Goal: Task Accomplishment & Management: Manage account settings

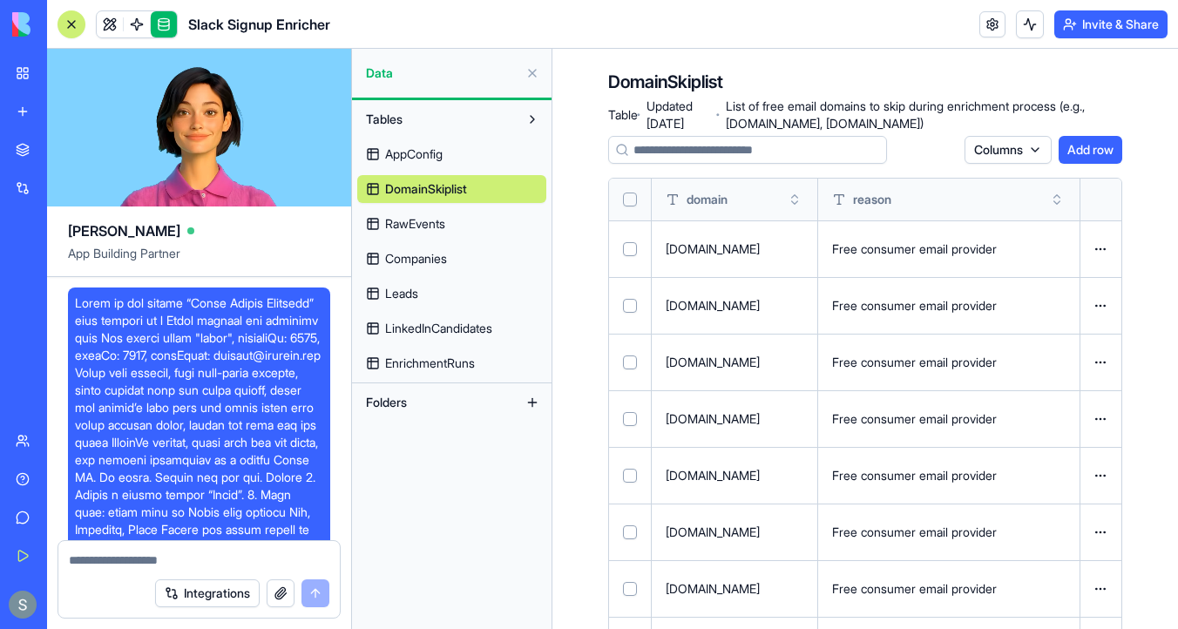
scroll to position [11706, 0]
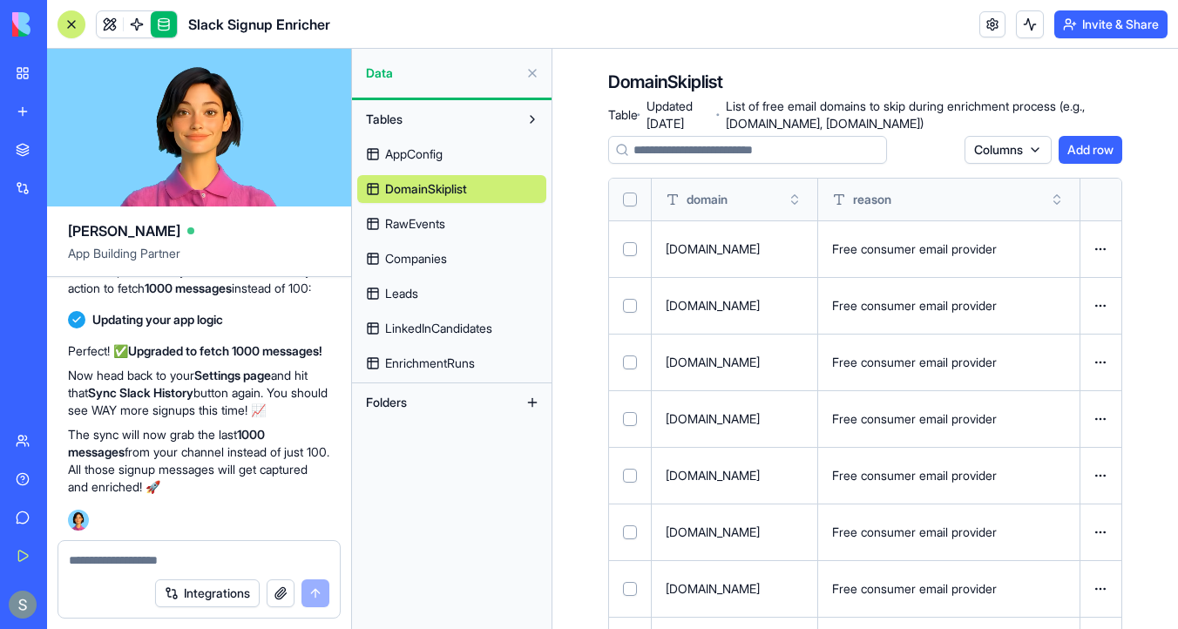
click at [429, 157] on span "AppConfig" at bounding box center [413, 153] width 57 height 17
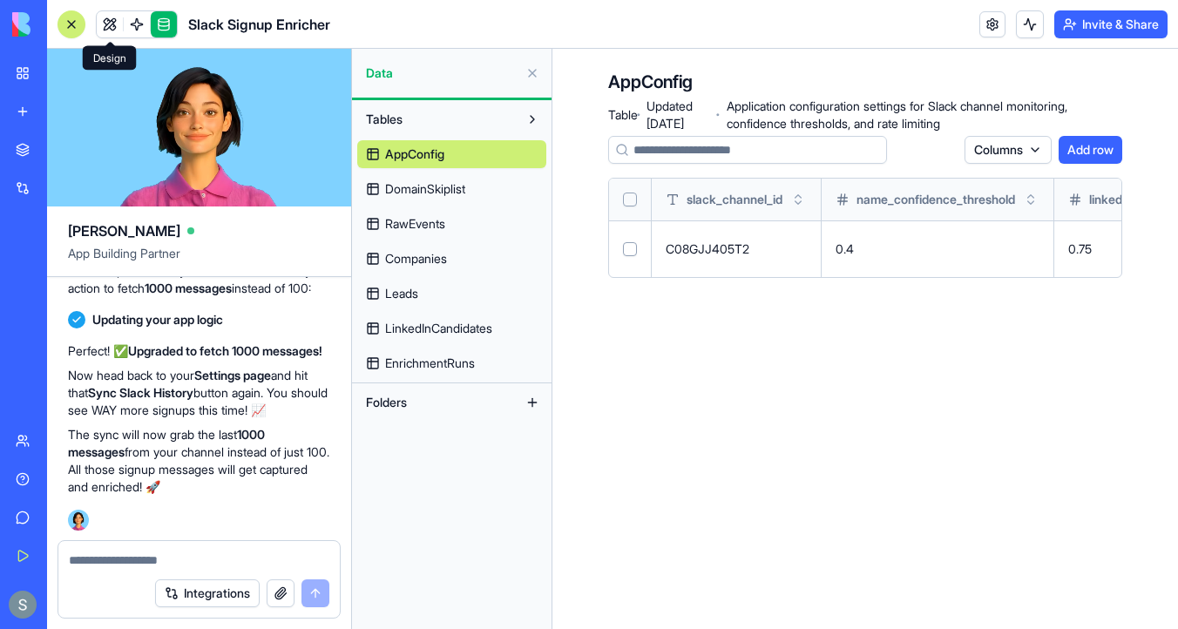
click at [111, 22] on link at bounding box center [110, 24] width 26 height 26
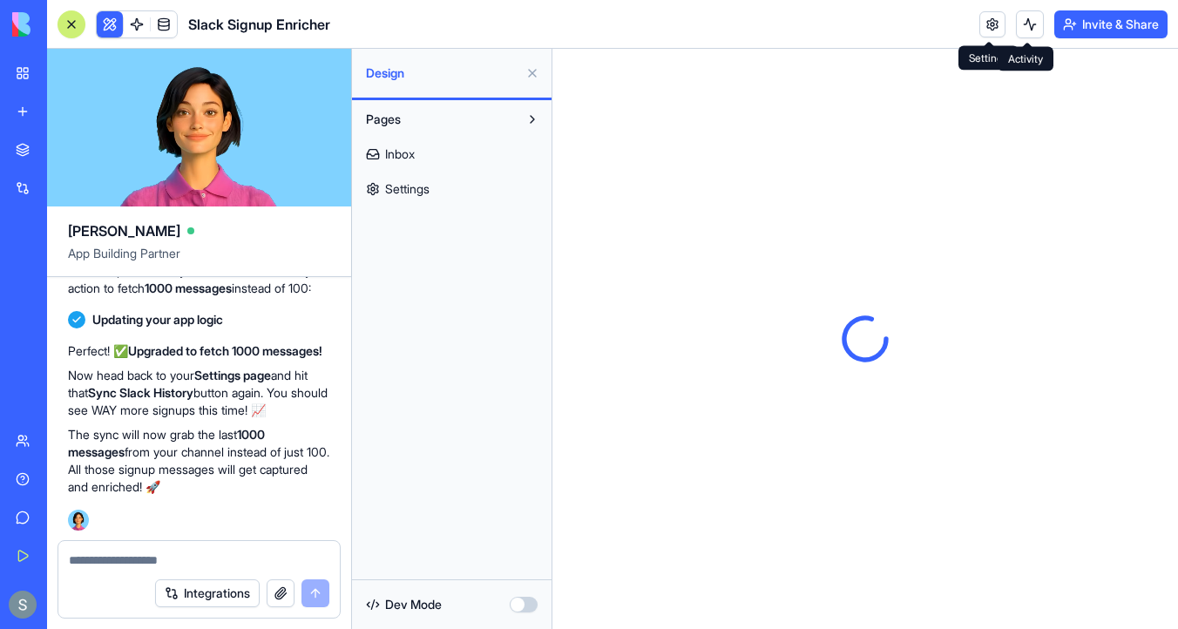
click at [1020, 22] on button at bounding box center [1030, 24] width 28 height 28
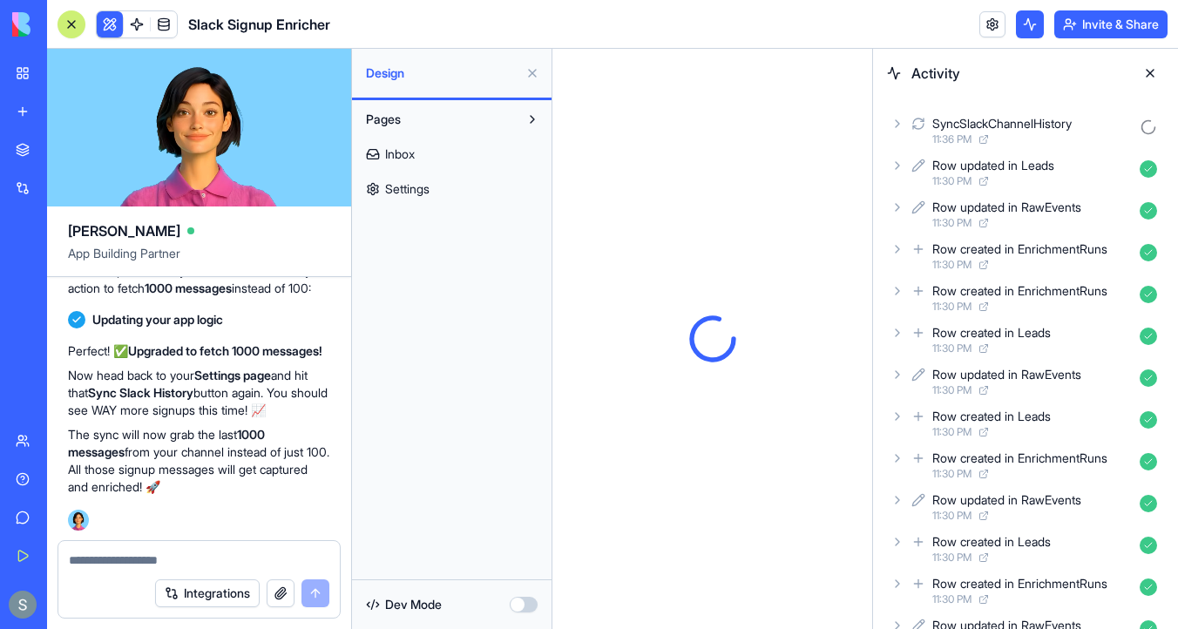
click at [905, 123] on div "SyncSlackChannelHistory 11:36 PM" at bounding box center [1025, 130] width 277 height 38
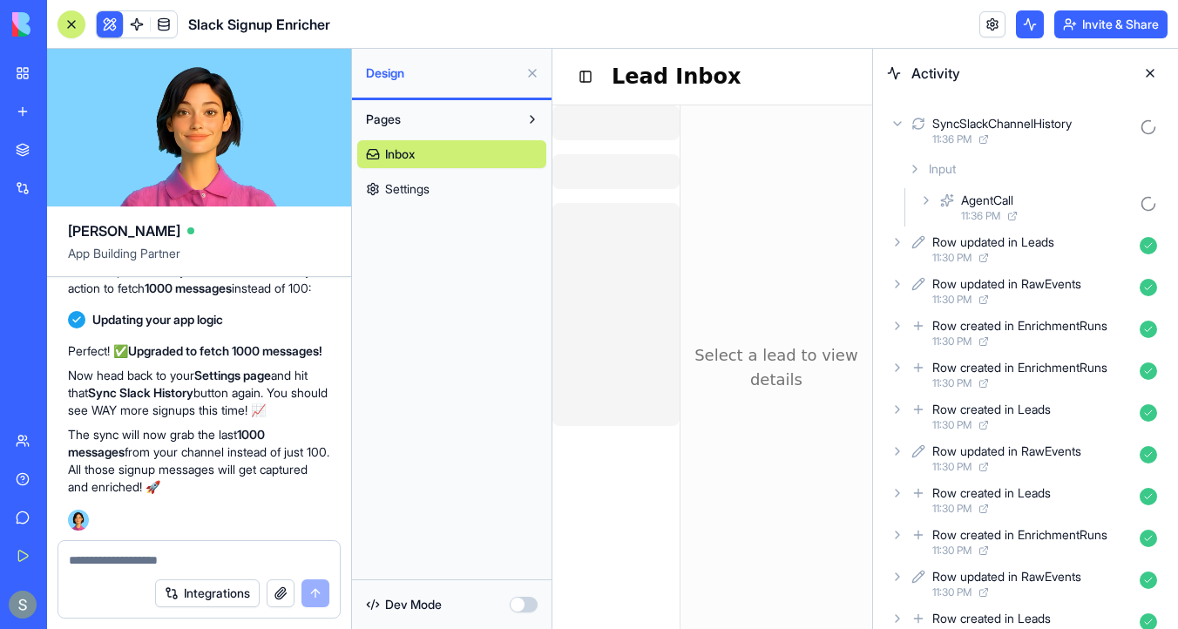
click at [928, 195] on icon at bounding box center [926, 200] width 14 height 14
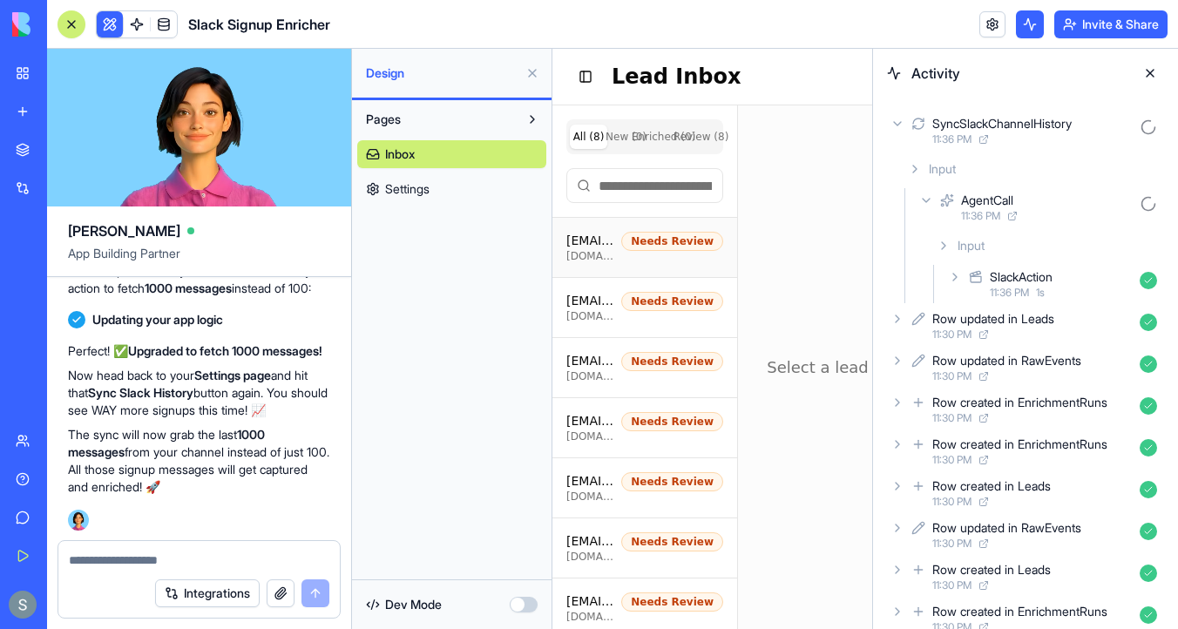
click at [638, 236] on div "Needs Review" at bounding box center [672, 241] width 102 height 19
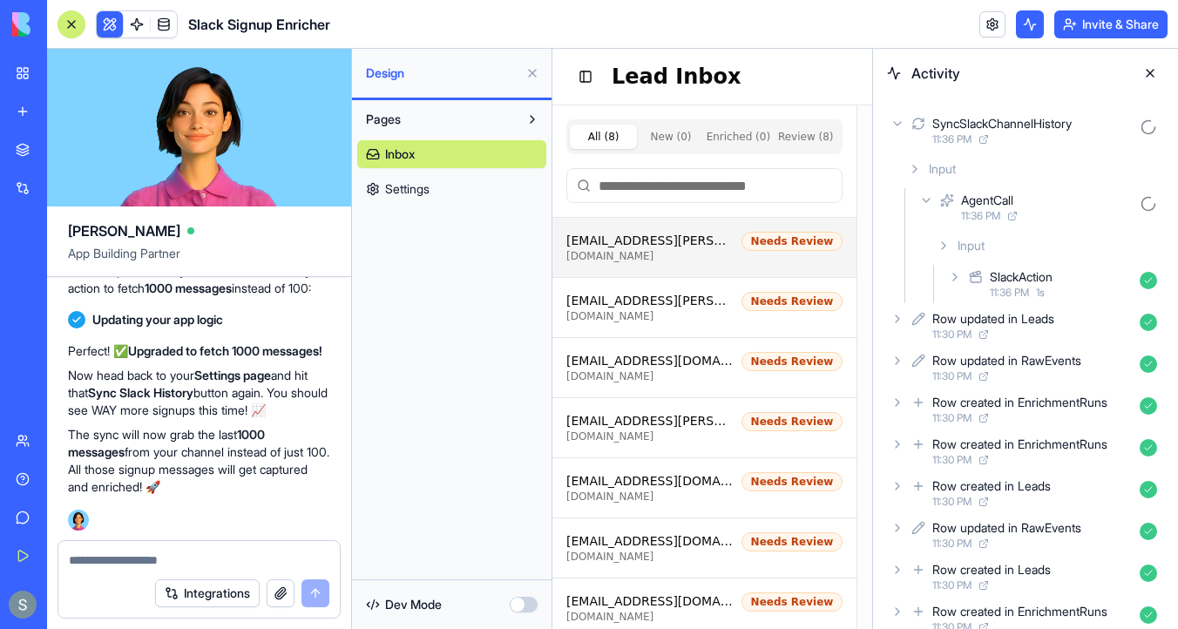
click at [1157, 66] on button at bounding box center [1150, 73] width 28 height 28
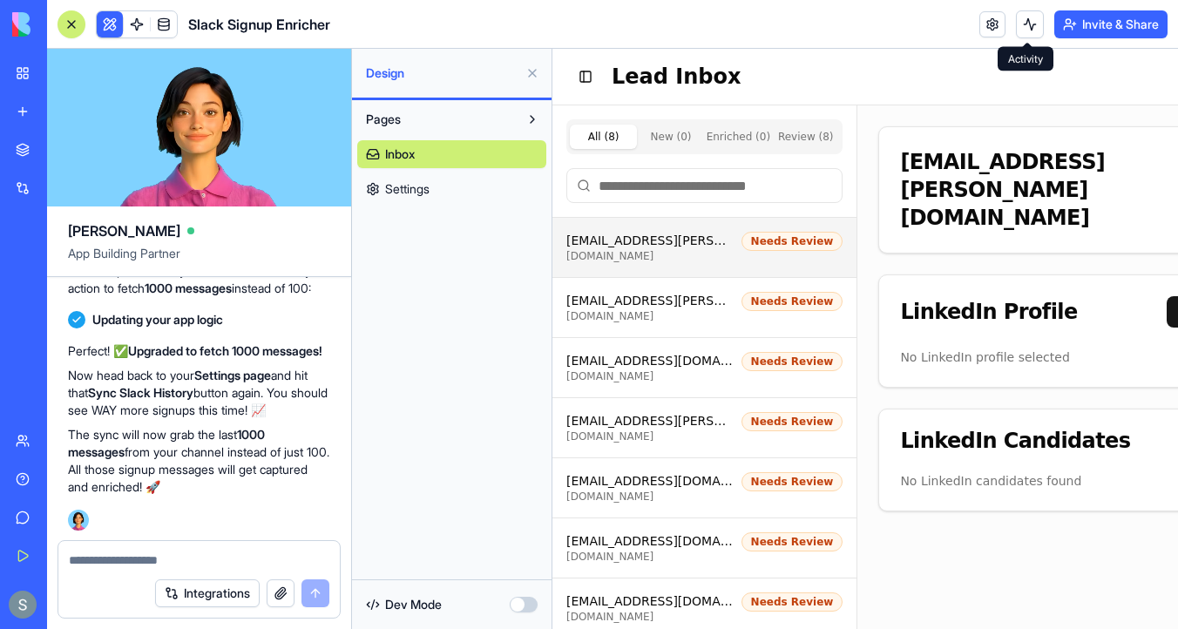
click at [1021, 24] on button at bounding box center [1030, 24] width 28 height 28
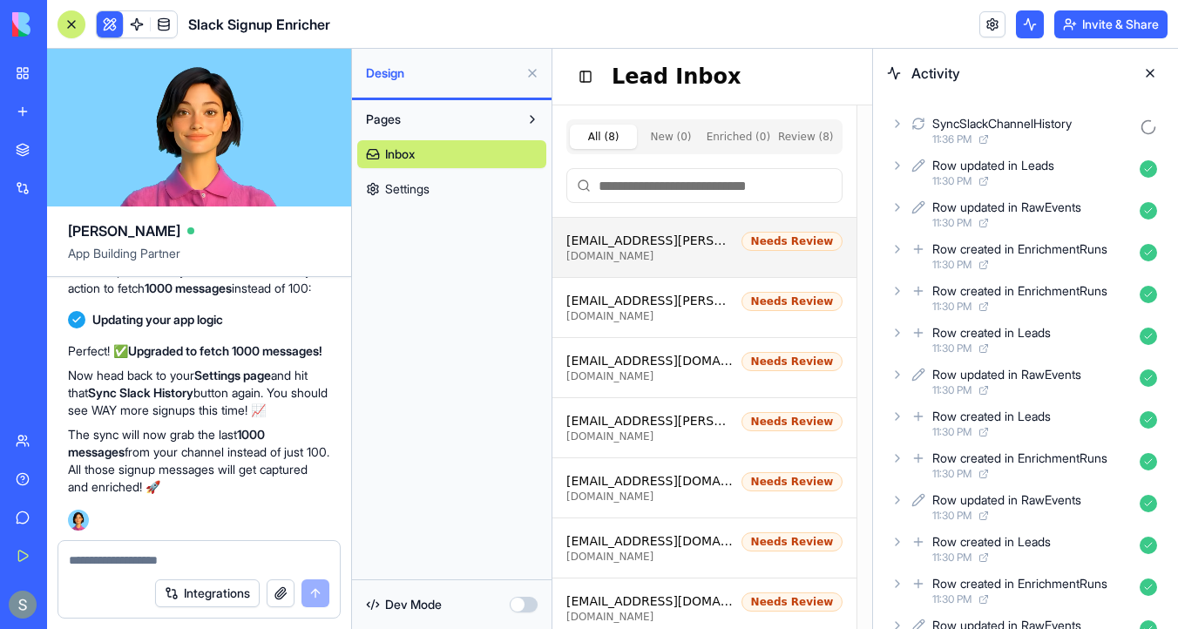
click at [895, 125] on icon at bounding box center [897, 124] width 14 height 14
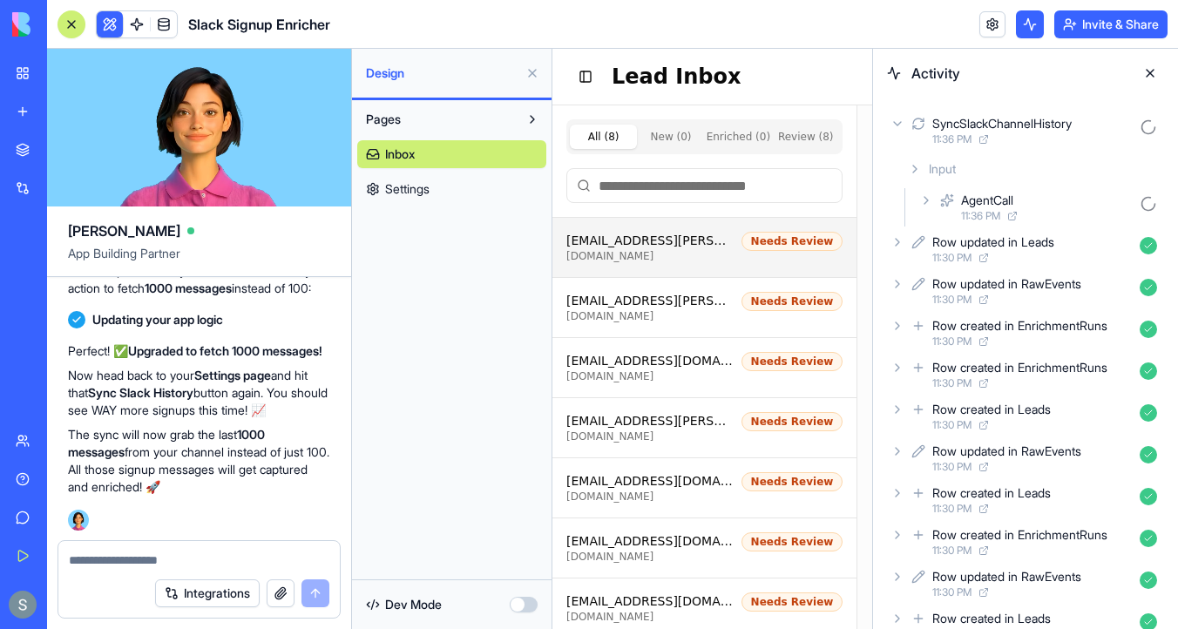
click at [926, 205] on icon at bounding box center [926, 200] width 14 height 14
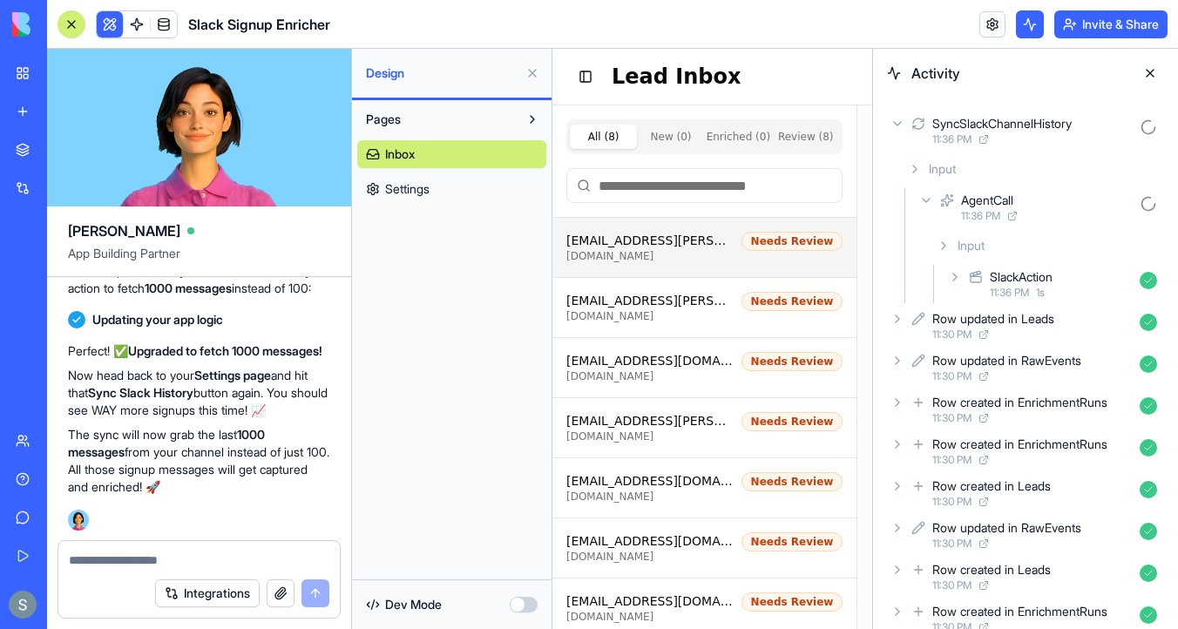
click at [947, 278] on div "SlackAction 11:36 PM 1 s" at bounding box center [1053, 284] width 219 height 38
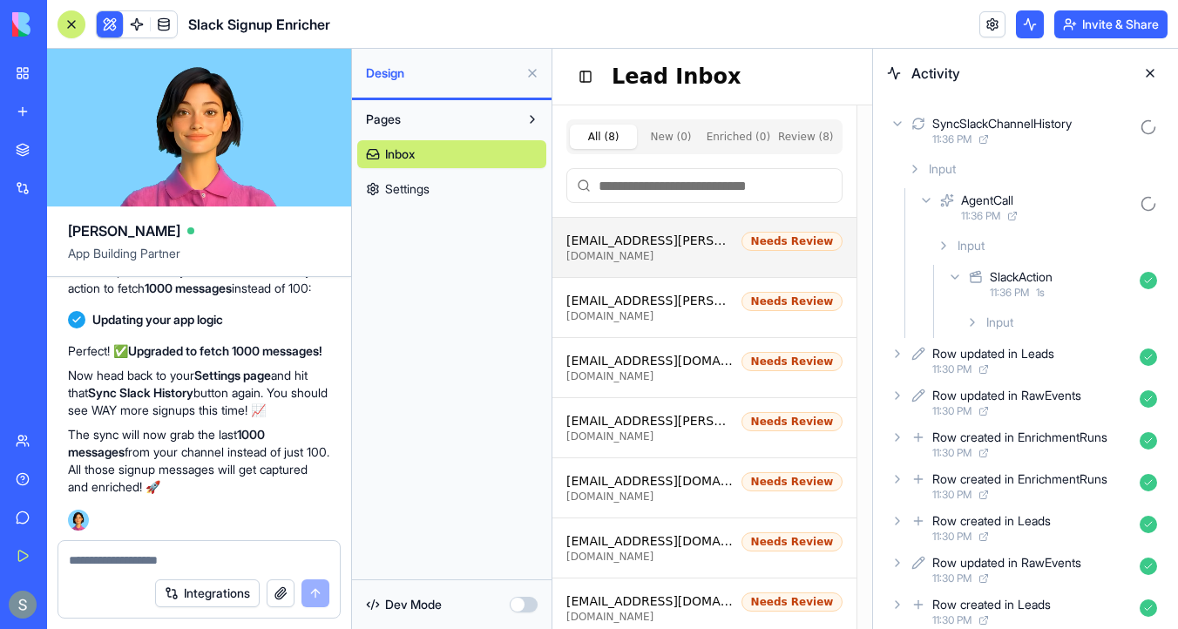
click at [970, 334] on div "Input" at bounding box center [1061, 322] width 206 height 31
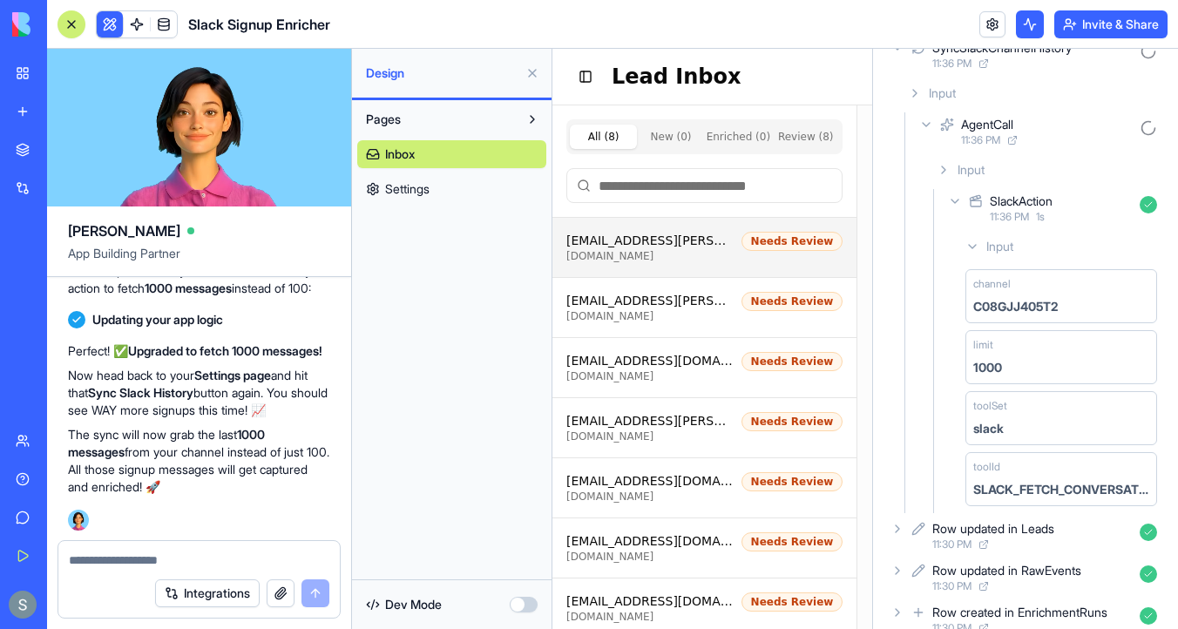
scroll to position [77, 0]
click at [941, 165] on icon at bounding box center [943, 169] width 14 height 14
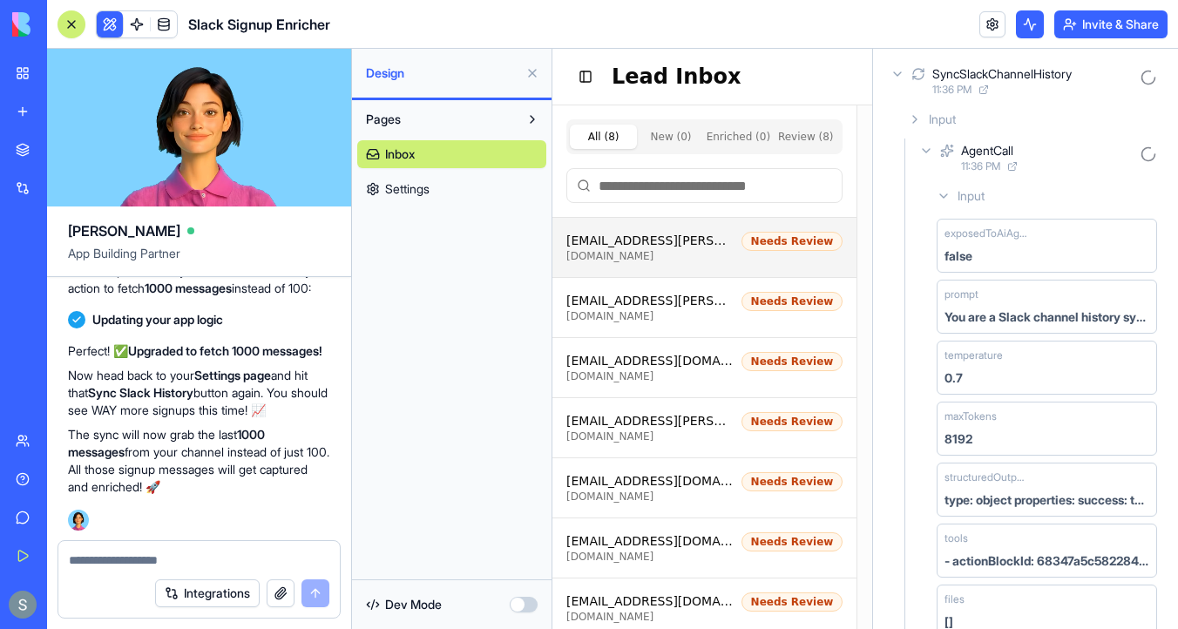
scroll to position [0, 0]
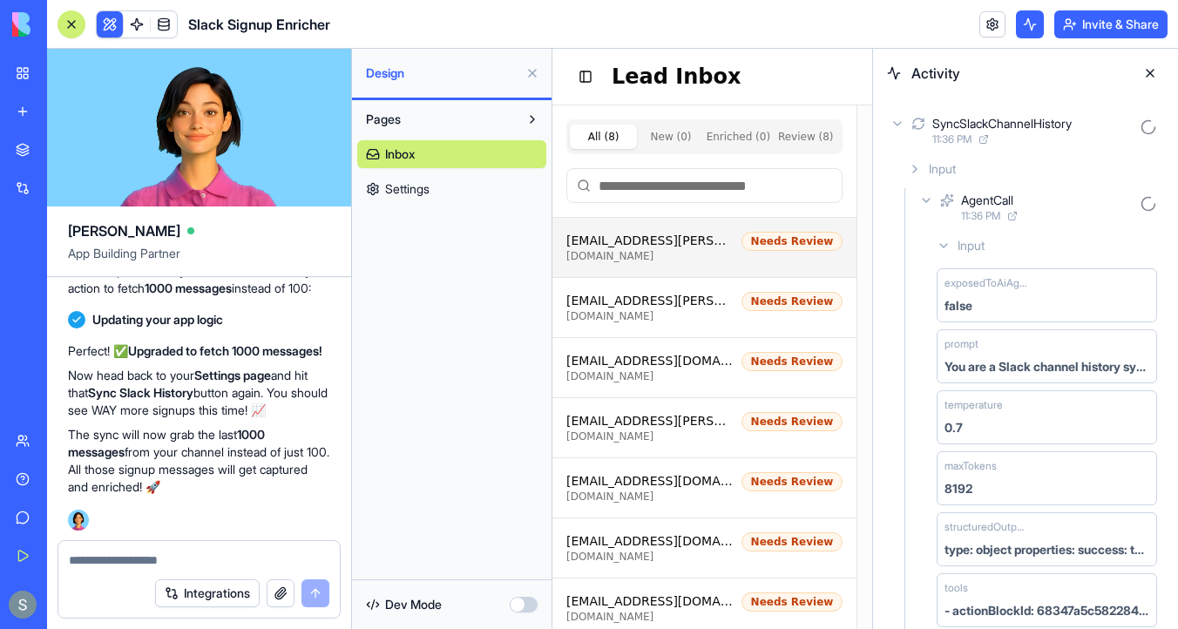
click at [201, 552] on textarea at bounding box center [199, 559] width 260 height 17
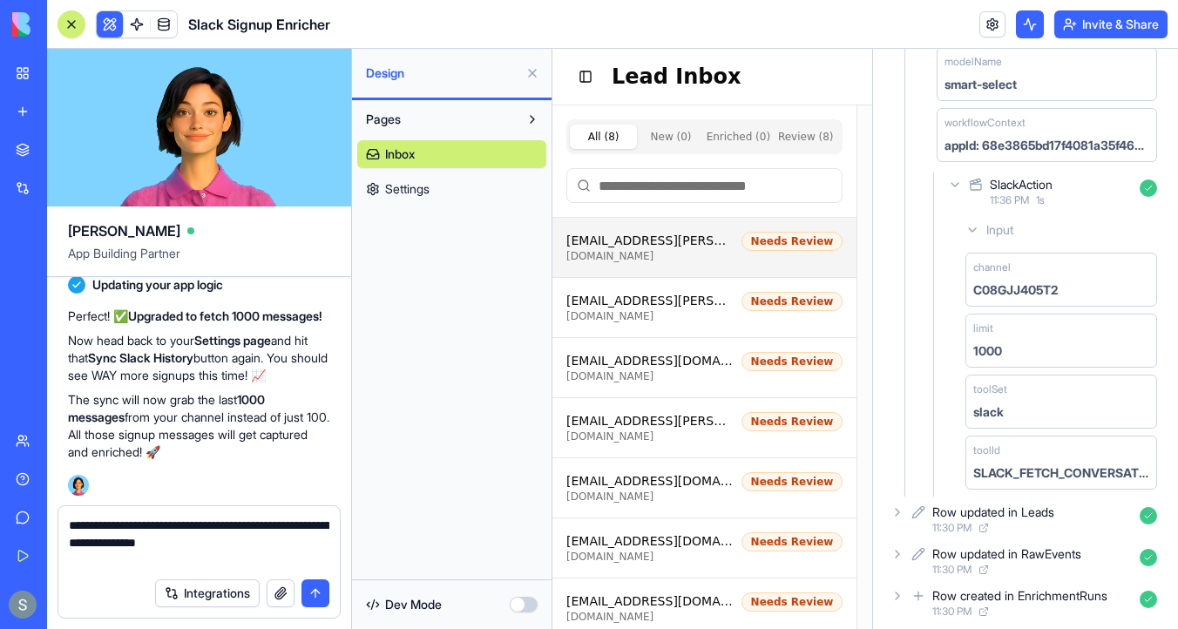
scroll to position [649, 0]
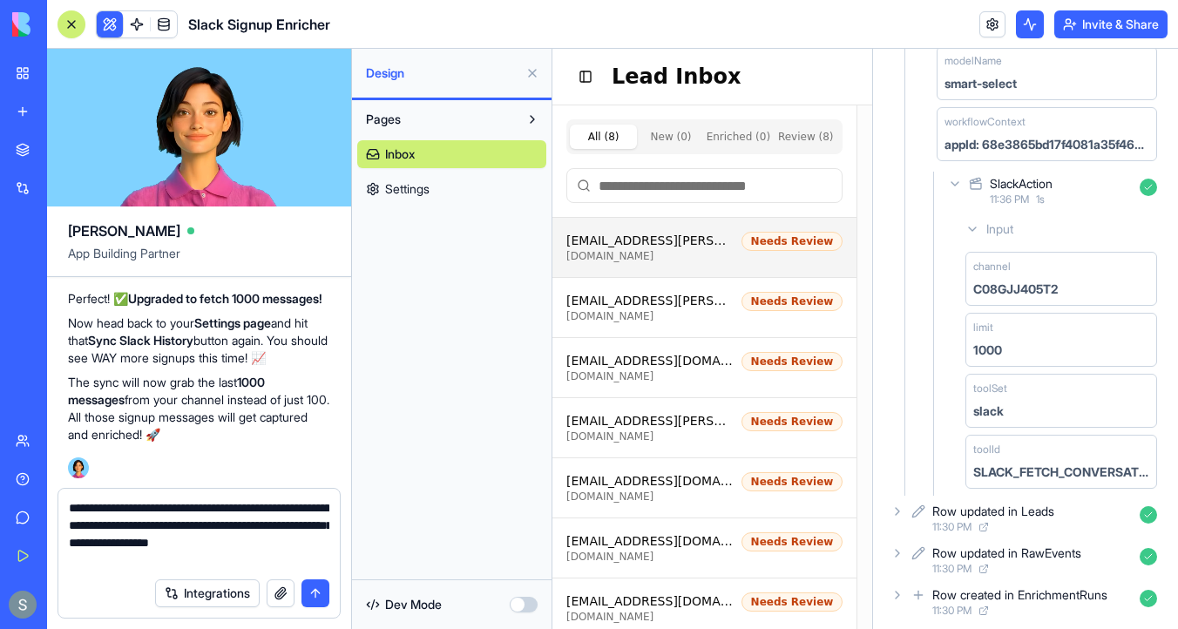
type textarea "**********"
click at [445, 186] on link "Settings" at bounding box center [451, 189] width 189 height 28
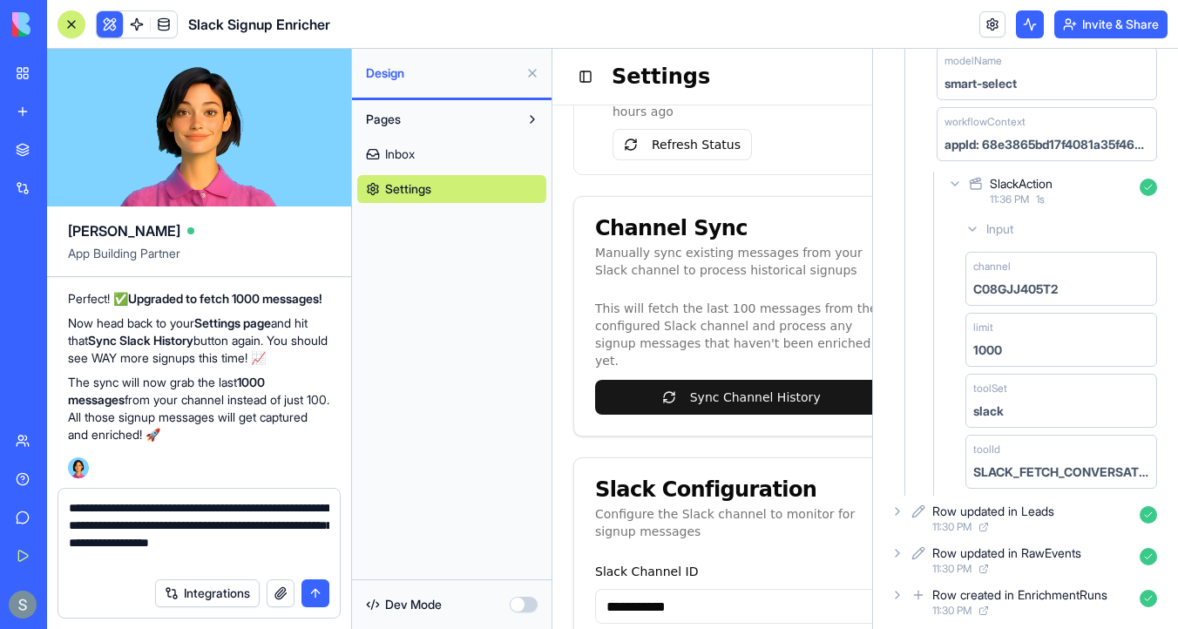
scroll to position [118, 0]
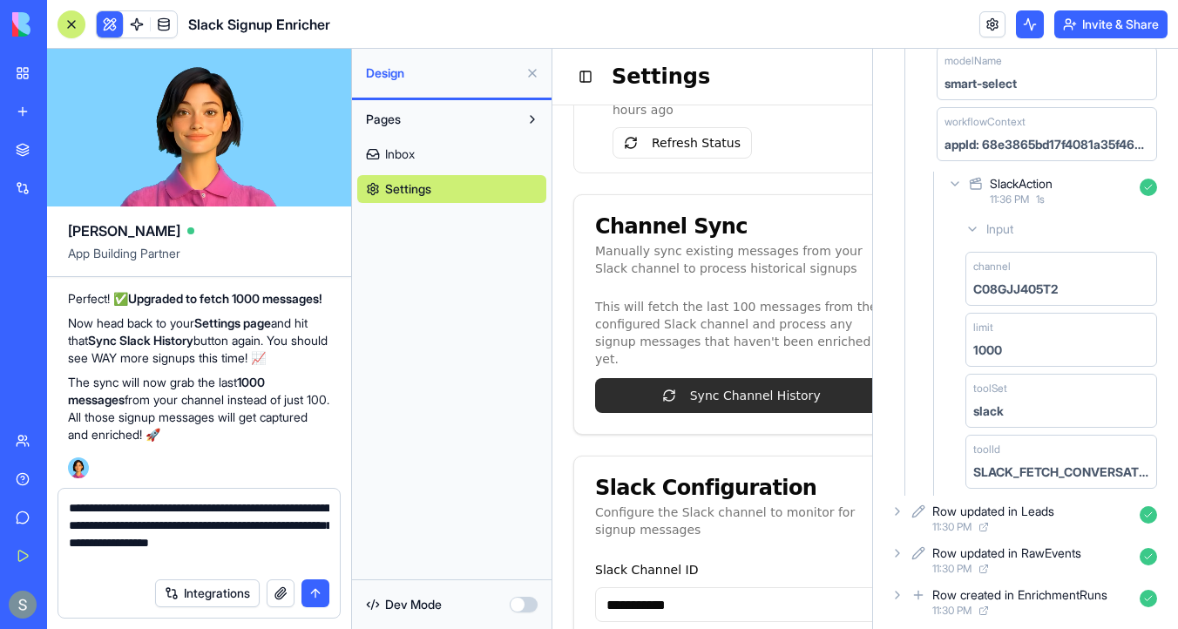
click at [761, 378] on button "Sync Channel History" at bounding box center [741, 395] width 292 height 35
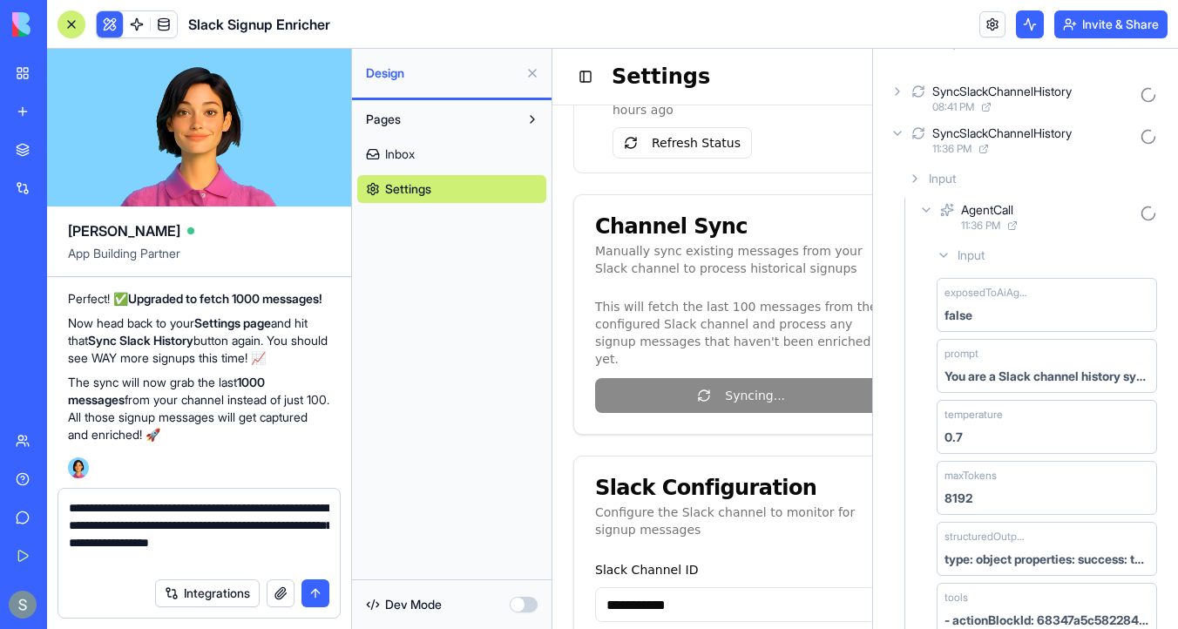
scroll to position [0, 0]
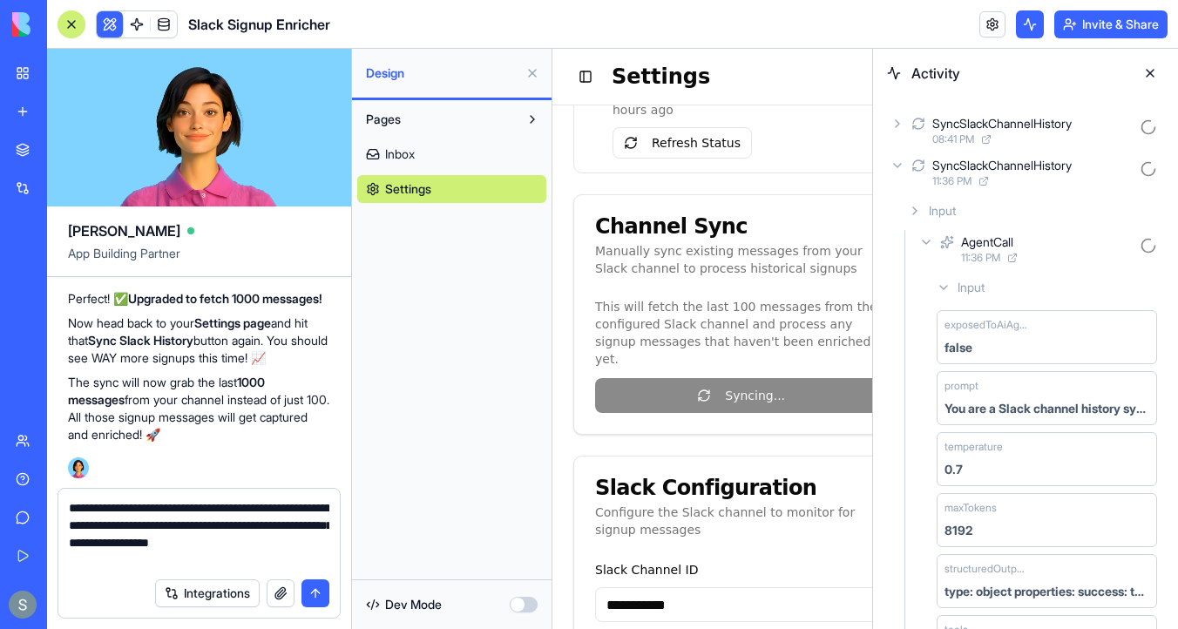
click at [891, 164] on icon at bounding box center [897, 166] width 14 height 14
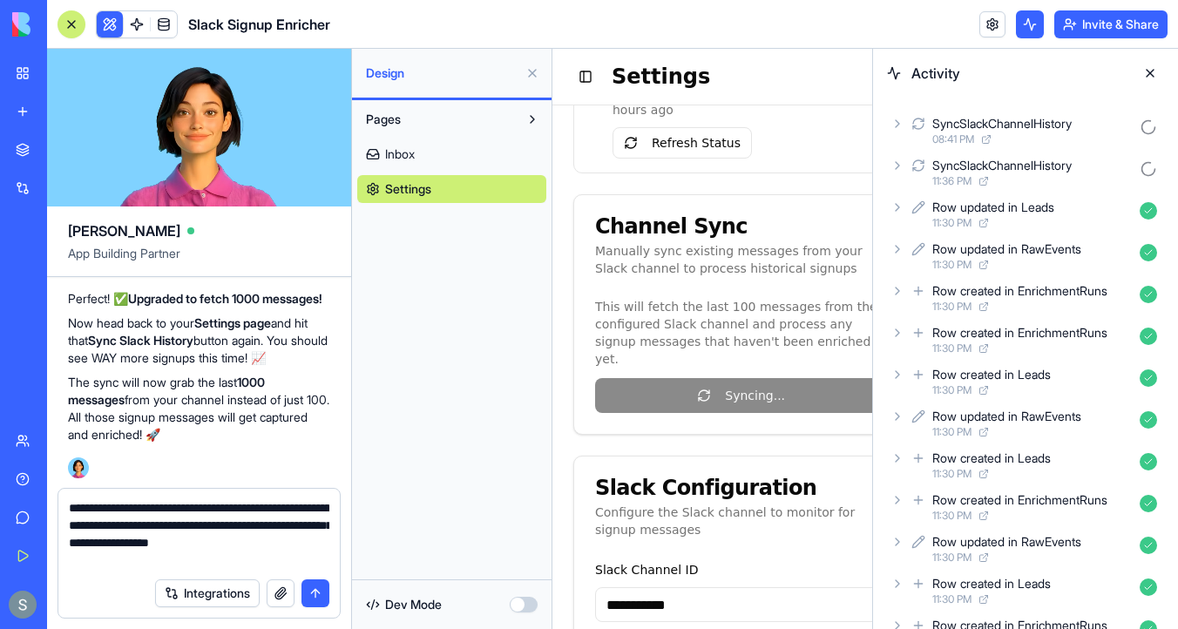
click at [901, 124] on icon at bounding box center [897, 124] width 14 height 14
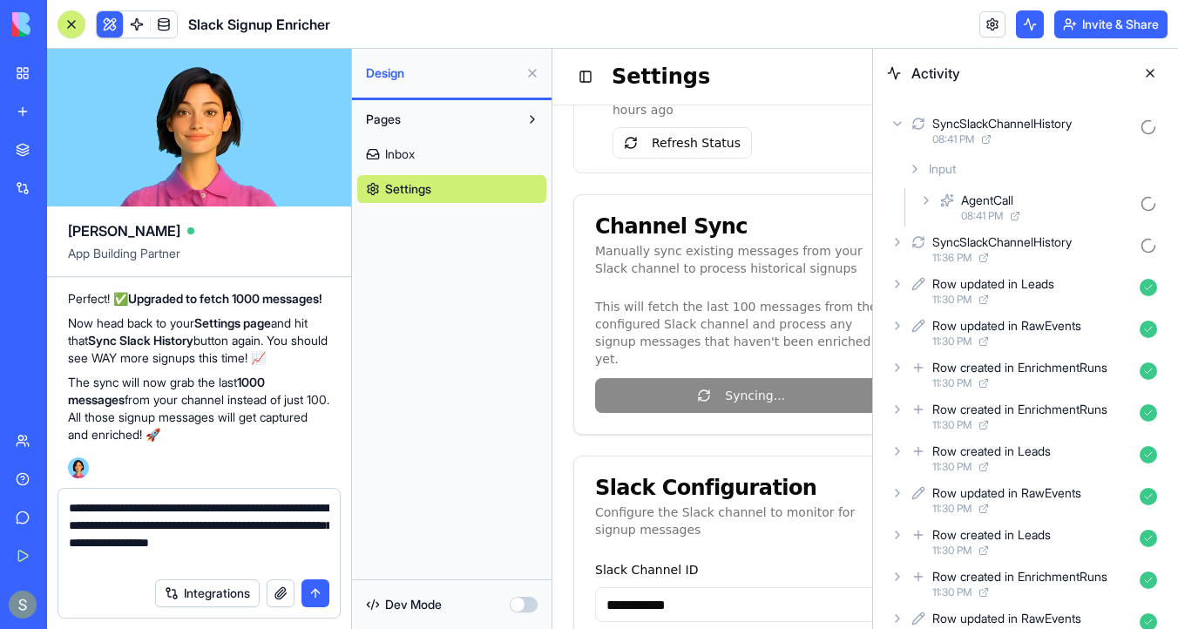
click at [926, 211] on div "AgentCall 08:41 PM" at bounding box center [1039, 207] width 248 height 38
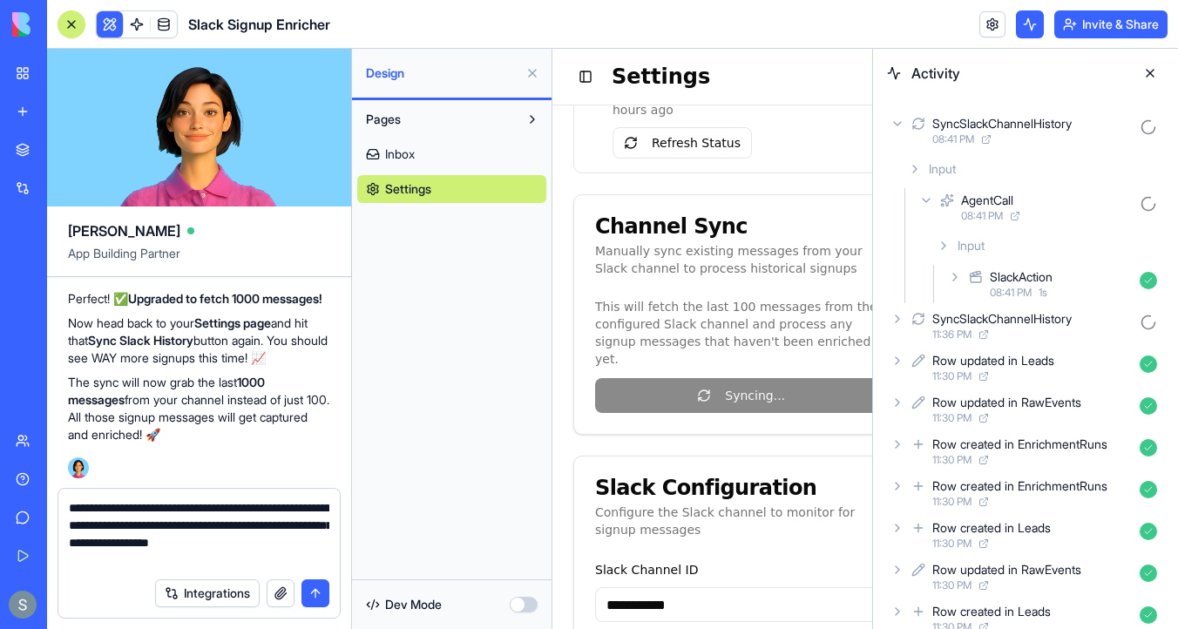
click at [949, 276] on icon at bounding box center [955, 277] width 14 height 14
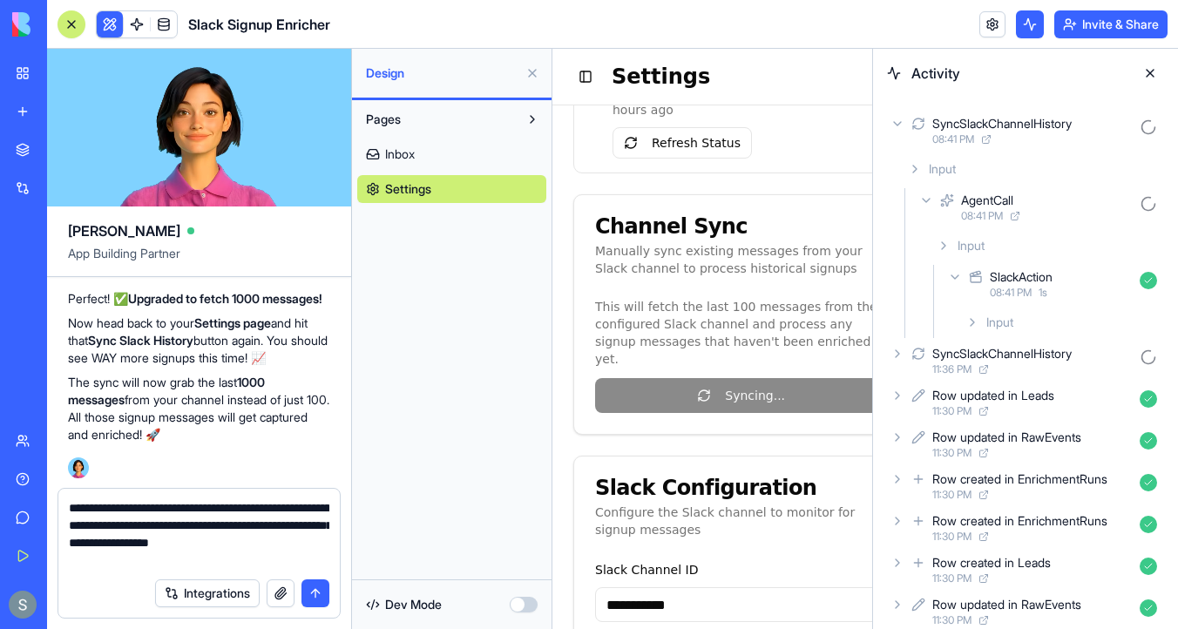
click at [969, 321] on icon at bounding box center [972, 322] width 14 height 14
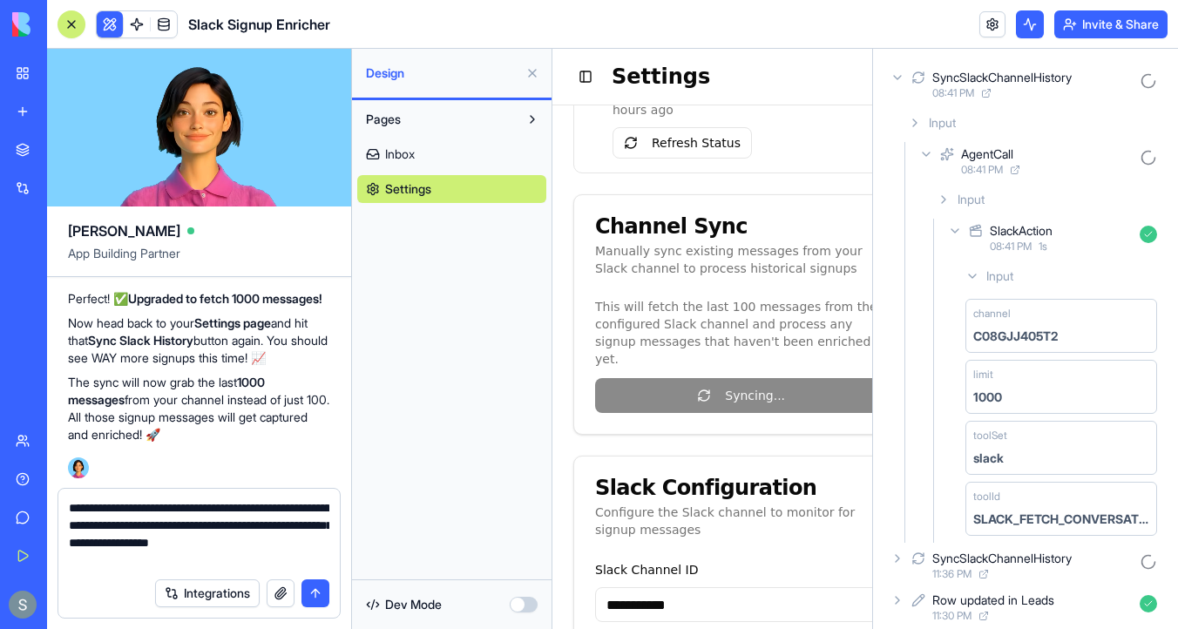
scroll to position [45, 0]
click at [935, 159] on div "AgentCall 08:41 PM" at bounding box center [1039, 162] width 248 height 38
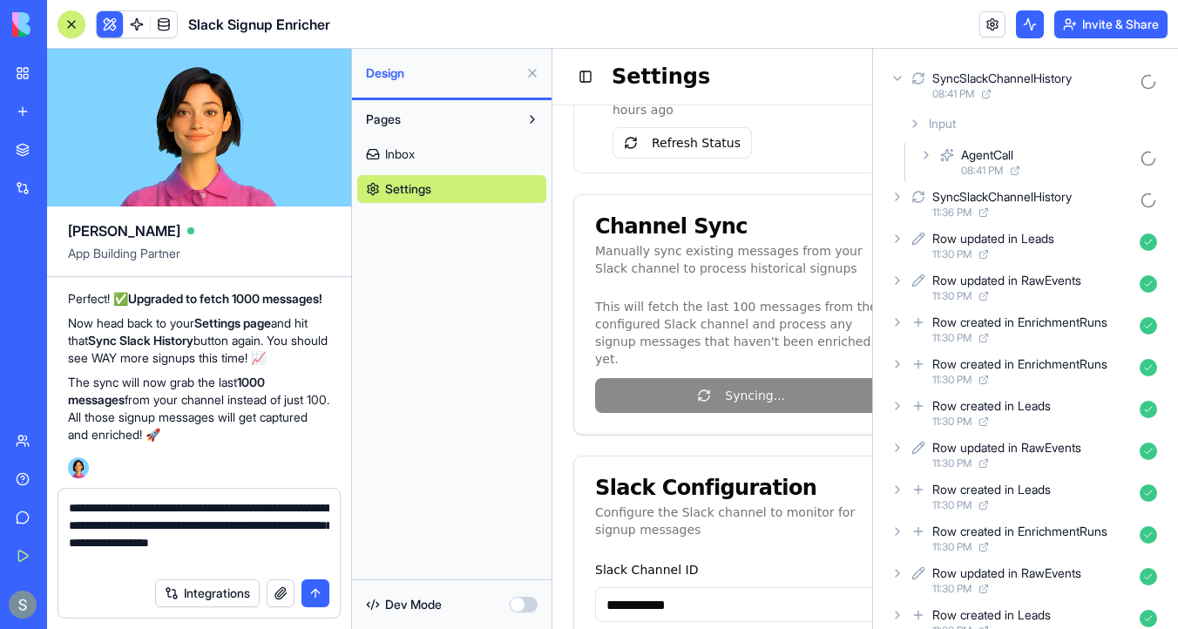
click at [268, 564] on textarea "**********" at bounding box center [199, 534] width 260 height 70
click at [1019, 172] on icon at bounding box center [1014, 170] width 10 height 10
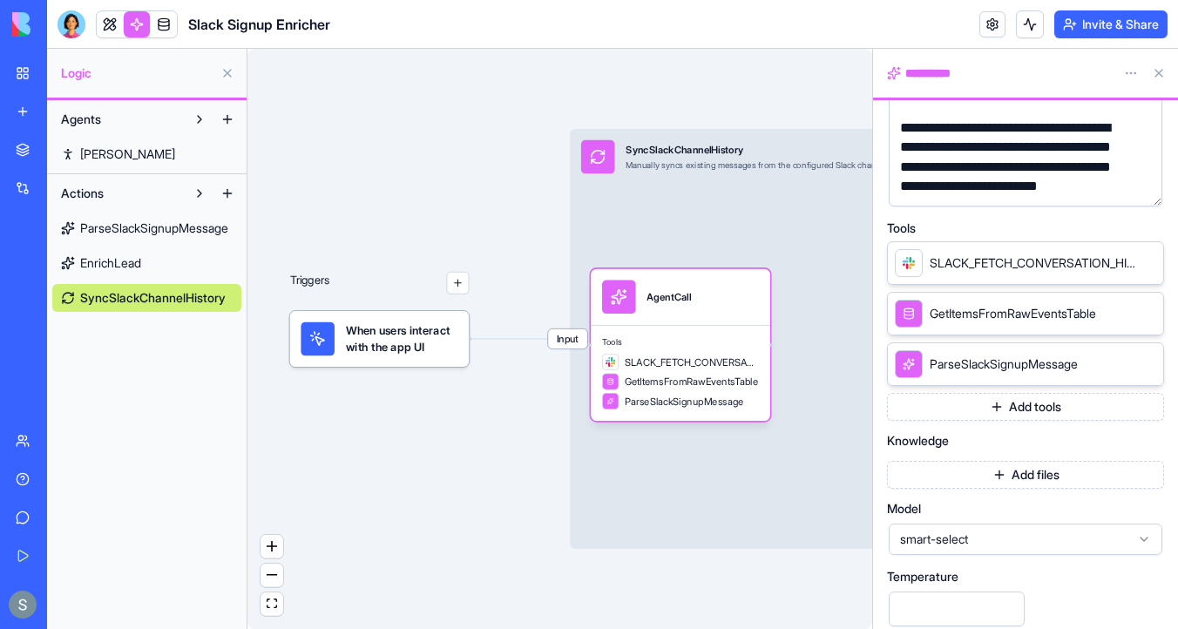
scroll to position [260, 0]
click at [107, 26] on link at bounding box center [110, 24] width 26 height 26
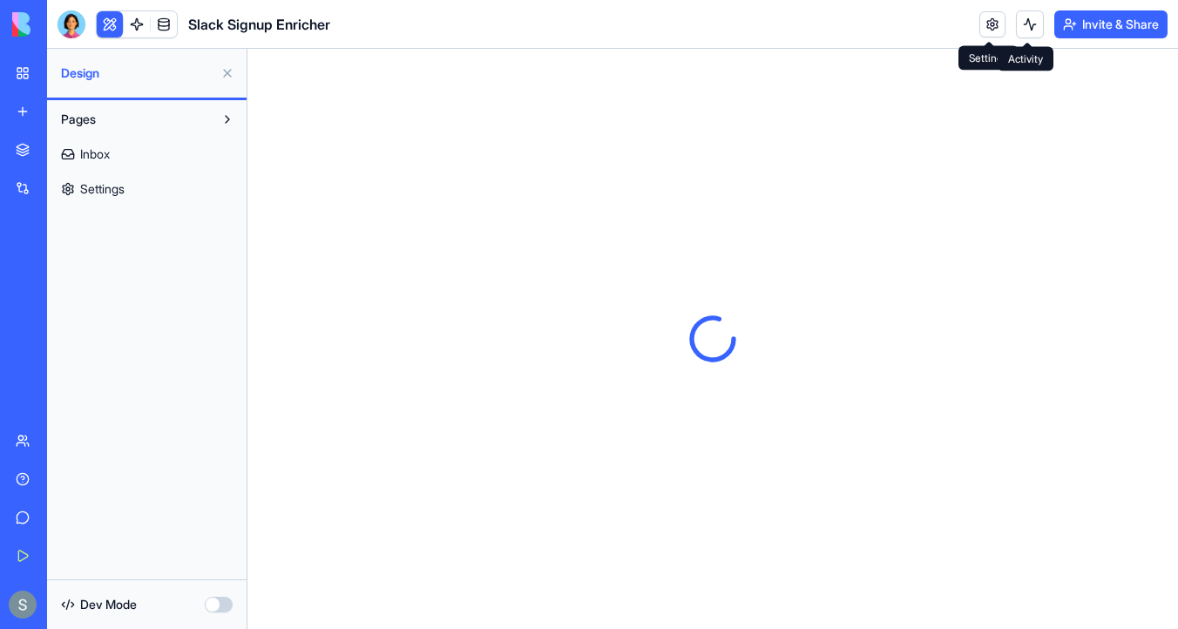
click at [1023, 25] on button at bounding box center [1030, 24] width 28 height 28
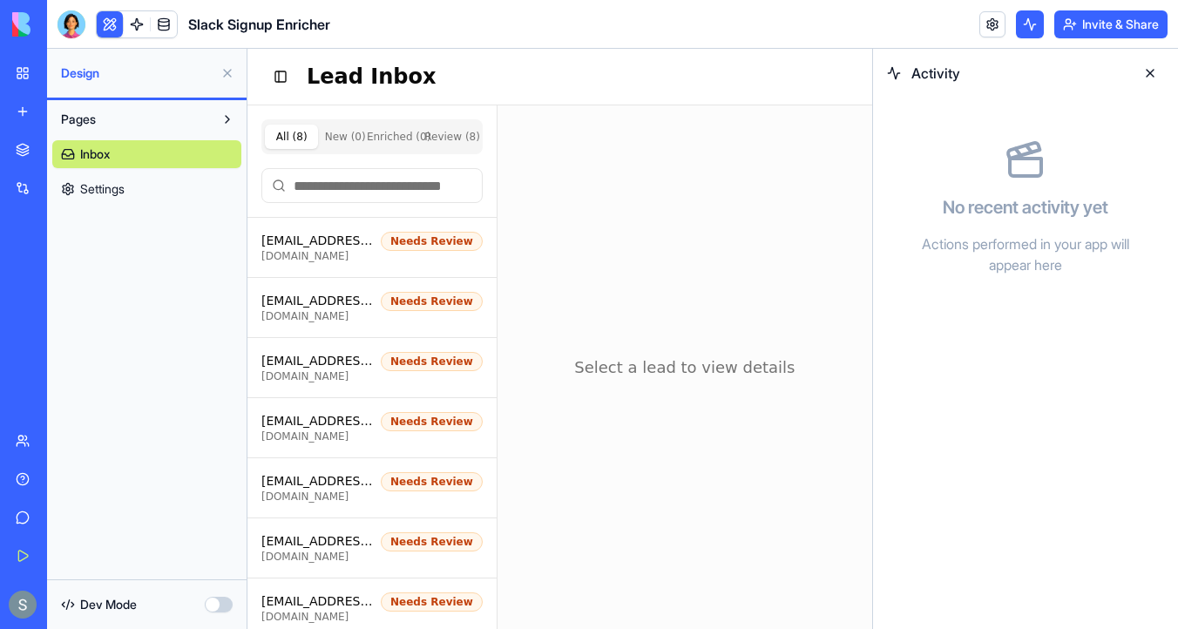
click at [161, 192] on link "Settings" at bounding box center [146, 189] width 189 height 28
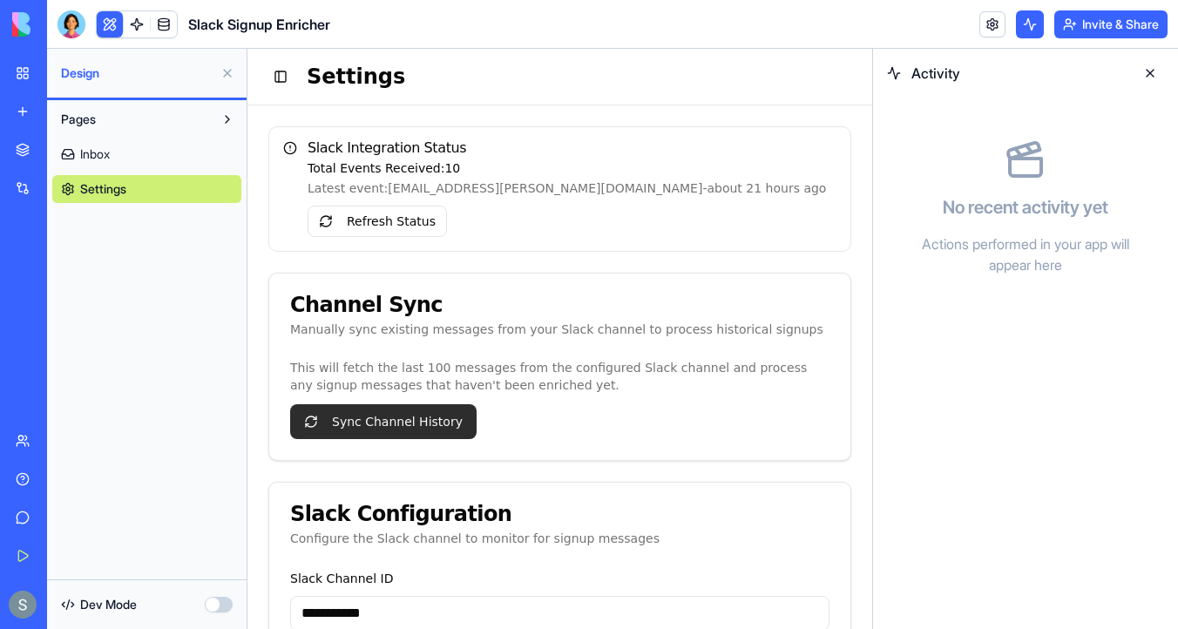
click at [408, 418] on button "Sync Channel History" at bounding box center [383, 421] width 186 height 35
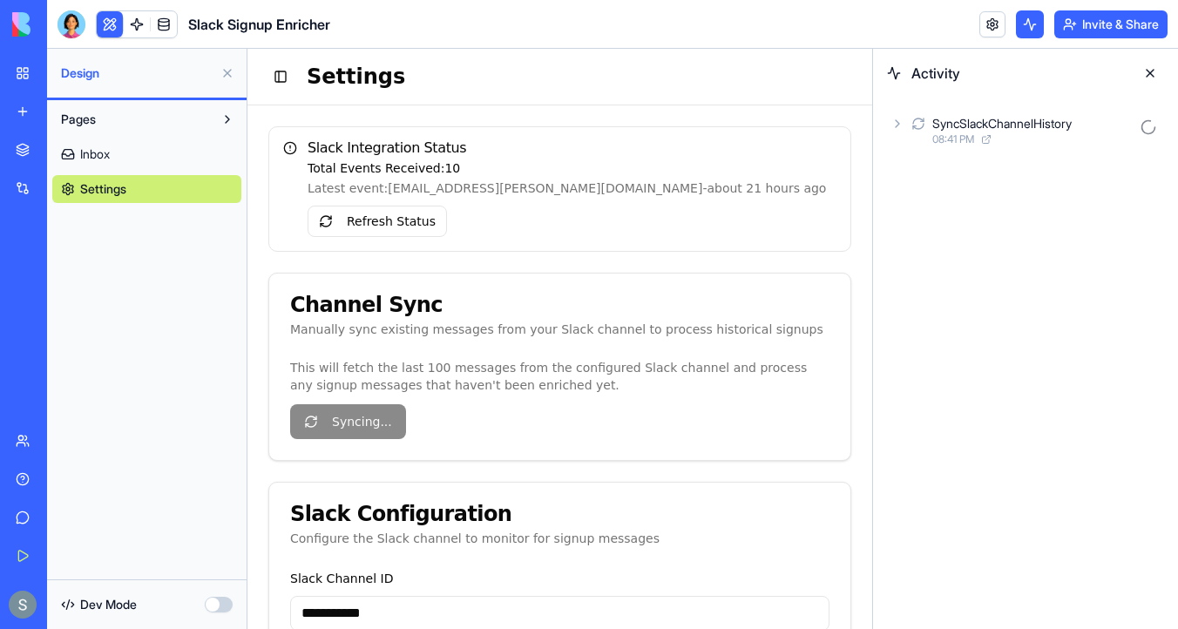
click at [898, 126] on icon at bounding box center [897, 124] width 14 height 14
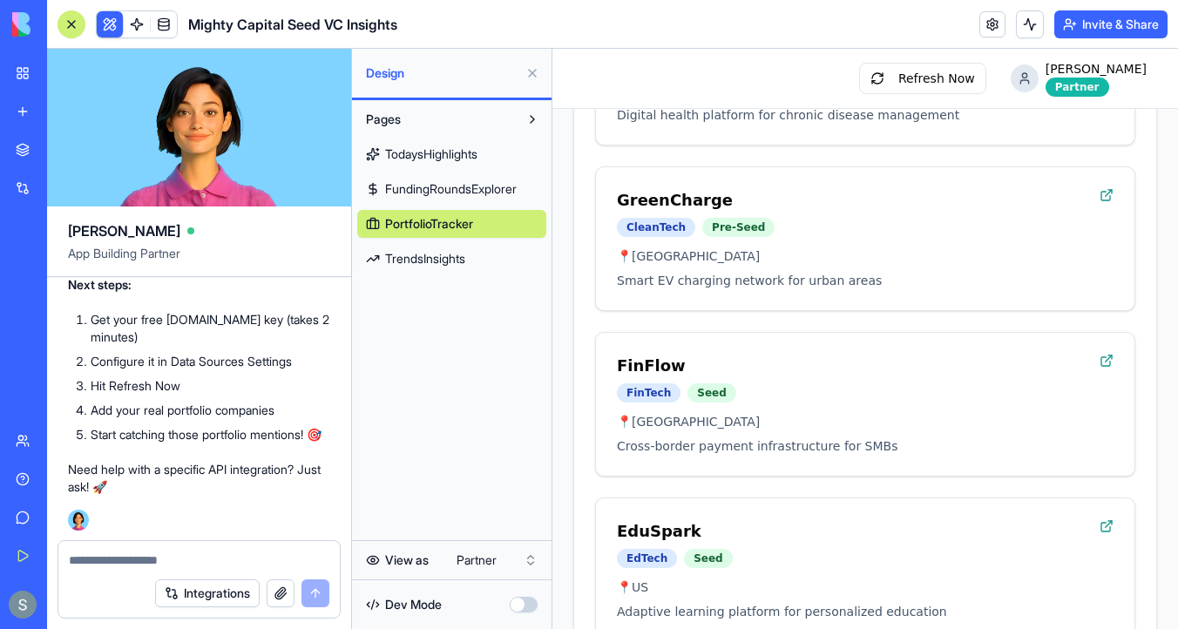
scroll to position [14236, 0]
click at [172, 23] on span at bounding box center [163, 24] width 49 height 49
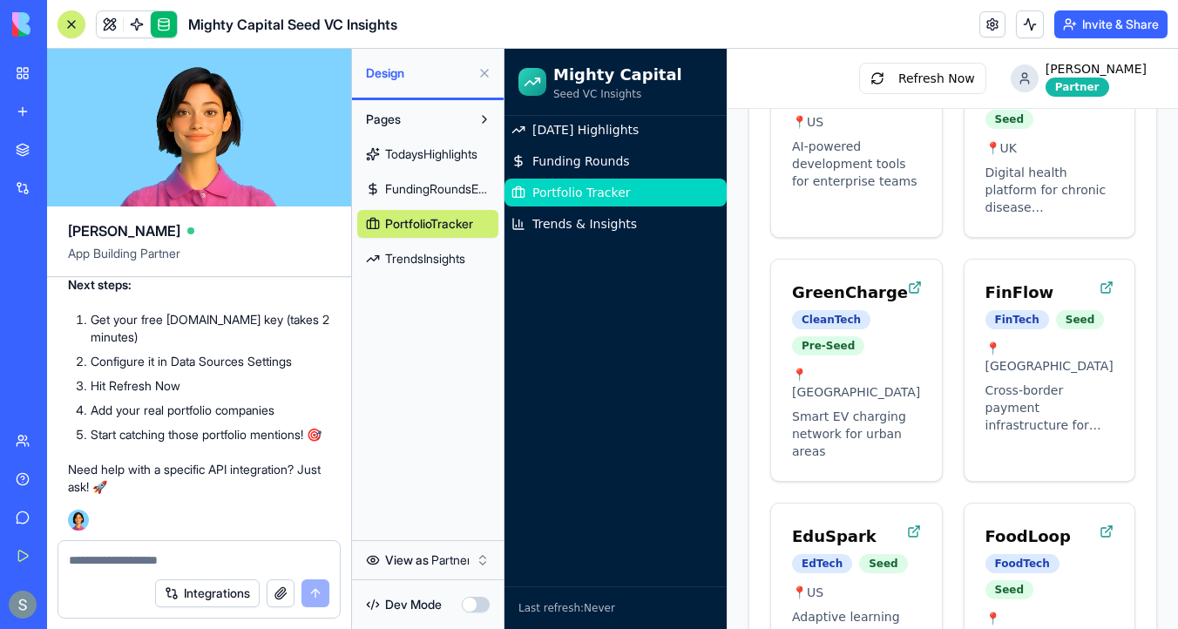
scroll to position [341, 0]
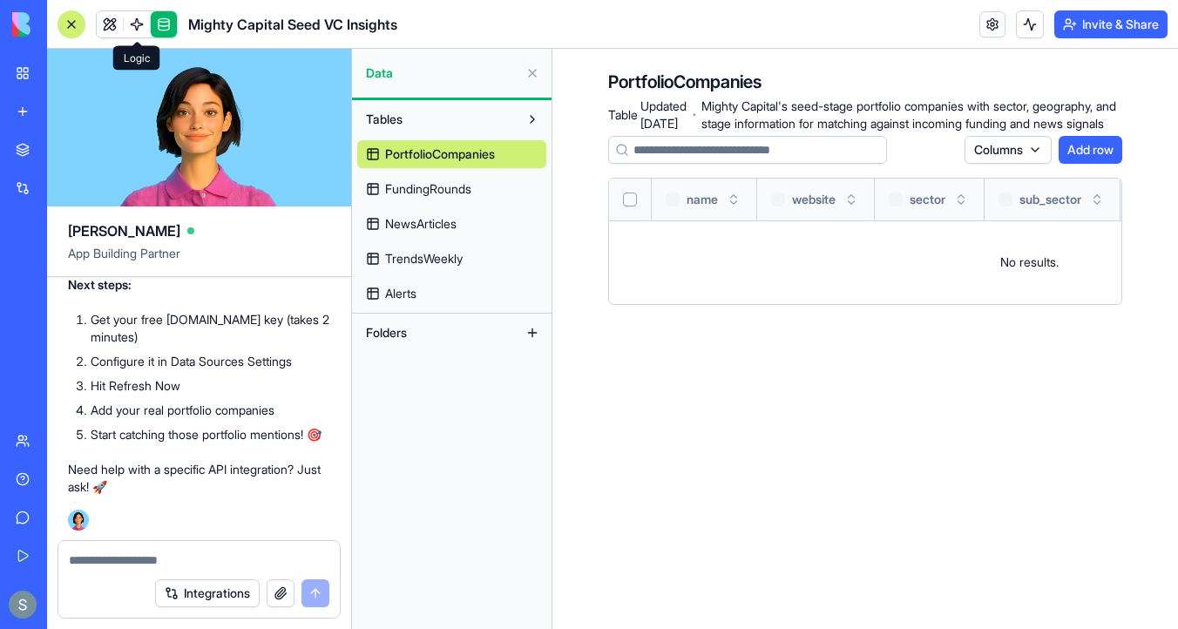
click at [133, 24] on span at bounding box center [136, 24] width 49 height 49
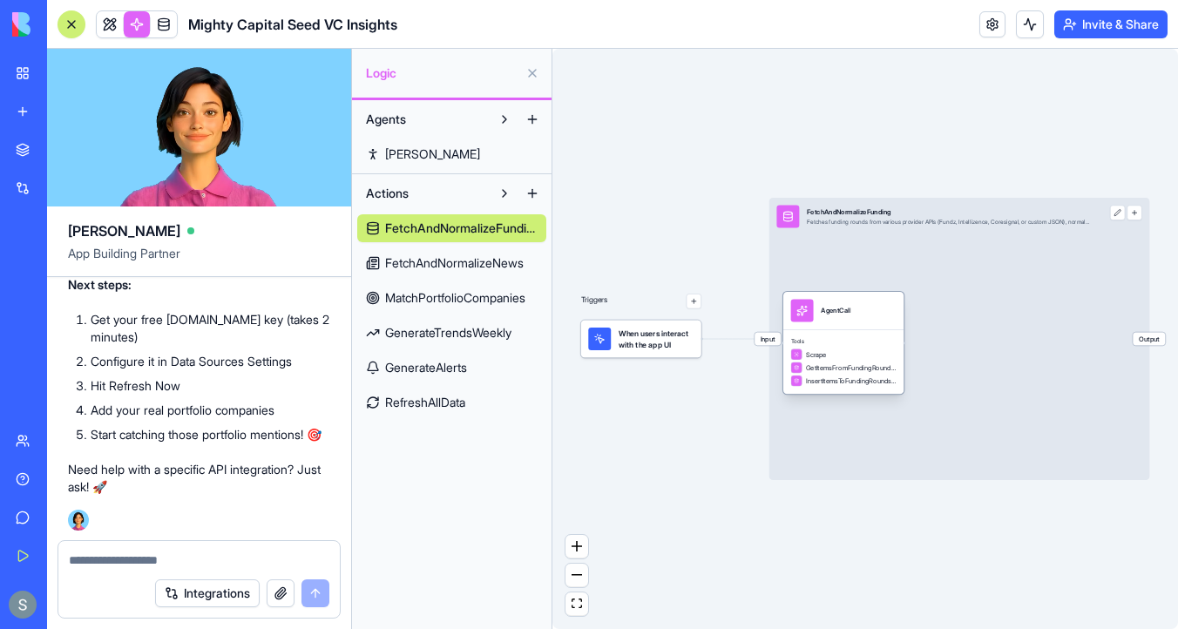
click at [825, 321] on div "AgentCall" at bounding box center [835, 311] width 30 height 23
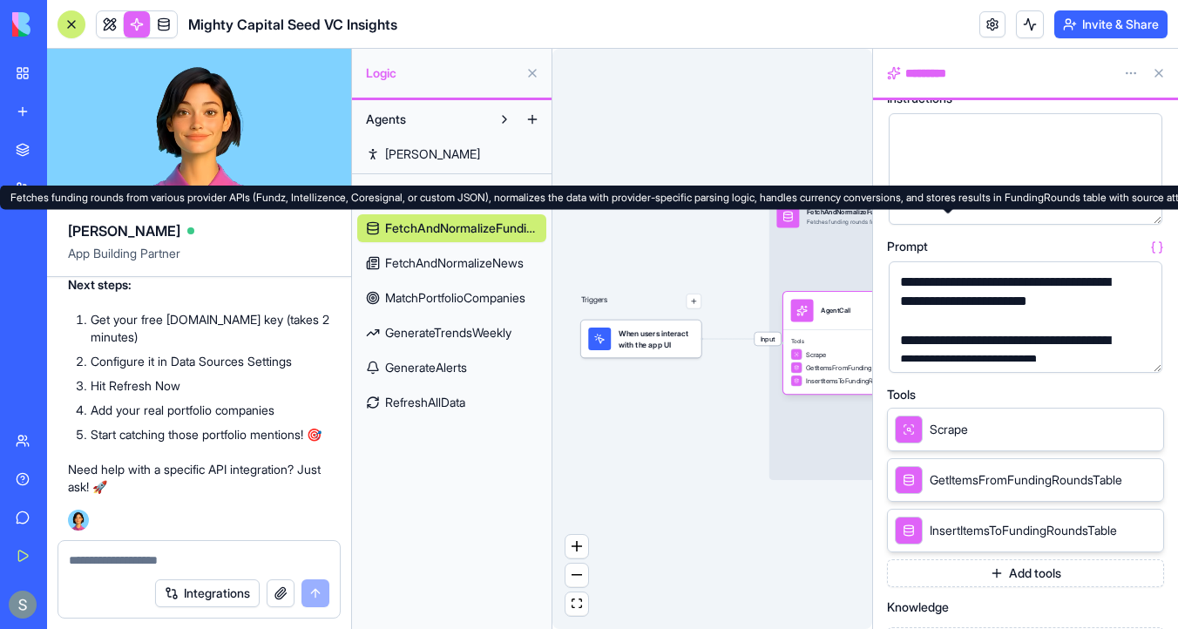
click at [817, 217] on div "FetchAndNormalizeFunding Fetches funding rounds from various provider APIs (Fun…" at bounding box center [948, 217] width 282 height 23
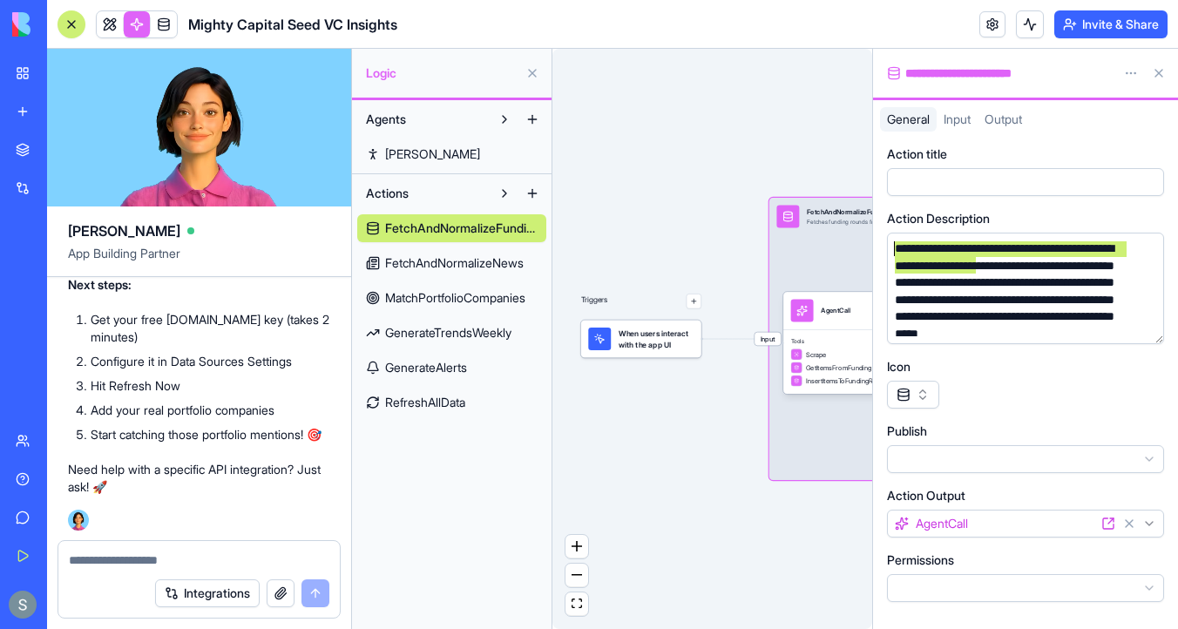
drag, startPoint x: 976, startPoint y: 267, endPoint x: 892, endPoint y: 248, distance: 85.6
click at [892, 248] on div "**********" at bounding box center [1008, 308] width 239 height 137
click at [179, 557] on textarea at bounding box center [199, 559] width 260 height 17
paste textarea "**********"
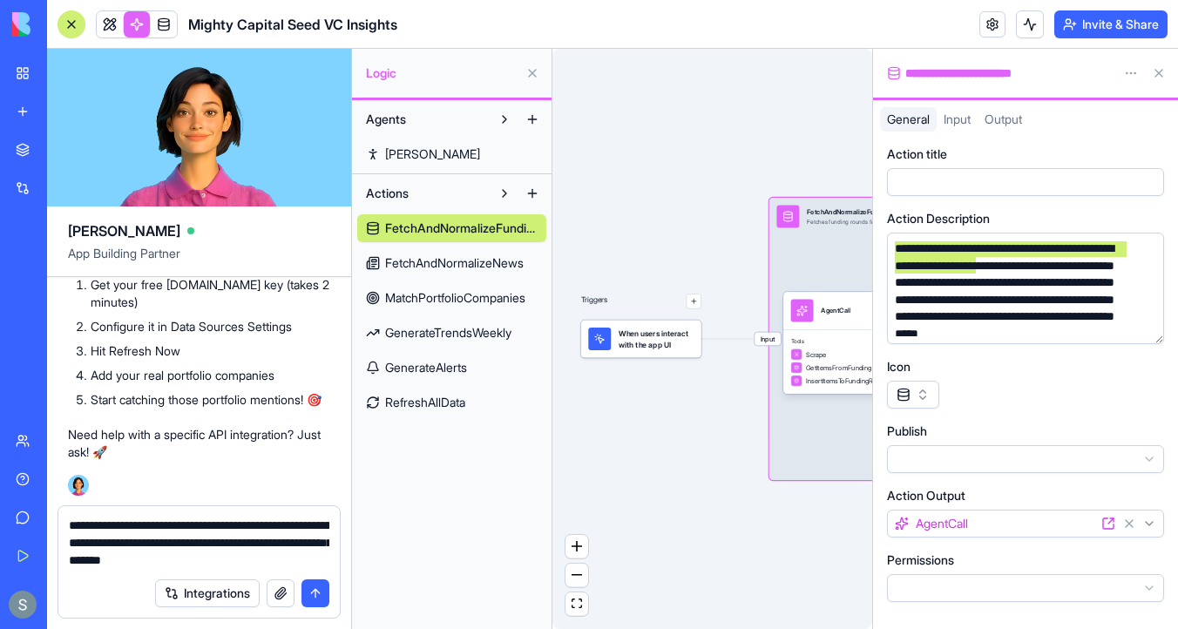
type textarea "**********"
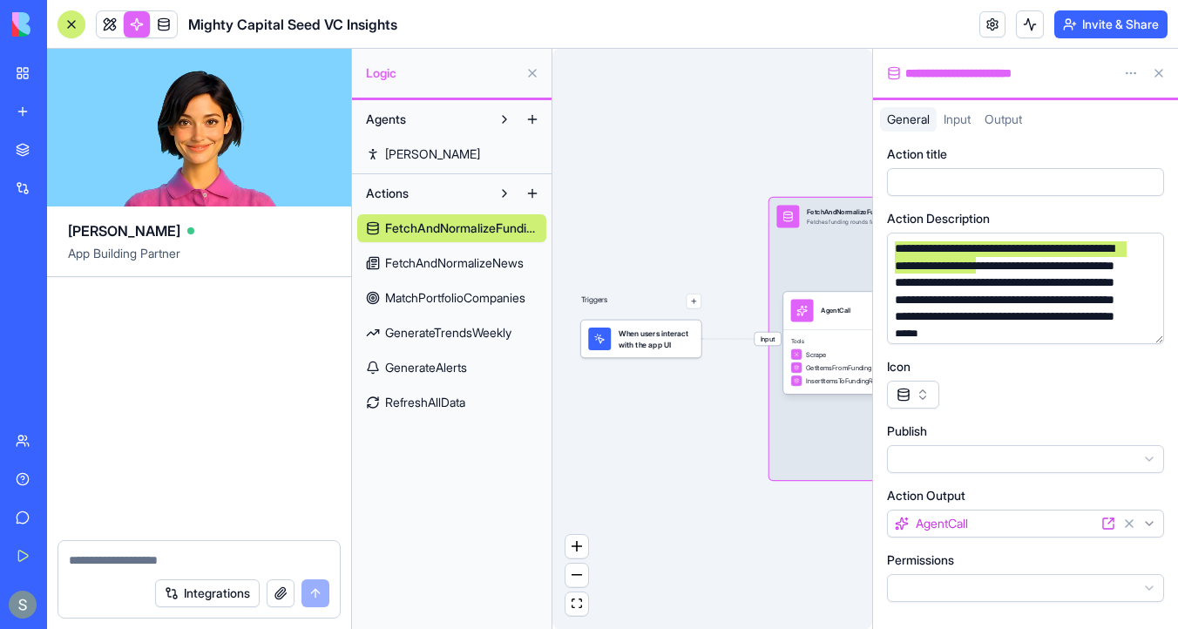
scroll to position [18913, 0]
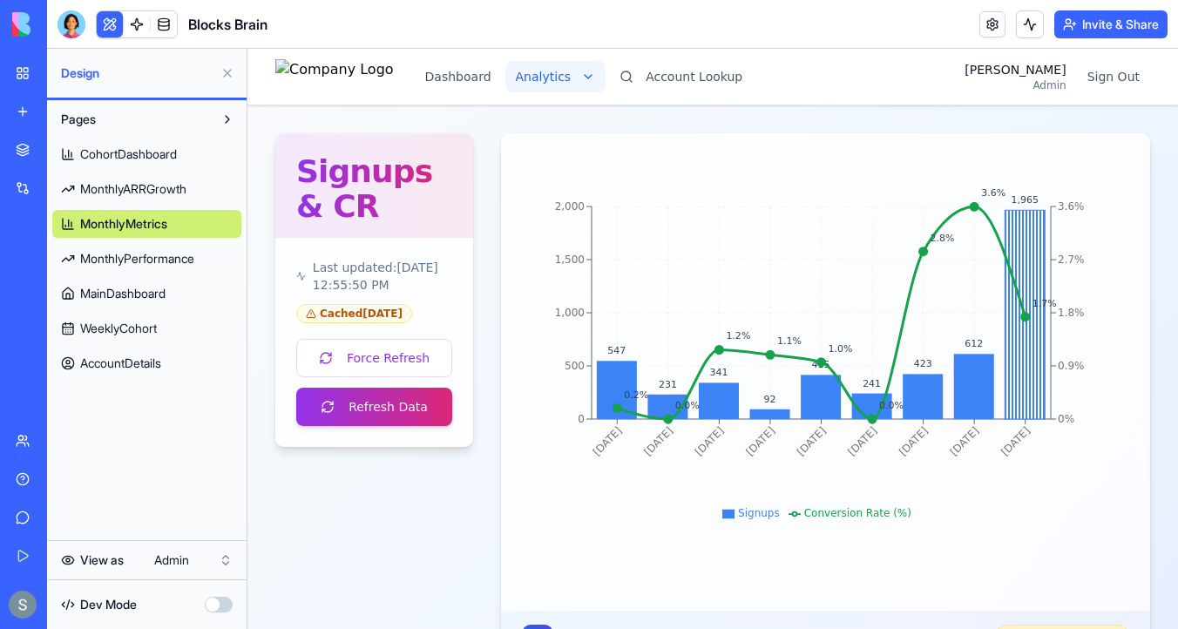
click at [593, 78] on html "Dashboard Analytics Account Lookup Sharon Admin Sign Out Signups & CR Last upda…" at bounding box center [712, 615] width 930 height 1133
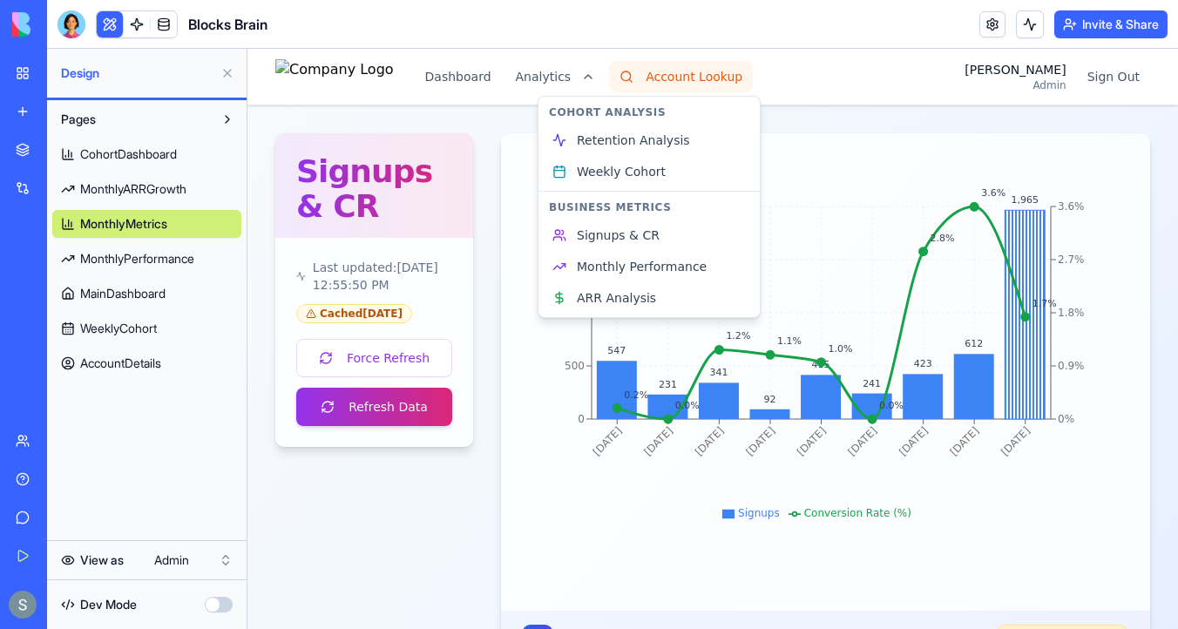
click at [706, 76] on html "Dashboard Analytics Account Lookup Sharon Admin Sign Out Signups & CR Last upda…" at bounding box center [712, 615] width 930 height 1133
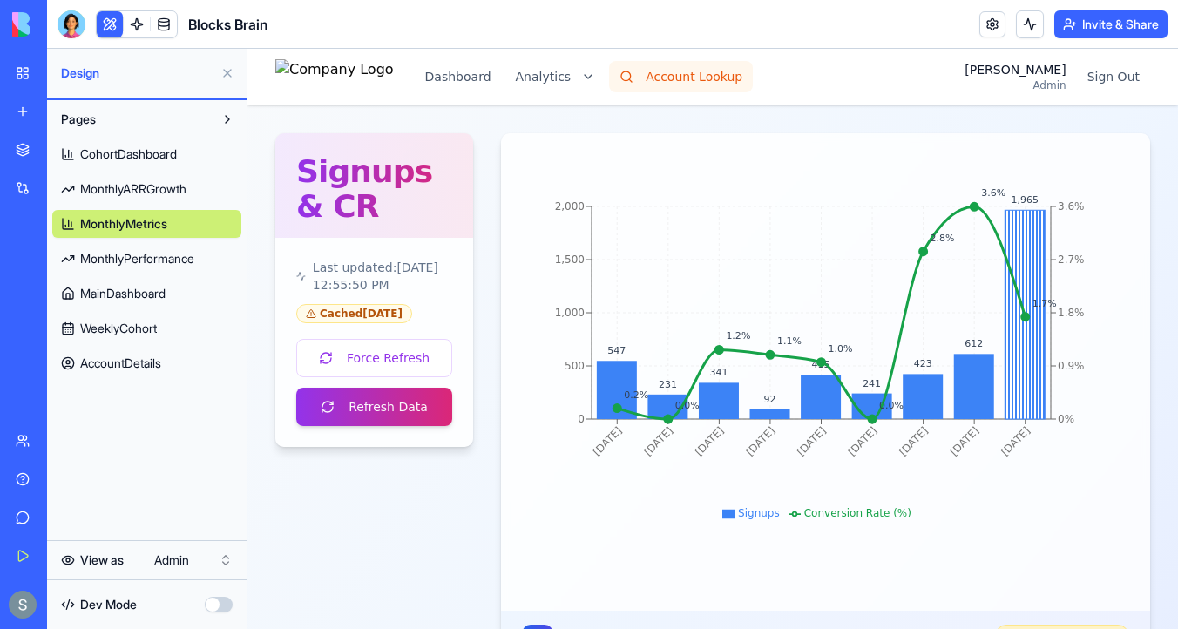
click at [706, 76] on button "Account Lookup" at bounding box center [681, 76] width 144 height 31
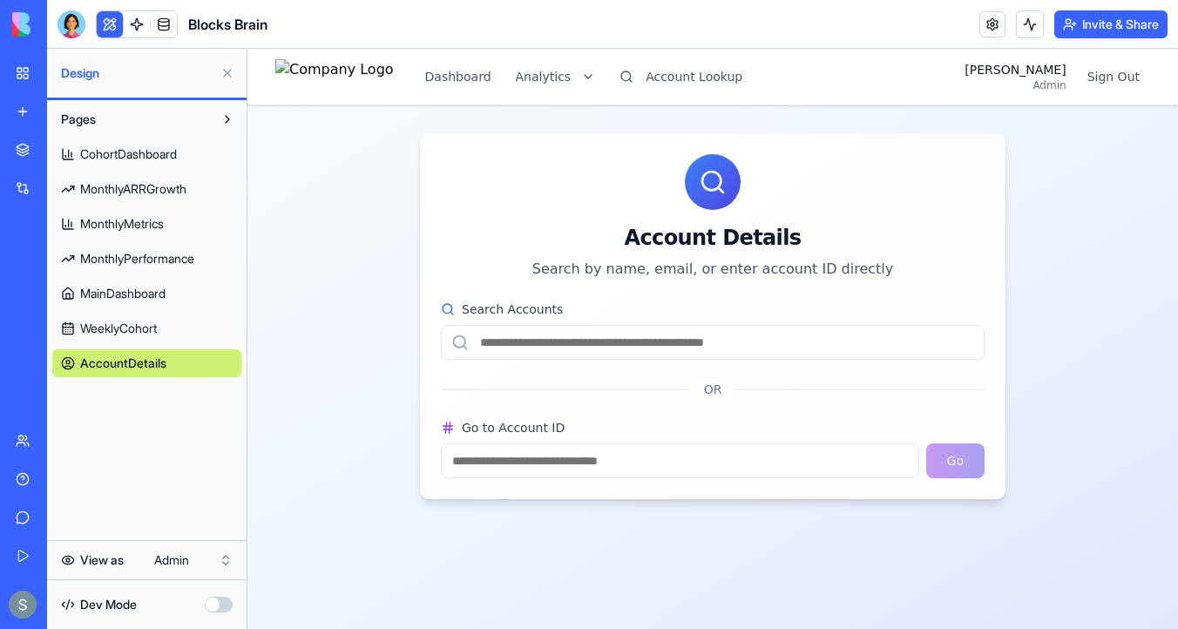
click at [523, 350] on input "Search Accounts" at bounding box center [713, 342] width 544 height 35
click at [688, 352] on input "Search Accounts" at bounding box center [713, 342] width 544 height 35
paste input "**********"
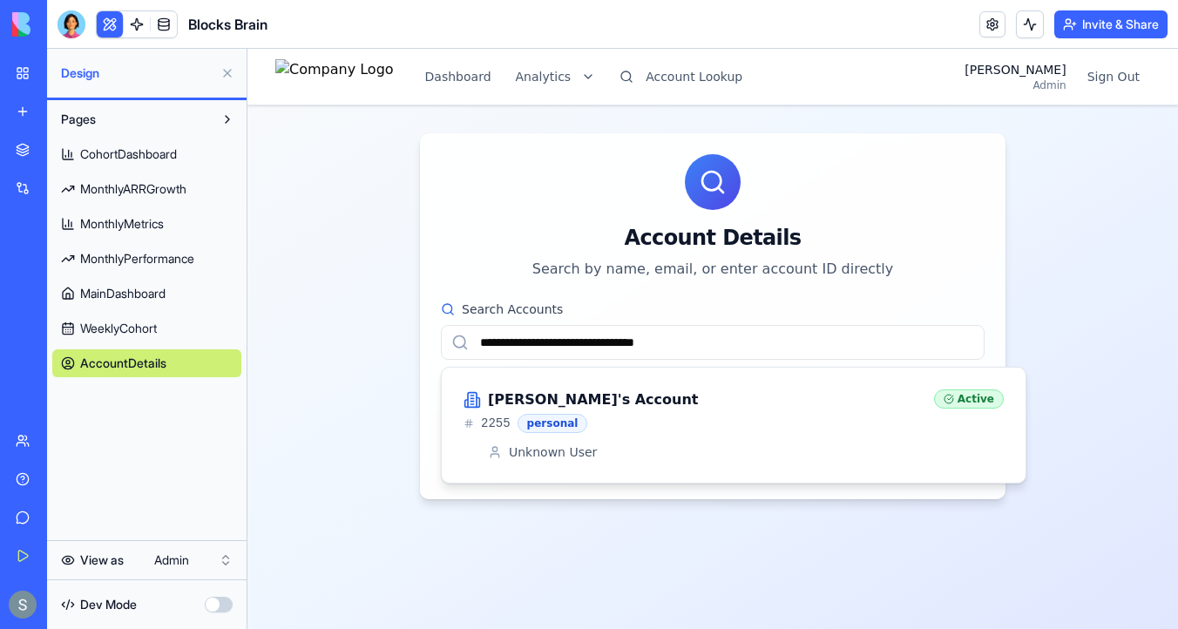
type input "**********"
click at [669, 404] on div "alan's Account" at bounding box center [691, 399] width 456 height 21
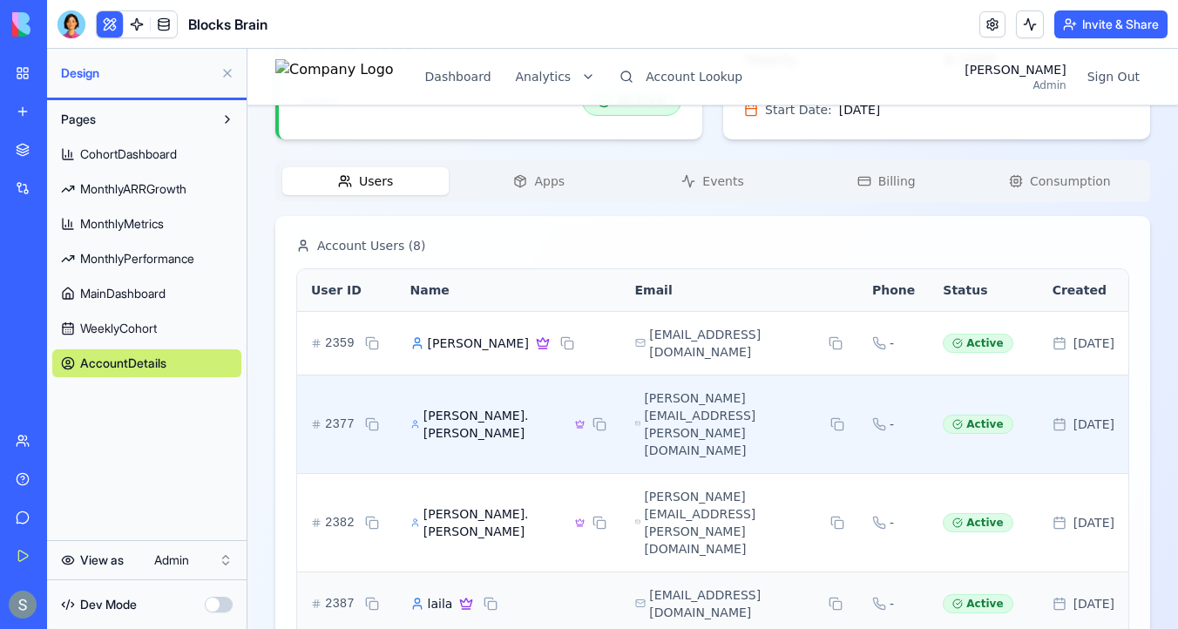
scroll to position [570, 0]
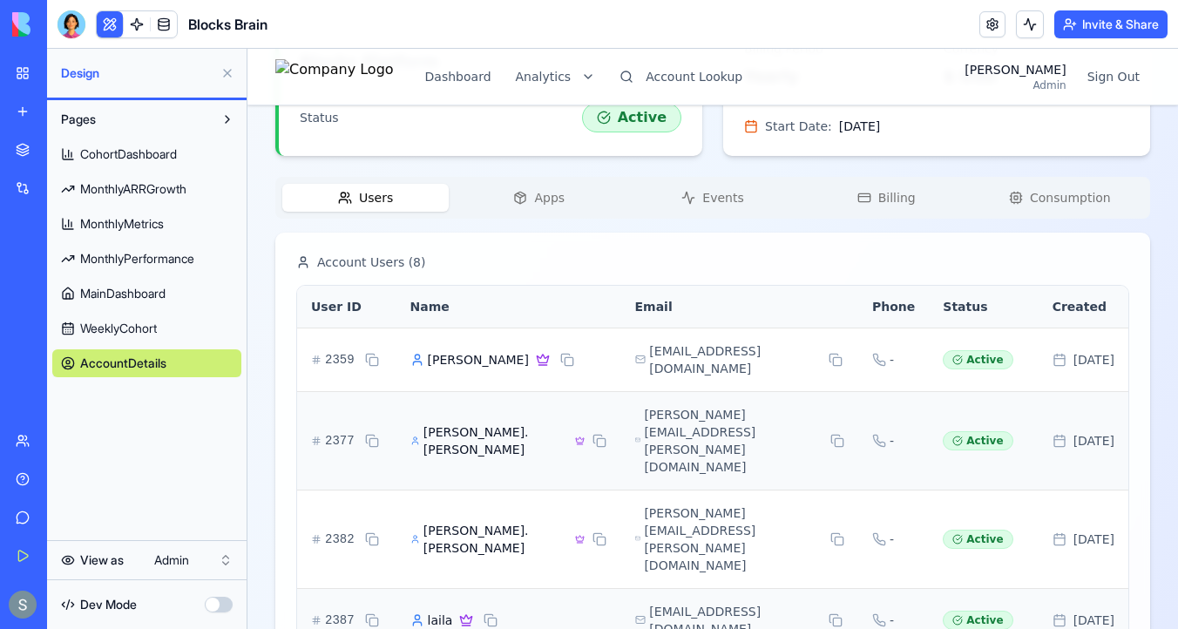
click at [530, 197] on button "Apps" at bounding box center [539, 198] width 166 height 28
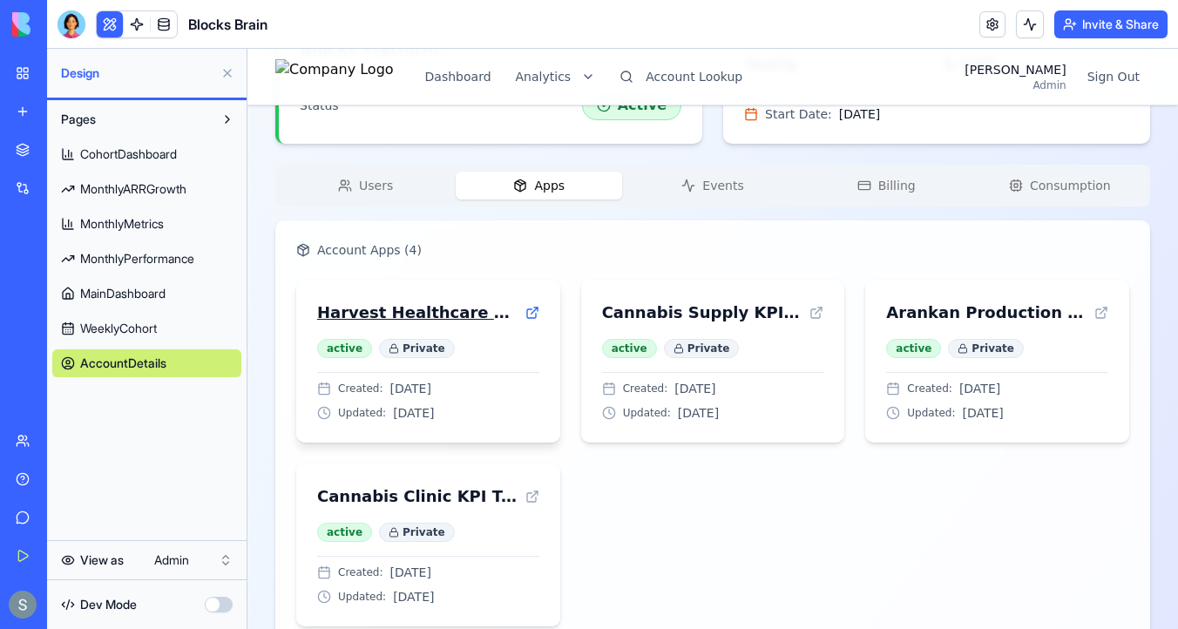
scroll to position [564, 0]
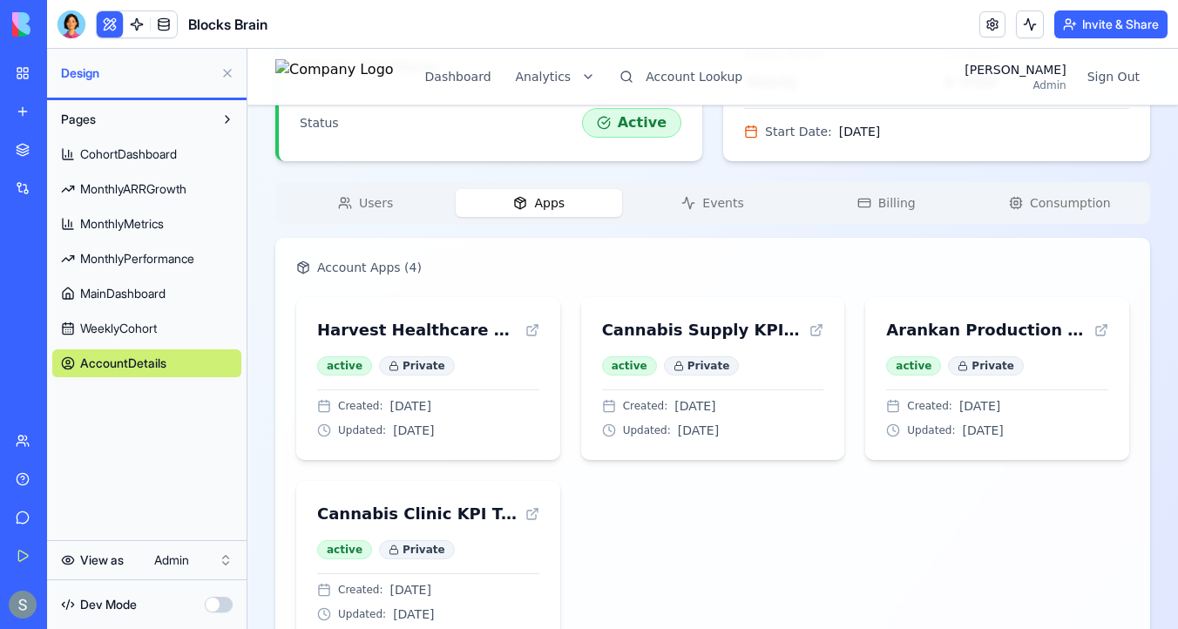
click at [725, 210] on span "Events" at bounding box center [722, 202] width 41 height 17
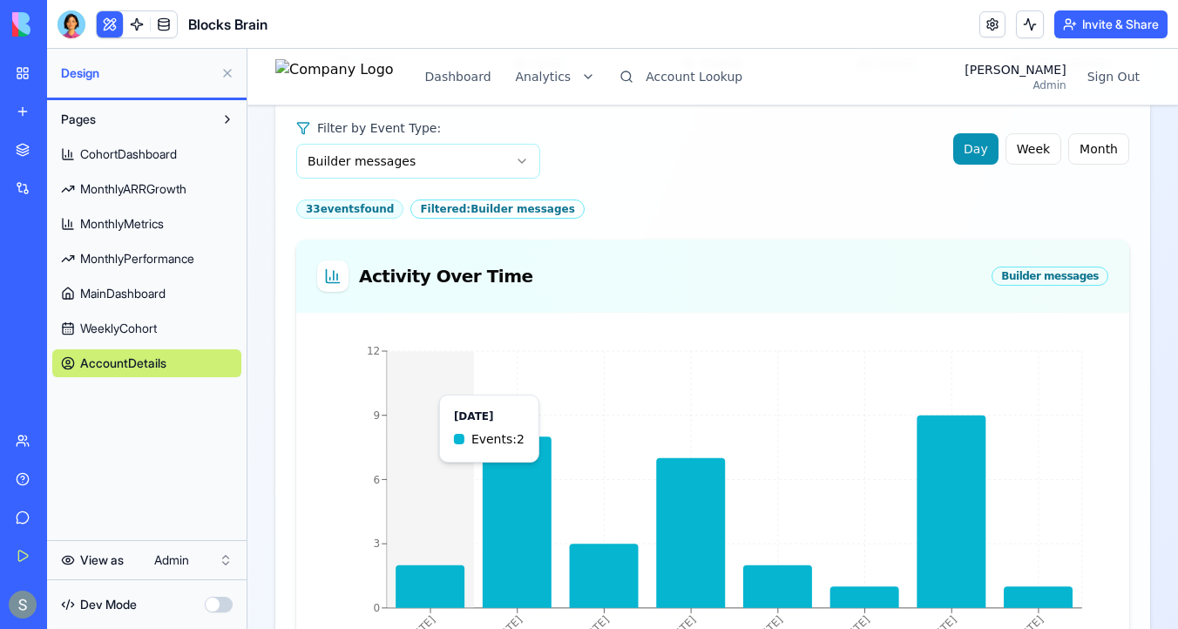
scroll to position [697, 0]
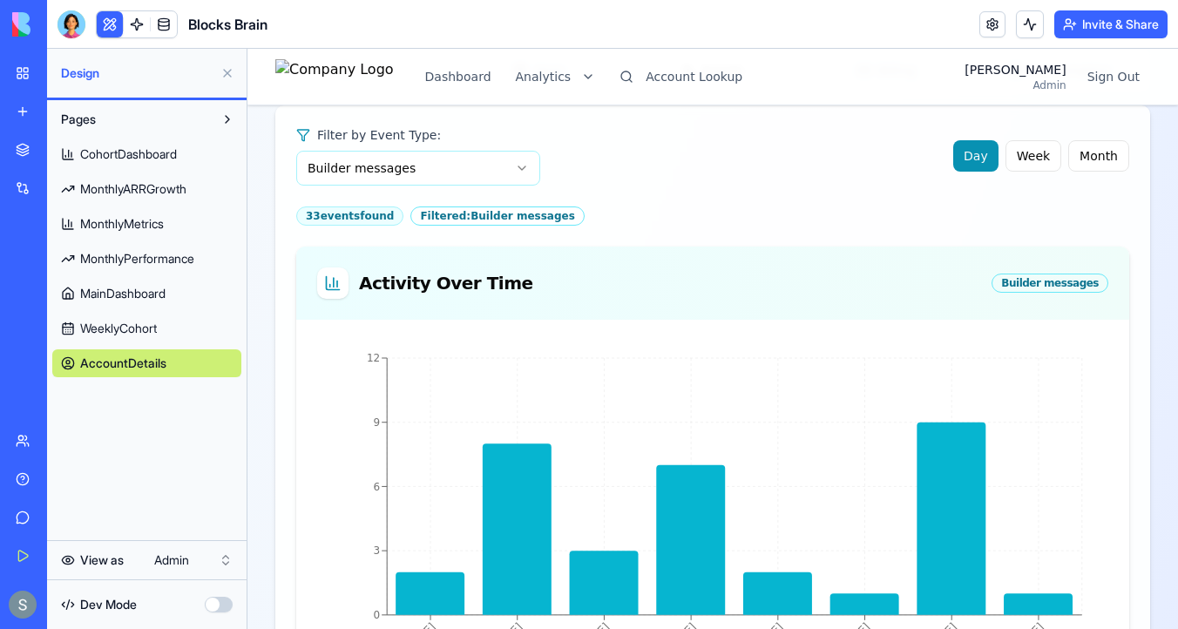
click at [417, 172] on html "Dashboard Analytics Account Lookup Sharon Admin Sign Out alan's Account Pro Cha…" at bounding box center [712, 487] width 930 height 2270
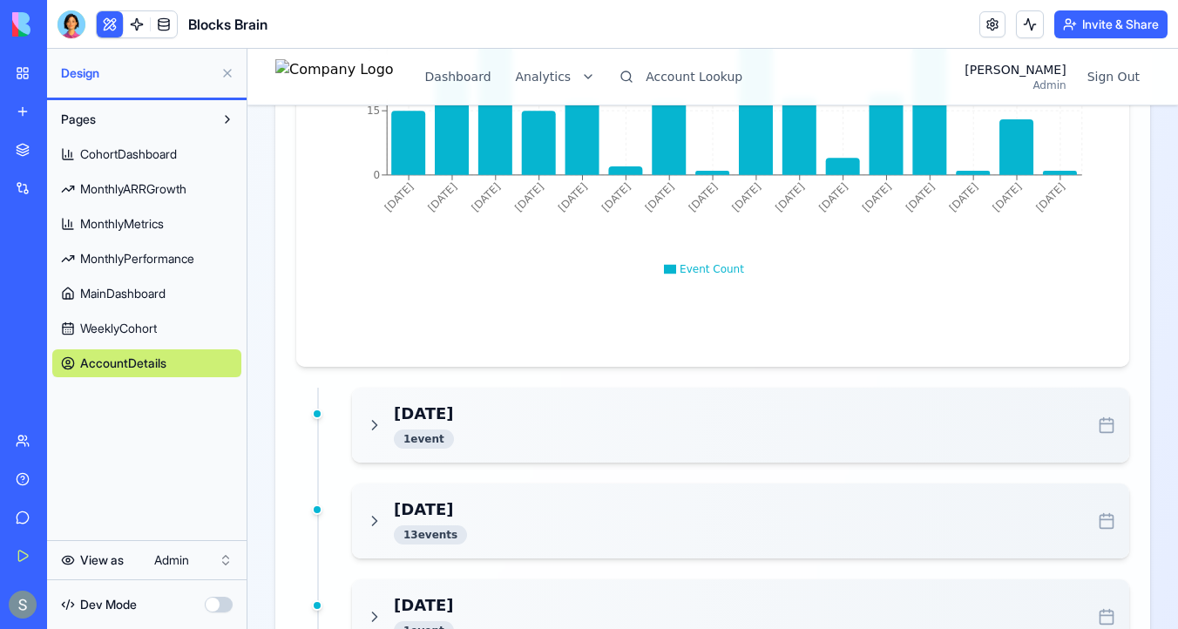
scroll to position [1163, 0]
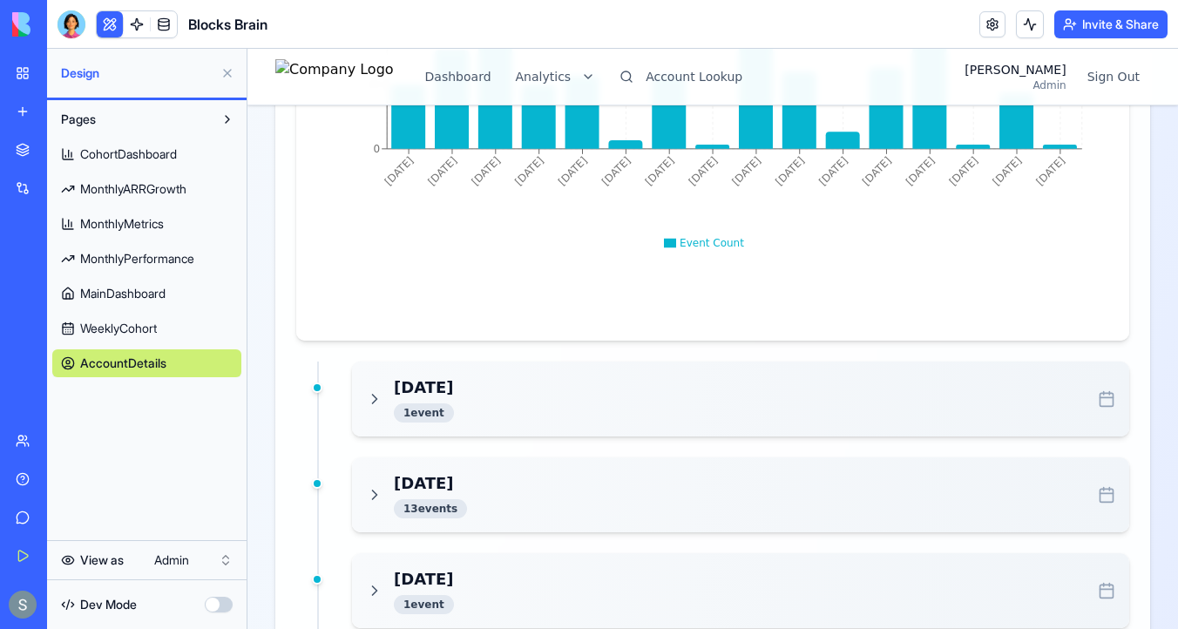
click at [368, 400] on icon at bounding box center [374, 398] width 17 height 17
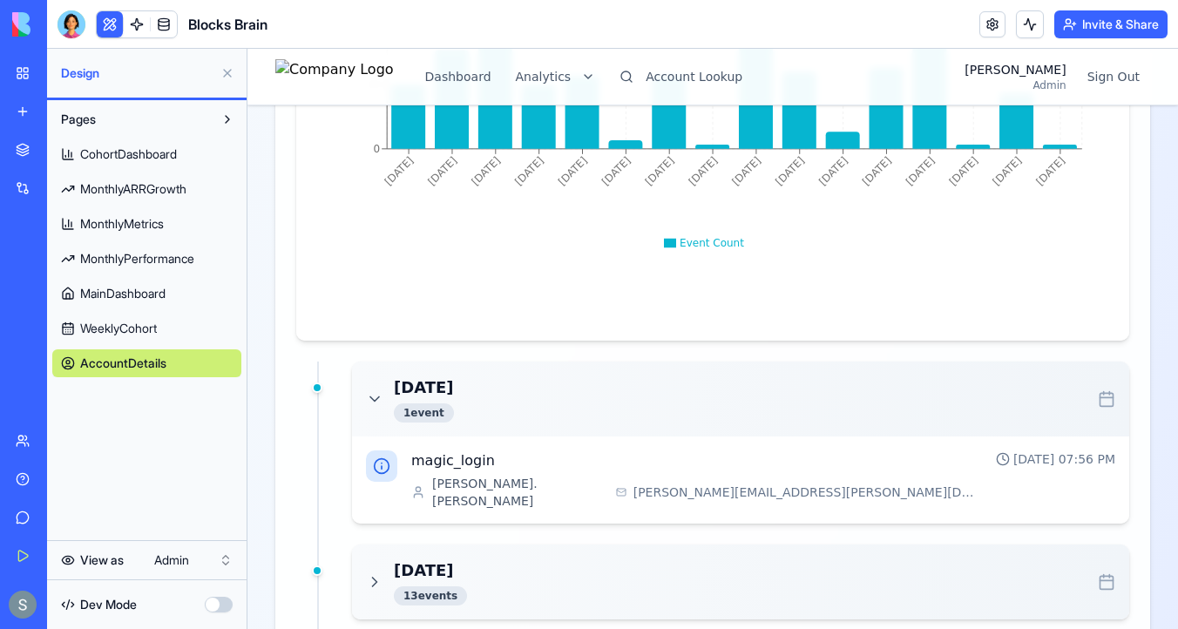
click at [373, 577] on icon at bounding box center [375, 581] width 4 height 9
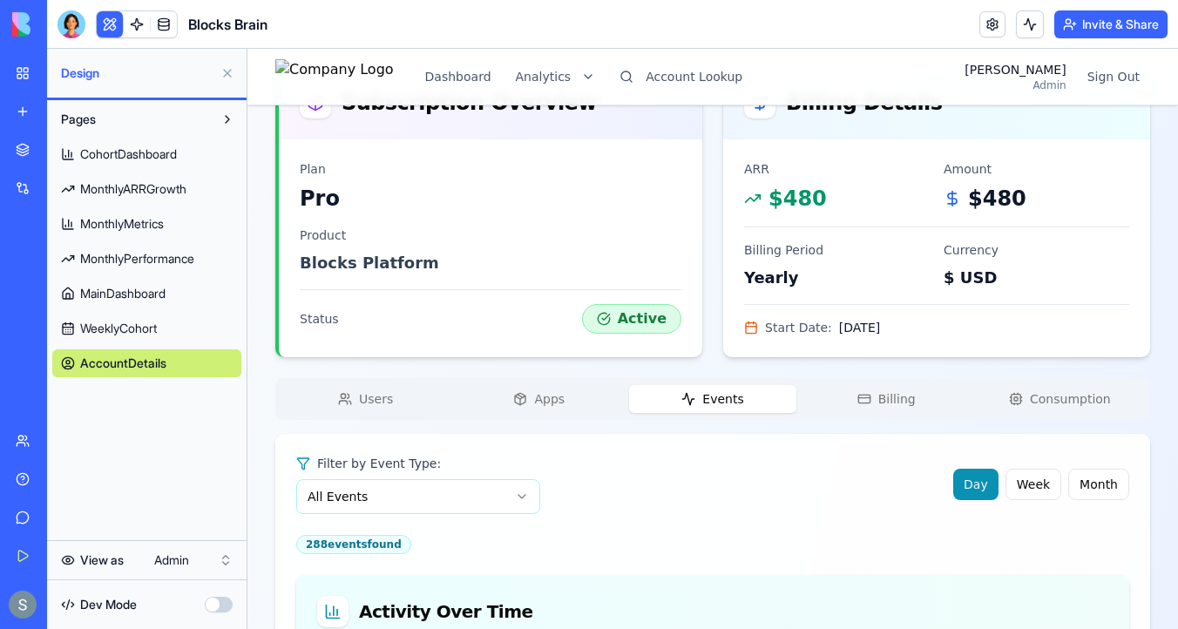
scroll to position [367, 0]
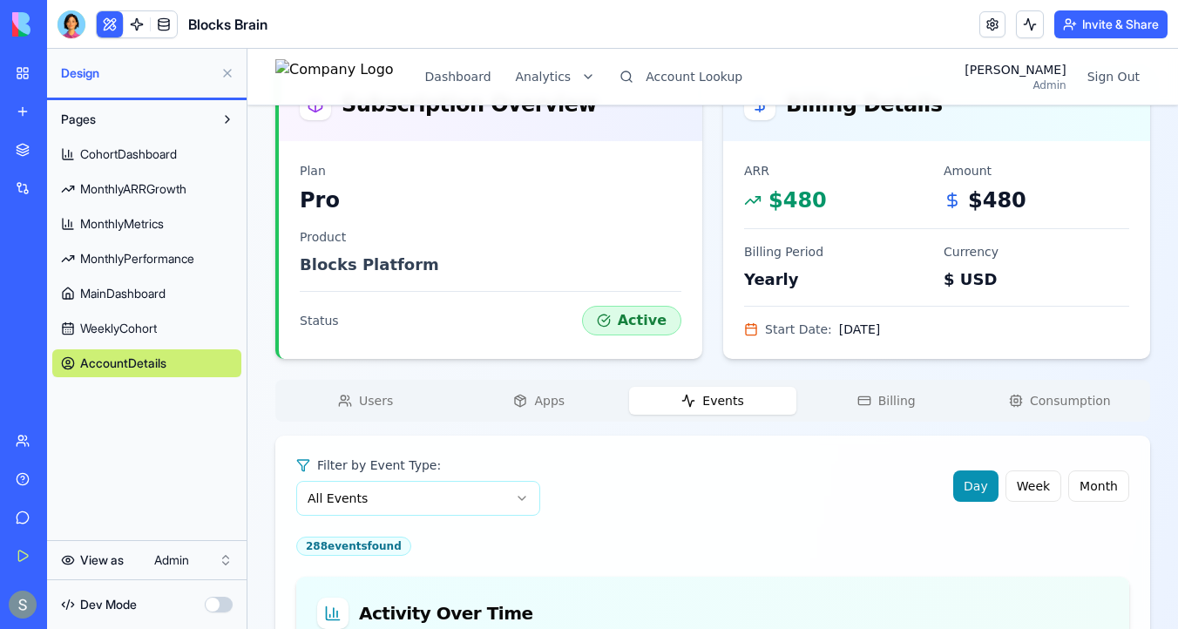
click at [891, 394] on span "Billing" at bounding box center [896, 400] width 37 height 17
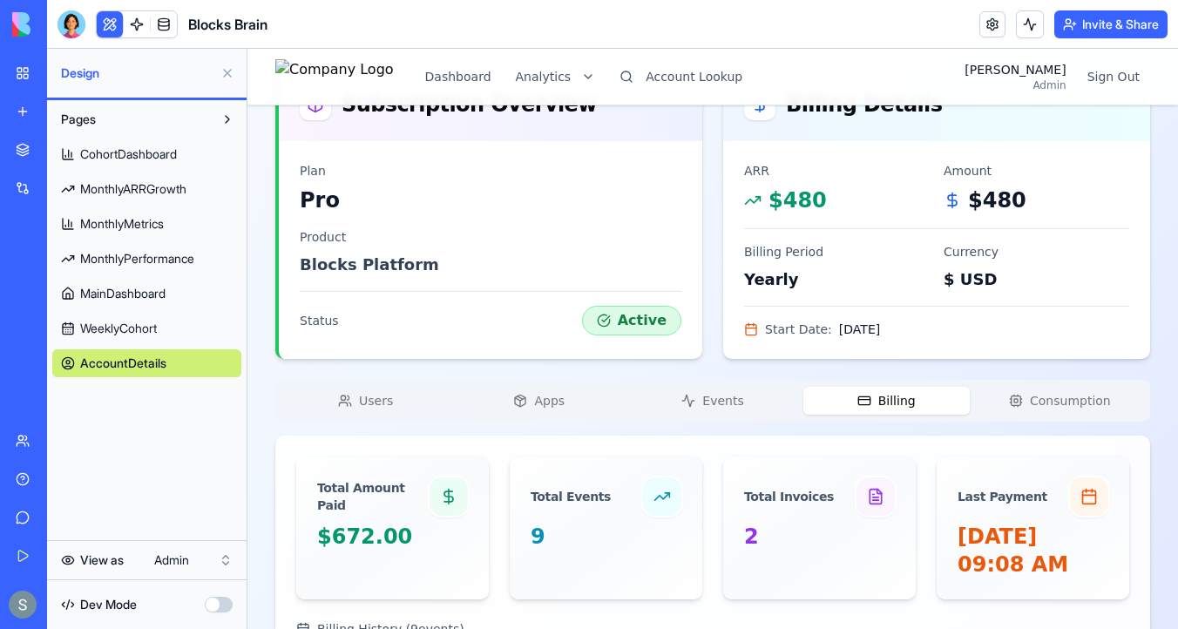
click at [1009, 399] on button "Consumption" at bounding box center [1059, 401] width 166 height 28
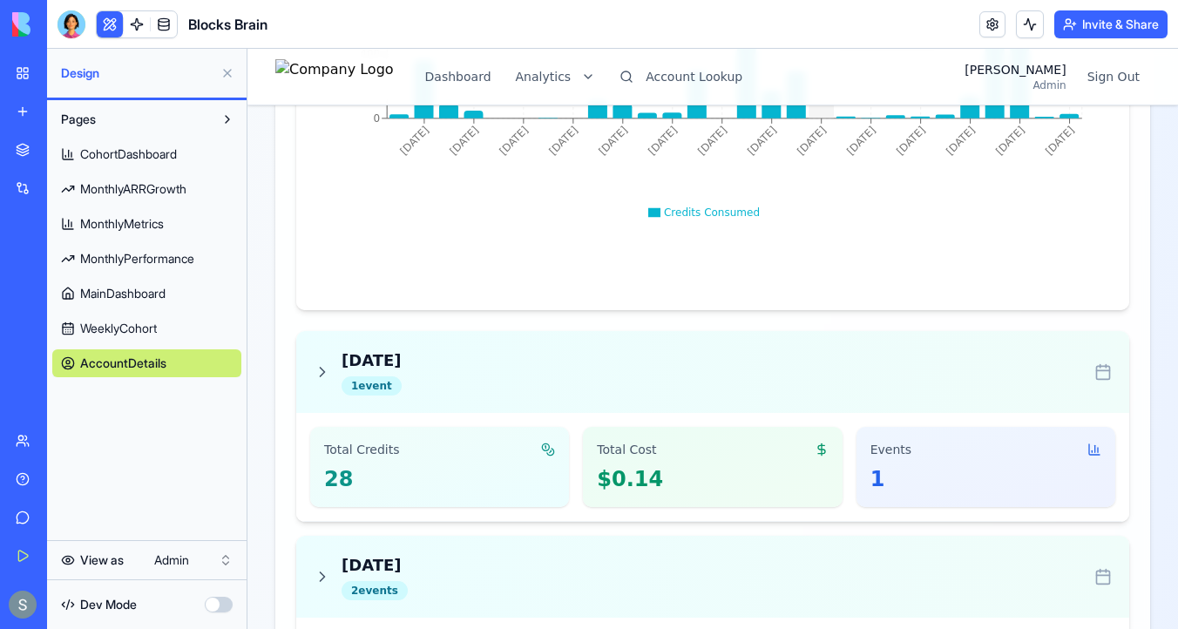
scroll to position [1138, 0]
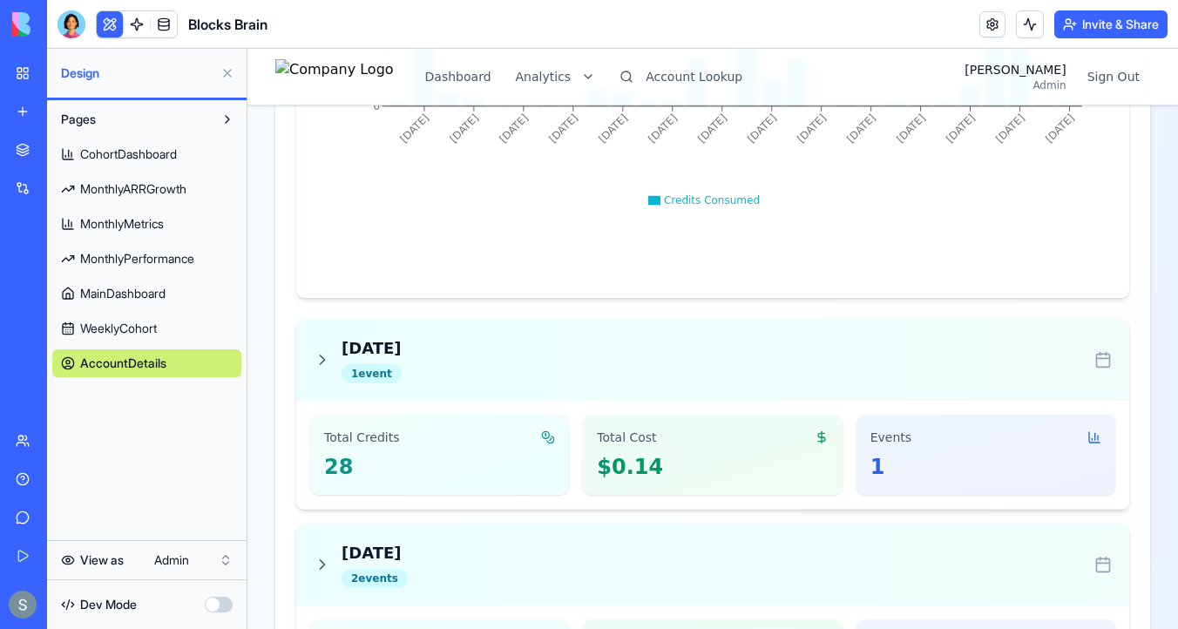
click at [878, 468] on div "1" at bounding box center [985, 467] width 231 height 28
click at [1090, 437] on icon at bounding box center [1094, 437] width 14 height 14
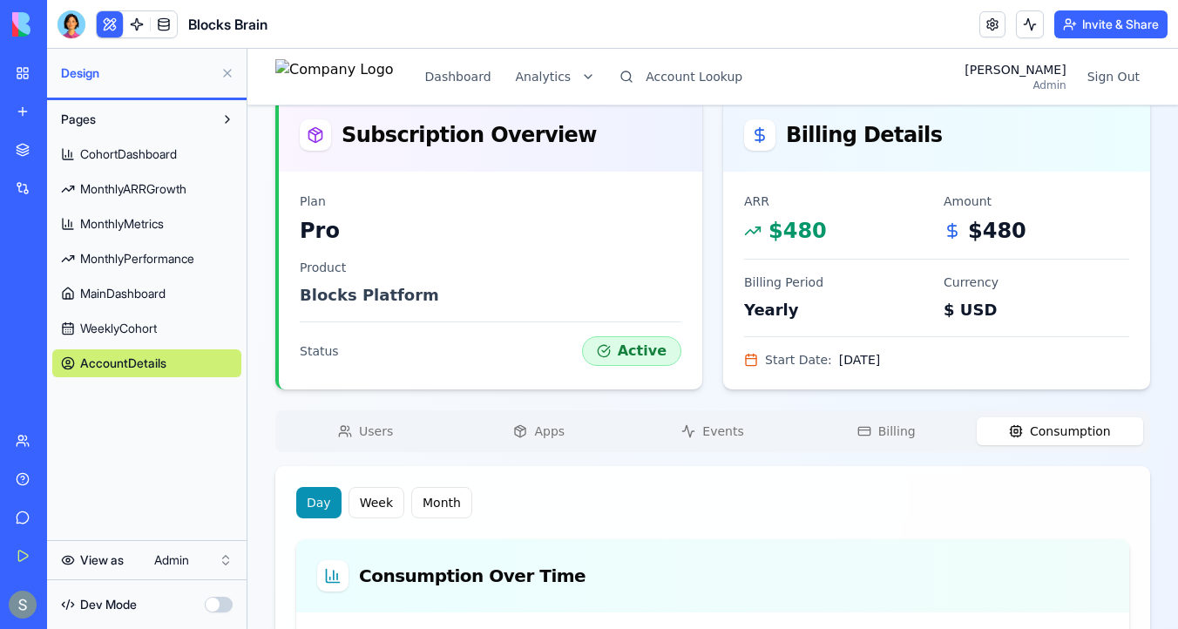
scroll to position [264, 0]
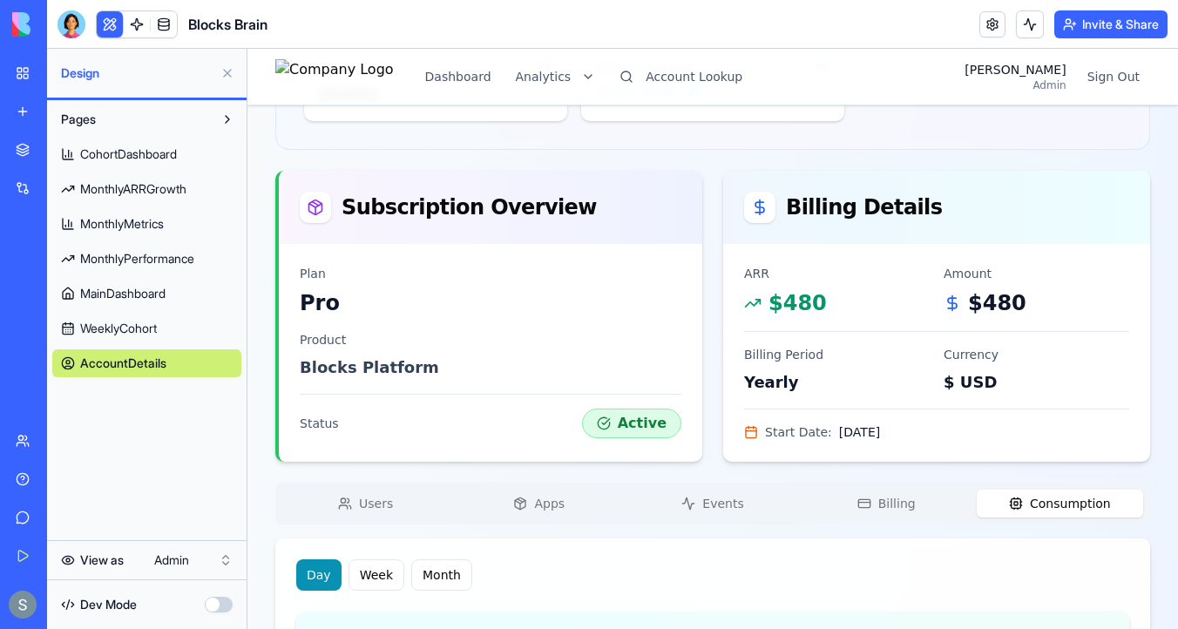
click at [733, 501] on span "Events" at bounding box center [722, 503] width 41 height 17
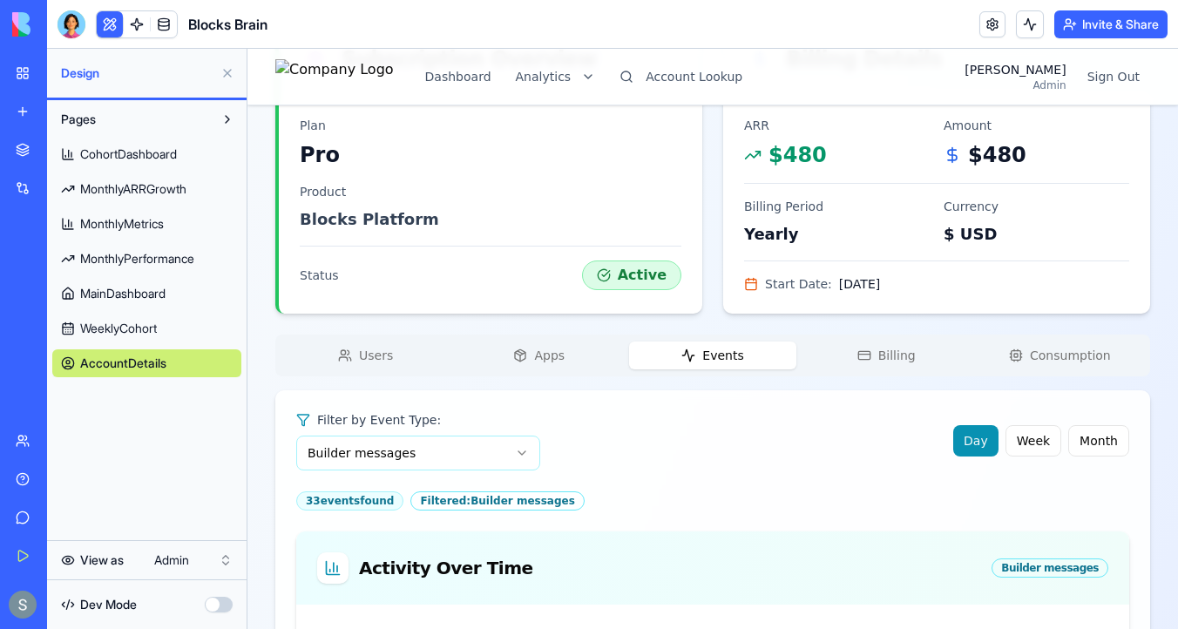
scroll to position [577, 0]
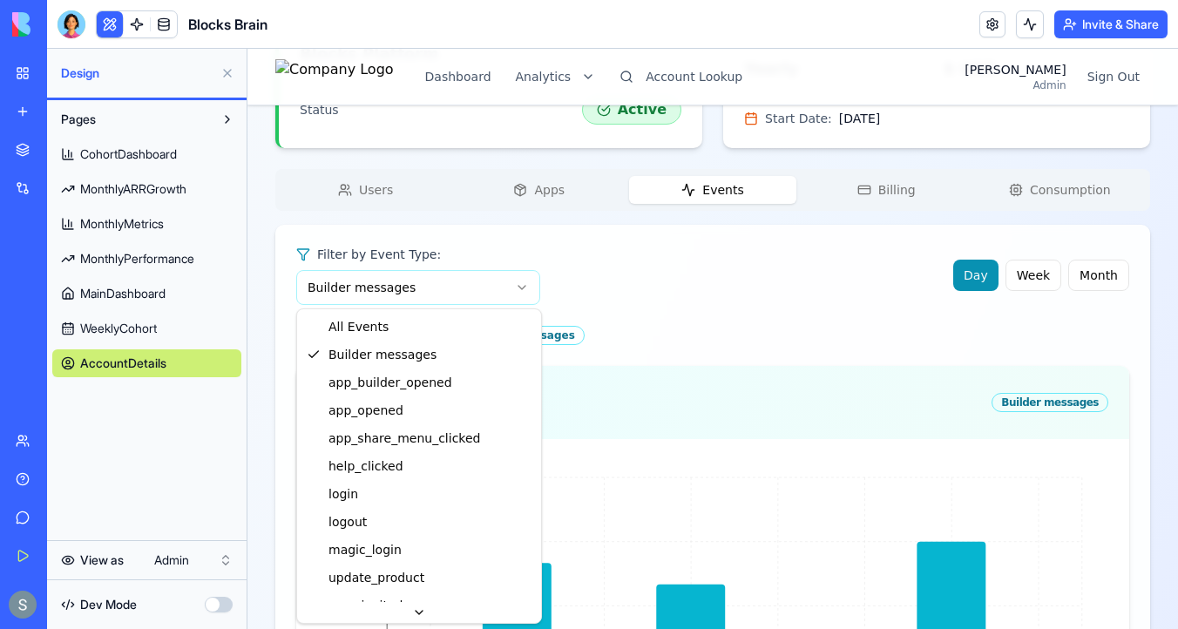
click at [490, 291] on html "Dashboard Analytics Account Lookup Sharon Admin Sign Out alan's Account Pro Cha…" at bounding box center [712, 606] width 930 height 2270
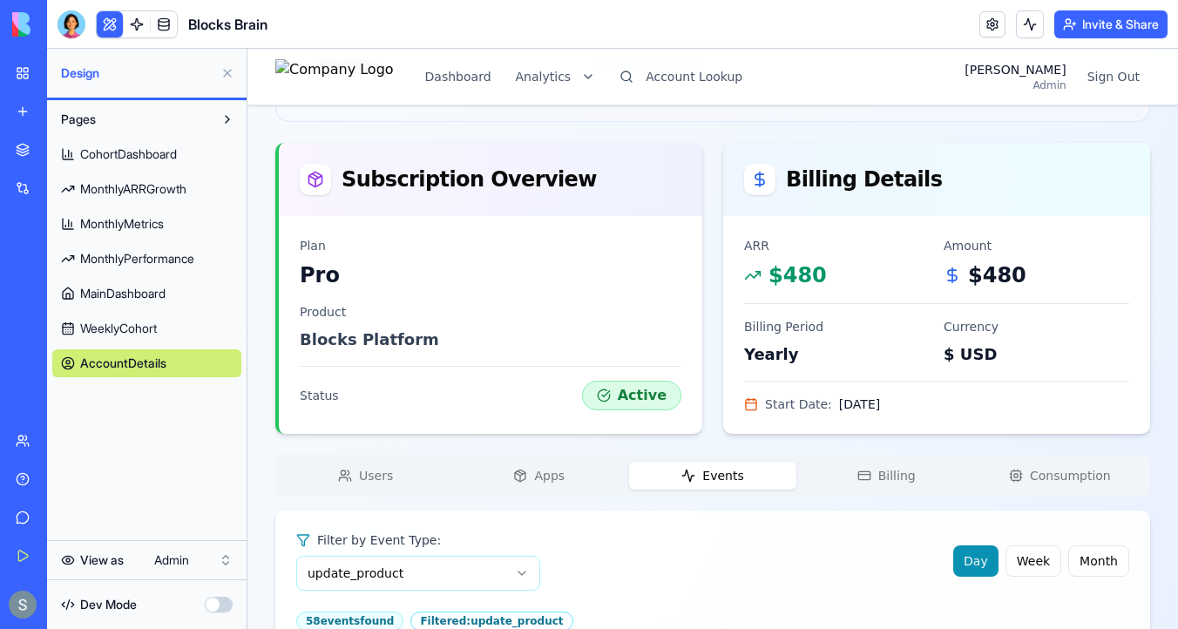
scroll to position [351, 0]
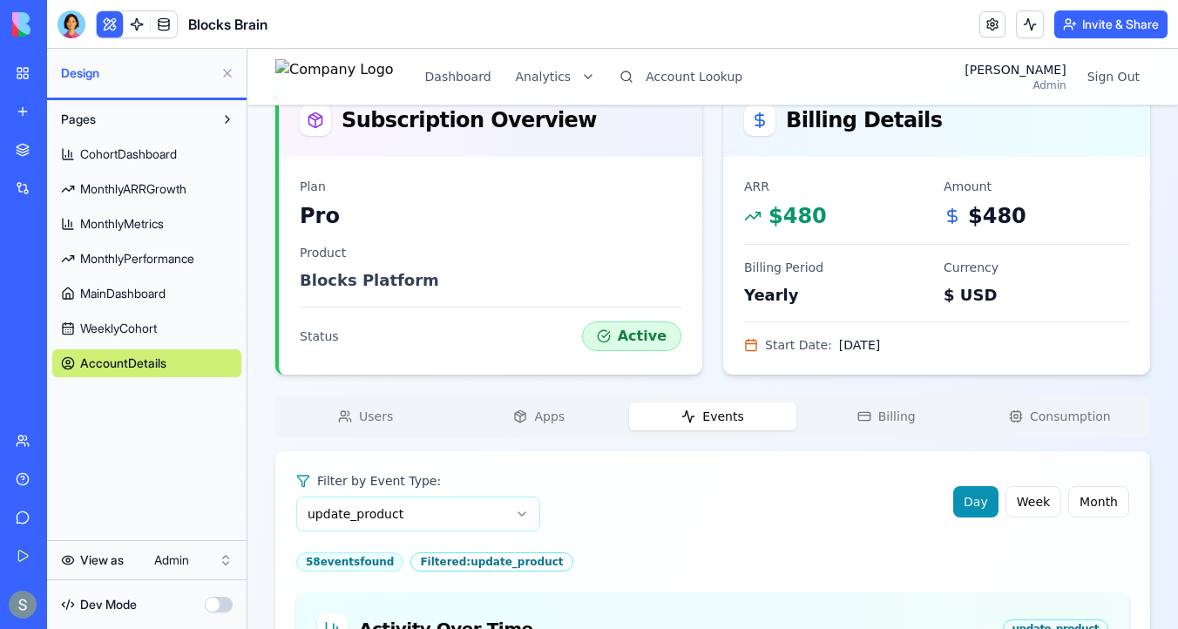
click at [530, 421] on button "Apps" at bounding box center [539, 416] width 166 height 28
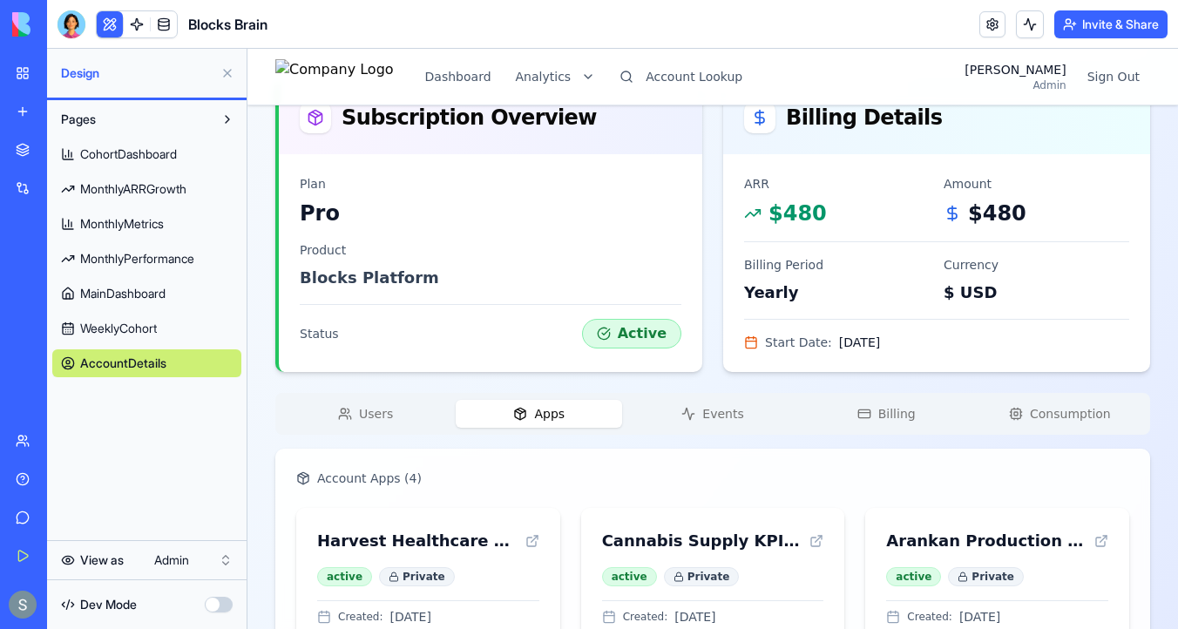
scroll to position [505, 0]
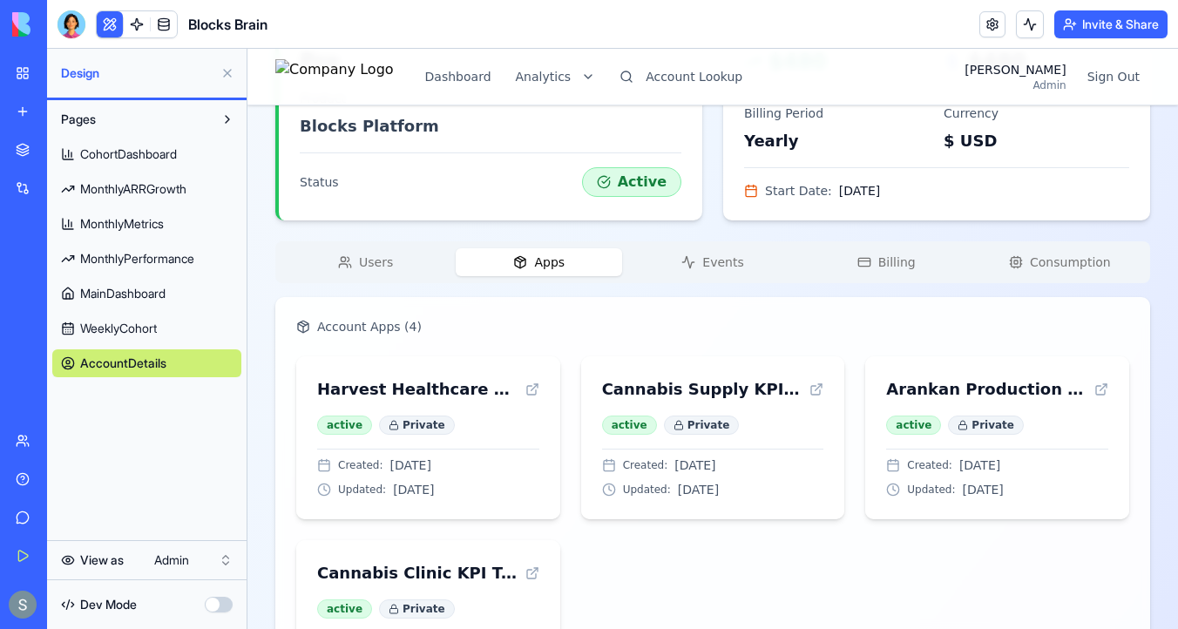
click at [713, 249] on button "Events" at bounding box center [712, 262] width 166 height 28
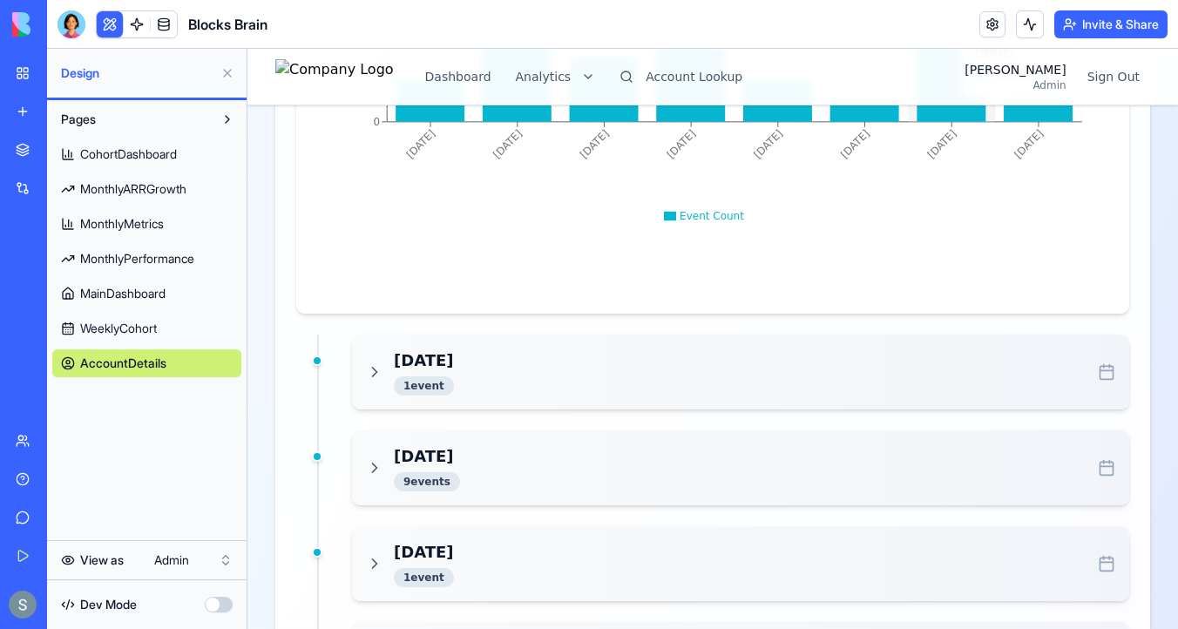
scroll to position [1245, 0]
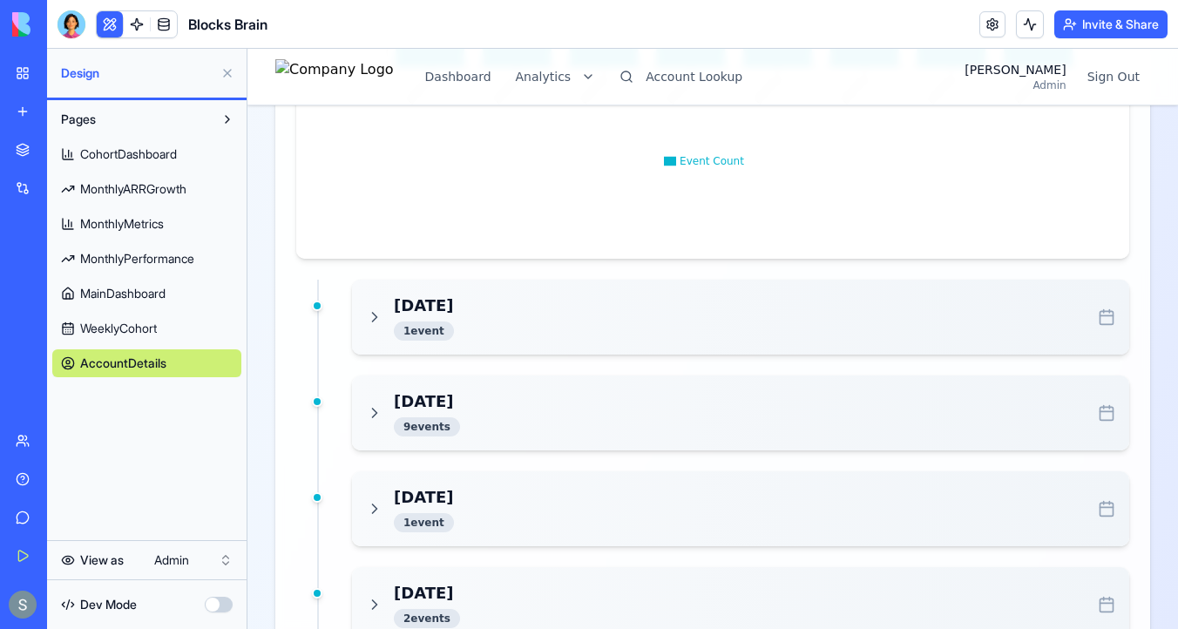
click at [915, 303] on div "Oct 4, 2025 1 event" at bounding box center [740, 317] width 749 height 47
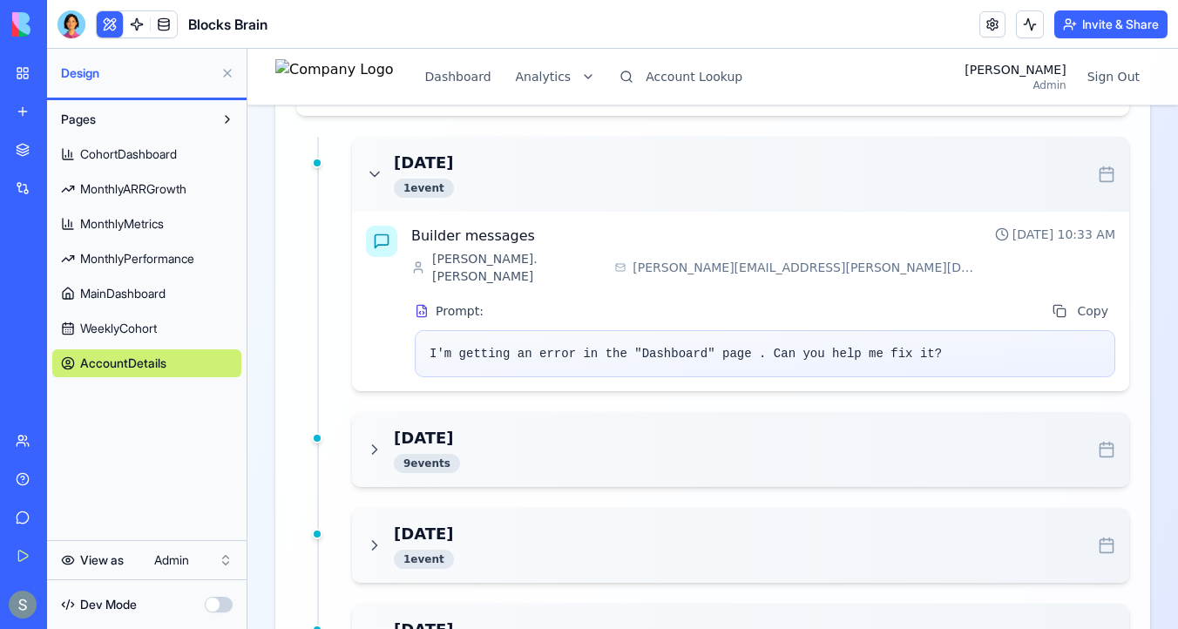
scroll to position [1418, 0]
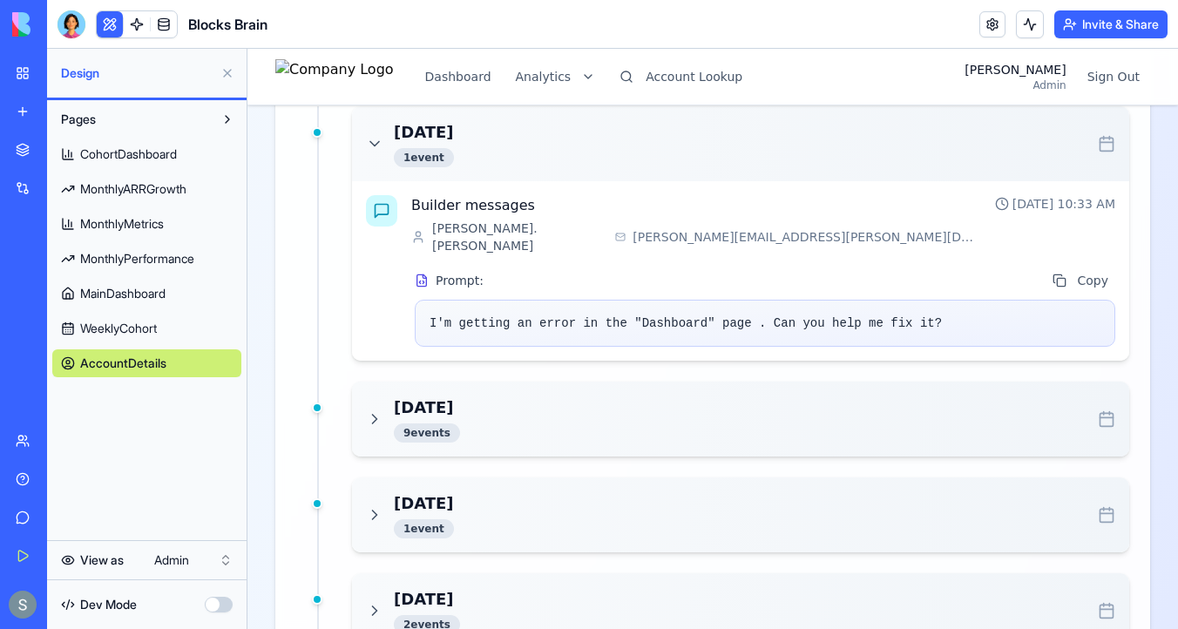
click at [888, 395] on div "Sep 30, 2025 9 event s" at bounding box center [740, 418] width 749 height 47
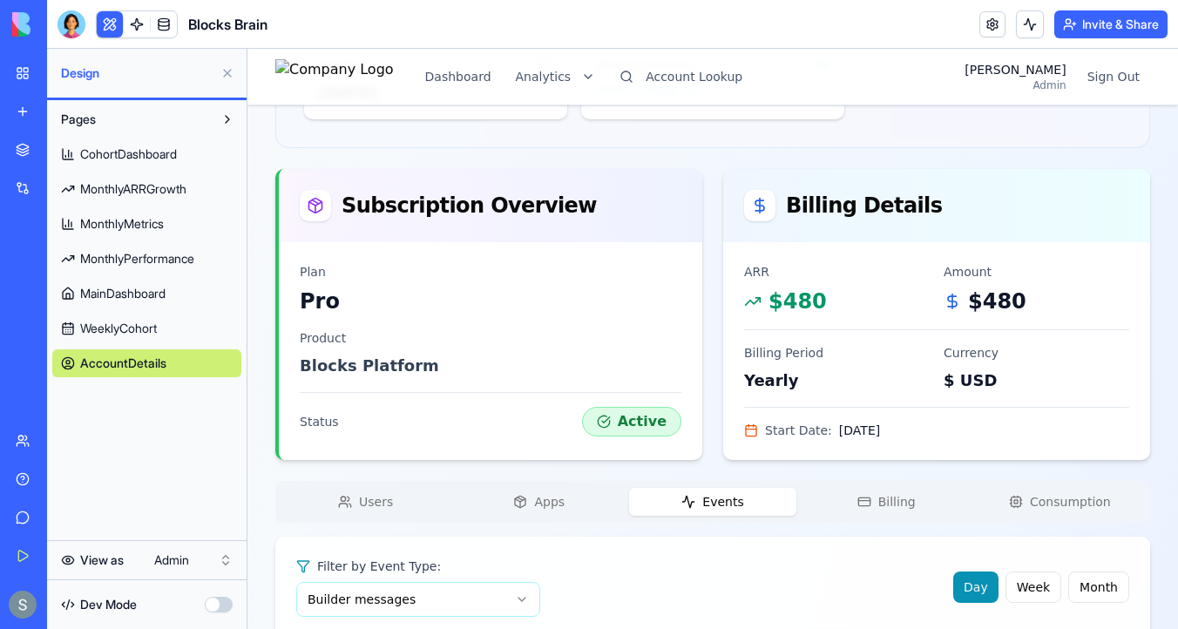
scroll to position [0, 0]
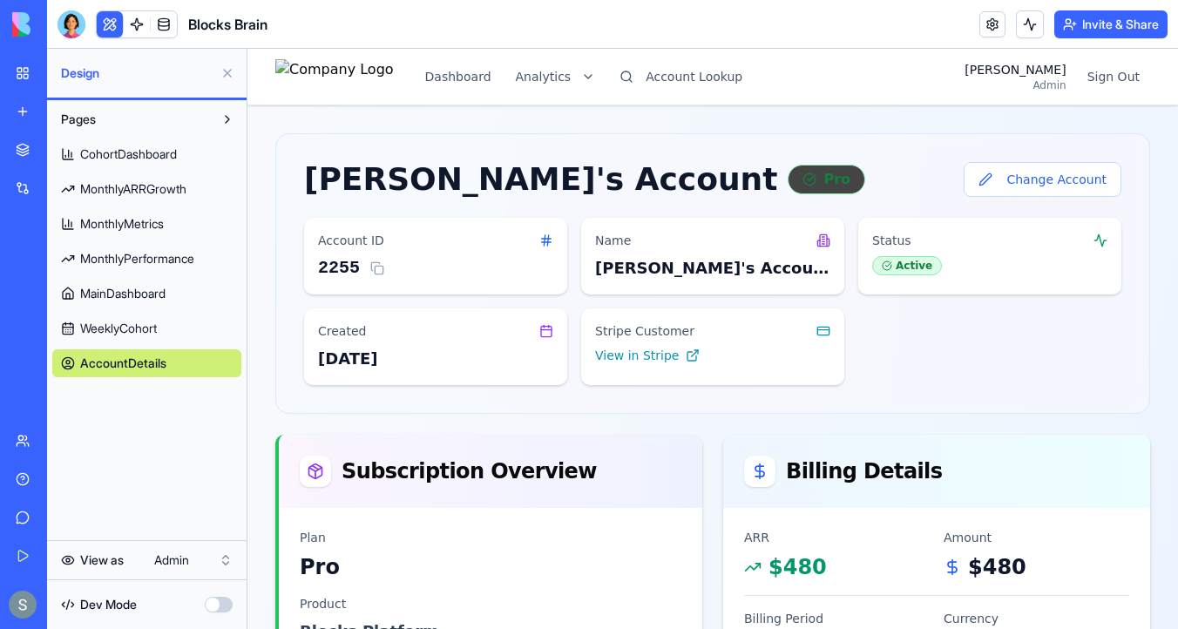
click at [787, 182] on div "Pro" at bounding box center [826, 180] width 78 height 30
click at [378, 267] on button at bounding box center [377, 268] width 21 height 21
click at [545, 237] on icon at bounding box center [546, 240] width 14 height 14
click at [544, 331] on icon at bounding box center [546, 331] width 14 height 14
click at [680, 78] on button "Account Lookup" at bounding box center [681, 76] width 144 height 31
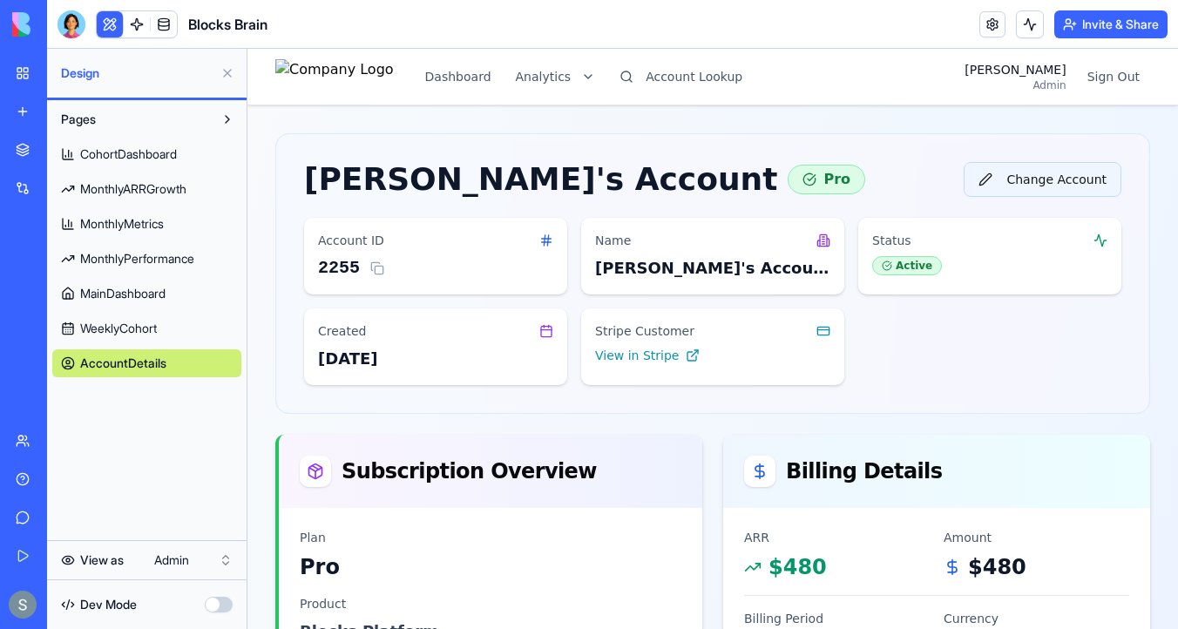
click at [982, 182] on button "Change Account" at bounding box center [1042, 179] width 158 height 35
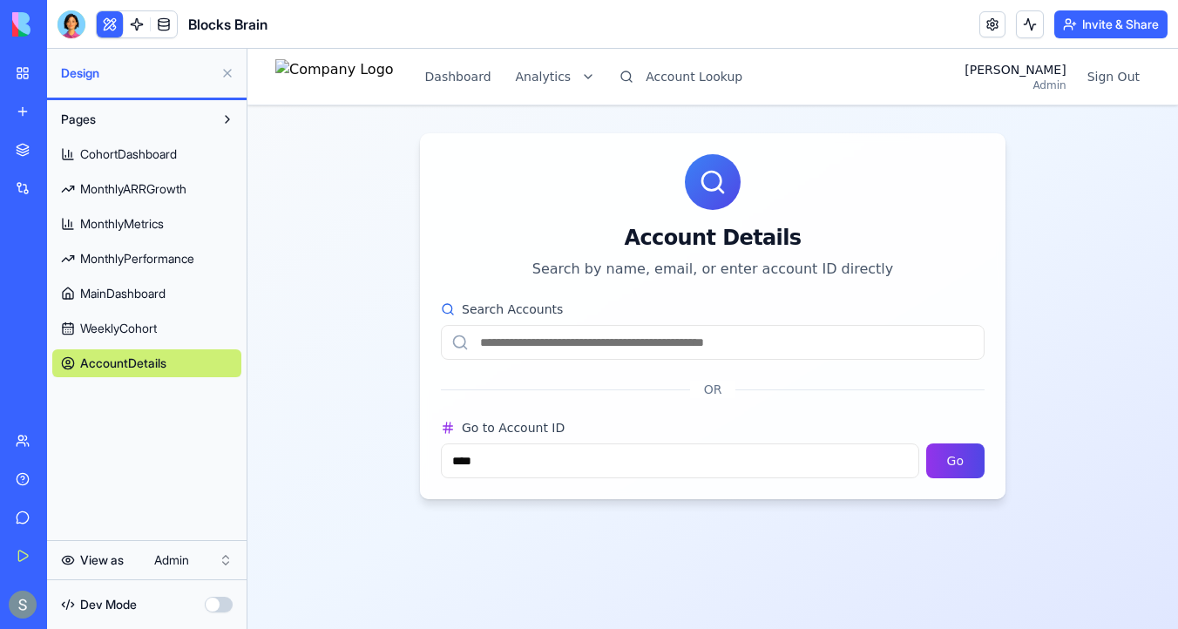
click at [643, 329] on input "Search Accounts" at bounding box center [713, 342] width 544 height 35
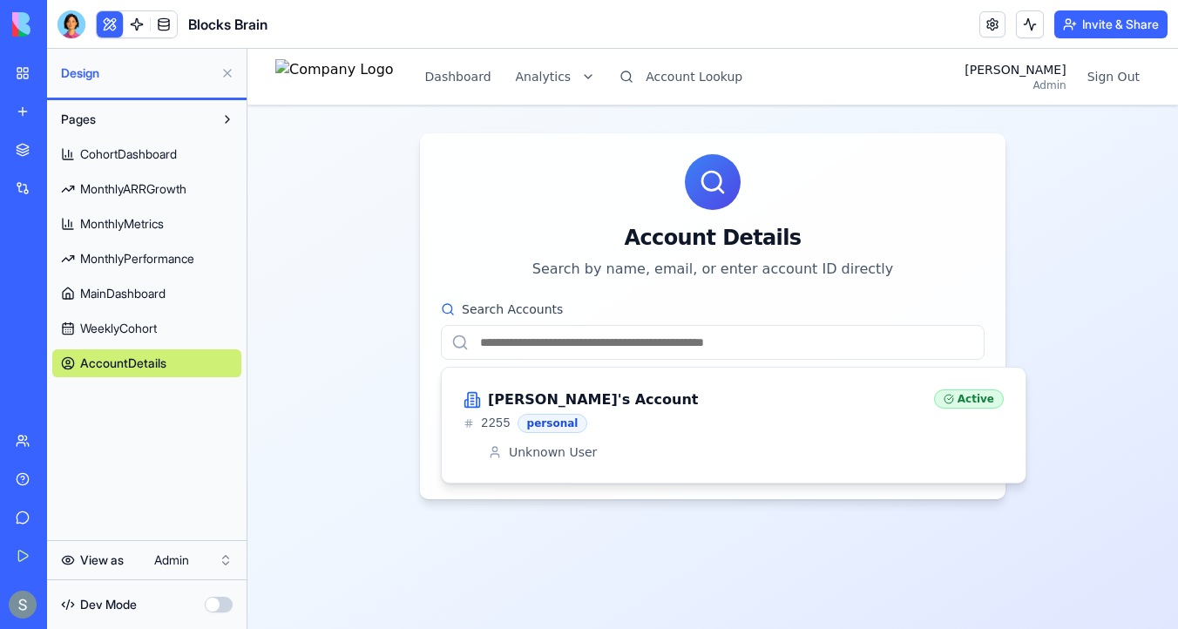
click at [598, 337] on input "Search Accounts" at bounding box center [713, 342] width 544 height 35
paste input "**********"
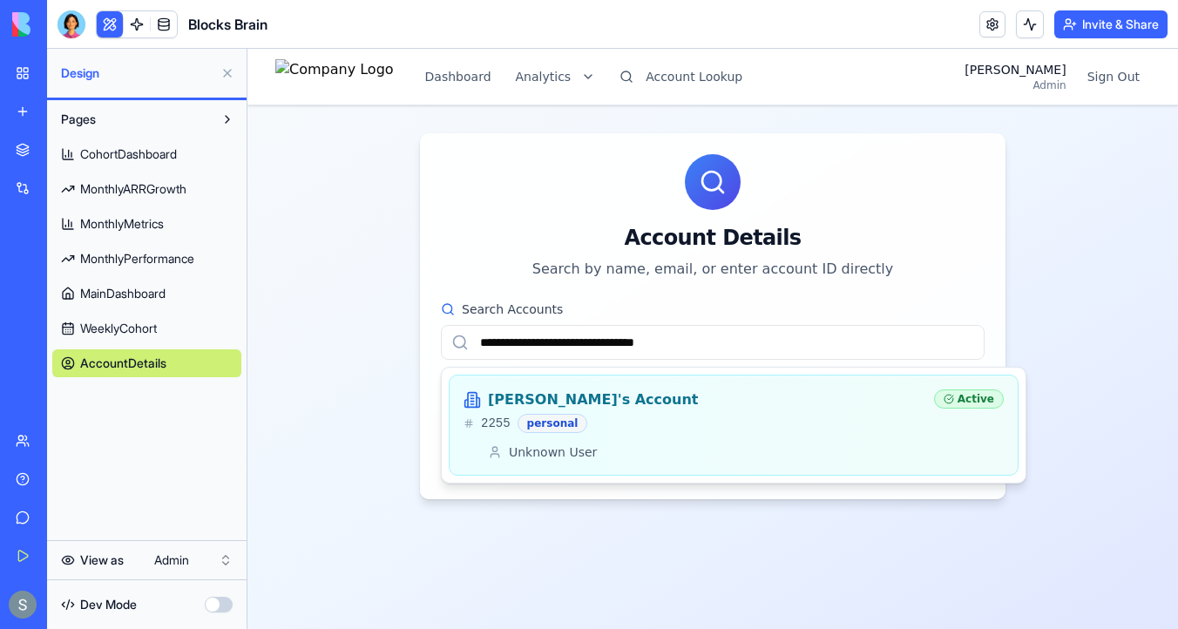
type input "**********"
click at [548, 423] on div "personal" at bounding box center [552, 423] width 71 height 19
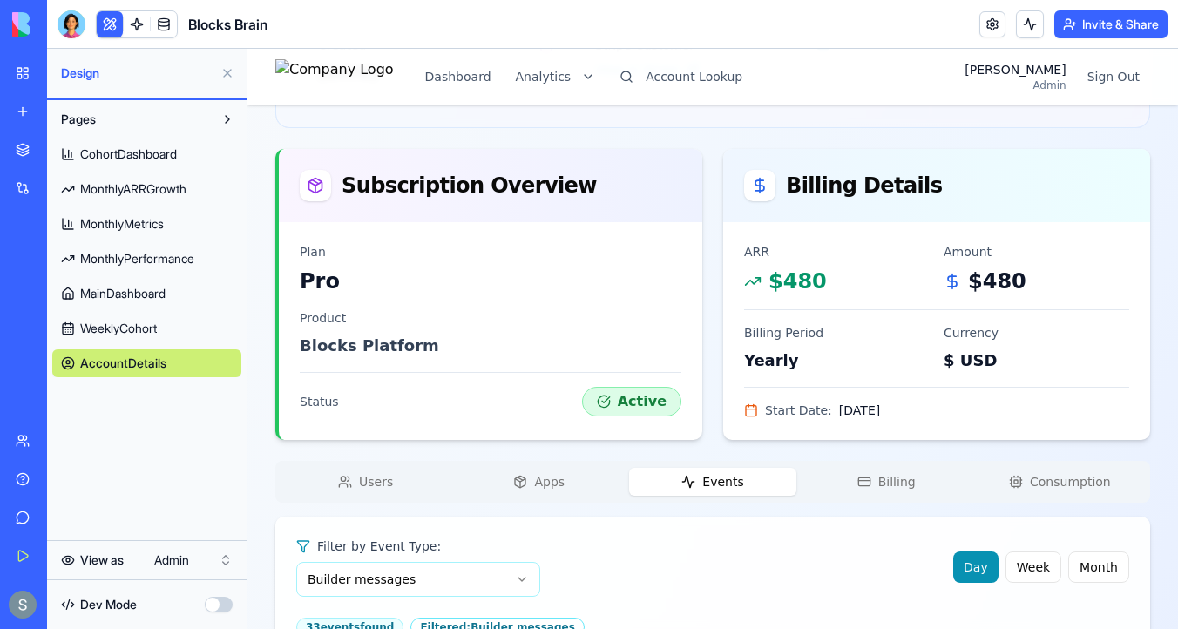
scroll to position [287, 0]
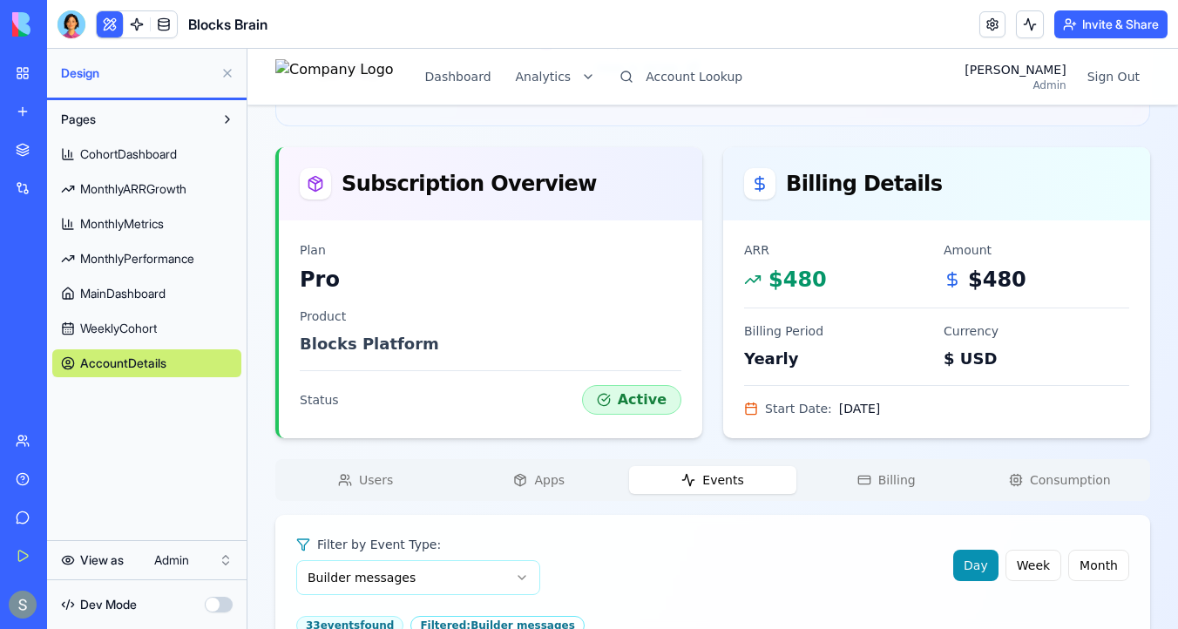
click at [382, 481] on span "Users" at bounding box center [376, 479] width 34 height 17
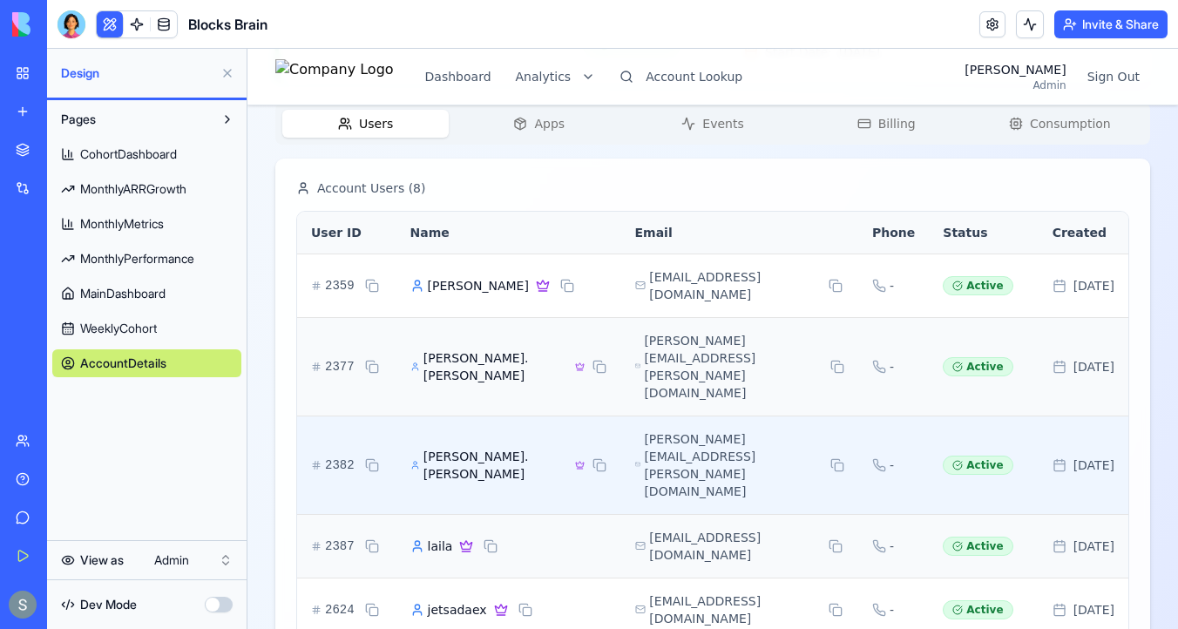
scroll to position [647, 0]
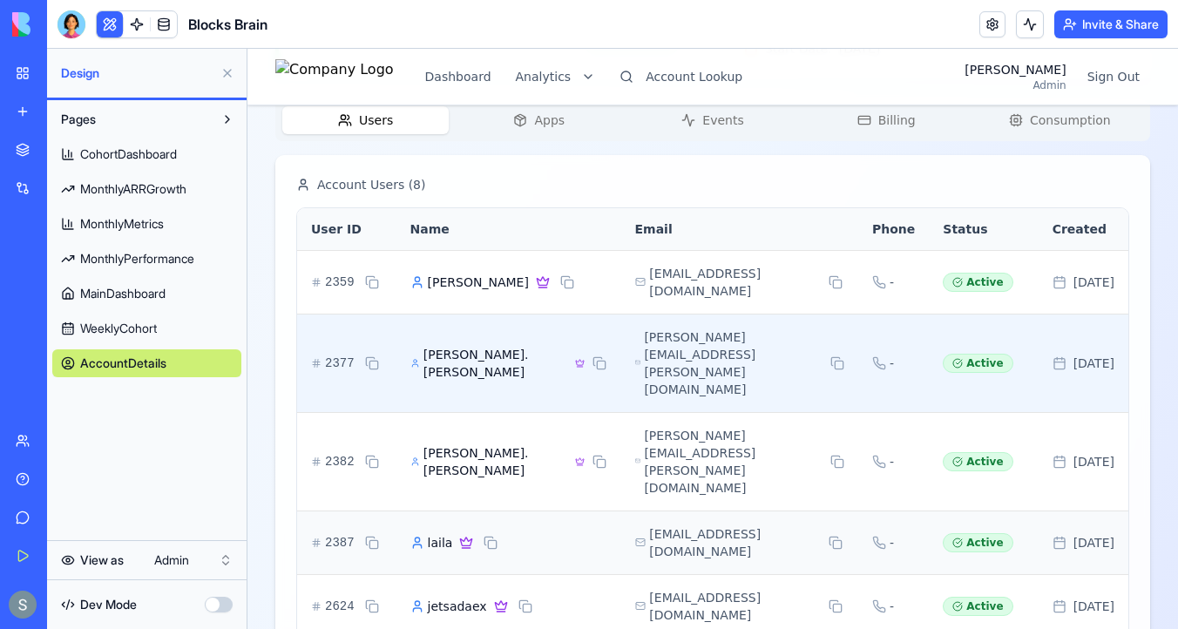
click at [451, 361] on span "LEO.SARGENT" at bounding box center [495, 363] width 145 height 35
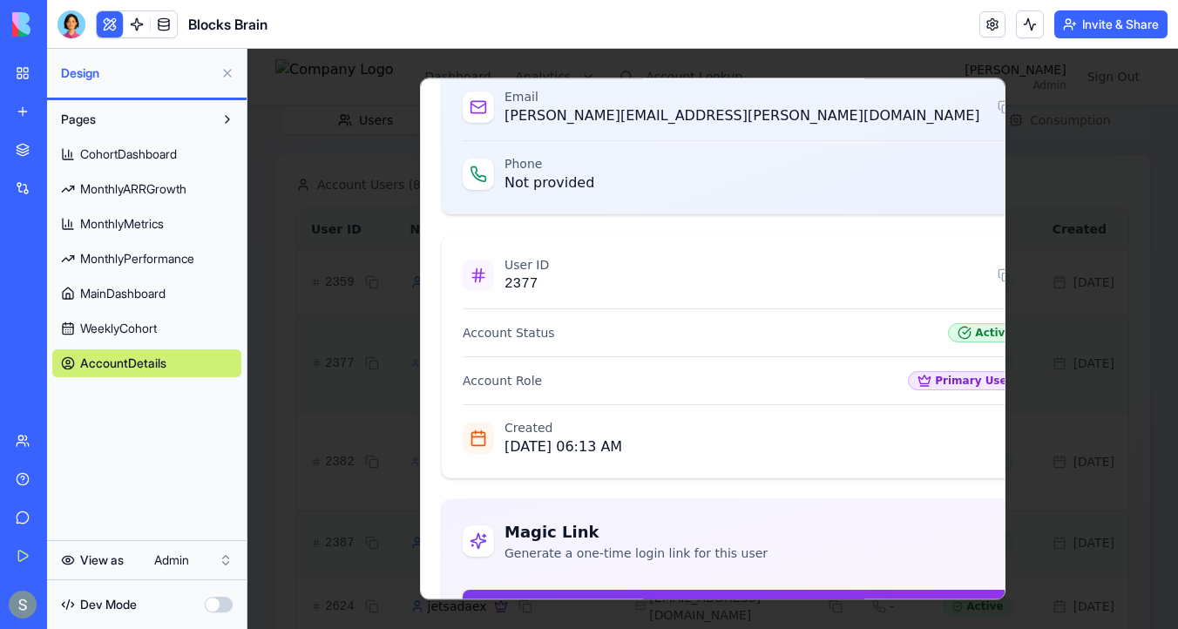
scroll to position [245, 0]
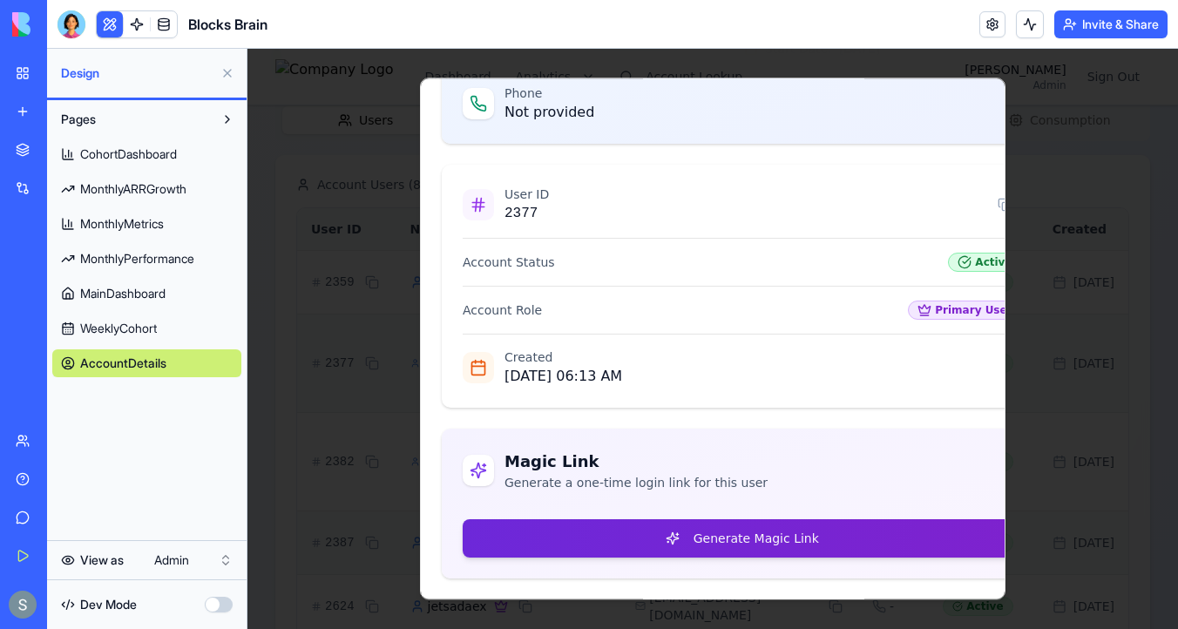
click at [696, 544] on button "Generate Magic Link" at bounding box center [742, 538] width 559 height 38
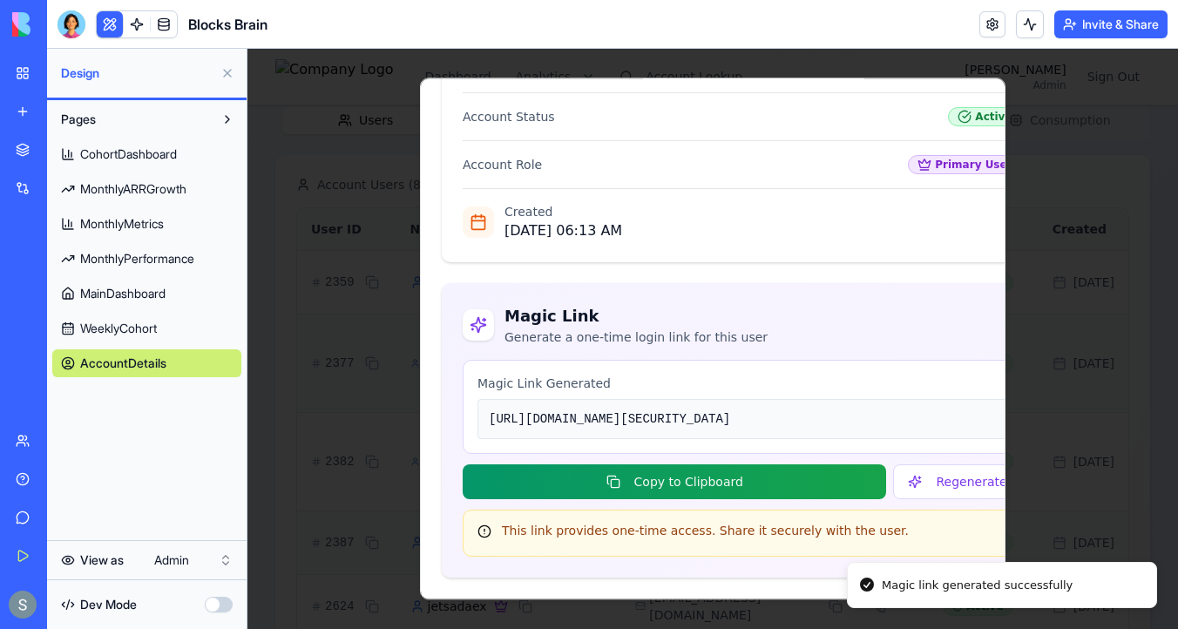
scroll to position [494, 0]
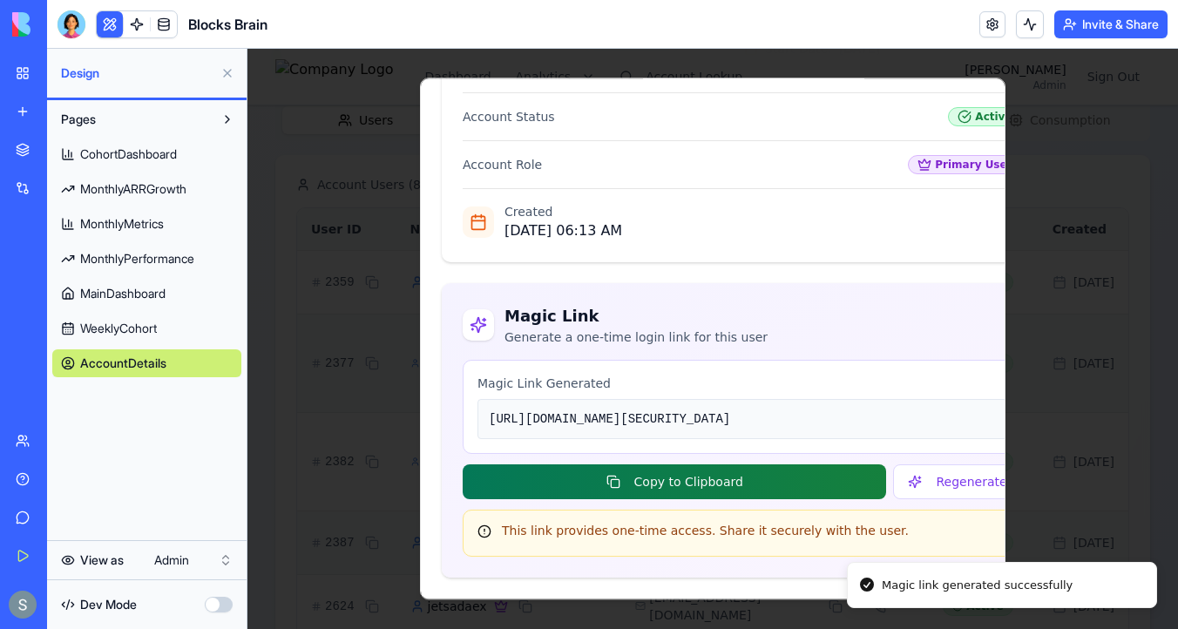
click at [745, 485] on button "Copy to Clipboard" at bounding box center [674, 481] width 423 height 35
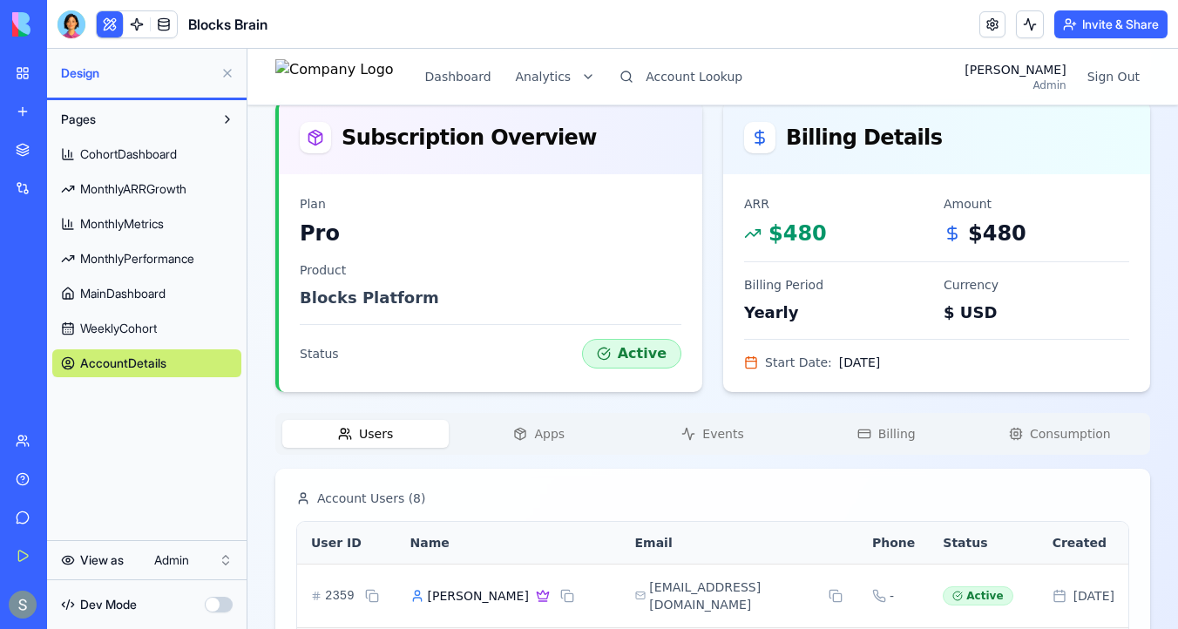
scroll to position [0, 0]
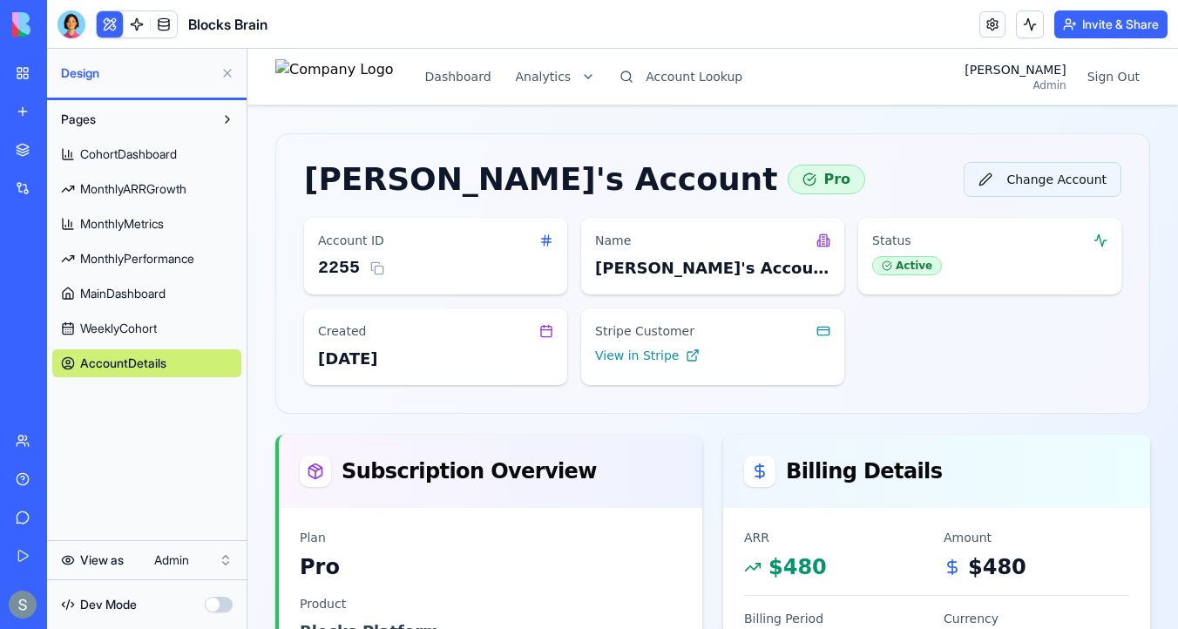
click at [1019, 181] on button "Change Account" at bounding box center [1042, 179] width 158 height 35
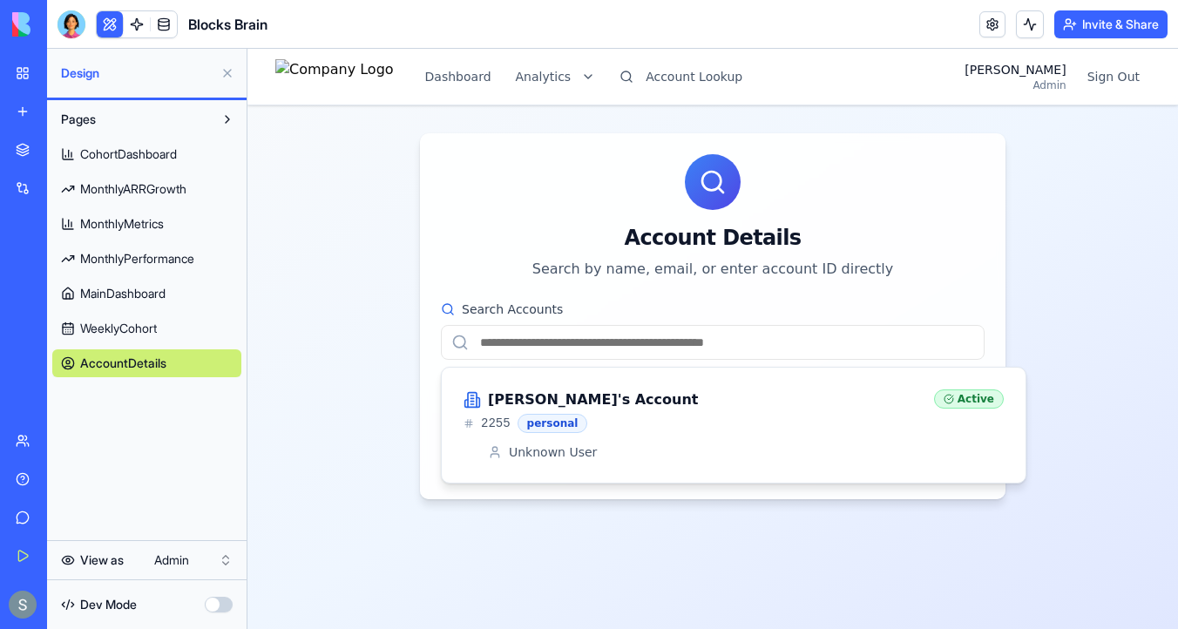
click at [696, 339] on input "Search Accounts" at bounding box center [713, 342] width 544 height 35
paste input "**********"
type input "**********"
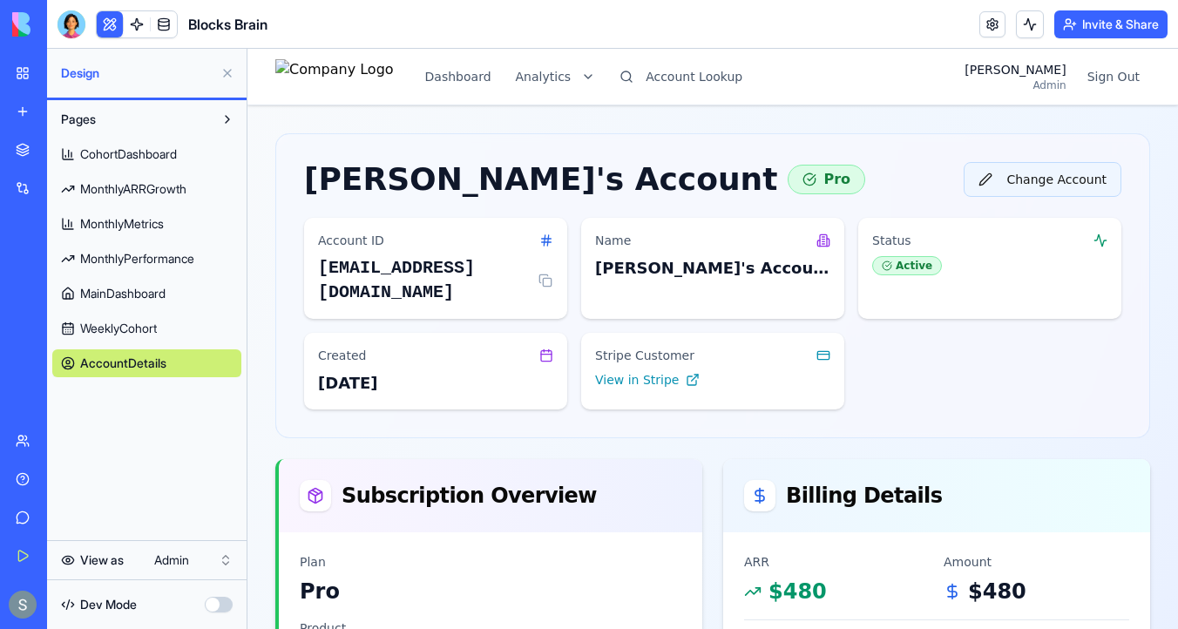
click at [1045, 177] on button "Change Account" at bounding box center [1042, 179] width 158 height 35
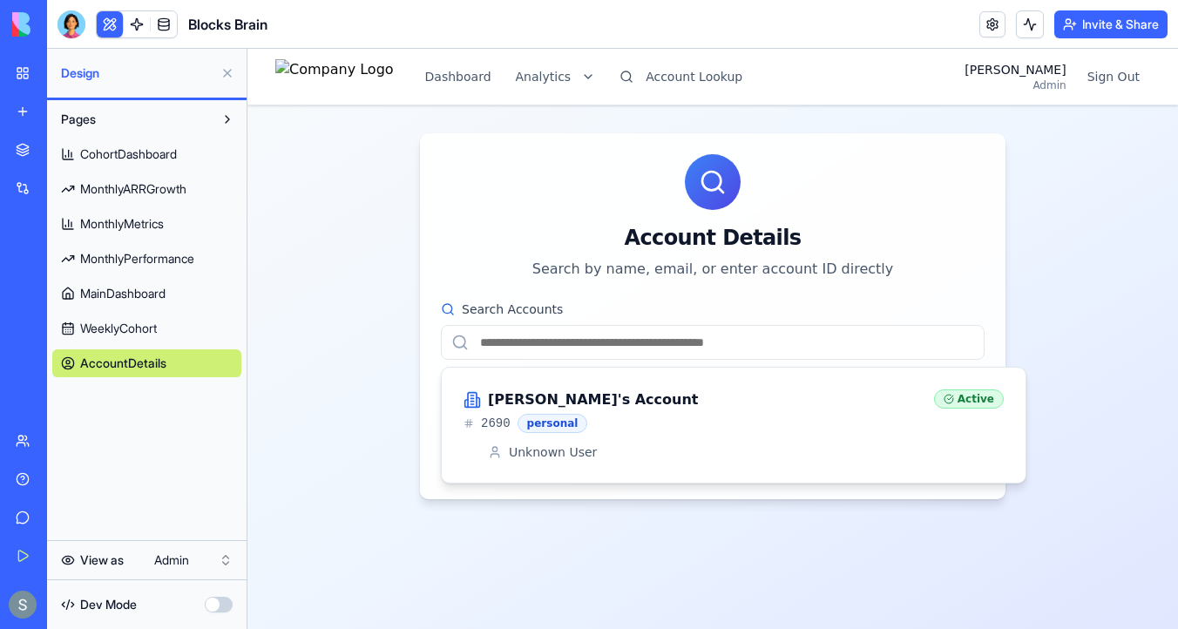
click at [705, 339] on input "Search Accounts" at bounding box center [713, 342] width 544 height 35
paste input "**********"
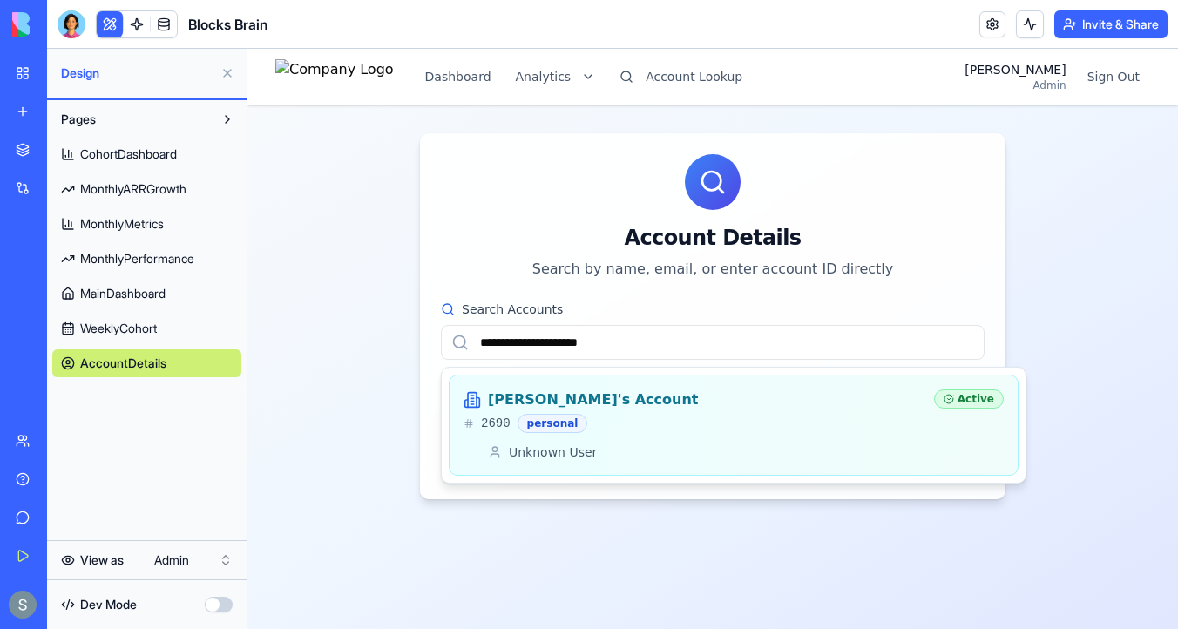
type input "**********"
click at [552, 406] on h3 "Ian's Account" at bounding box center [593, 399] width 211 height 21
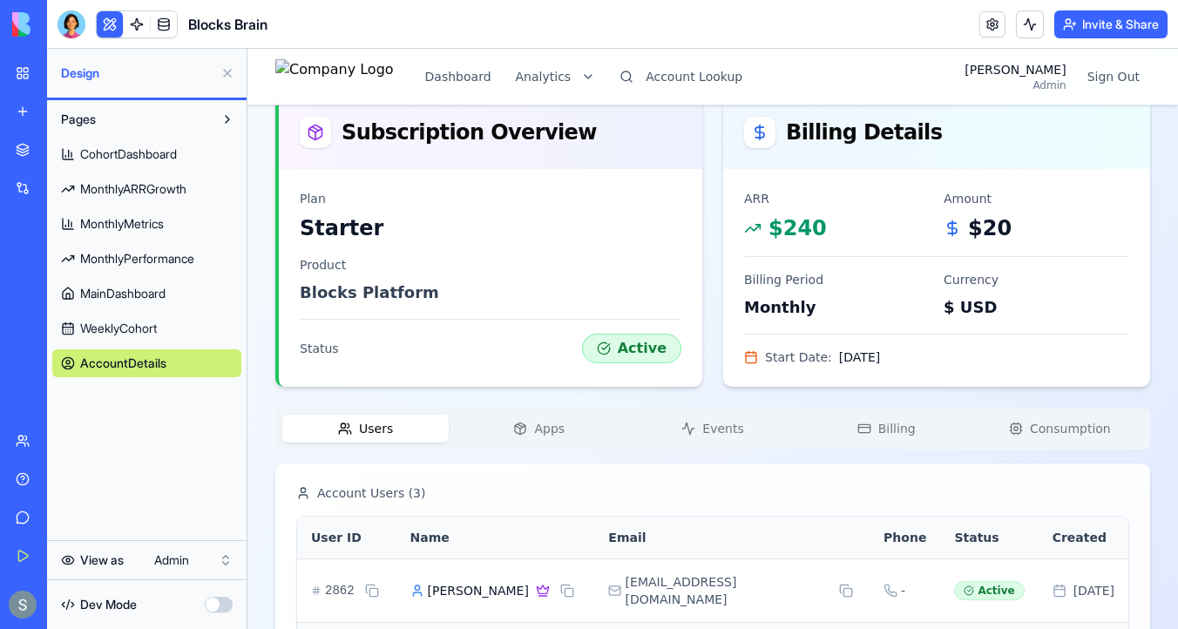
scroll to position [396, 0]
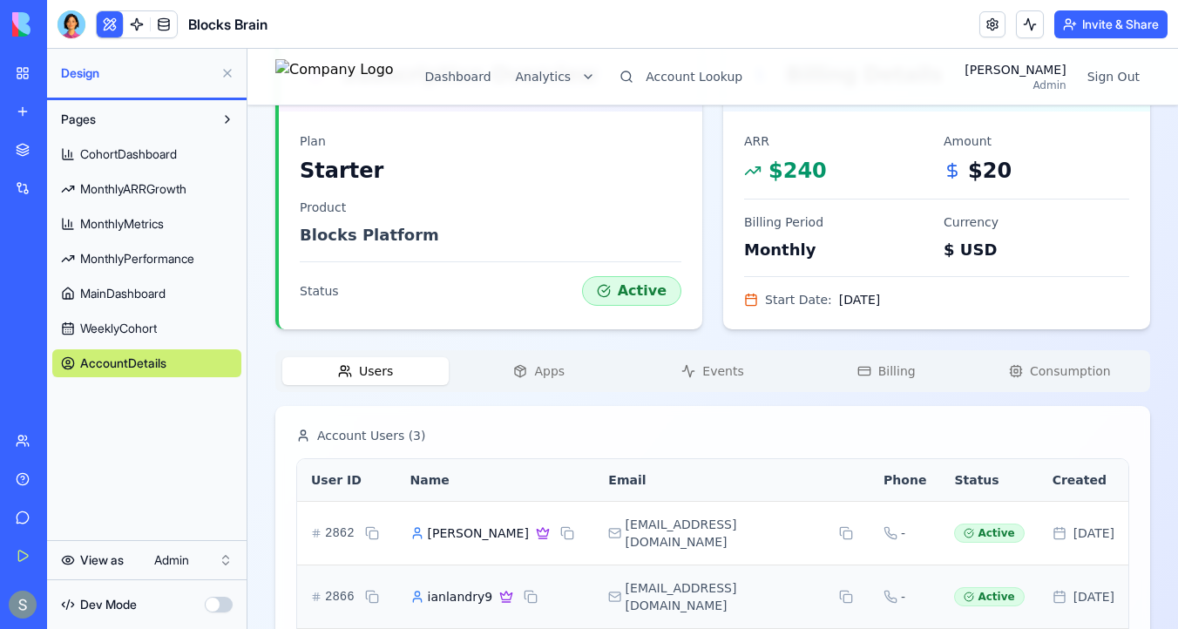
click at [545, 370] on span "Apps" at bounding box center [549, 370] width 30 height 17
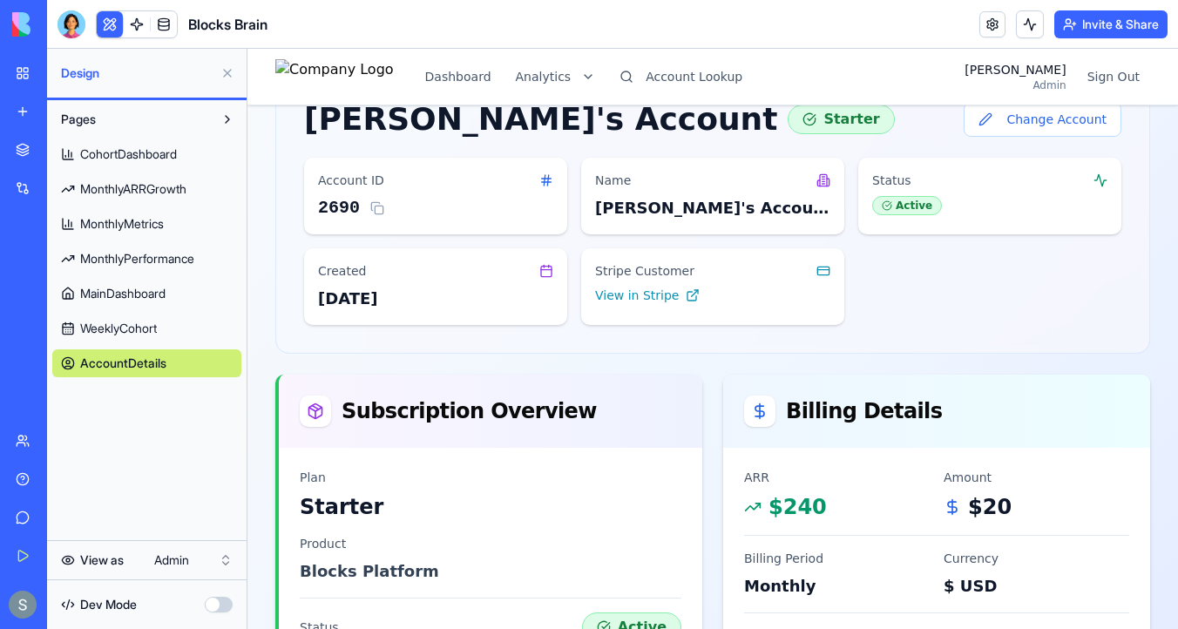
scroll to position [0, 0]
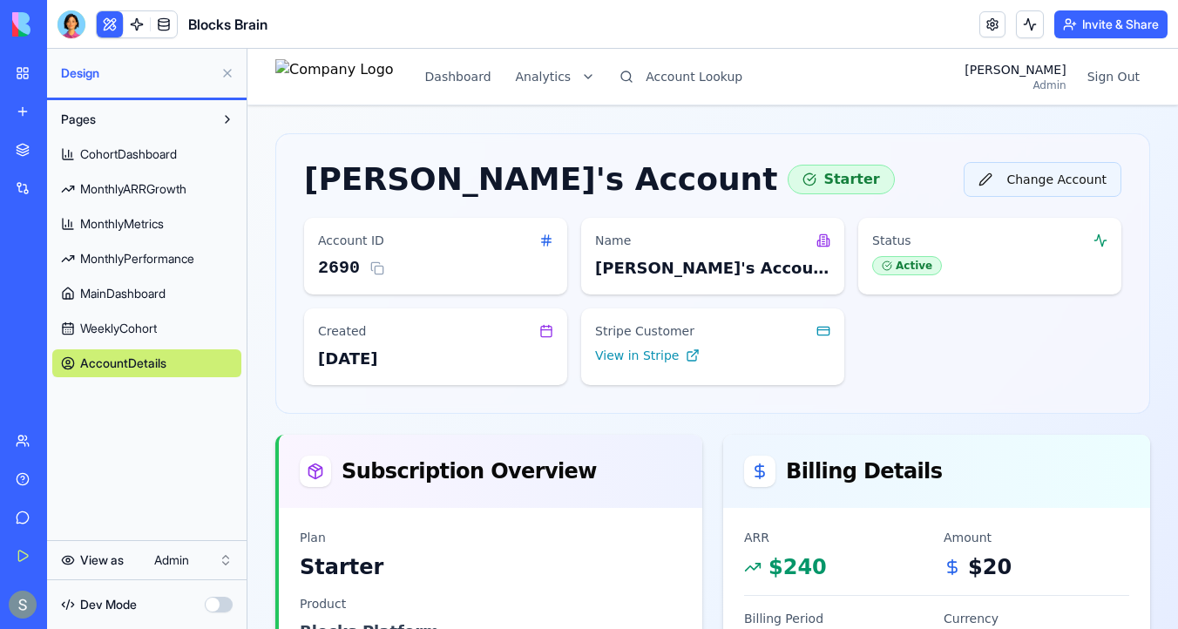
click at [1010, 179] on button "Change Account" at bounding box center [1042, 179] width 158 height 35
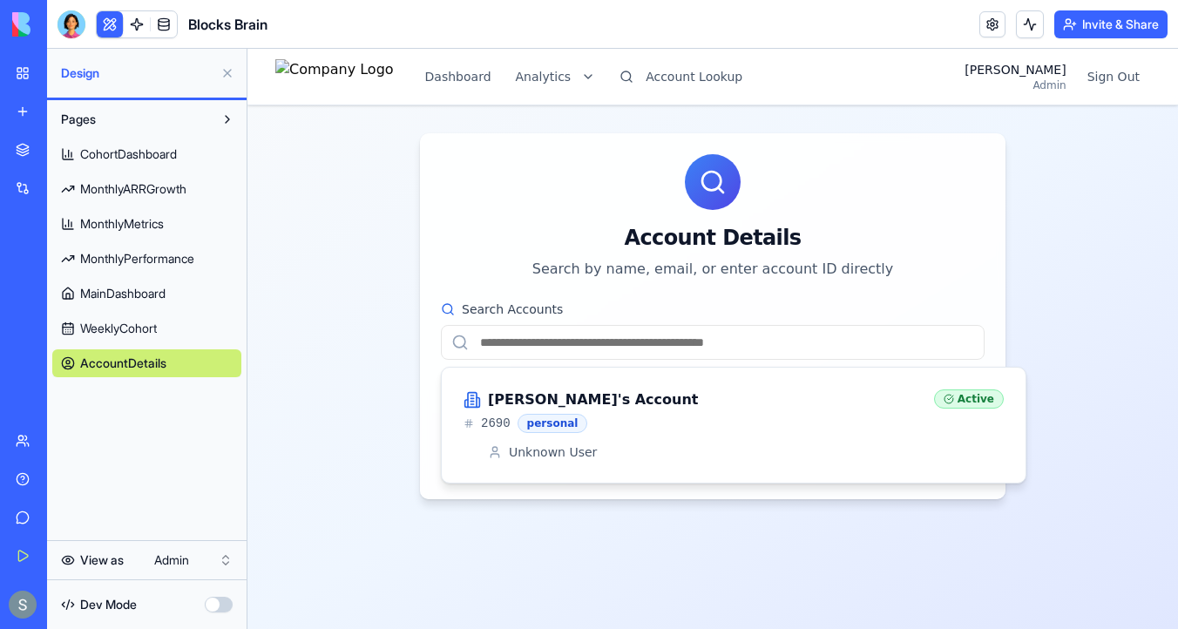
click at [738, 347] on input "Search Accounts" at bounding box center [713, 342] width 544 height 35
paste input "**********"
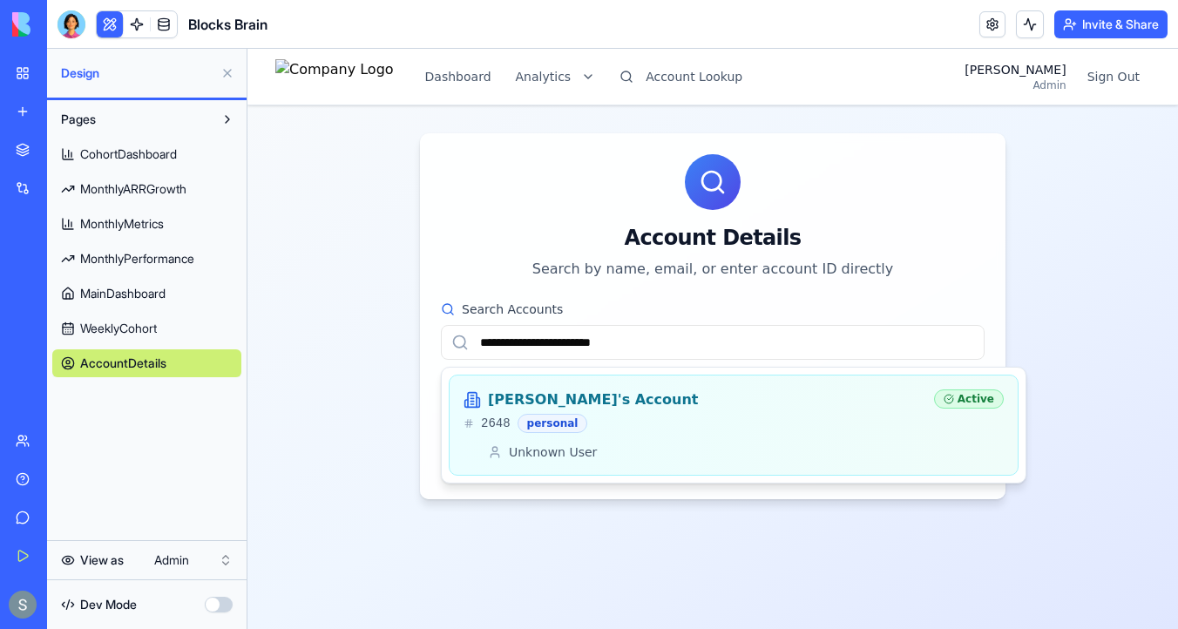
type input "**********"
click at [597, 429] on div "2648 personal" at bounding box center [691, 423] width 456 height 19
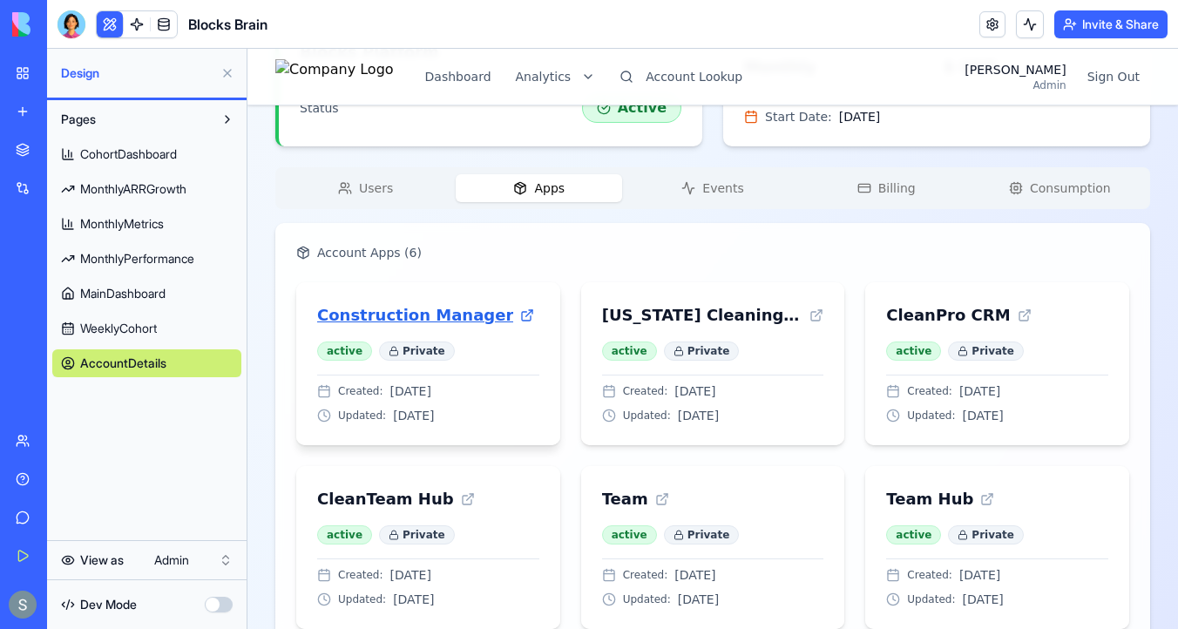
scroll to position [628, 0]
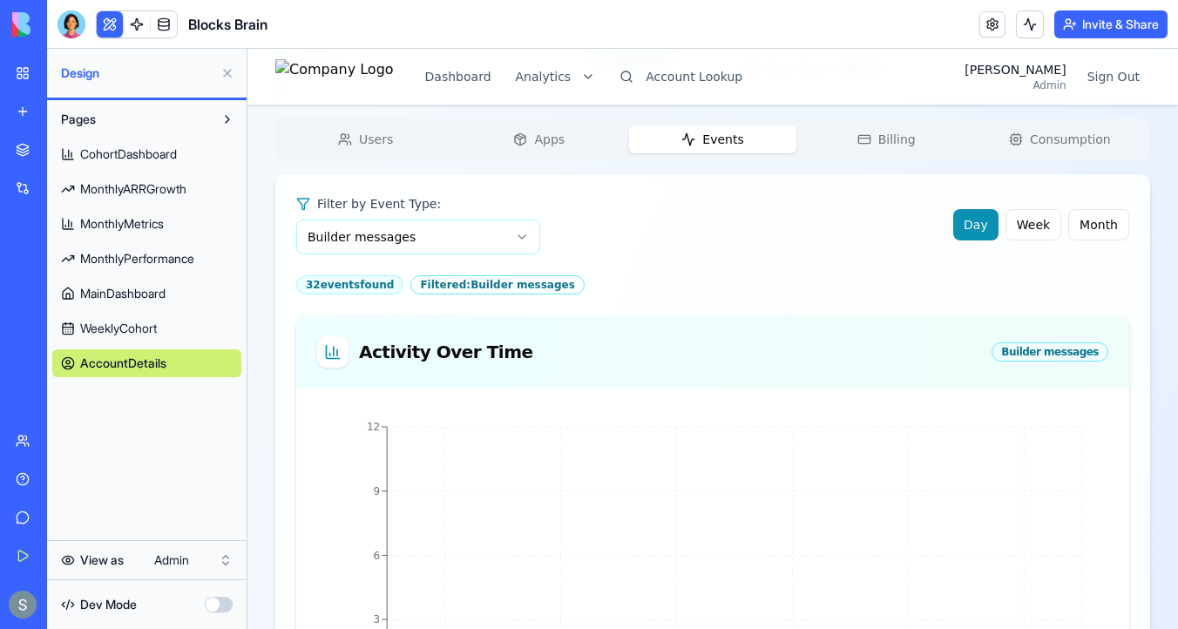
click at [736, 143] on span "Events" at bounding box center [722, 139] width 41 height 17
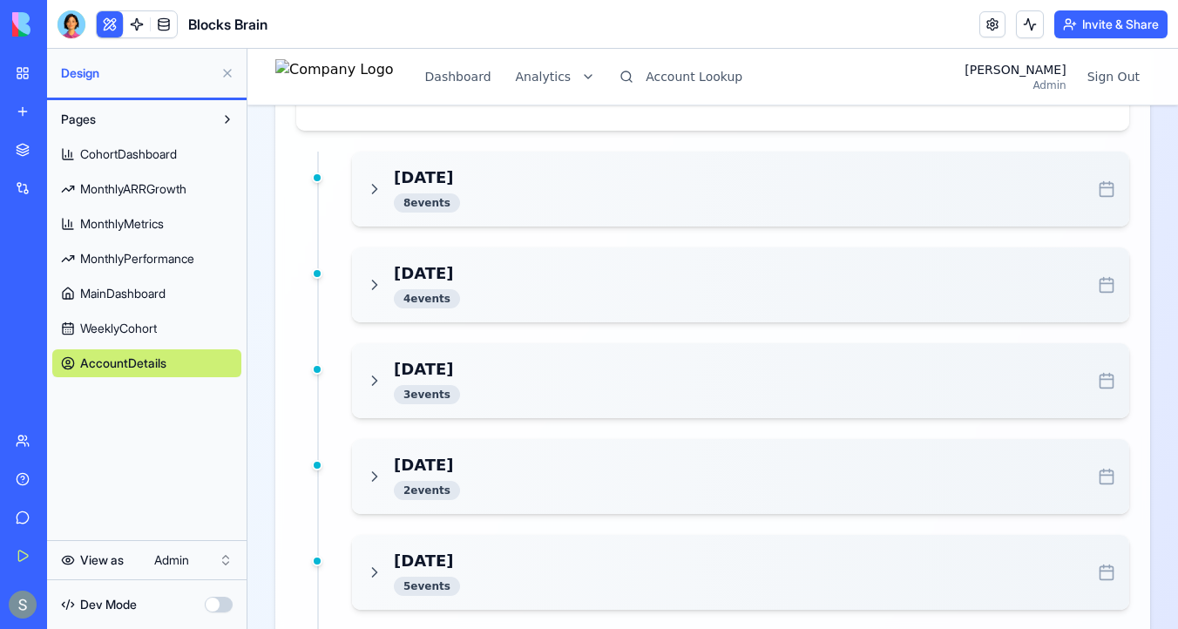
scroll to position [1374, 0]
click at [429, 202] on div "8 event s" at bounding box center [427, 201] width 66 height 19
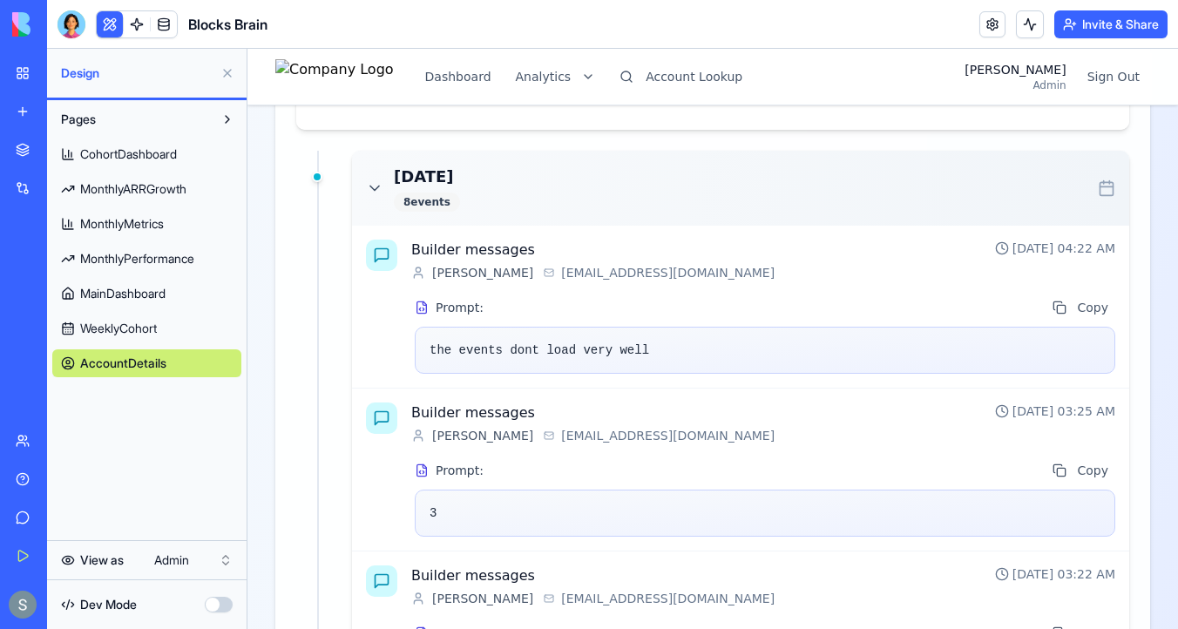
click at [429, 202] on div "8 event s" at bounding box center [427, 201] width 66 height 19
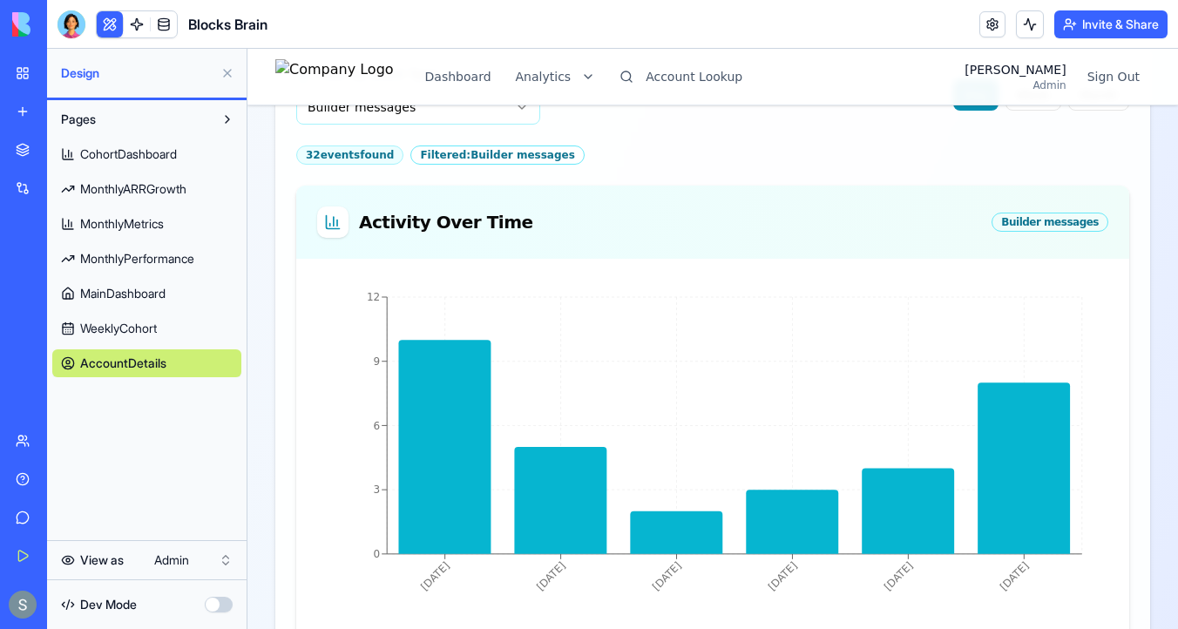
scroll to position [702, 0]
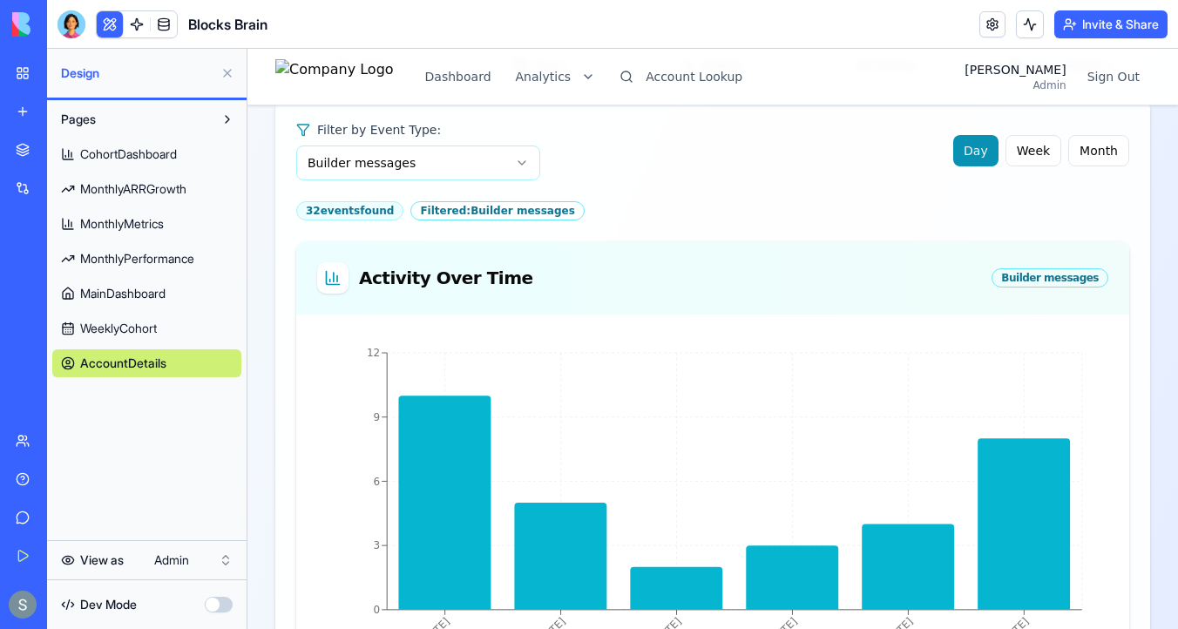
click at [391, 169] on html "Dashboard Analytics Account Lookup Sharon Admin Sign Out Megan's Account Starte…" at bounding box center [712, 386] width 930 height 2078
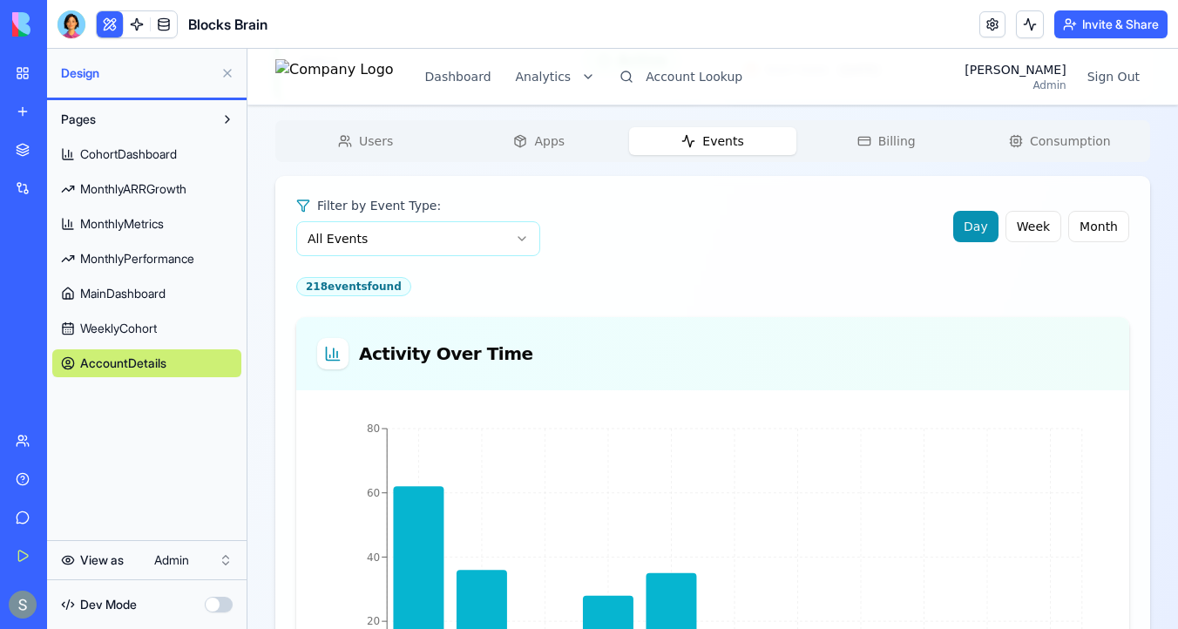
scroll to position [588, 0]
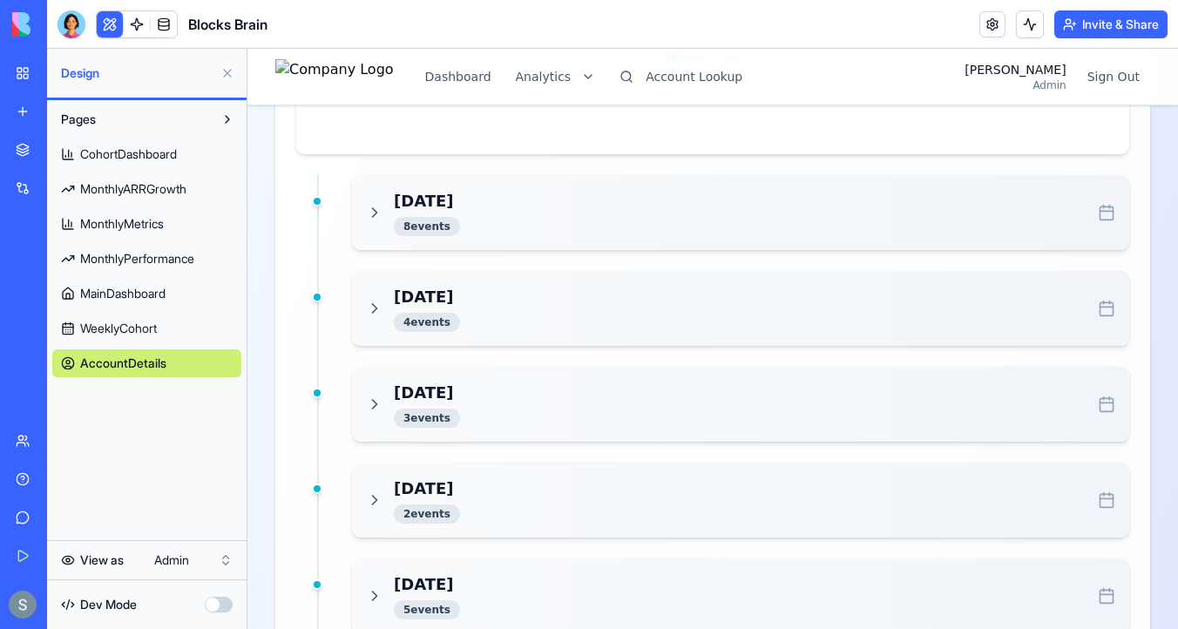
scroll to position [1376, 0]
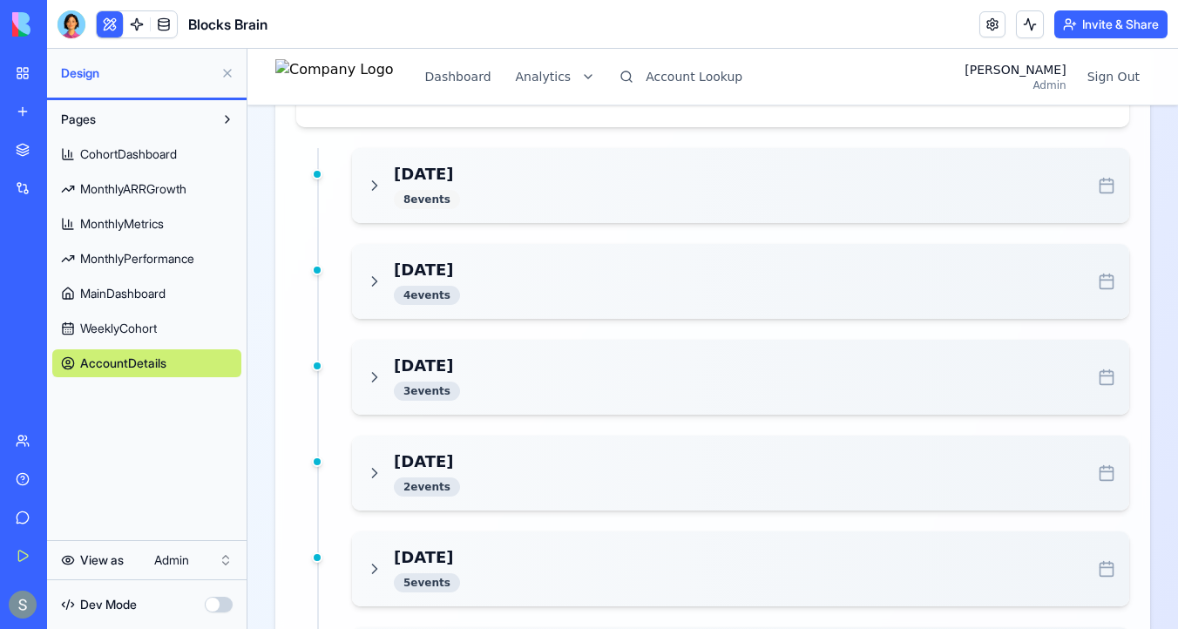
click at [427, 190] on div "8 event s" at bounding box center [427, 199] width 66 height 19
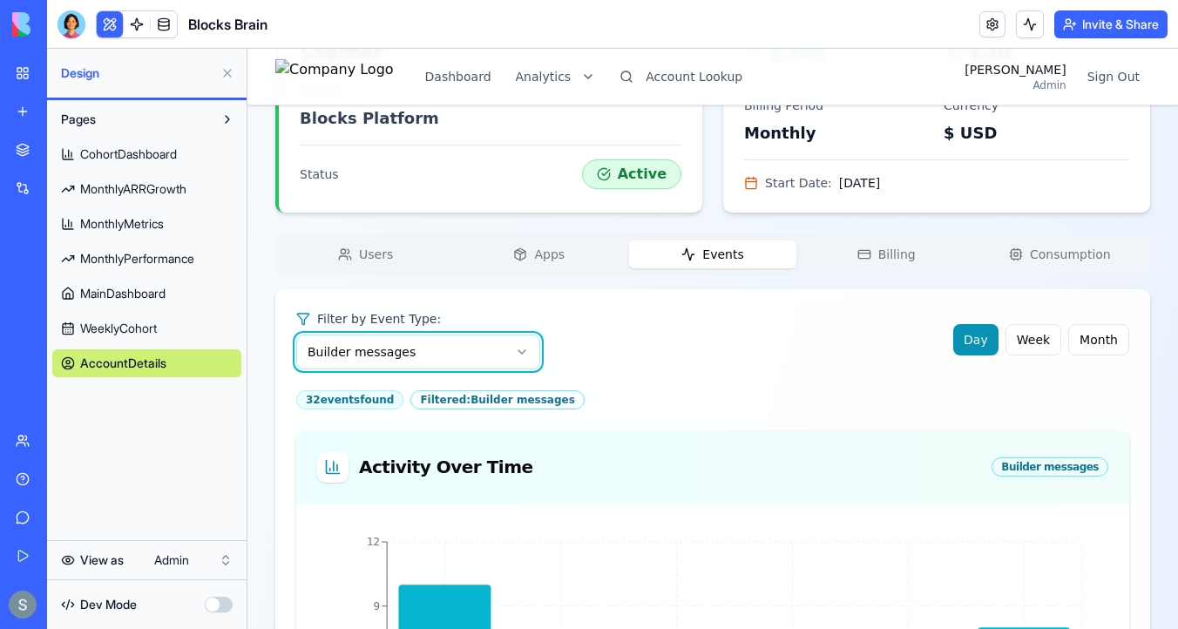
scroll to position [613, 0]
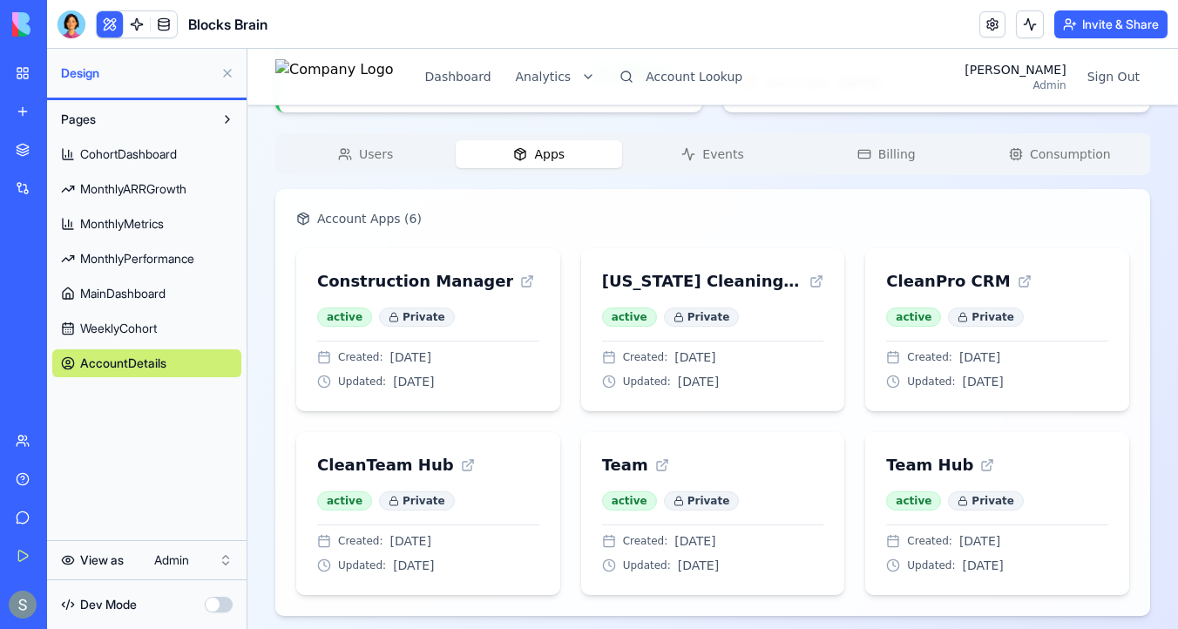
click at [549, 160] on span "Apps" at bounding box center [549, 153] width 30 height 17
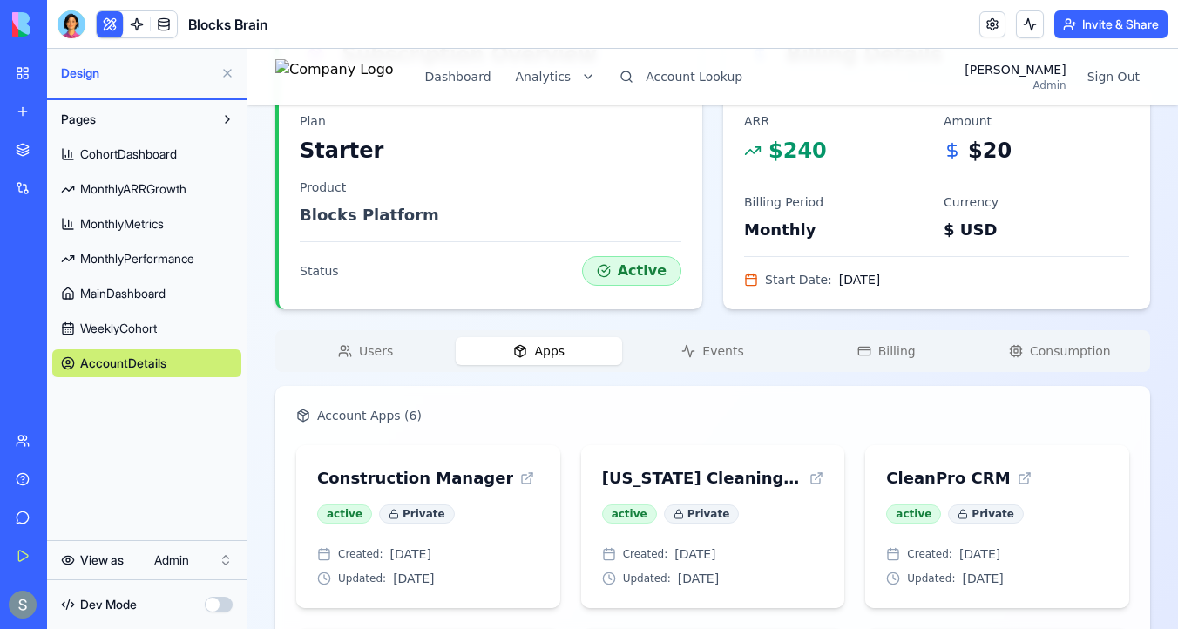
click at [376, 153] on div "Megan's Account Starter Change Account Account ID 2648 Name Megan's Account Sta…" at bounding box center [712, 265] width 874 height 1096
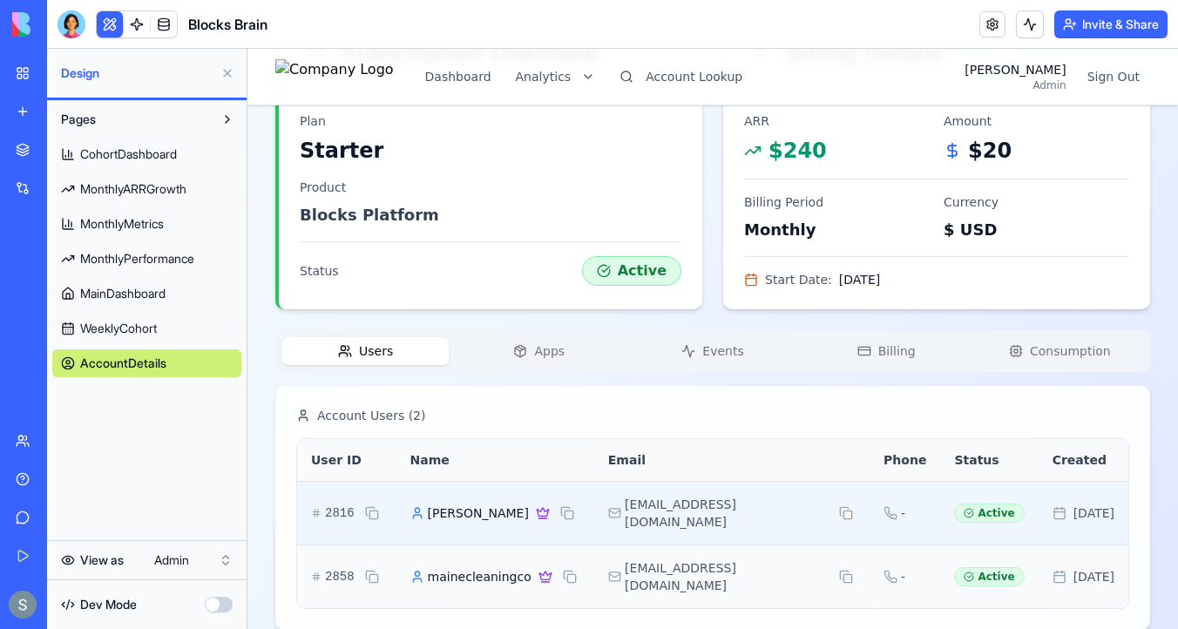
click at [835, 505] on button at bounding box center [845, 513] width 20 height 21
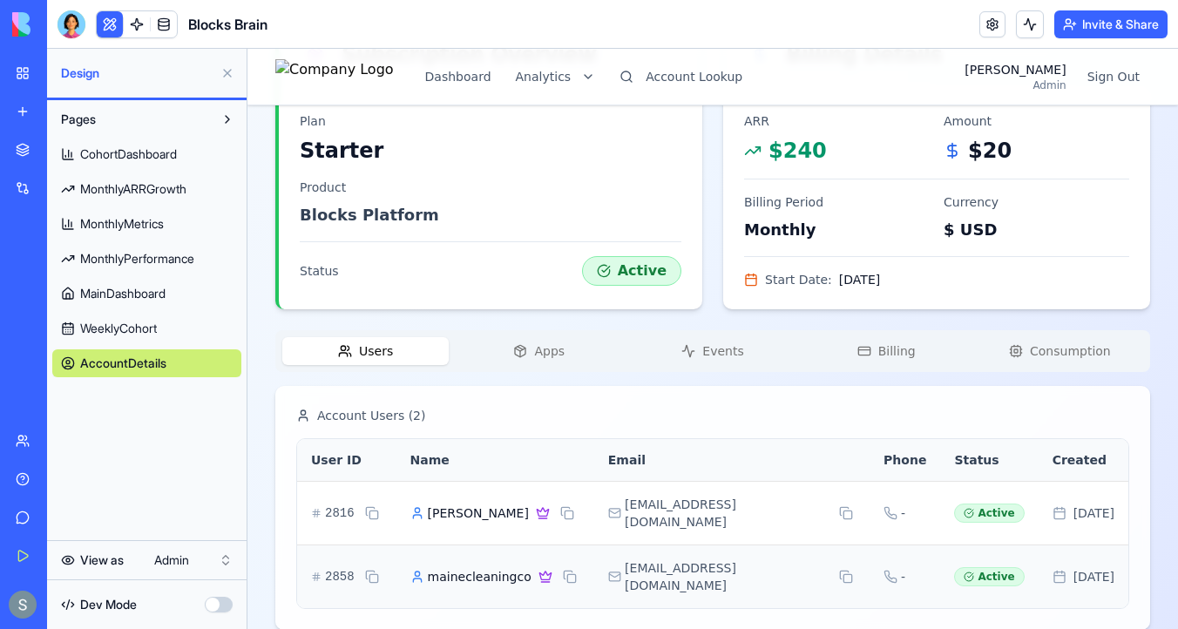
click at [544, 353] on span "Apps" at bounding box center [549, 350] width 30 height 17
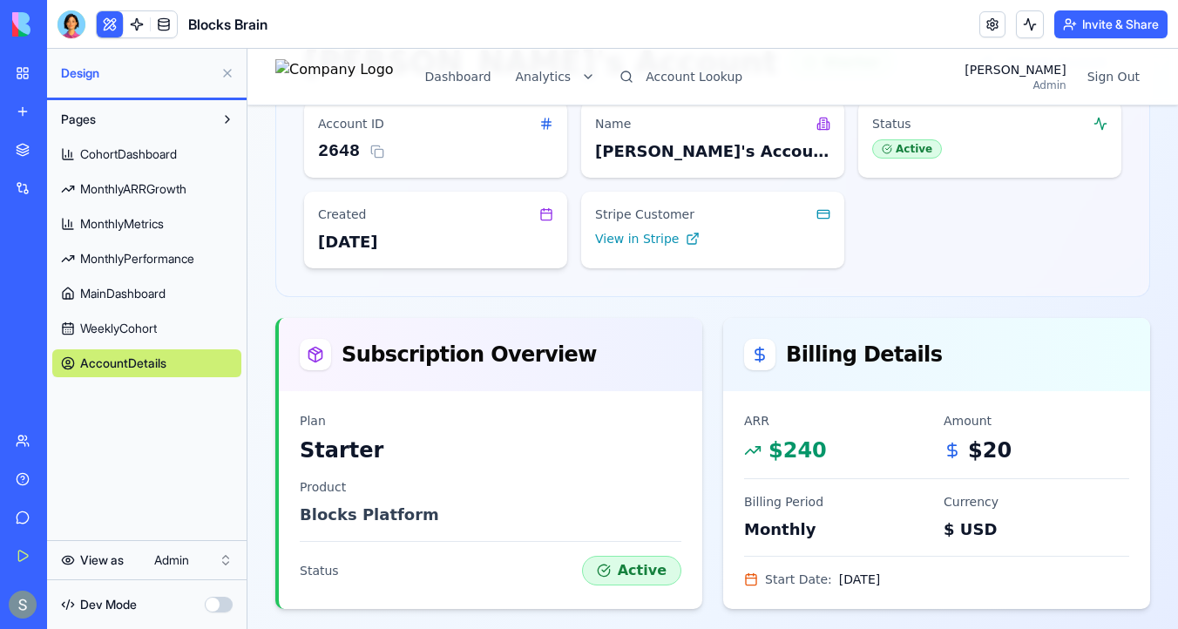
scroll to position [628, 0]
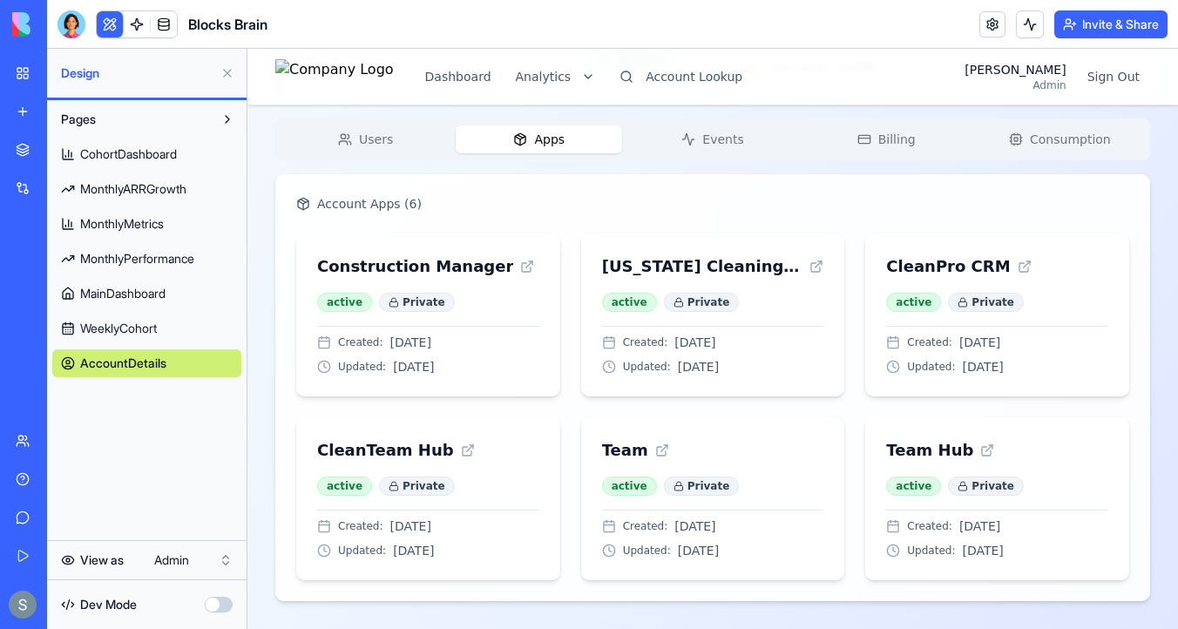
click at [376, 135] on div "Megan's Account Starter Change Account Account ID 2648 Name Megan's Account Sta…" at bounding box center [712, 53] width 874 height 1096
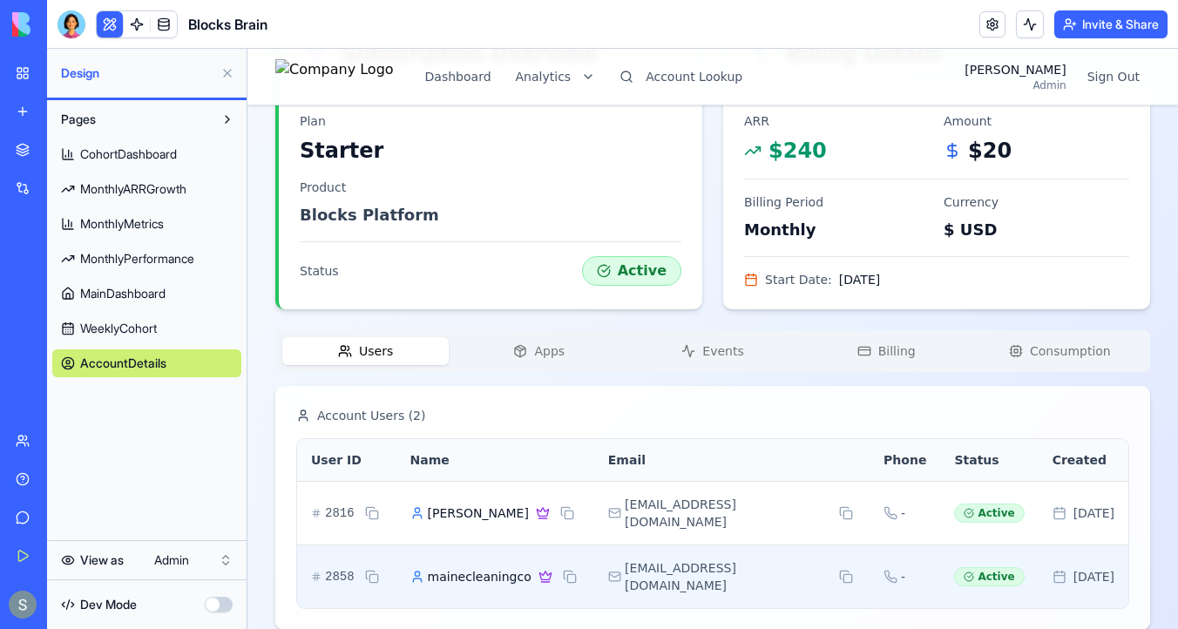
click at [483, 568] on span "mainecleaningco" at bounding box center [480, 576] width 104 height 17
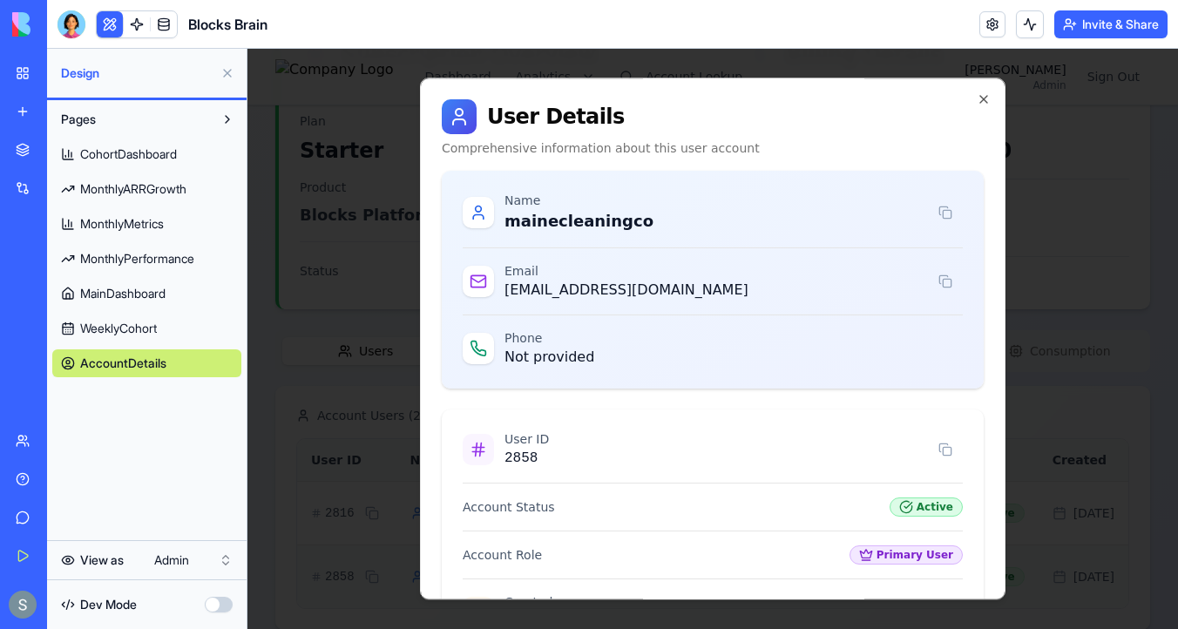
scroll to position [245, 0]
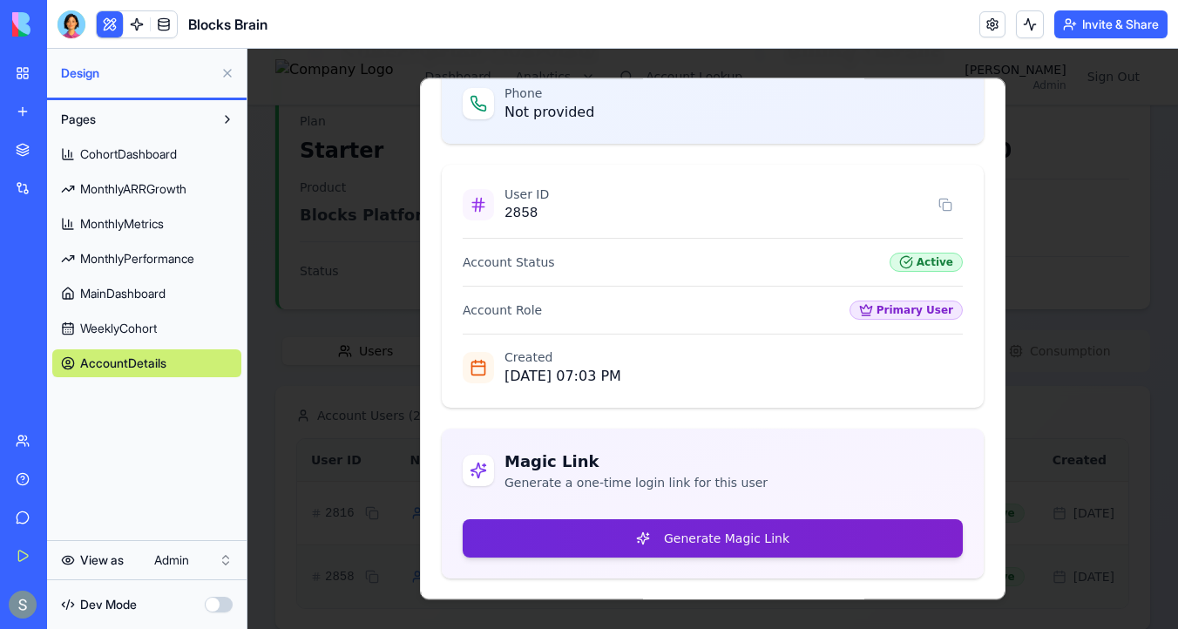
click at [609, 525] on button "Generate Magic Link" at bounding box center [713, 538] width 500 height 38
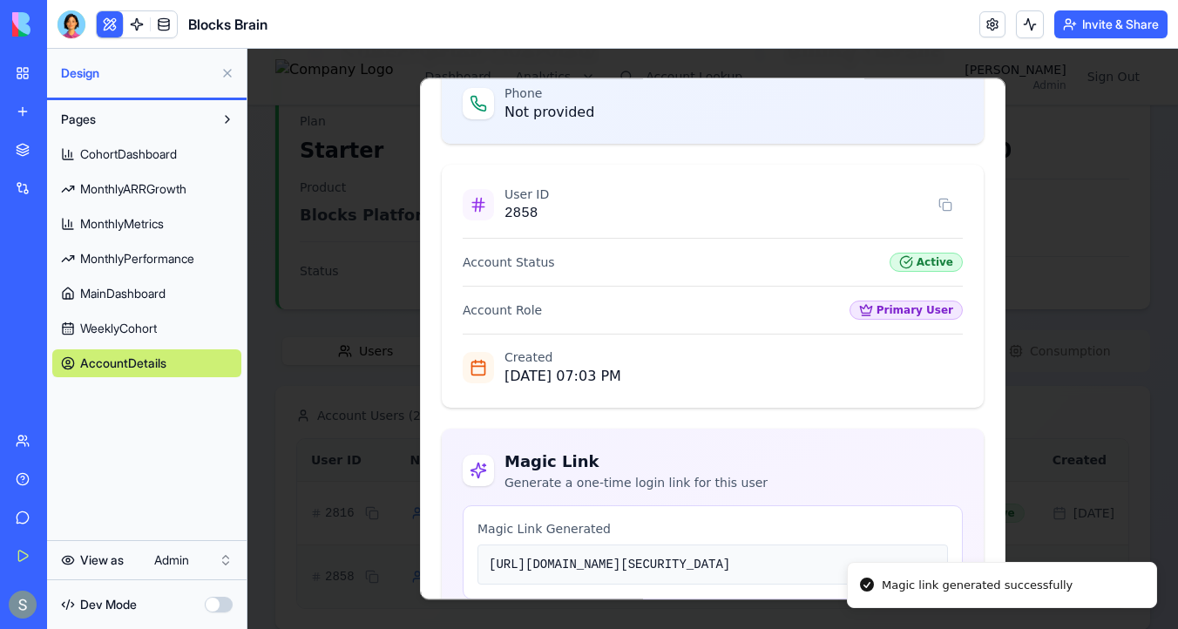
scroll to position [494, 0]
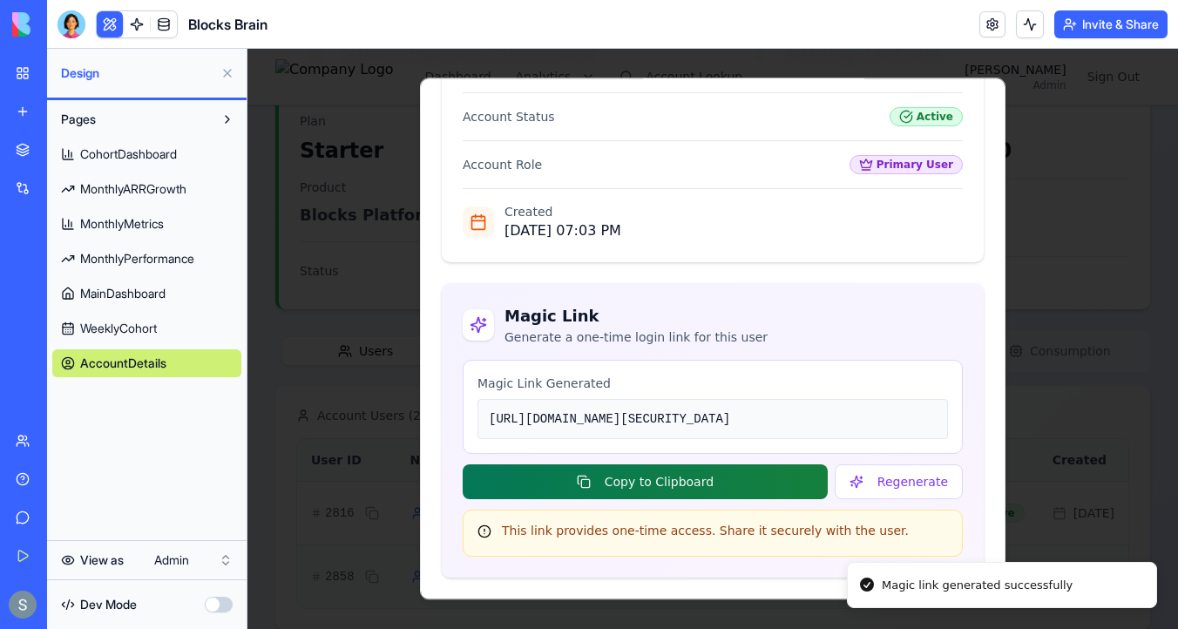
click at [738, 486] on button "Copy to Clipboard" at bounding box center [645, 481] width 365 height 35
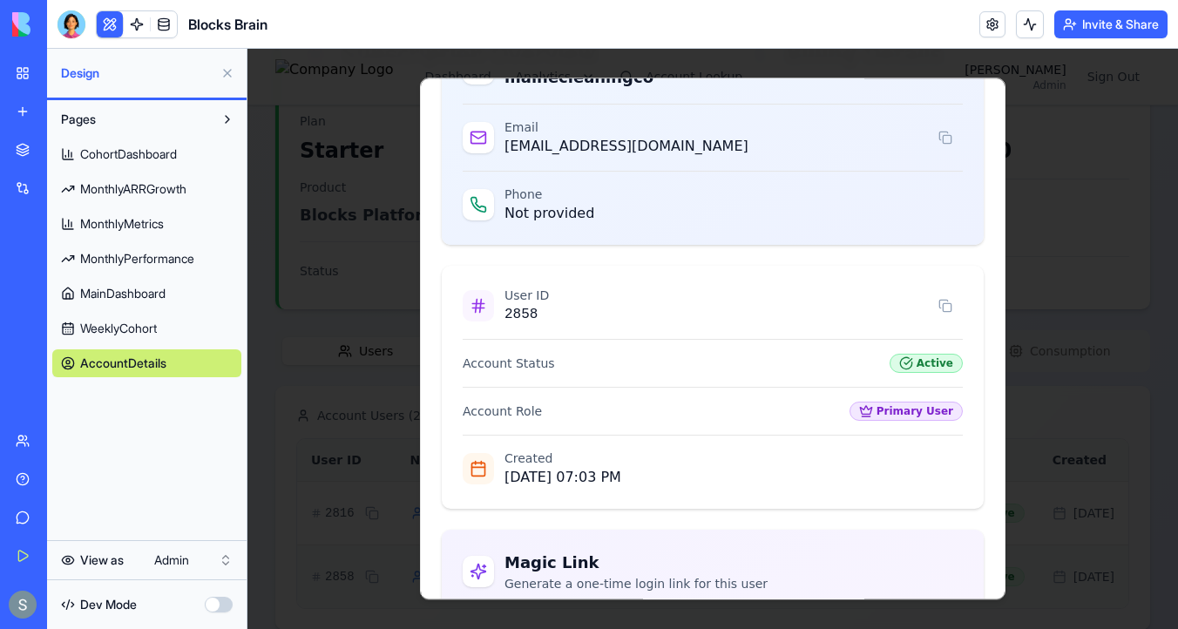
scroll to position [0, 0]
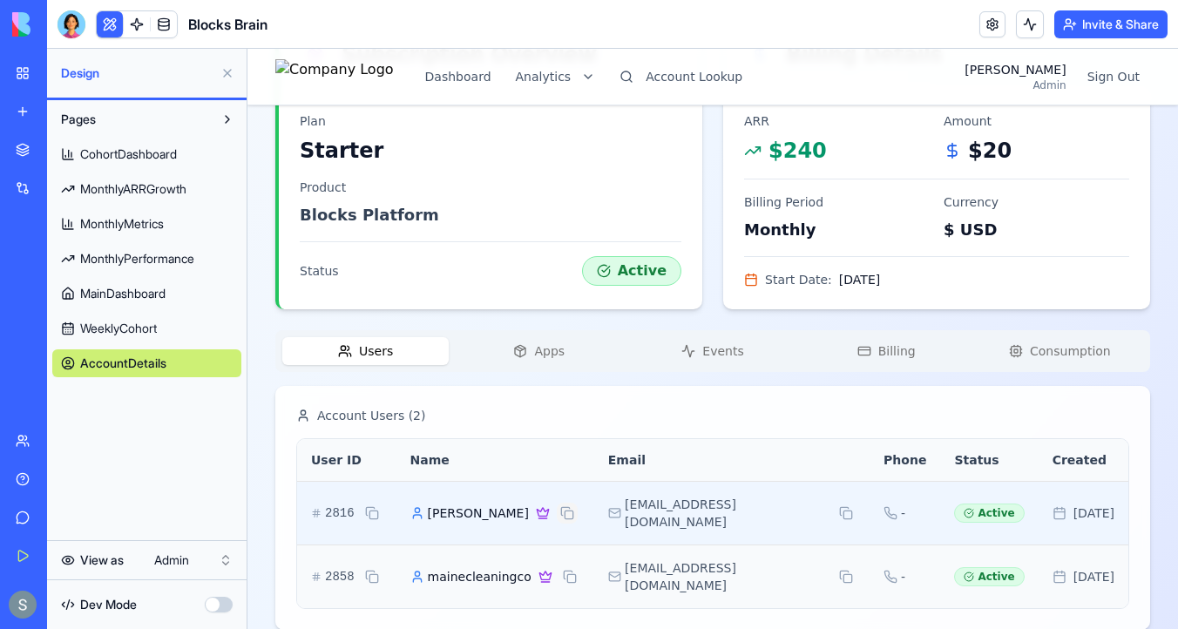
click at [557, 506] on button at bounding box center [567, 513] width 21 height 21
click at [835, 503] on button at bounding box center [845, 513] width 20 height 21
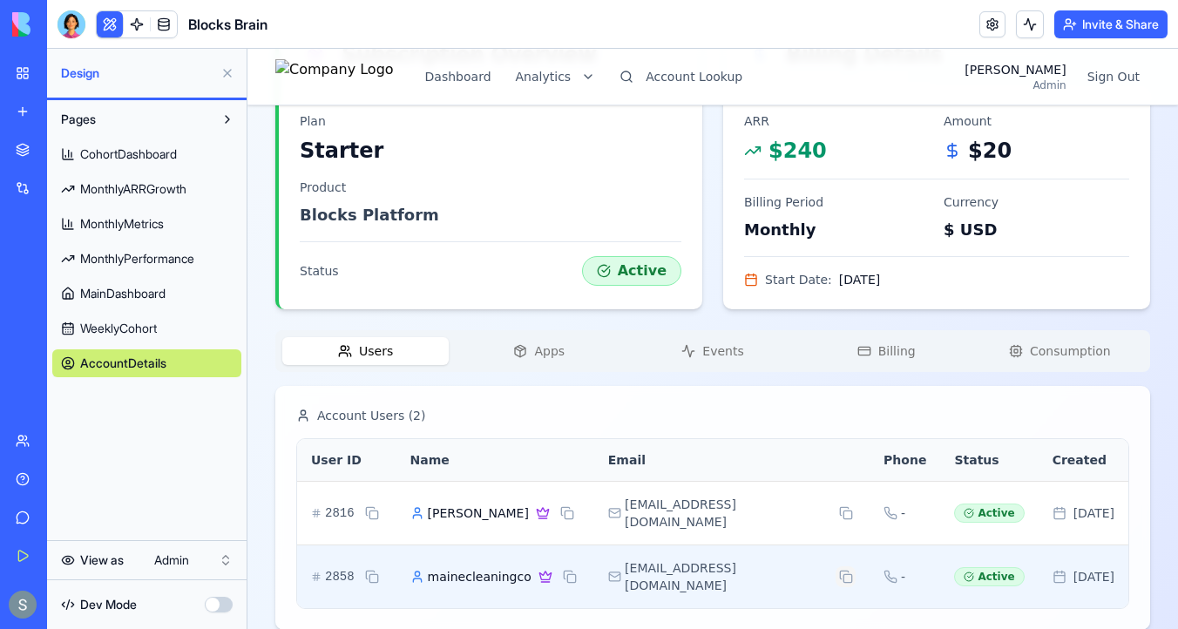
click at [835, 566] on button at bounding box center [845, 576] width 20 height 21
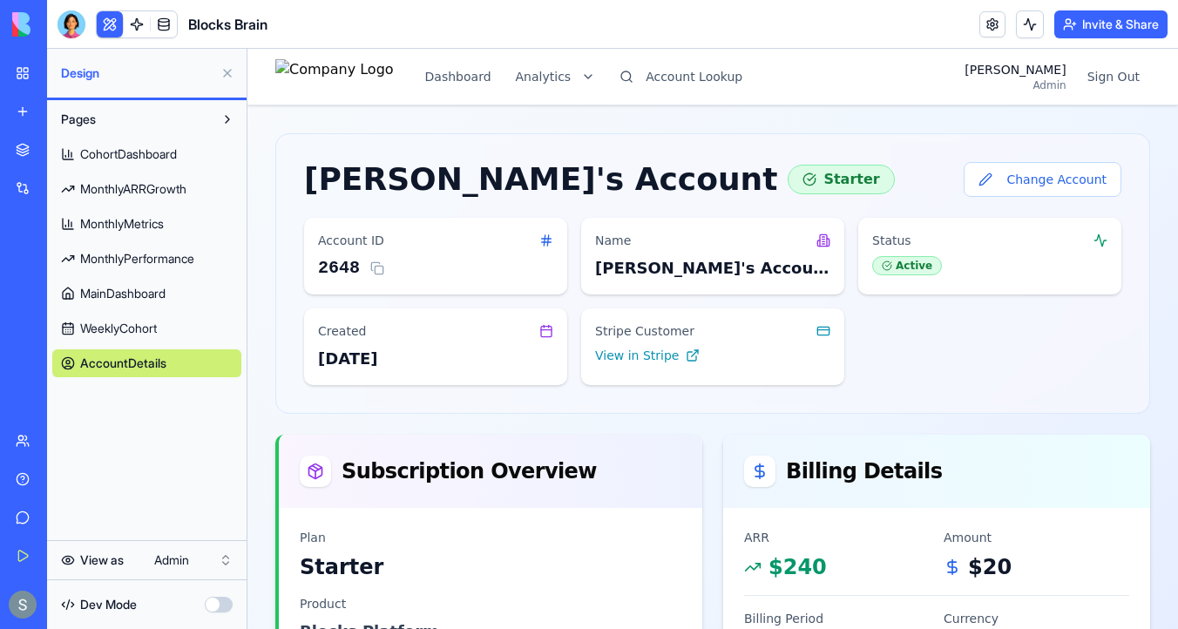
click at [1031, 182] on button "Change Account" at bounding box center [1042, 179] width 158 height 35
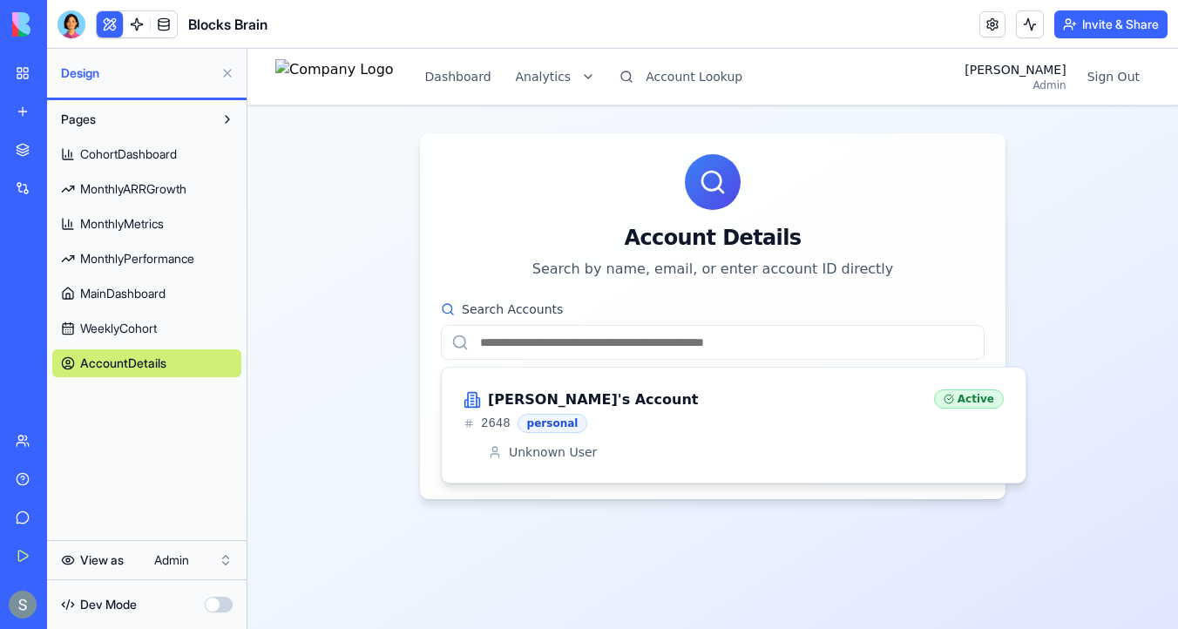
click at [797, 352] on input "Search Accounts" at bounding box center [713, 342] width 544 height 35
paste input "**********"
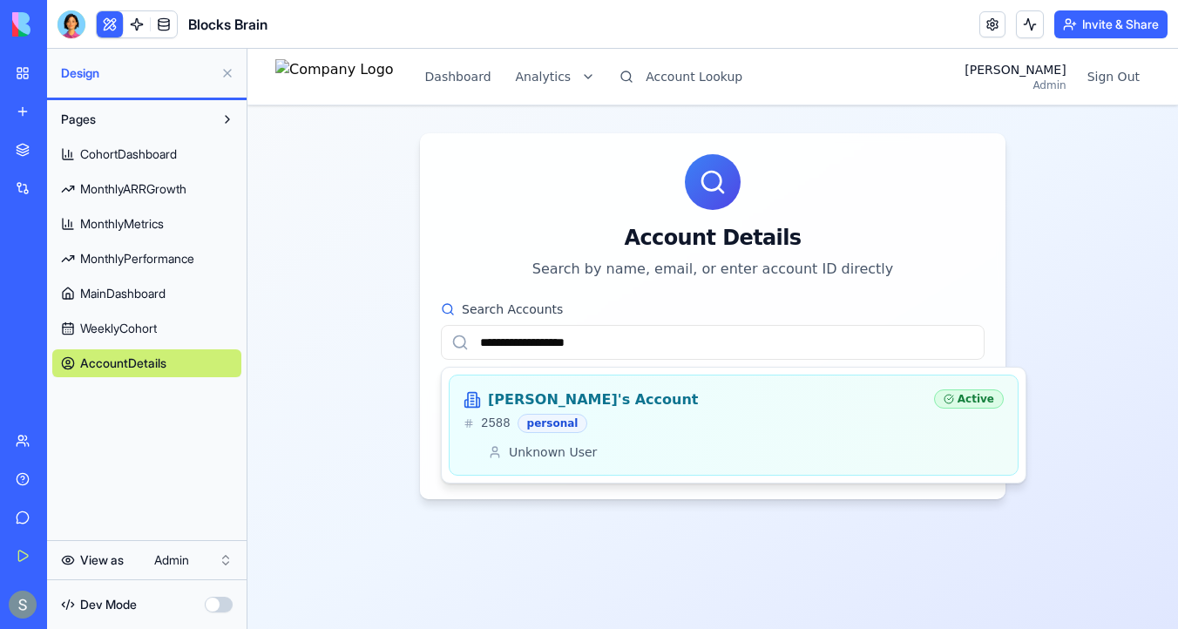
type input "**********"
click at [554, 411] on div "Diego's Account 2588 personal" at bounding box center [691, 411] width 456 height 44
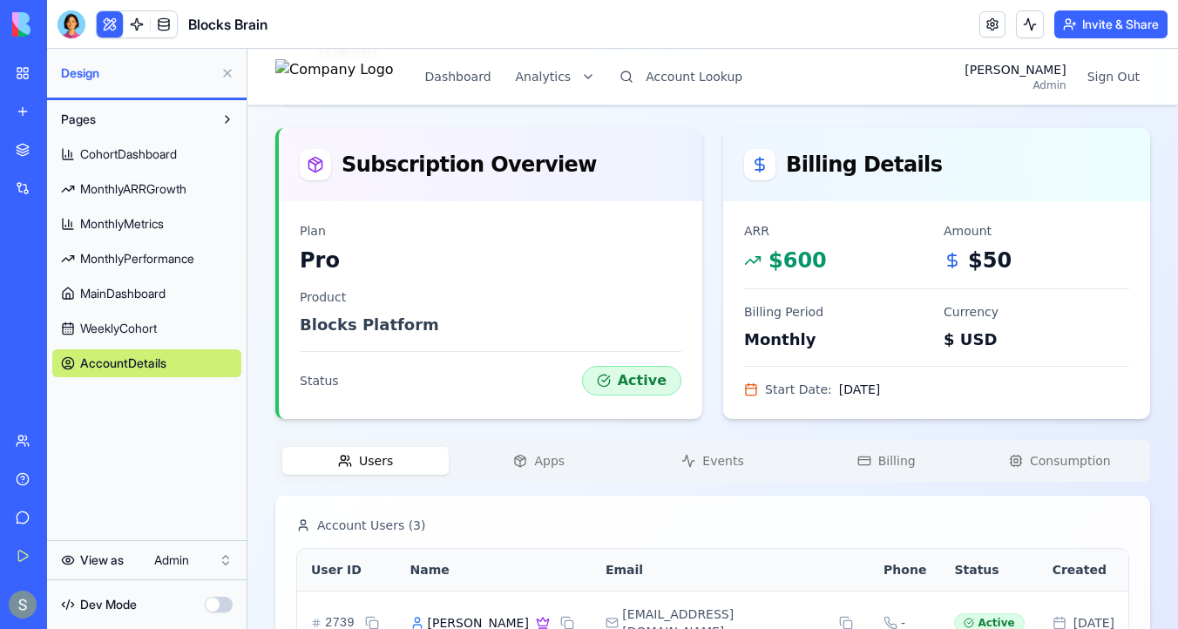
scroll to position [301, 0]
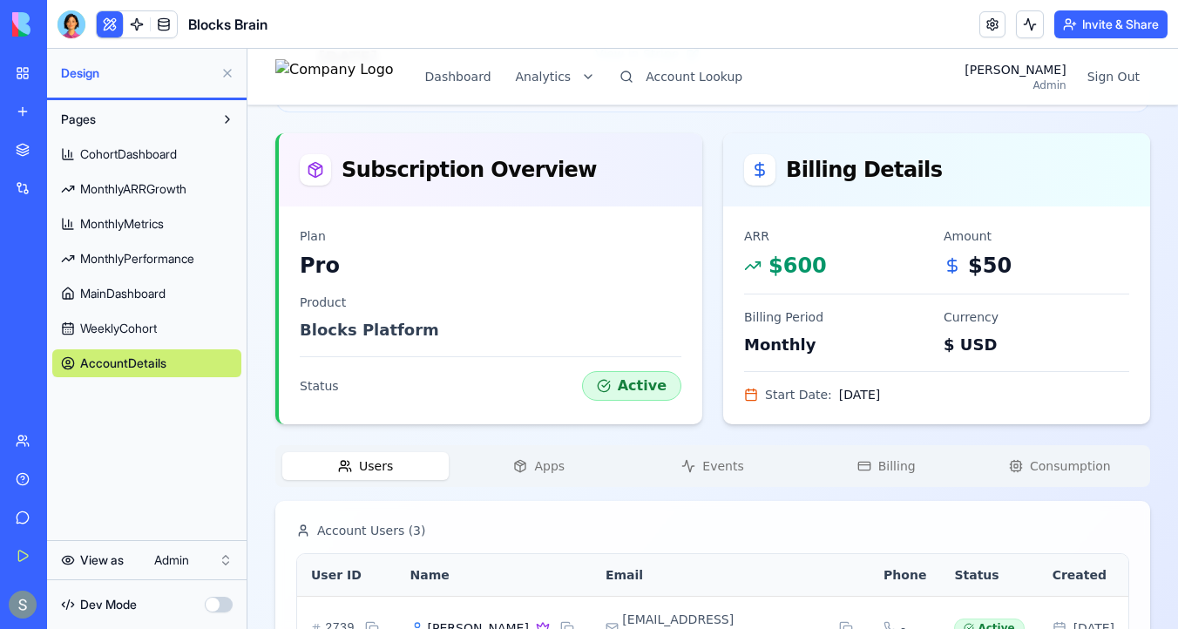
click at [567, 463] on button "Apps" at bounding box center [539, 466] width 166 height 28
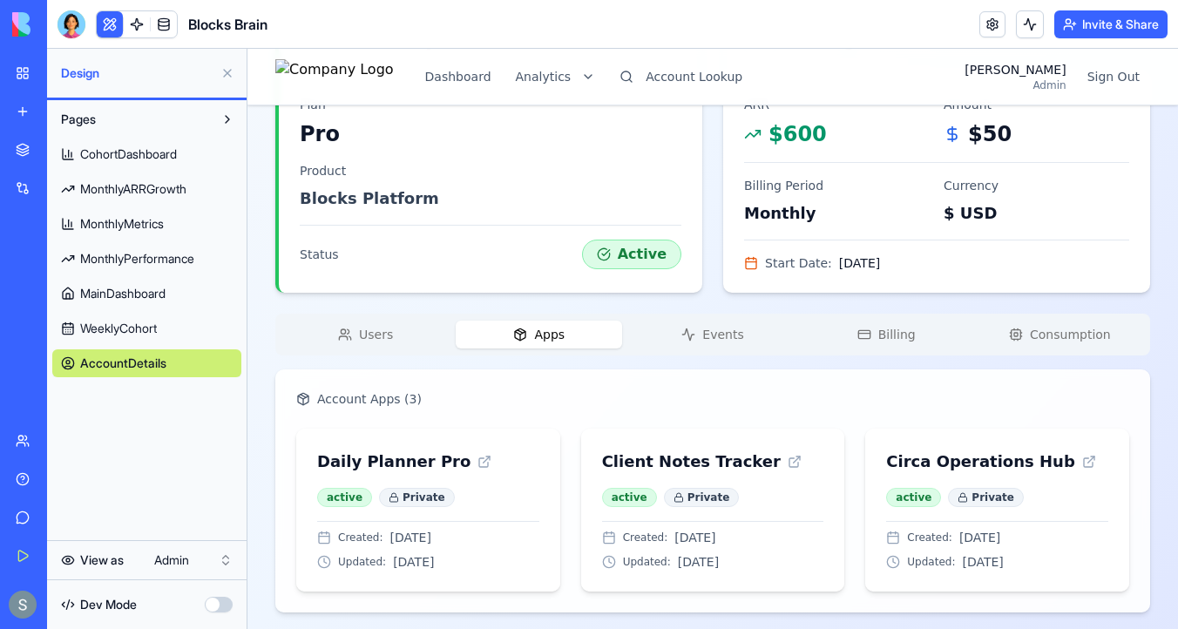
scroll to position [444, 0]
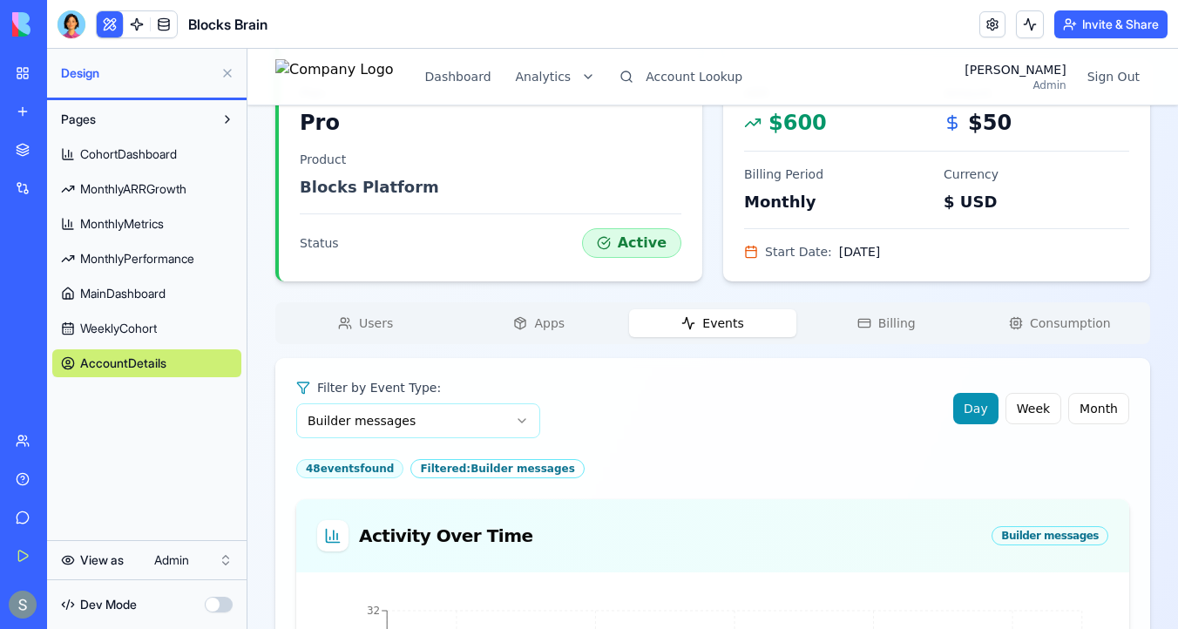
click at [694, 326] on icon "button" at bounding box center [688, 323] width 14 height 14
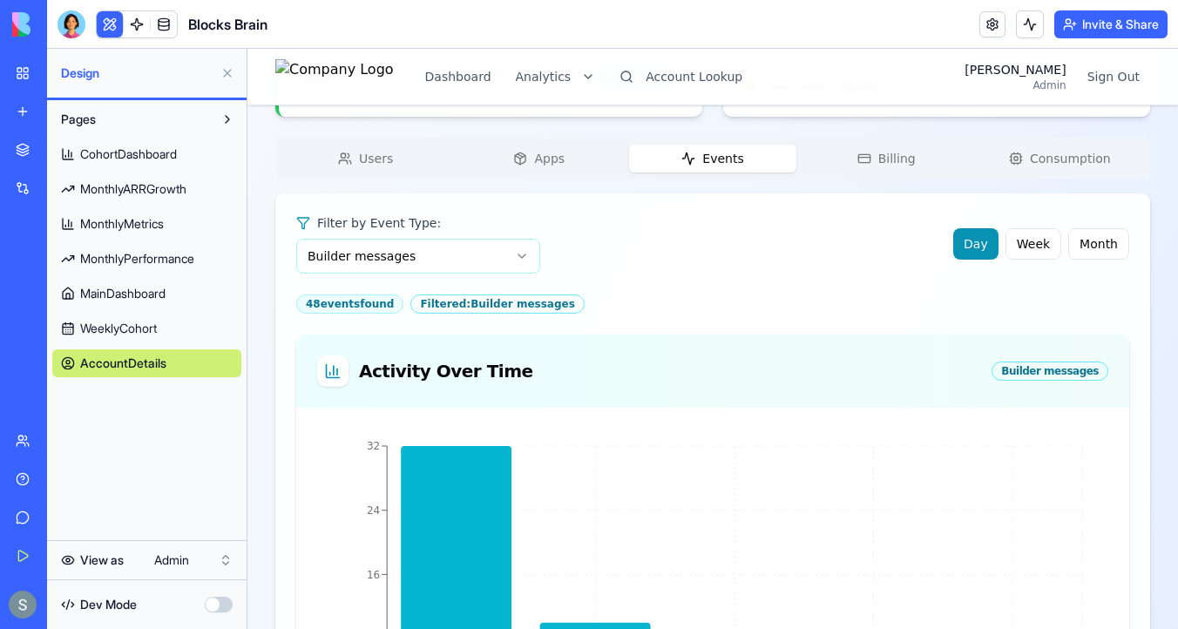
scroll to position [607, 0]
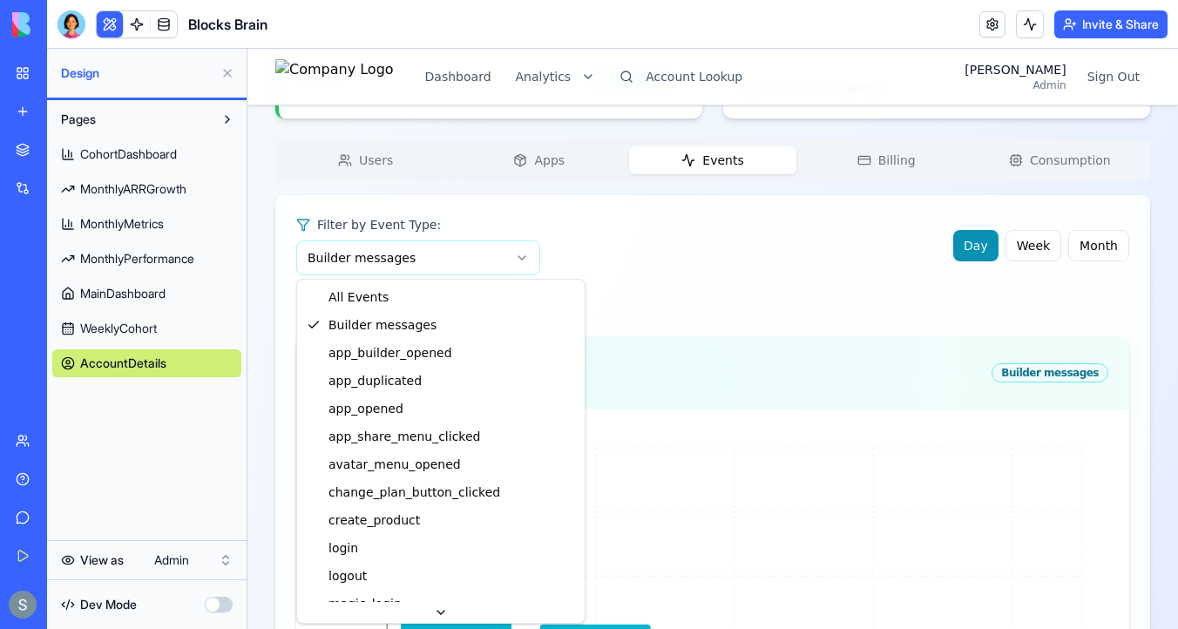
click at [468, 253] on html "Dashboard Analytics Account Lookup Sharon Admin Sign Out Diego's Account Pro Ch…" at bounding box center [712, 433] width 930 height 1982
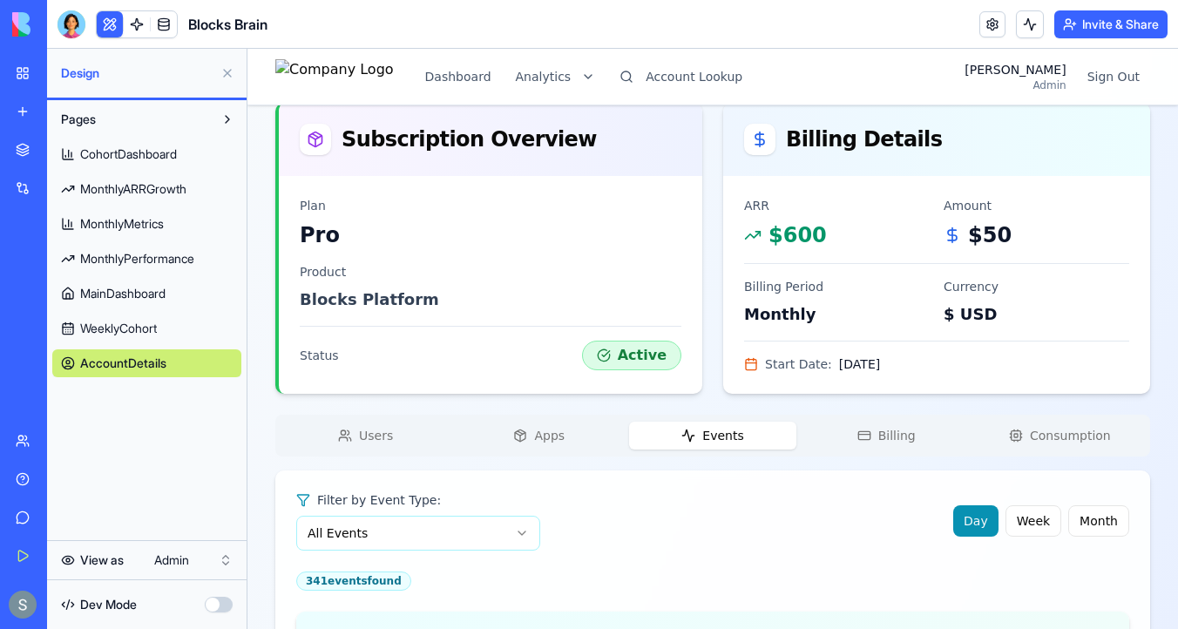
scroll to position [411, 0]
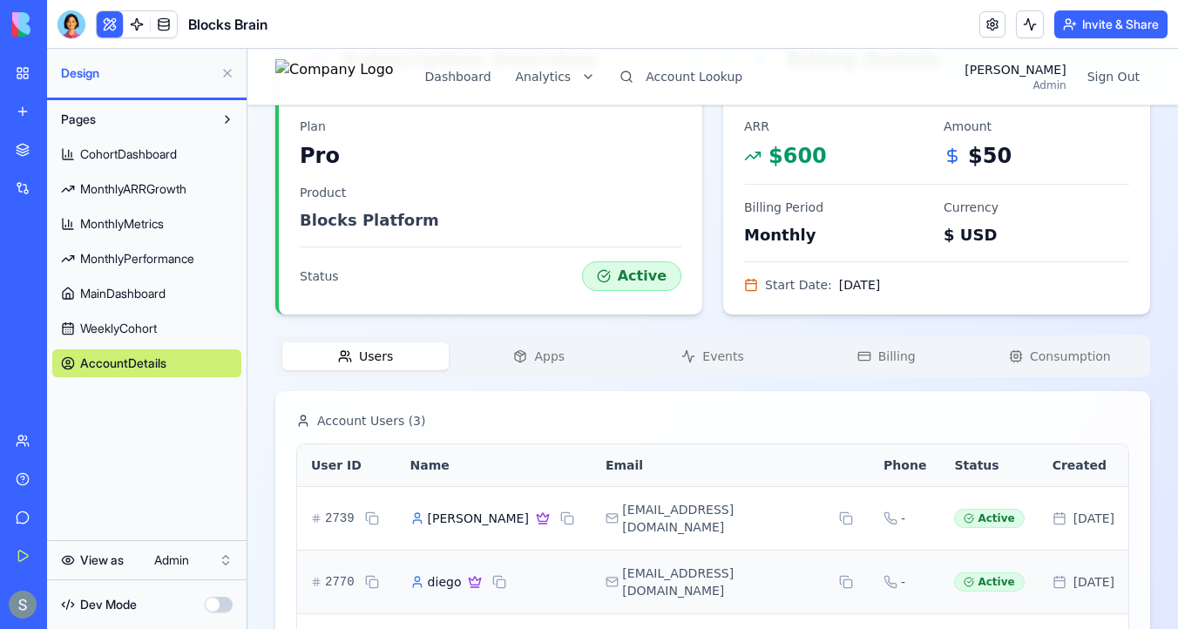
click at [381, 359] on span "Users" at bounding box center [376, 356] width 34 height 17
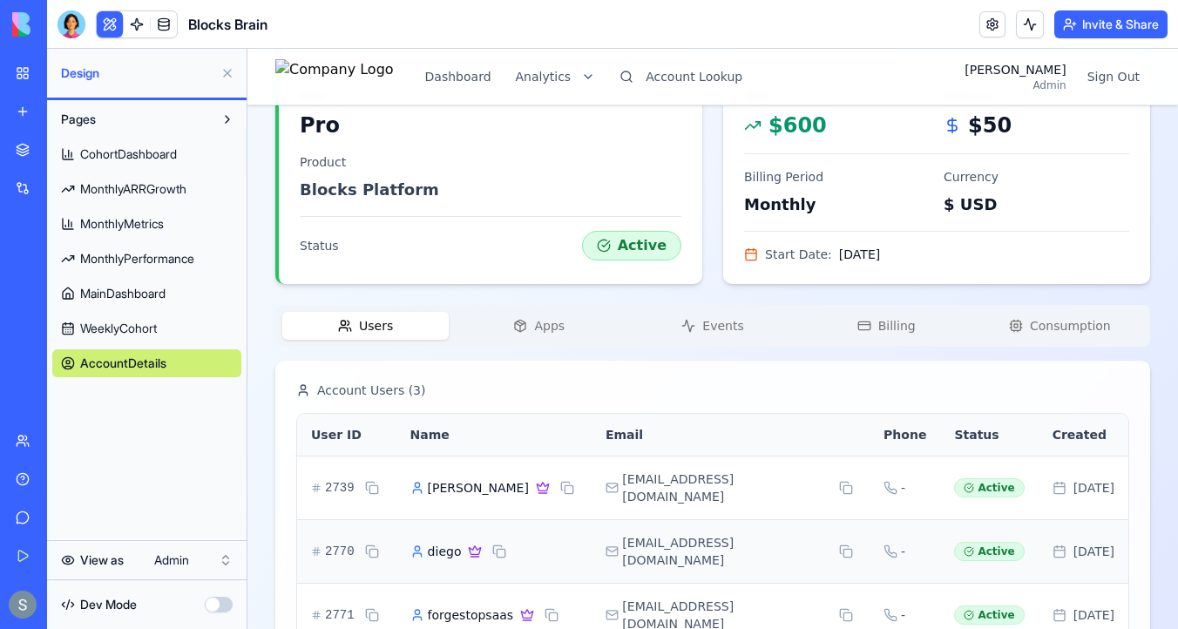
scroll to position [466, 0]
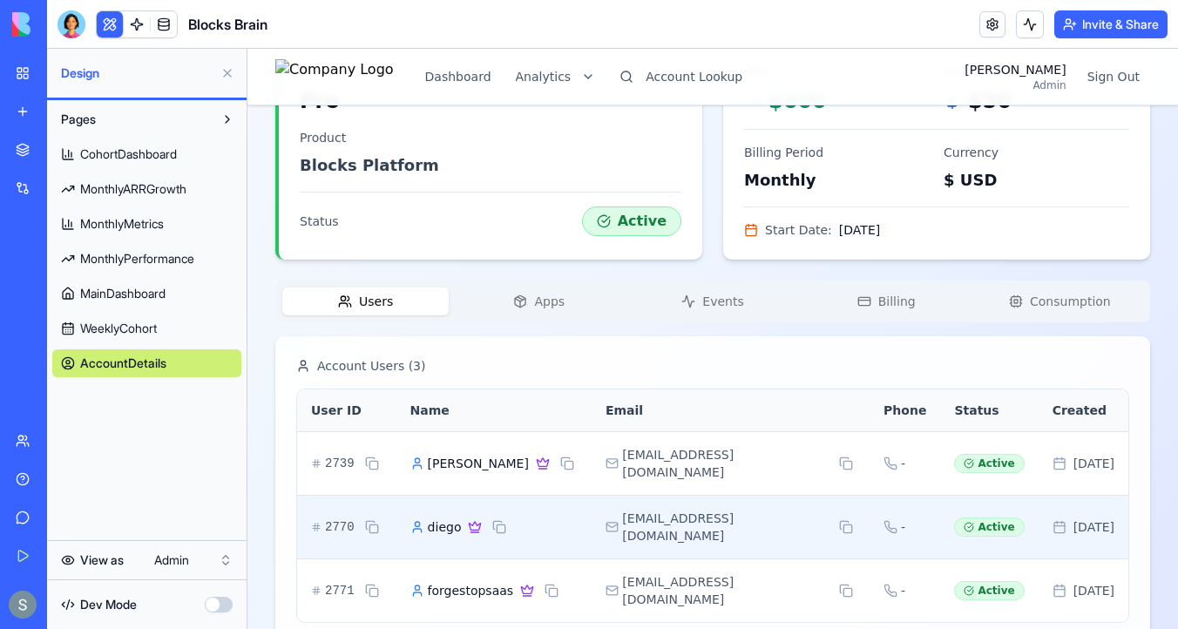
click at [476, 522] on icon at bounding box center [474, 526] width 11 height 8
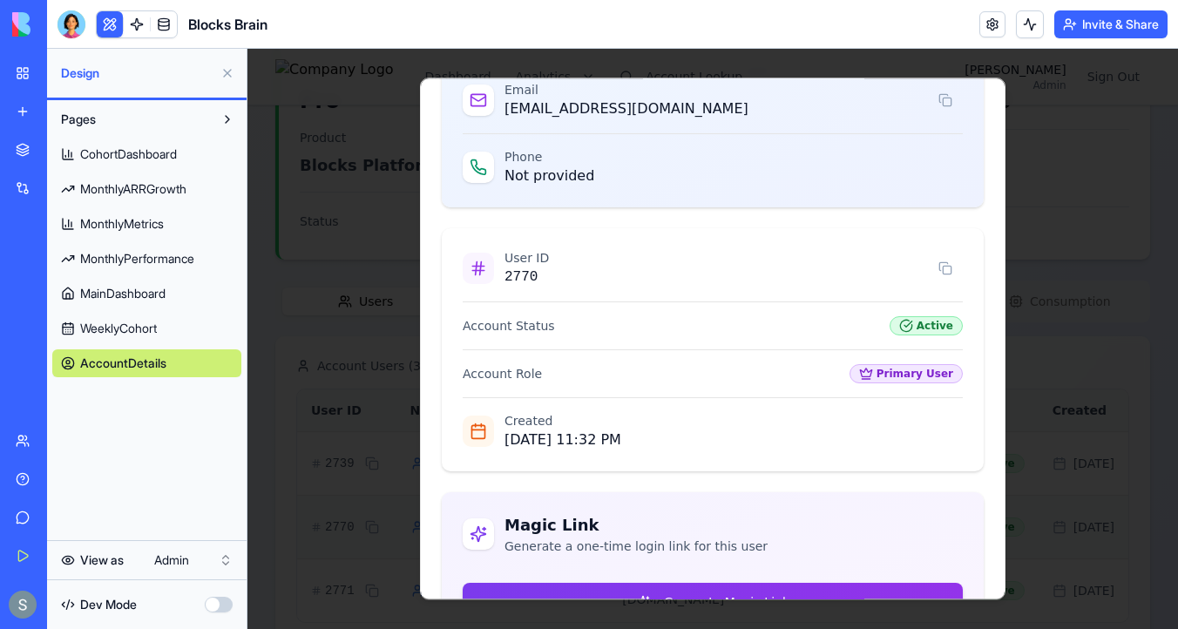
scroll to position [245, 0]
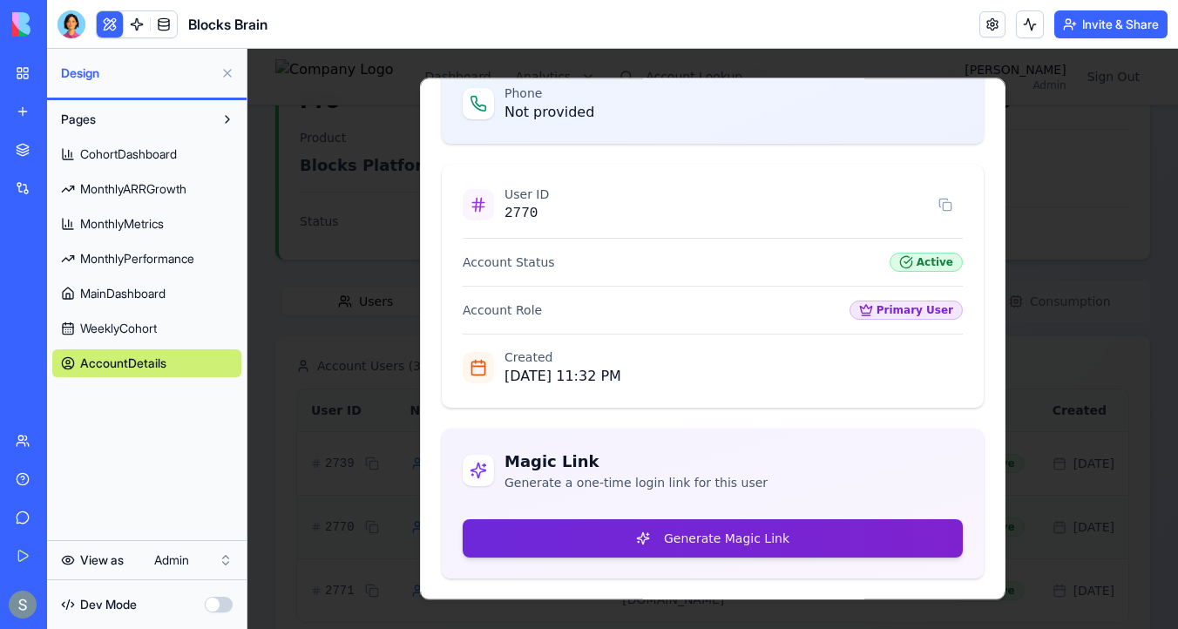
click at [647, 533] on button "Generate Magic Link" at bounding box center [713, 538] width 500 height 38
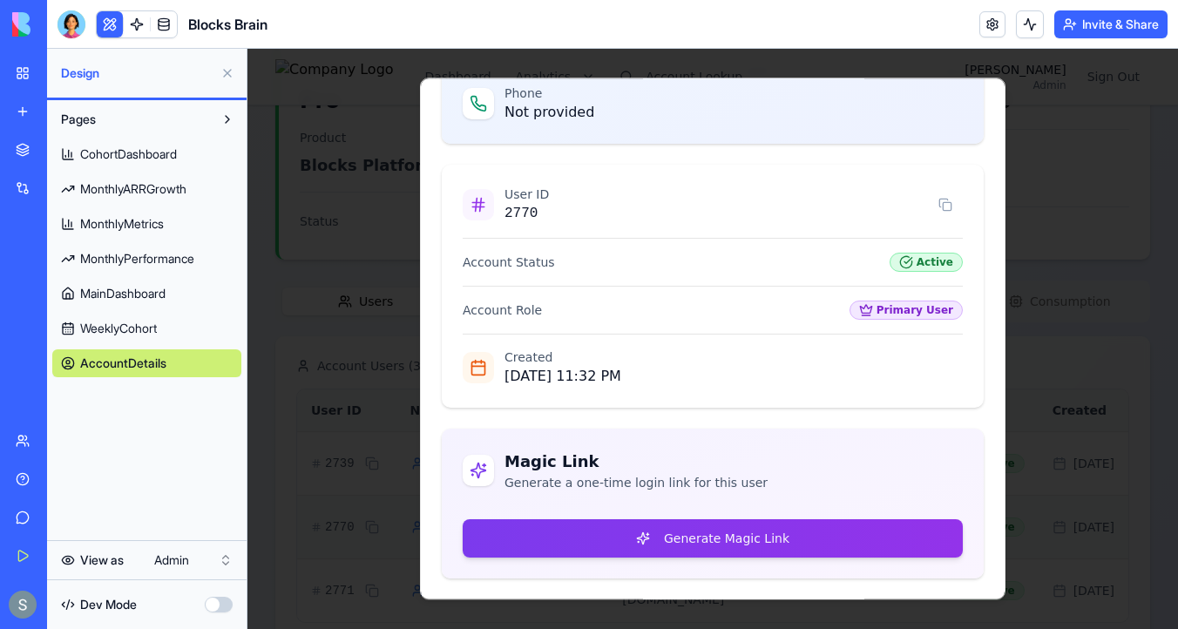
click at [332, 368] on div at bounding box center [712, 339] width 930 height 580
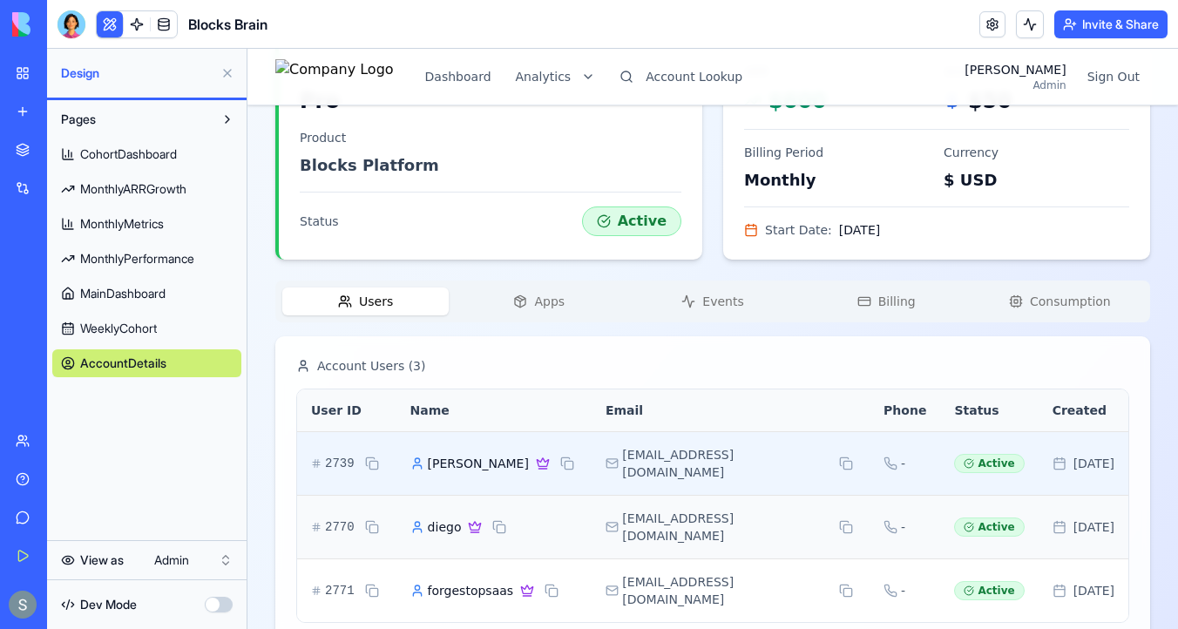
click at [471, 455] on span "Diego Mey" at bounding box center [478, 463] width 101 height 17
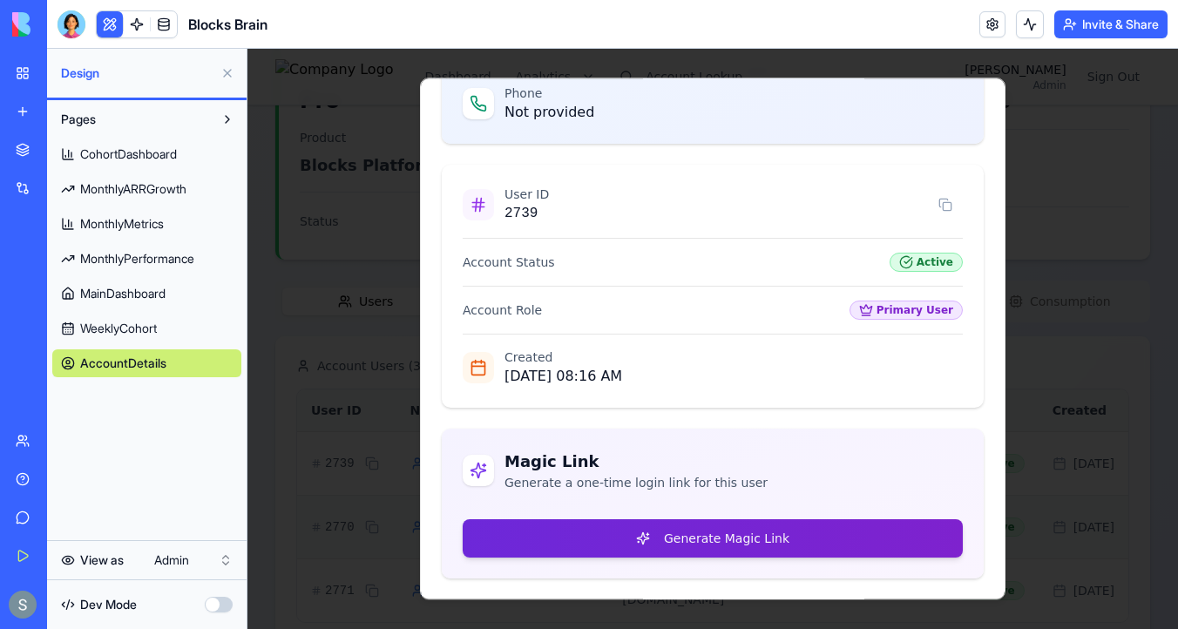
click at [592, 541] on button "Generate Magic Link" at bounding box center [713, 538] width 500 height 38
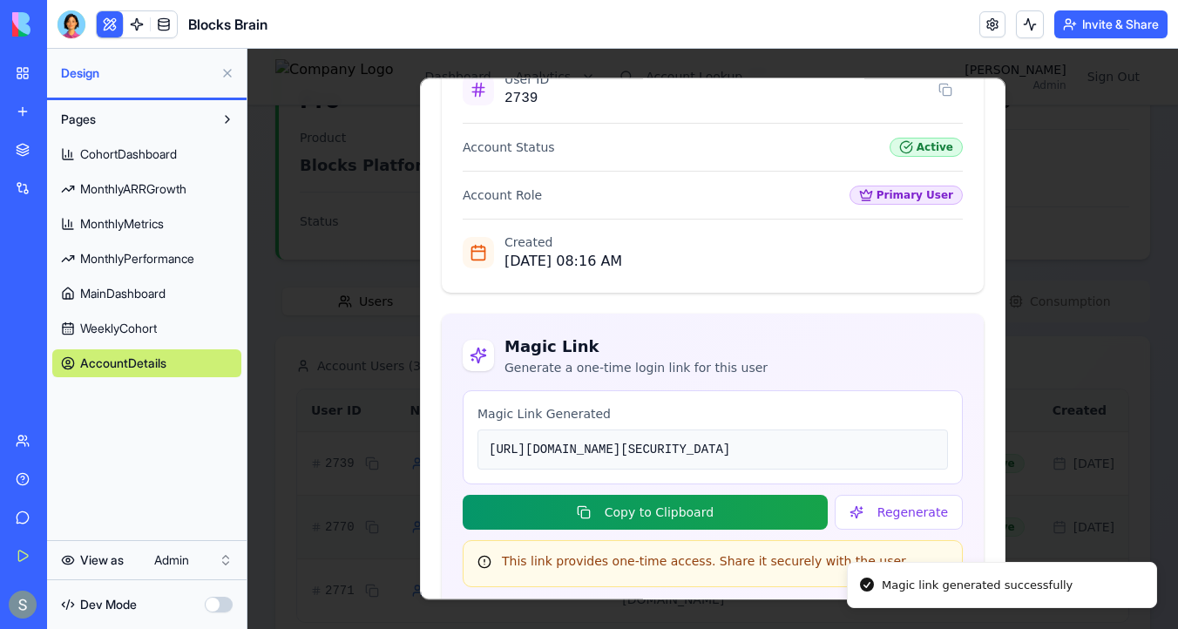
scroll to position [494, 0]
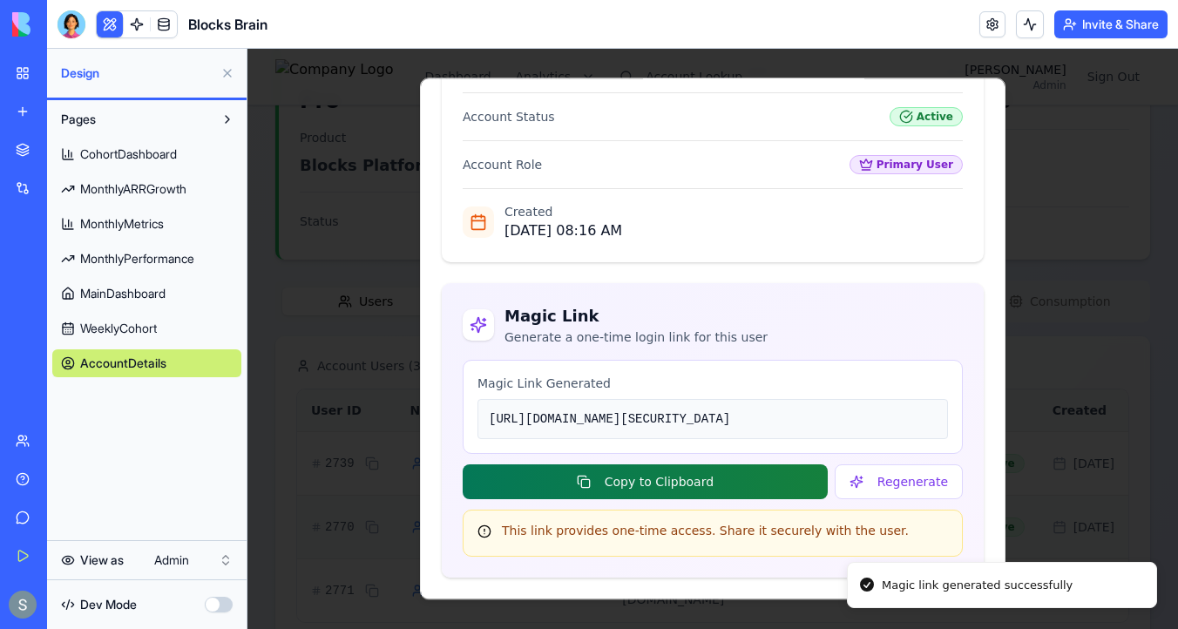
click at [736, 479] on button "Copy to Clipboard" at bounding box center [645, 481] width 365 height 35
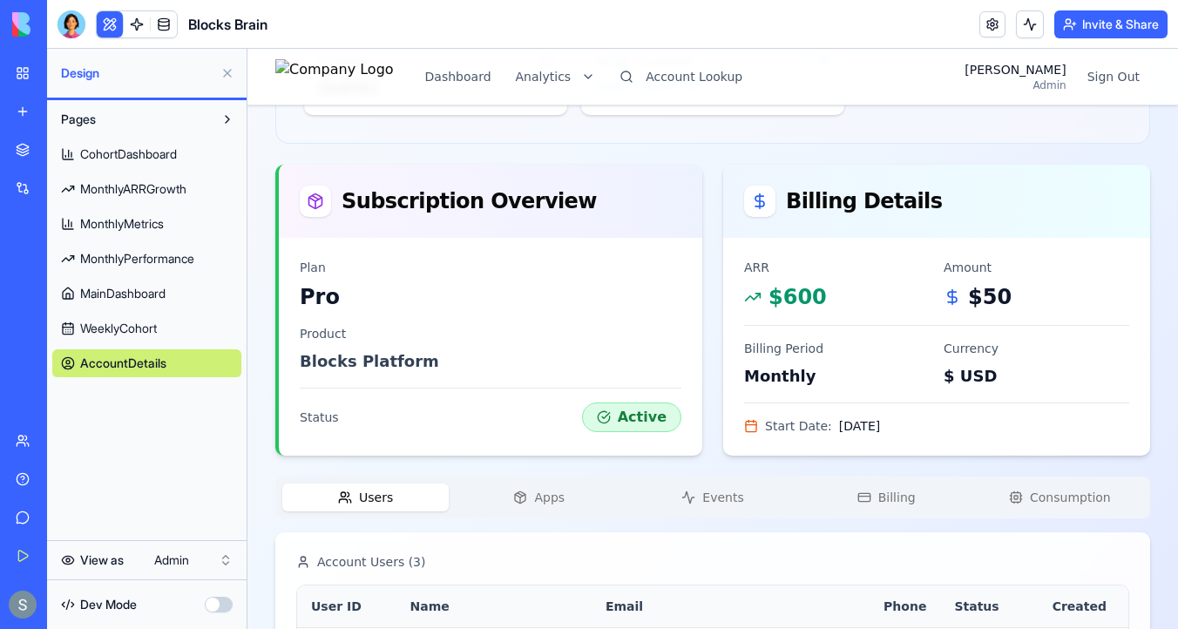
scroll to position [361, 0]
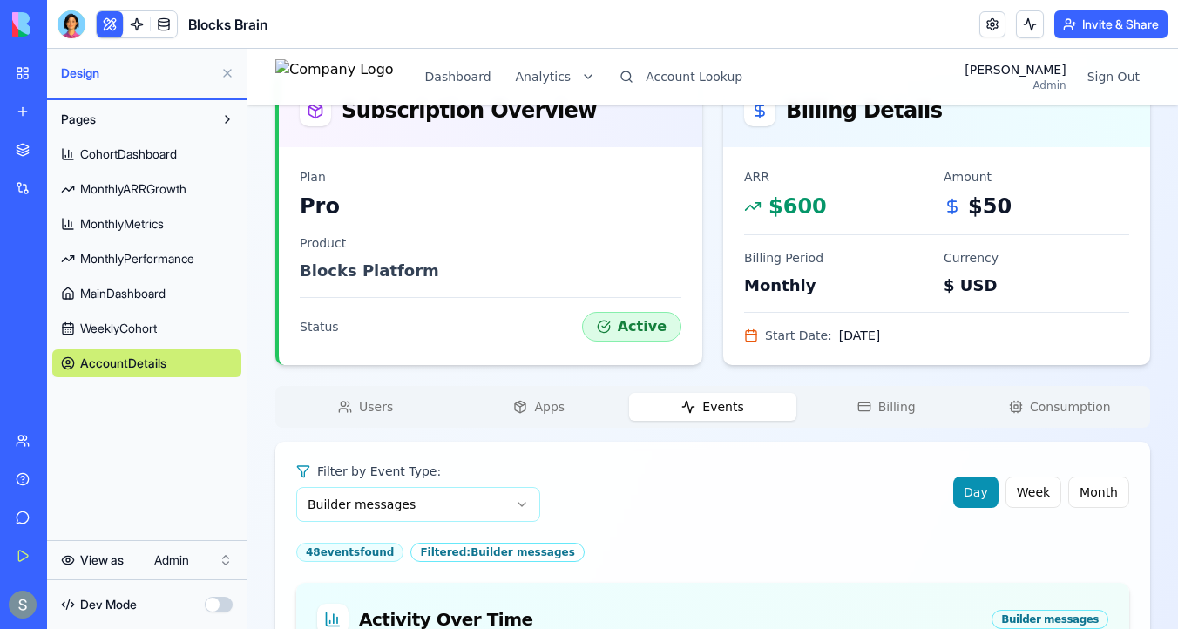
click at [725, 398] on span "Events" at bounding box center [722, 406] width 41 height 17
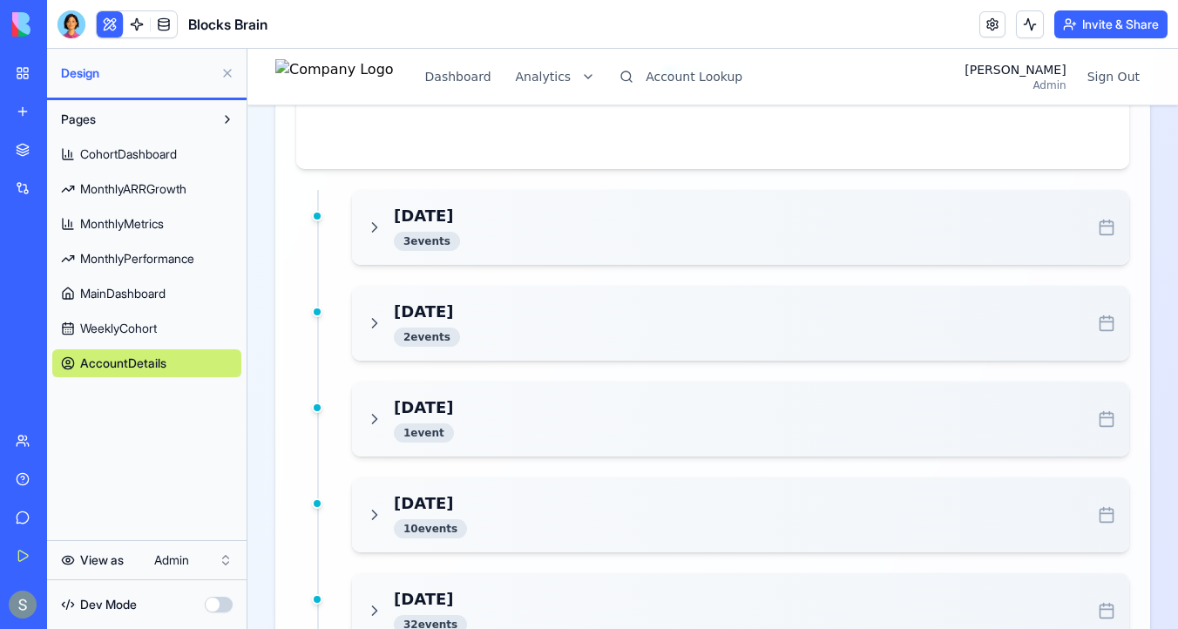
scroll to position [1381, 0]
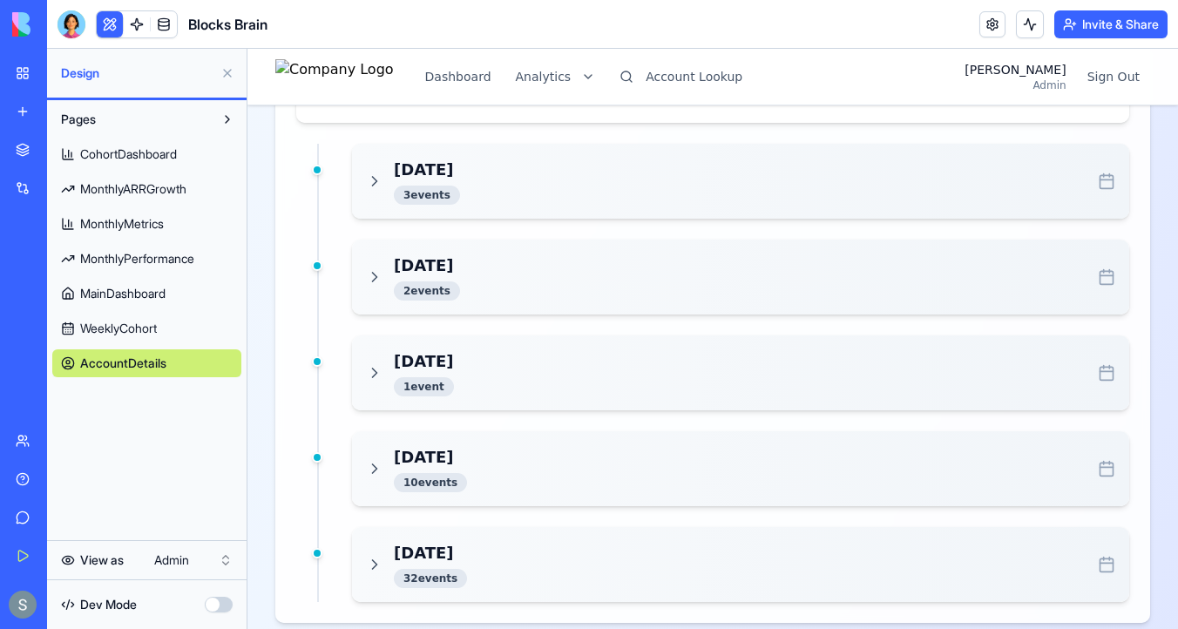
click at [536, 183] on div "Aug 23, 2025 3 event s" at bounding box center [740, 181] width 749 height 47
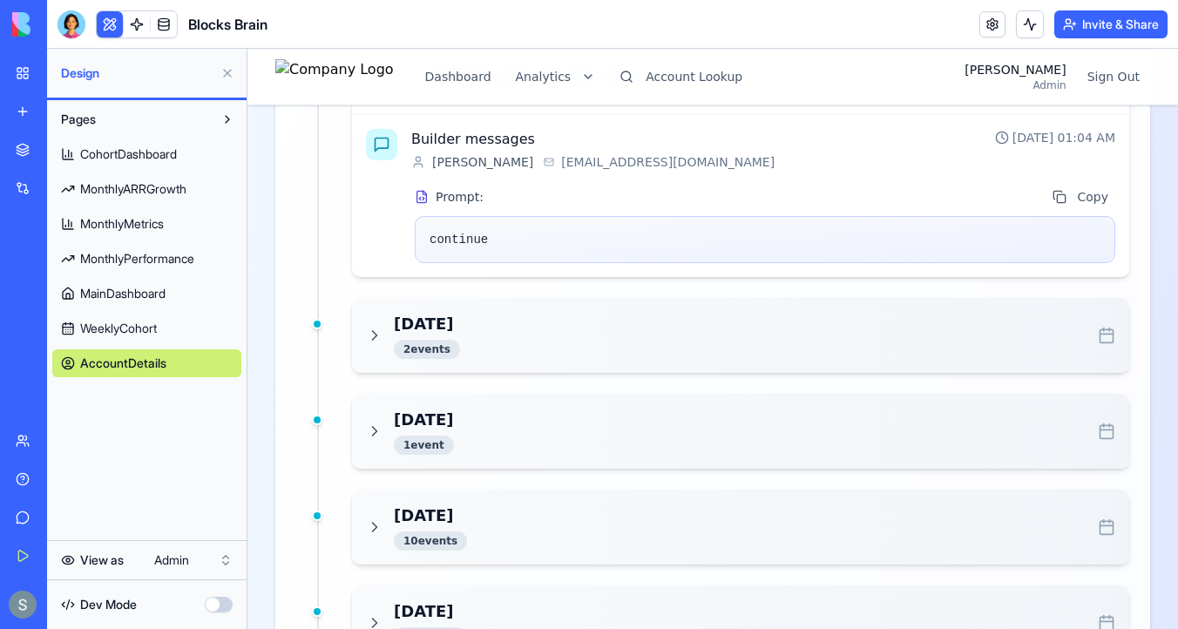
scroll to position [1864, 0]
click at [503, 334] on div "Aug 20, 2025 2 event s" at bounding box center [740, 333] width 749 height 47
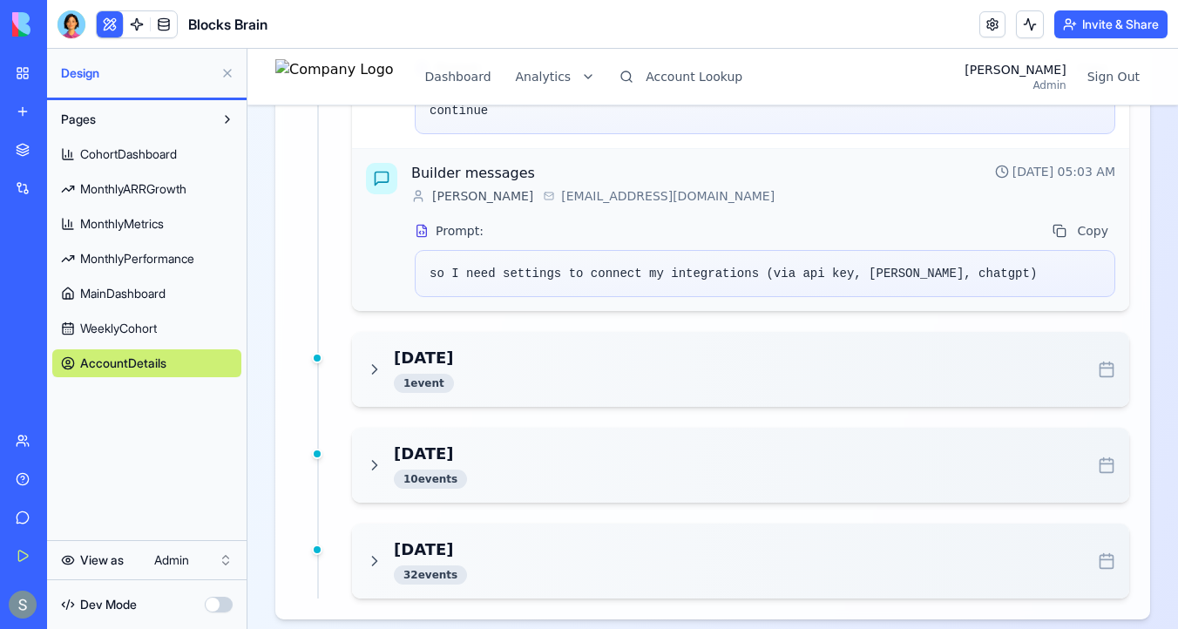
scroll to position [2250, 0]
click at [594, 345] on div "Aug 19, 2025 1 event" at bounding box center [740, 368] width 749 height 47
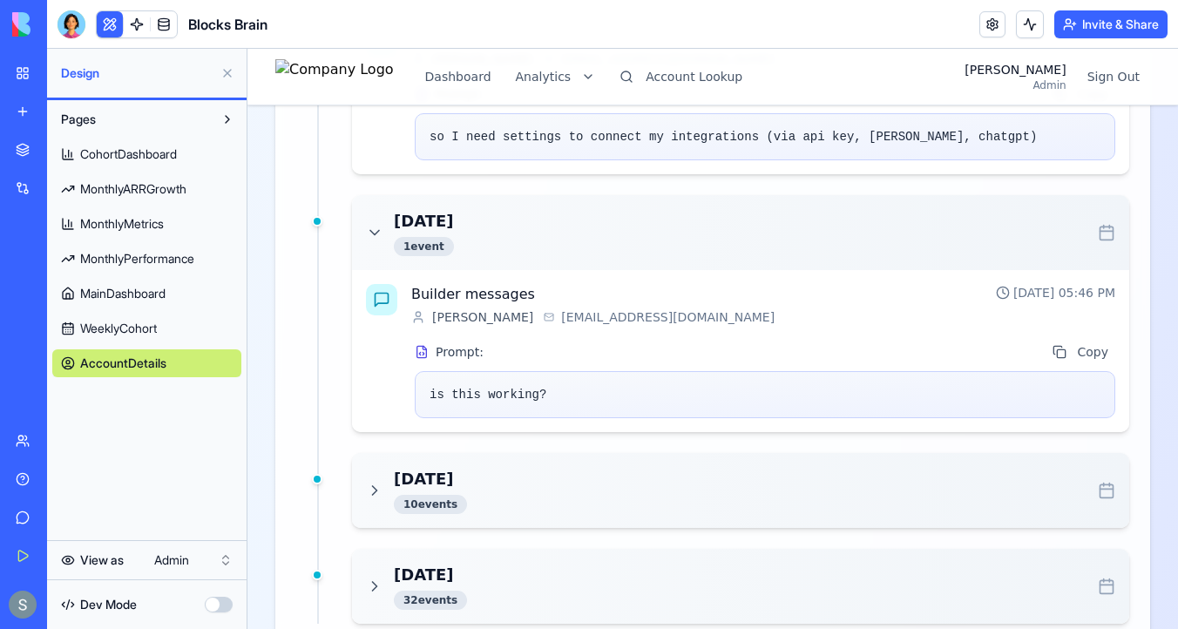
click at [574, 467] on div "Aug 16, 2025 10 event s" at bounding box center [740, 490] width 749 height 47
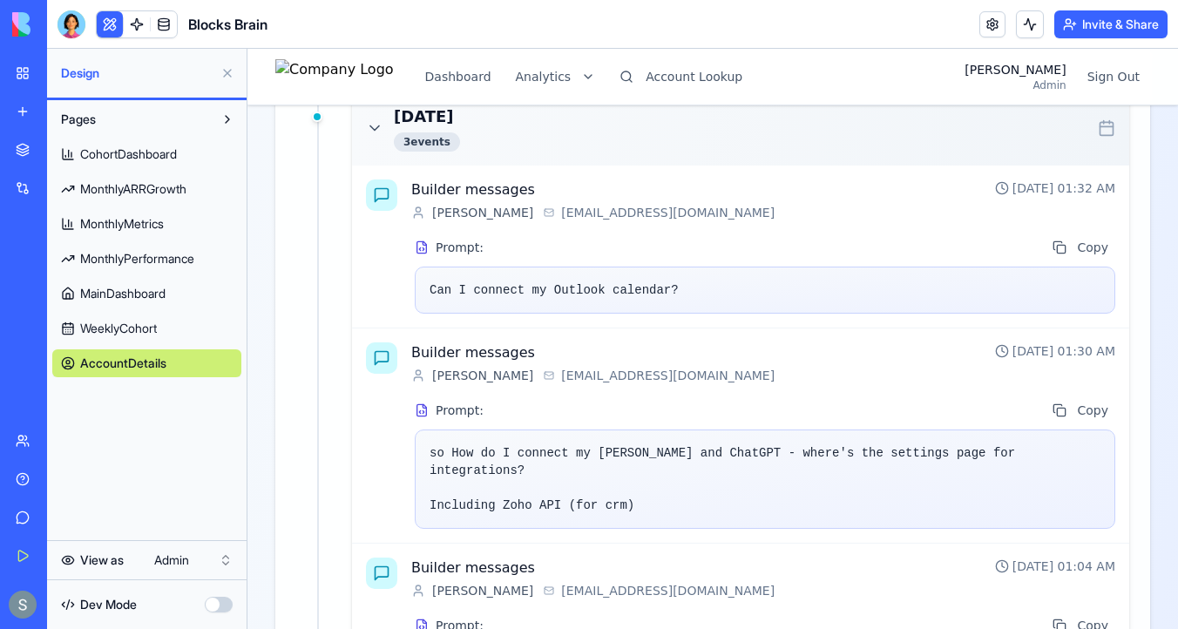
scroll to position [1355, 0]
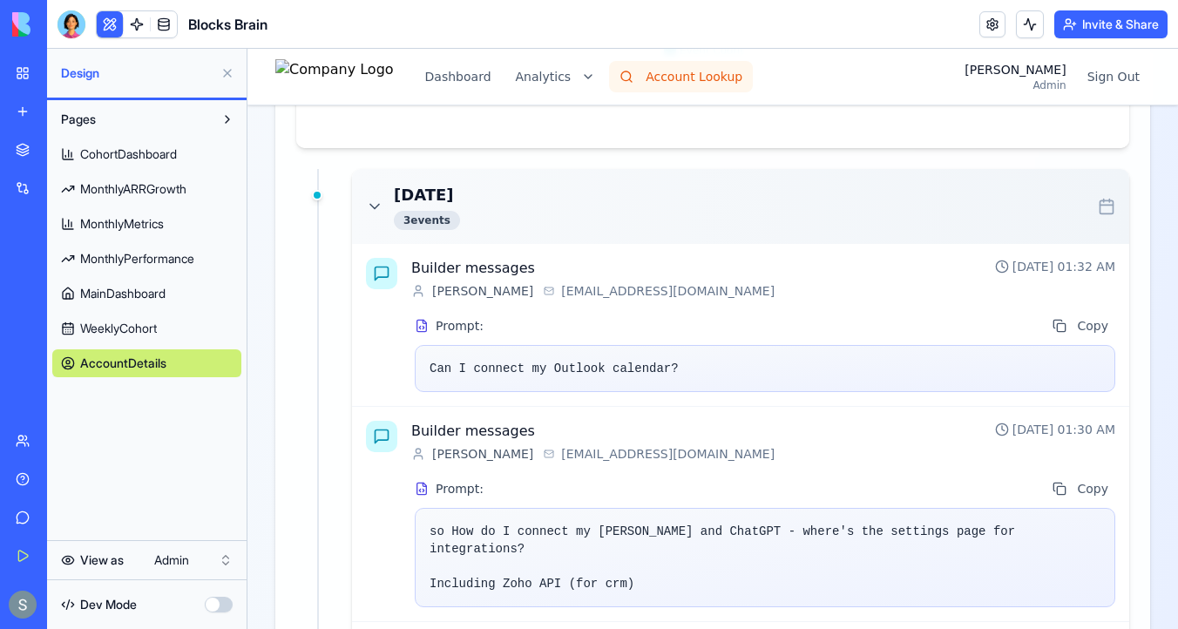
click at [733, 72] on button "Account Lookup" at bounding box center [681, 76] width 144 height 31
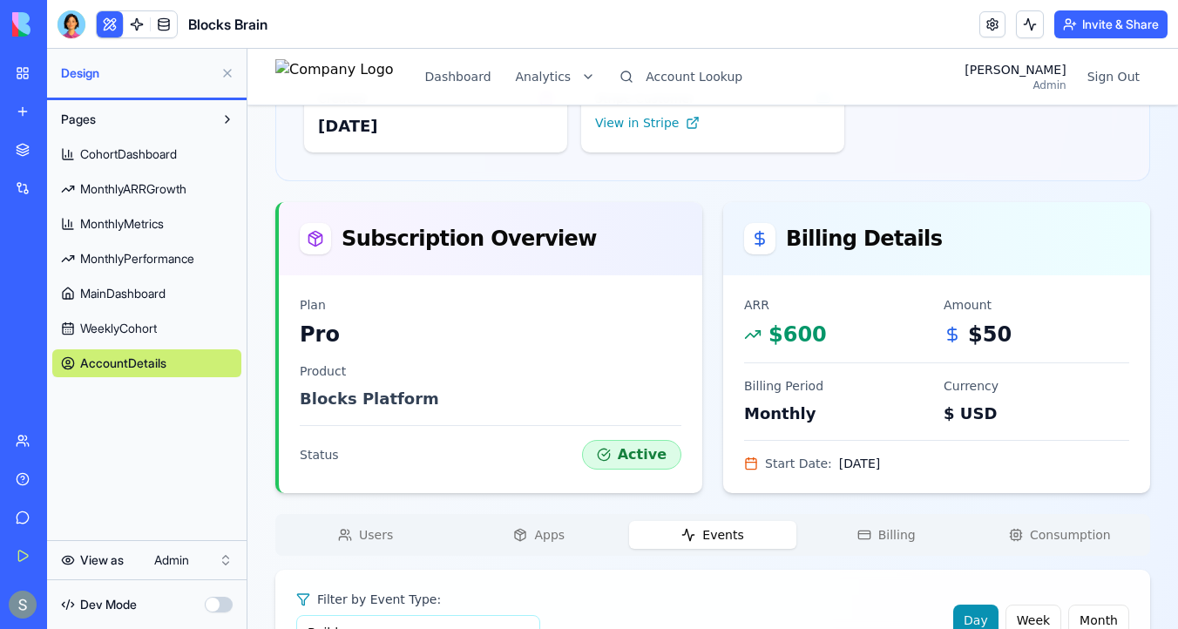
scroll to position [0, 0]
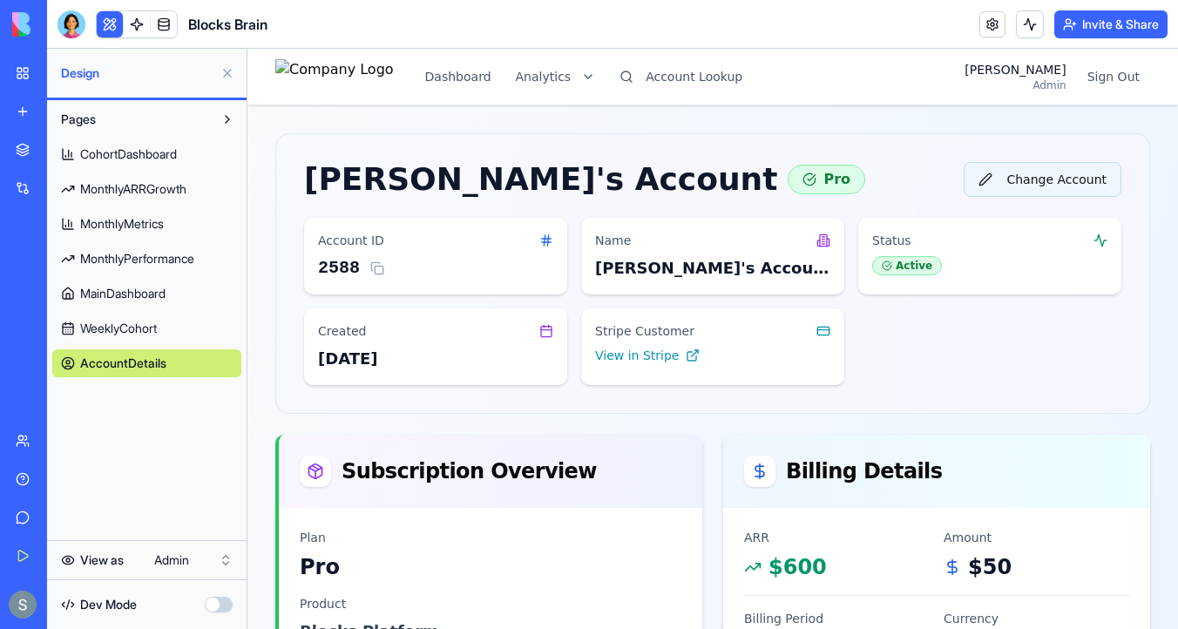
click at [1029, 179] on button "Change Account" at bounding box center [1042, 179] width 158 height 35
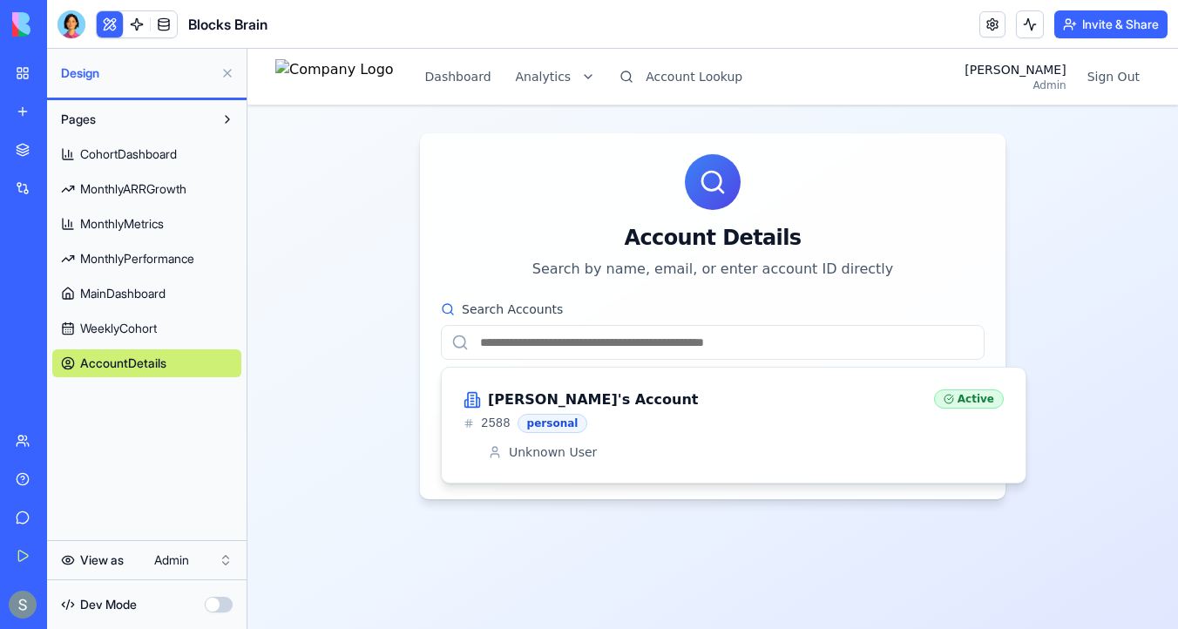
click at [709, 334] on input "Search Accounts" at bounding box center [713, 342] width 544 height 35
paste input "**********"
type input "**********"
click at [550, 405] on h3 "Diego's Account" at bounding box center [593, 399] width 211 height 21
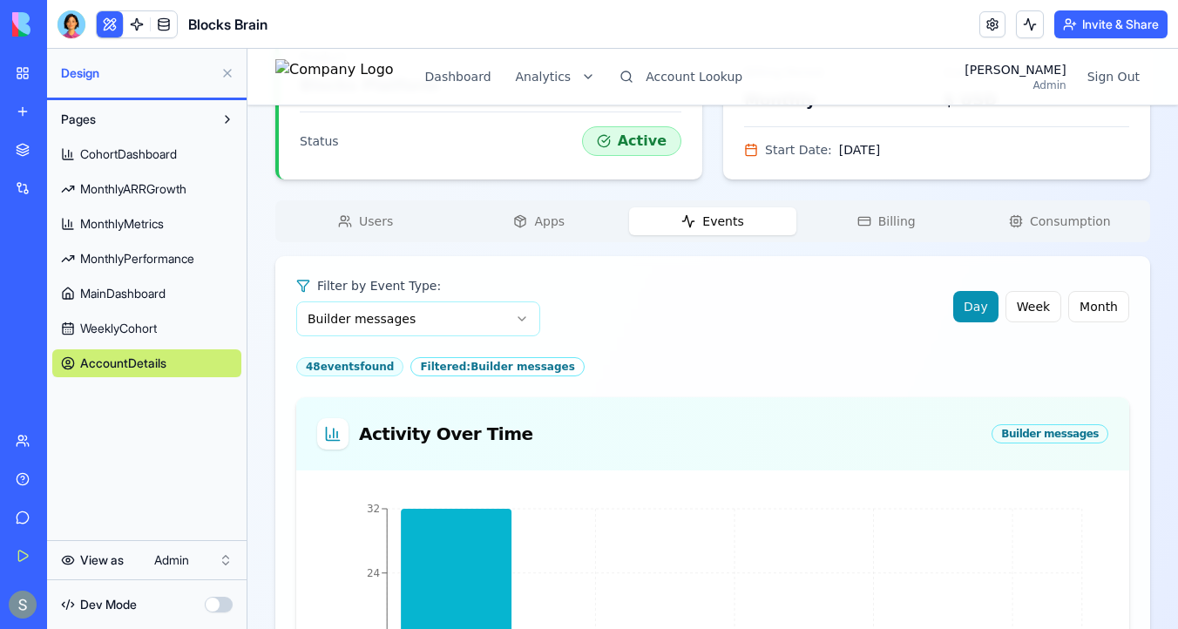
scroll to position [466, 0]
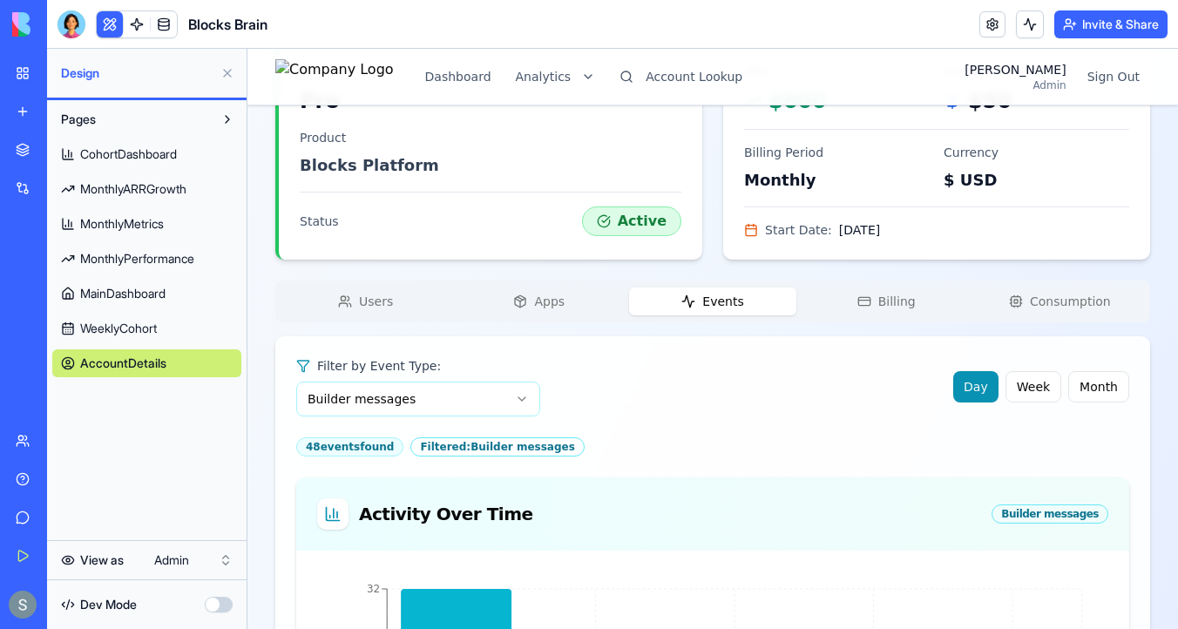
click at [388, 218] on div "Diego's Account Pro Change Account Account ID 2588 Name Diego's Account Status …" at bounding box center [712, 602] width 874 height 1870
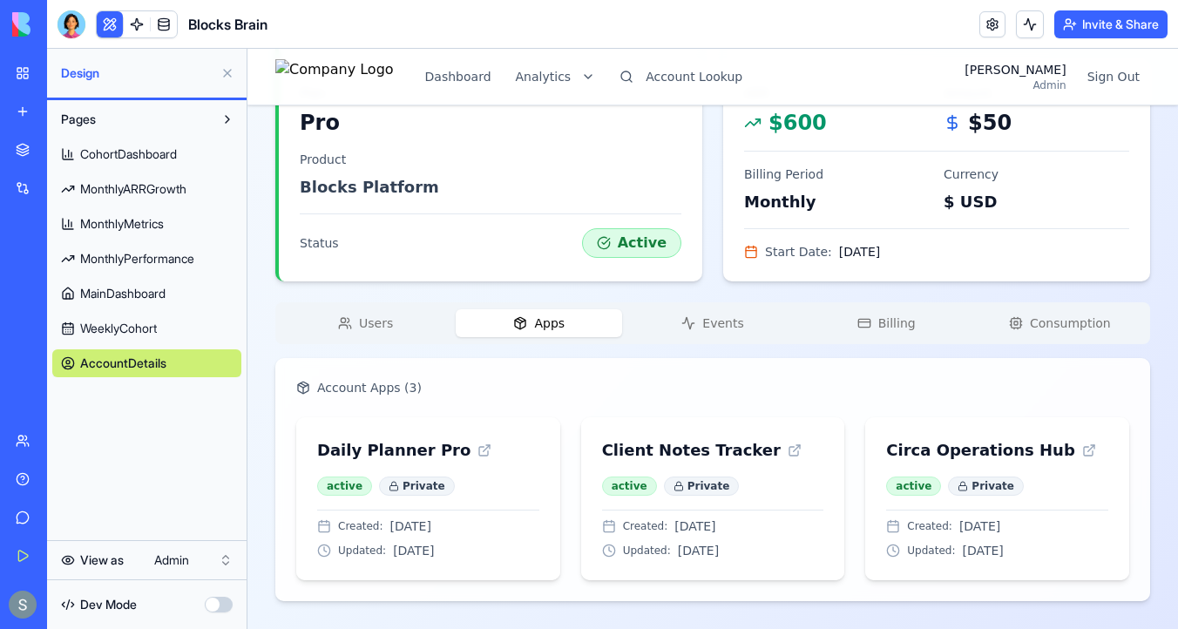
scroll to position [444, 0]
click at [559, 307] on div "Users Apps Events Billing Consumption" at bounding box center [712, 323] width 874 height 42
click at [736, 331] on span "Events" at bounding box center [722, 322] width 41 height 17
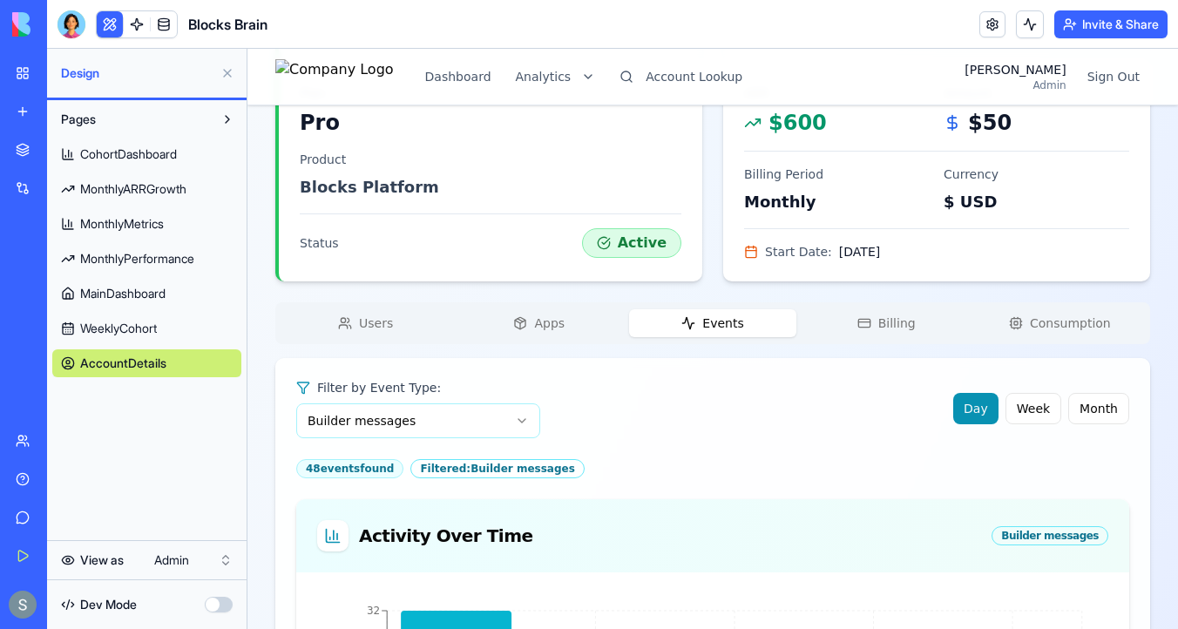
click at [377, 324] on span "Users" at bounding box center [376, 322] width 34 height 17
click at [701, 330] on button "Events" at bounding box center [712, 323] width 166 height 28
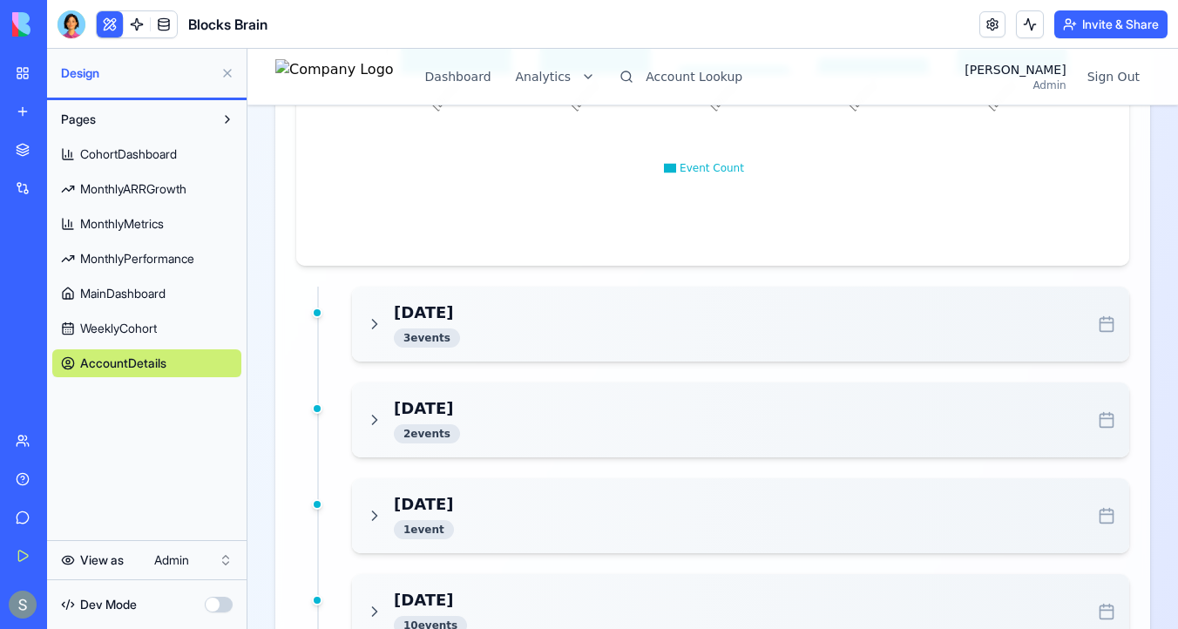
scroll to position [1239, 0]
click at [498, 320] on div "Aug 23, 2025 3 event s" at bounding box center [740, 322] width 749 height 47
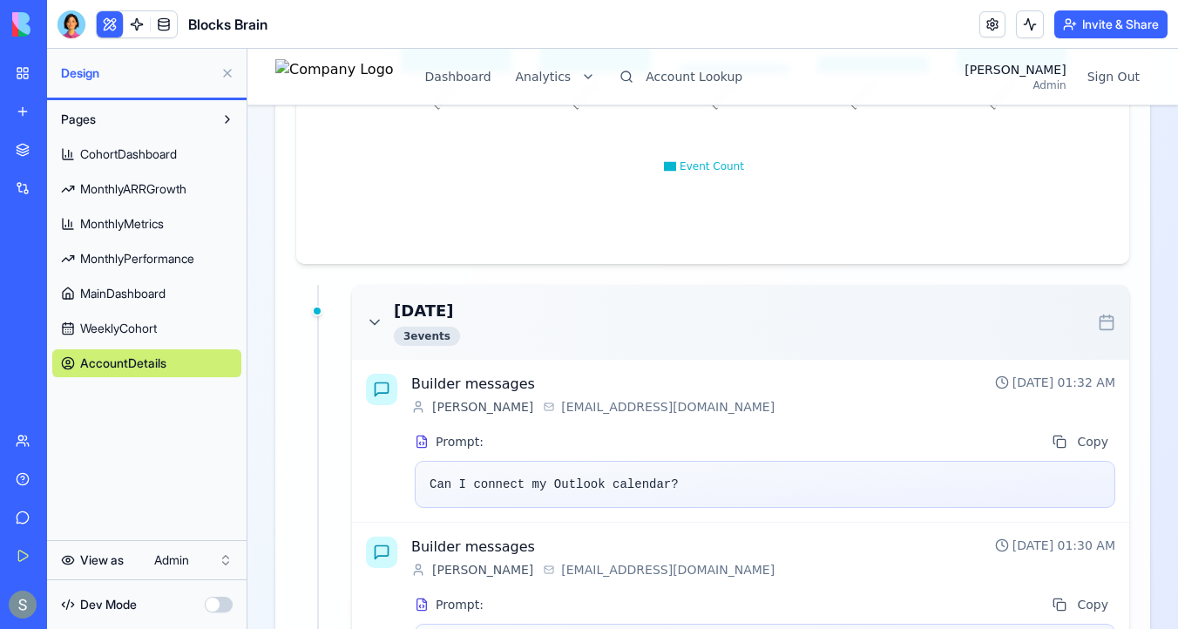
click at [498, 320] on div "Aug 23, 2025 3 event s" at bounding box center [740, 322] width 749 height 47
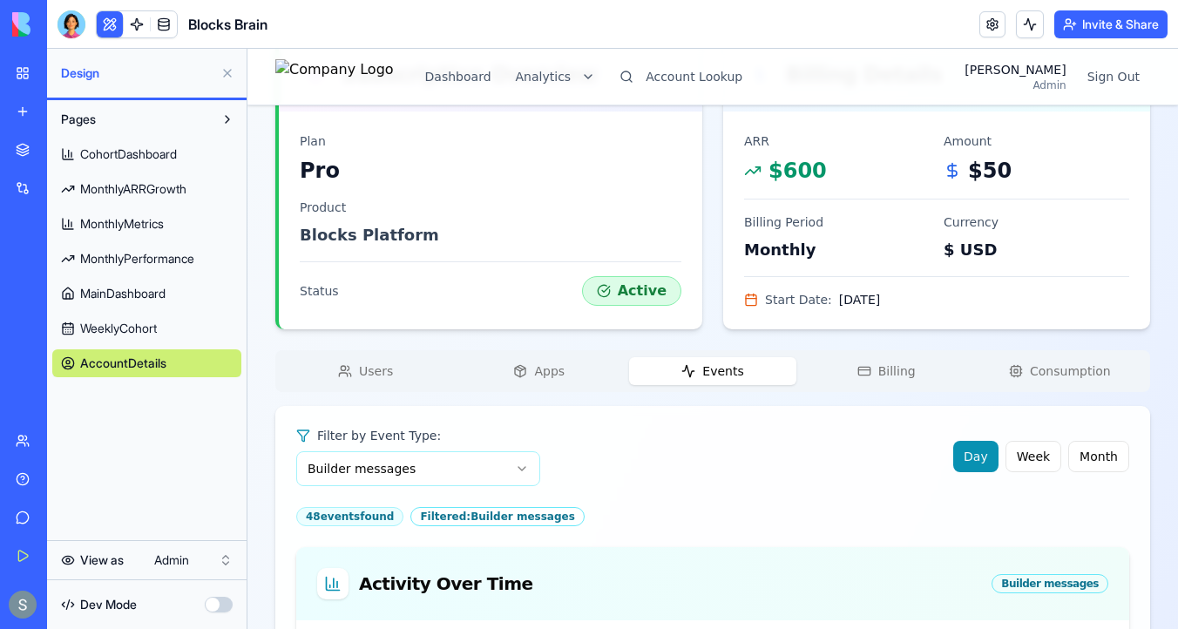
scroll to position [198, 0]
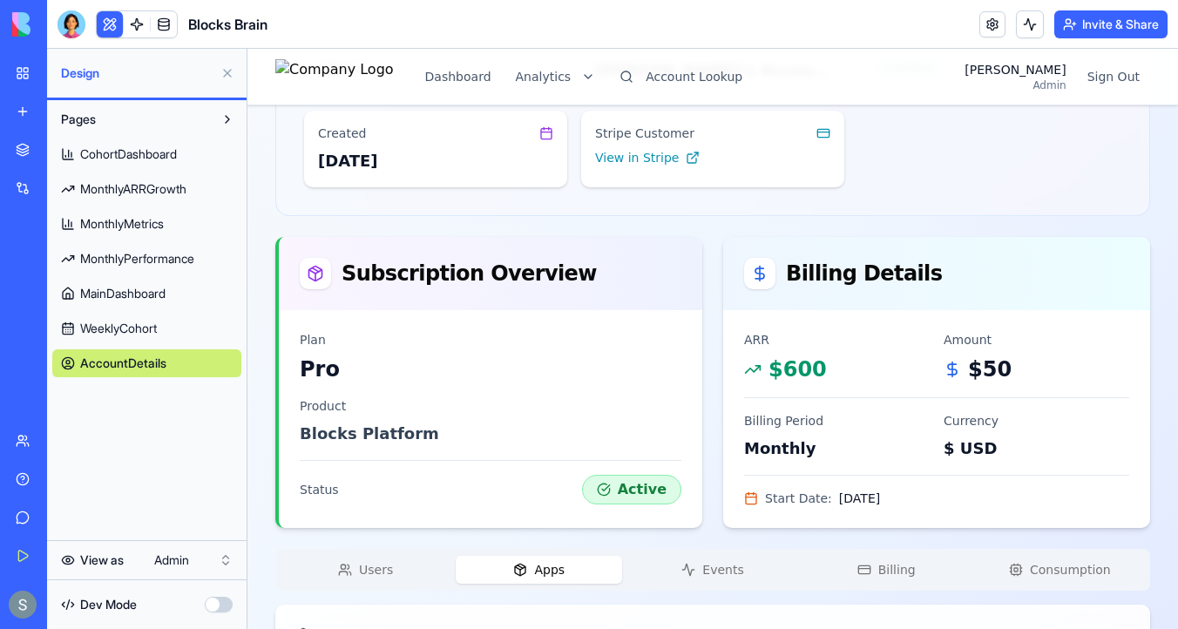
click at [544, 577] on span "Apps" at bounding box center [549, 569] width 30 height 17
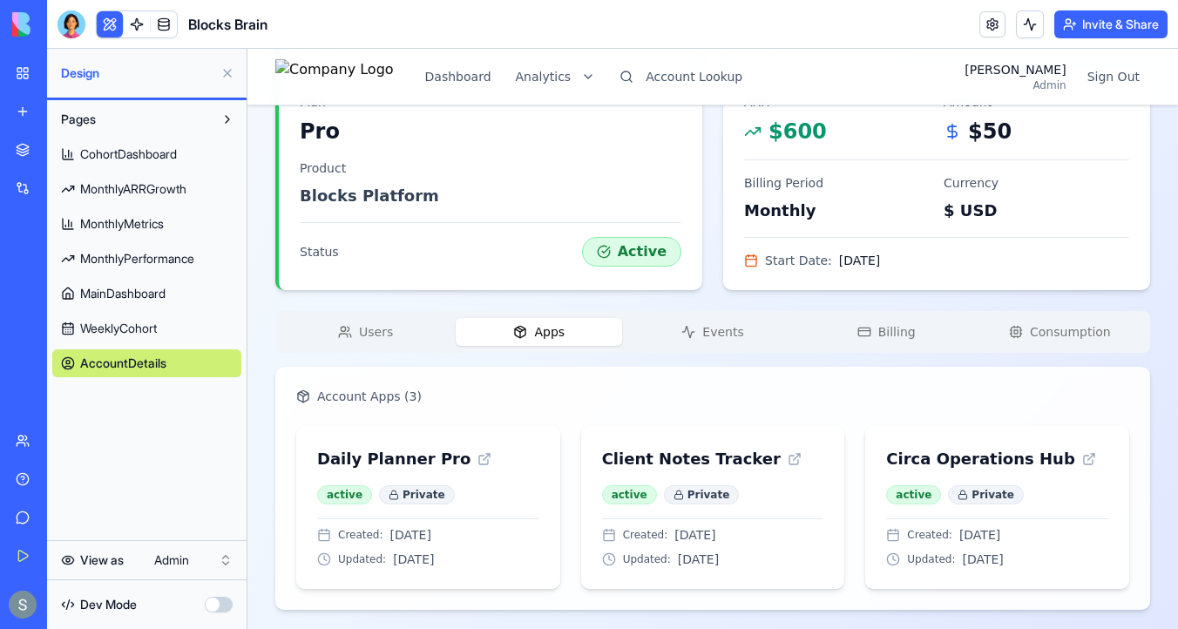
scroll to position [444, 0]
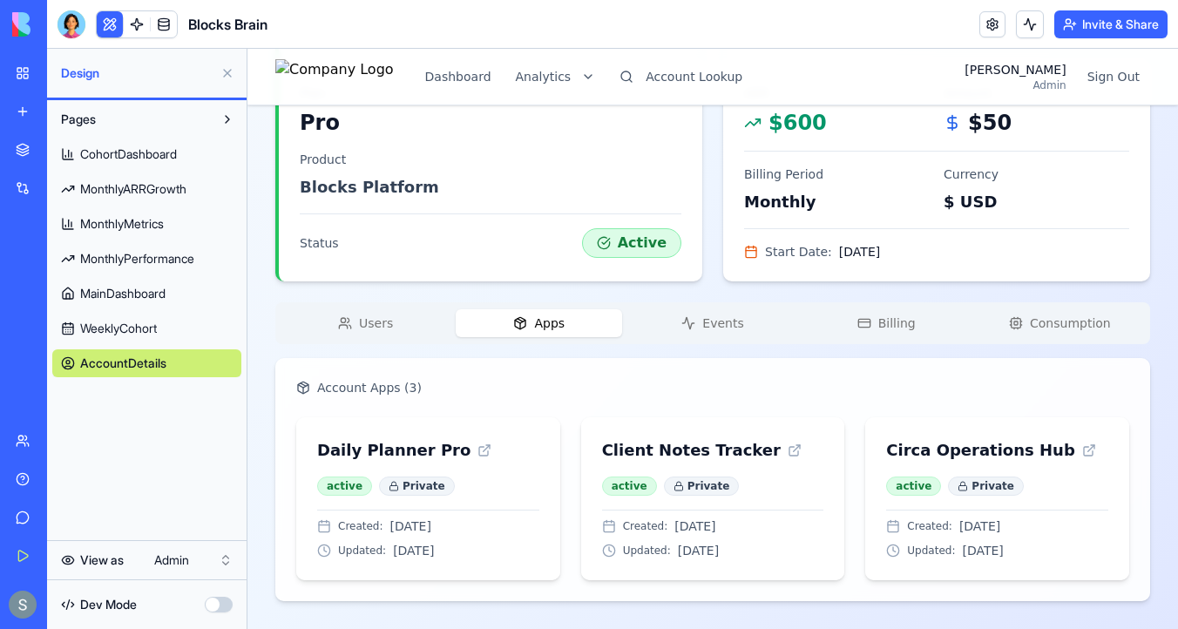
click at [1074, 324] on span "Consumption" at bounding box center [1070, 322] width 81 height 17
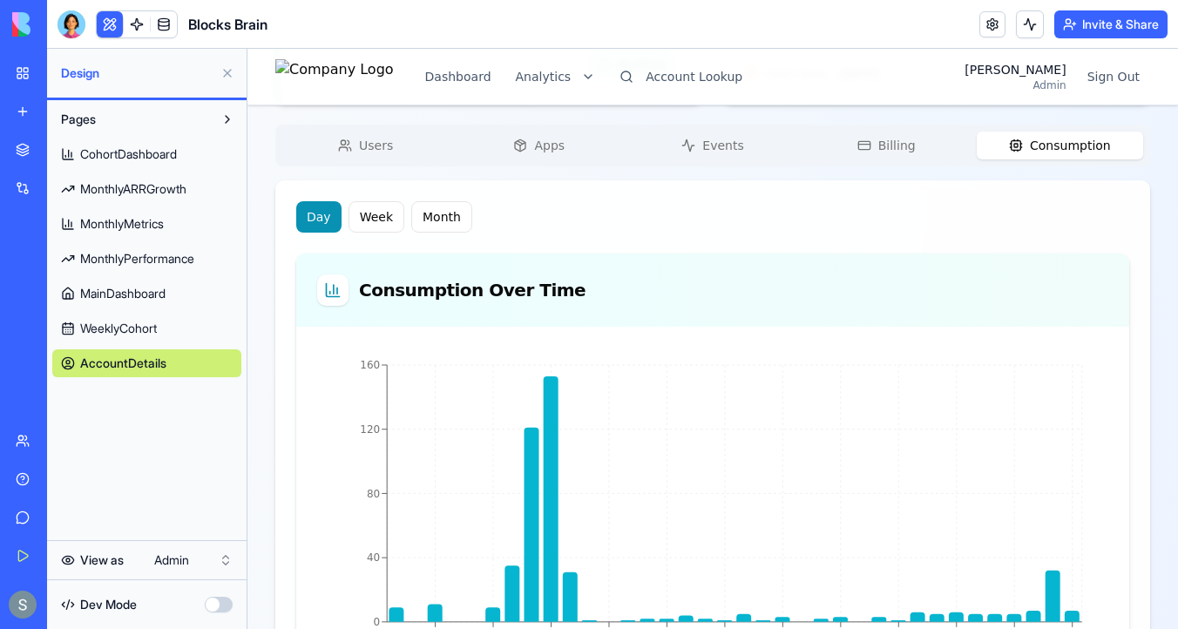
scroll to position [636, 0]
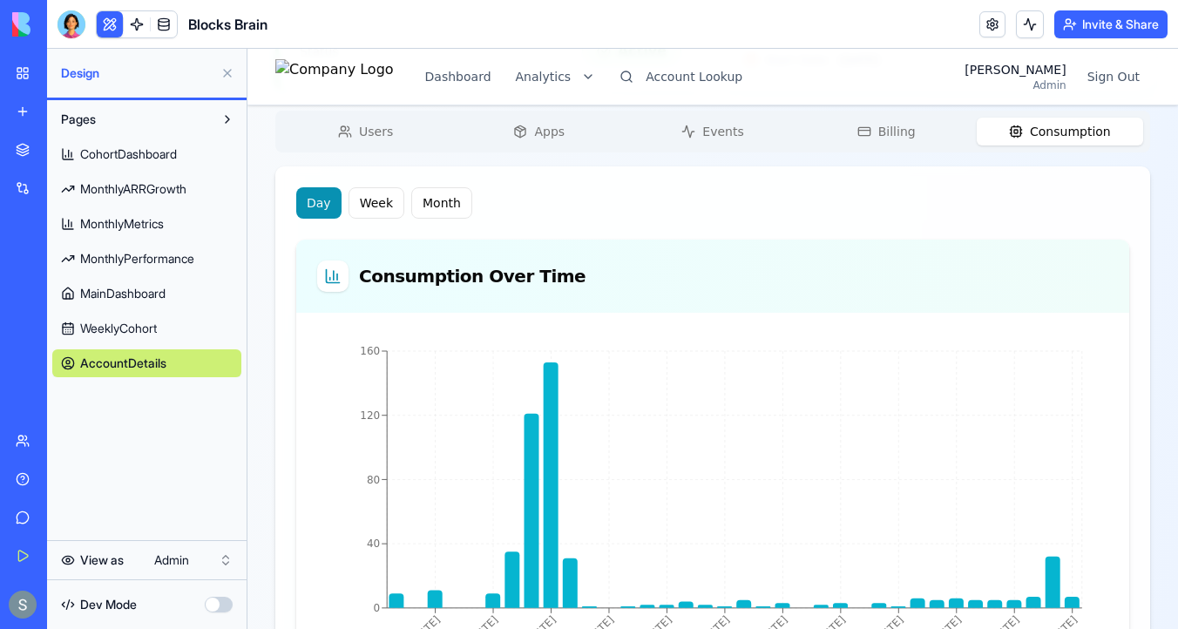
click at [730, 135] on span "Events" at bounding box center [722, 131] width 41 height 17
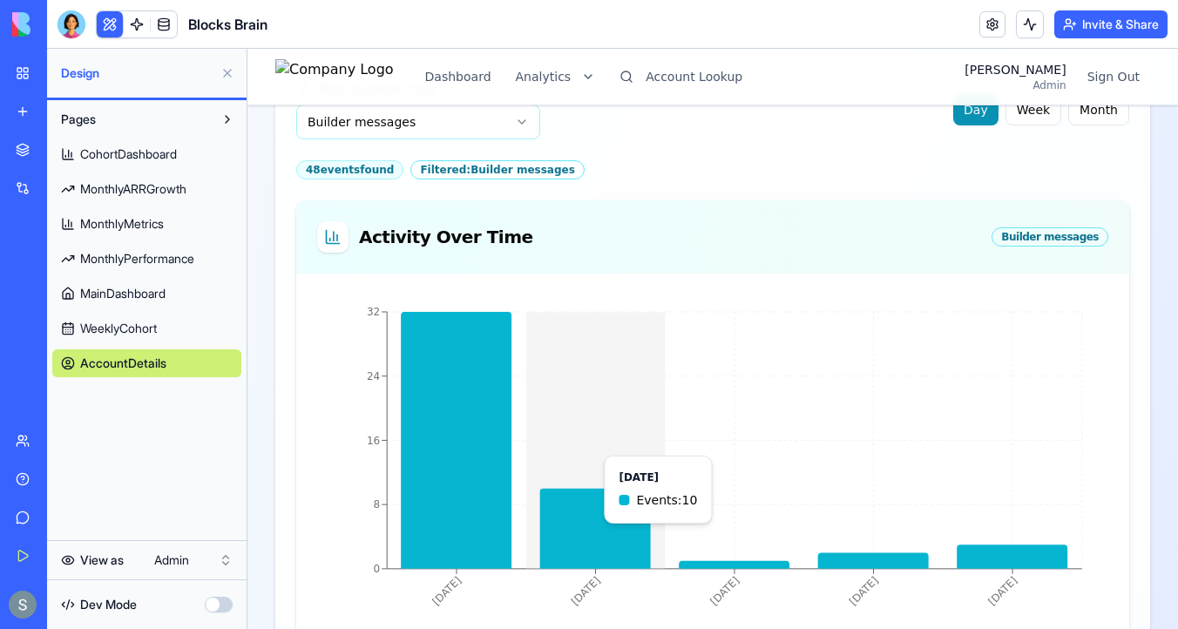
scroll to position [666, 0]
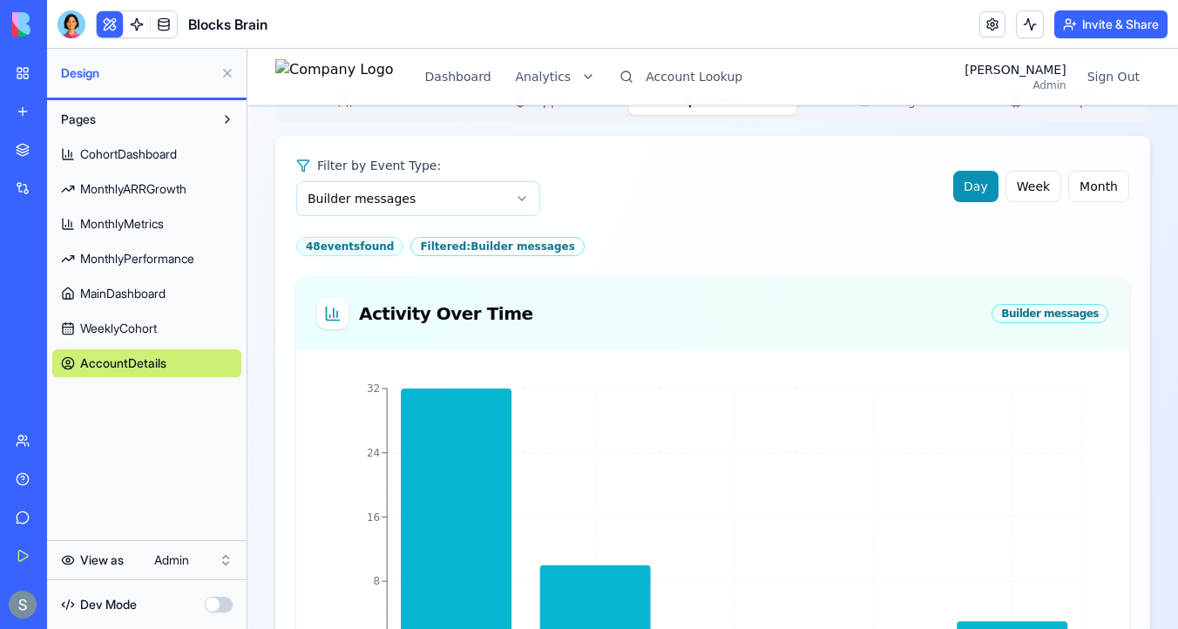
click at [389, 195] on html "Dashboard Analytics Account Lookup Sharon Admin Sign Out Diego's Account Pro Ch…" at bounding box center [712, 373] width 930 height 1982
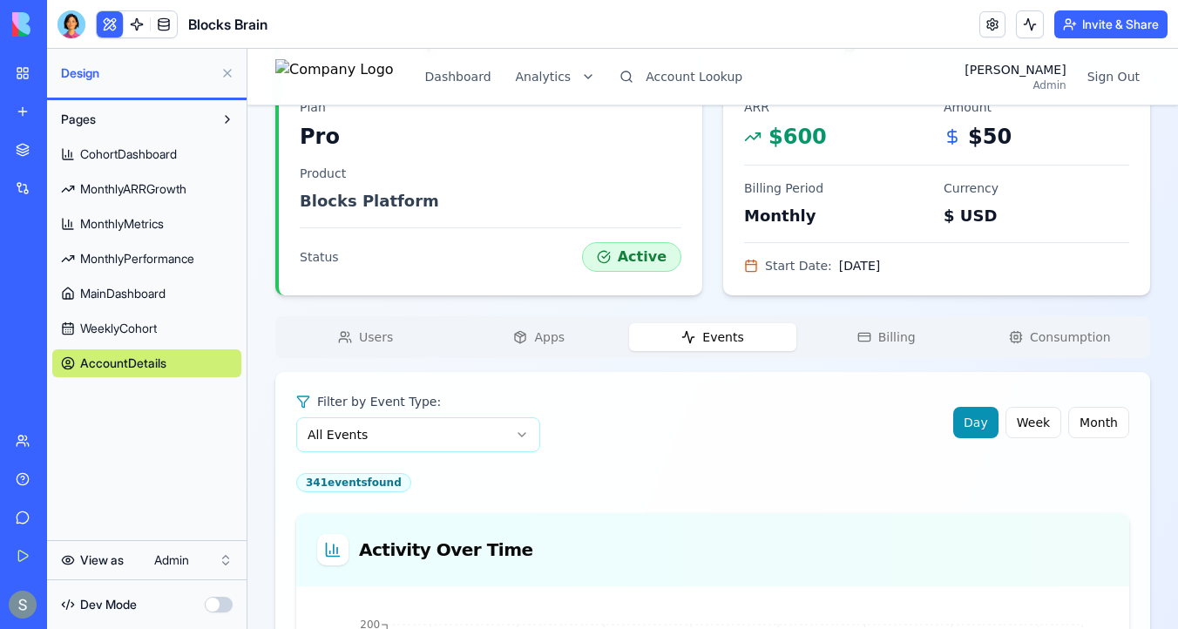
scroll to position [432, 0]
click at [527, 334] on icon "button" at bounding box center [520, 335] width 14 height 14
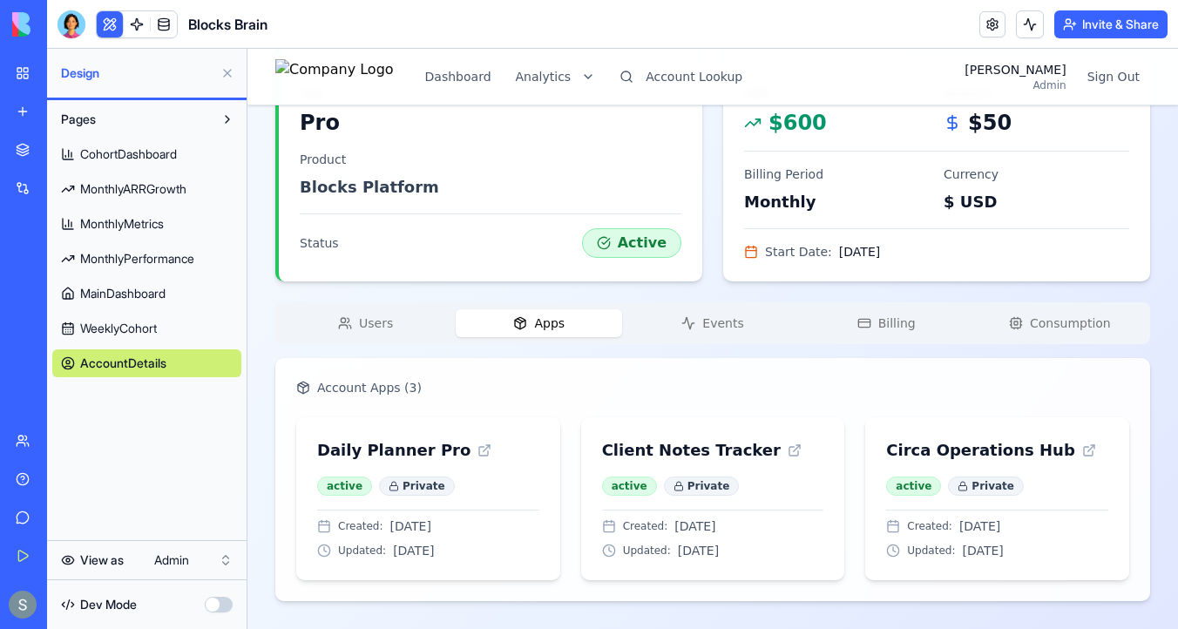
scroll to position [0, 0]
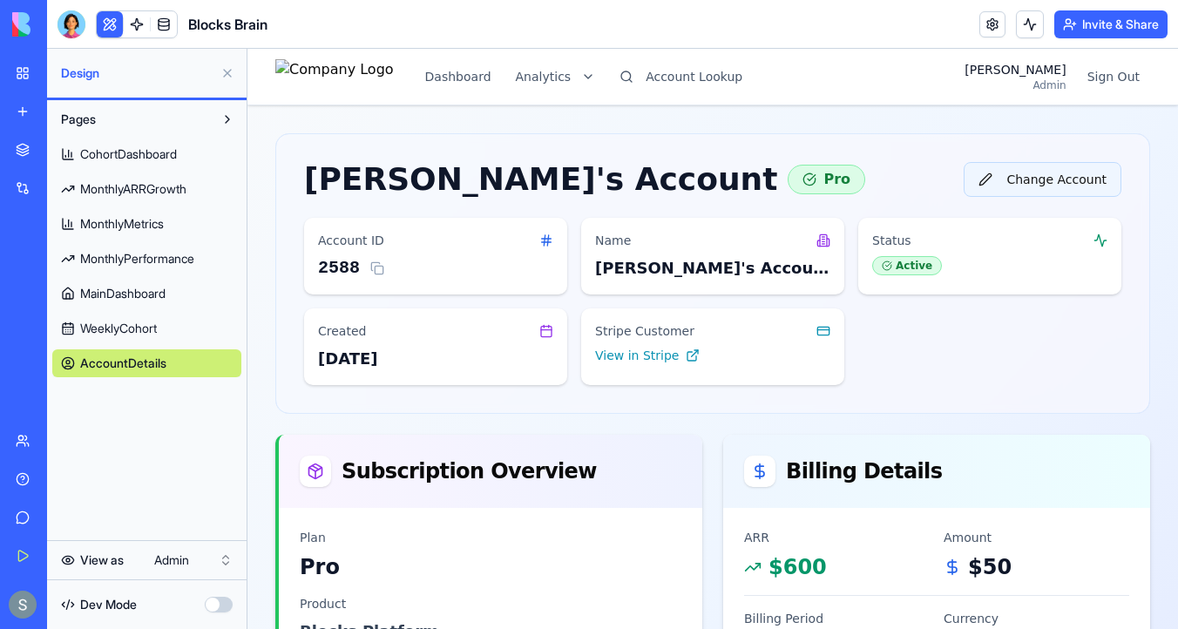
click at [1030, 186] on button "Change Account" at bounding box center [1042, 179] width 158 height 35
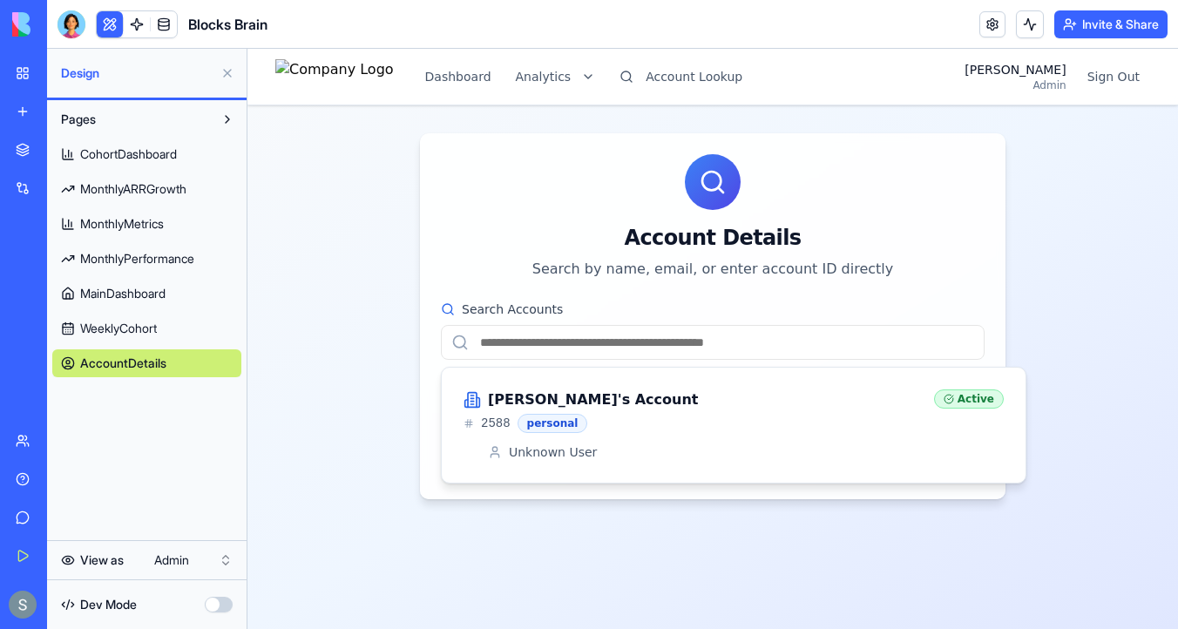
click at [504, 345] on input "Search Accounts" at bounding box center [713, 342] width 544 height 35
paste input "**********"
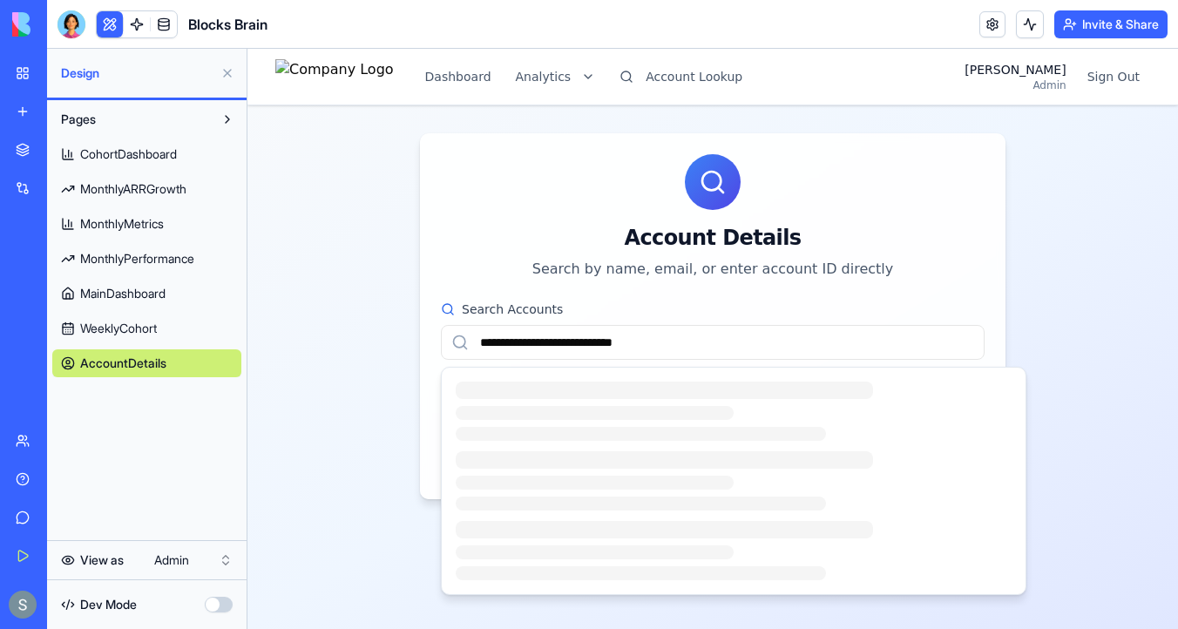
type input "**********"
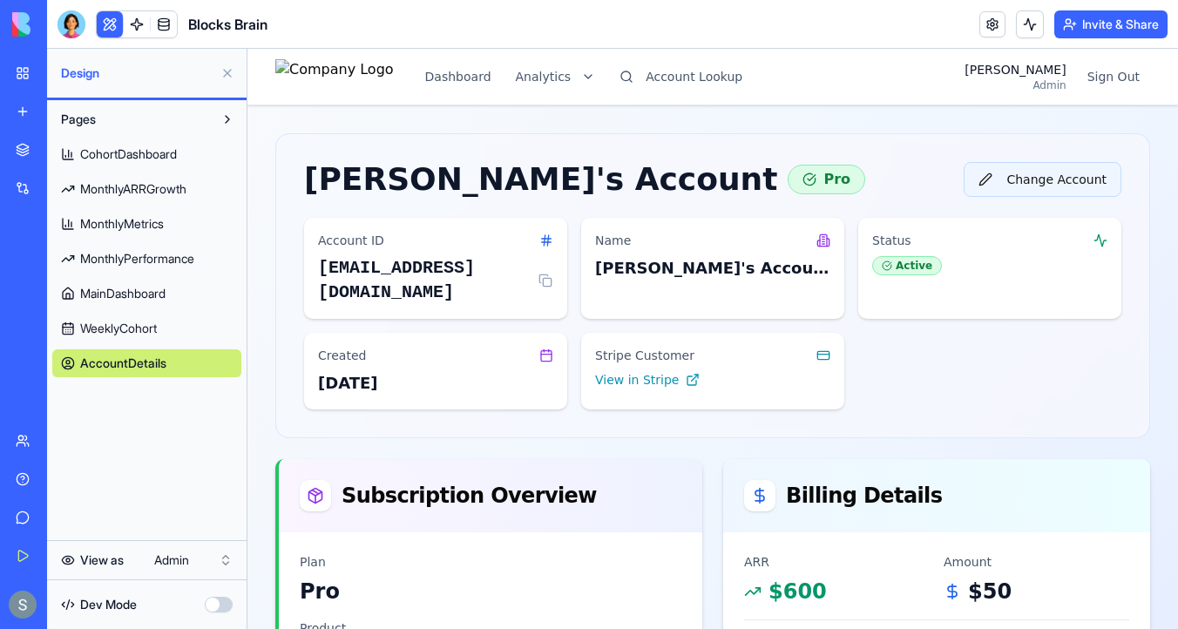
click at [1009, 171] on button "Change Account" at bounding box center [1042, 179] width 158 height 35
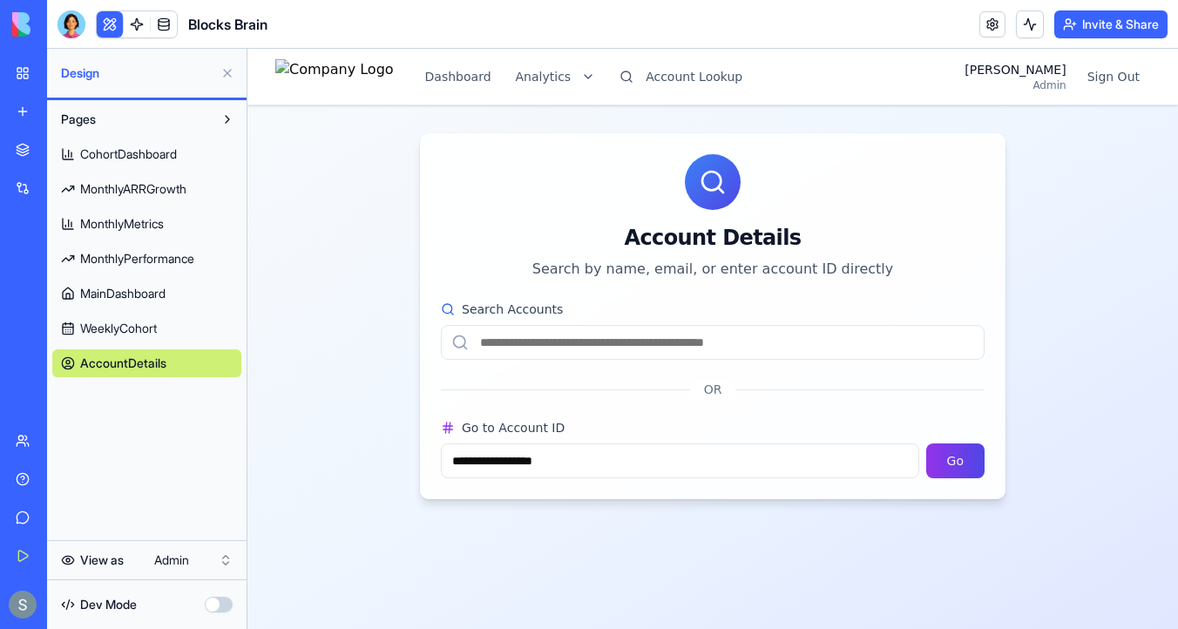
click at [645, 329] on input "Search Accounts" at bounding box center [713, 342] width 544 height 35
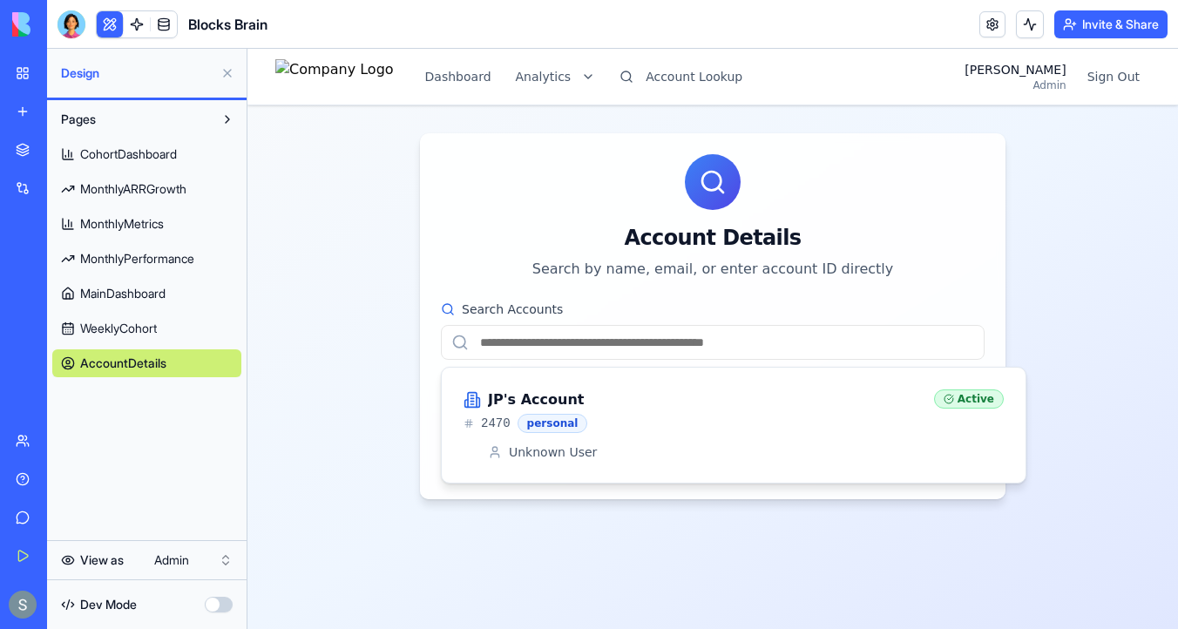
paste input "**********"
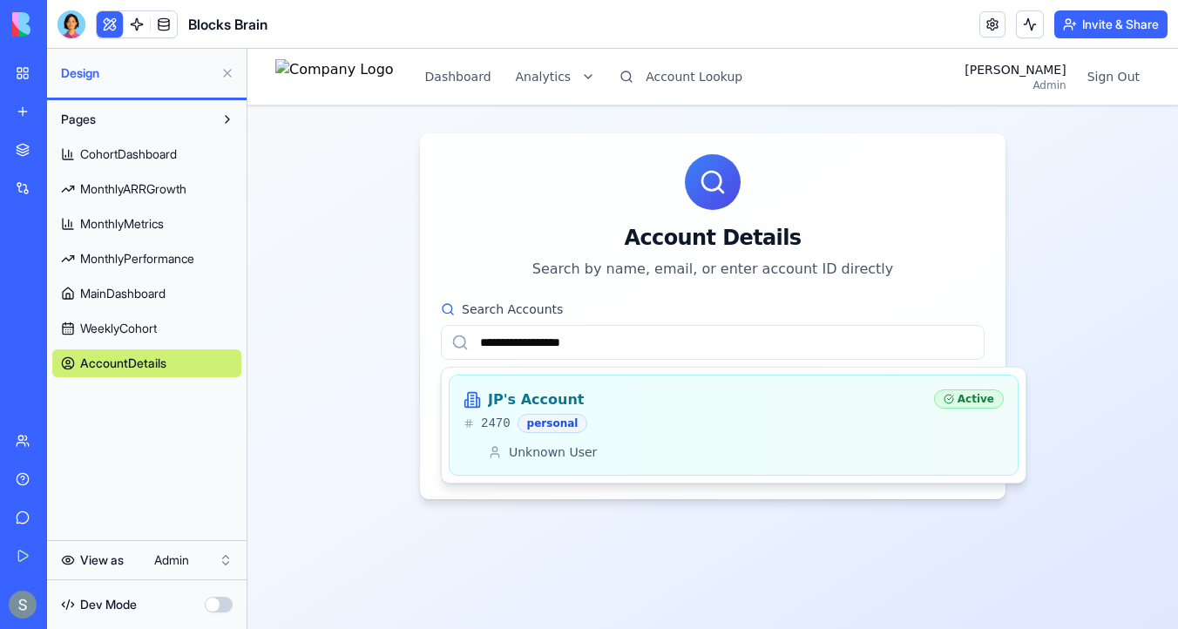
type input "**********"
click at [652, 427] on div "2470 personal" at bounding box center [691, 423] width 456 height 19
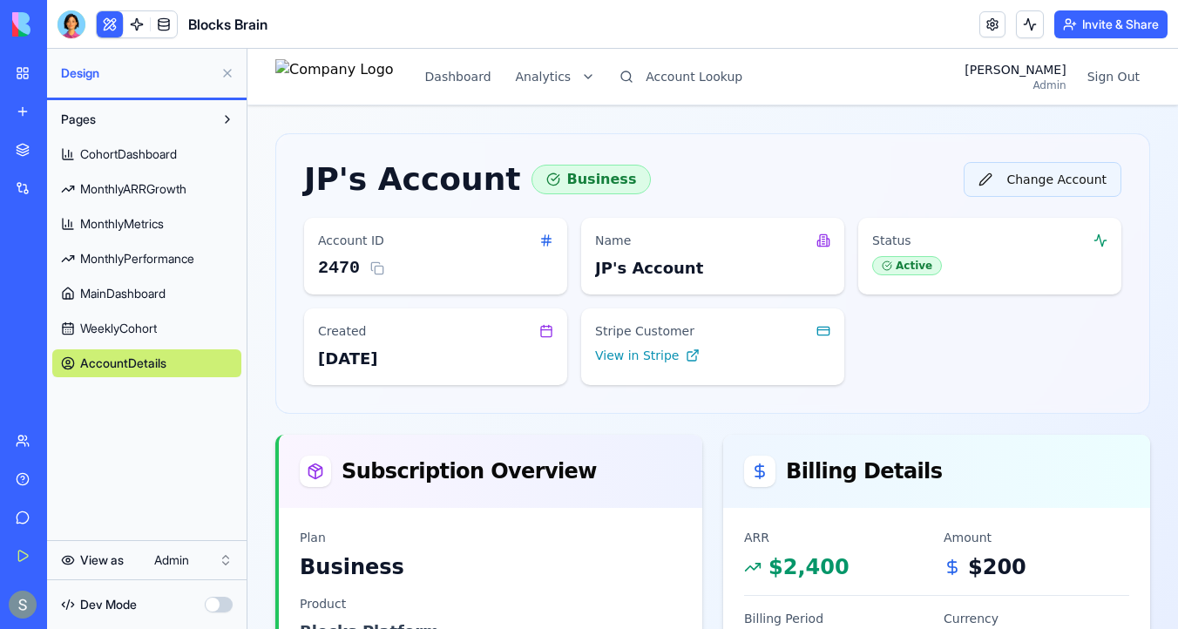
click at [1047, 182] on button "Change Account" at bounding box center [1042, 179] width 158 height 35
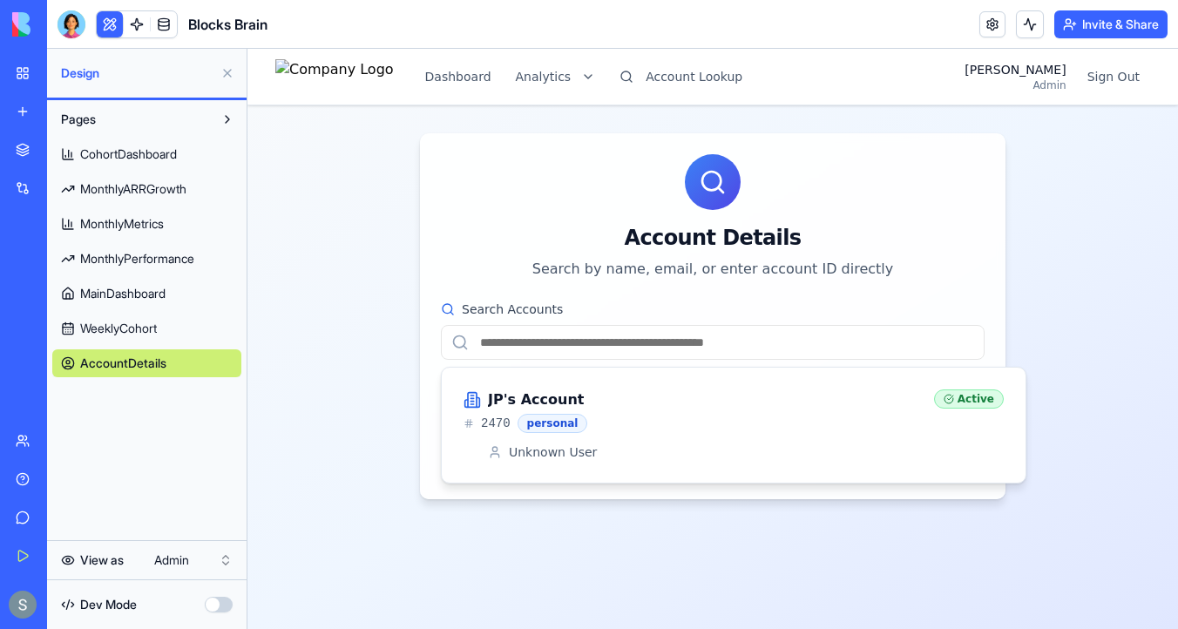
click at [731, 357] on input "Search Accounts" at bounding box center [713, 342] width 544 height 35
paste input "**********"
type input "**********"
click at [572, 392] on h3 "Diego's Account" at bounding box center [593, 399] width 211 height 21
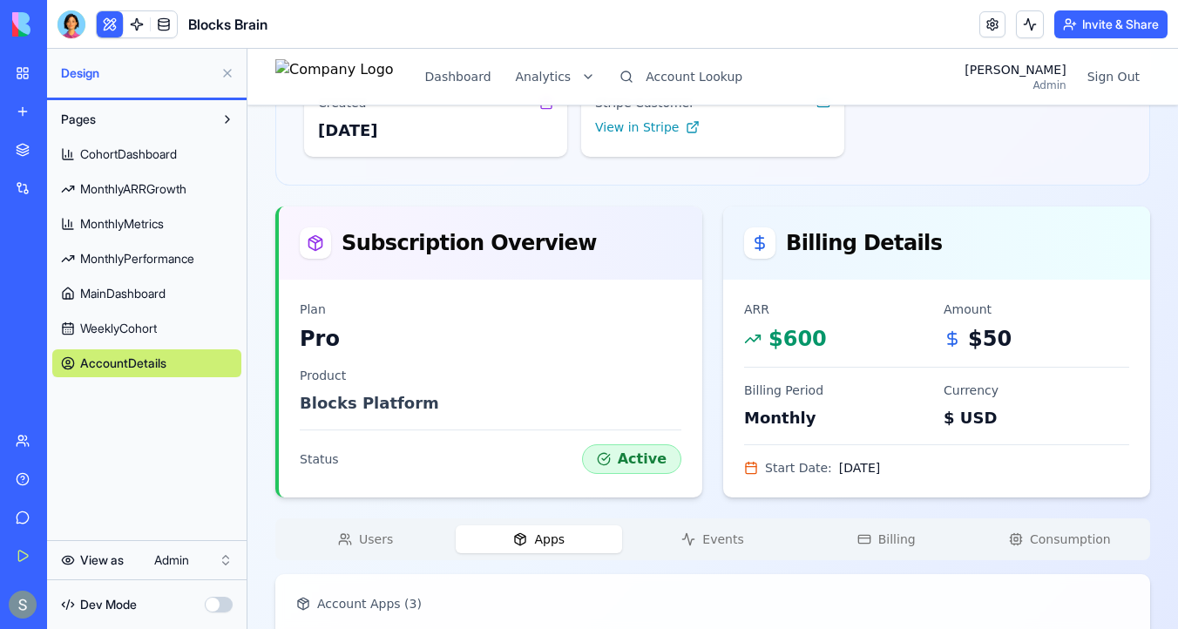
scroll to position [248, 0]
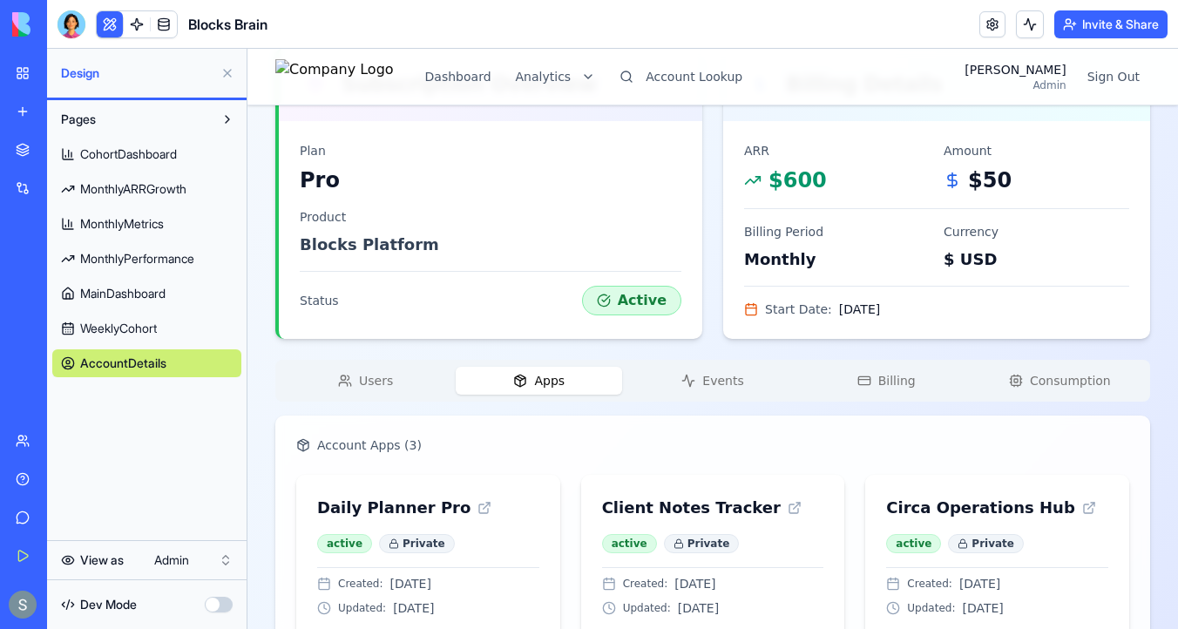
click at [377, 376] on span "Users" at bounding box center [376, 380] width 34 height 17
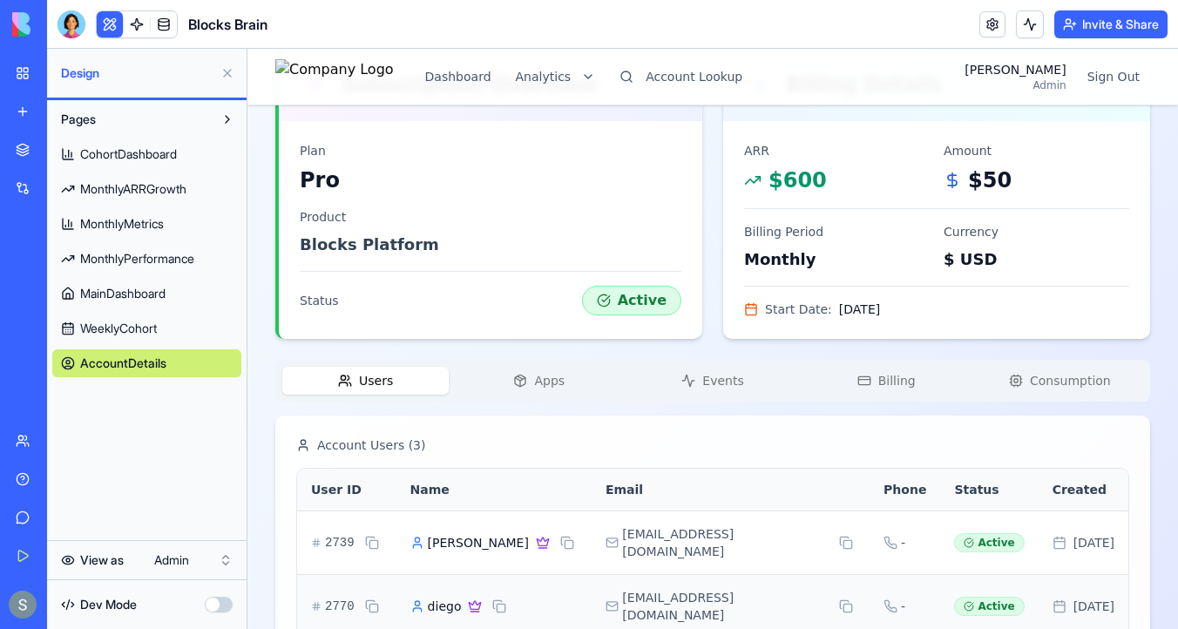
scroll to position [466, 0]
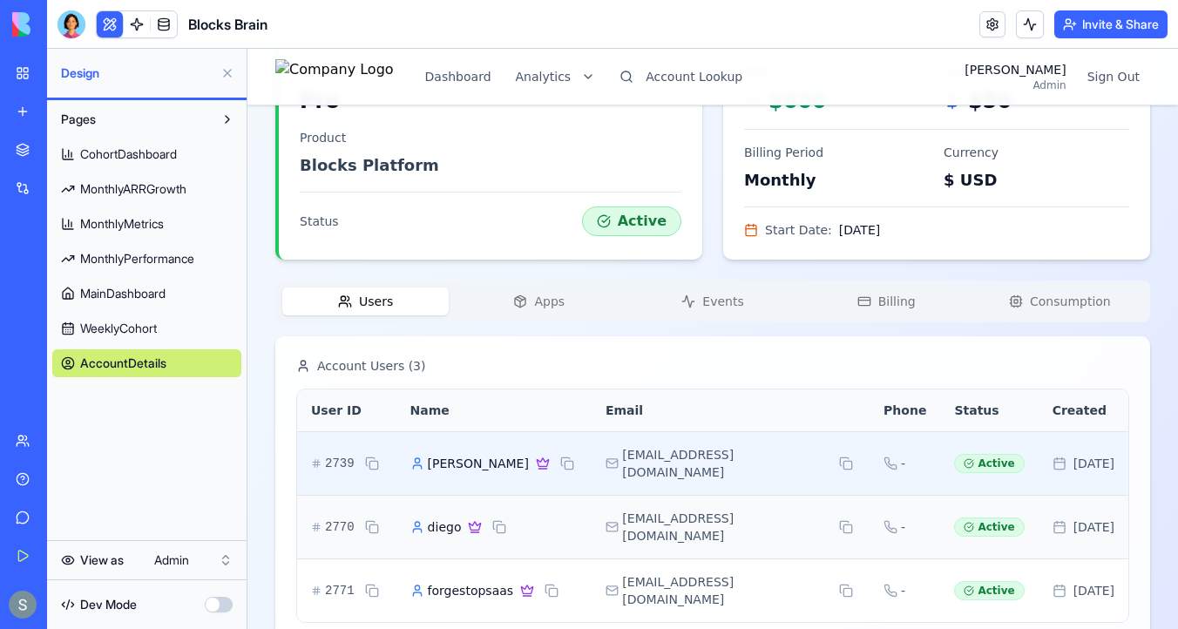
click at [536, 456] on icon at bounding box center [543, 463] width 14 height 14
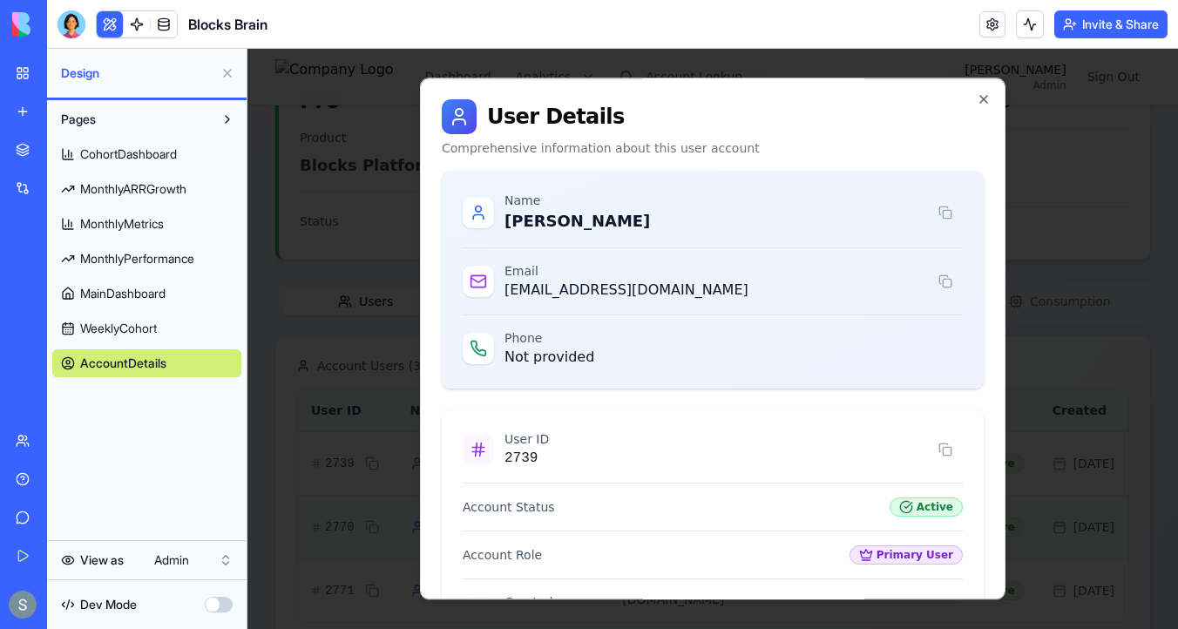
scroll to position [245, 0]
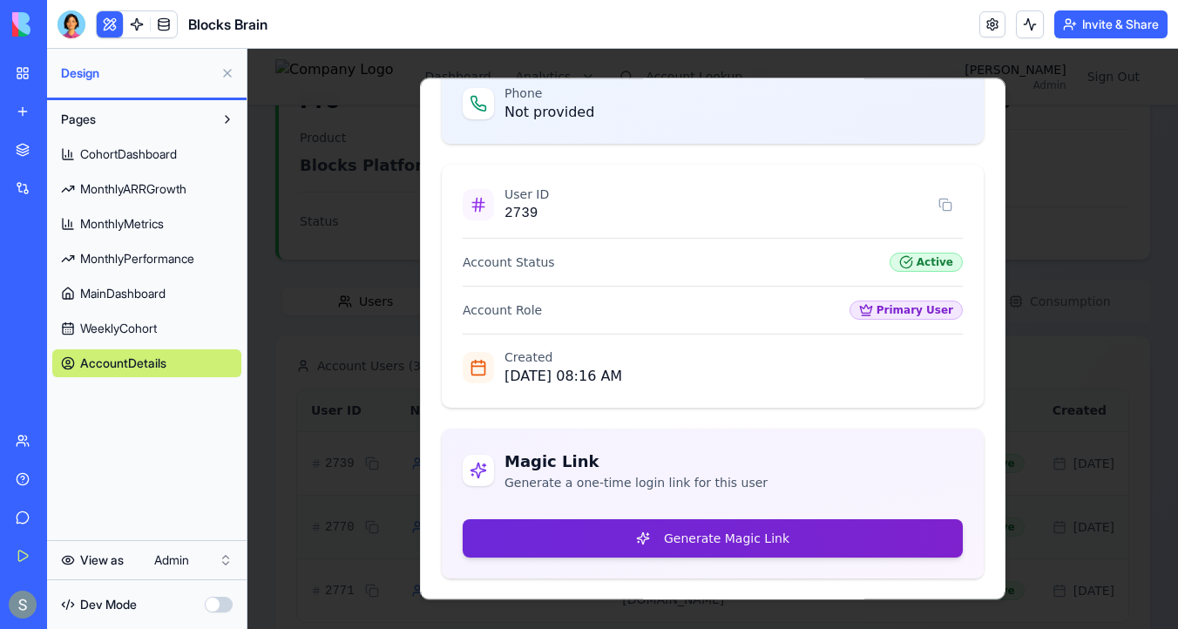
click at [630, 526] on button "Generate Magic Link" at bounding box center [713, 538] width 500 height 38
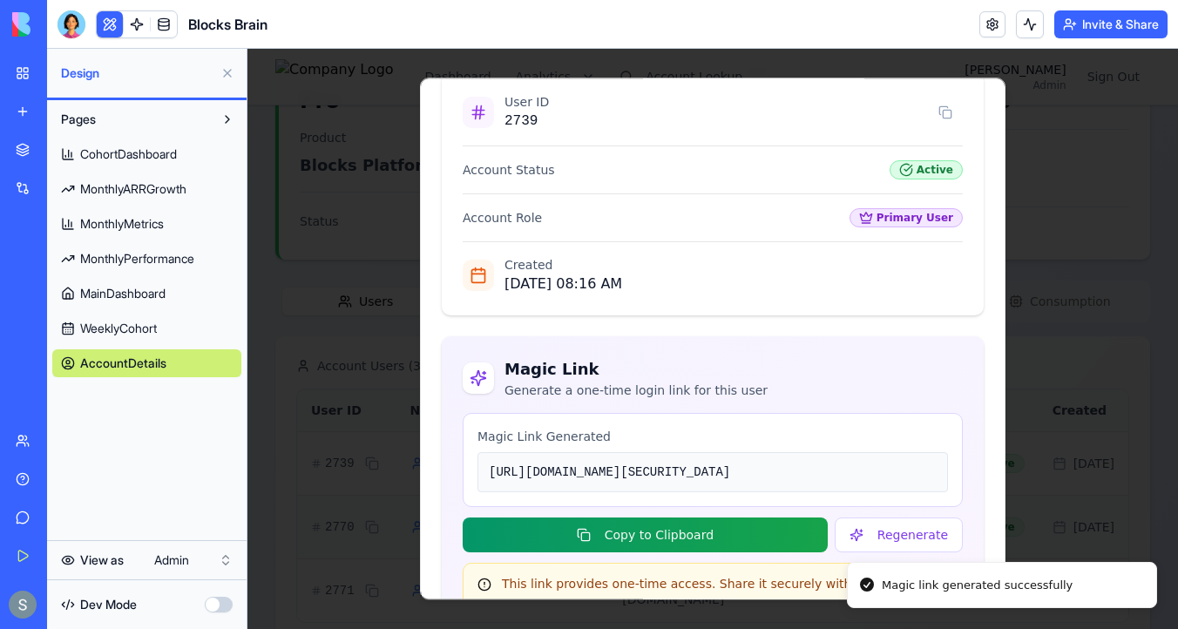
scroll to position [494, 0]
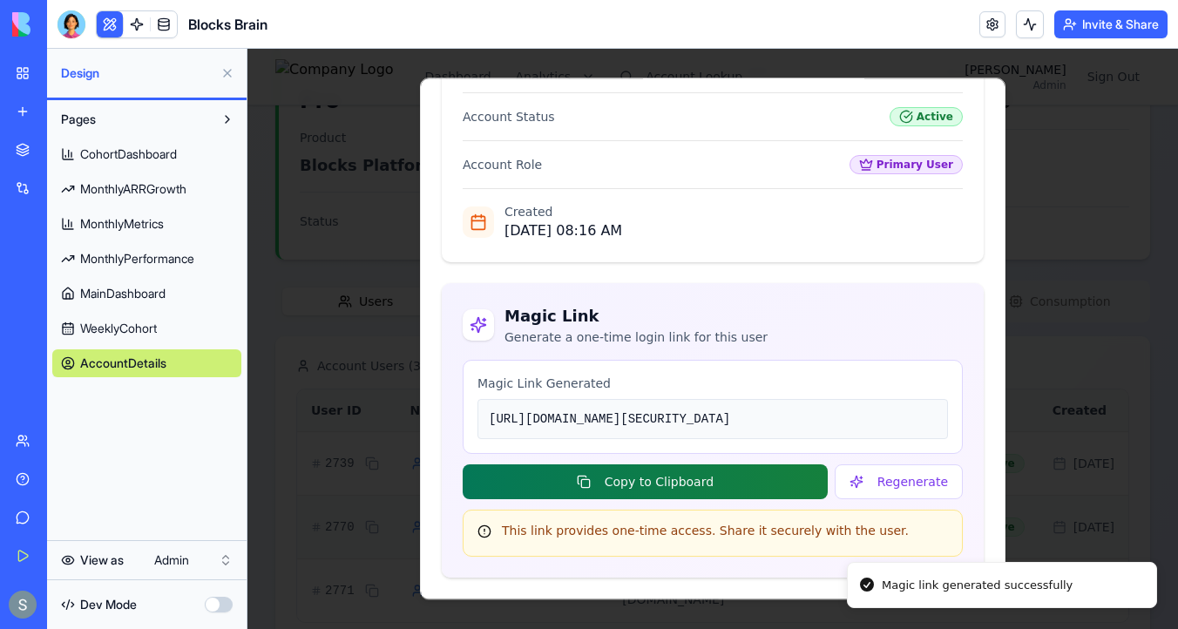
click at [701, 477] on button "Copy to Clipboard" at bounding box center [645, 481] width 365 height 35
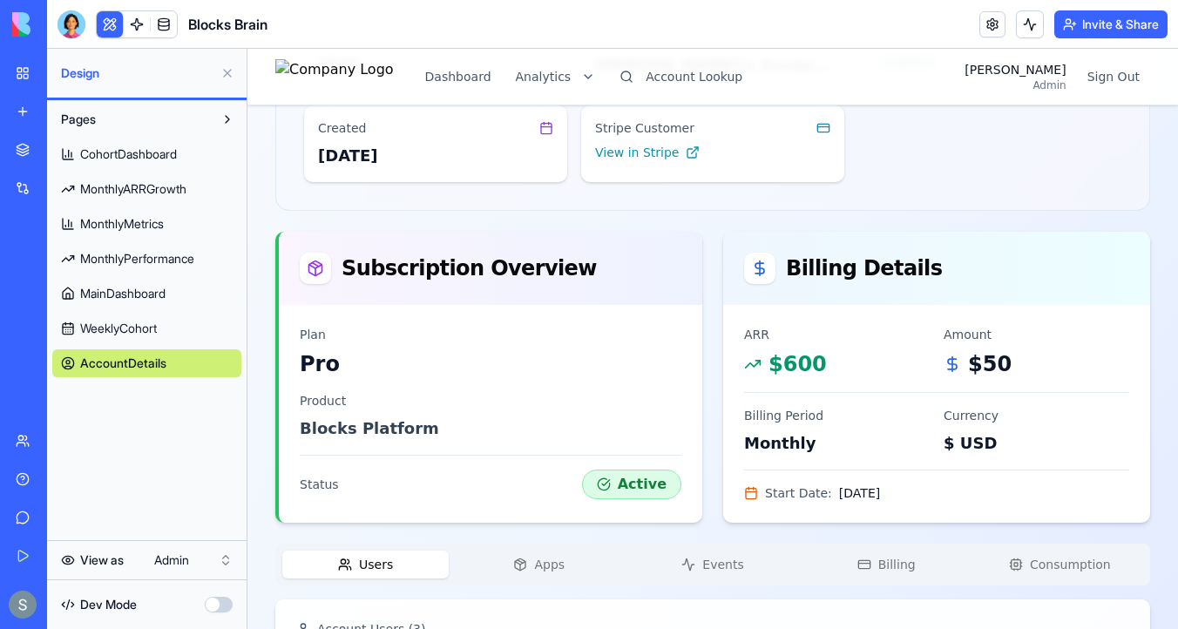
scroll to position [0, 0]
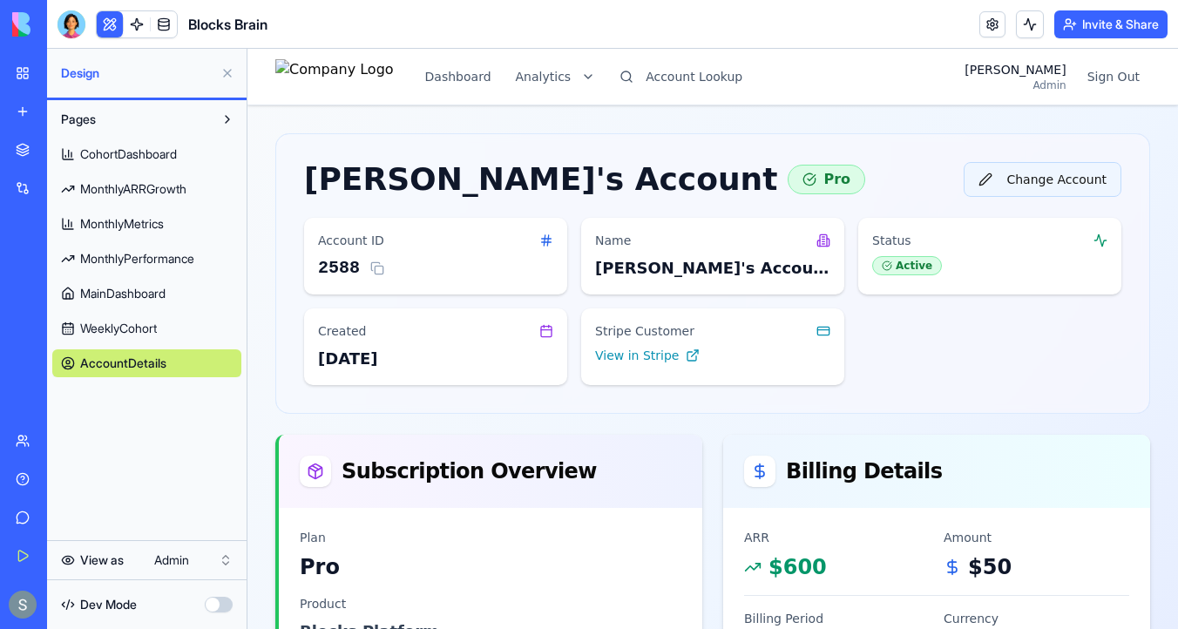
click at [1057, 171] on button "Change Account" at bounding box center [1042, 179] width 158 height 35
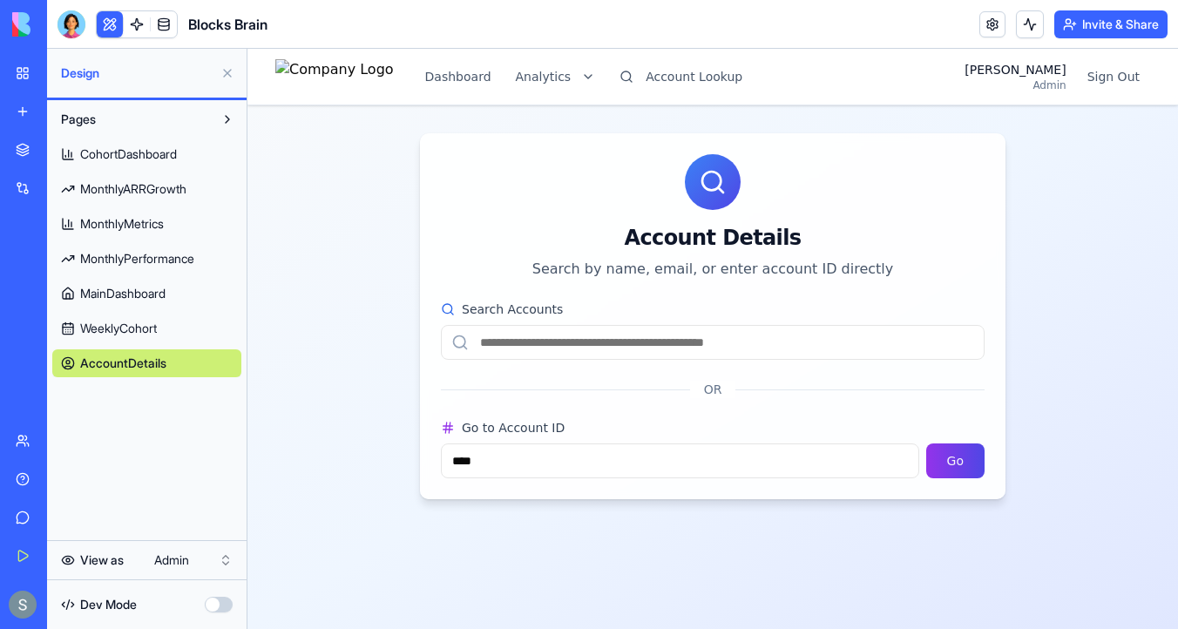
click at [737, 360] on div "Search Accounts OR Go to Account ID **** Go" at bounding box center [712, 399] width 585 height 199
click at [735, 338] on input "Search Accounts" at bounding box center [713, 342] width 544 height 35
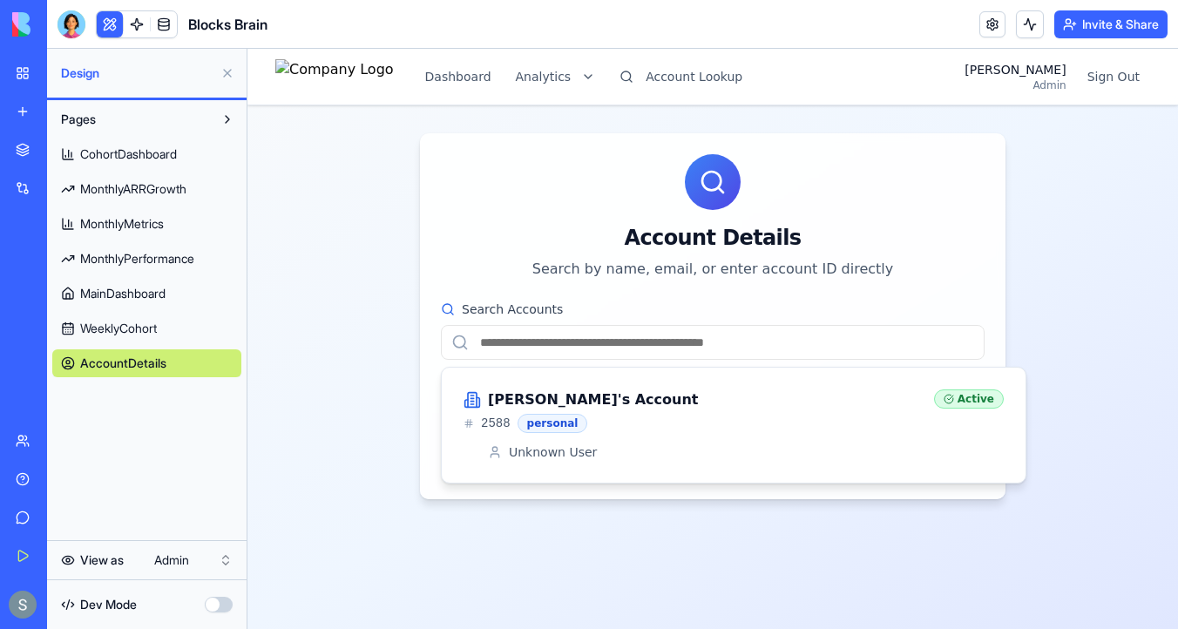
paste input "**********"
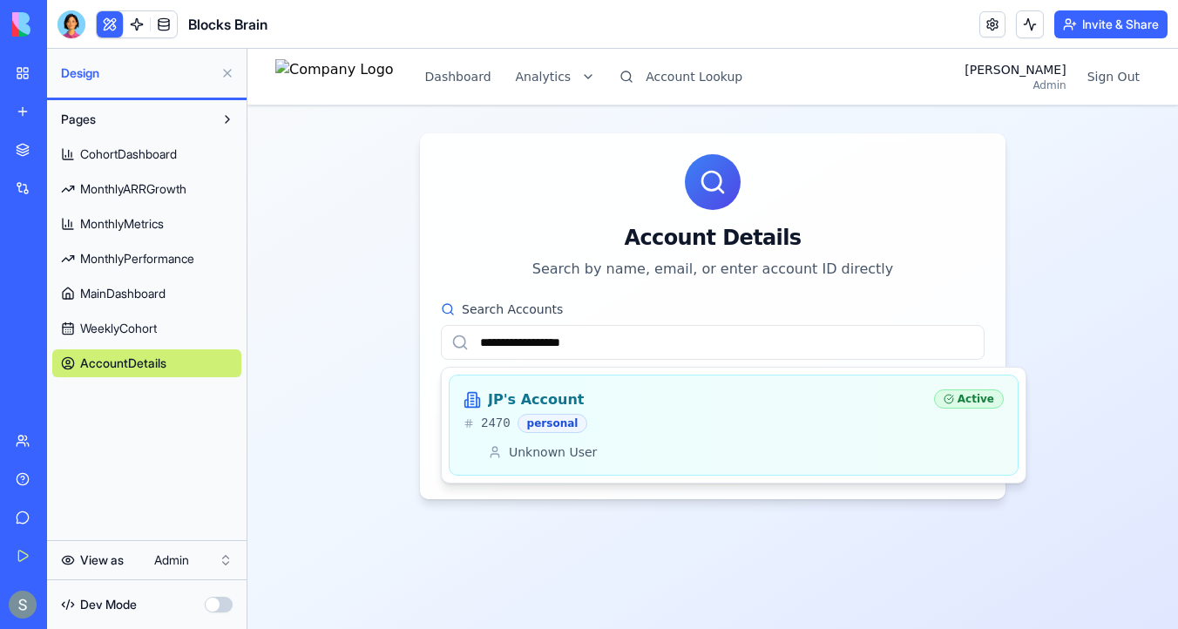
type input "**********"
click at [593, 409] on div "JP's Account" at bounding box center [691, 399] width 456 height 21
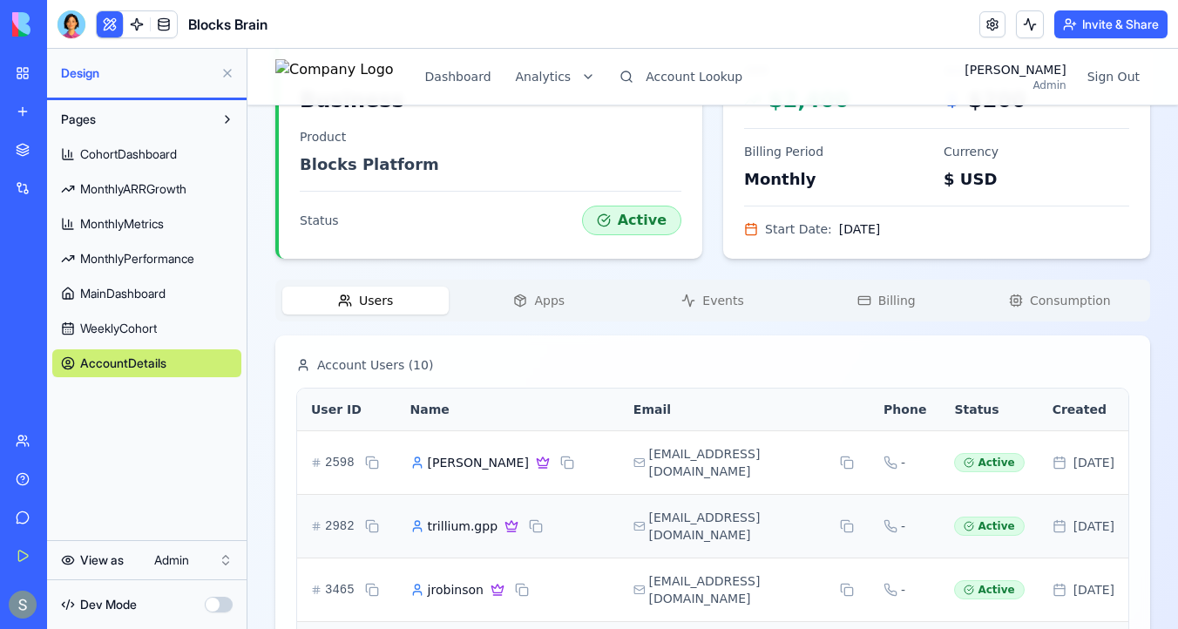
scroll to position [484, 0]
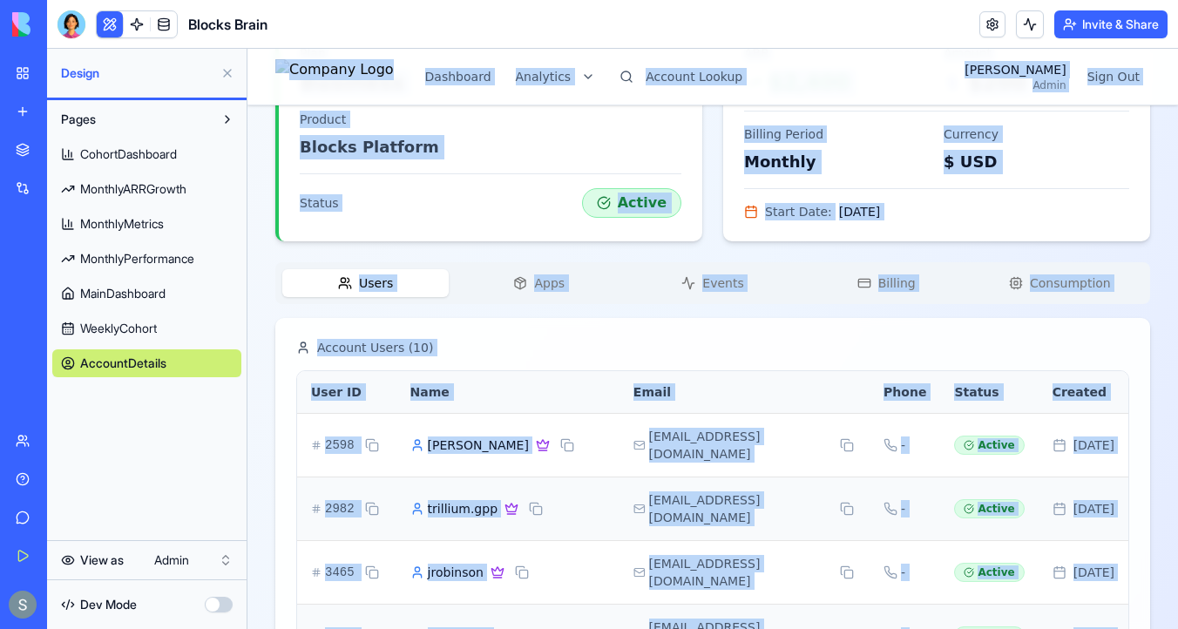
click at [478, 205] on div "Status Active" at bounding box center [490, 203] width 381 height 30
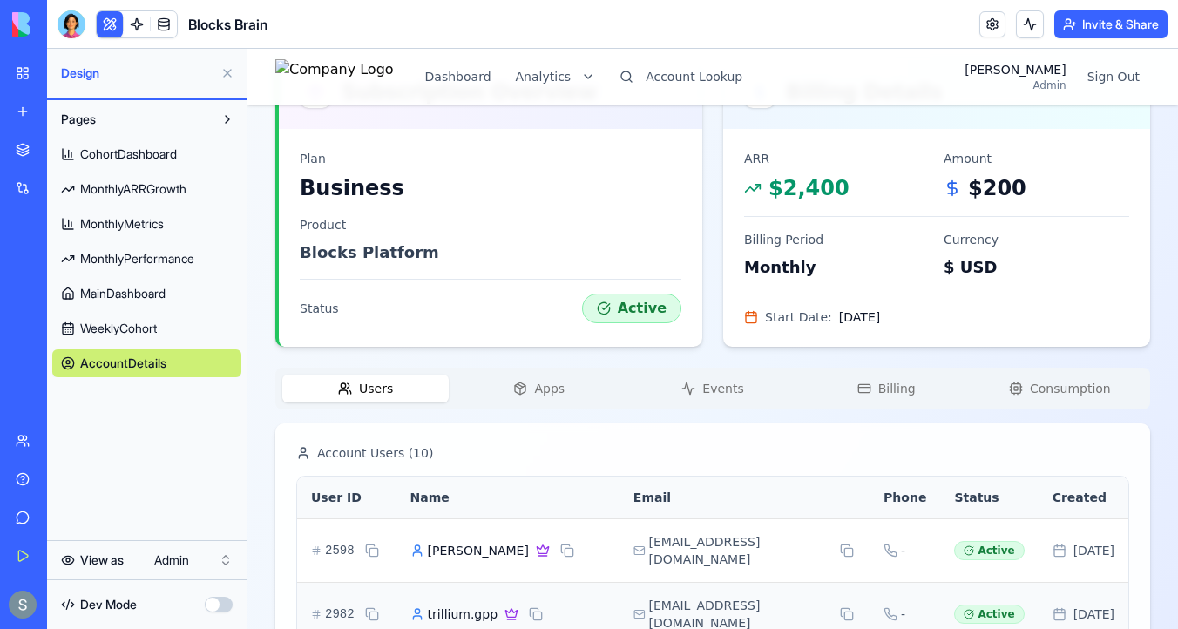
scroll to position [297, 0]
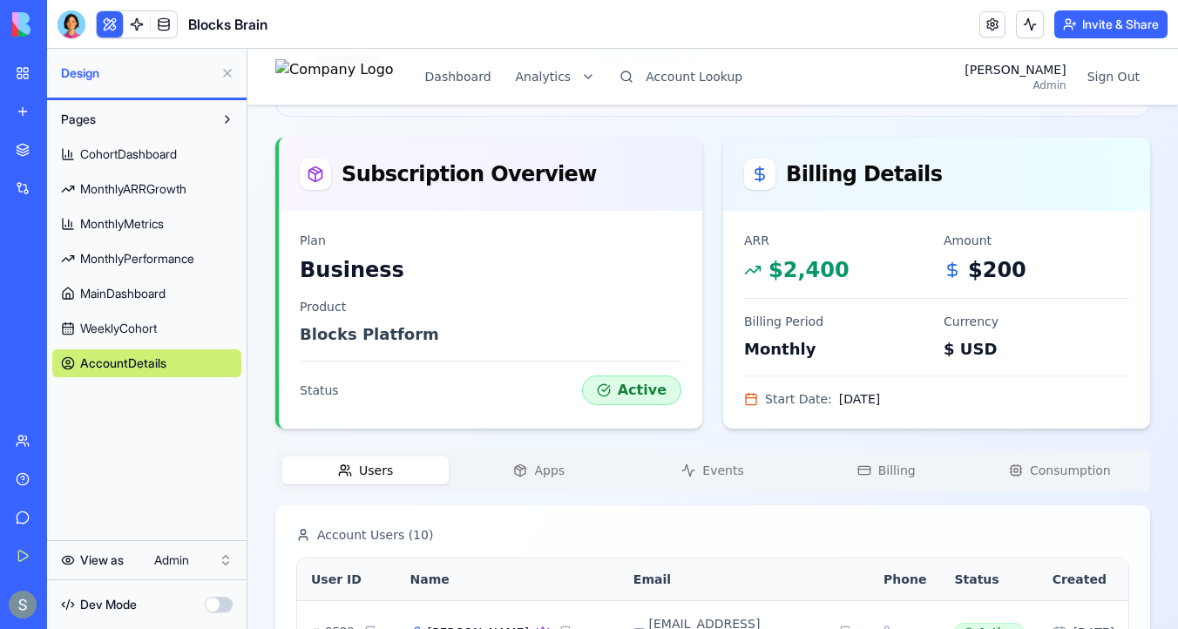
click at [537, 481] on button "Apps" at bounding box center [539, 470] width 166 height 28
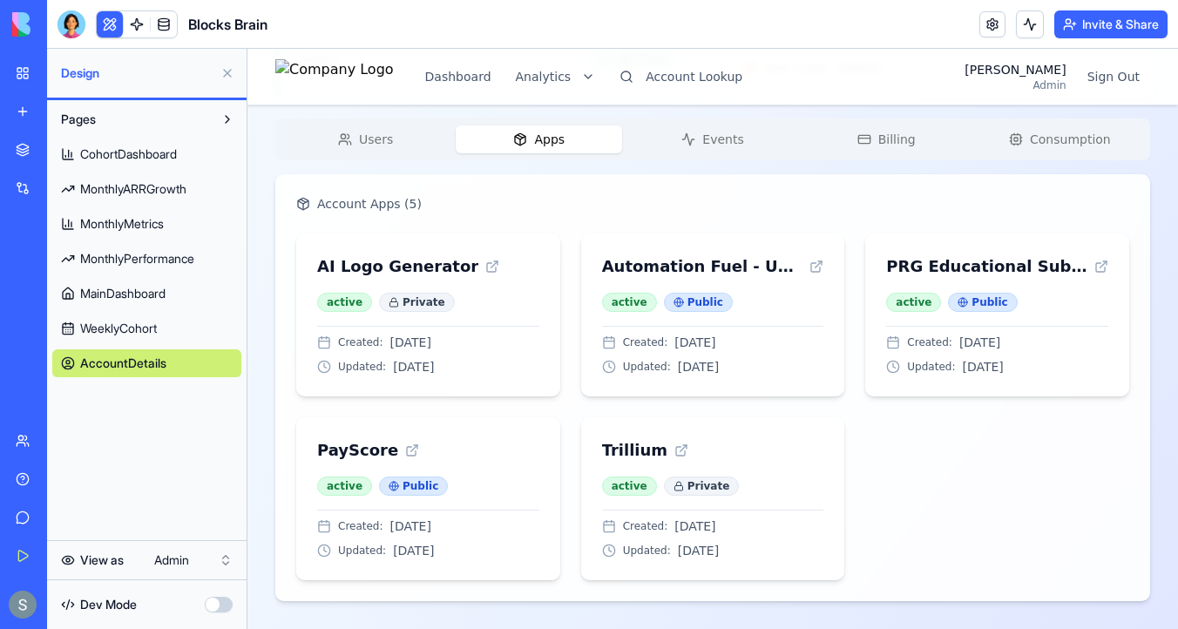
scroll to position [531, 0]
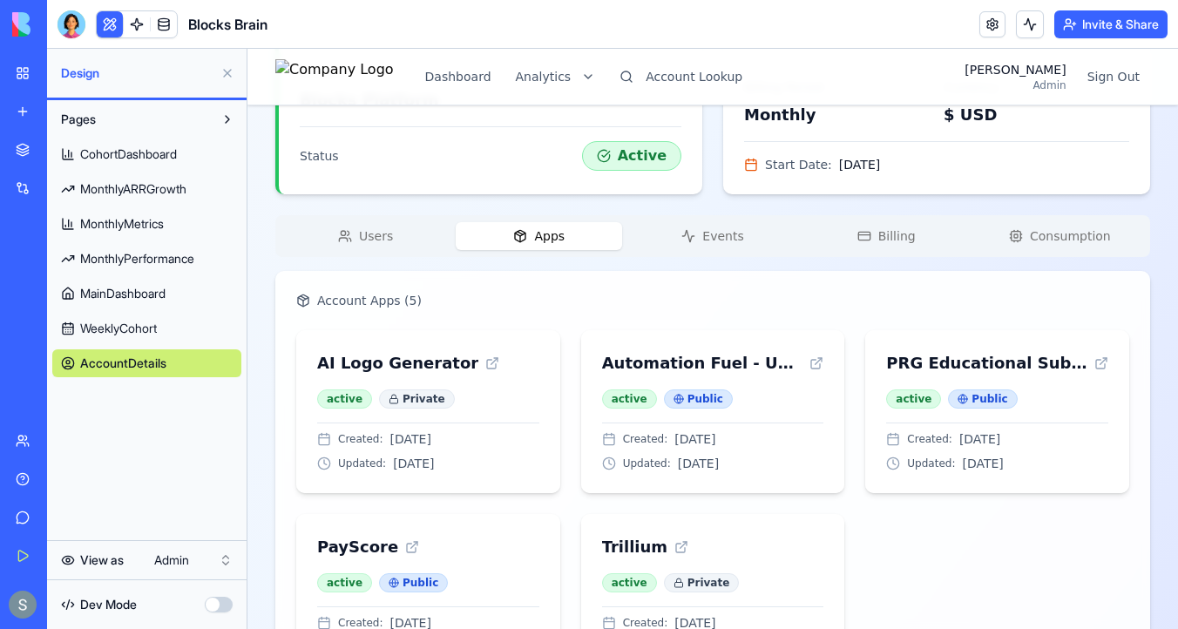
click at [909, 141] on div "JP's Account Business Change Account Account ID 2470 Name JP's Account Status A…" at bounding box center [712, 150] width 874 height 1096
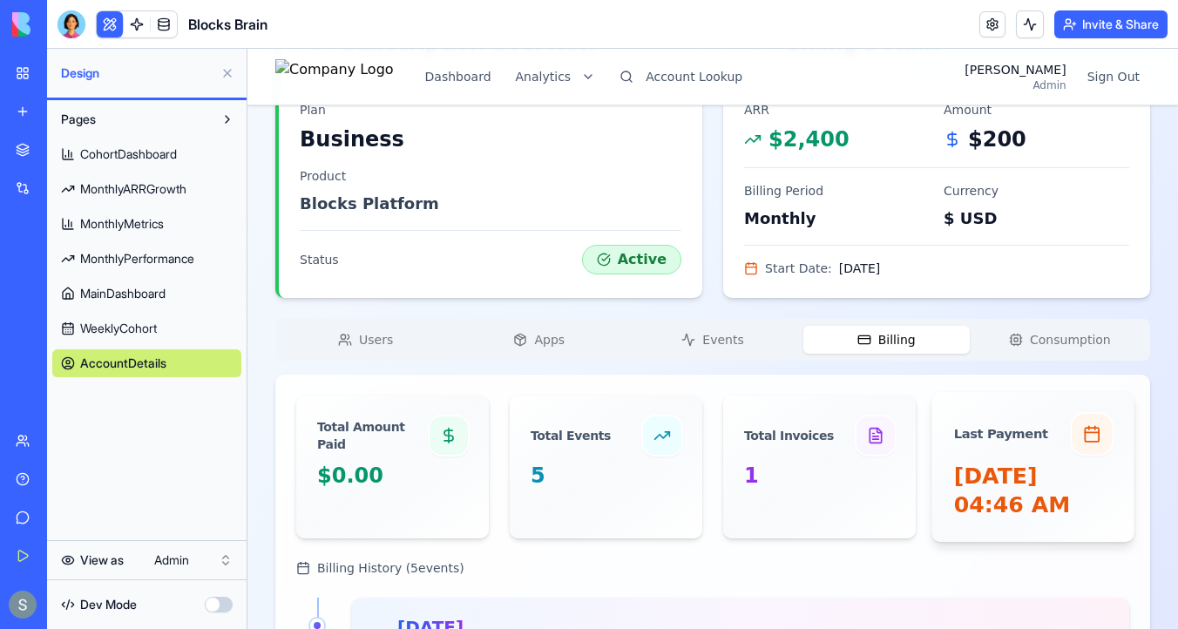
scroll to position [413, 0]
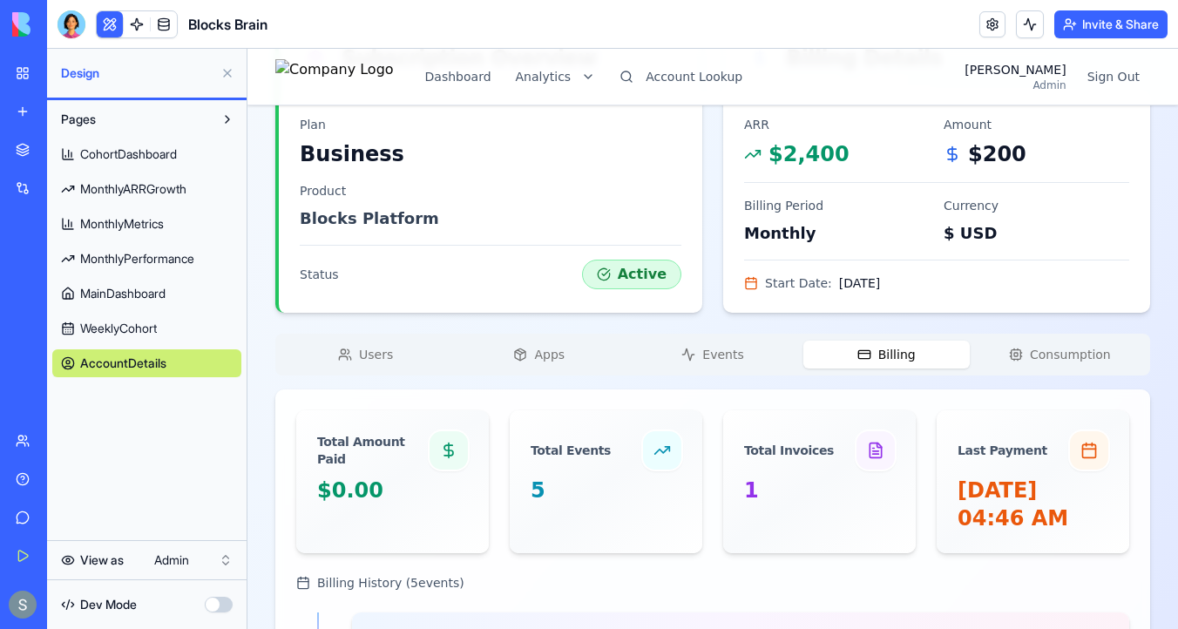
click at [1078, 341] on button "Consumption" at bounding box center [1059, 355] width 166 height 28
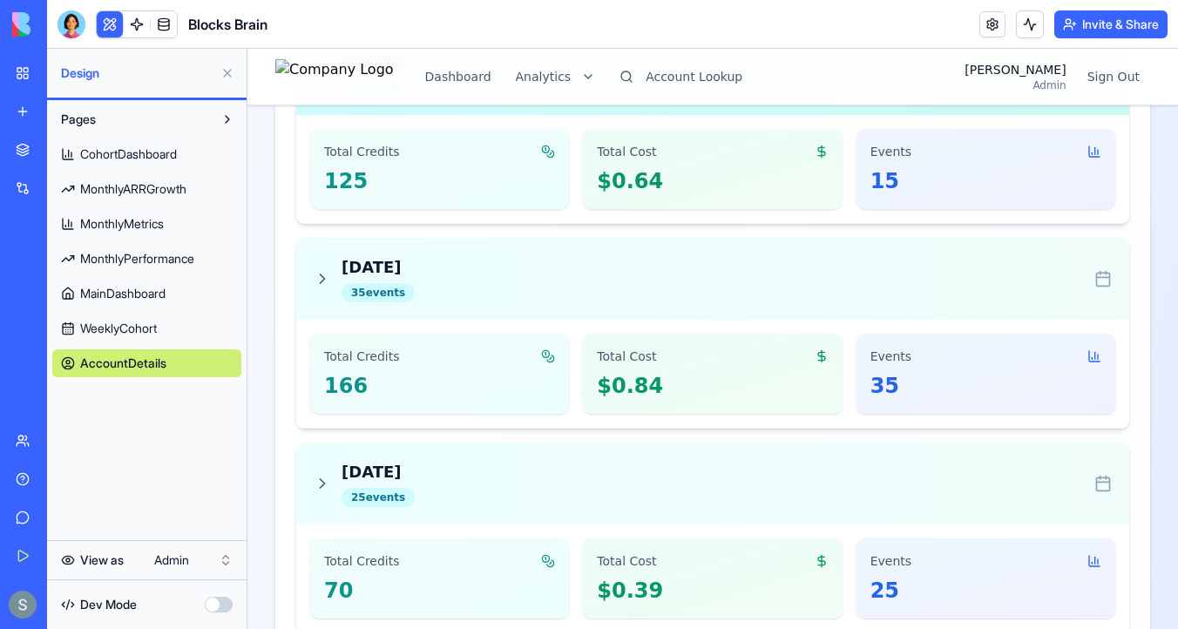
scroll to position [1631, 0]
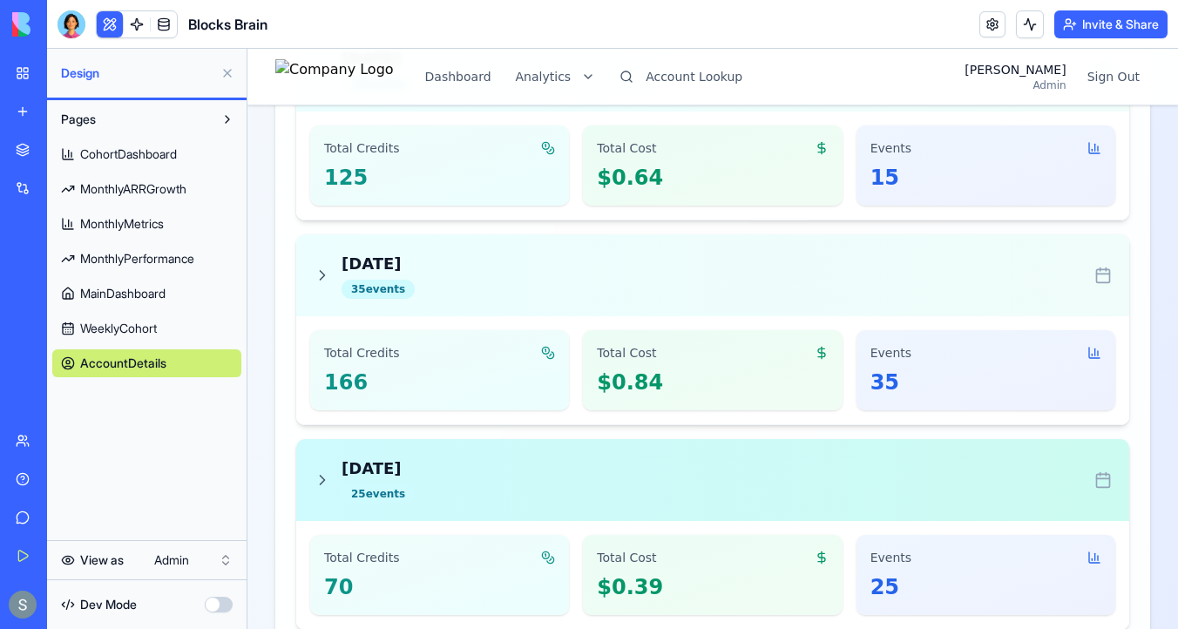
click at [536, 473] on div "Oct 4, 2025 25 event s" at bounding box center [713, 479] width 798 height 47
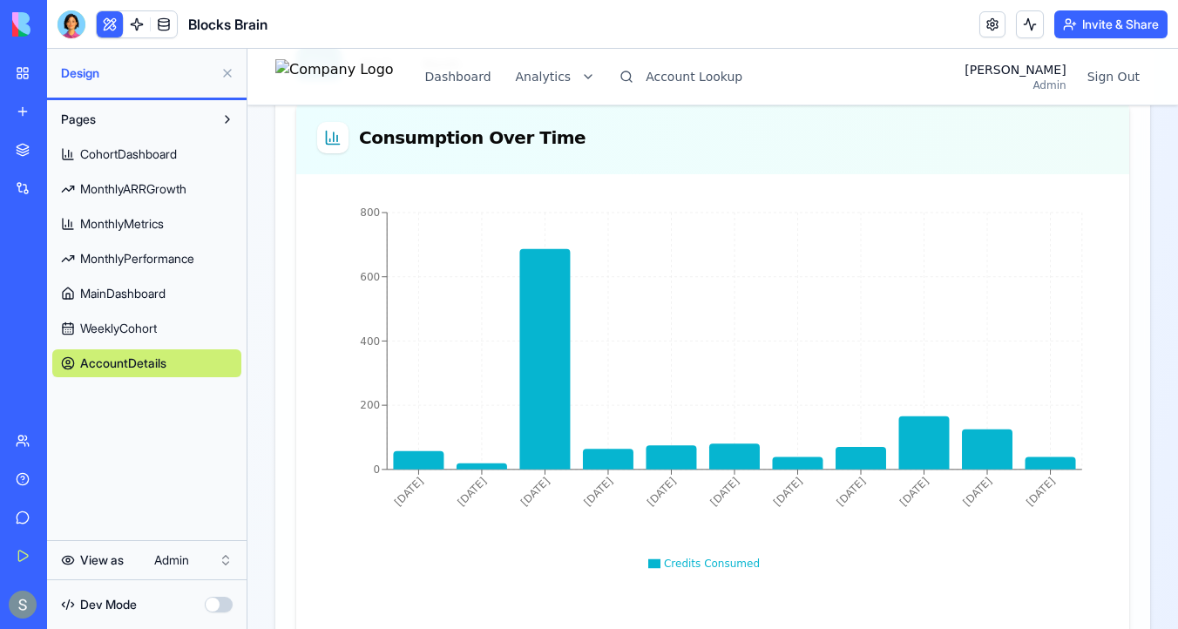
scroll to position [551, 0]
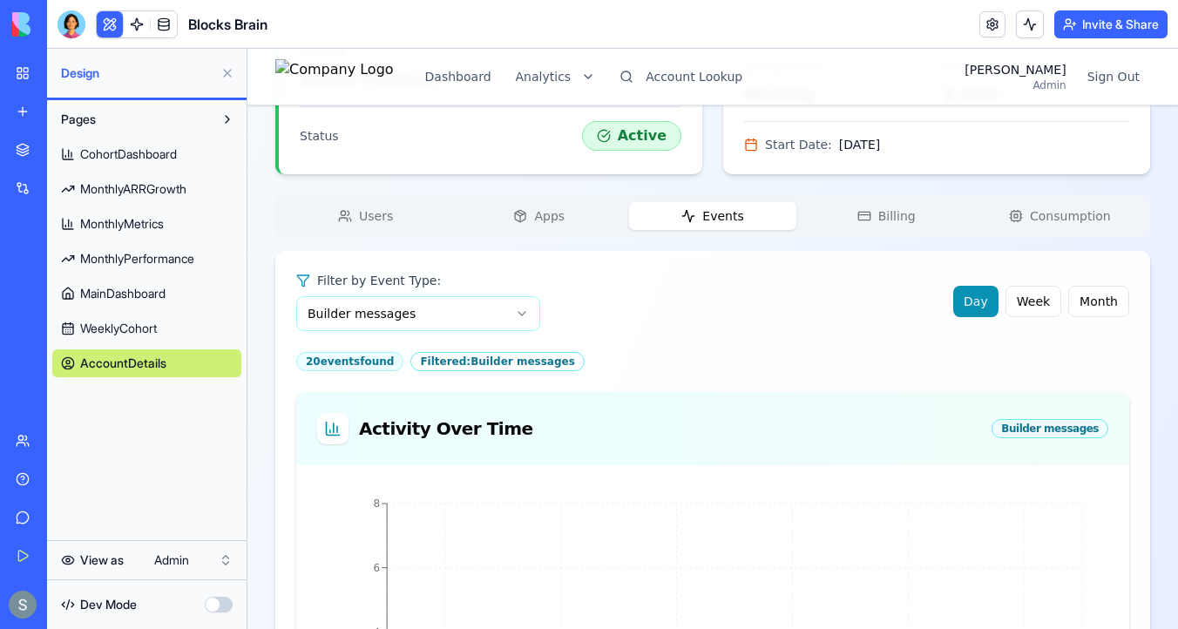
click at [719, 222] on span "Events" at bounding box center [722, 215] width 41 height 17
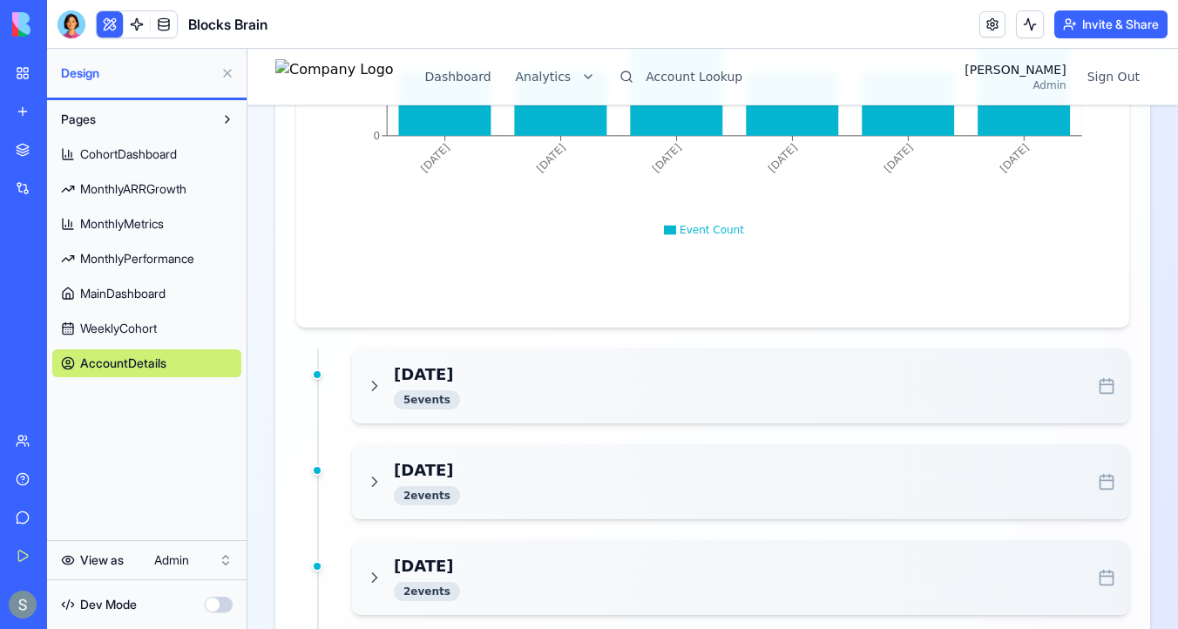
scroll to position [1188, 0]
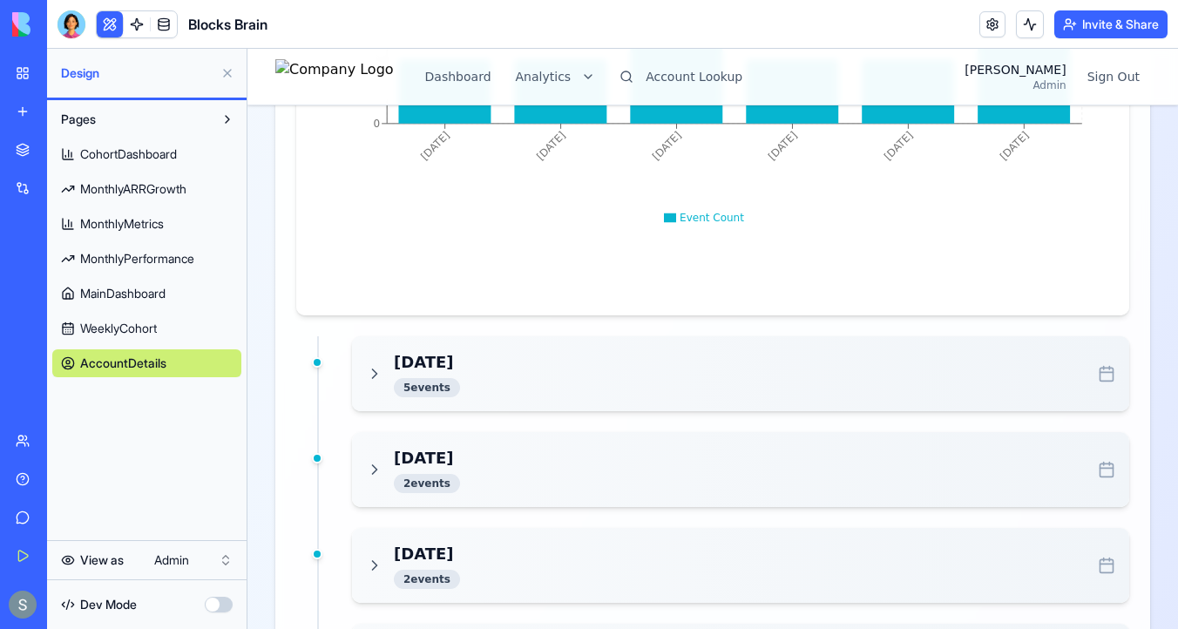
click at [494, 365] on div "Sep 29, 2025 5 event s" at bounding box center [740, 373] width 749 height 47
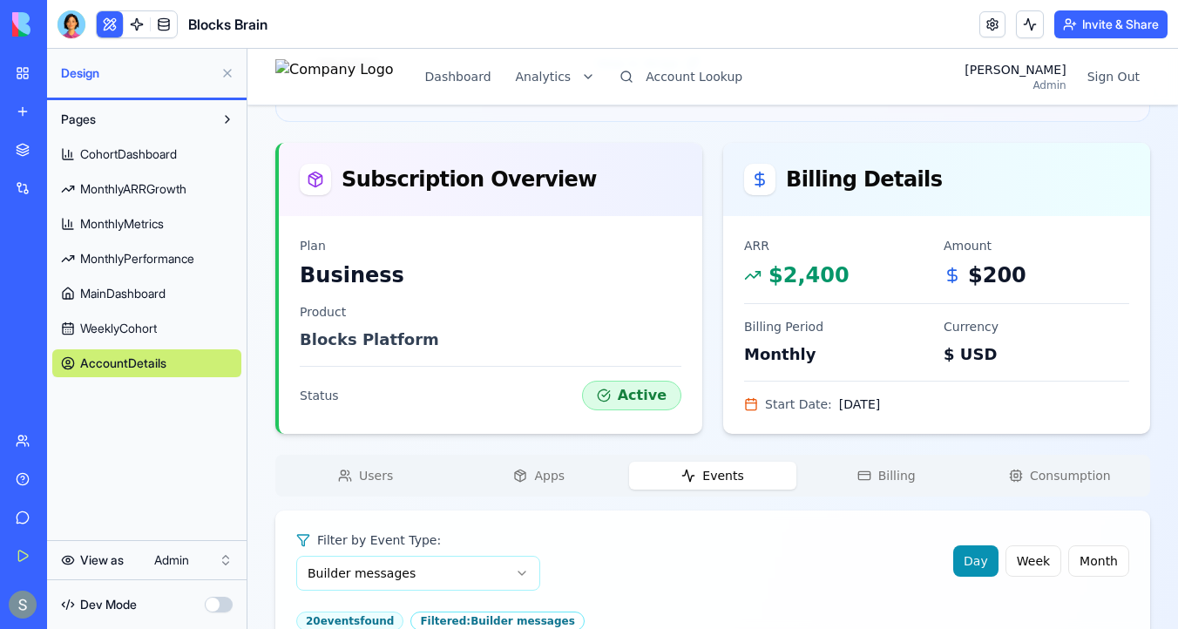
scroll to position [293, 0]
click at [374, 476] on span "Users" at bounding box center [376, 474] width 34 height 17
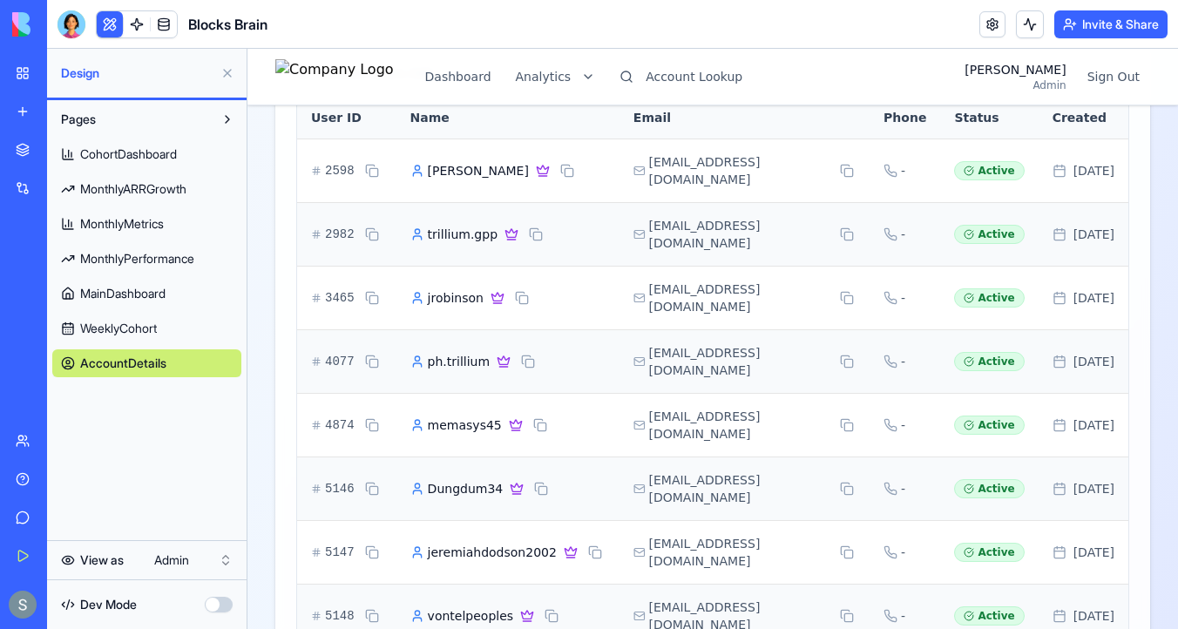
scroll to position [761, 0]
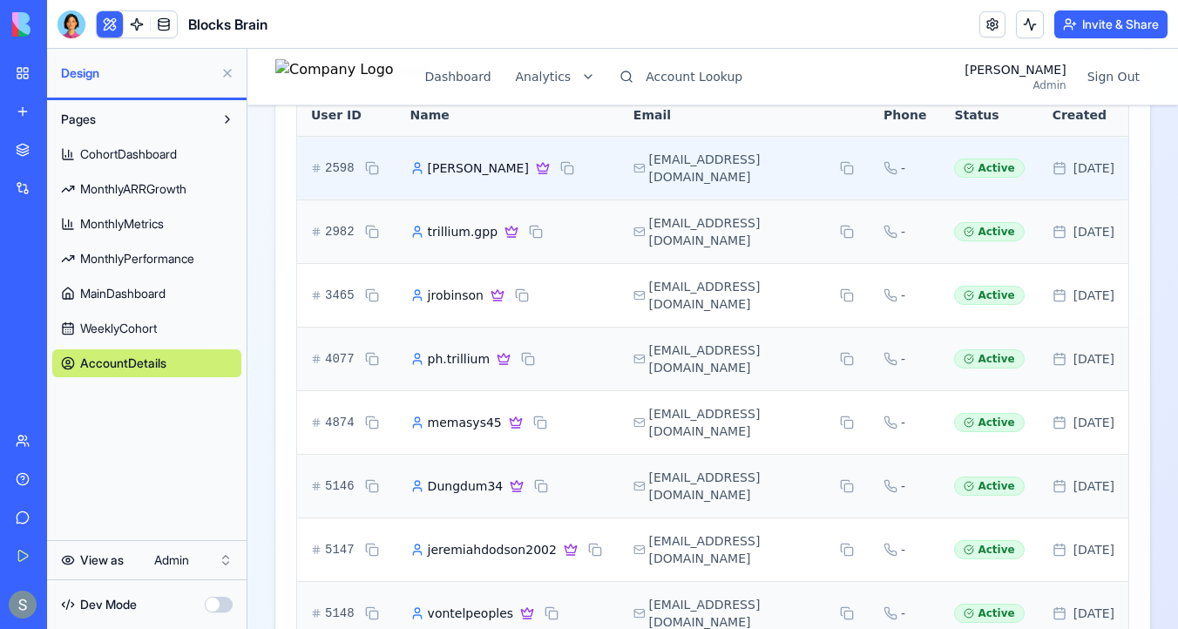
click at [476, 165] on span "JP Robinson" at bounding box center [478, 167] width 101 height 17
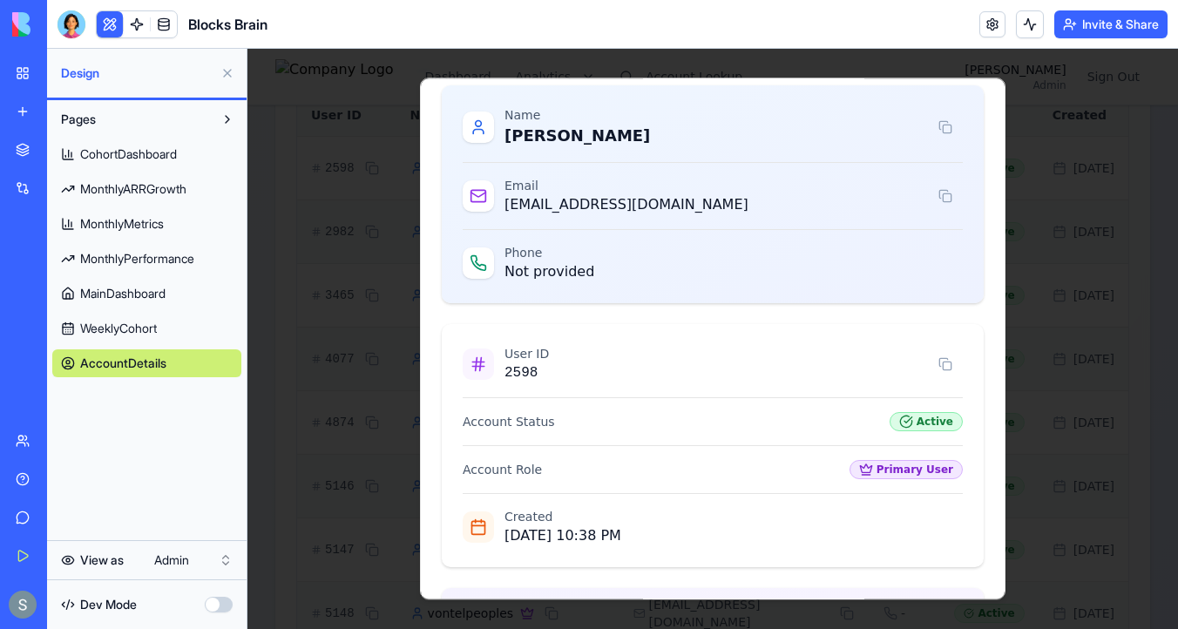
scroll to position [245, 0]
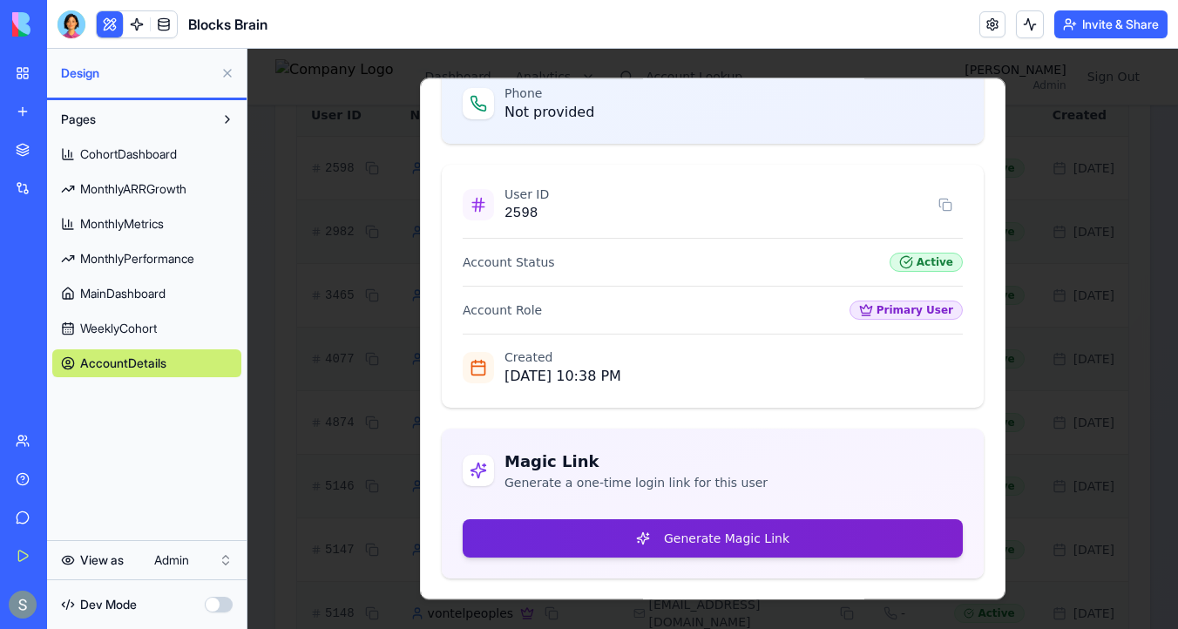
click at [639, 544] on button "Generate Magic Link" at bounding box center [713, 538] width 500 height 38
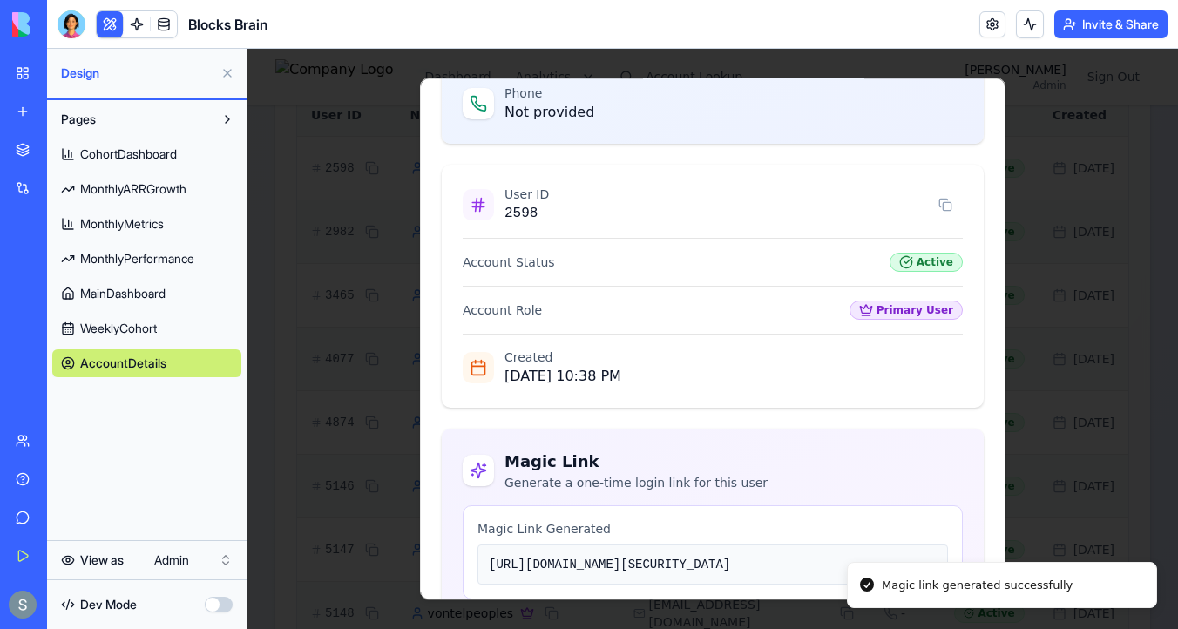
scroll to position [494, 0]
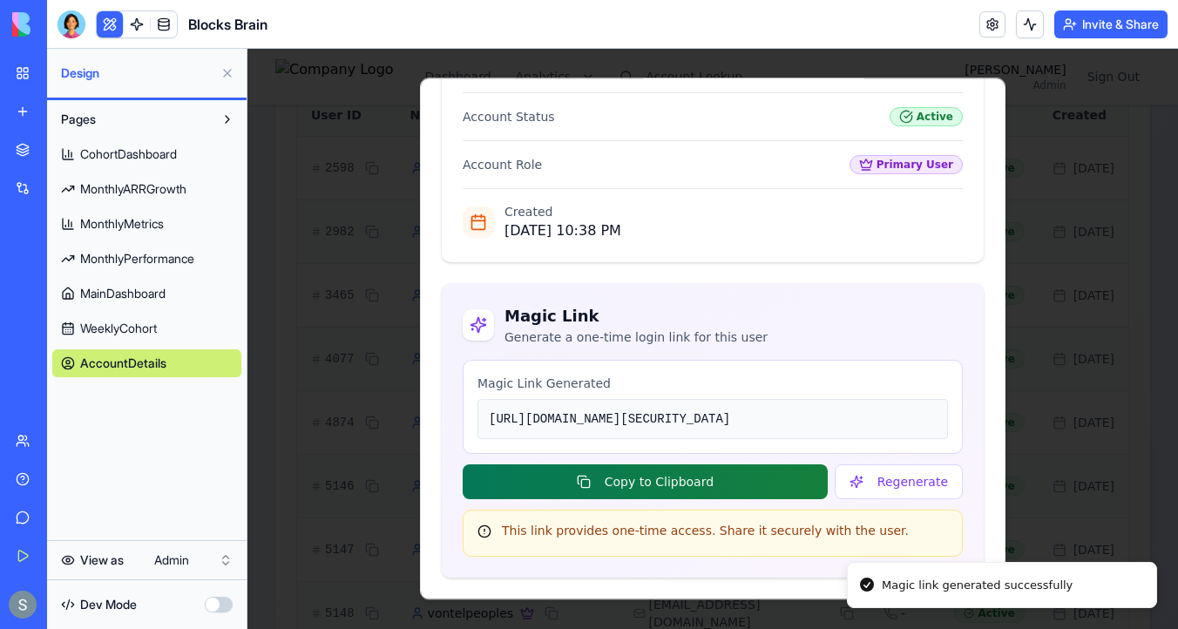
click at [720, 484] on button "Copy to Clipboard" at bounding box center [645, 481] width 365 height 35
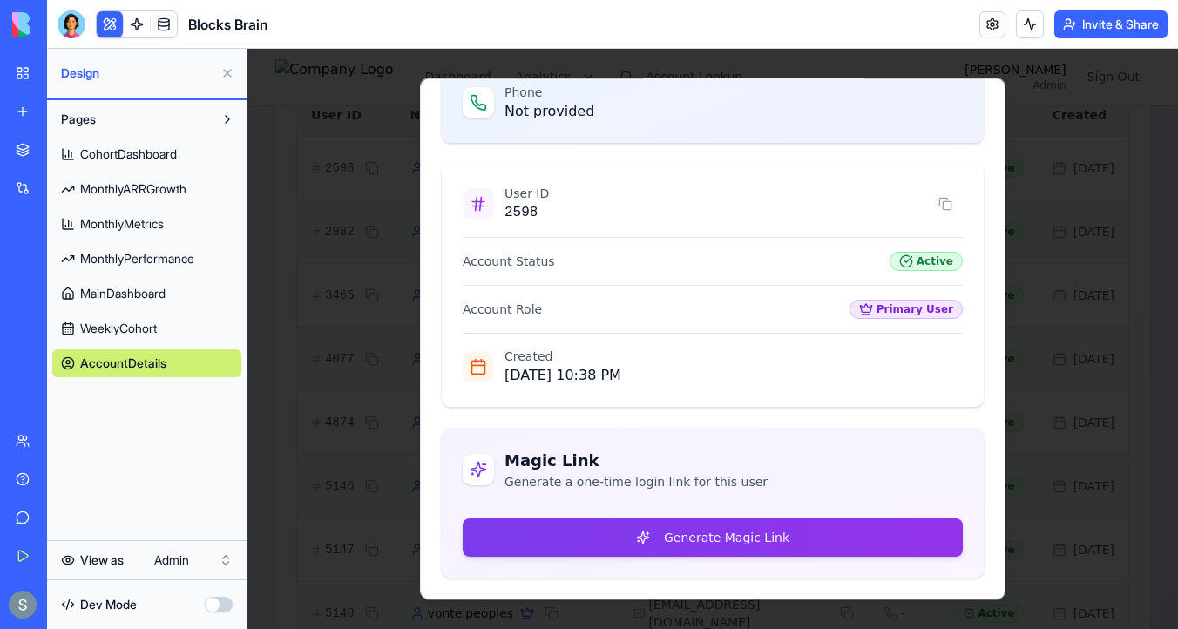
scroll to position [245, 0]
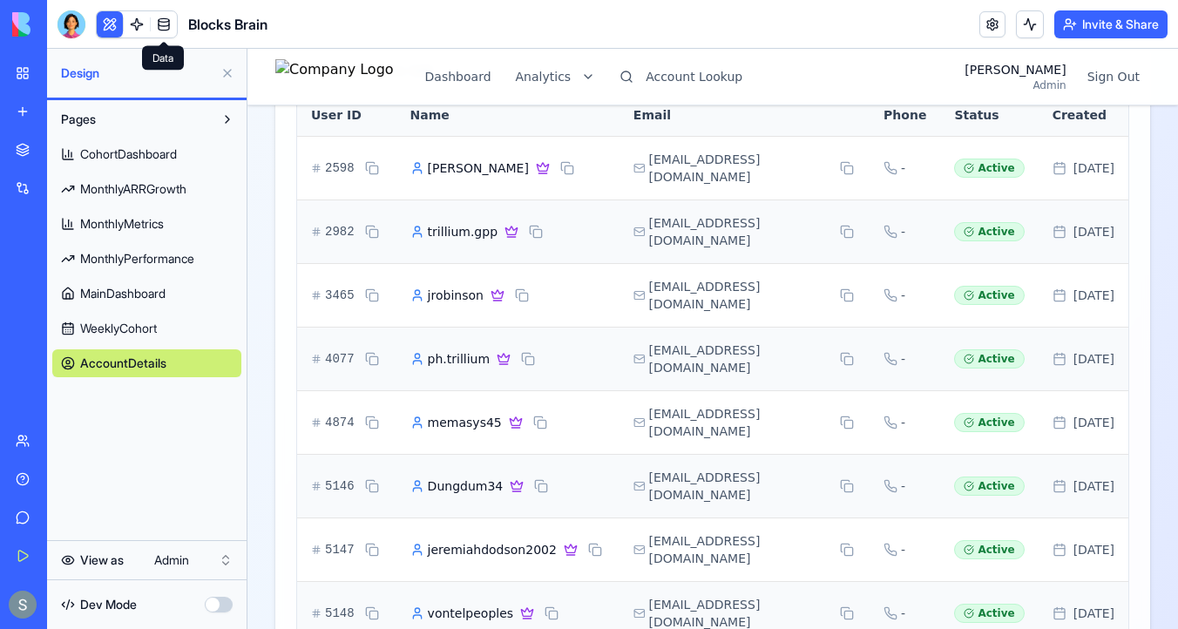
click at [169, 22] on link at bounding box center [164, 24] width 26 height 26
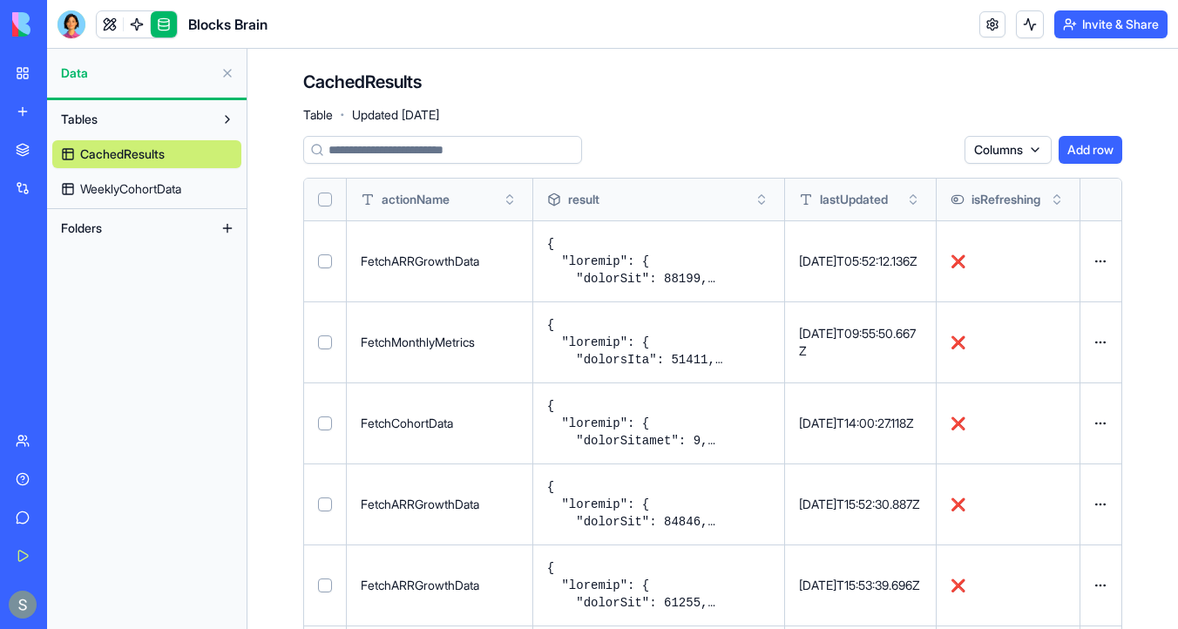
click at [326, 198] on button "Select all" at bounding box center [325, 199] width 14 height 14
click at [208, 189] on link "WeeklyCohortData" at bounding box center [146, 189] width 189 height 28
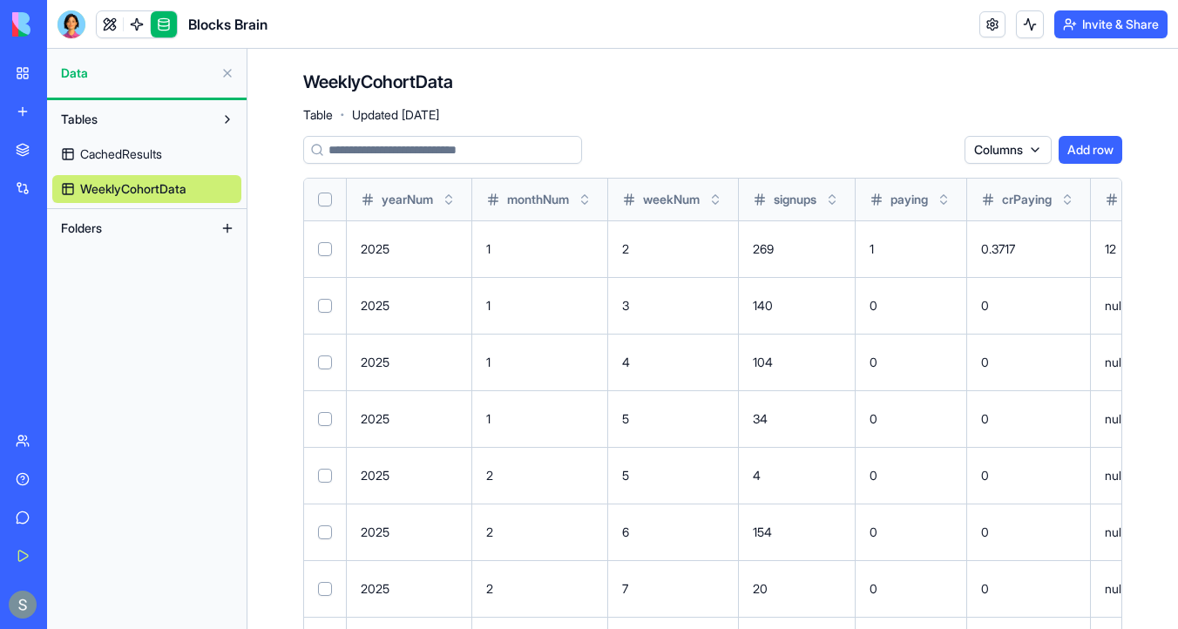
click at [323, 199] on button "Select all" at bounding box center [325, 199] width 14 height 14
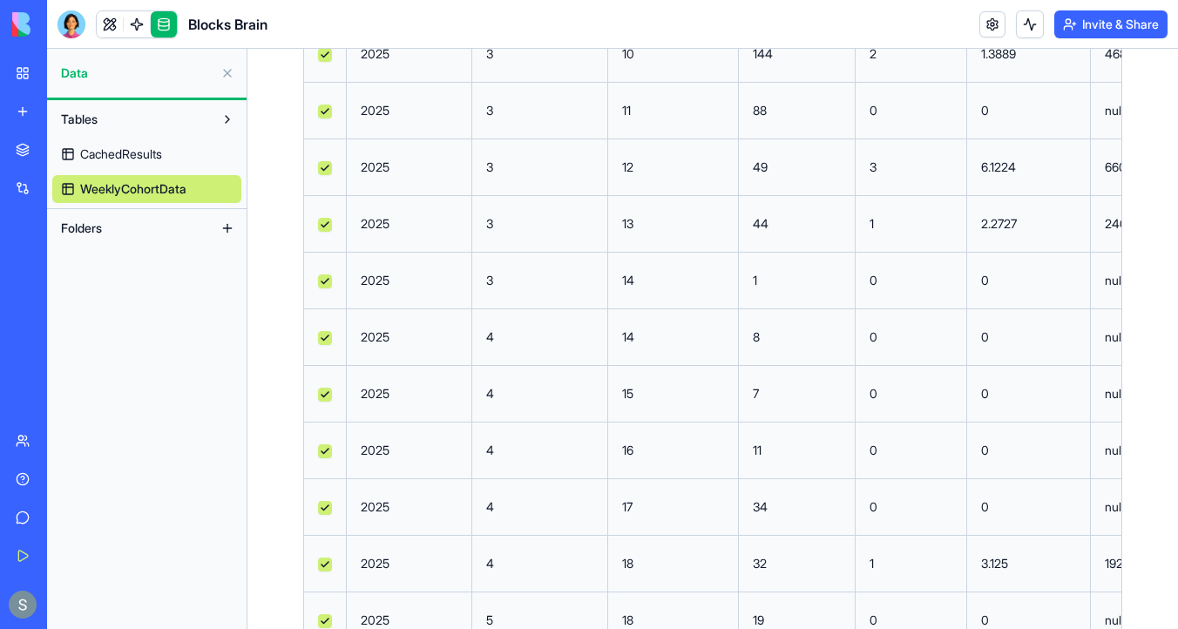
scroll to position [697, 0]
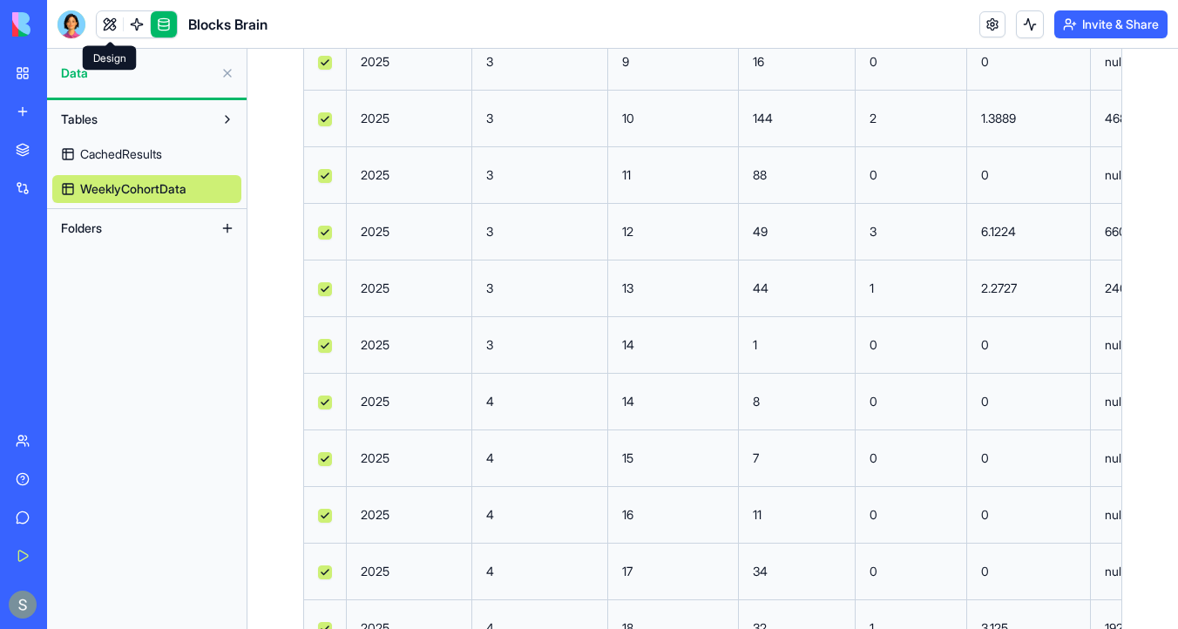
click at [106, 34] on link at bounding box center [110, 24] width 26 height 26
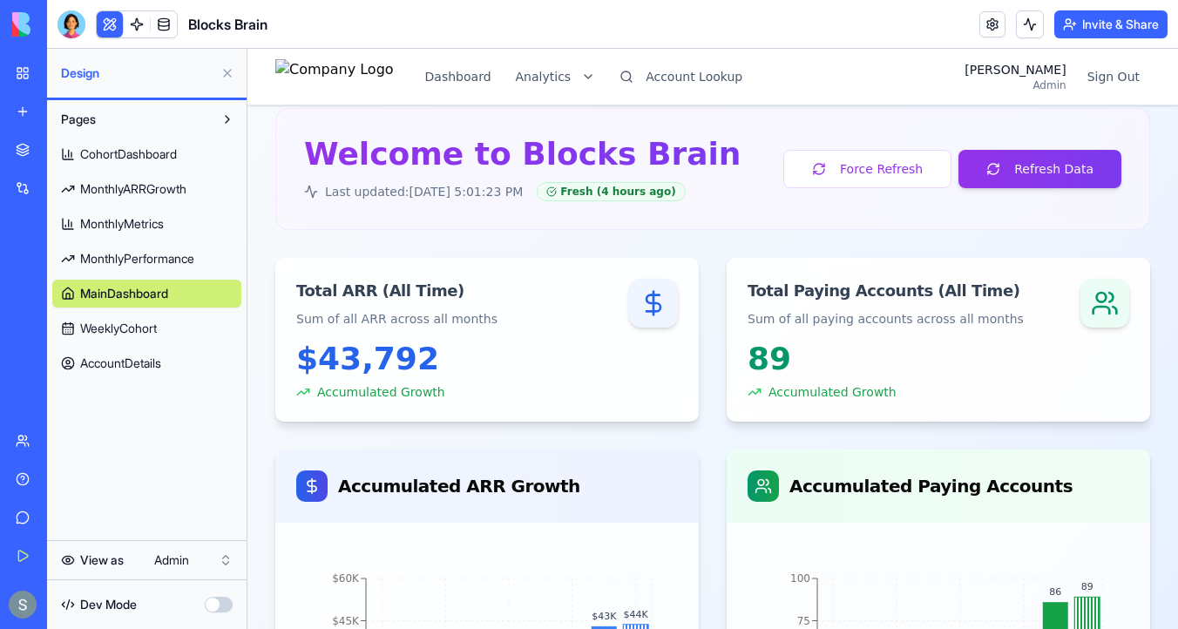
scroll to position [31, 0]
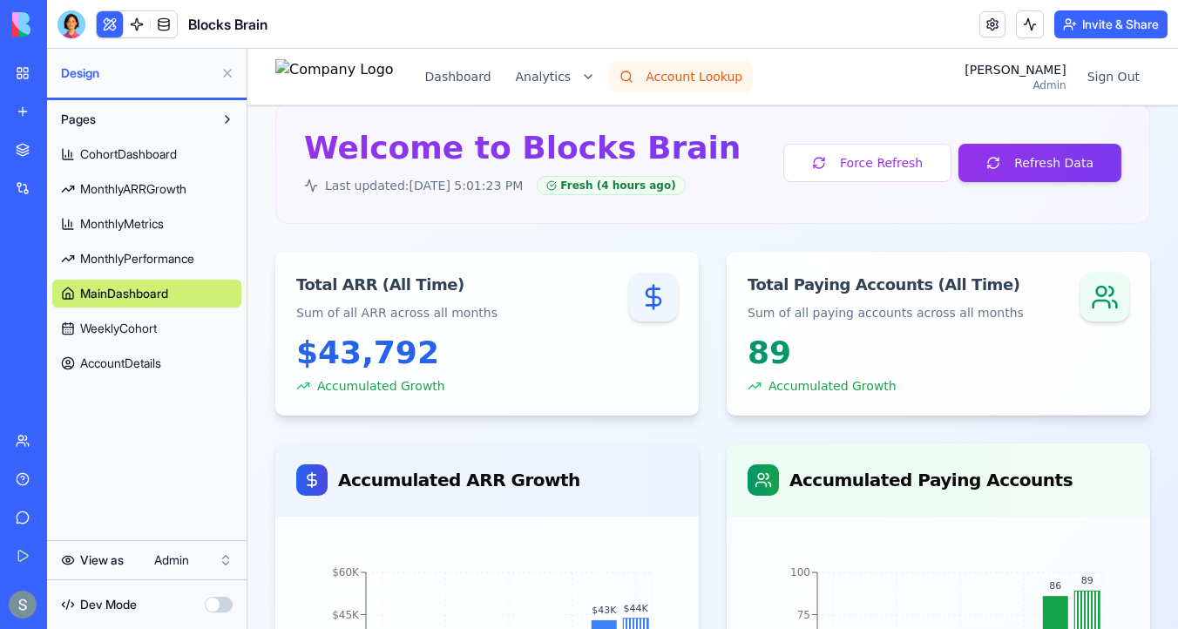
click at [719, 72] on button "Account Lookup" at bounding box center [681, 76] width 144 height 31
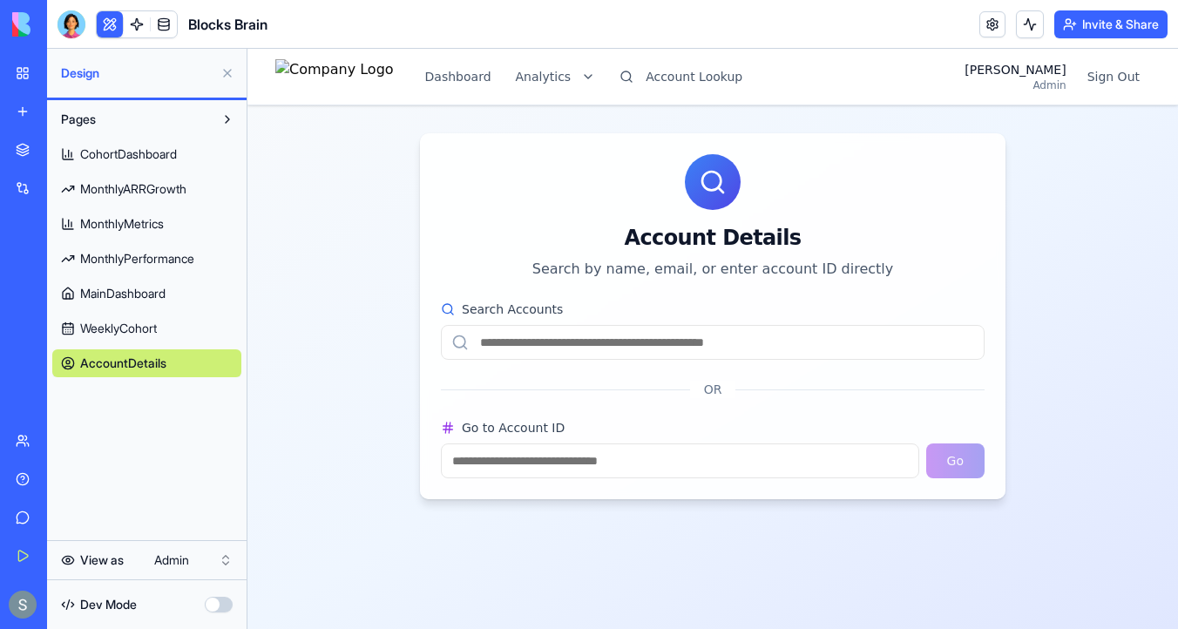
click at [715, 348] on input "Search Accounts" at bounding box center [713, 342] width 544 height 35
paste input "**********"
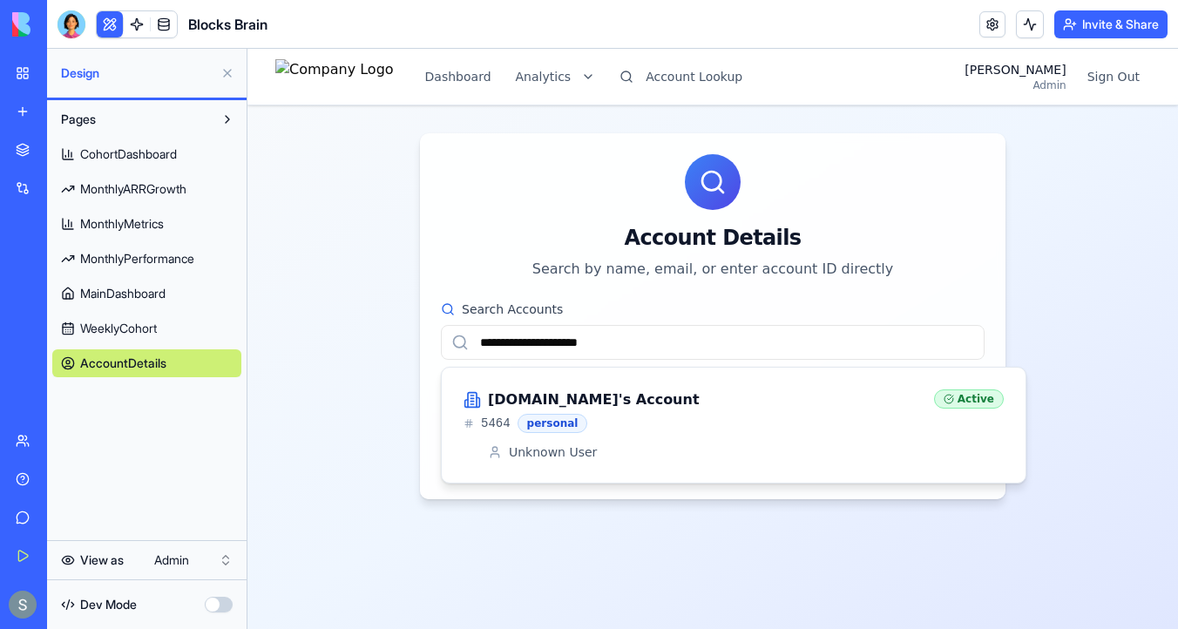
type input "**********"
click at [620, 399] on h3 "huskevents.co's Account" at bounding box center [594, 399] width 212 height 21
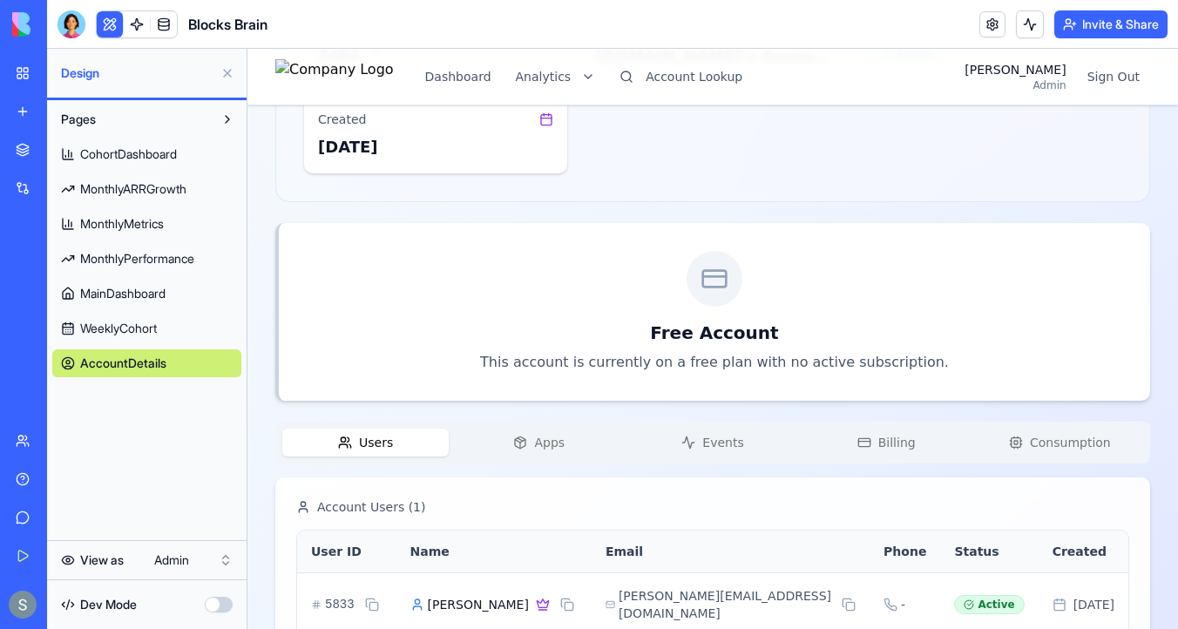
scroll to position [253, 0]
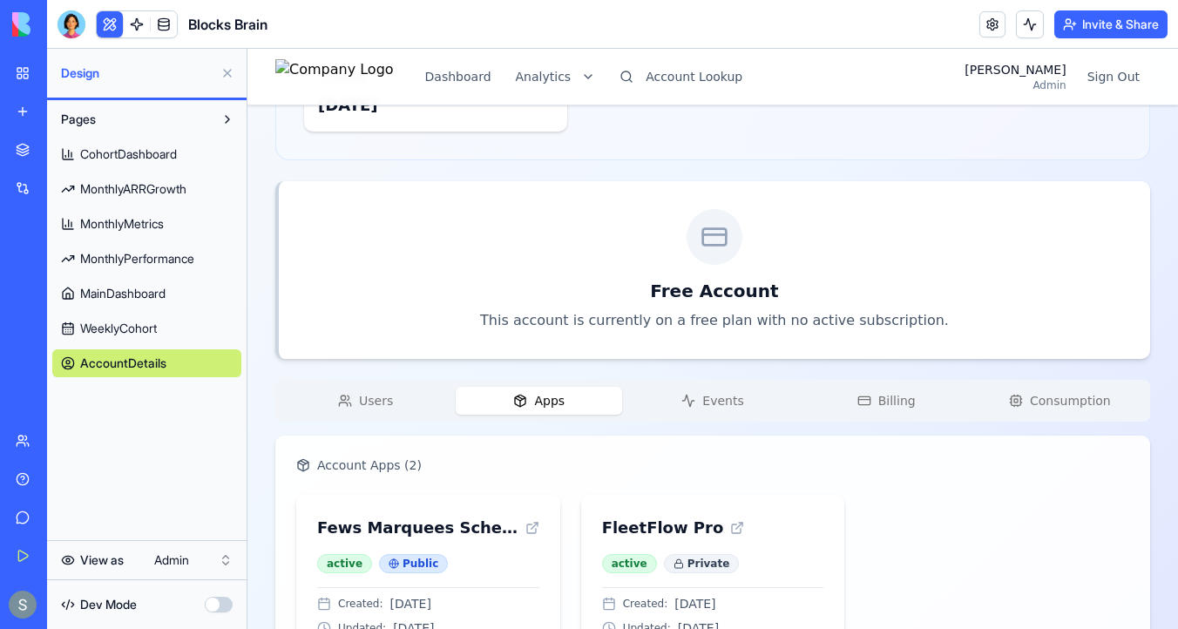
click at [544, 402] on span "Apps" at bounding box center [549, 400] width 30 height 17
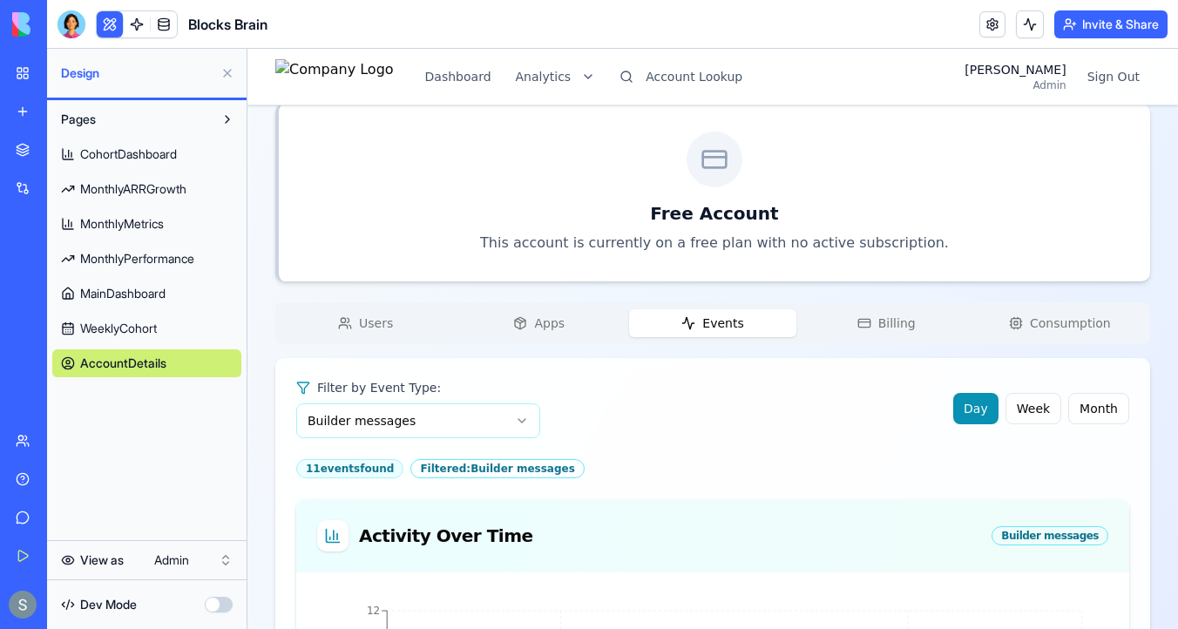
click at [723, 328] on span "Events" at bounding box center [722, 322] width 41 height 17
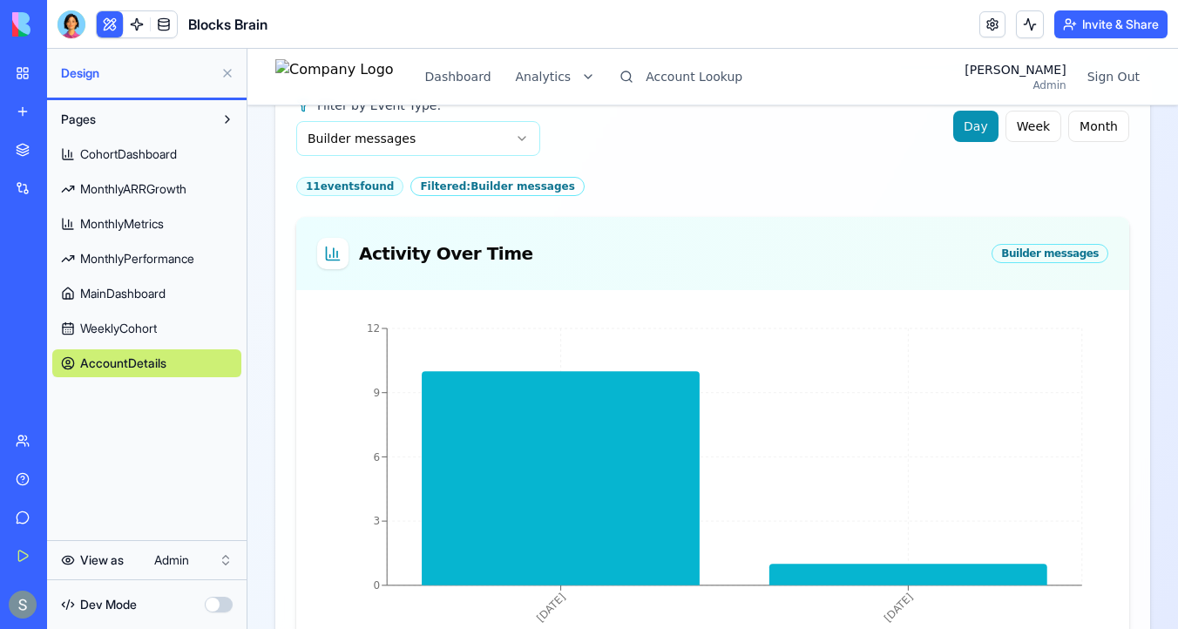
scroll to position [1002, 0]
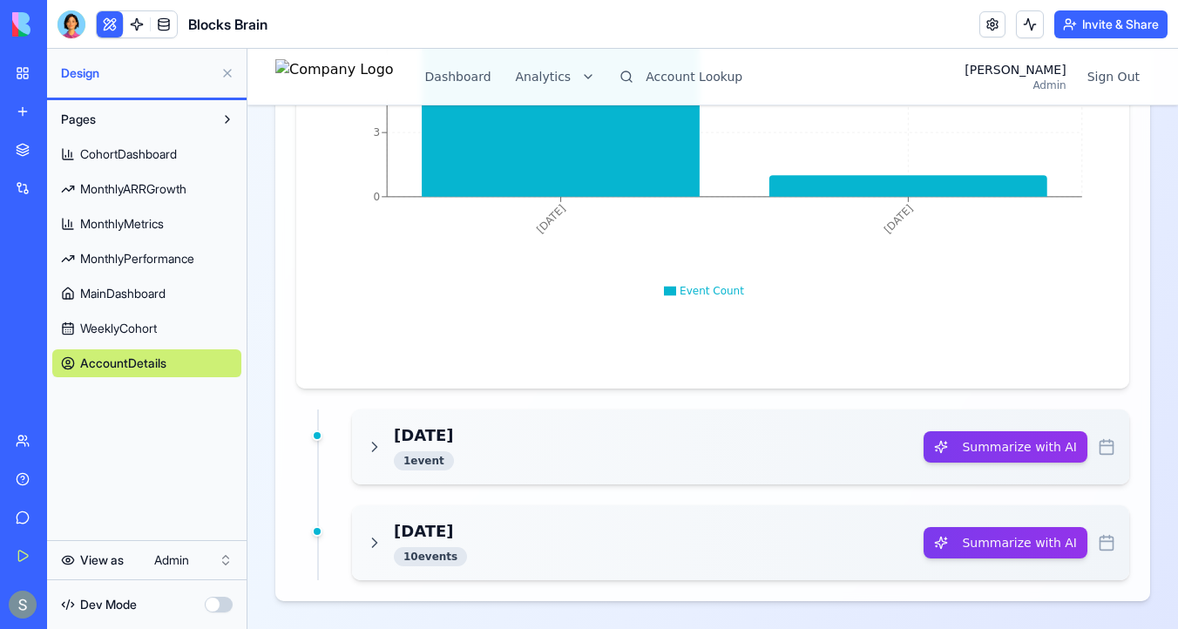
click at [420, 436] on h3 "Today" at bounding box center [424, 435] width 60 height 24
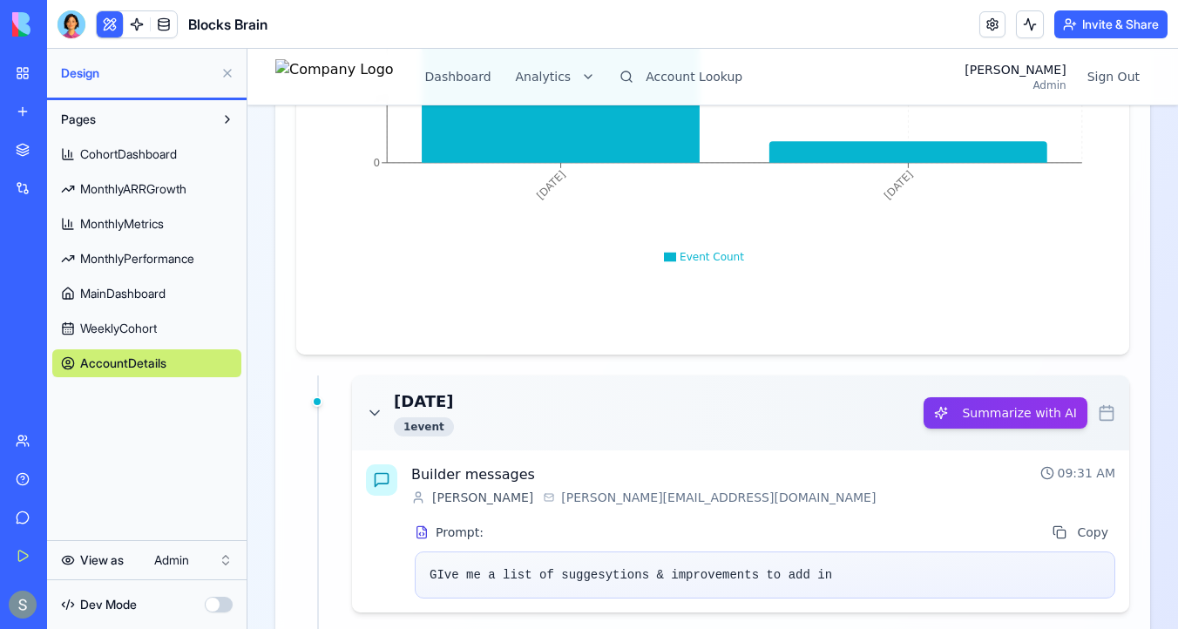
scroll to position [1164, 0]
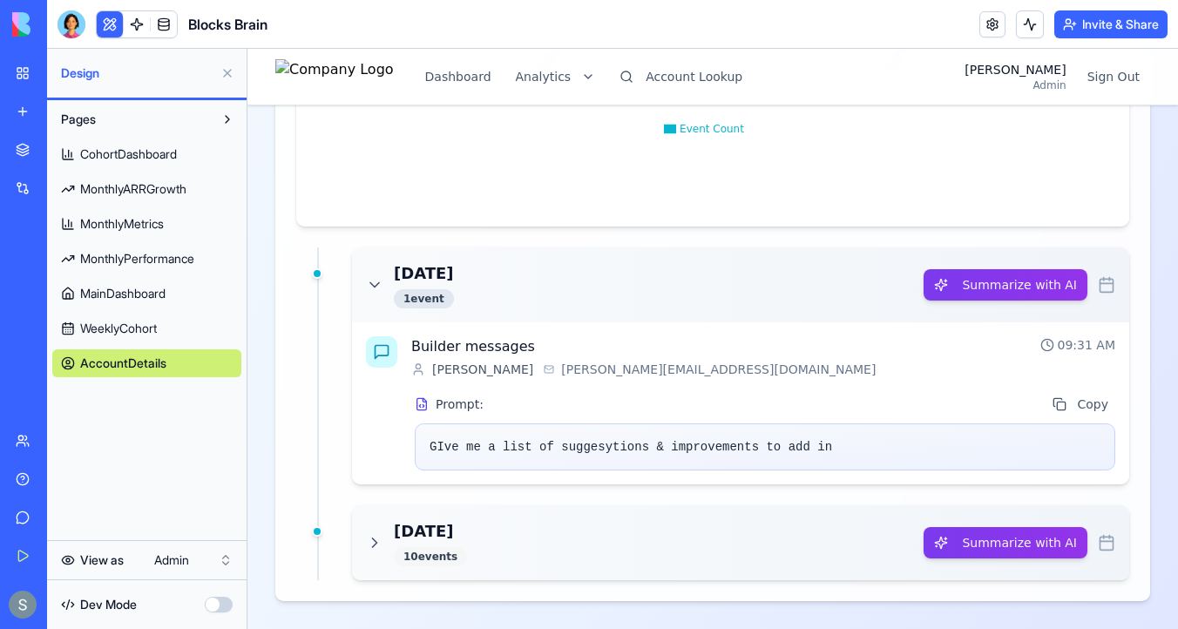
click at [454, 561] on div "10 event s" at bounding box center [430, 556] width 73 height 19
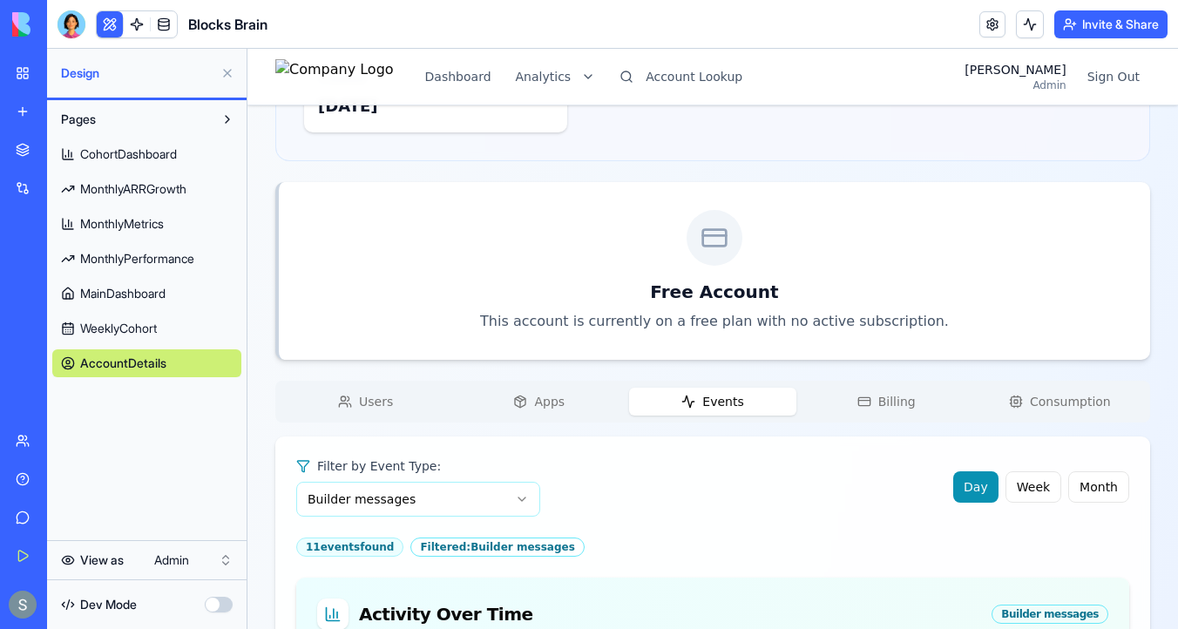
scroll to position [522, 0]
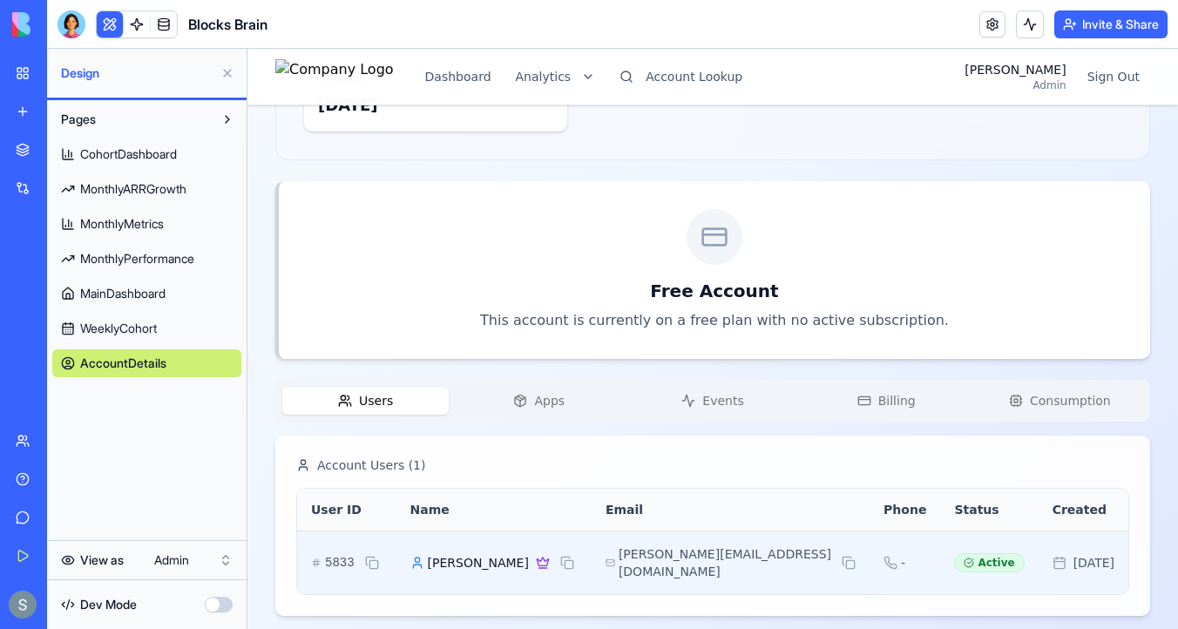
click at [382, 552] on div "5833" at bounding box center [346, 562] width 71 height 21
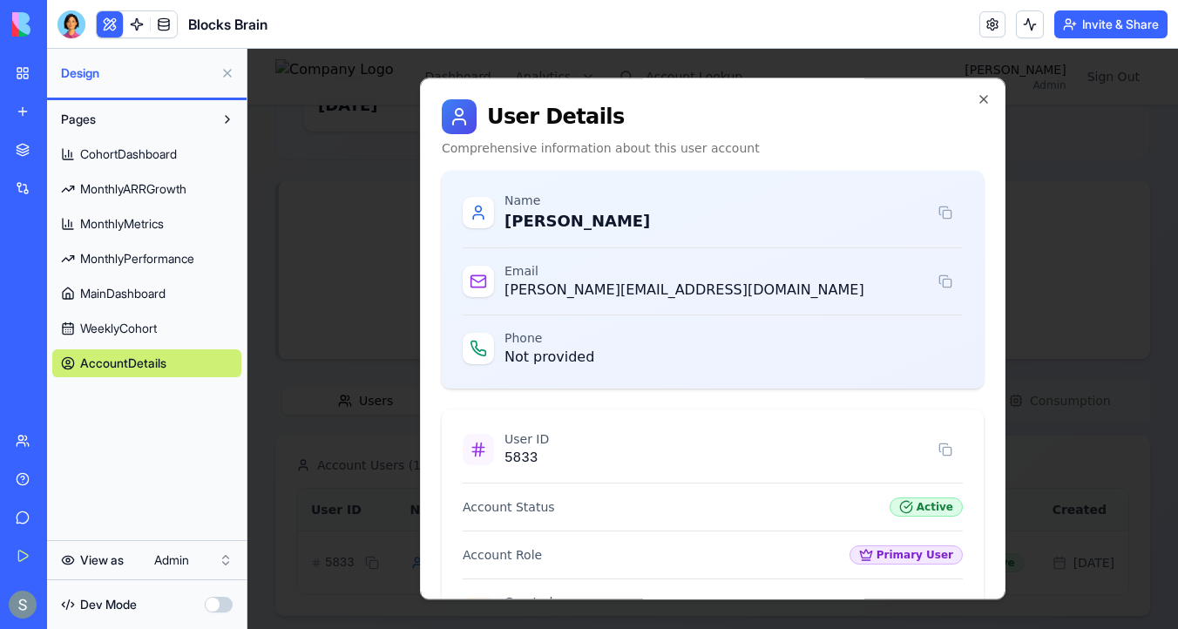
scroll to position [245, 0]
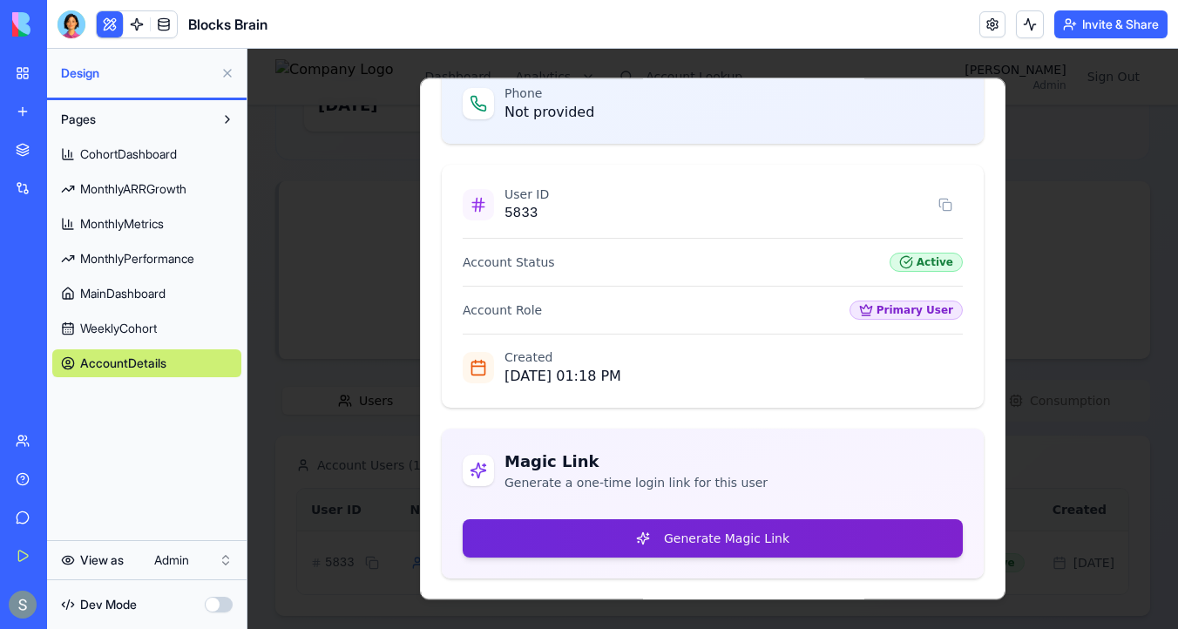
click at [623, 555] on button "Generate Magic Link" at bounding box center [713, 538] width 500 height 38
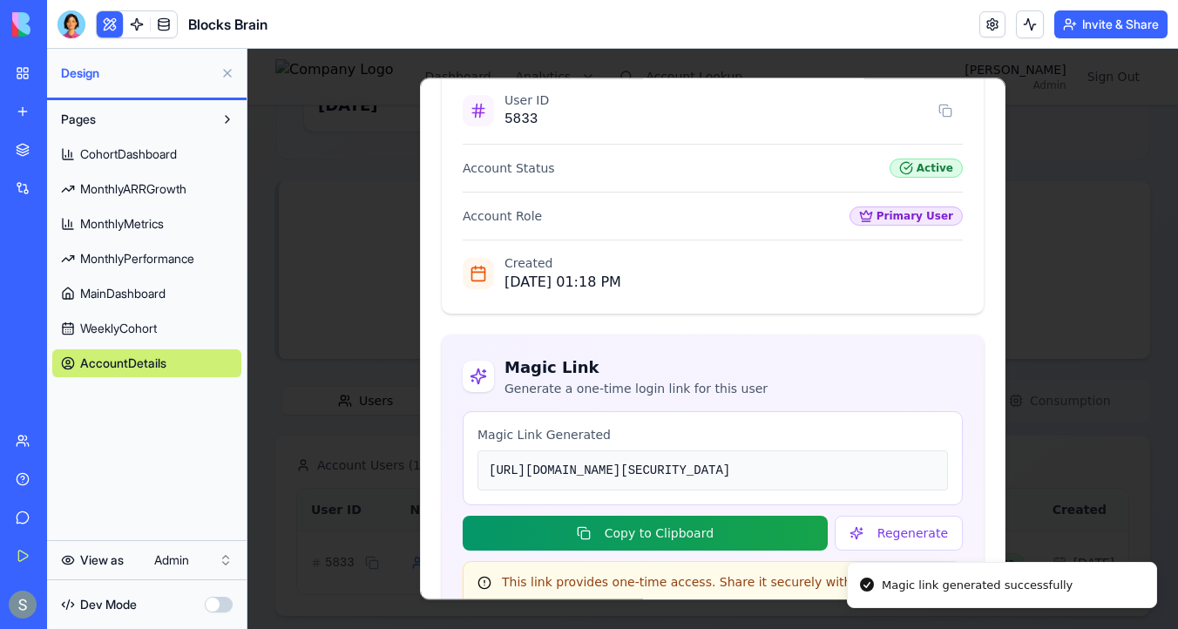
scroll to position [494, 0]
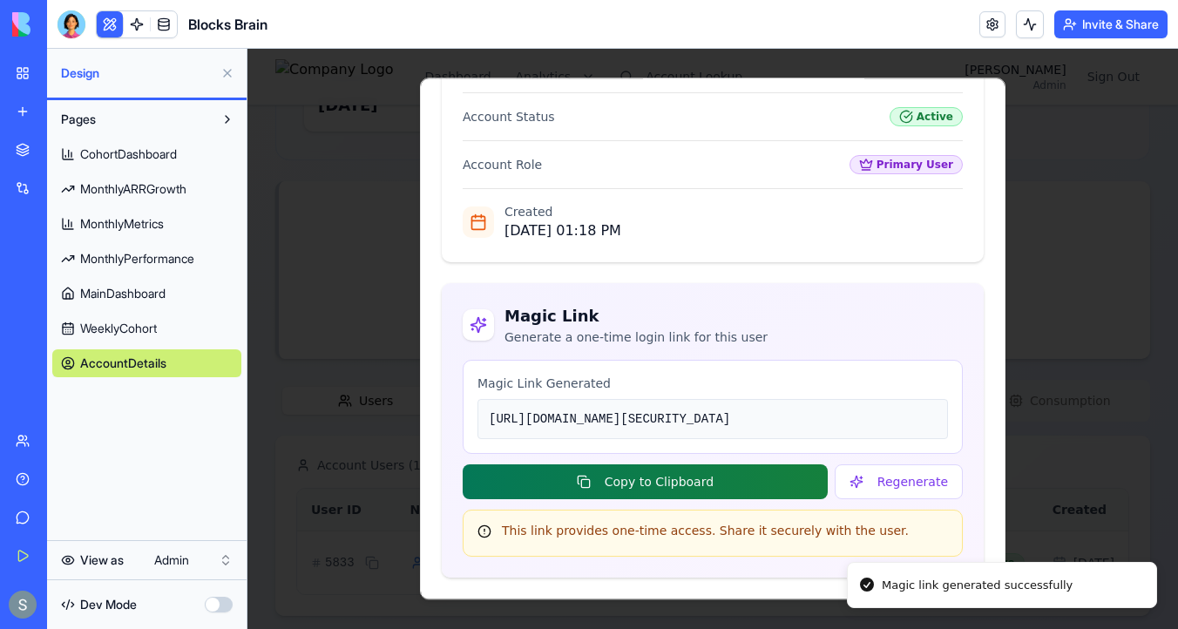
click at [715, 488] on button "Copy to Clipboard" at bounding box center [645, 481] width 365 height 35
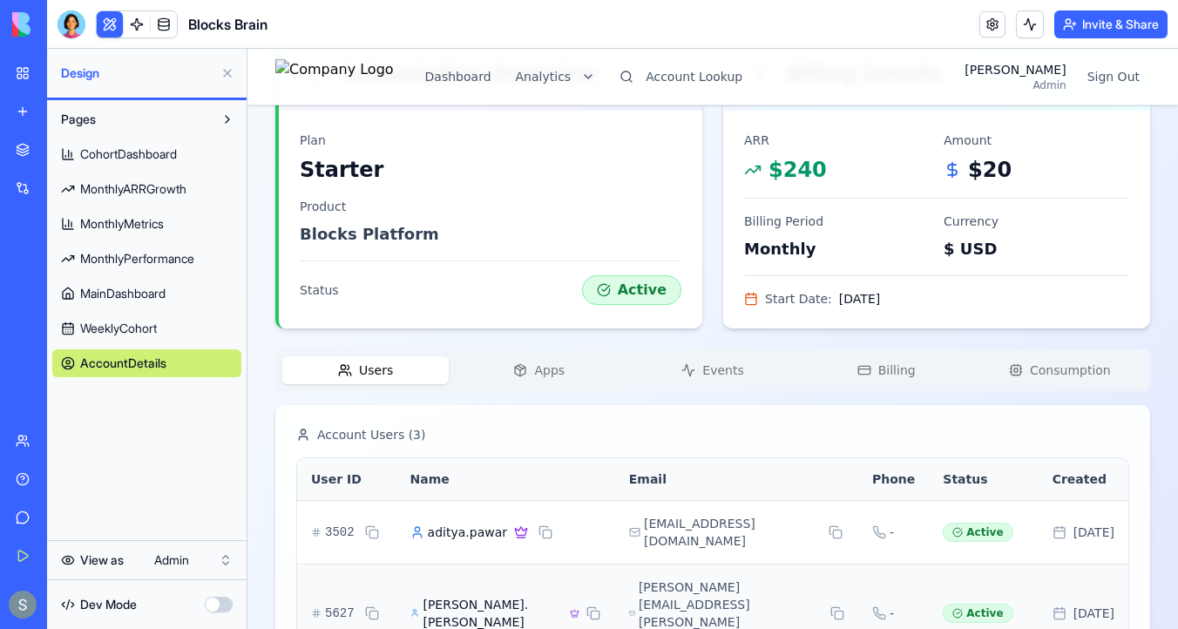
scroll to position [368, 0]
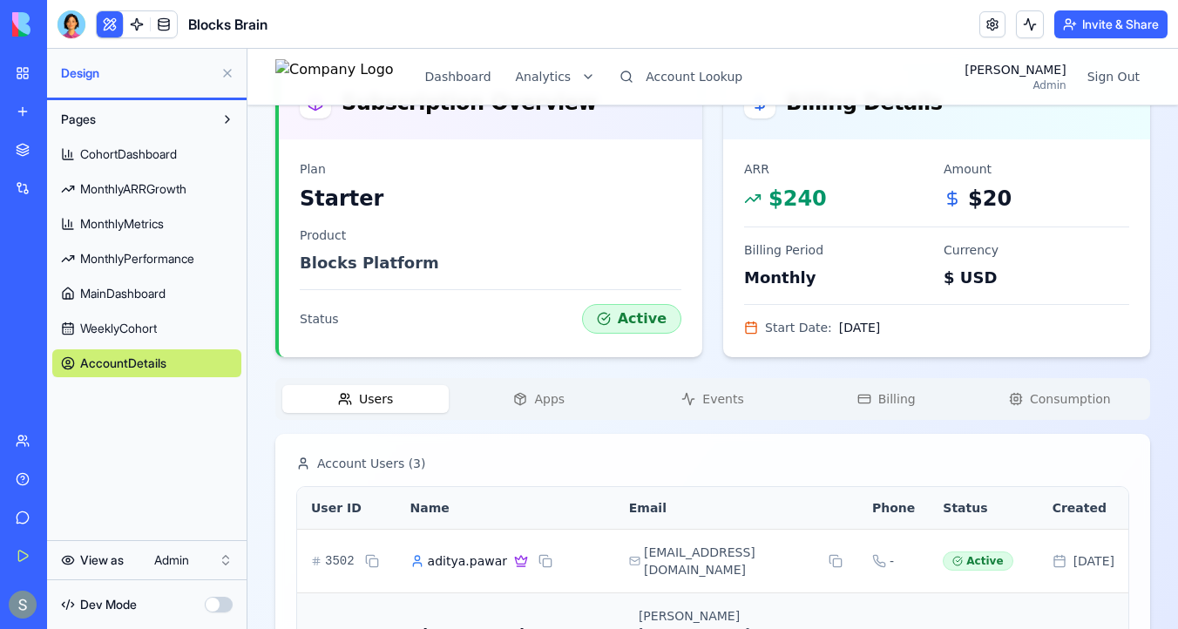
click at [711, 397] on span "Events" at bounding box center [722, 398] width 41 height 17
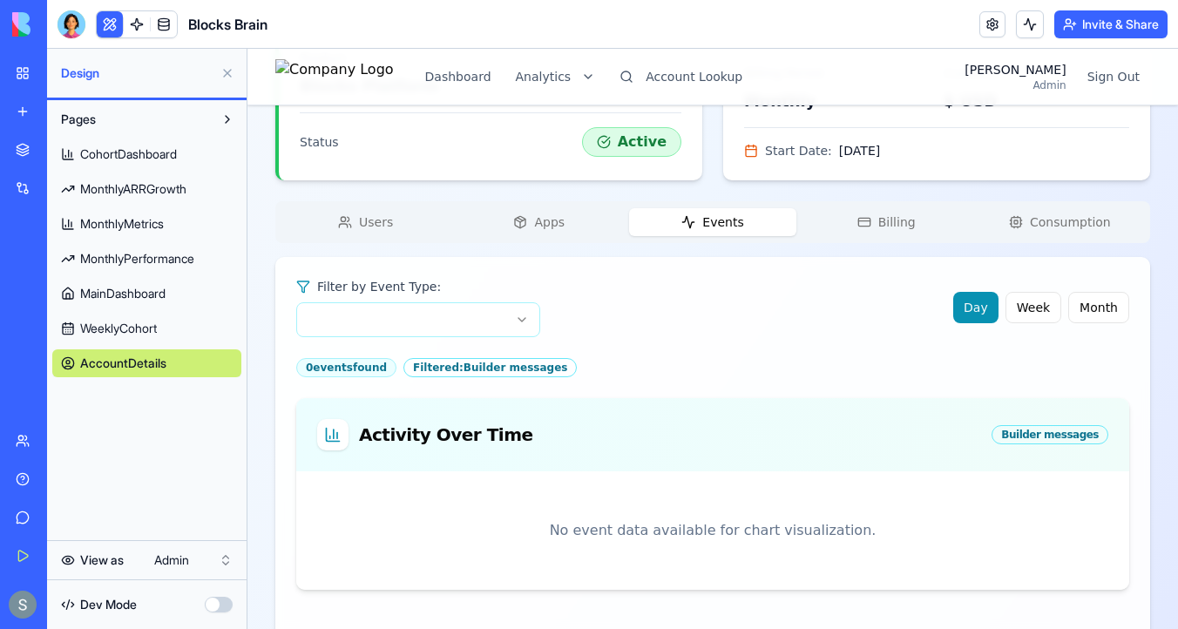
scroll to position [444, 0]
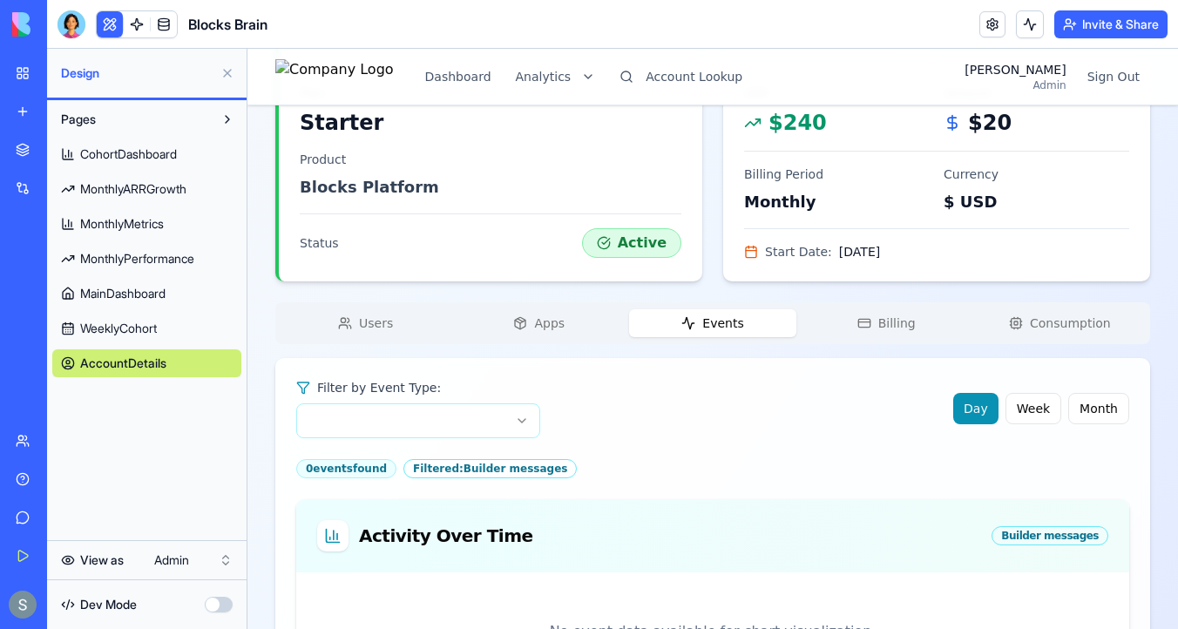
click at [550, 219] on div "tollanis's Account Starter Change Account Account ID 3283 Name [PERSON_NAME]'s …" at bounding box center [712, 313] width 874 height 1249
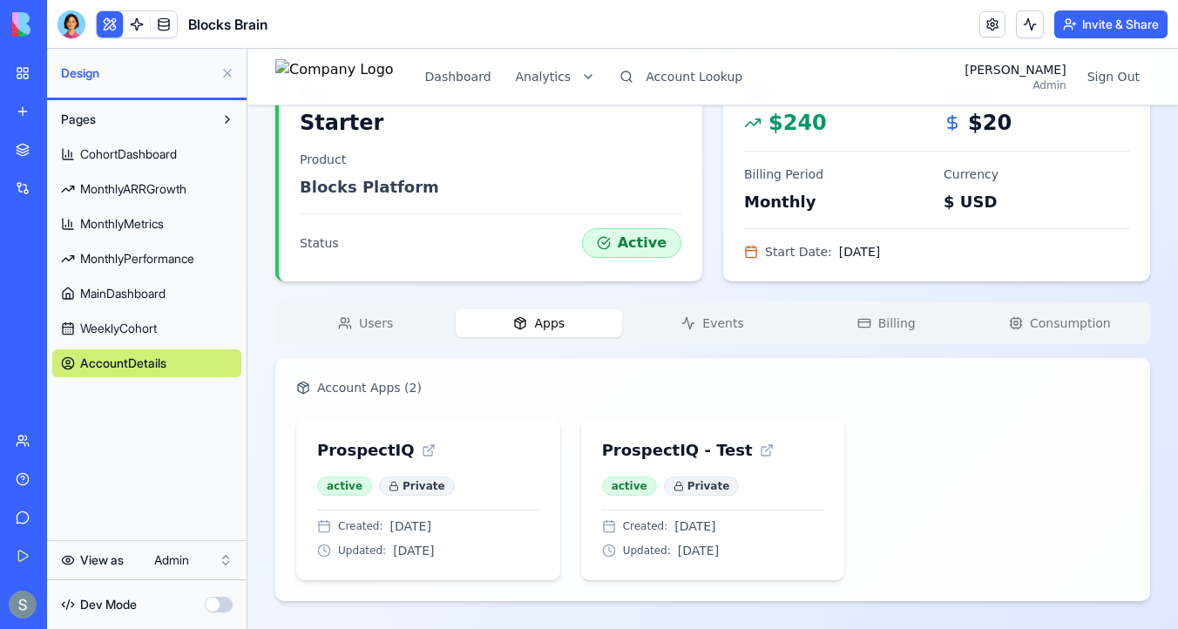
click at [692, 330] on button "Events" at bounding box center [712, 323] width 166 height 28
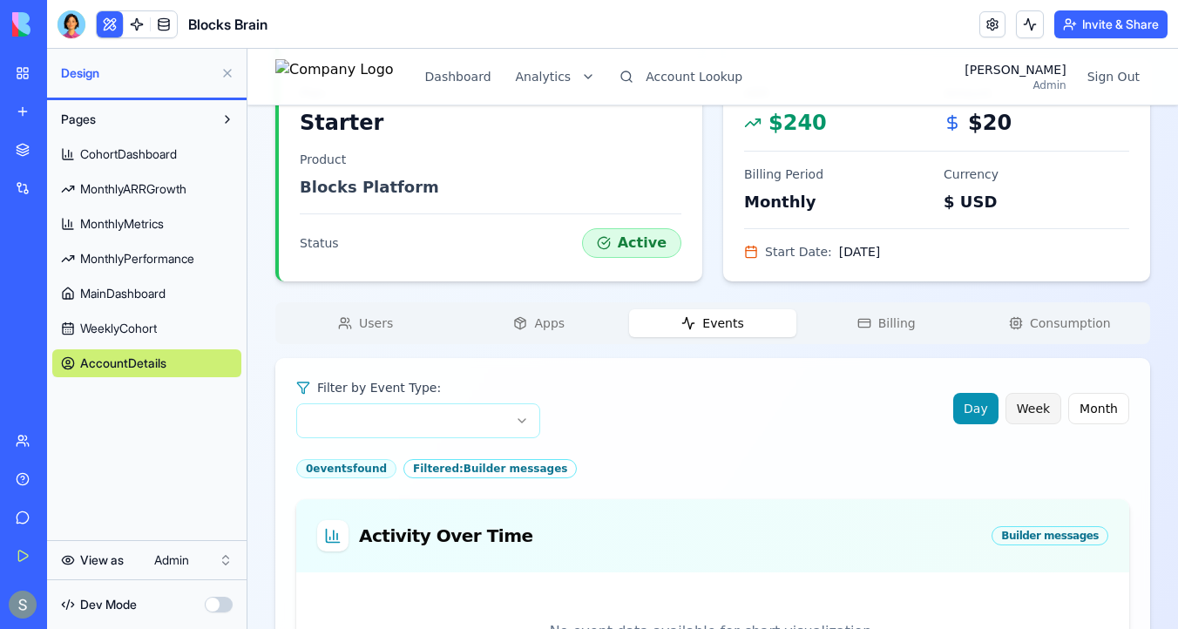
click at [1044, 415] on button "Week" at bounding box center [1033, 408] width 56 height 31
click at [991, 403] on button "Day" at bounding box center [976, 408] width 47 height 31
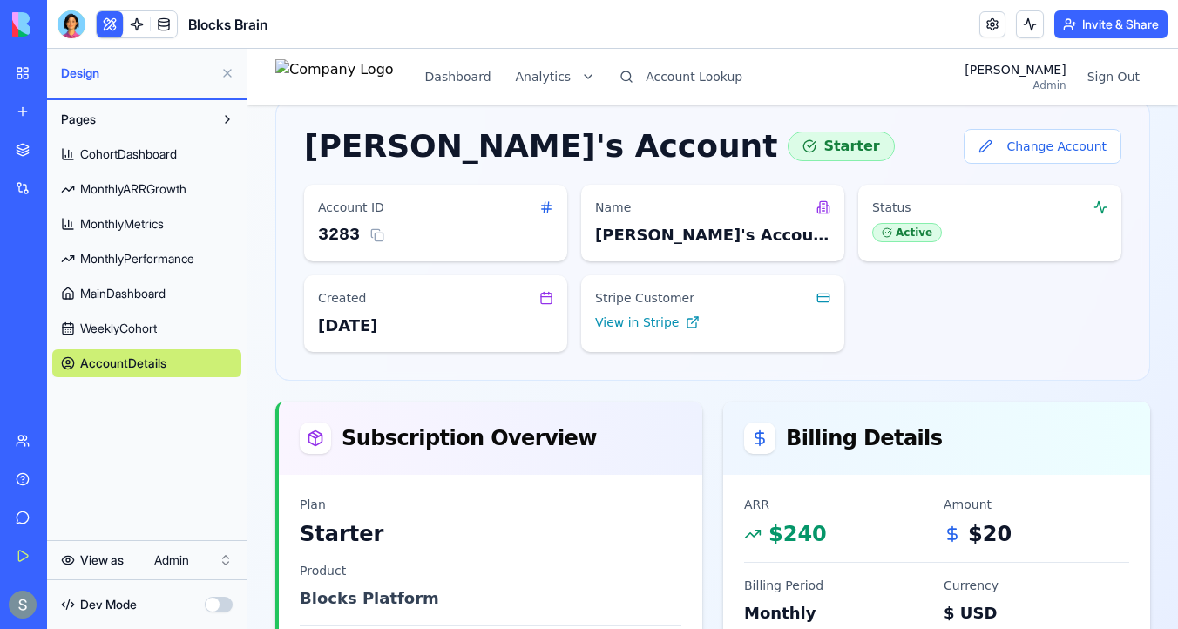
scroll to position [0, 0]
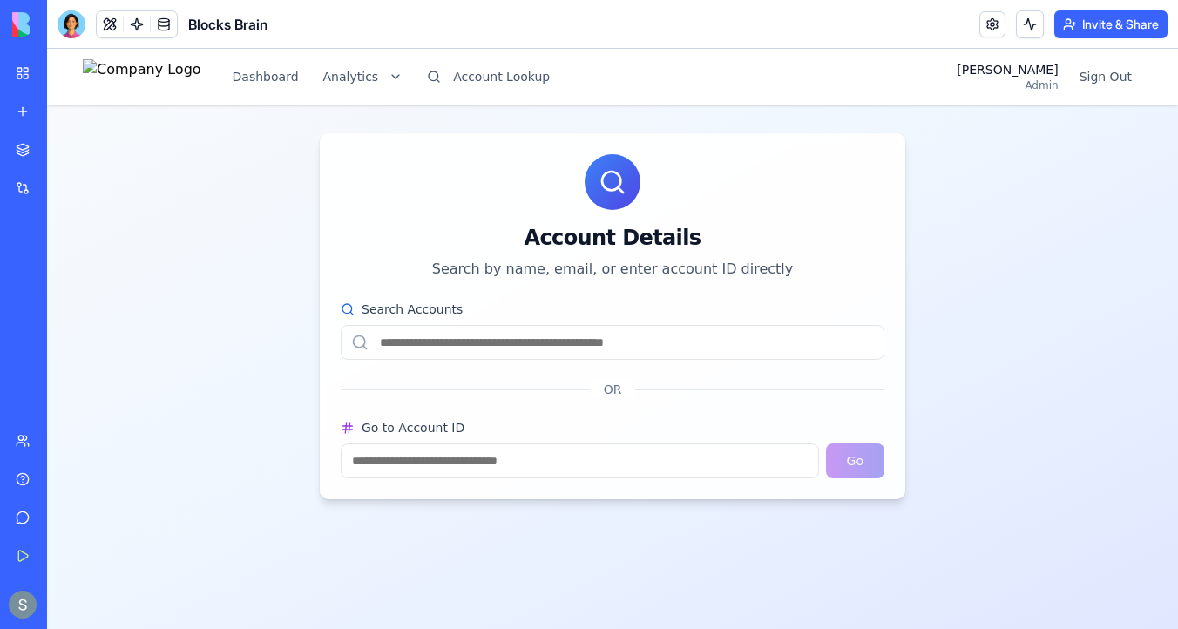
click at [597, 352] on input "Search Accounts" at bounding box center [613, 342] width 544 height 35
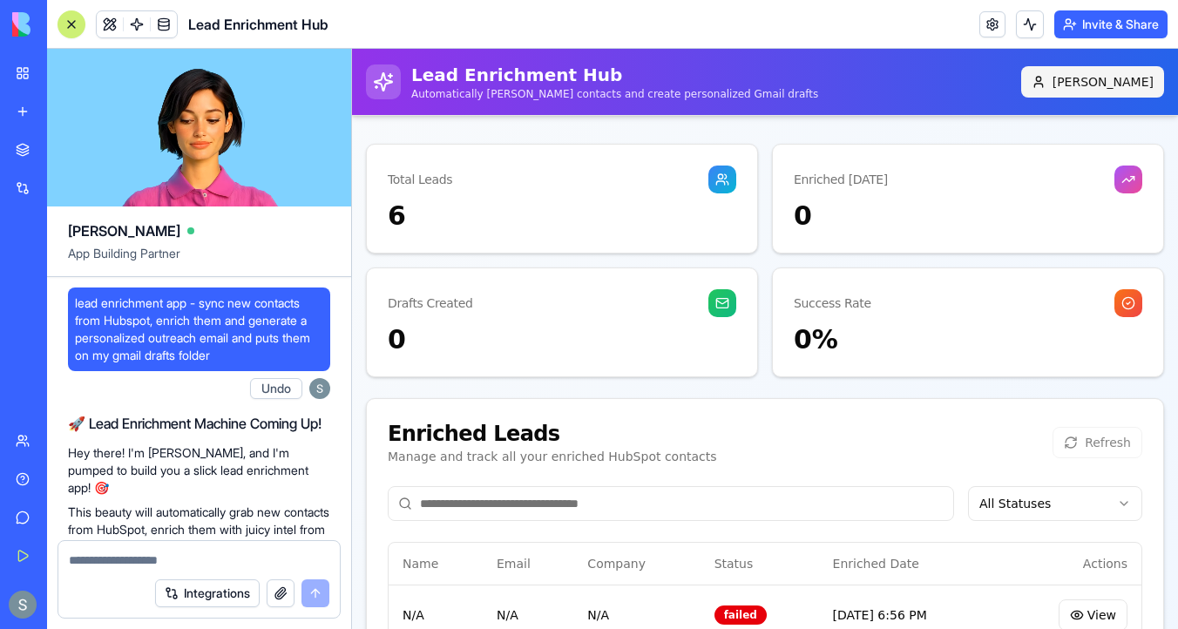
scroll to position [1196, 0]
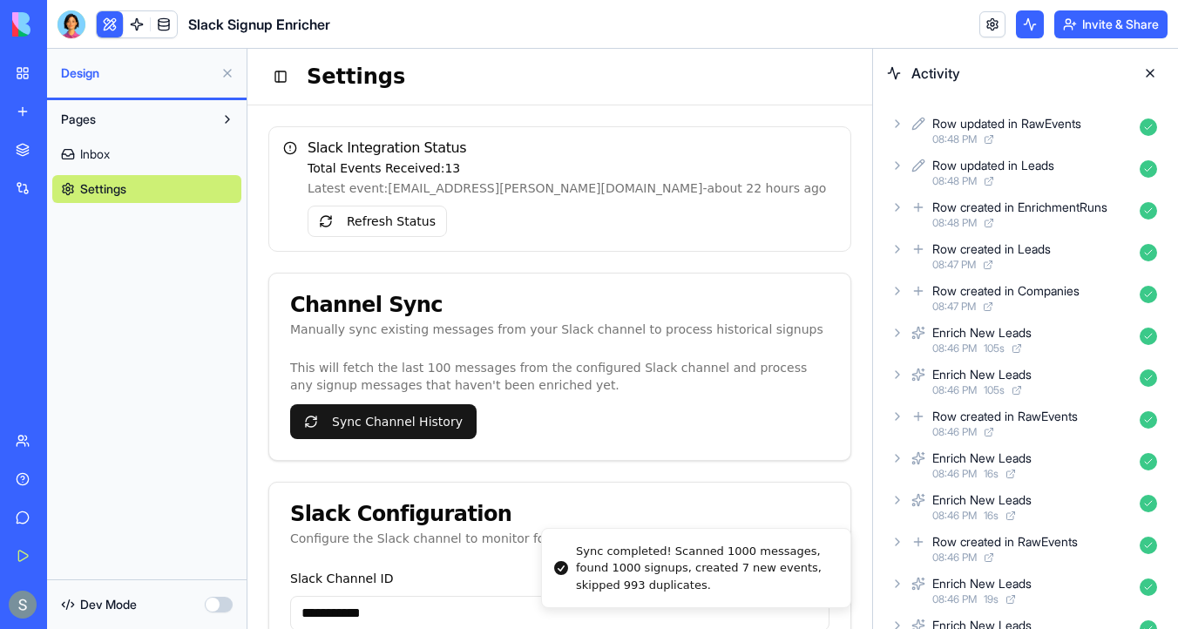
click at [167, 18] on link at bounding box center [164, 24] width 26 height 26
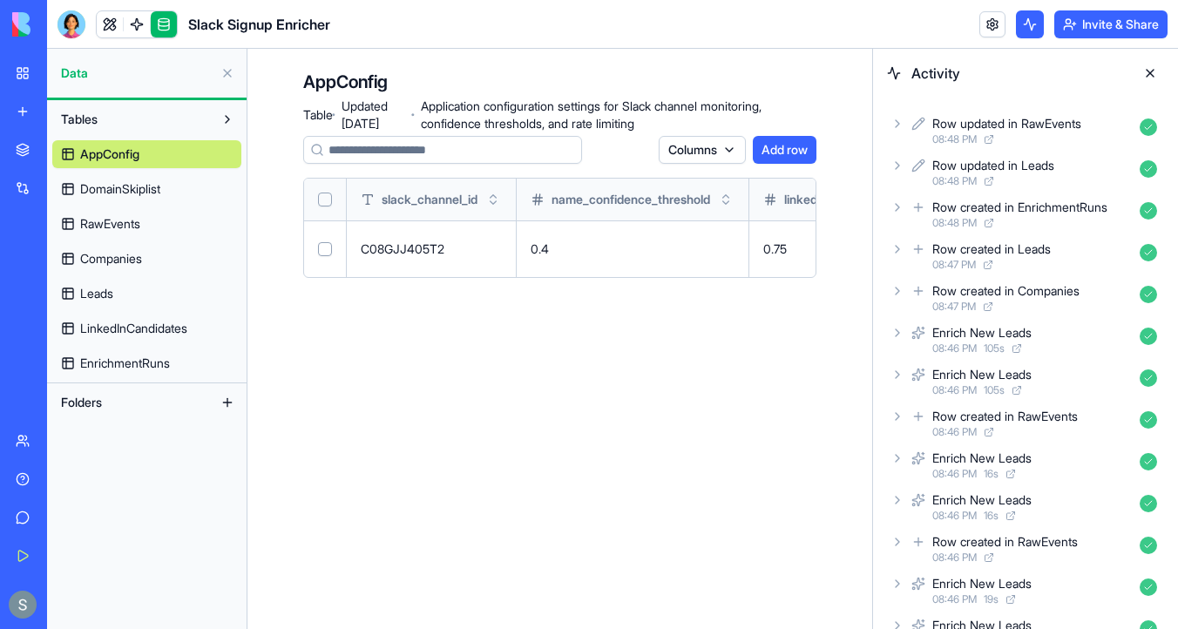
click at [192, 192] on link "DomainSkiplist" at bounding box center [146, 189] width 189 height 28
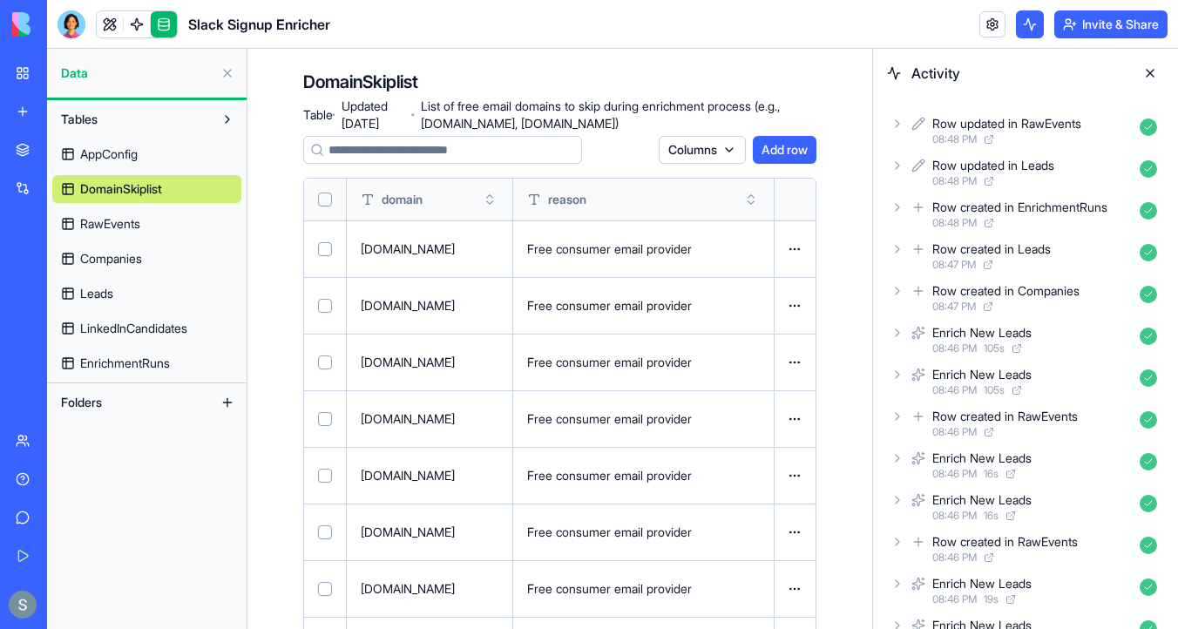
click at [326, 195] on button "Select all" at bounding box center [325, 199] width 14 height 14
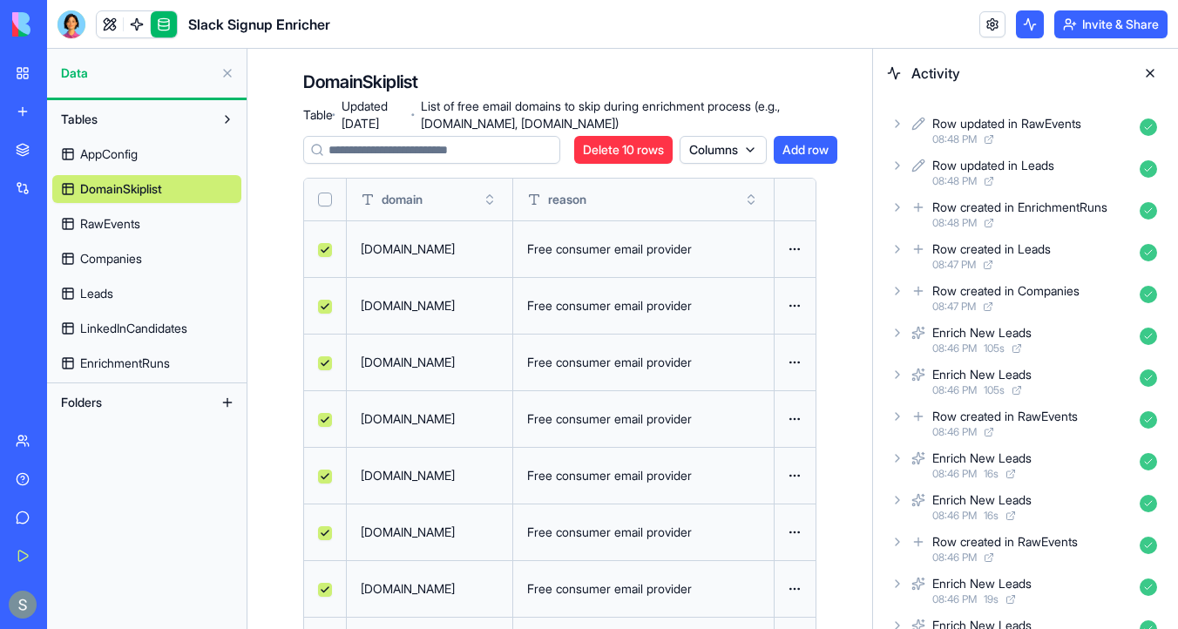
click at [152, 226] on link "RawEvents" at bounding box center [146, 224] width 189 height 28
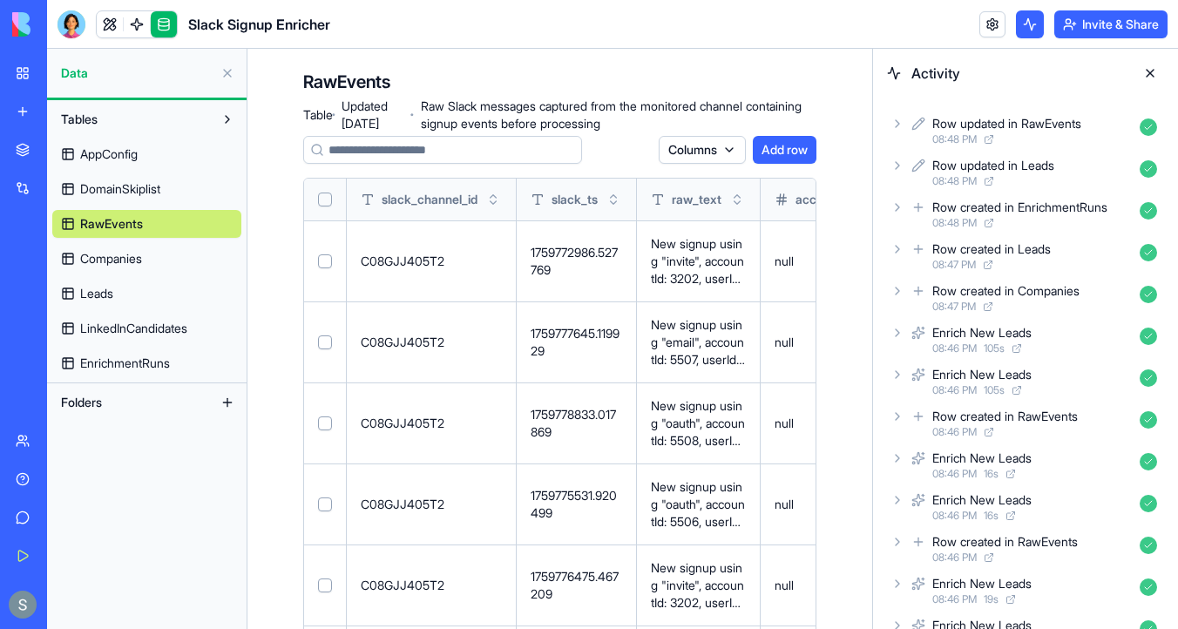
click at [319, 200] on button "Select all" at bounding box center [325, 199] width 14 height 14
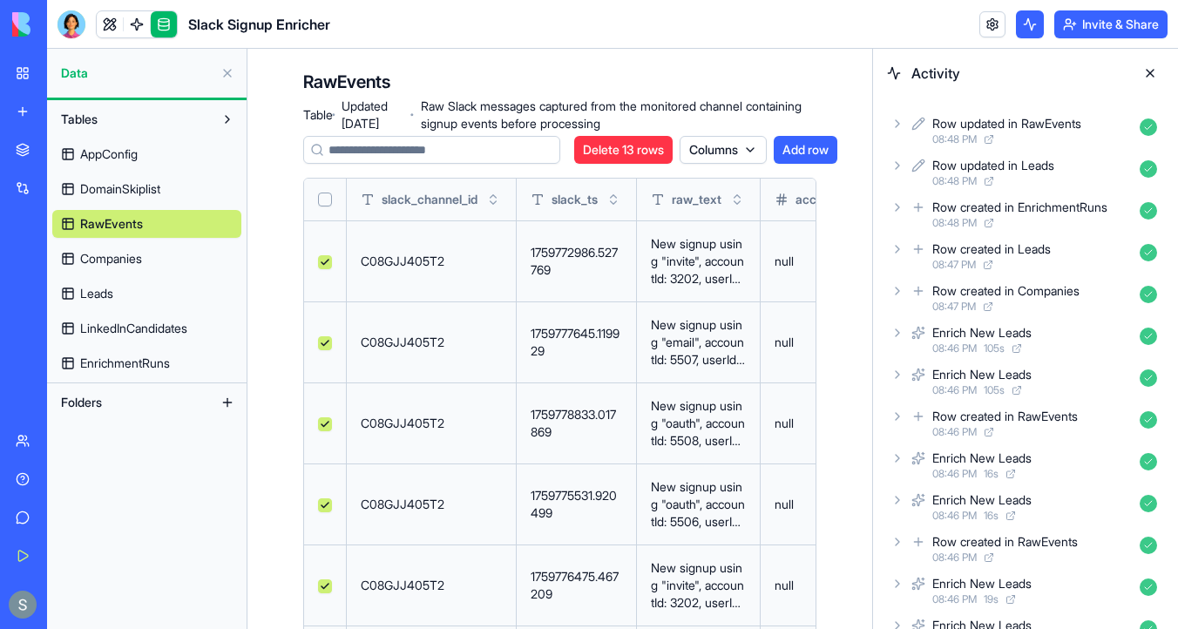
click at [174, 258] on link "Companies" at bounding box center [146, 259] width 189 height 28
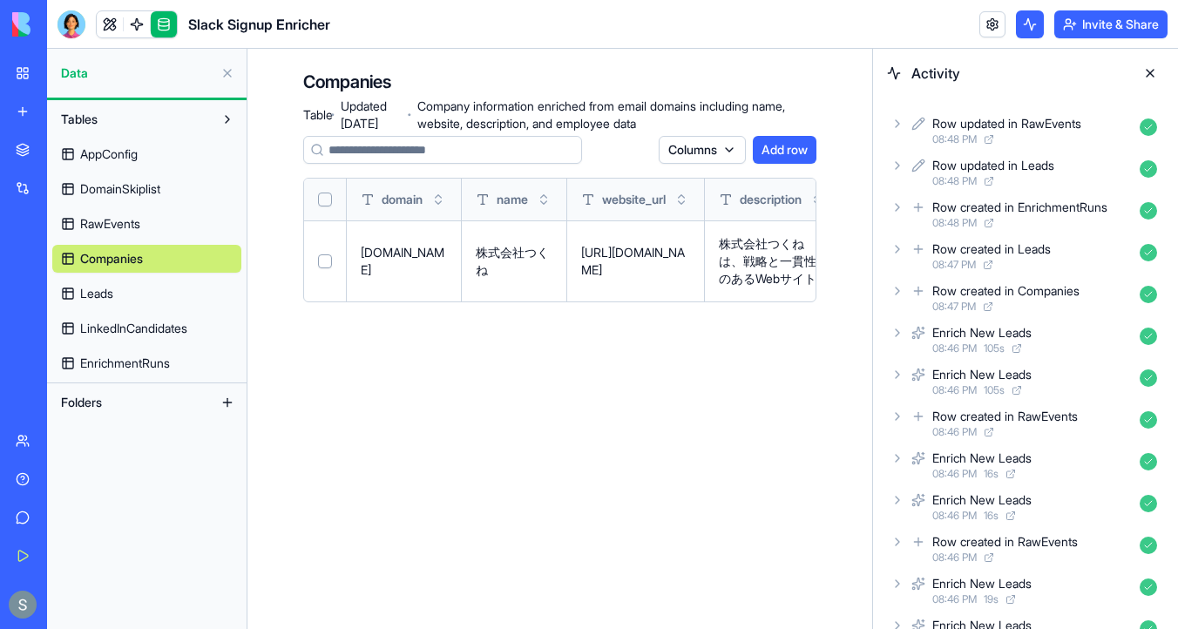
click at [324, 198] on button "Select all" at bounding box center [325, 199] width 14 height 14
click at [132, 282] on link "Leads" at bounding box center [146, 294] width 189 height 28
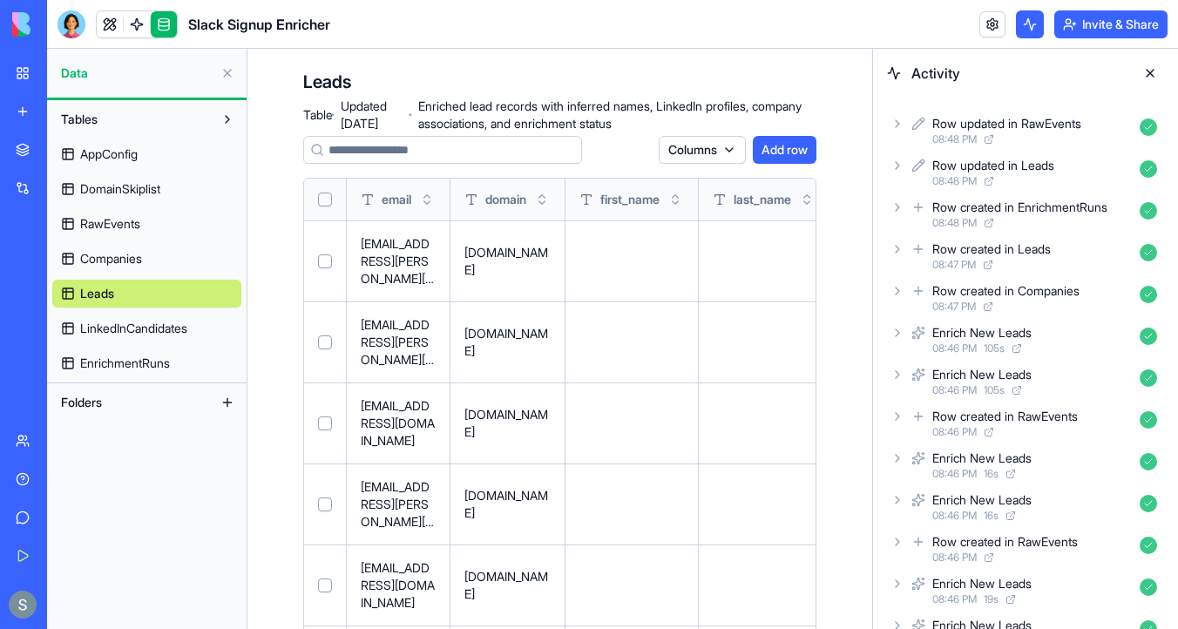
click at [322, 200] on button "Select all" at bounding box center [325, 199] width 14 height 14
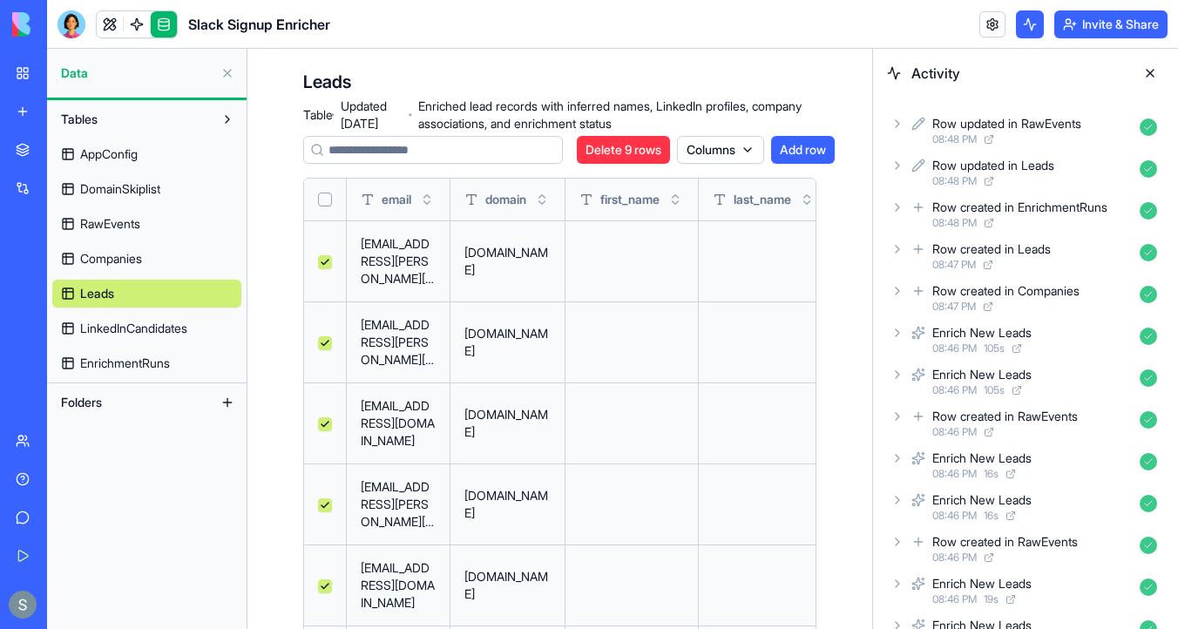
click at [120, 326] on span "LinkedInCandidates" at bounding box center [133, 328] width 107 height 17
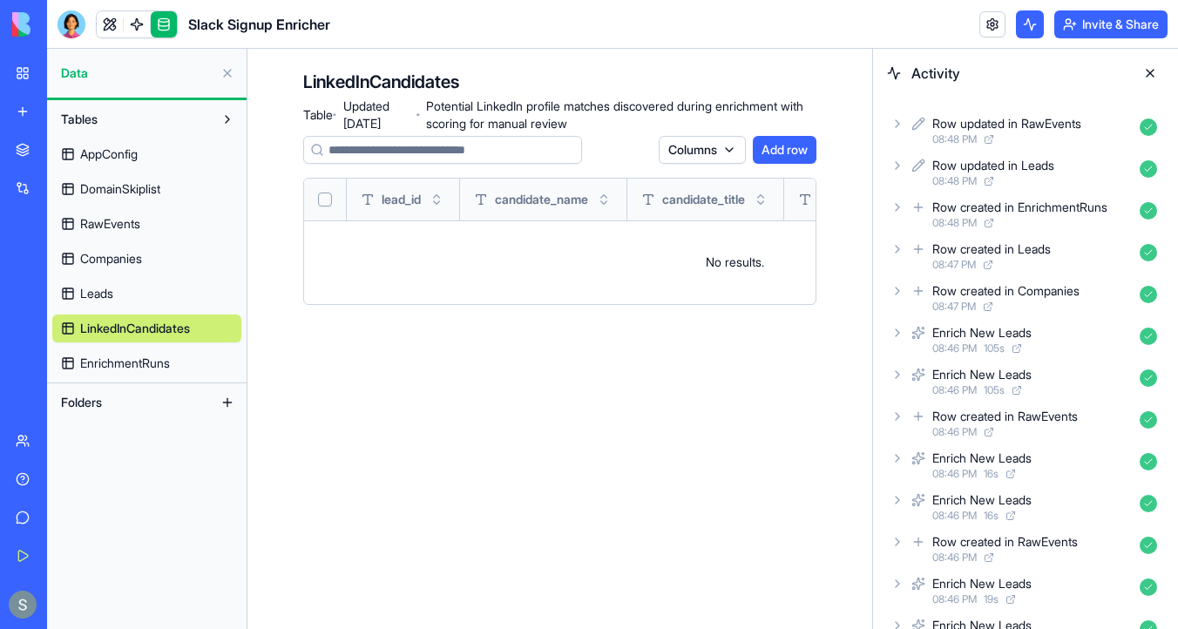
click at [901, 127] on icon at bounding box center [897, 124] width 14 height 14
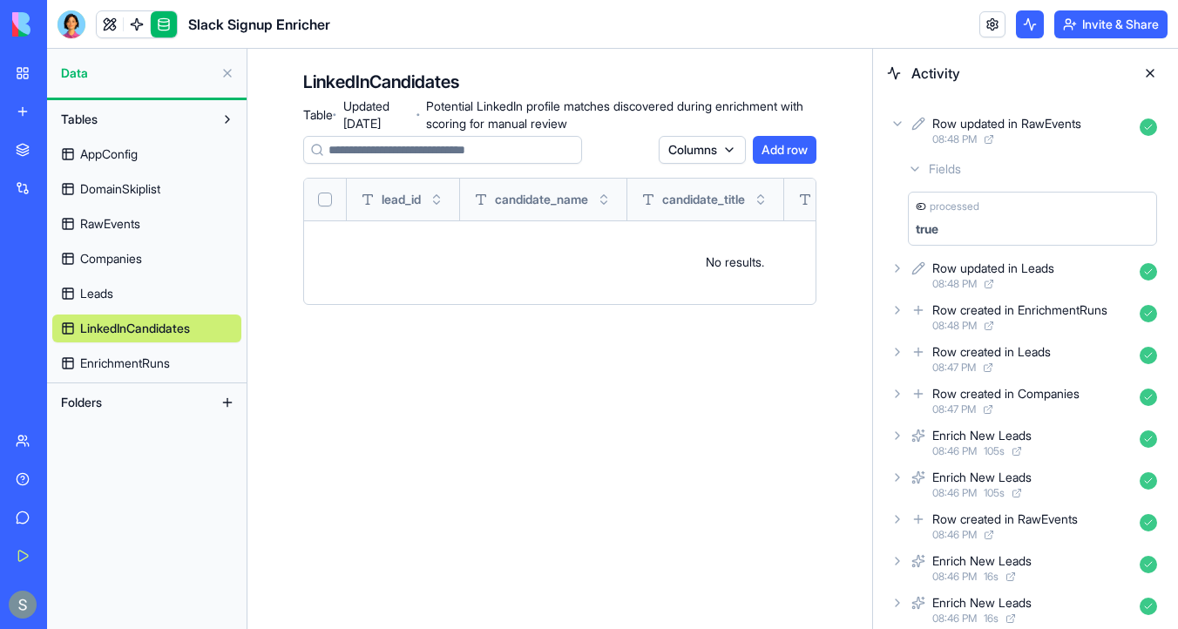
click at [914, 176] on div "Fields" at bounding box center [1032, 168] width 263 height 31
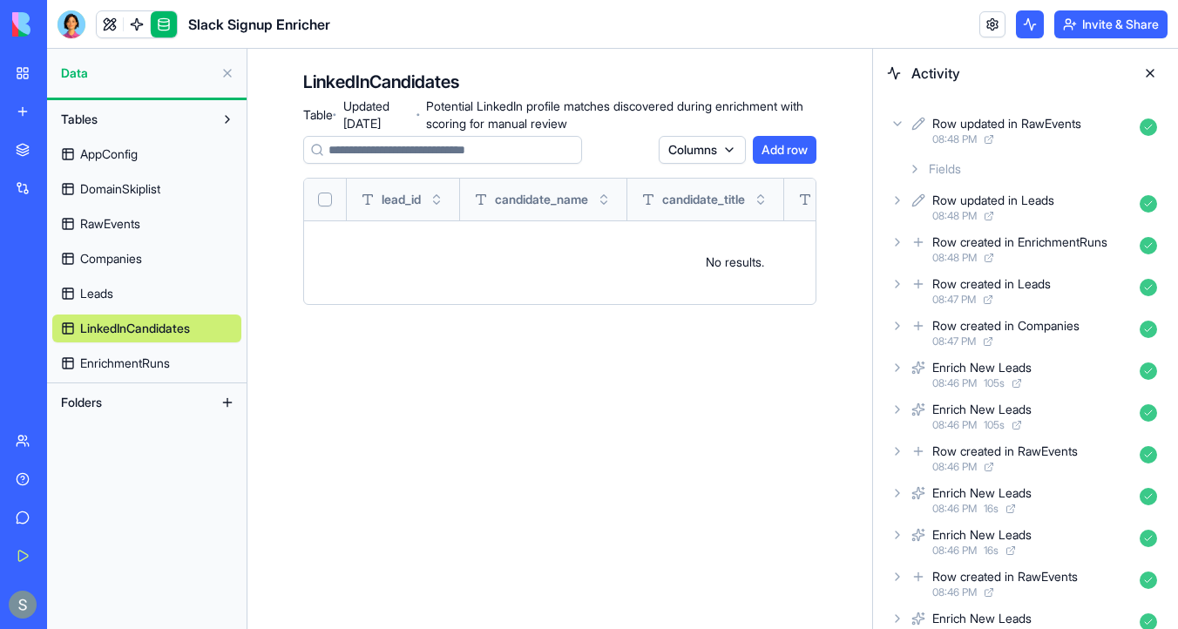
click at [901, 201] on icon at bounding box center [897, 200] width 14 height 14
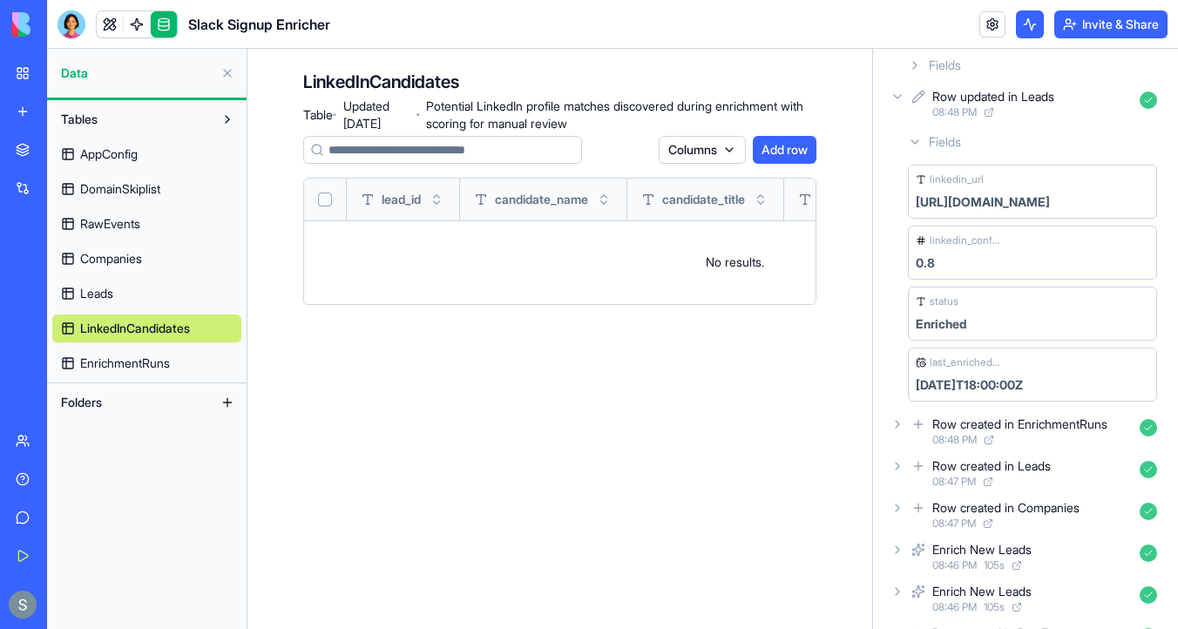
scroll to position [109, 0]
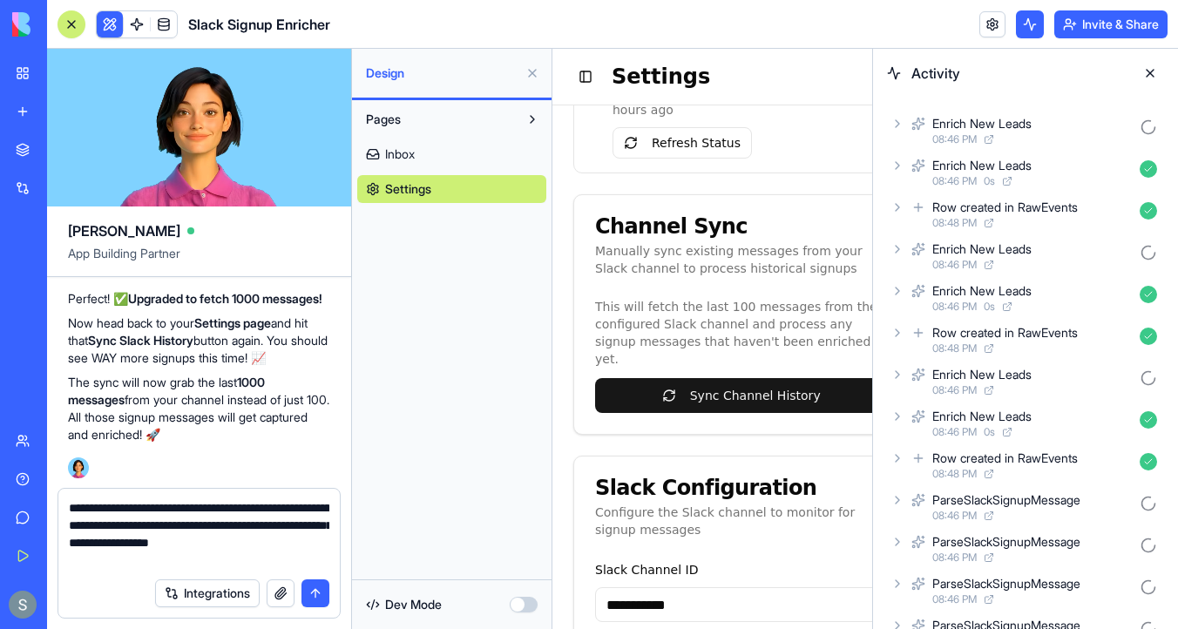
click at [901, 125] on icon at bounding box center [897, 124] width 14 height 14
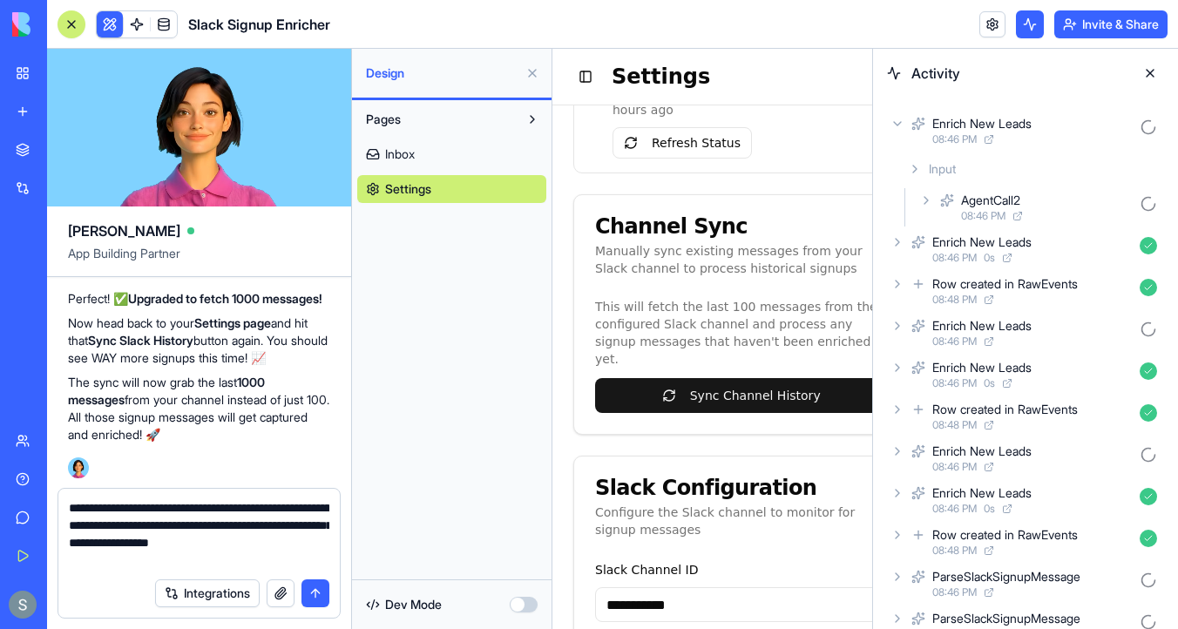
click at [917, 204] on div "AgentCall2 08:46 PM" at bounding box center [1039, 207] width 248 height 38
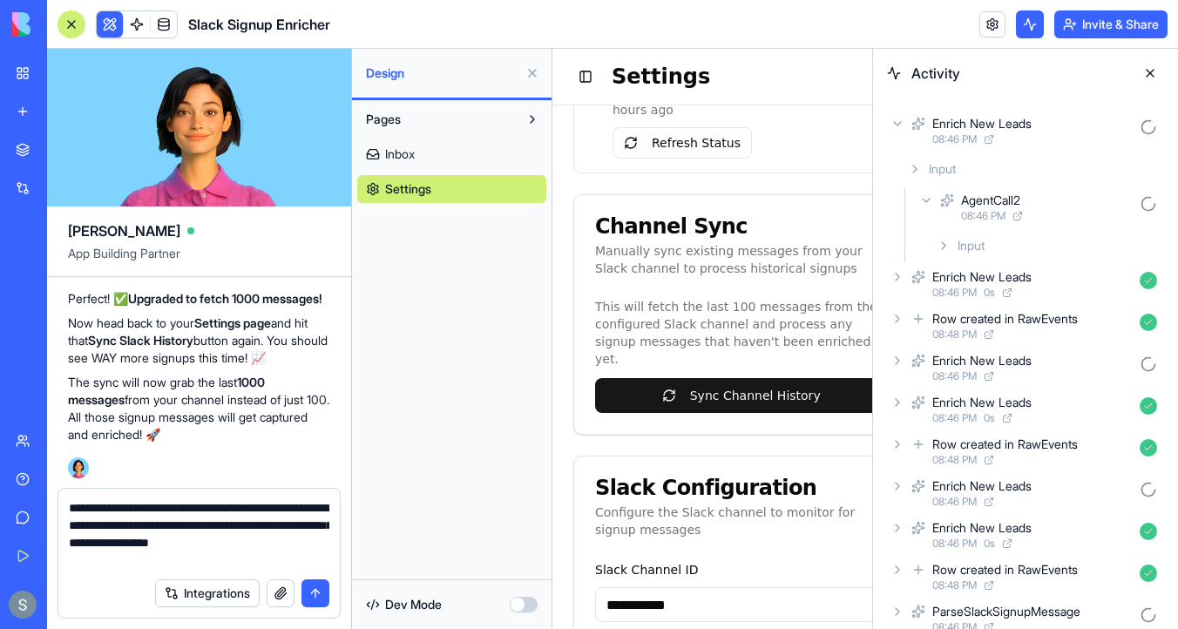
click at [942, 250] on icon at bounding box center [943, 246] width 14 height 14
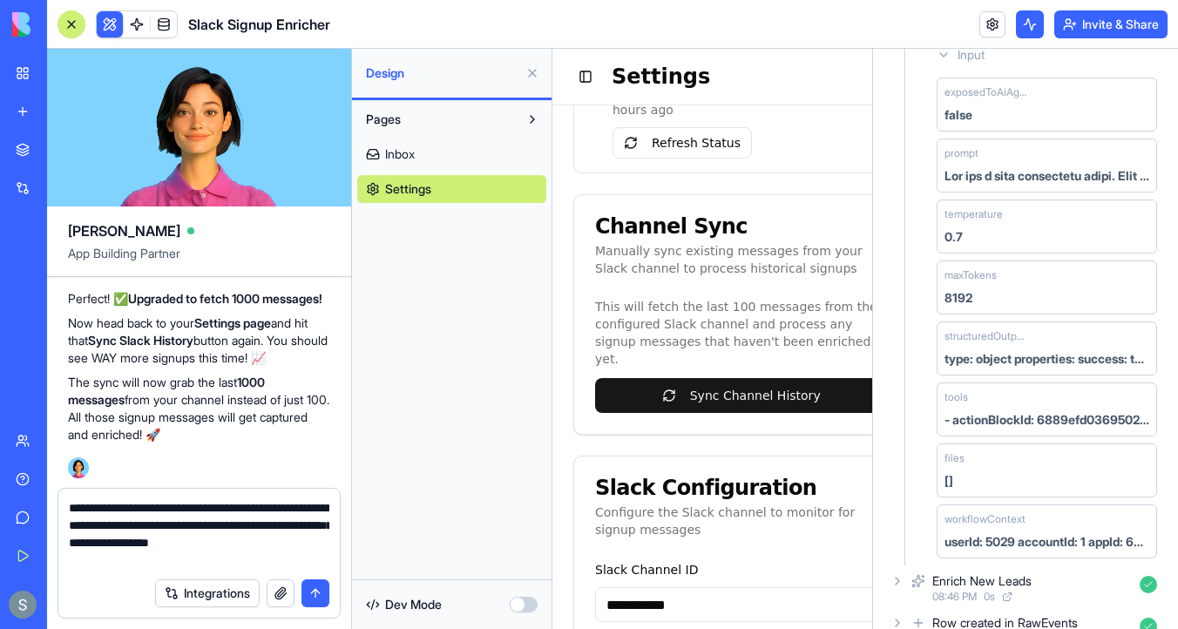
scroll to position [195, 0]
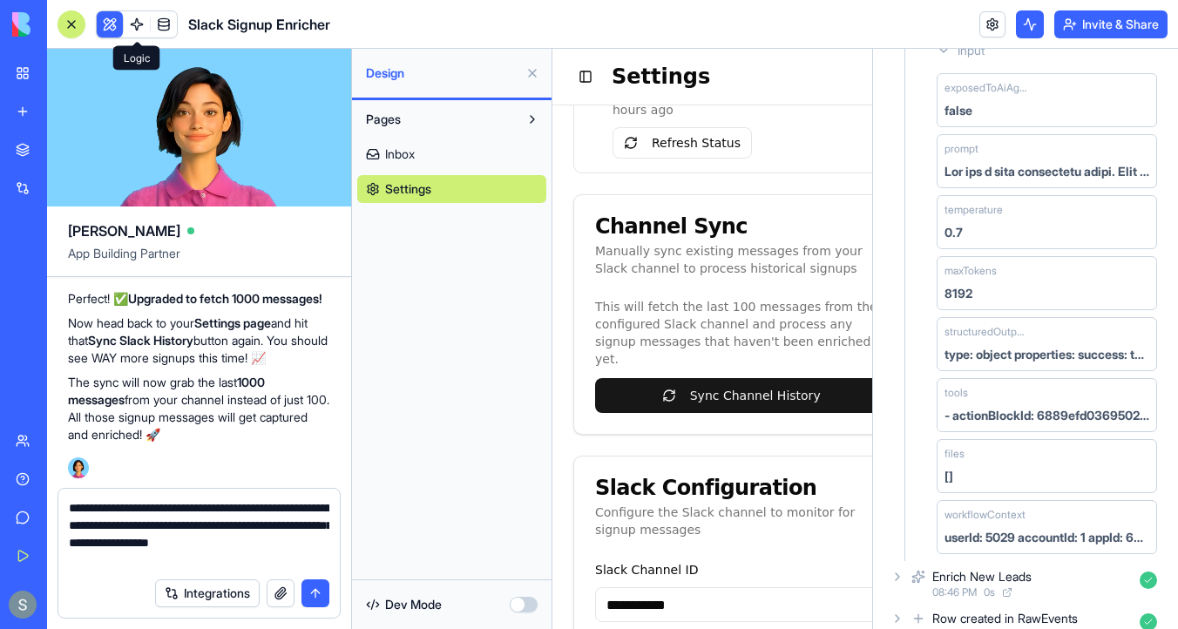
click at [139, 27] on span at bounding box center [136, 24] width 49 height 49
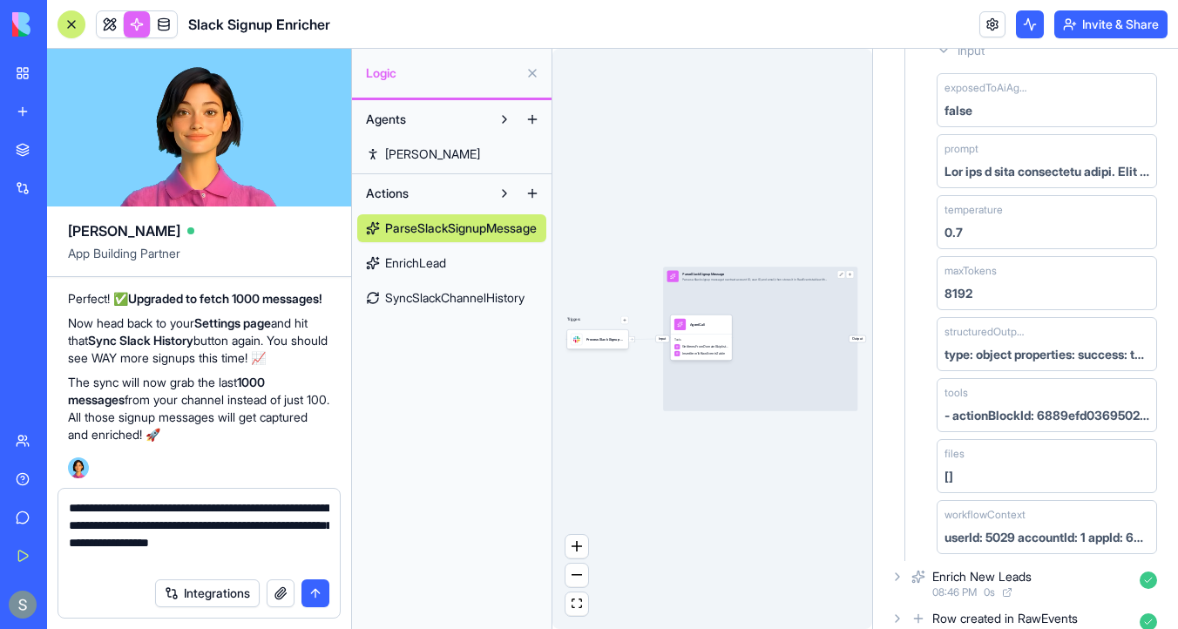
click at [444, 298] on span "SyncSlackChannelHistory" at bounding box center [454, 297] width 139 height 17
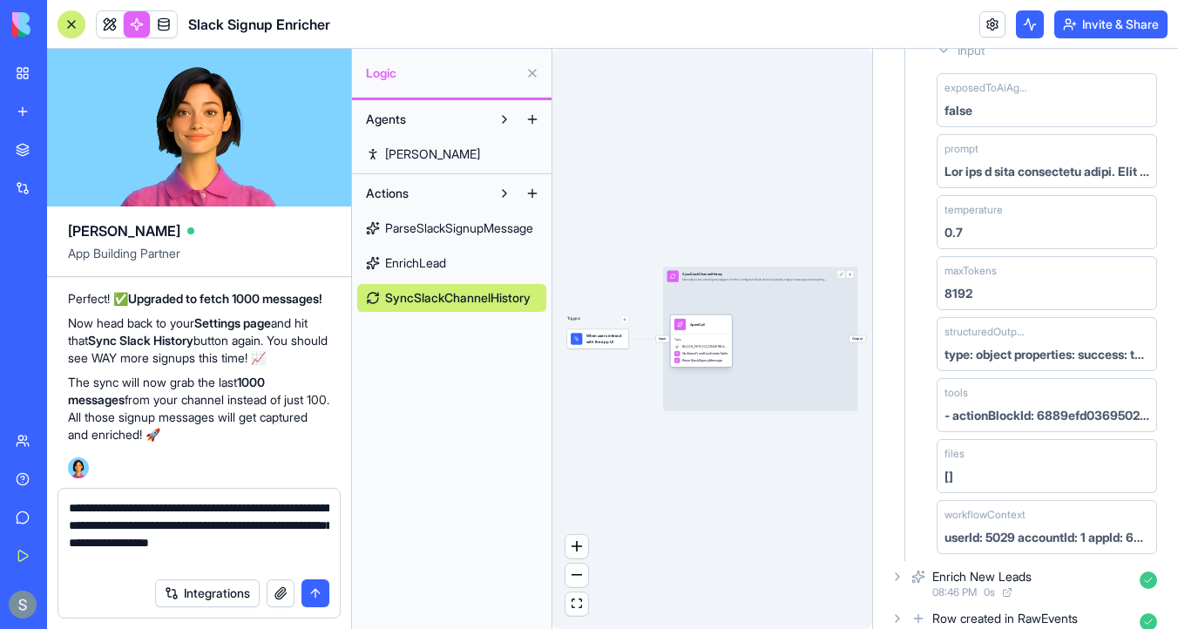
click at [718, 334] on div "Tools SLACK_FETCH_CONVERSATION_HISTORY GetItemsFromRawEventsTable ParseSlackSig…" at bounding box center [701, 350] width 62 height 33
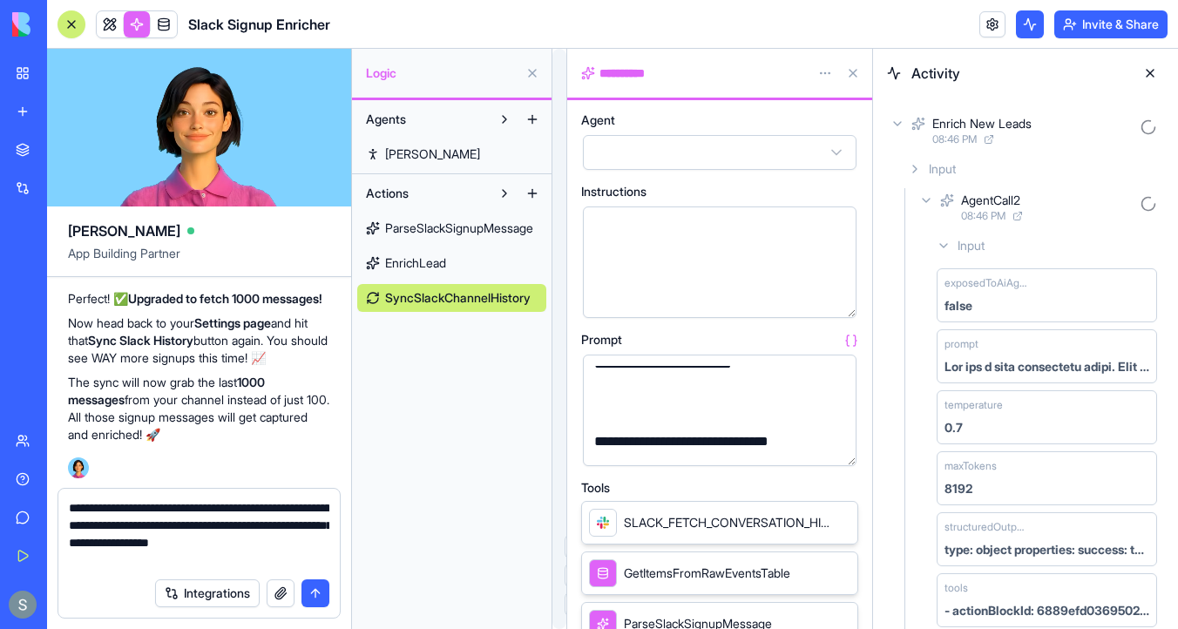
click at [906, 120] on div "Enrich New Leads 08:46 PM" at bounding box center [1025, 130] width 277 height 38
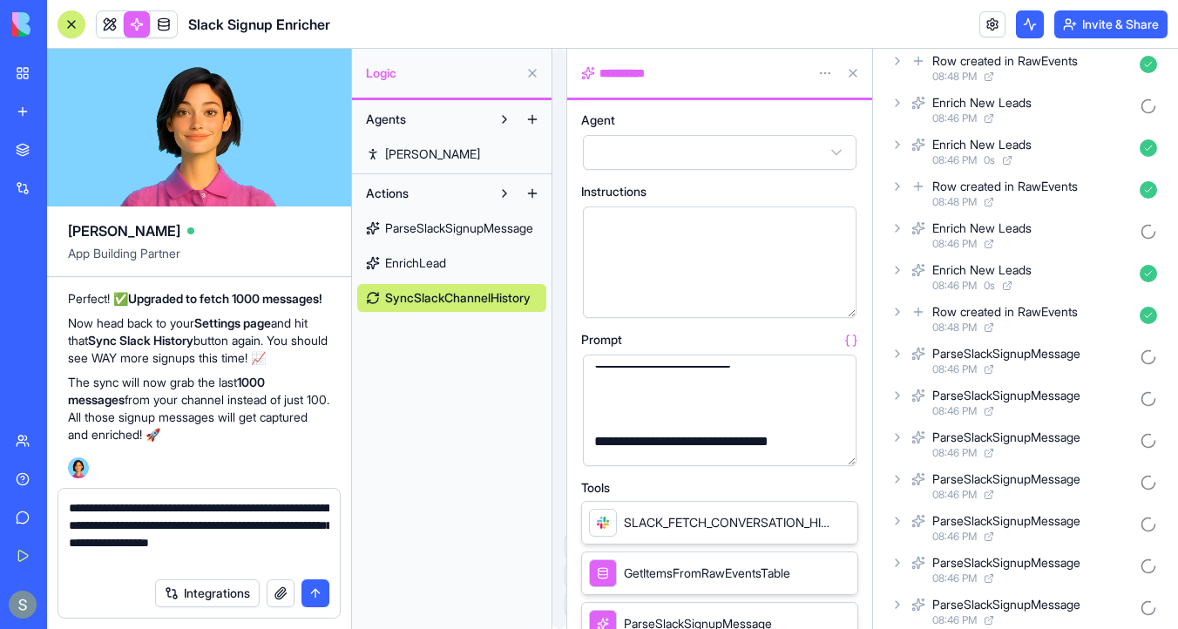
scroll to position [161, 0]
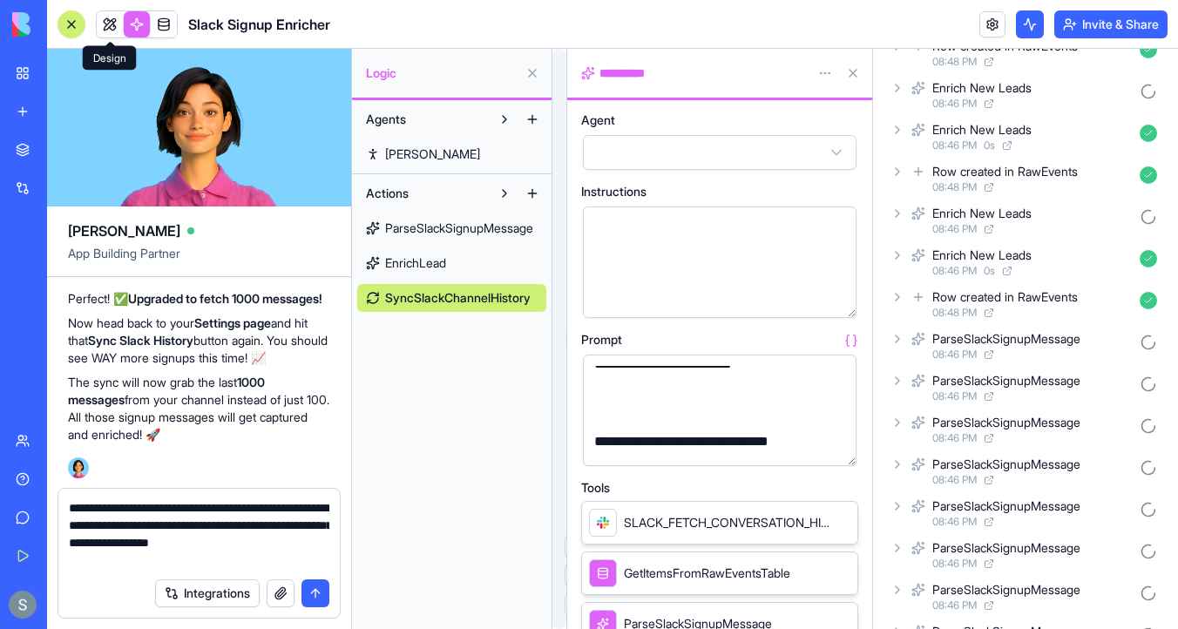
click at [115, 21] on link at bounding box center [110, 24] width 26 height 26
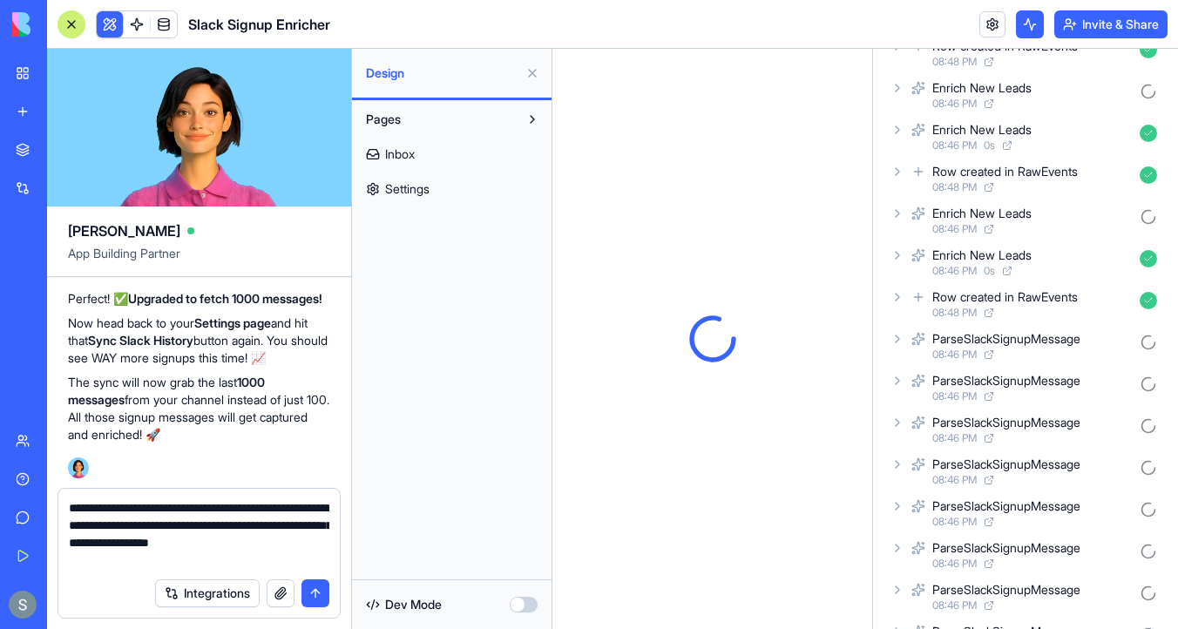
click at [449, 155] on link "Inbox" at bounding box center [451, 154] width 189 height 28
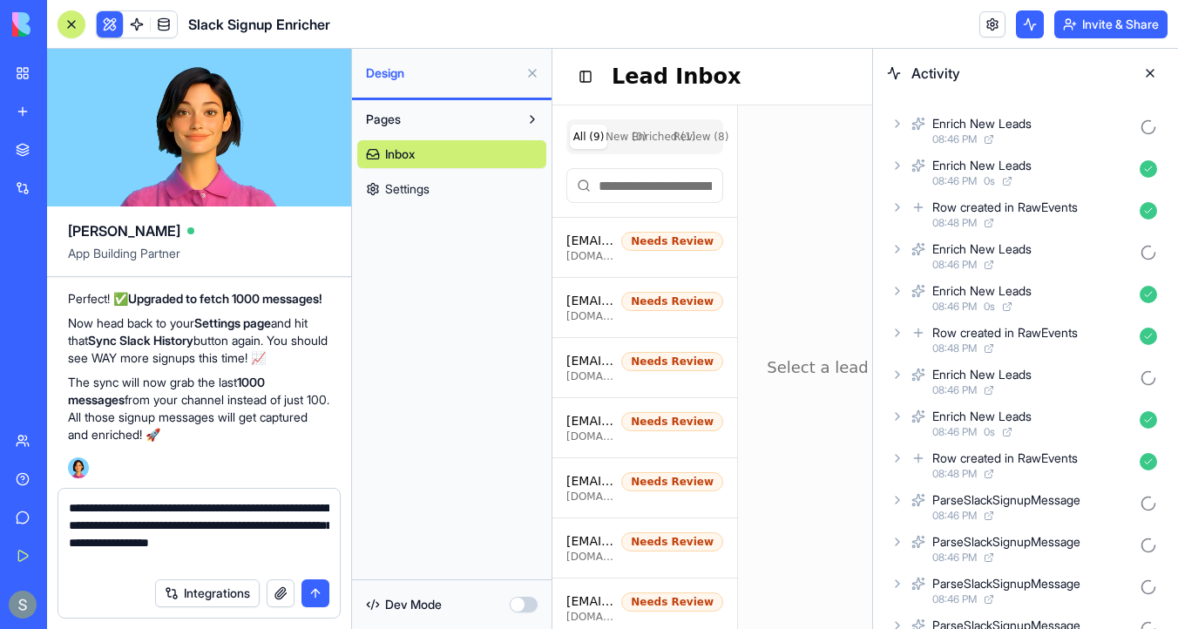
click at [66, 26] on div at bounding box center [71, 24] width 14 height 14
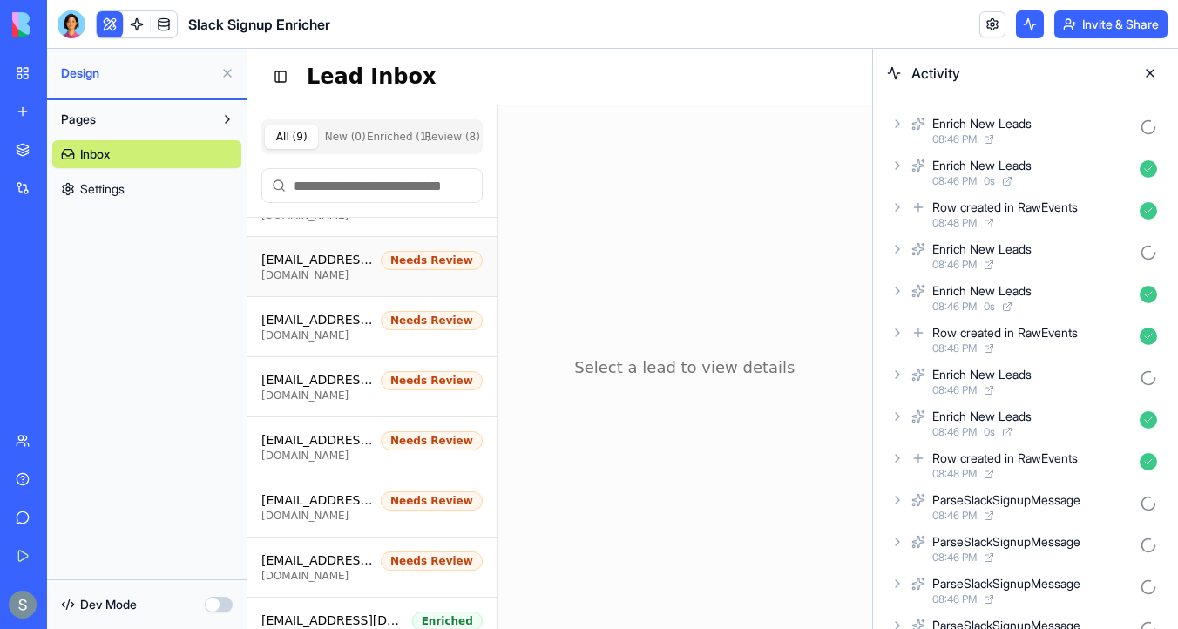
scroll to position [153, 0]
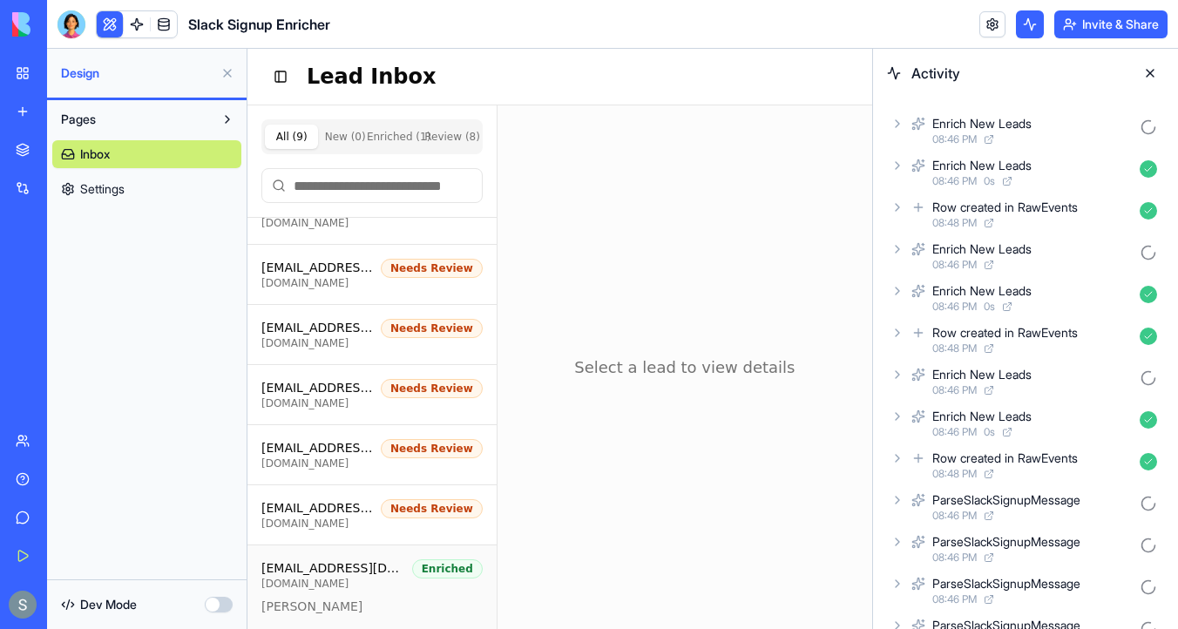
click at [319, 592] on div "kobiyama.satoshi@tsukune-inc.com tsukune-inc.com Enriched Satoshi Kobiyama" at bounding box center [371, 587] width 221 height 56
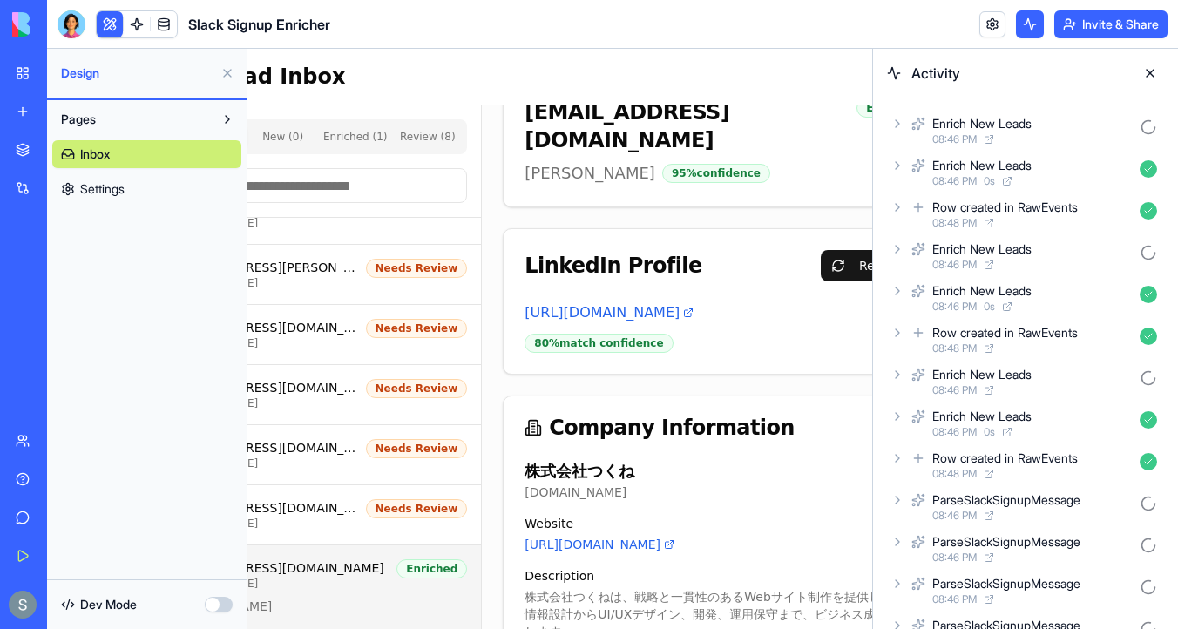
scroll to position [0, 0]
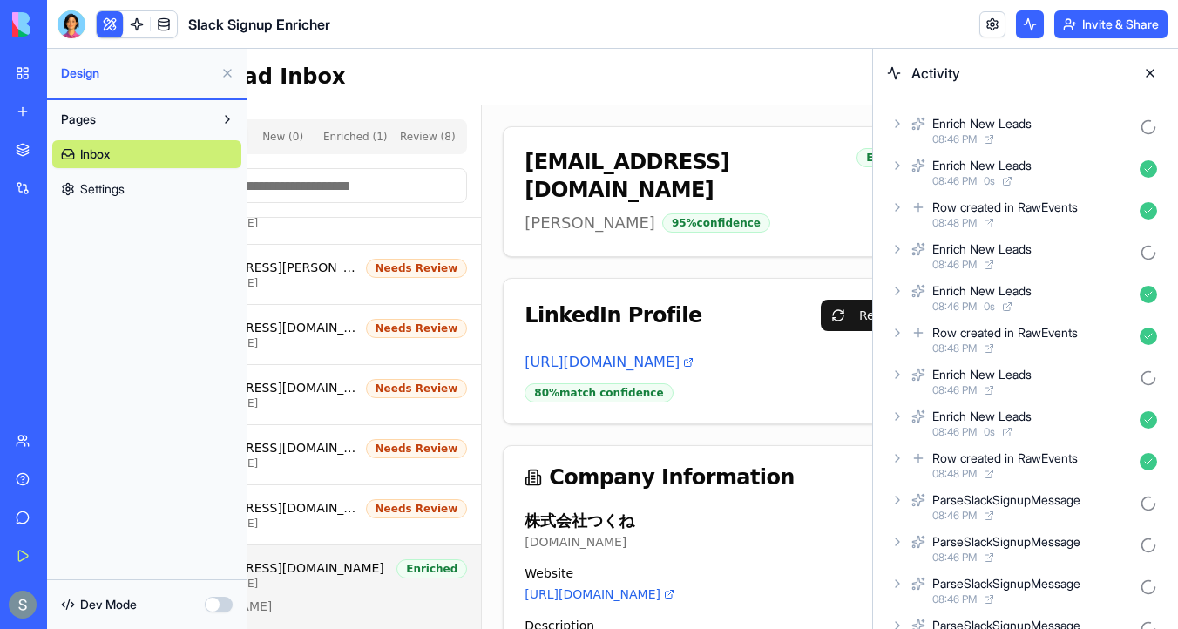
click at [897, 125] on icon at bounding box center [896, 123] width 3 height 7
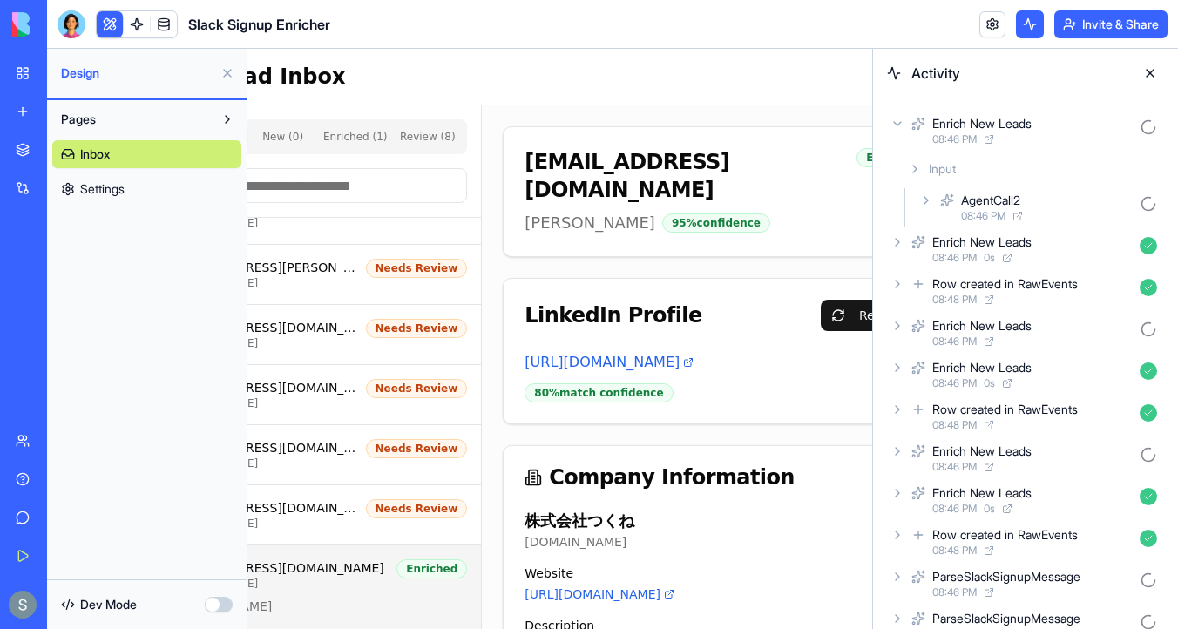
click at [927, 202] on icon at bounding box center [926, 200] width 14 height 14
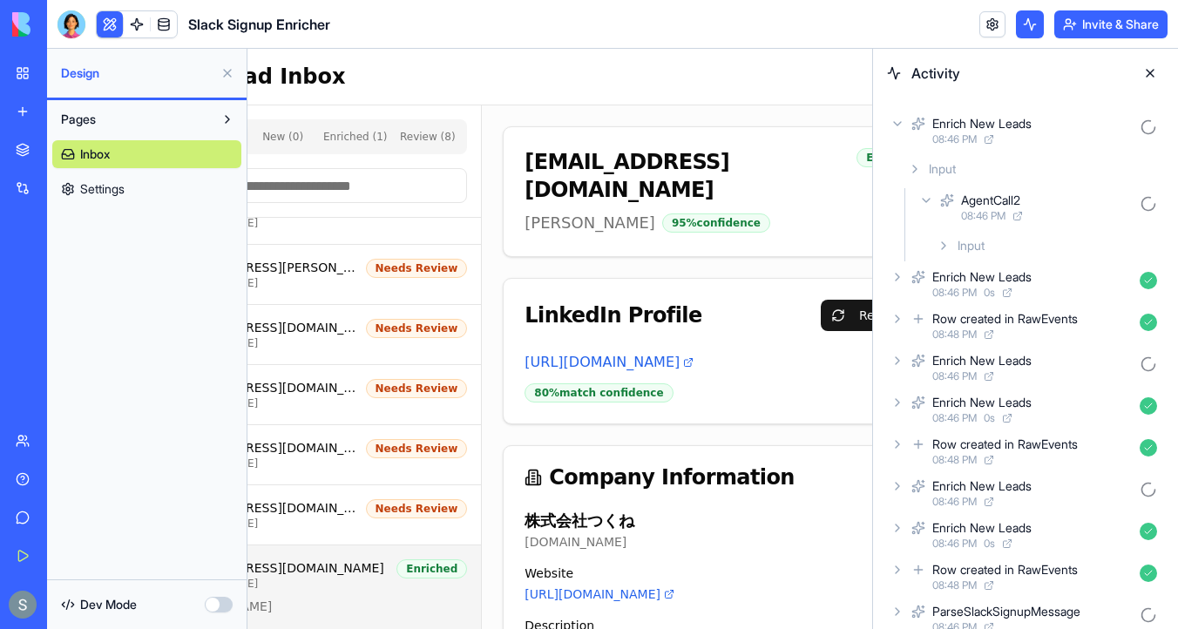
click at [901, 122] on icon at bounding box center [897, 124] width 14 height 14
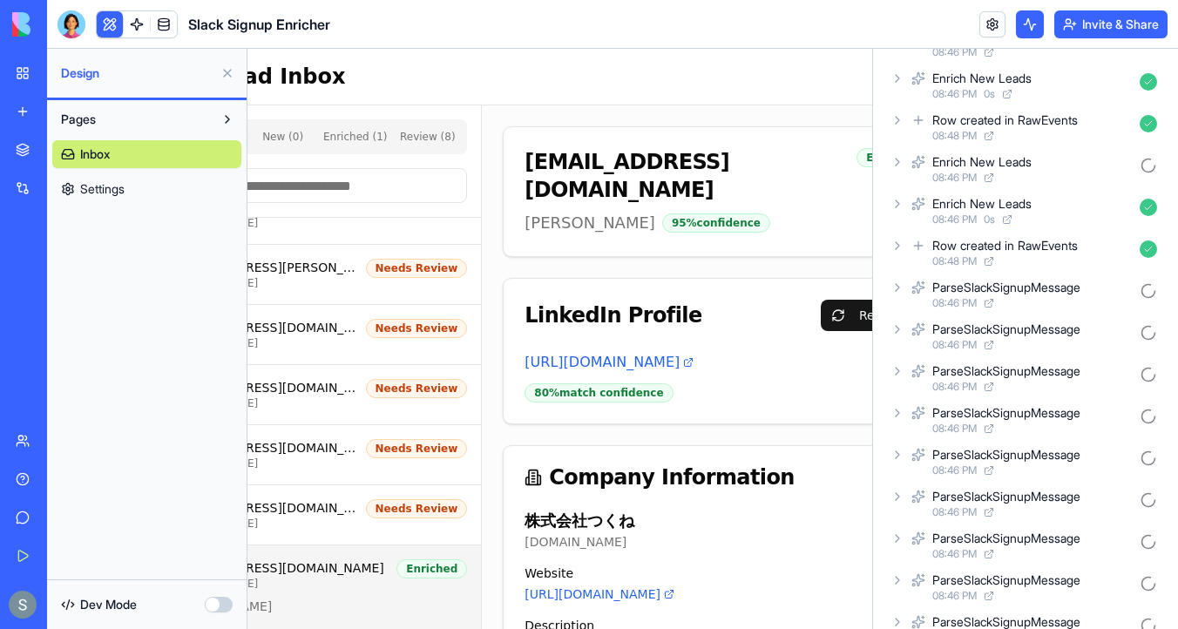
scroll to position [216, 0]
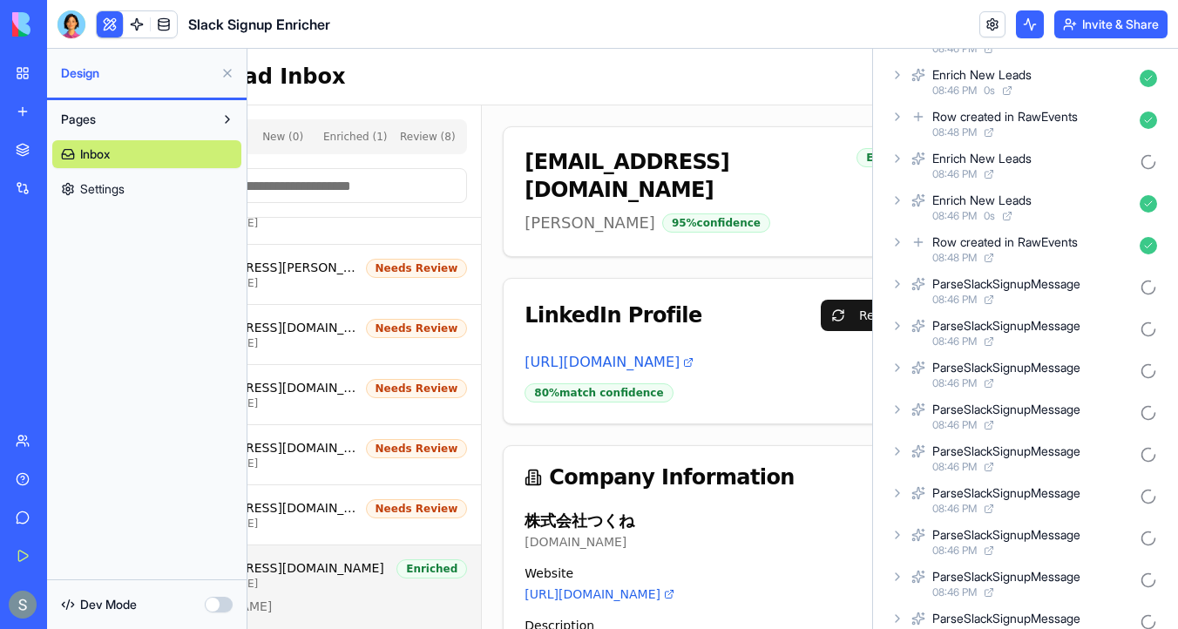
click at [895, 288] on icon at bounding box center [897, 284] width 14 height 14
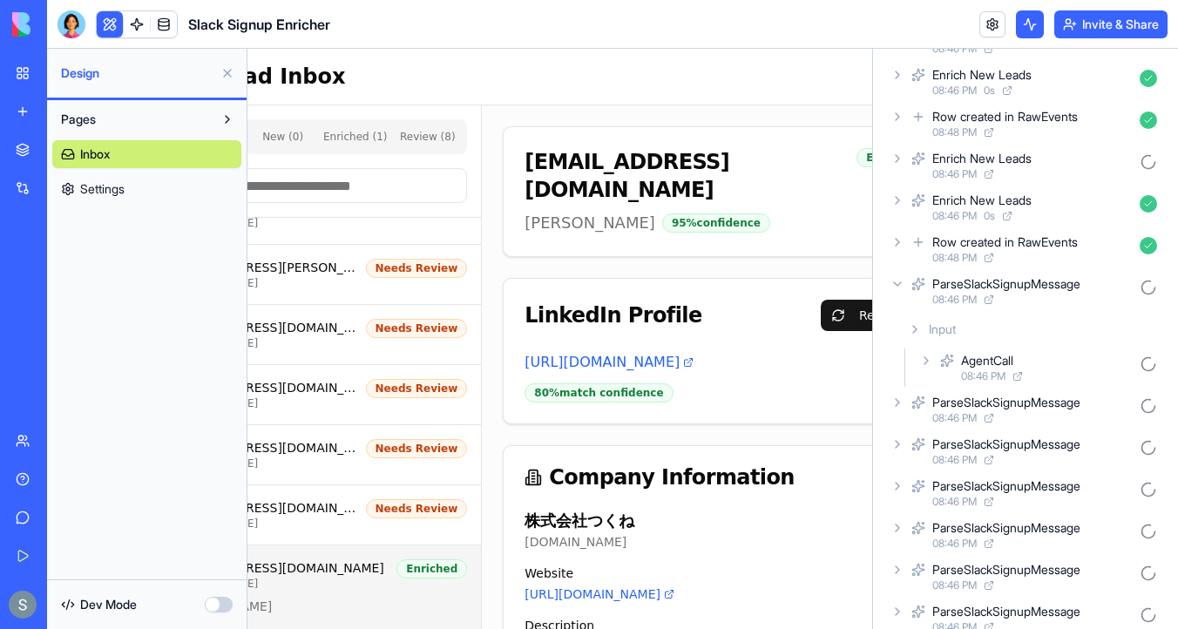
click at [919, 359] on icon at bounding box center [926, 361] width 14 height 14
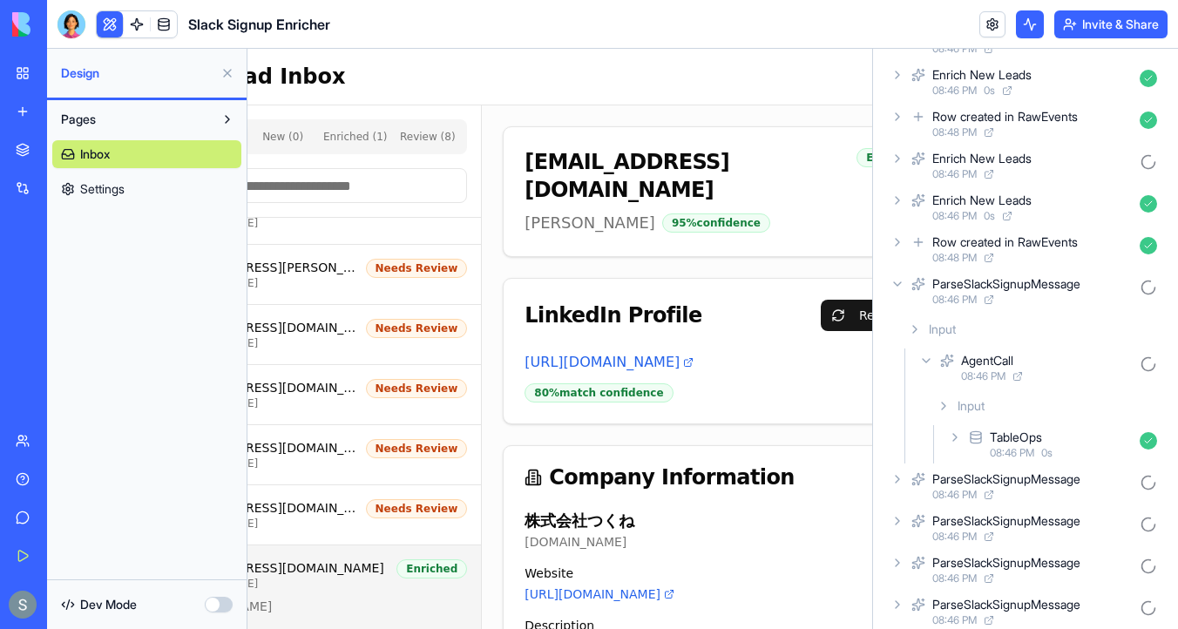
click at [955, 437] on icon at bounding box center [955, 437] width 14 height 14
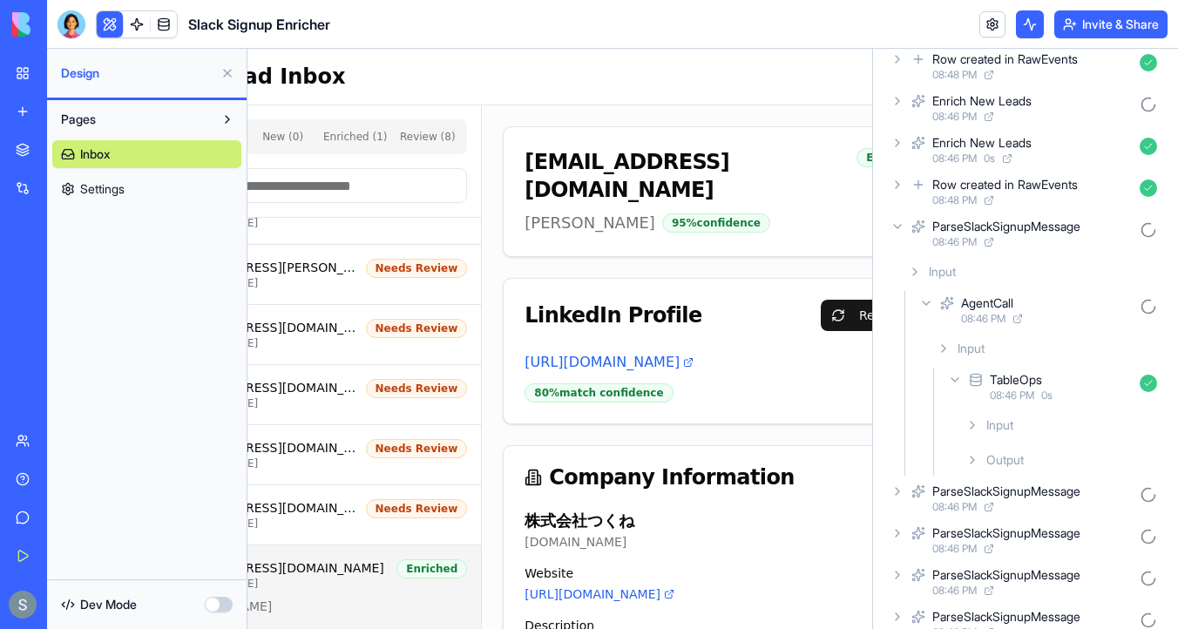
scroll to position [314, 0]
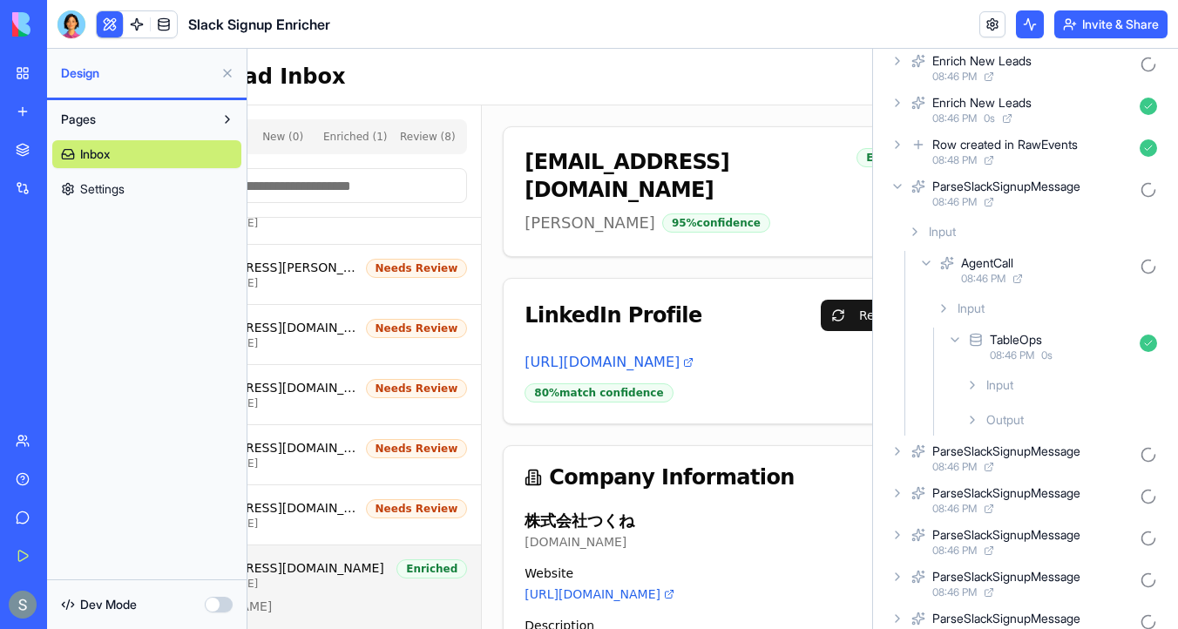
click at [963, 385] on div "Input" at bounding box center [1061, 384] width 206 height 31
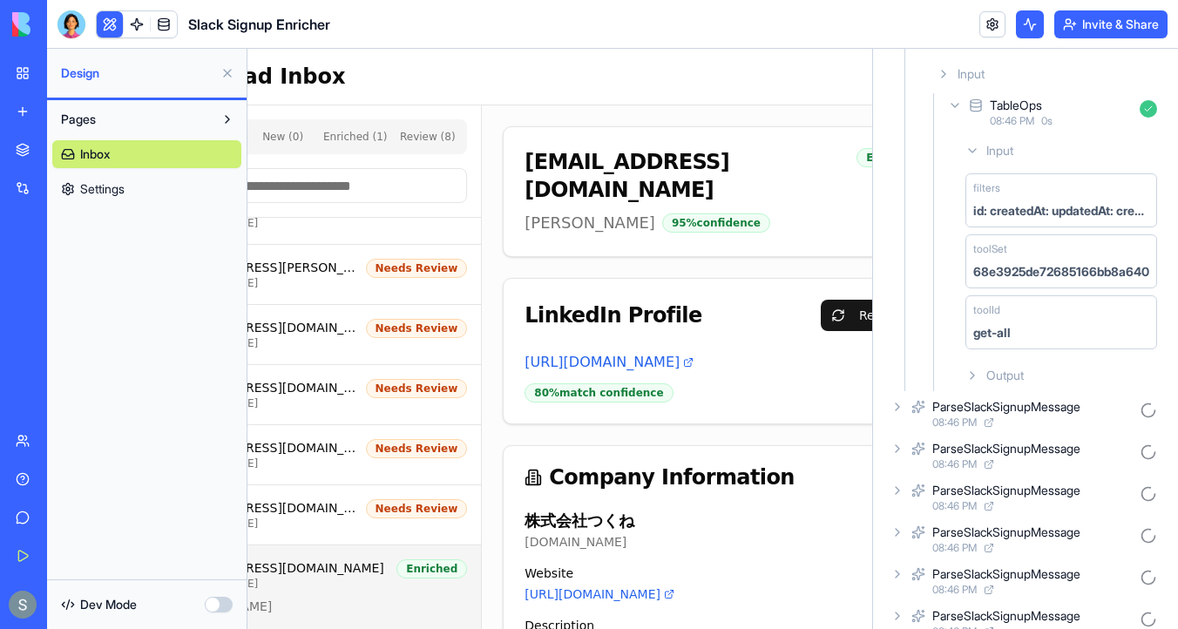
scroll to position [552, 0]
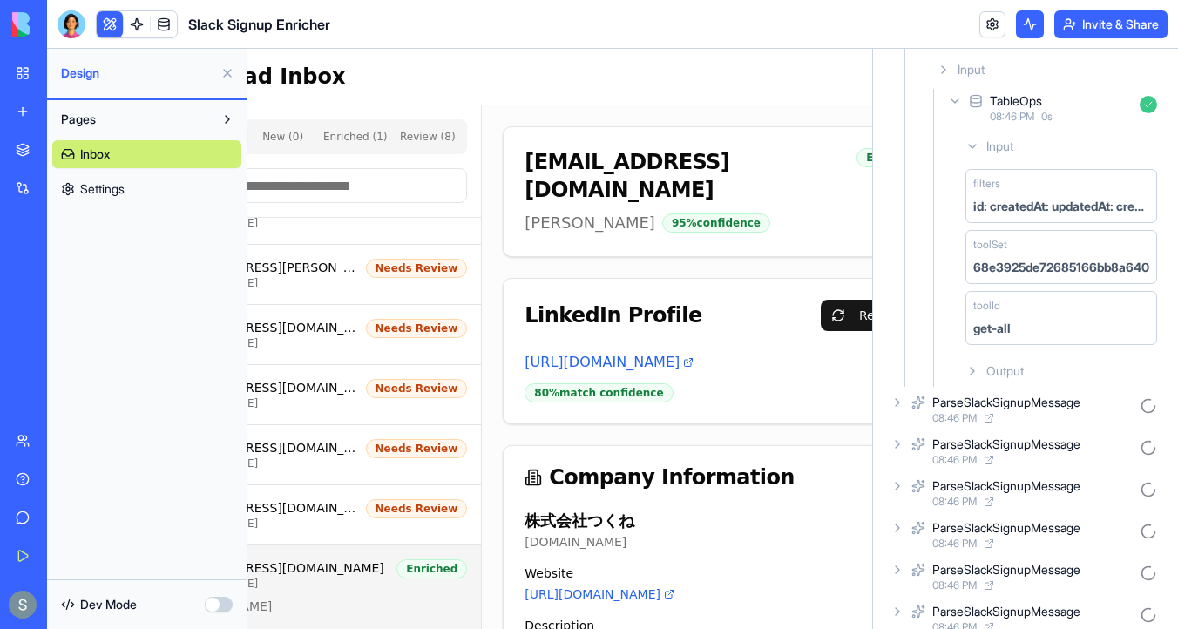
click at [978, 365] on icon at bounding box center [972, 371] width 14 height 14
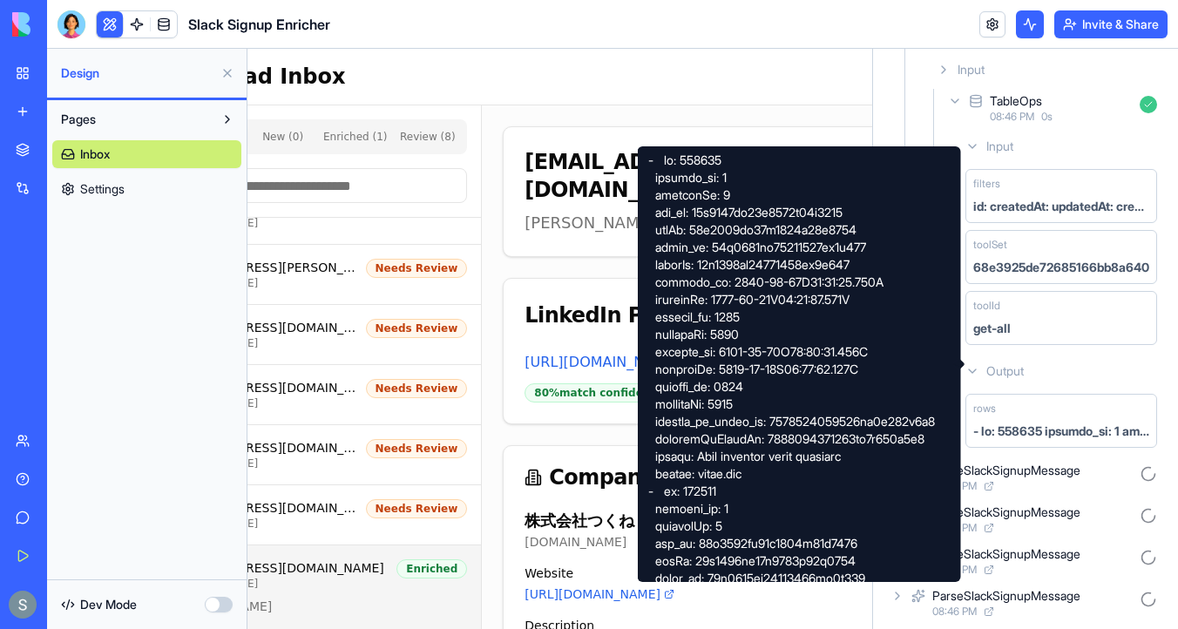
scroll to position [623, 0]
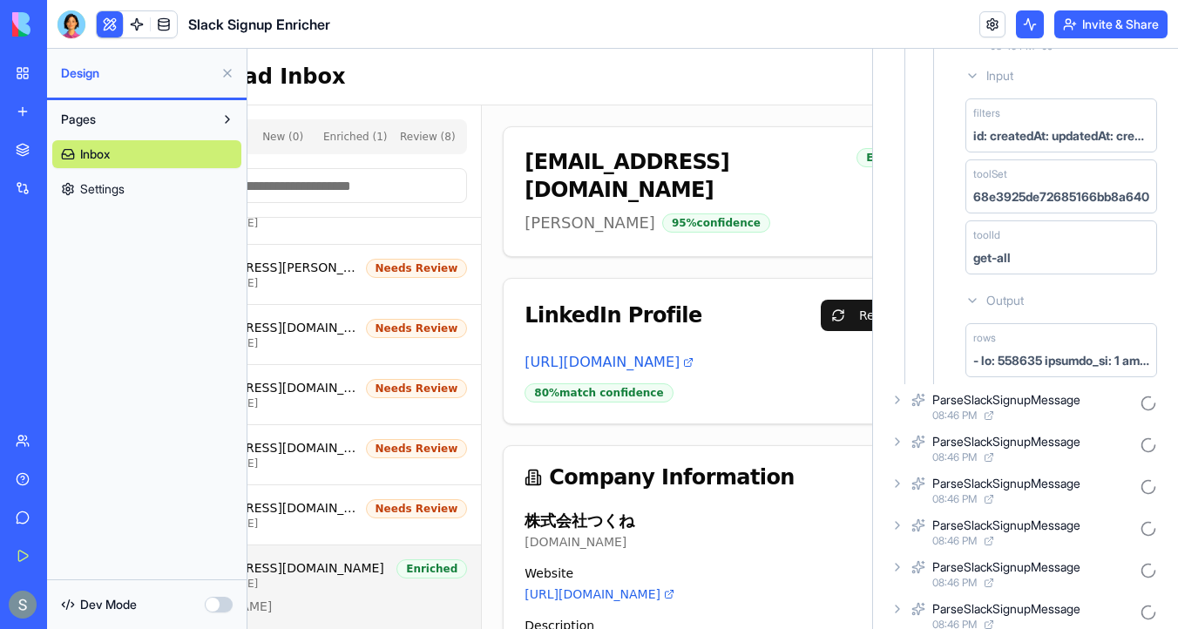
click at [894, 401] on icon at bounding box center [897, 400] width 14 height 14
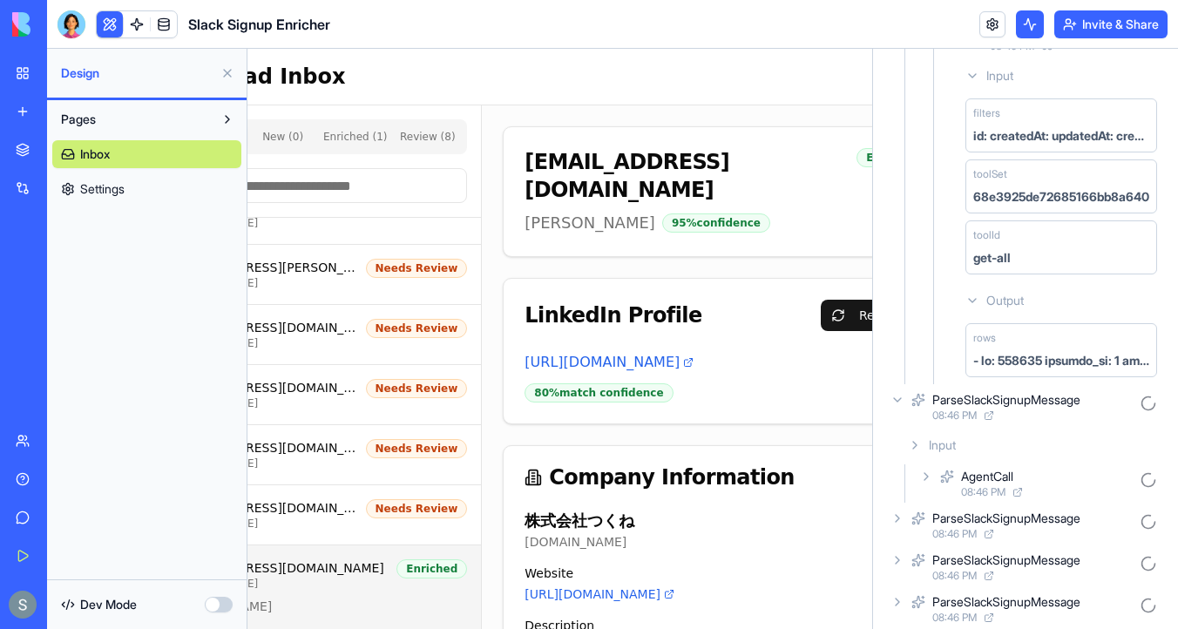
click at [923, 469] on icon at bounding box center [926, 476] width 14 height 14
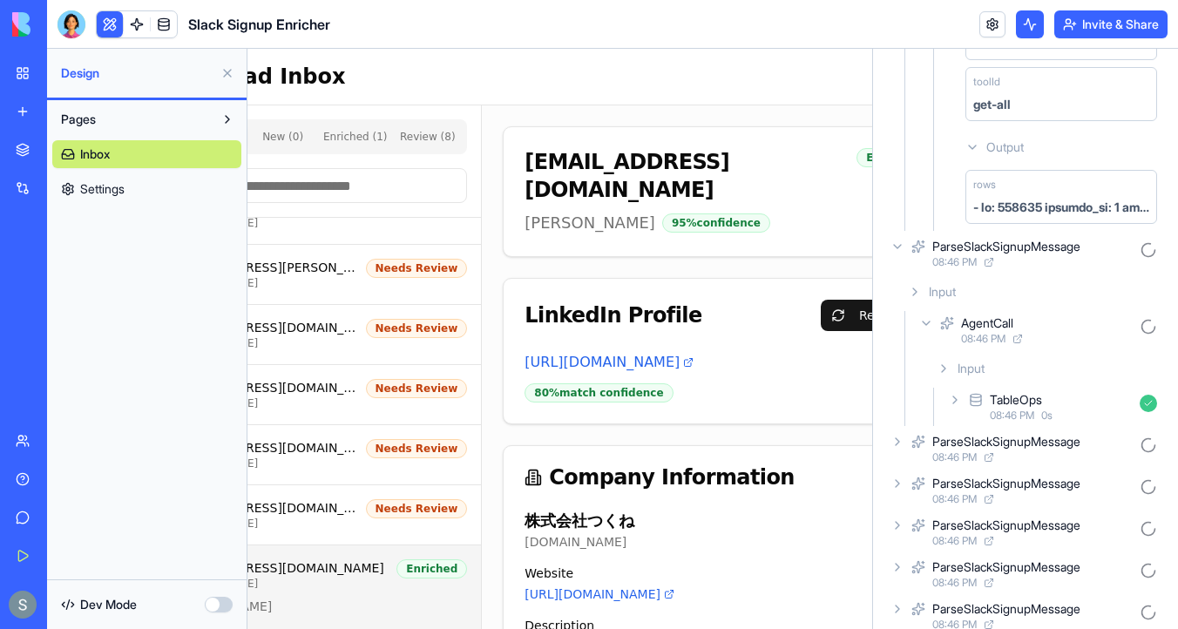
click at [949, 402] on icon at bounding box center [955, 400] width 14 height 14
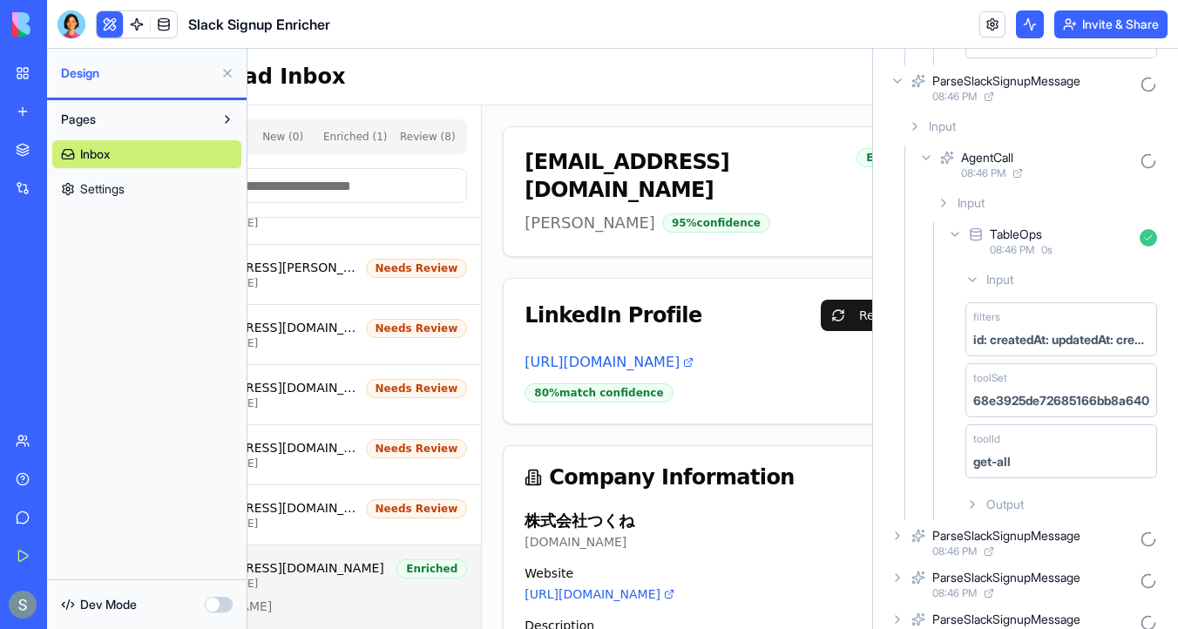
scroll to position [955, 0]
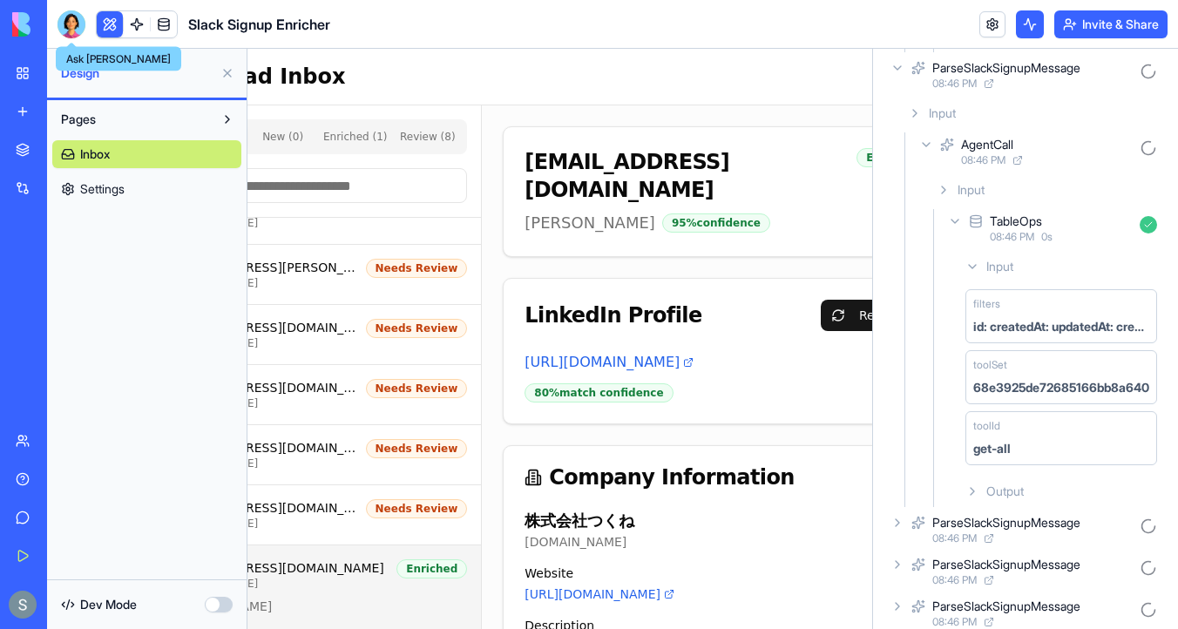
click at [75, 14] on div at bounding box center [71, 24] width 28 height 28
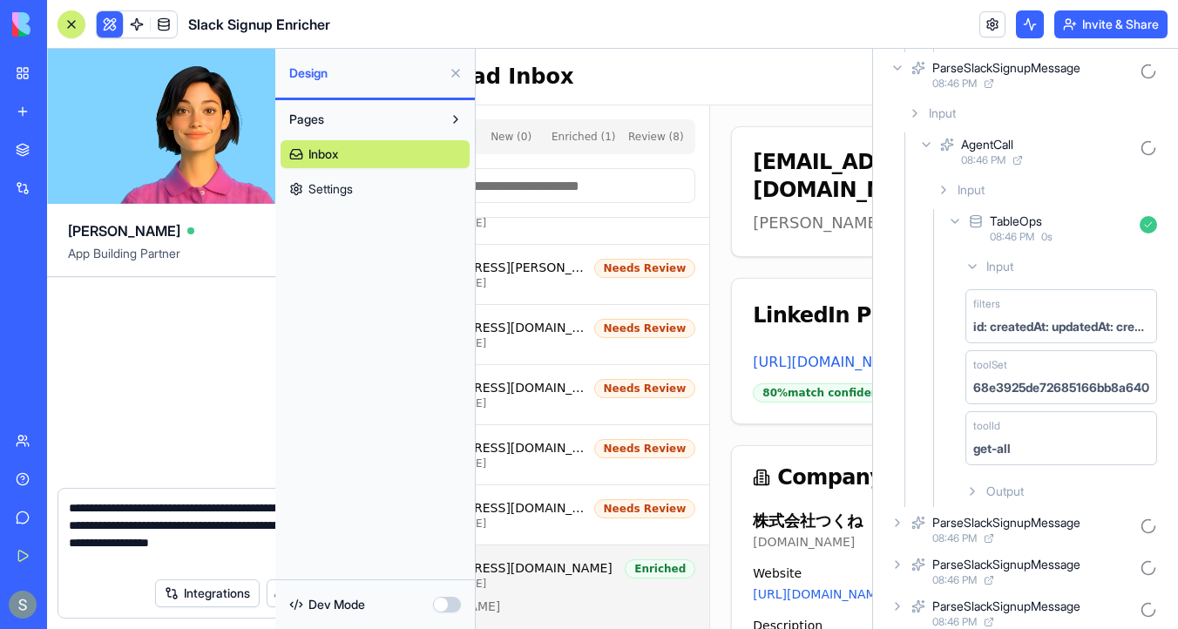
scroll to position [11759, 0]
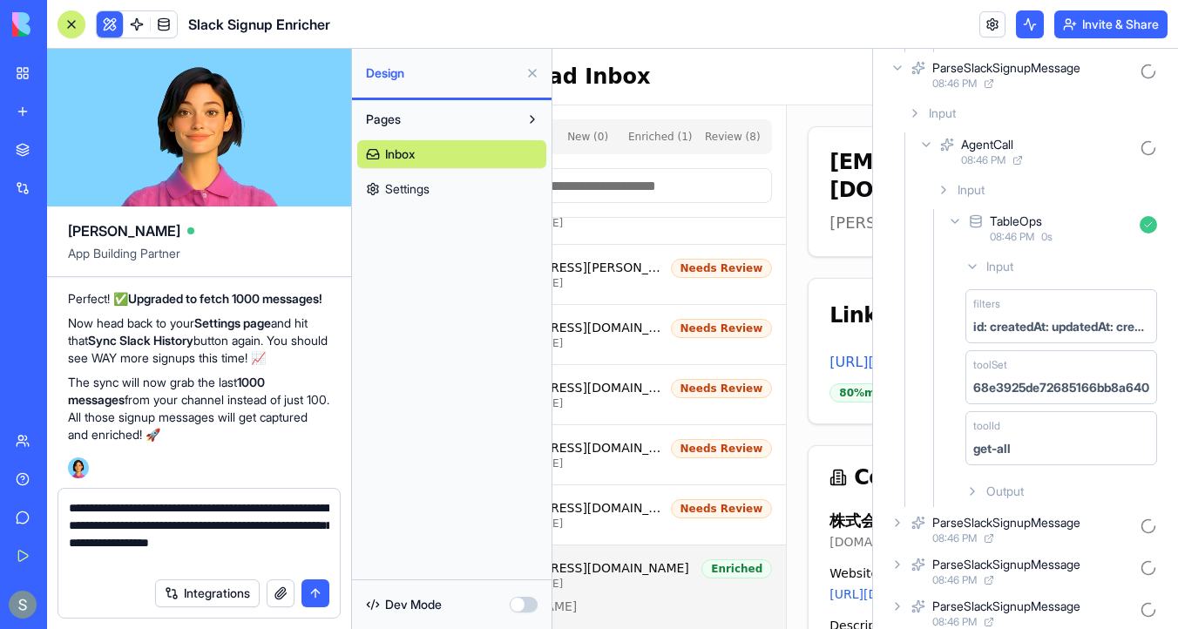
click at [249, 552] on textarea "**********" at bounding box center [199, 534] width 260 height 70
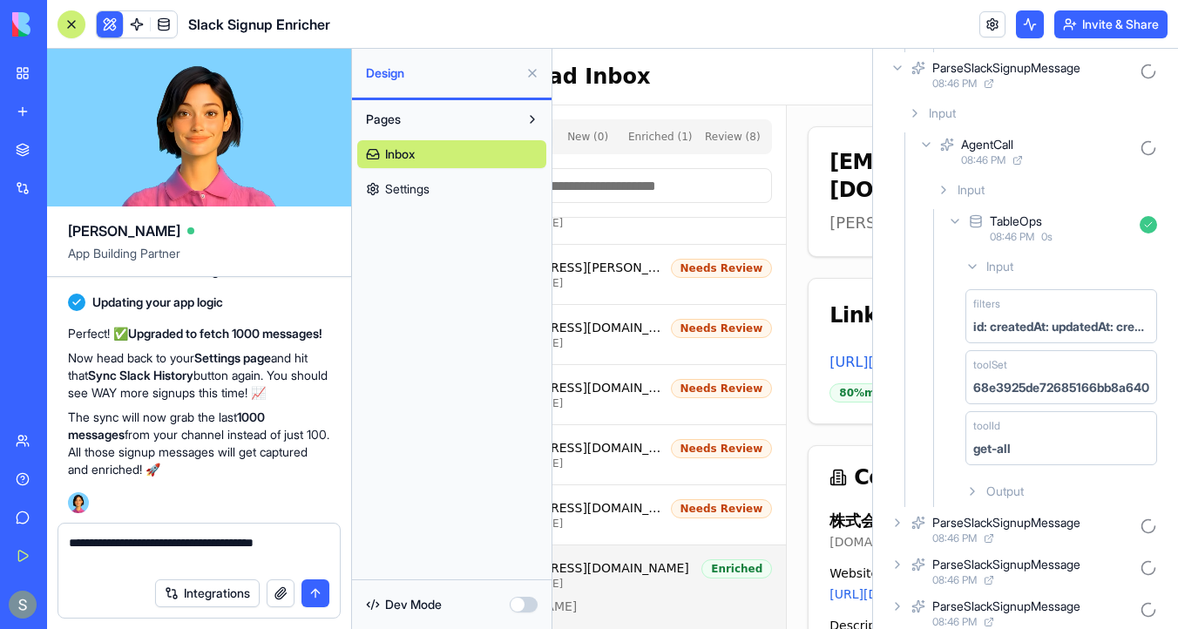
scroll to position [11724, 0]
type textarea "**********"
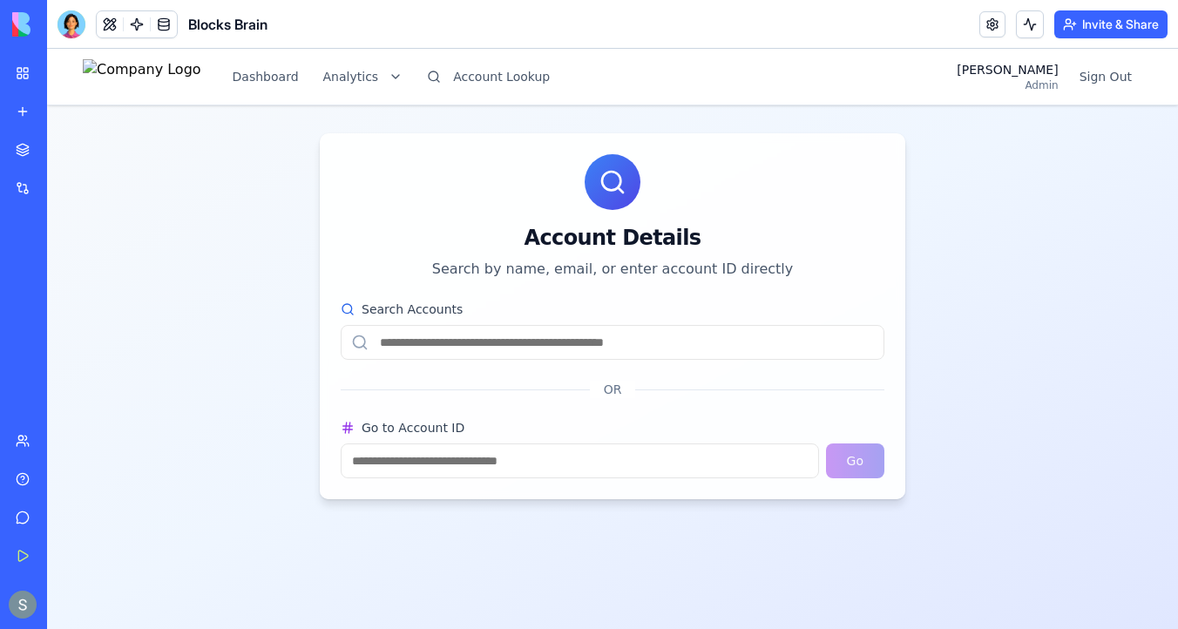
click at [483, 348] on input "Search Accounts" at bounding box center [613, 342] width 544 height 35
click at [723, 348] on input "Search Accounts" at bounding box center [613, 342] width 544 height 35
paste input "**********"
type input "**********"
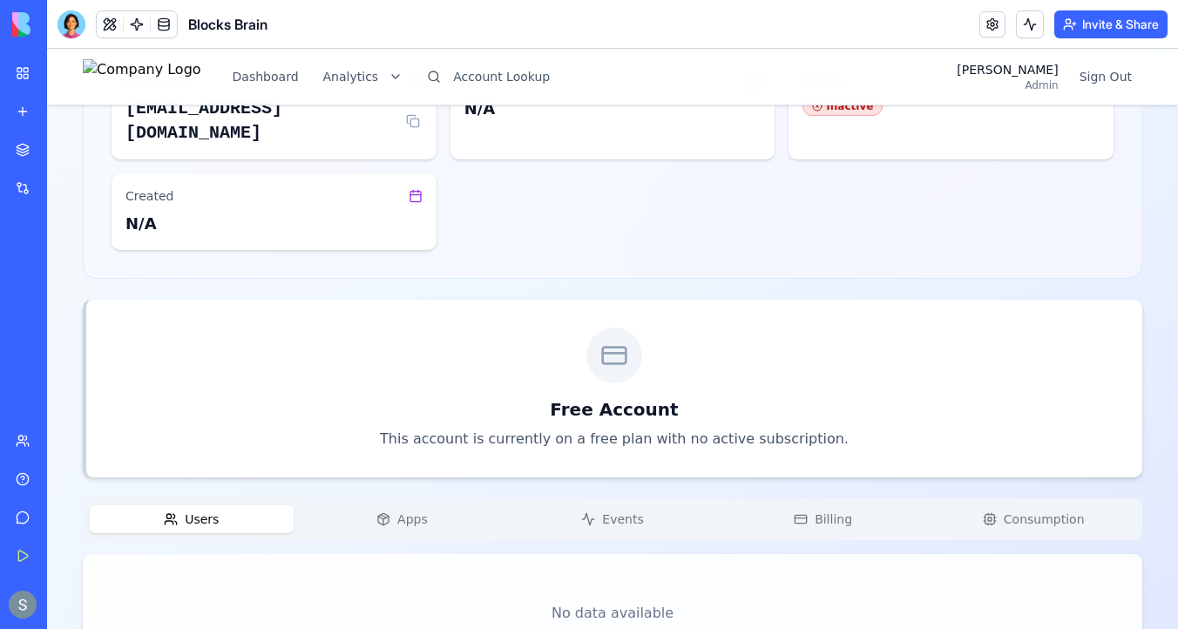
scroll to position [206, 0]
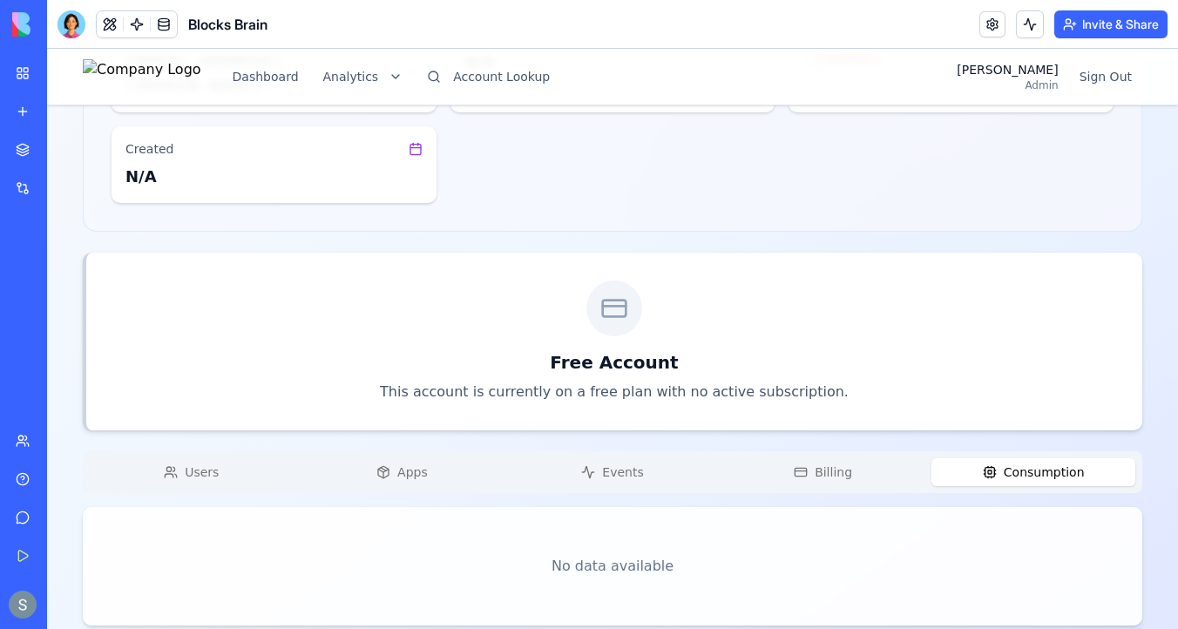
click at [1039, 458] on button "Consumption" at bounding box center [1033, 472] width 204 height 28
click at [1008, 463] on span "Consumption" at bounding box center [1043, 471] width 81 height 17
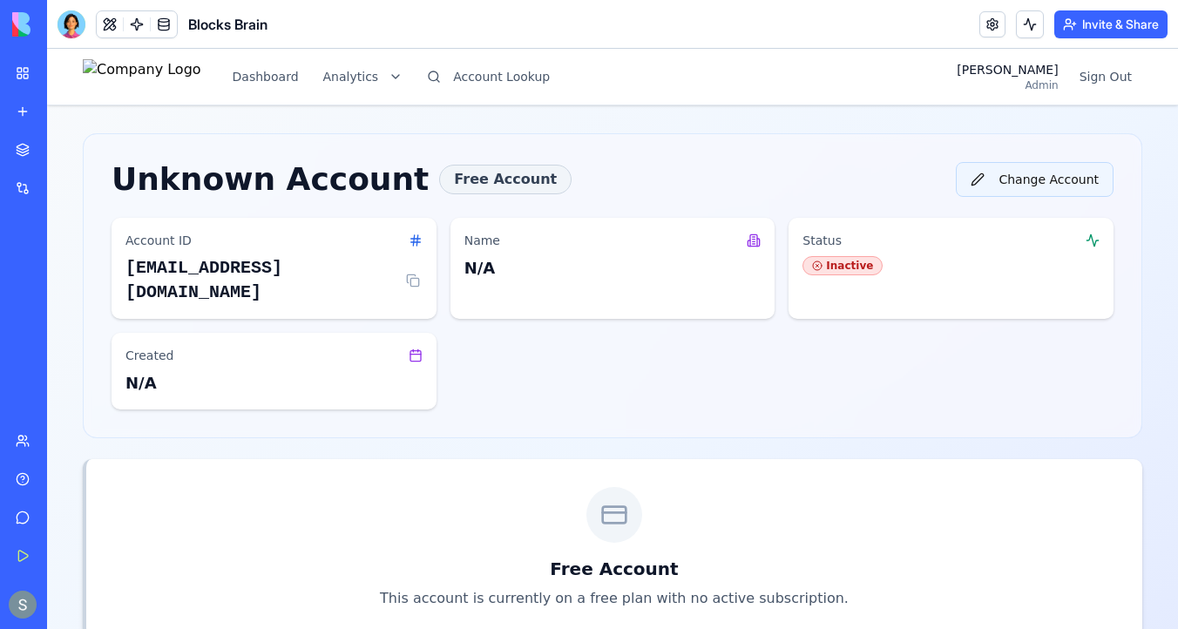
click at [1025, 178] on button "Change Account" at bounding box center [1034, 179] width 158 height 35
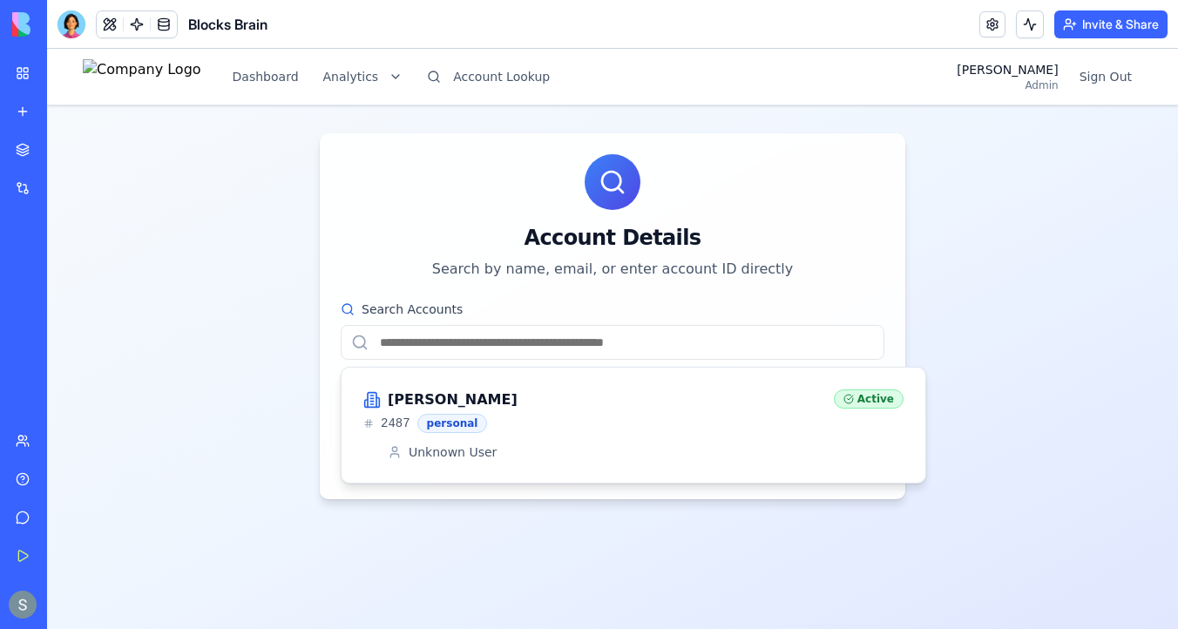
click at [621, 351] on input "Search Accounts" at bounding box center [613, 342] width 544 height 35
paste input "**********"
type input "**********"
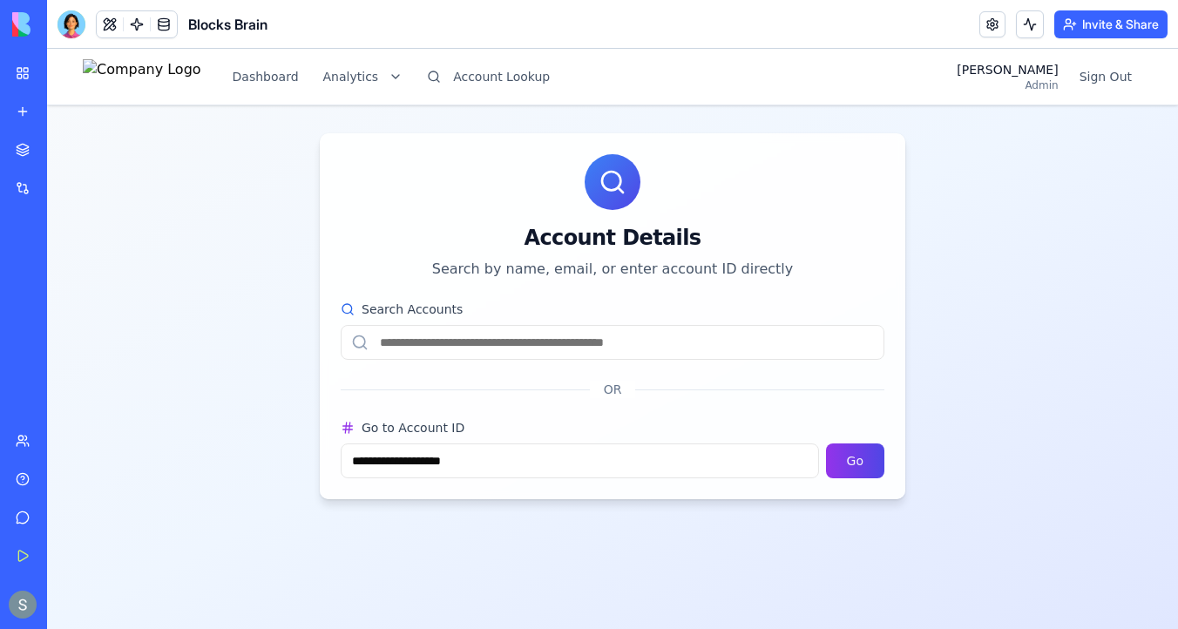
click at [652, 348] on input "Search Accounts" at bounding box center [613, 342] width 544 height 35
paste input "**********"
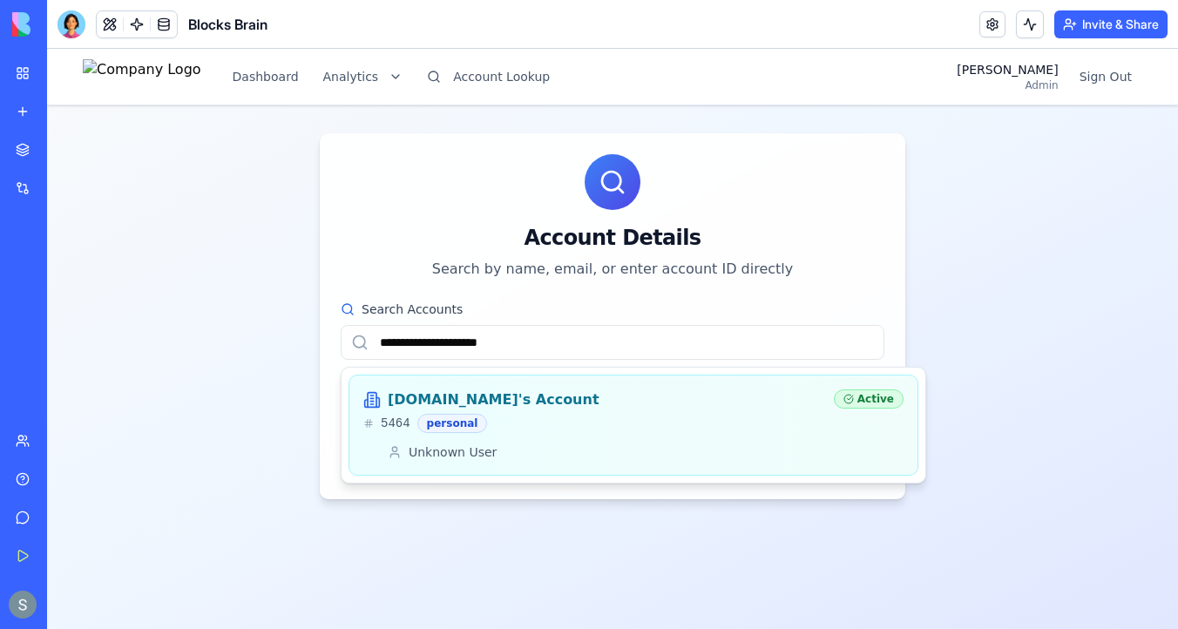
type input "**********"
click at [462, 402] on h3 "[DOMAIN_NAME]'s Account" at bounding box center [494, 399] width 212 height 21
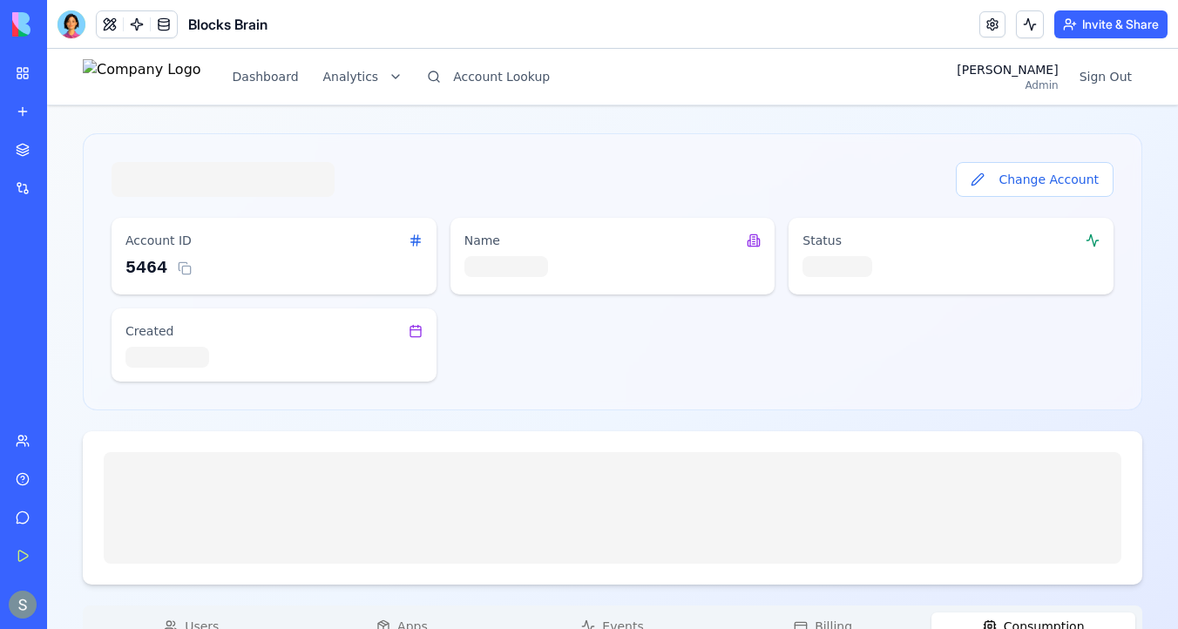
scroll to position [165, 0]
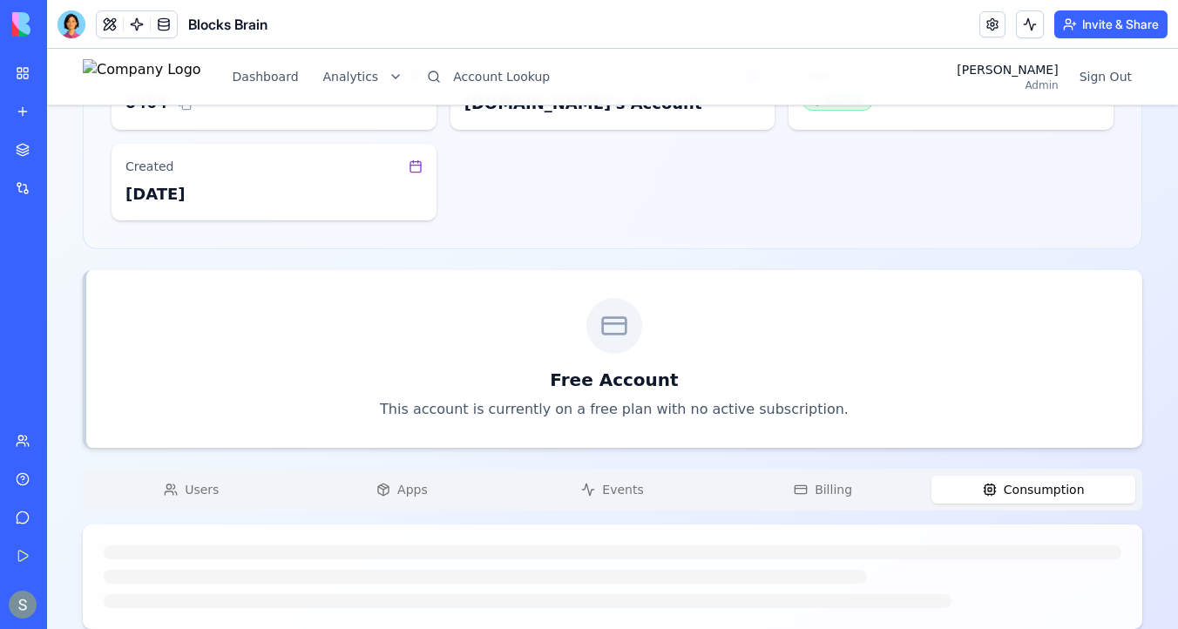
click at [201, 498] on button "Users" at bounding box center [192, 490] width 204 height 28
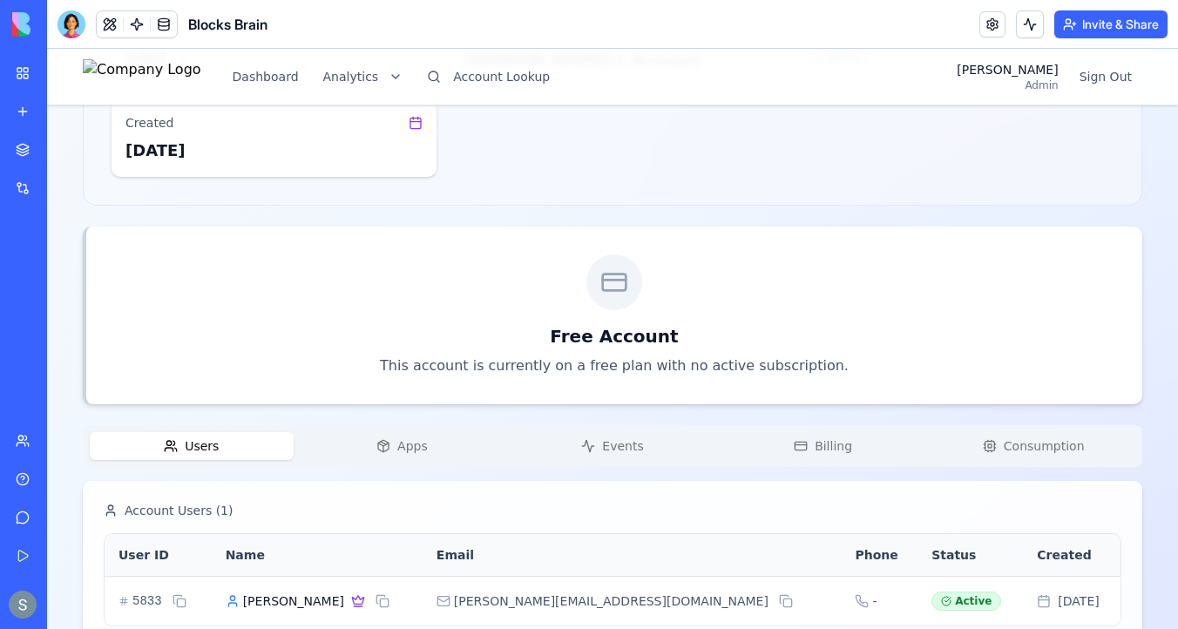
scroll to position [253, 0]
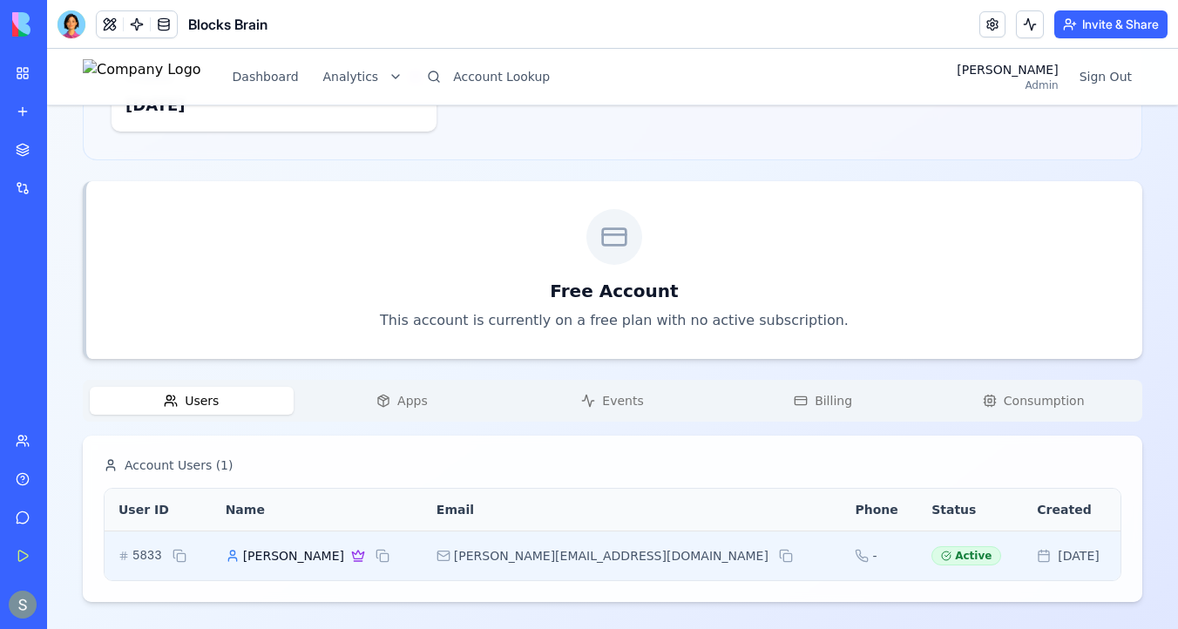
click at [281, 557] on span "harry" at bounding box center [293, 555] width 101 height 17
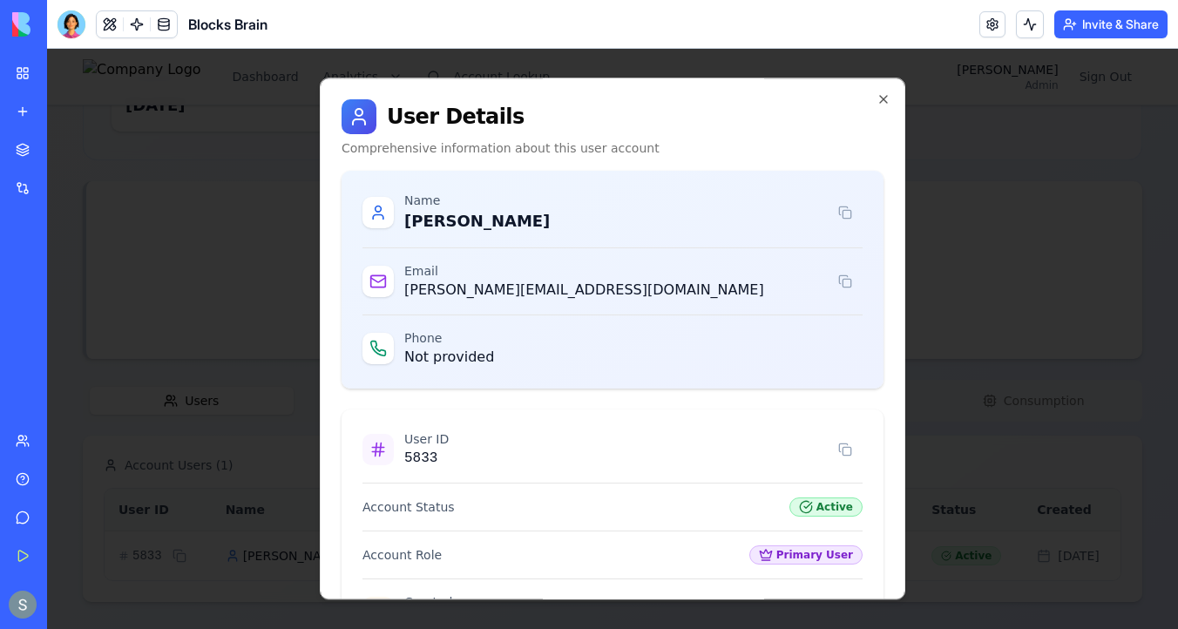
scroll to position [245, 0]
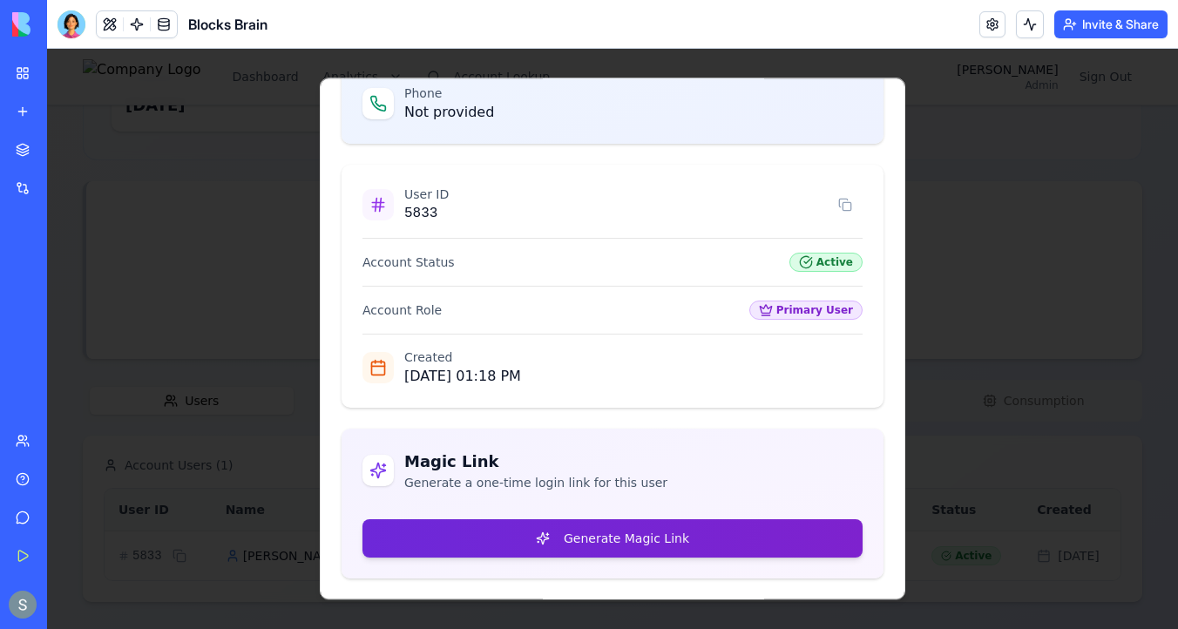
click at [606, 546] on button "Generate Magic Link" at bounding box center [612, 538] width 500 height 38
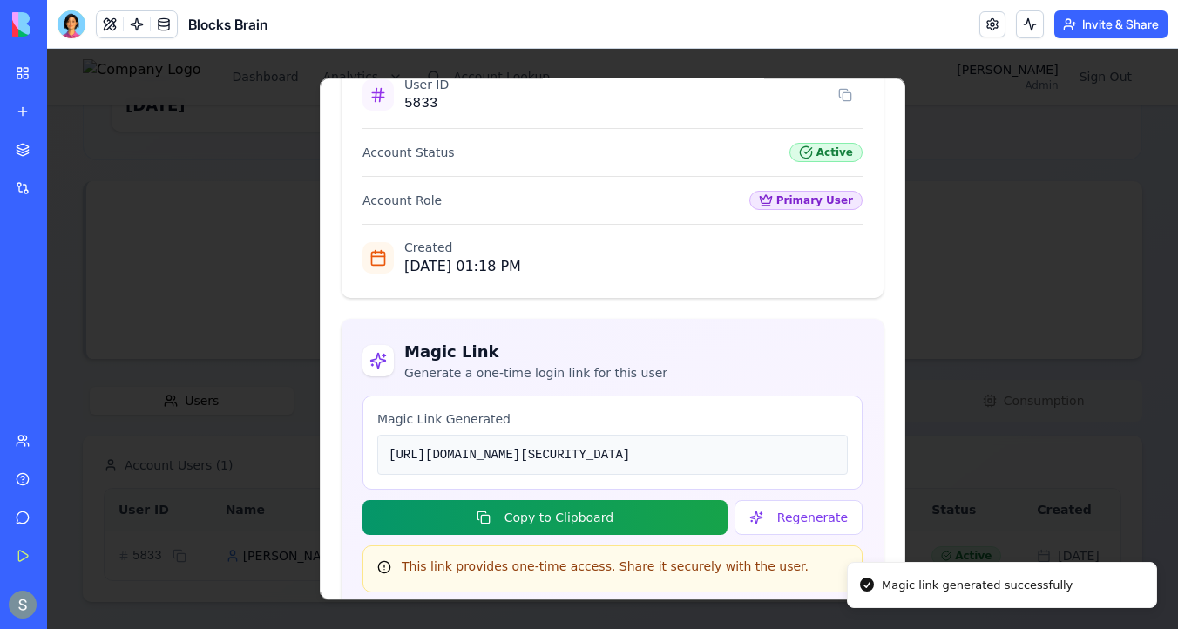
scroll to position [494, 0]
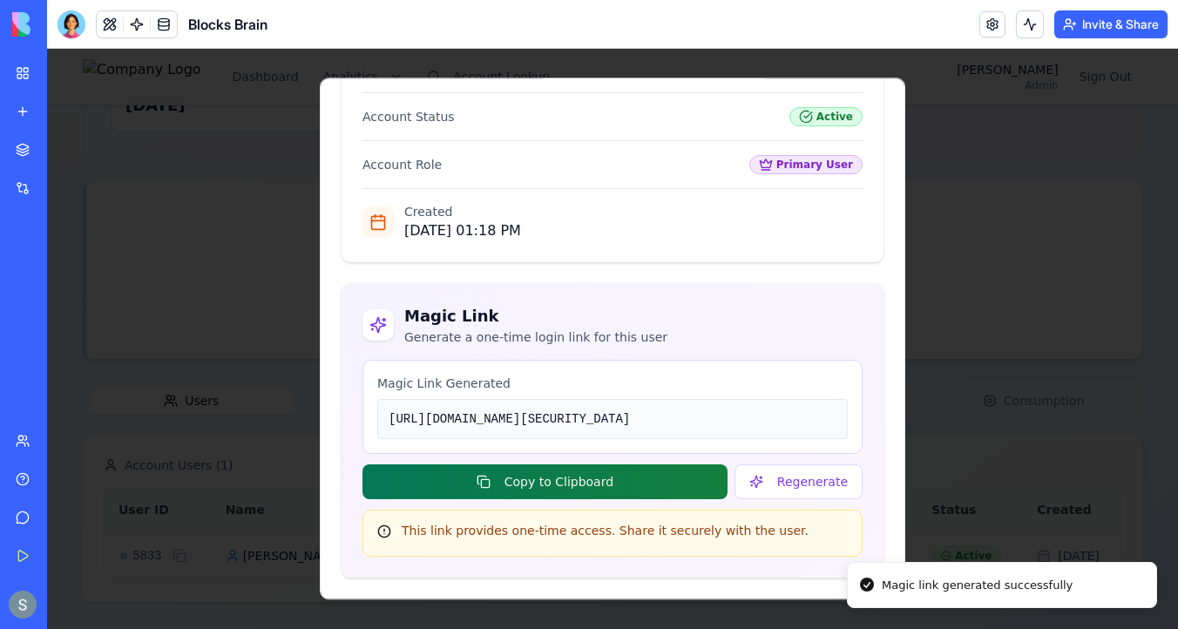
click at [651, 482] on button "Copy to Clipboard" at bounding box center [544, 481] width 365 height 35
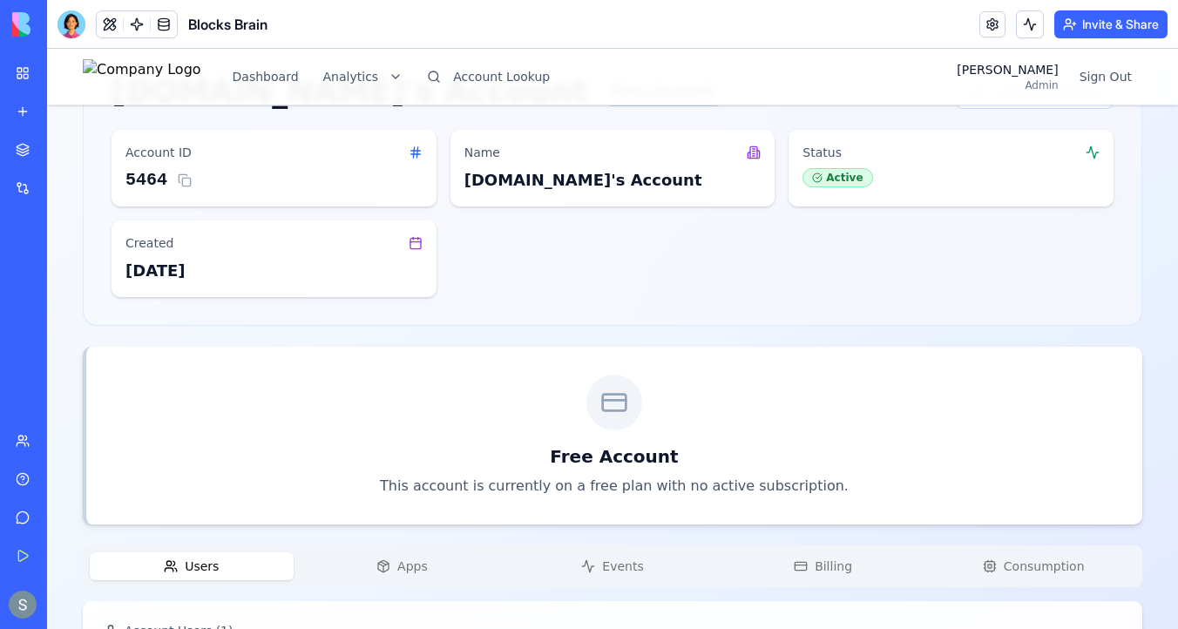
scroll to position [0, 0]
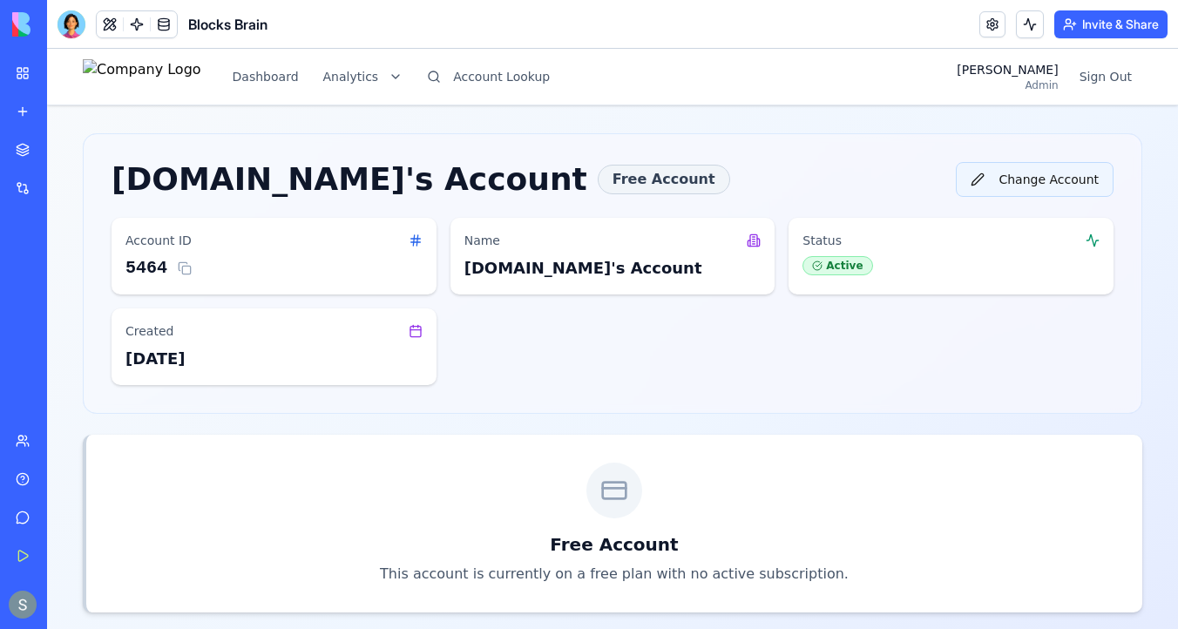
click at [1030, 177] on button "Change Account" at bounding box center [1034, 179] width 158 height 35
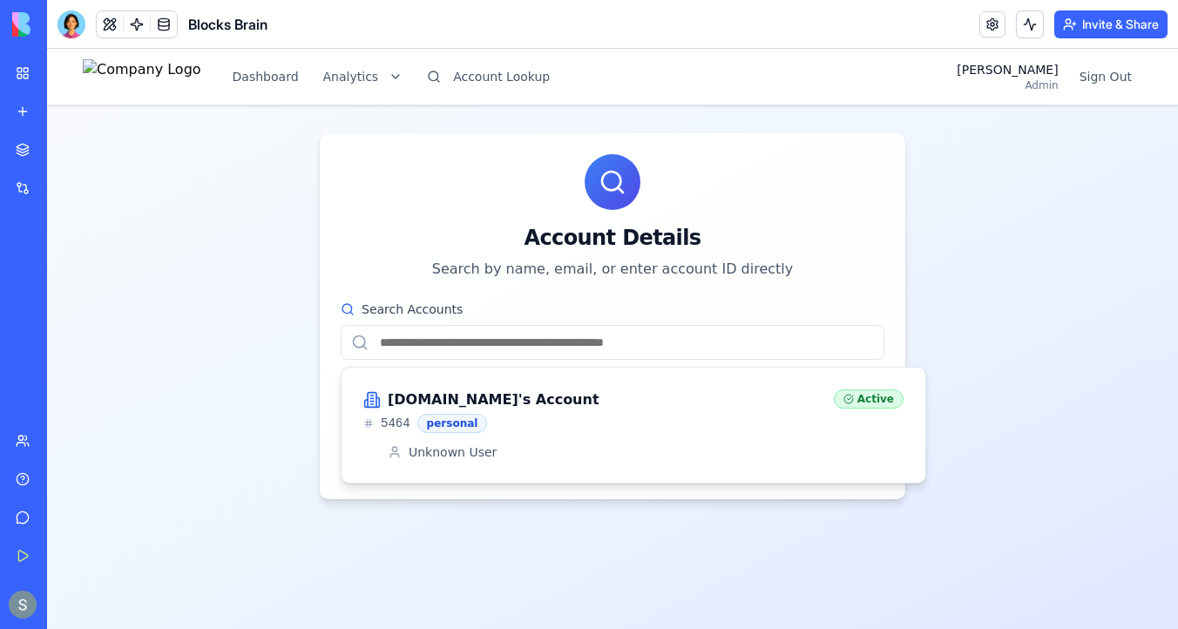
click at [614, 344] on input "Search Accounts" at bounding box center [613, 342] width 544 height 35
paste input "**********"
type input "**********"
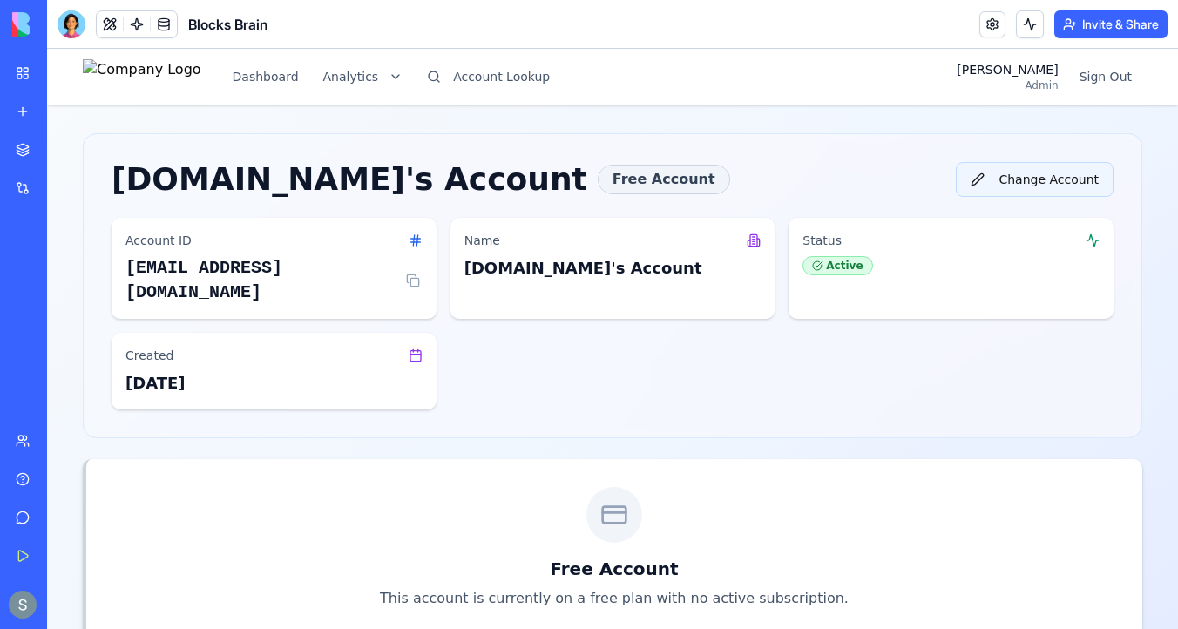
click at [1016, 180] on button "Change Account" at bounding box center [1034, 179] width 158 height 35
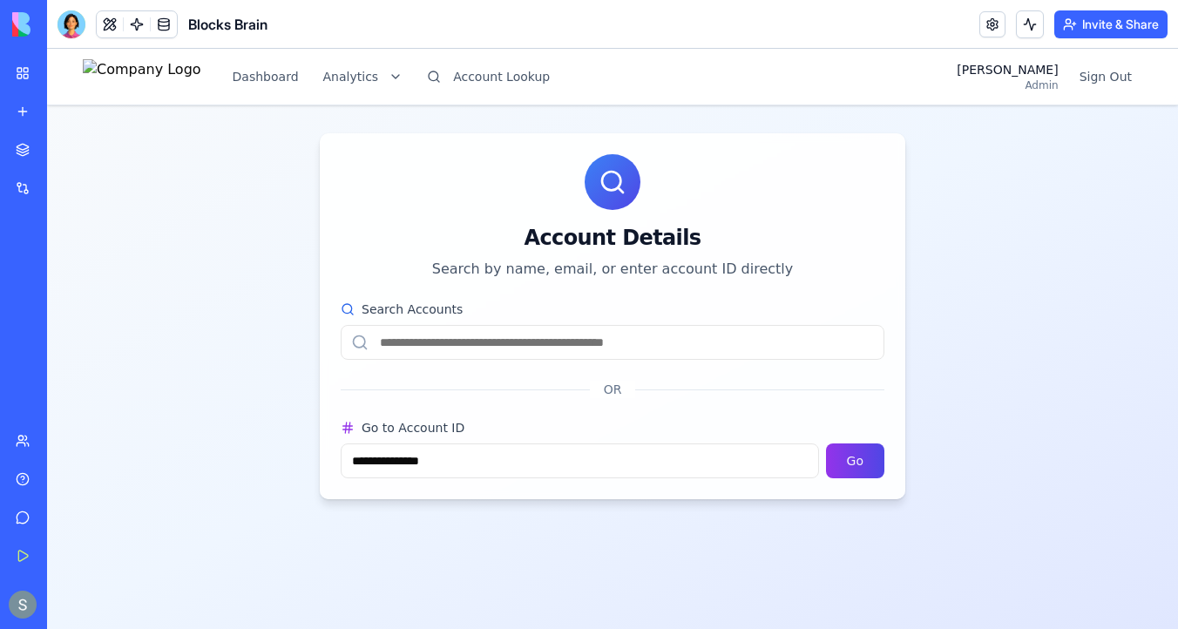
click at [562, 348] on input "Search Accounts" at bounding box center [613, 342] width 544 height 35
paste input "**********"
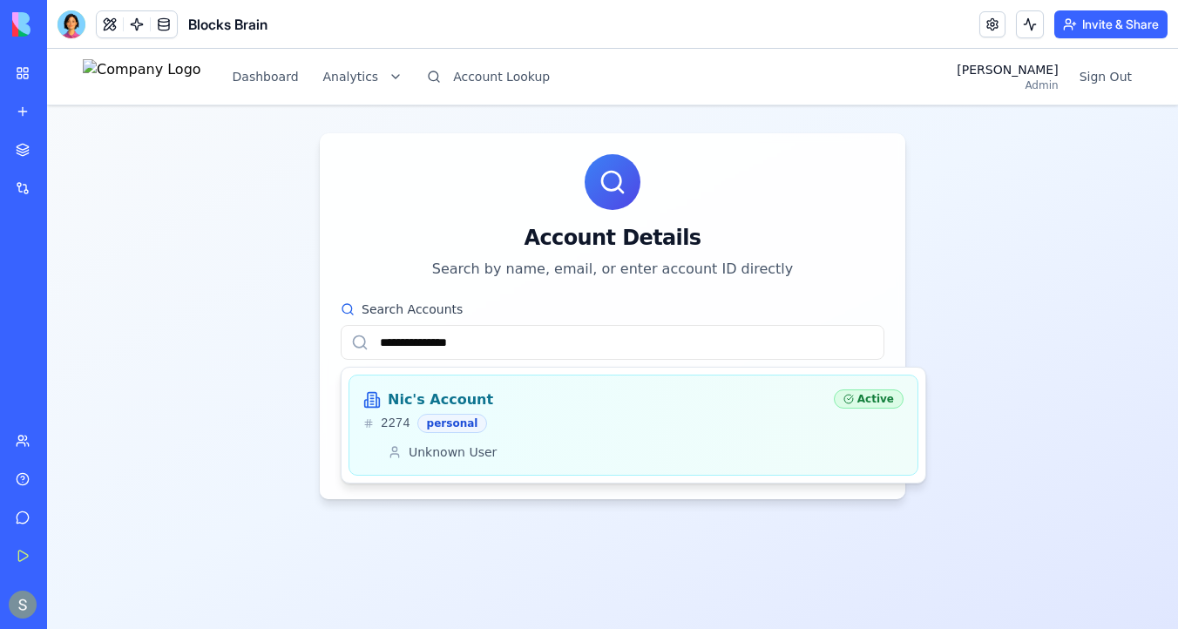
type input "**********"
click at [477, 411] on div "Nic's Account 2274 personal" at bounding box center [591, 411] width 456 height 44
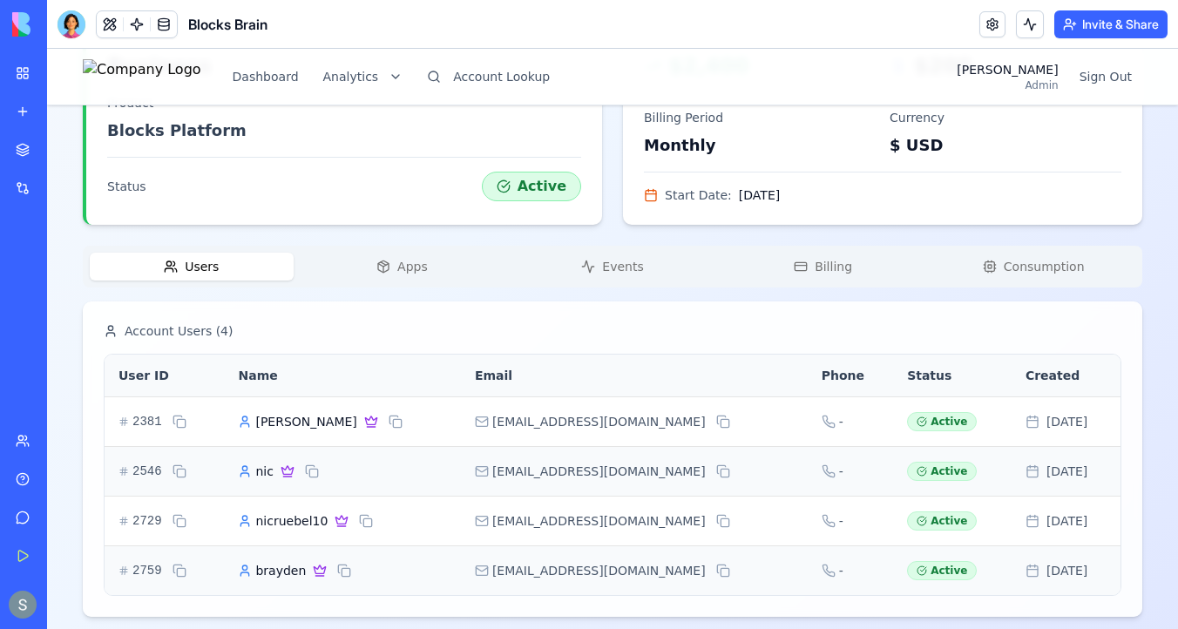
scroll to position [516, 0]
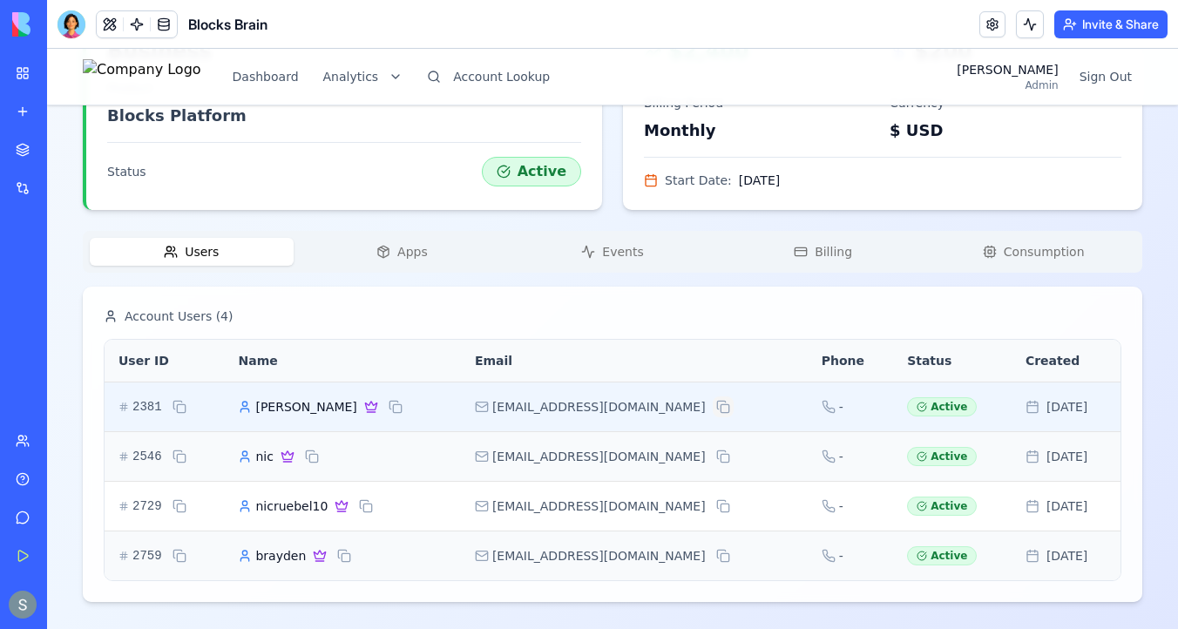
click at [712, 406] on button at bounding box center [722, 406] width 21 height 21
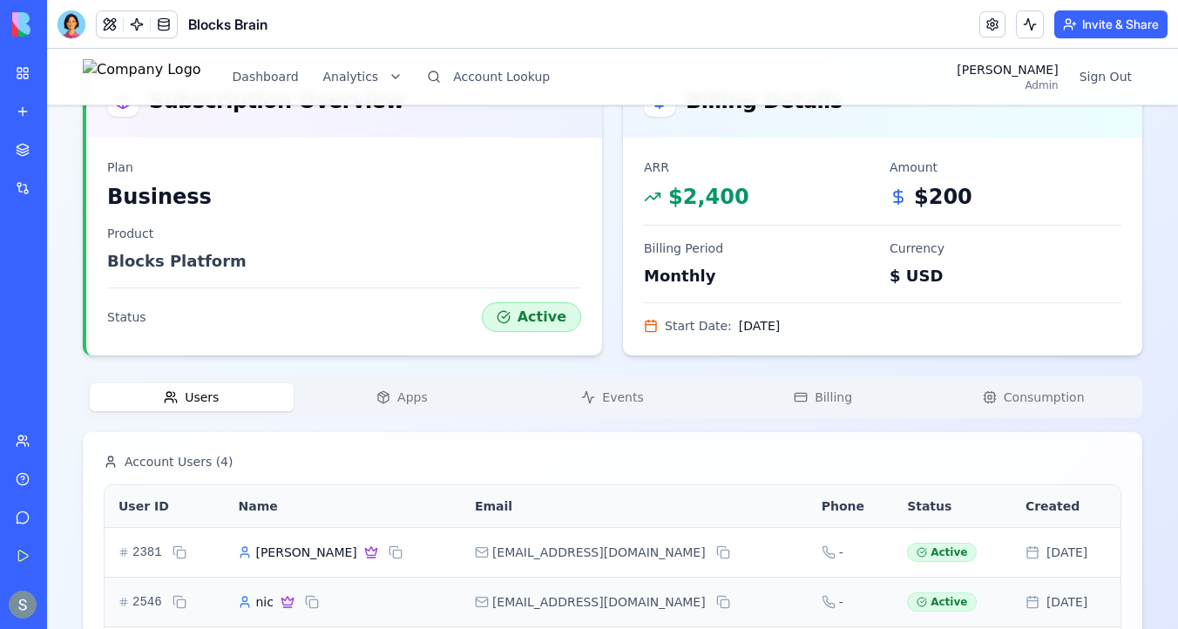
scroll to position [294, 0]
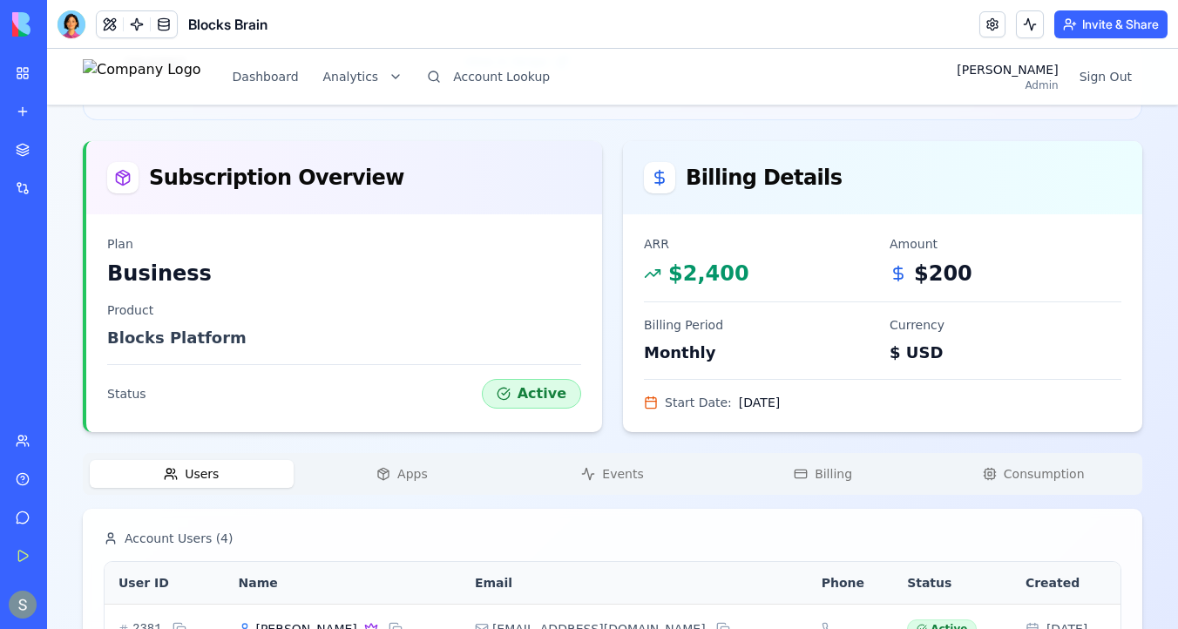
click at [414, 455] on div "Users Apps Events Billing Consumption" at bounding box center [612, 474] width 1059 height 42
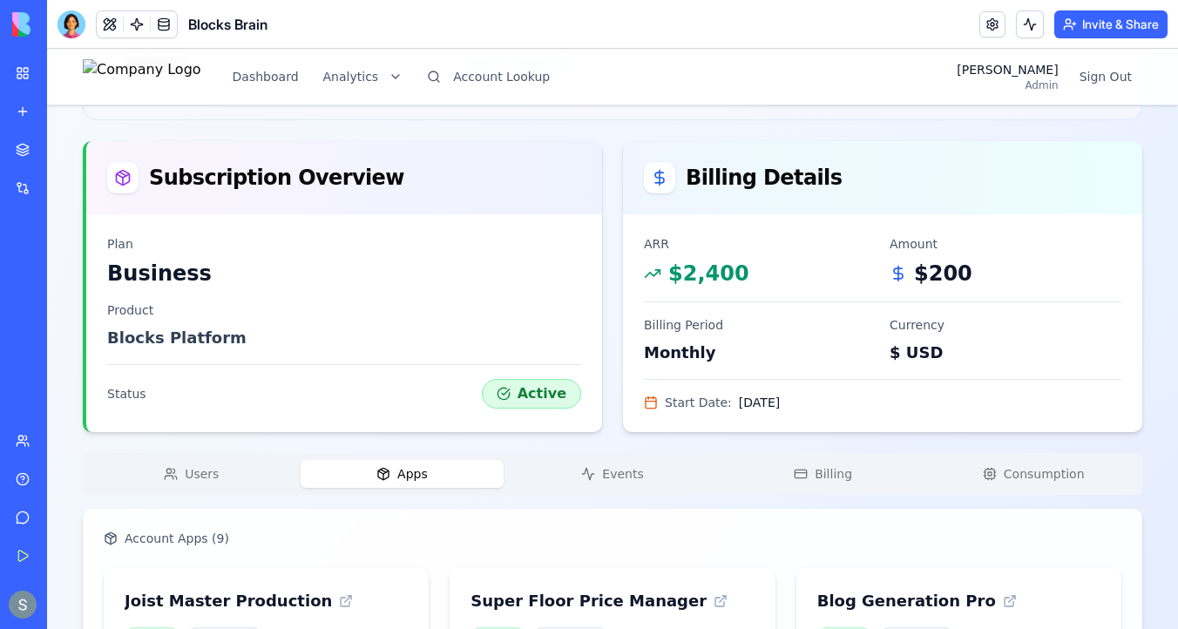
click at [413, 480] on span "Apps" at bounding box center [412, 473] width 30 height 17
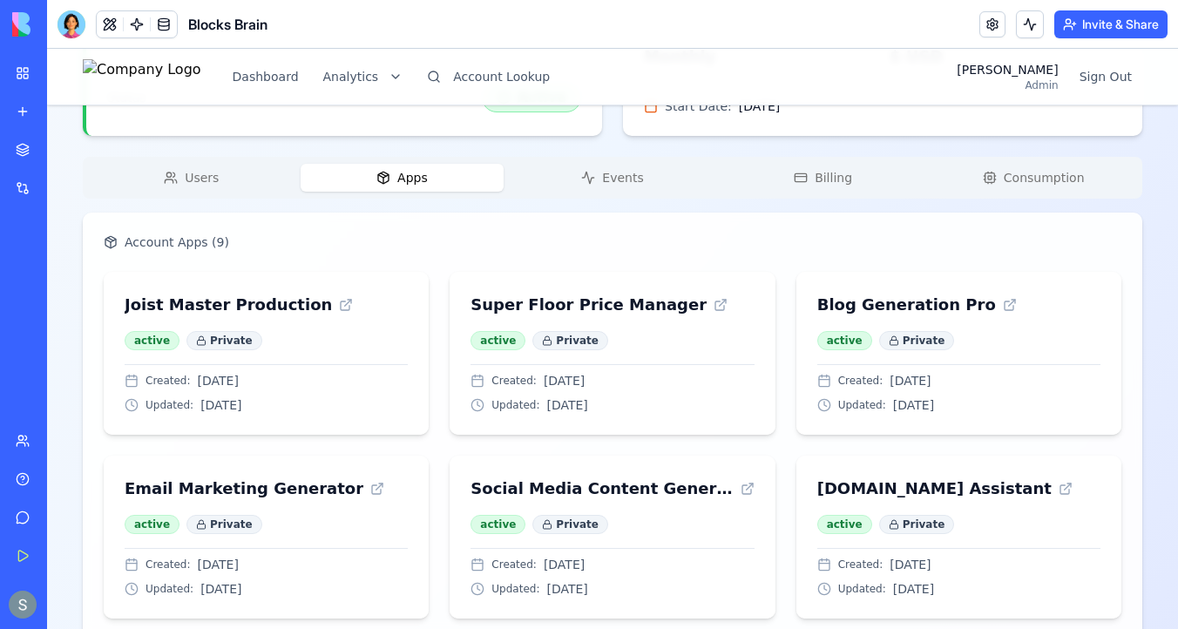
scroll to position [594, 0]
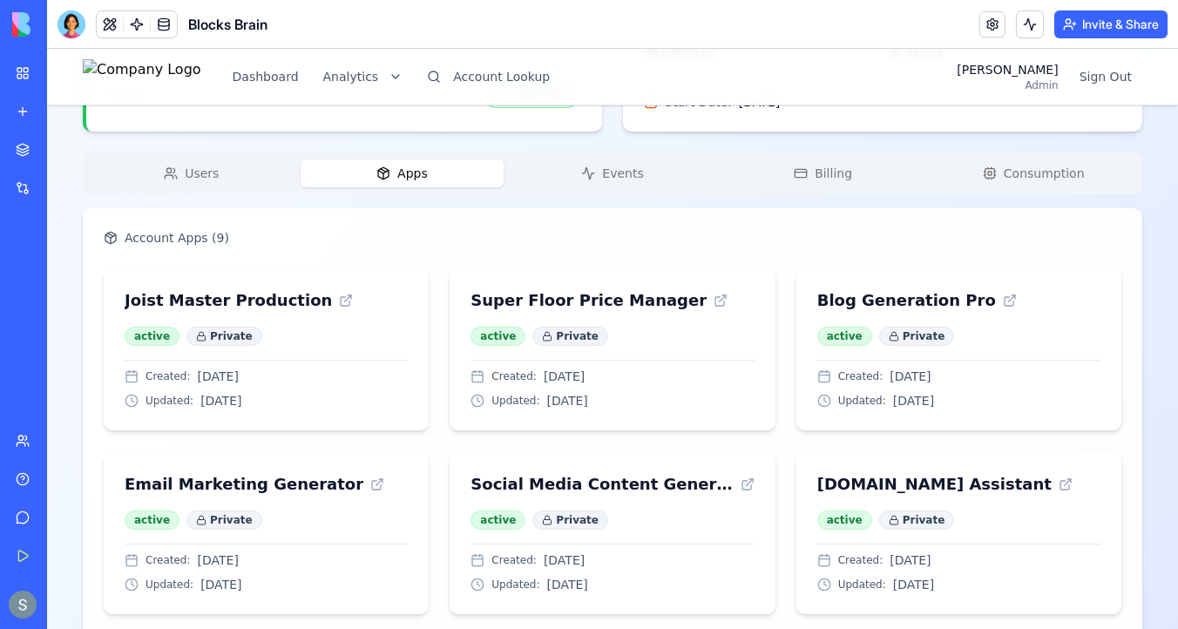
click at [607, 197] on div "Users Apps Events Billing Consumption Account Apps ( 9 ) Joist Master Productio…" at bounding box center [612, 485] width 1059 height 666
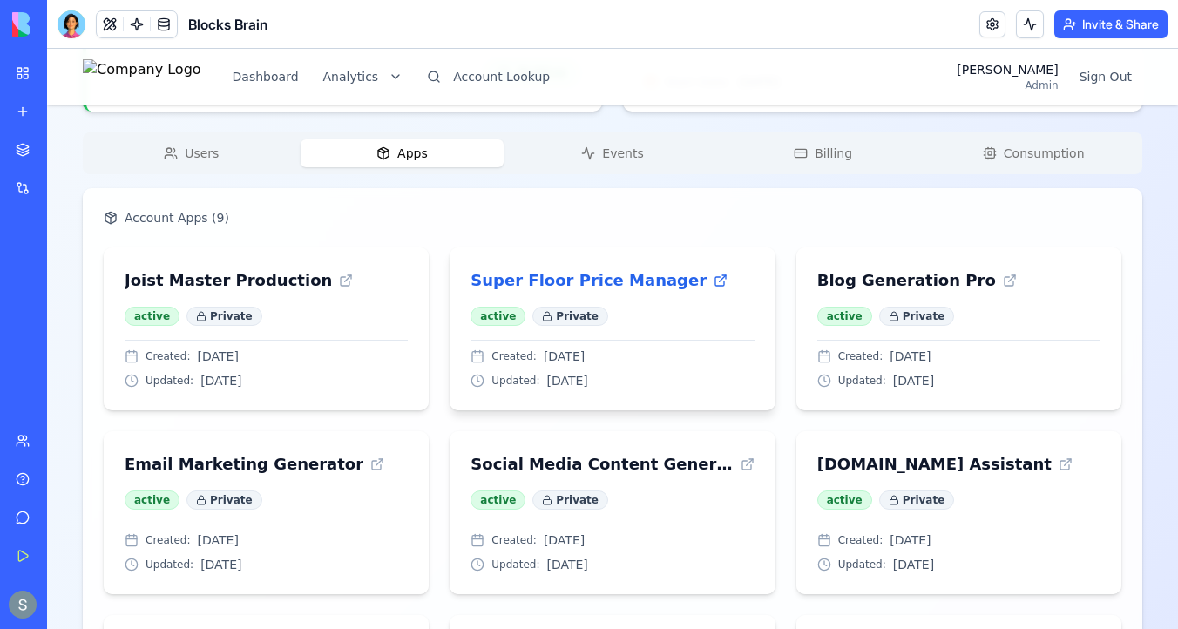
scroll to position [612, 0]
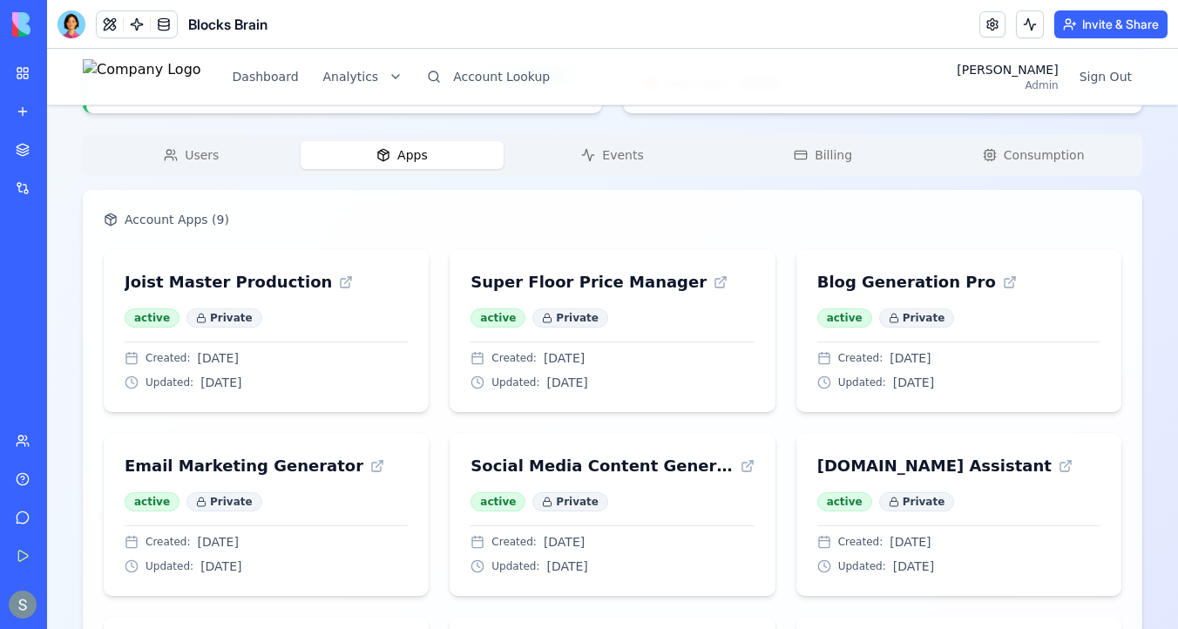
click at [1003, 163] on button "Consumption" at bounding box center [1033, 155] width 204 height 28
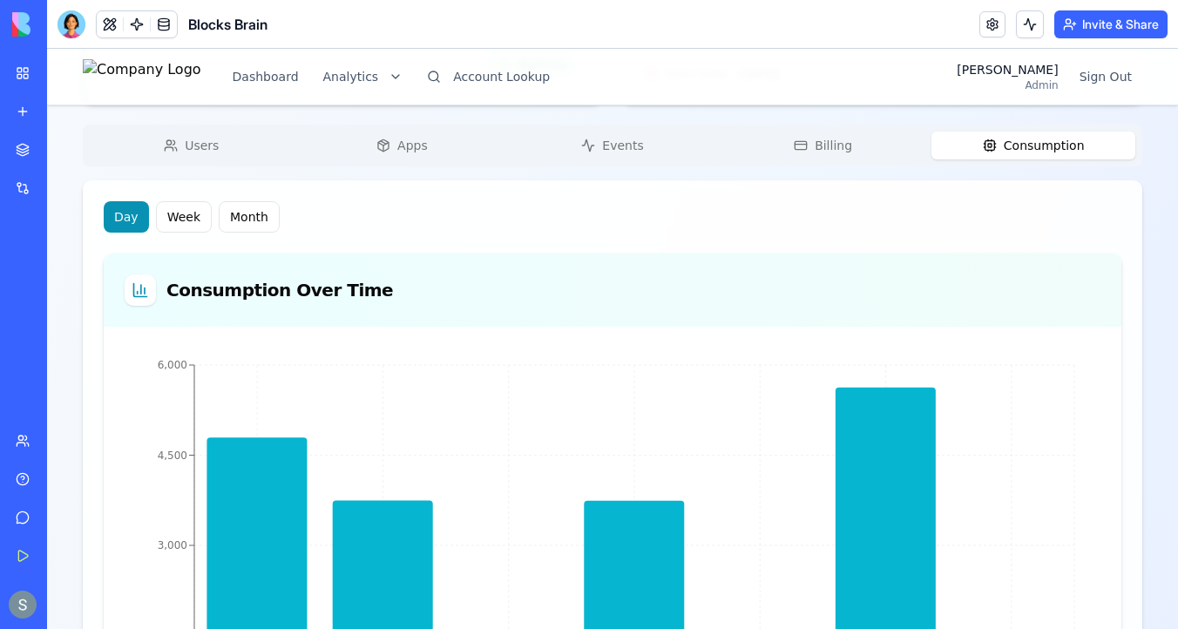
scroll to position [580, 0]
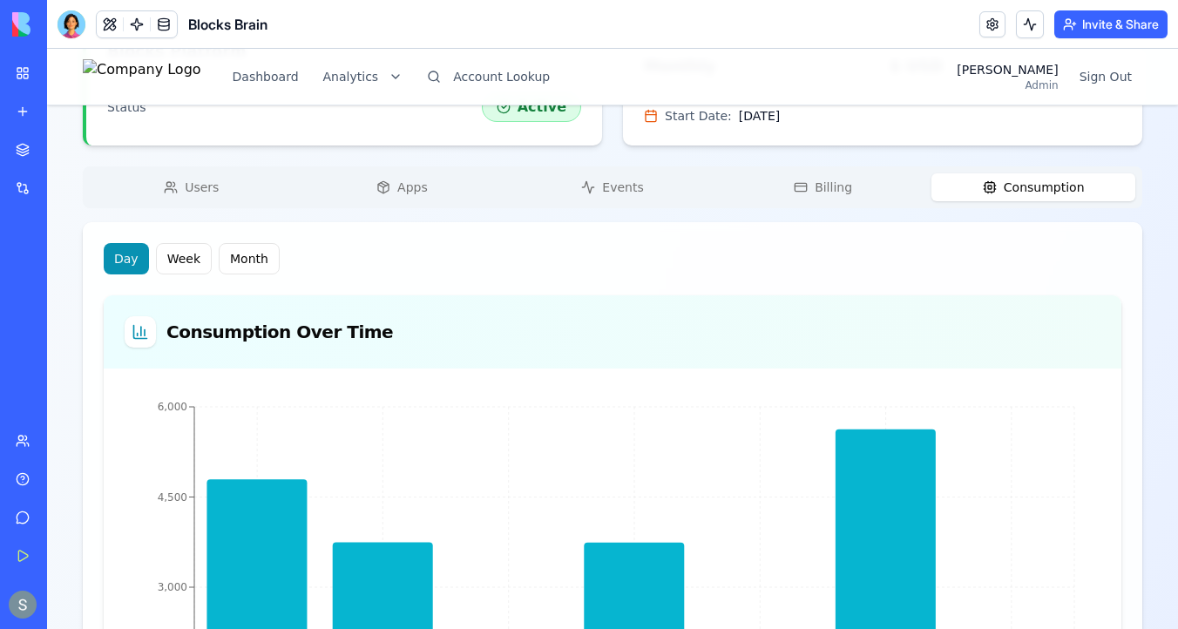
click at [631, 194] on span "Events" at bounding box center [622, 187] width 41 height 17
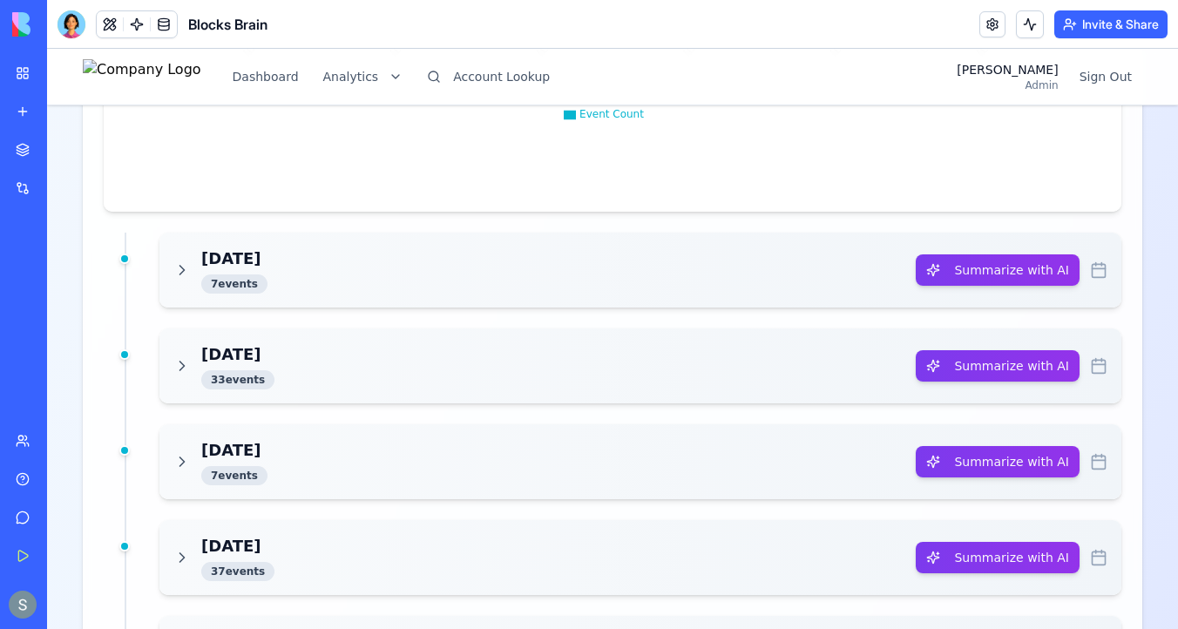
scroll to position [1368, 0]
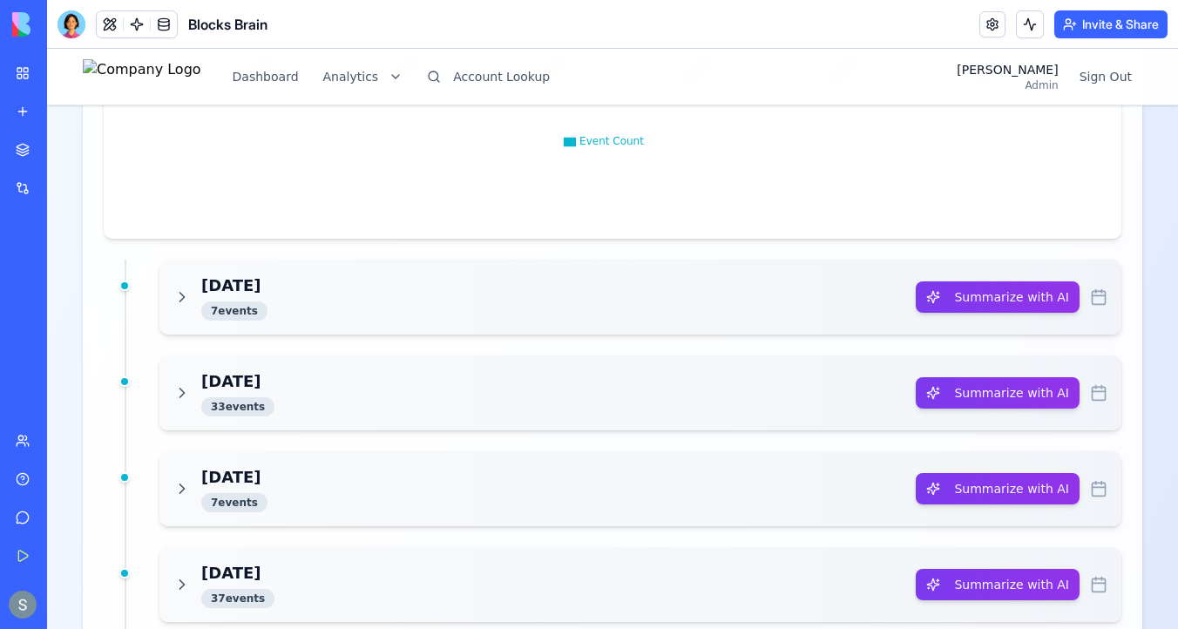
click at [263, 283] on div "Today 7 event s" at bounding box center [544, 296] width 742 height 47
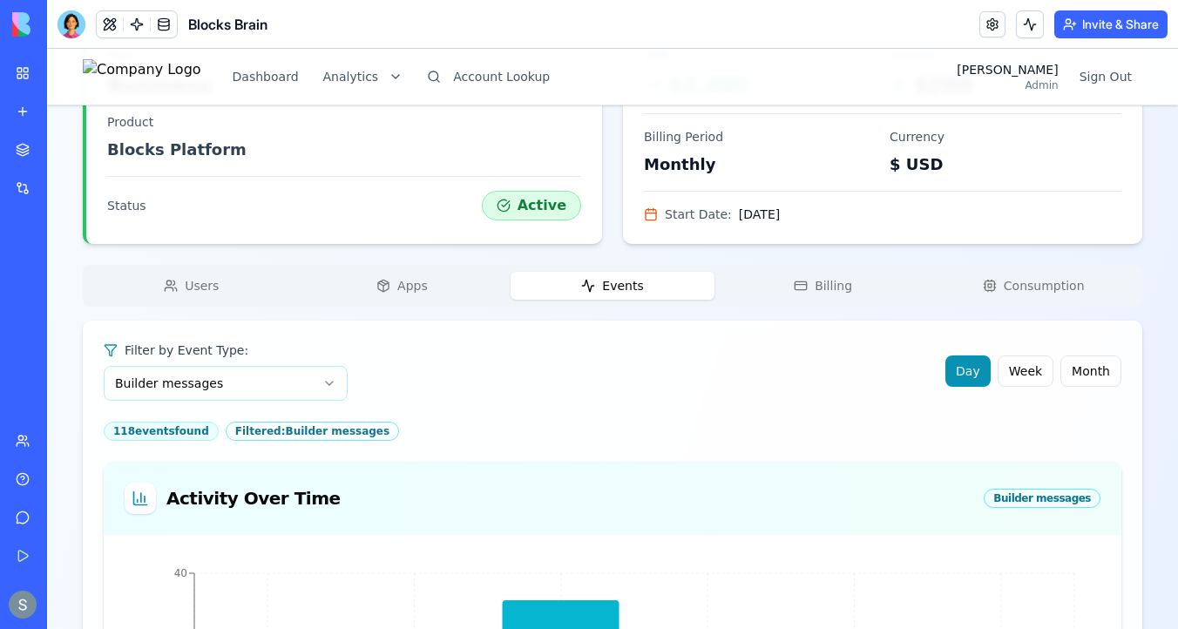
scroll to position [500, 0]
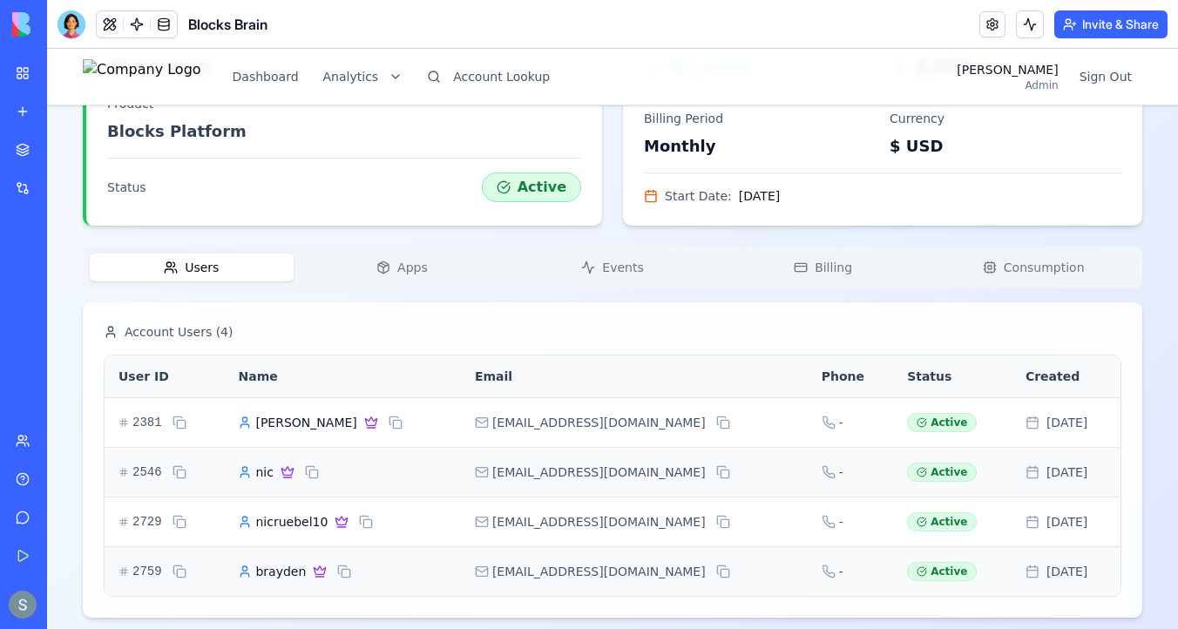
click at [216, 273] on span "Users" at bounding box center [202, 267] width 34 height 17
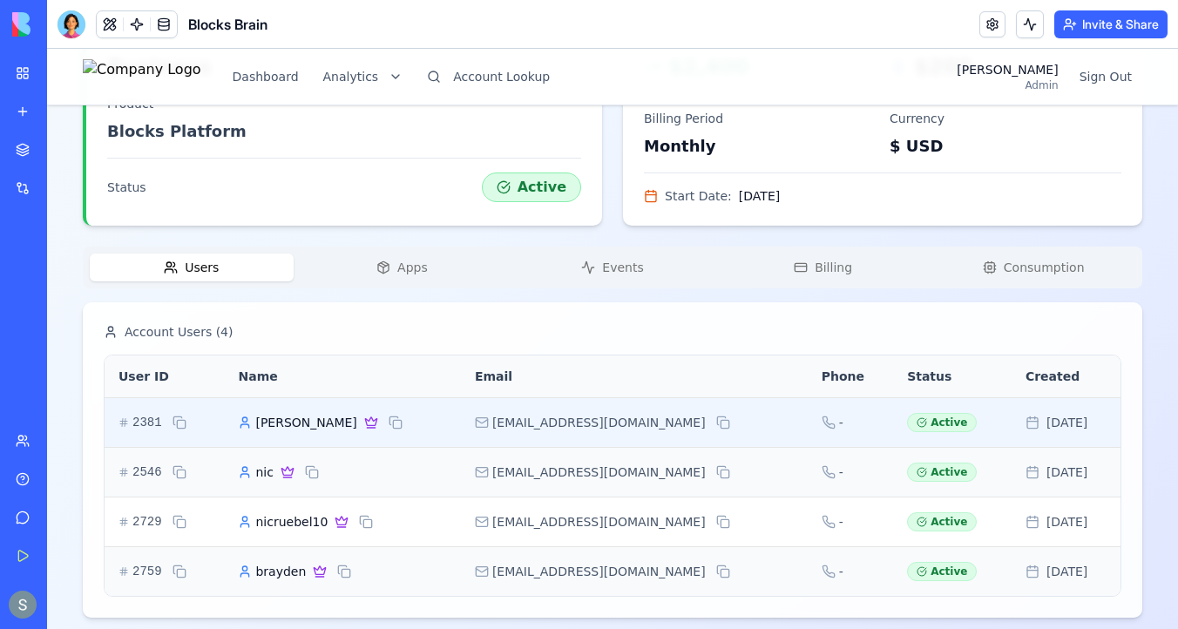
scroll to position [516, 0]
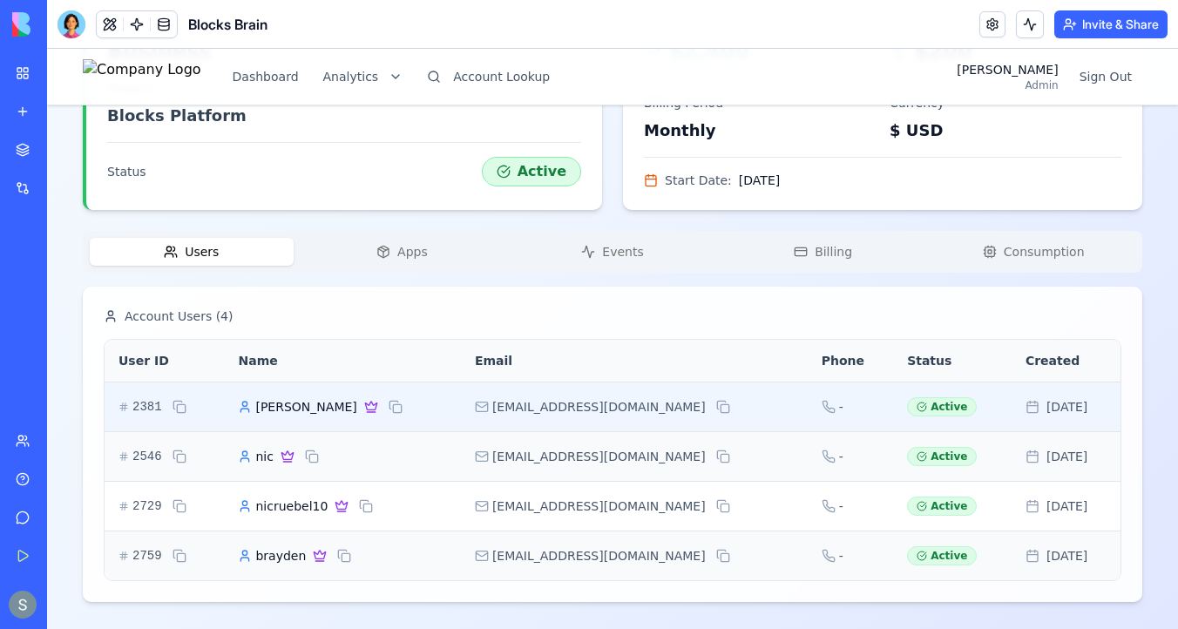
click at [310, 406] on span "Nic Ruebel" at bounding box center [305, 406] width 101 height 17
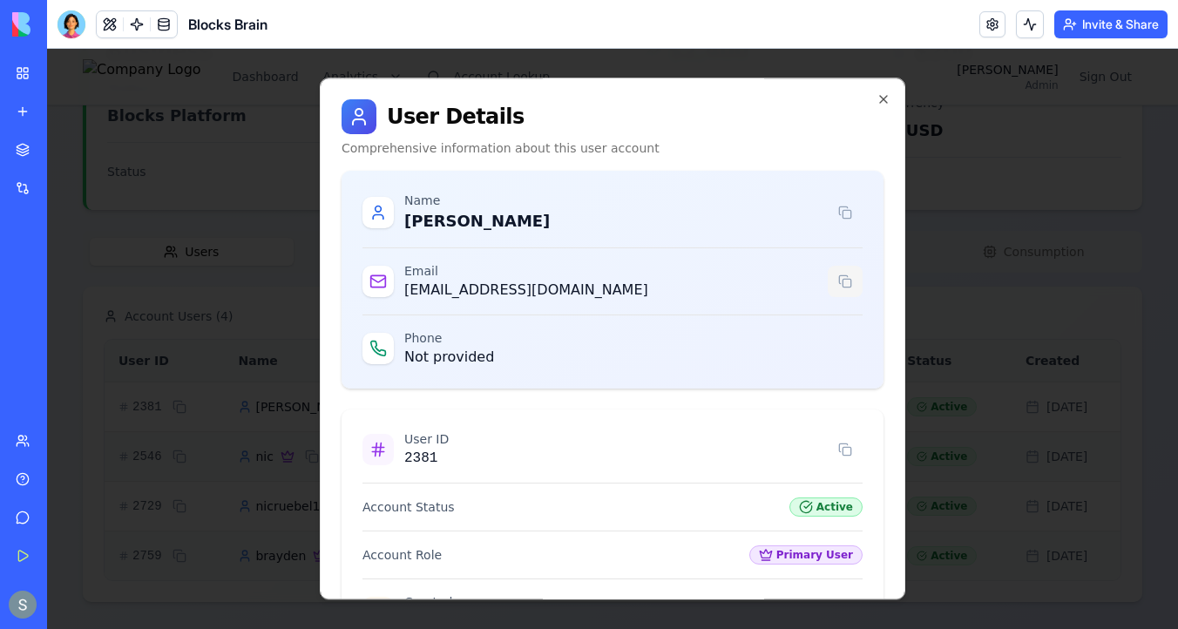
click at [842, 281] on button at bounding box center [844, 281] width 35 height 31
click at [885, 95] on icon "button" at bounding box center [883, 99] width 14 height 14
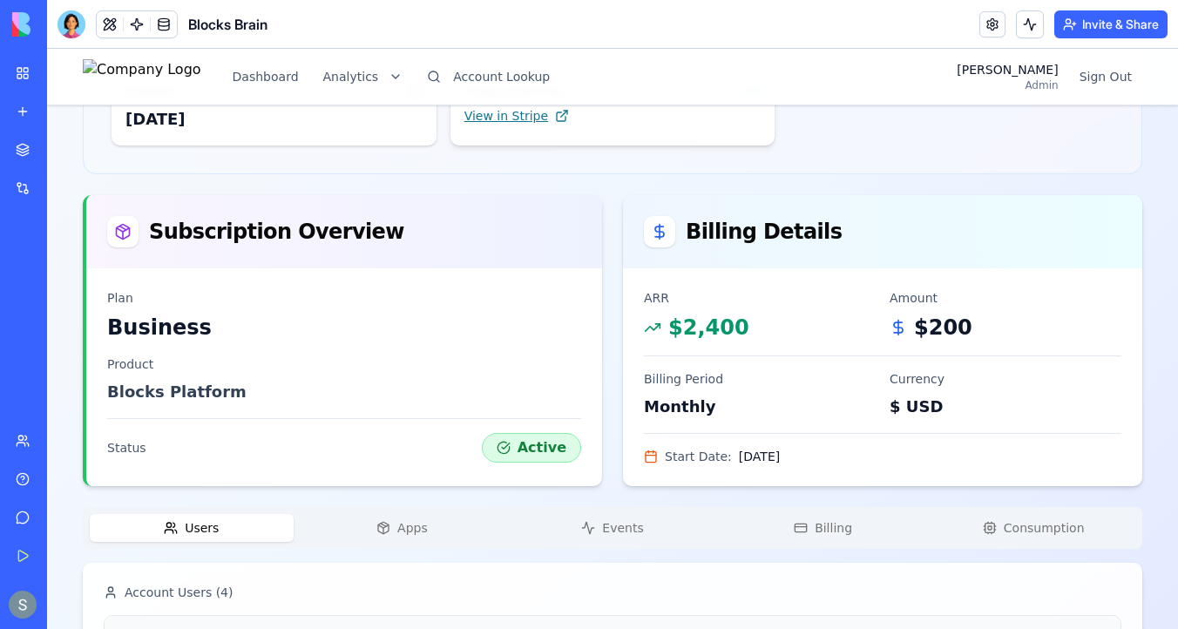
scroll to position [0, 0]
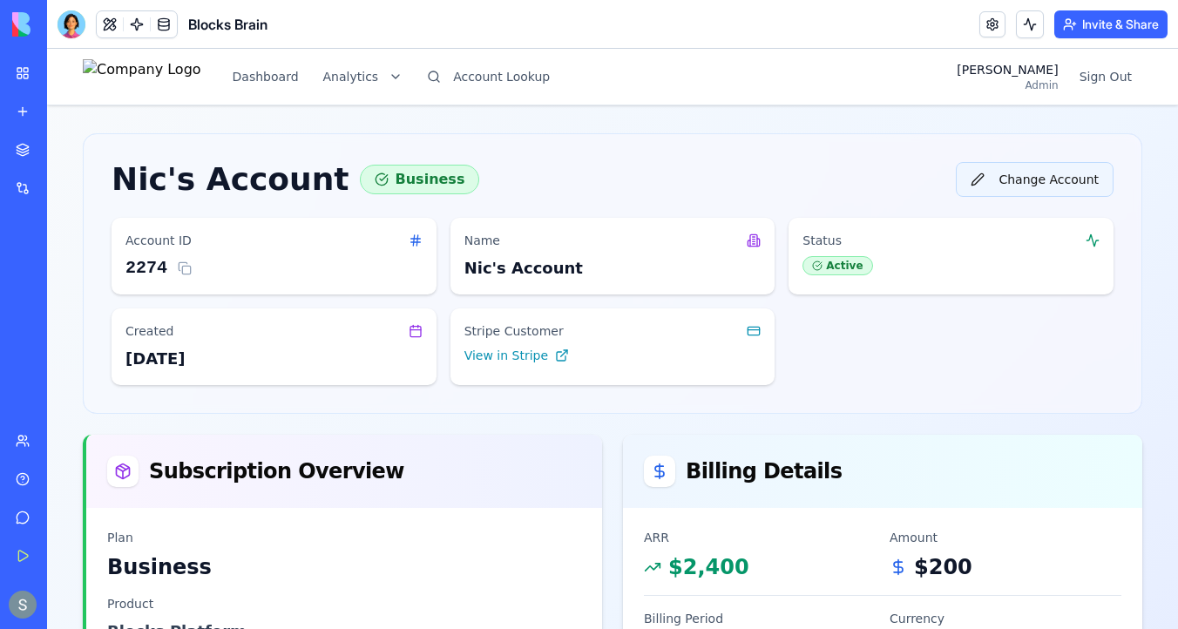
click at [1045, 181] on button "Change Account" at bounding box center [1034, 179] width 158 height 35
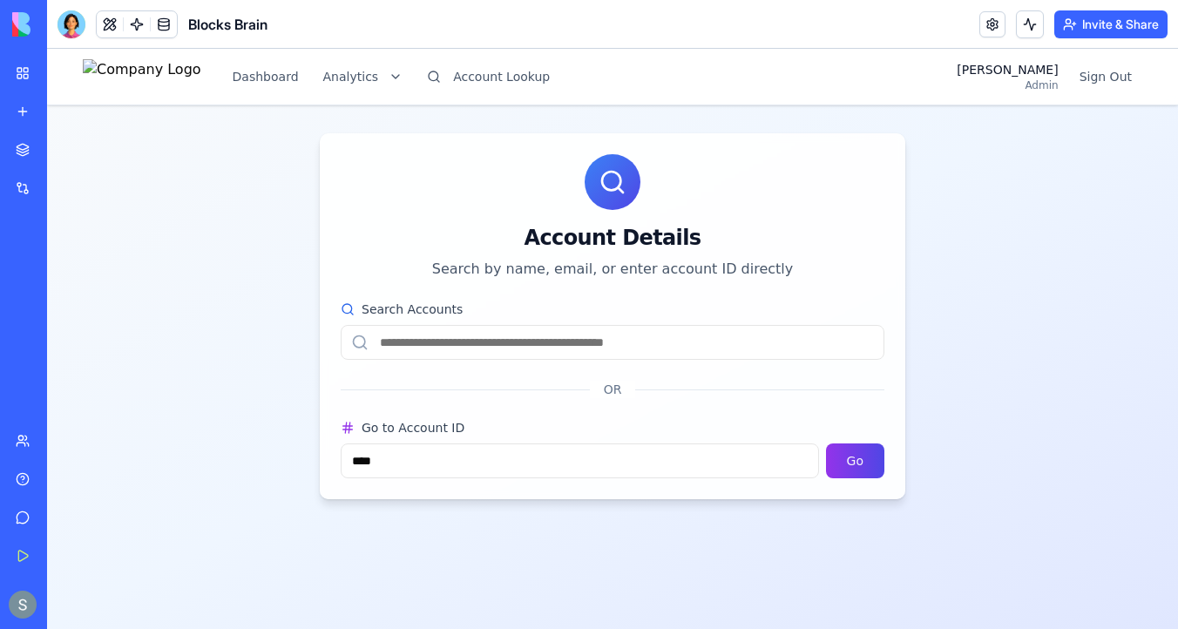
click at [621, 341] on input "Search Accounts" at bounding box center [613, 342] width 544 height 35
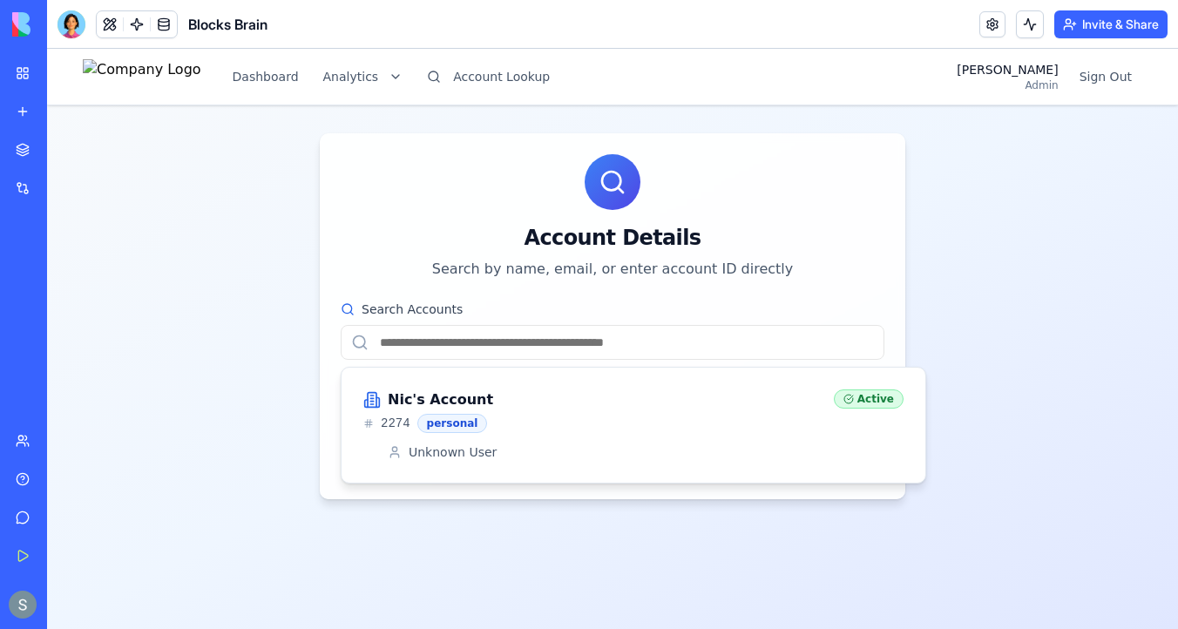
paste input "**********"
type input "**********"
click at [541, 400] on div "Nic's Account" at bounding box center [591, 399] width 456 height 21
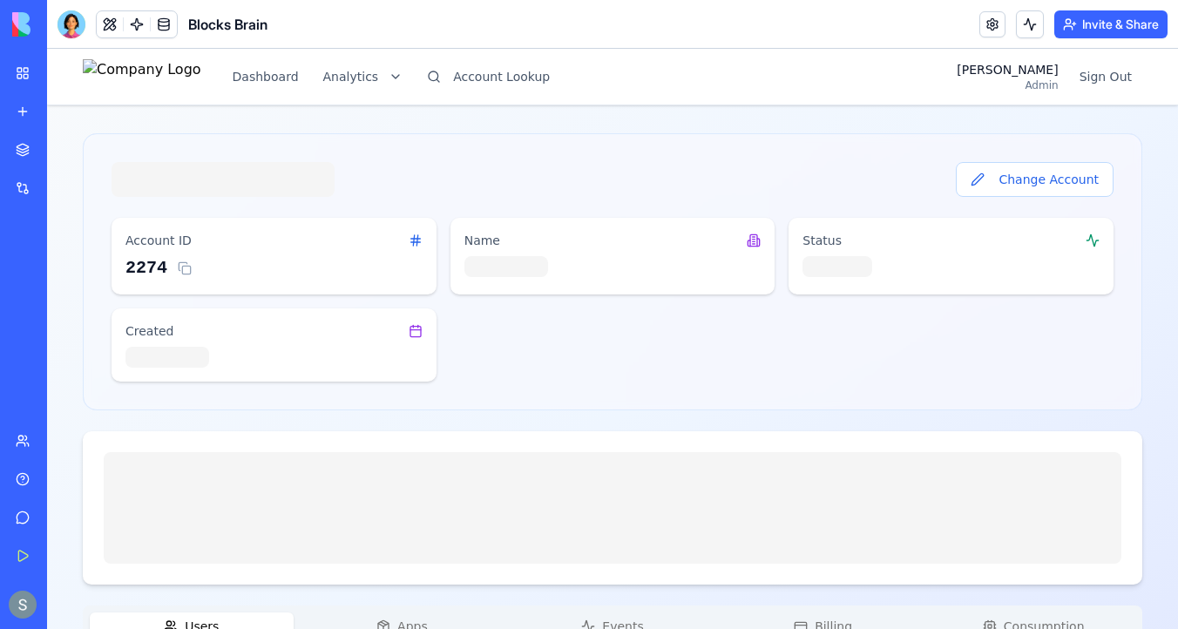
scroll to position [165, 0]
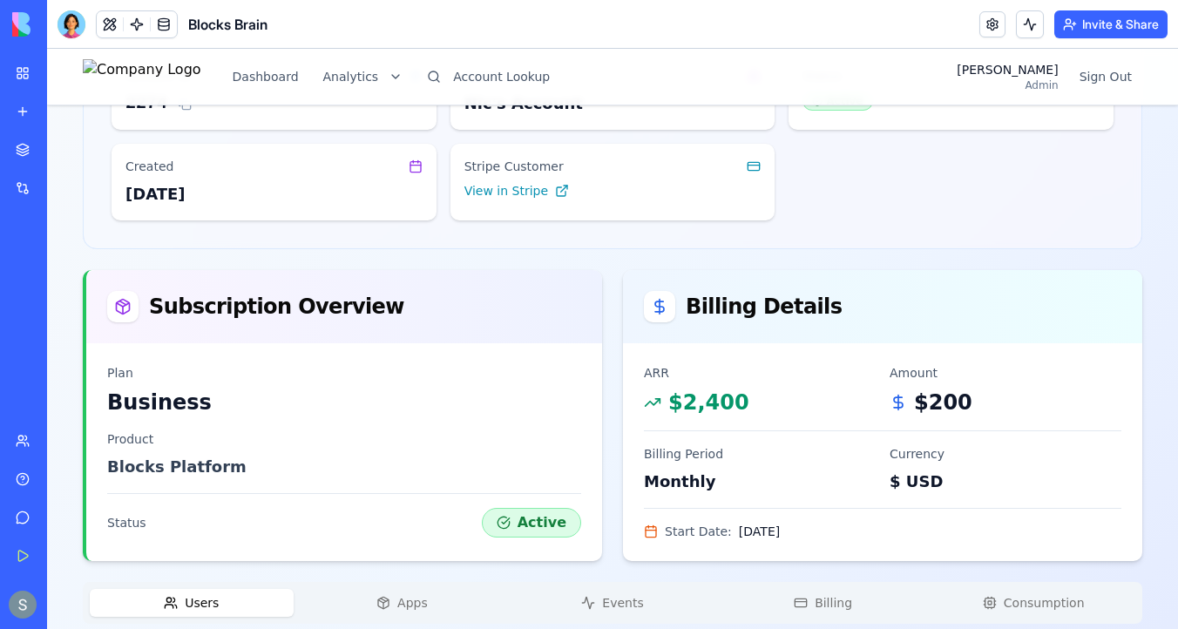
click at [394, 462] on div "Blocks Platform" at bounding box center [344, 467] width 474 height 24
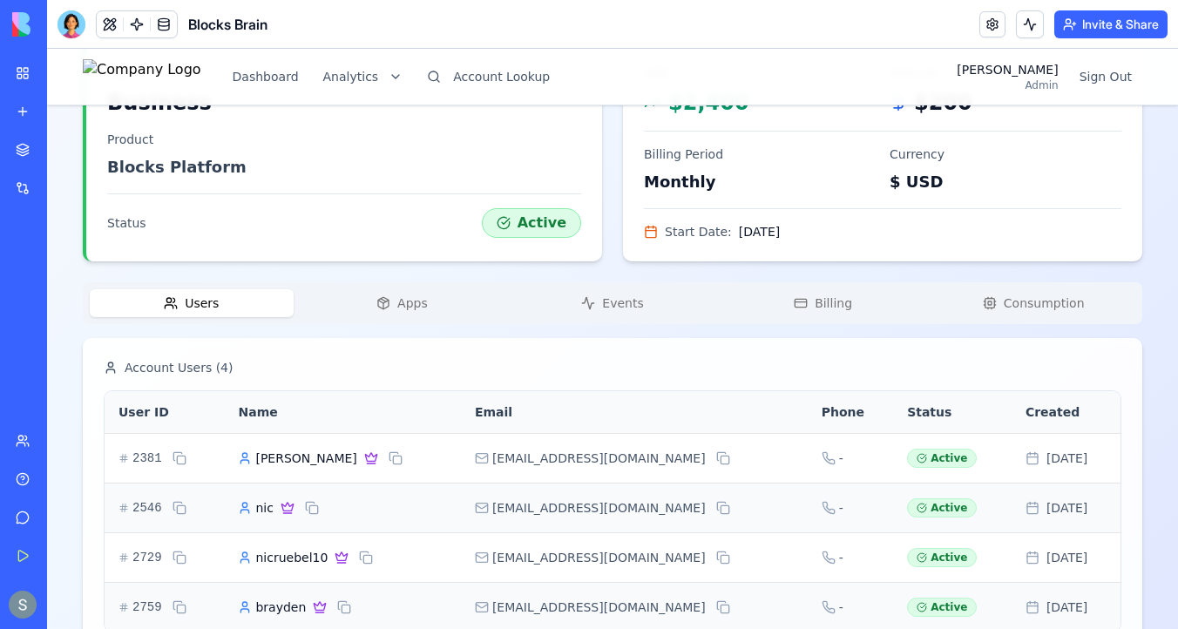
scroll to position [516, 0]
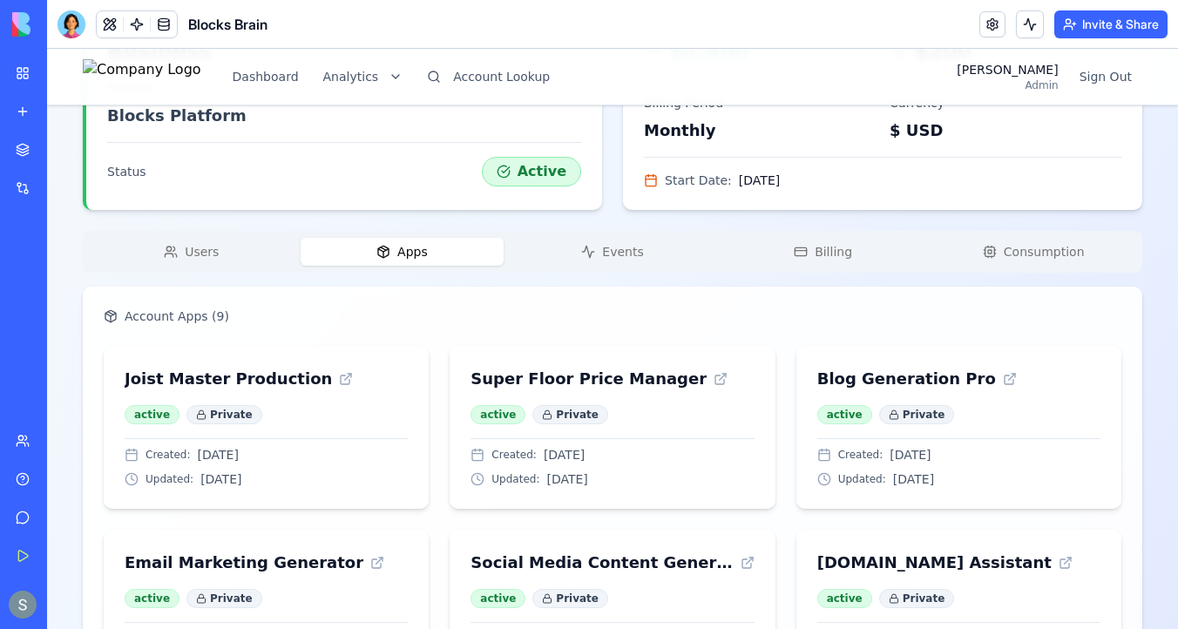
click at [404, 258] on span "Apps" at bounding box center [412, 251] width 30 height 17
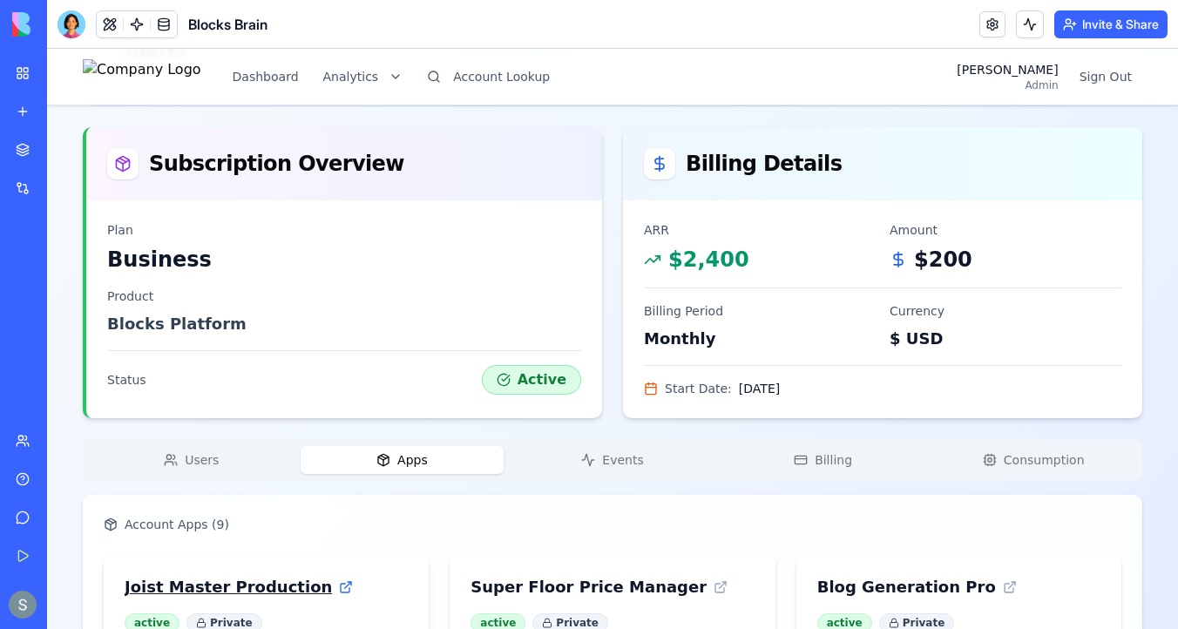
scroll to position [312, 0]
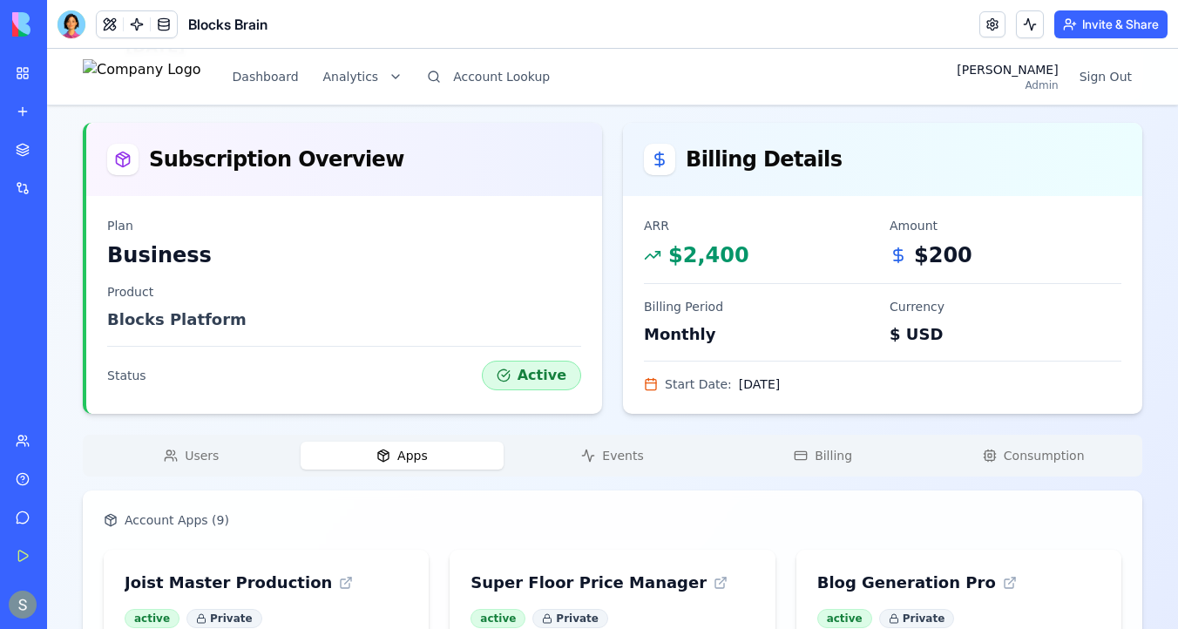
click at [637, 453] on span "Events" at bounding box center [622, 455] width 41 height 17
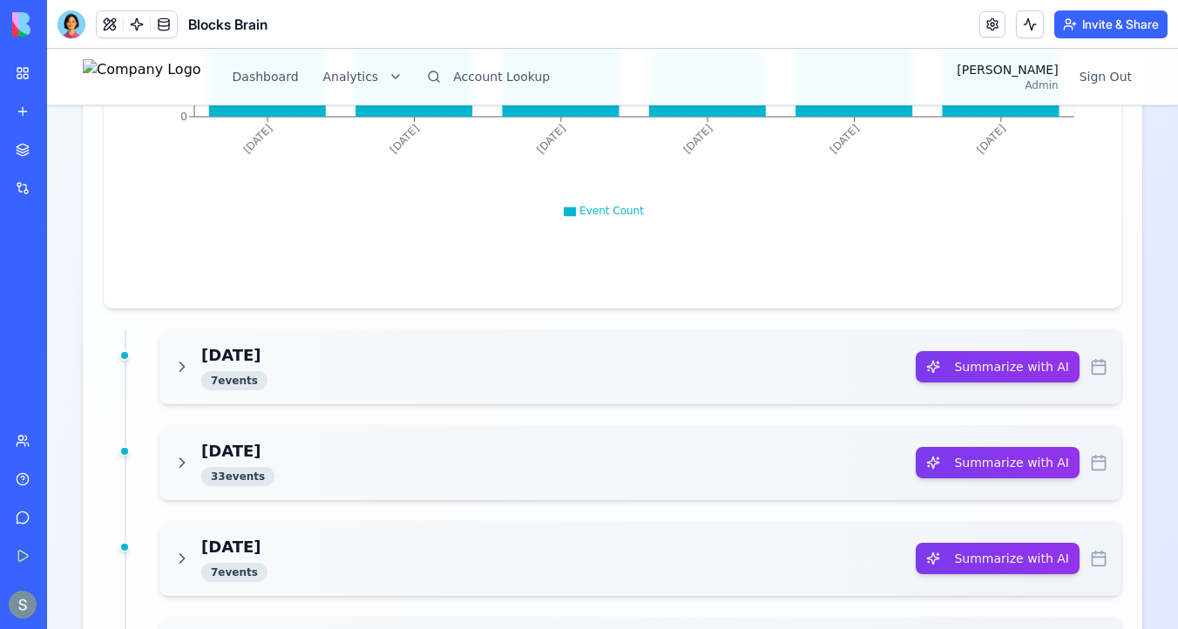
scroll to position [1304, 0]
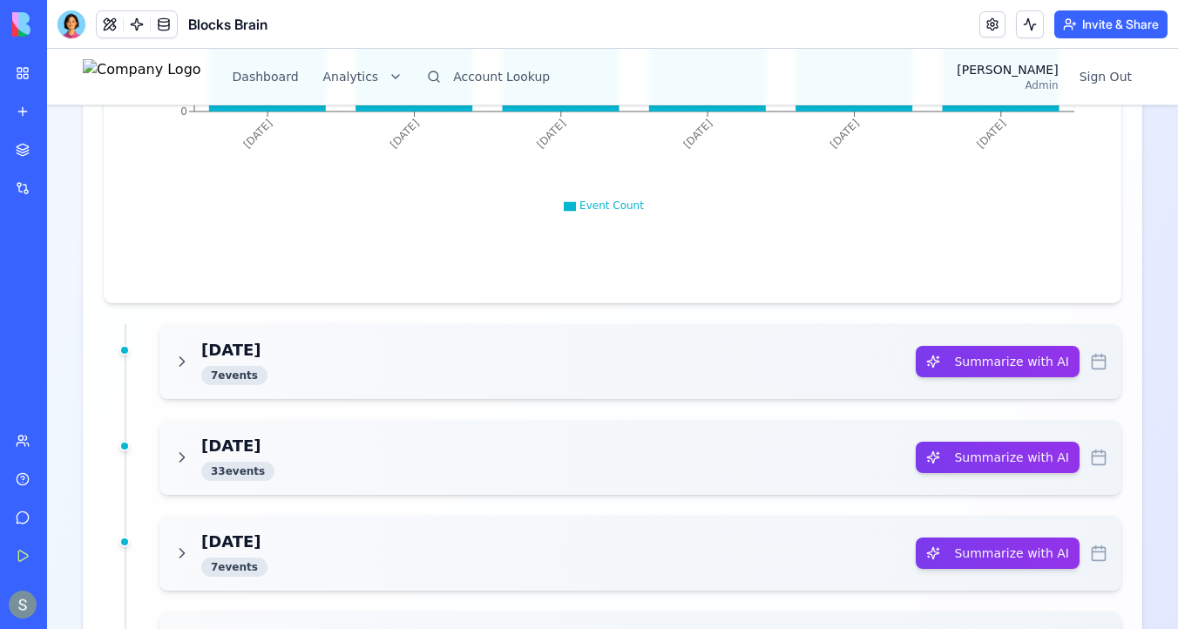
click at [329, 366] on div "Today 7 event s" at bounding box center [544, 361] width 742 height 47
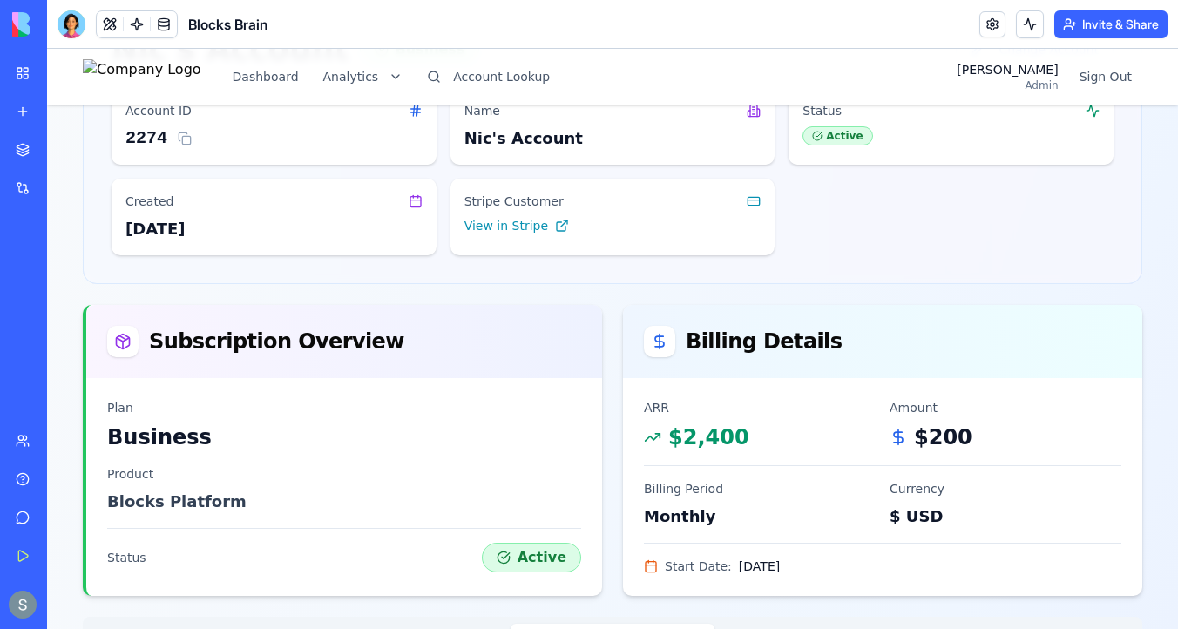
scroll to position [300, 0]
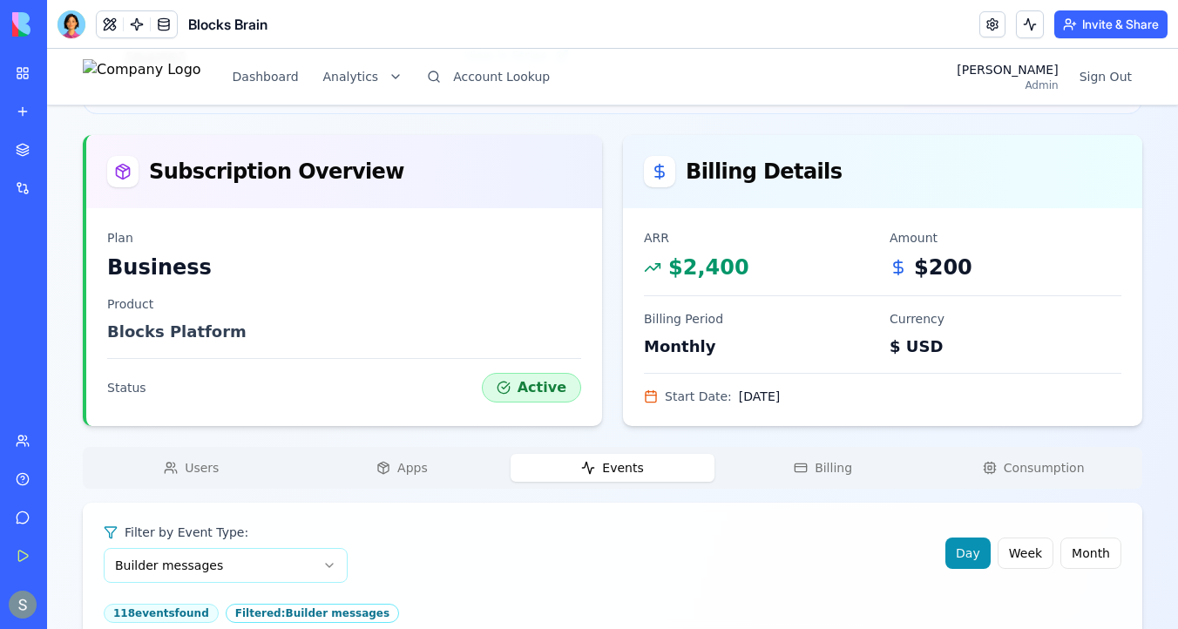
click at [219, 461] on button "Users" at bounding box center [192, 468] width 204 height 28
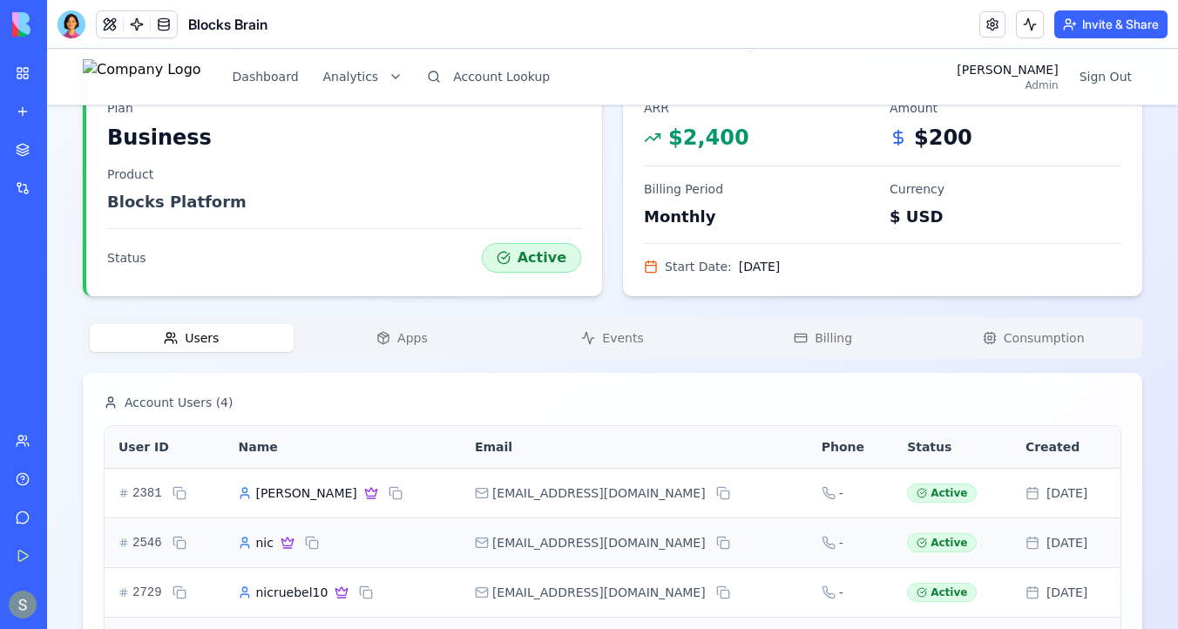
scroll to position [516, 0]
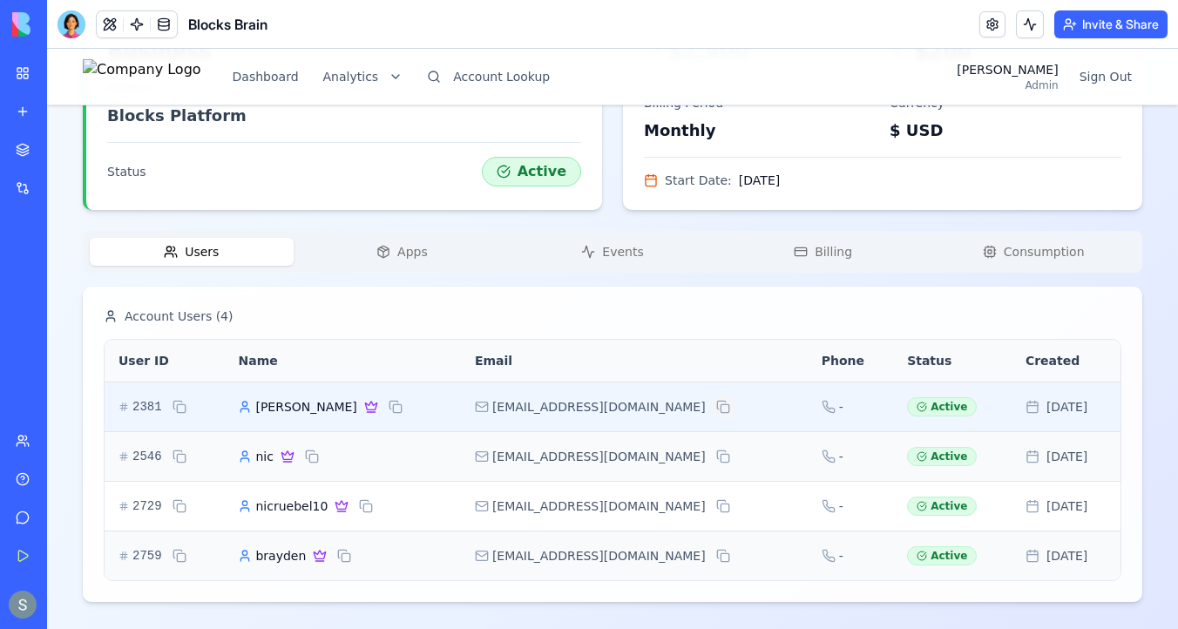
click at [712, 407] on button at bounding box center [722, 406] width 21 height 21
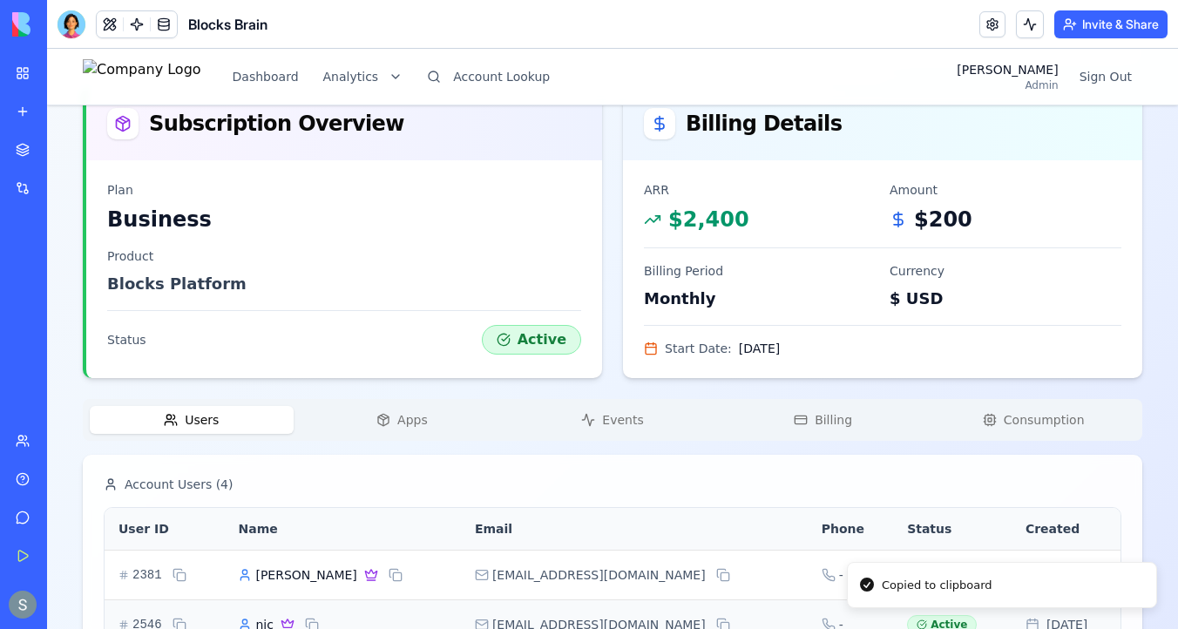
scroll to position [0, 0]
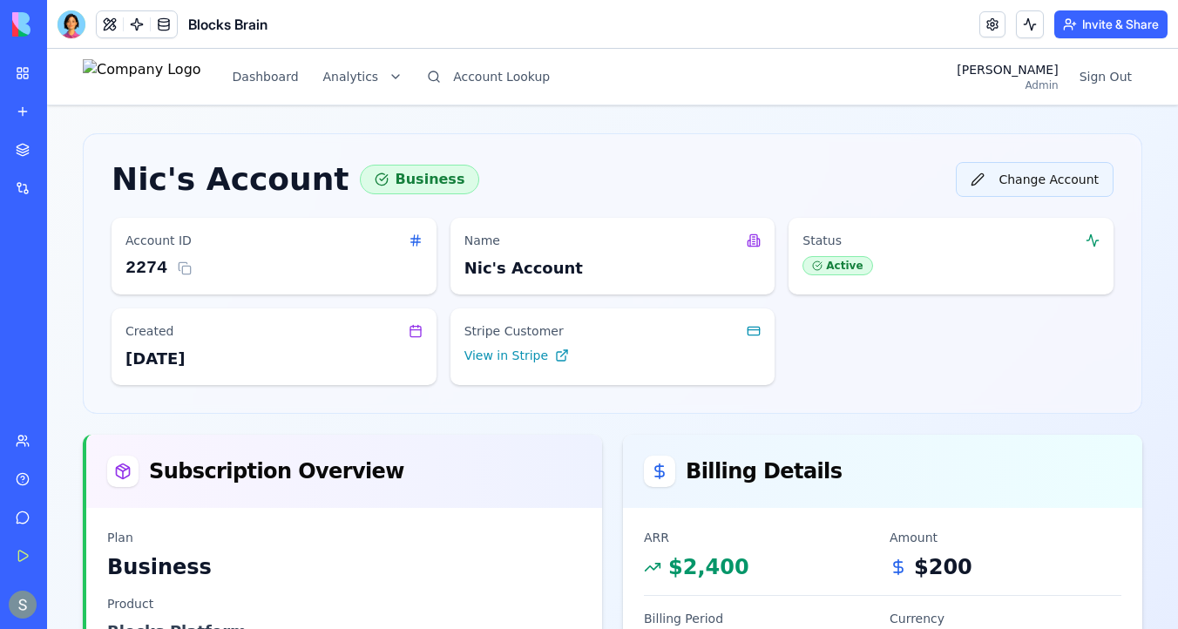
click at [1060, 181] on button "Change Account" at bounding box center [1034, 179] width 158 height 35
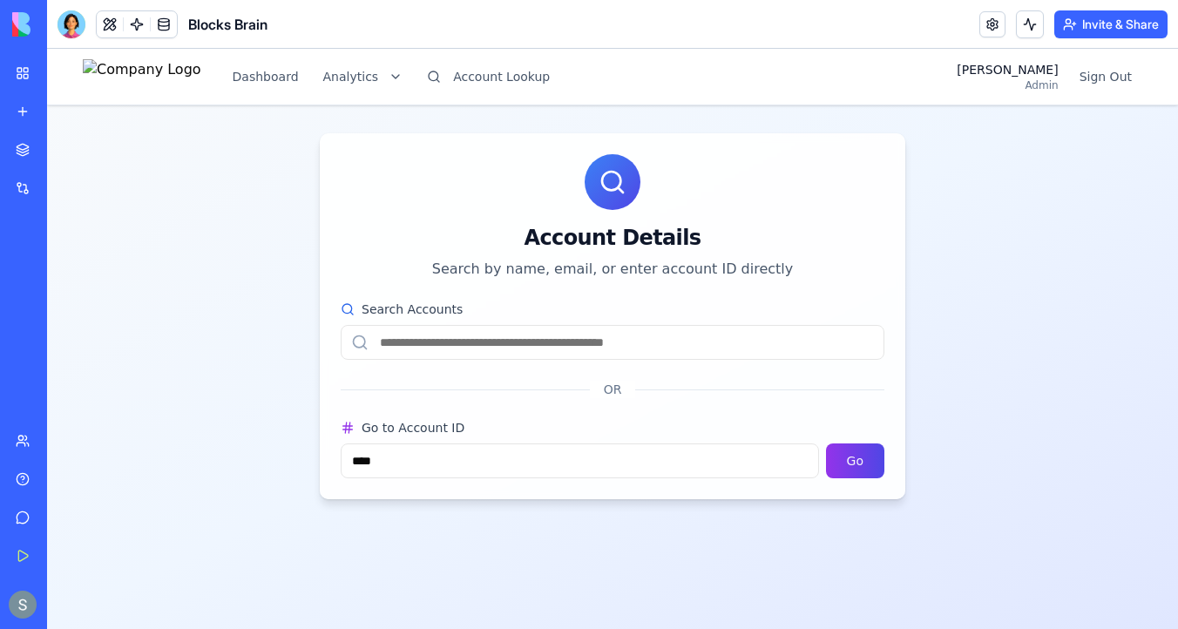
click at [613, 341] on input "Search Accounts" at bounding box center [613, 342] width 544 height 35
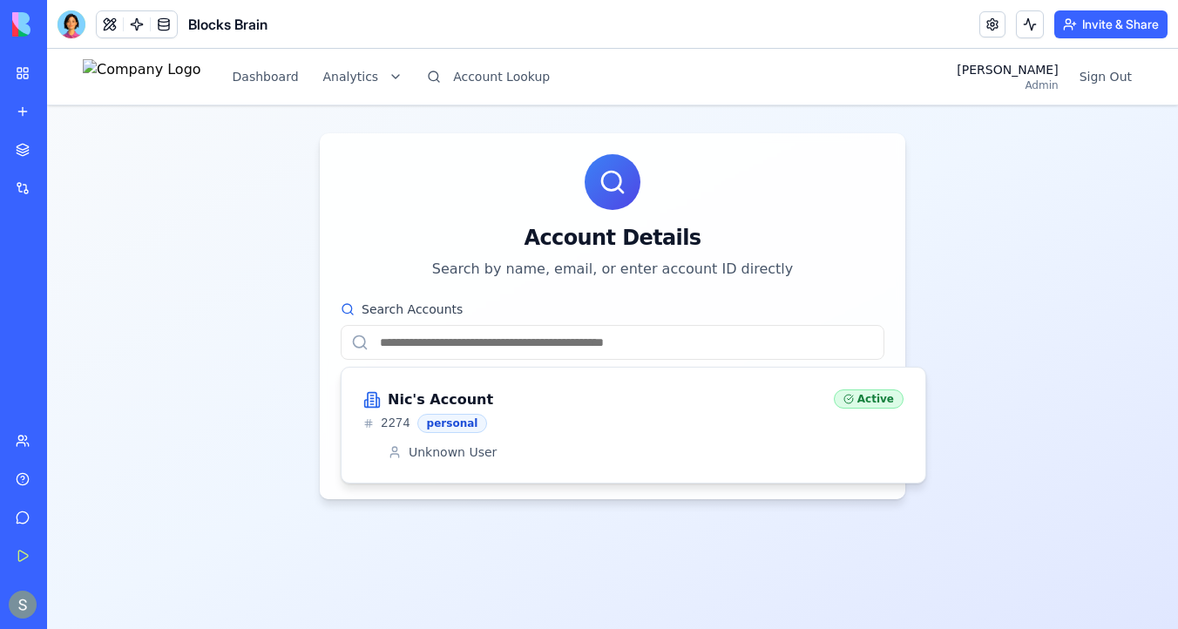
paste input "**********"
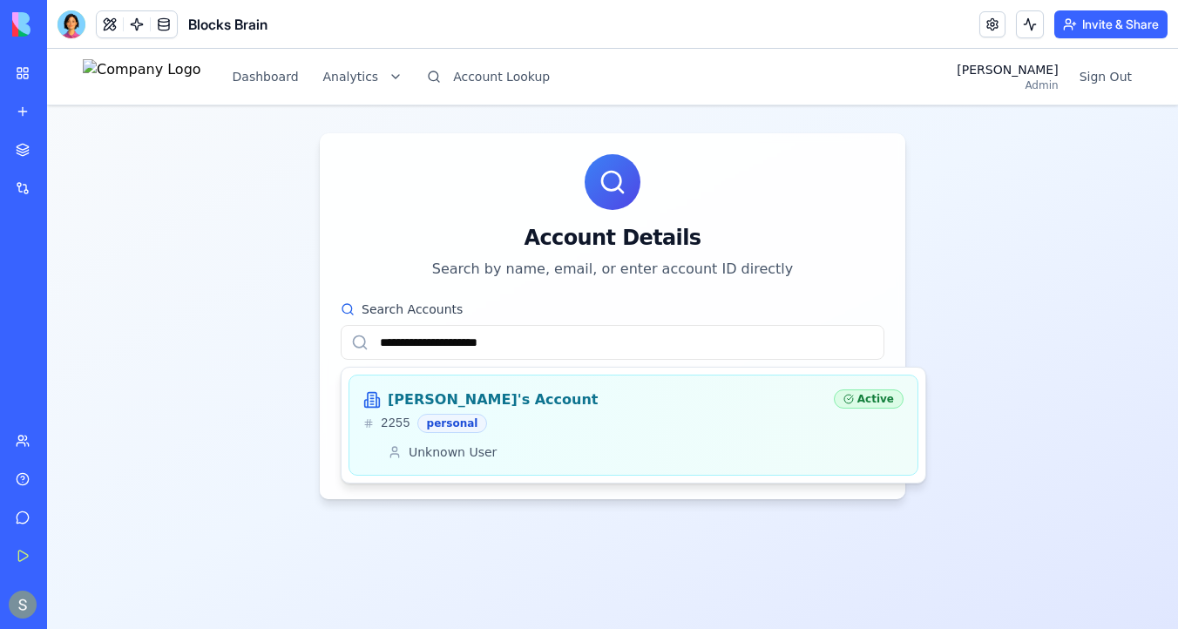
type input "**********"
click at [509, 404] on div "alan's Account" at bounding box center [591, 399] width 456 height 21
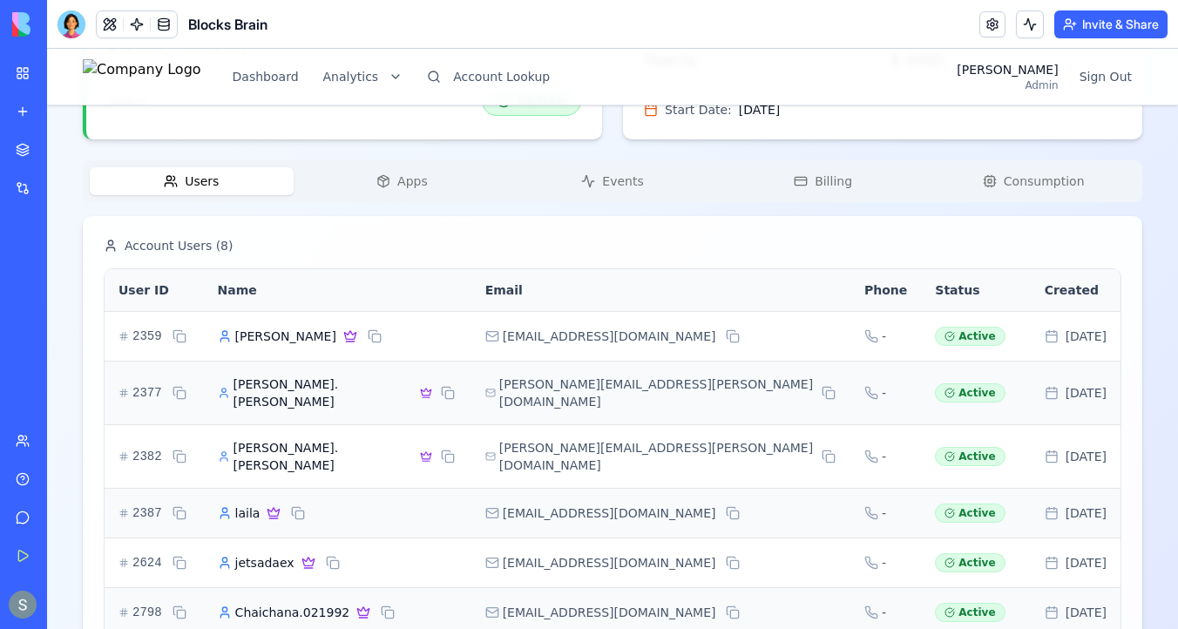
scroll to position [626, 0]
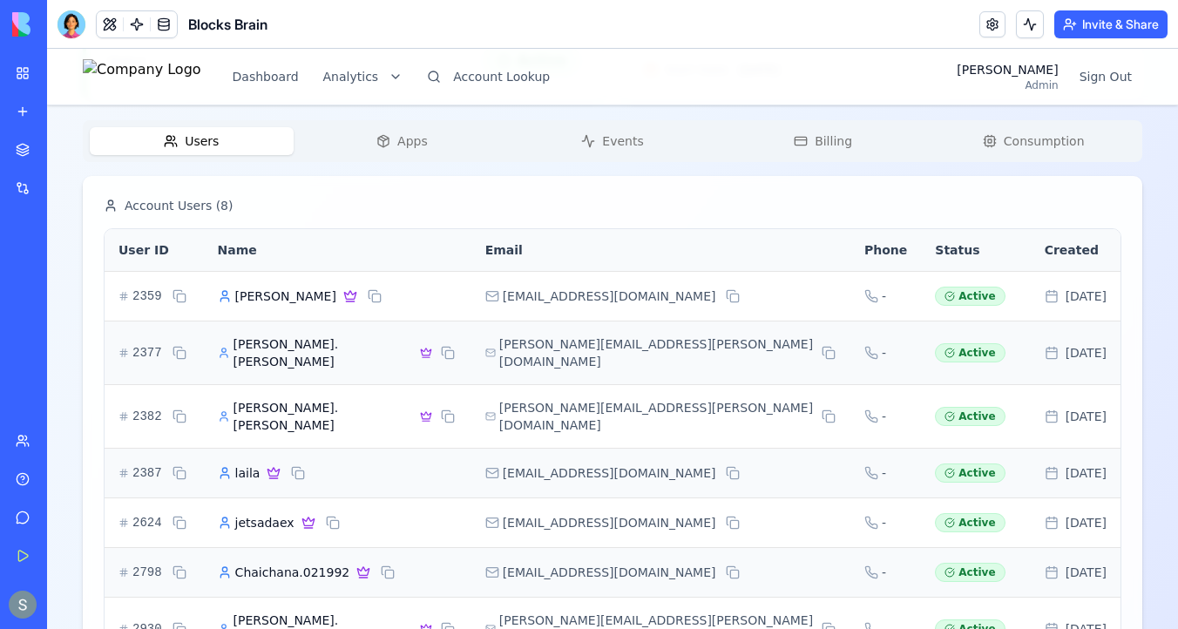
click at [416, 144] on span "Apps" at bounding box center [412, 140] width 30 height 17
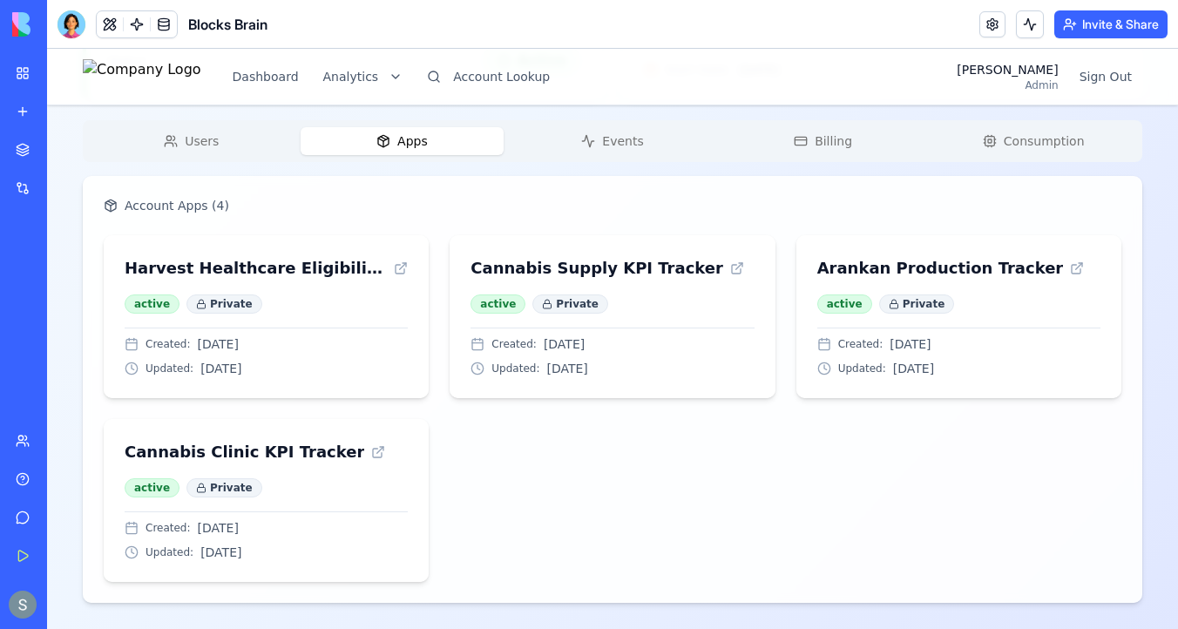
click at [207, 145] on span "Users" at bounding box center [202, 140] width 34 height 17
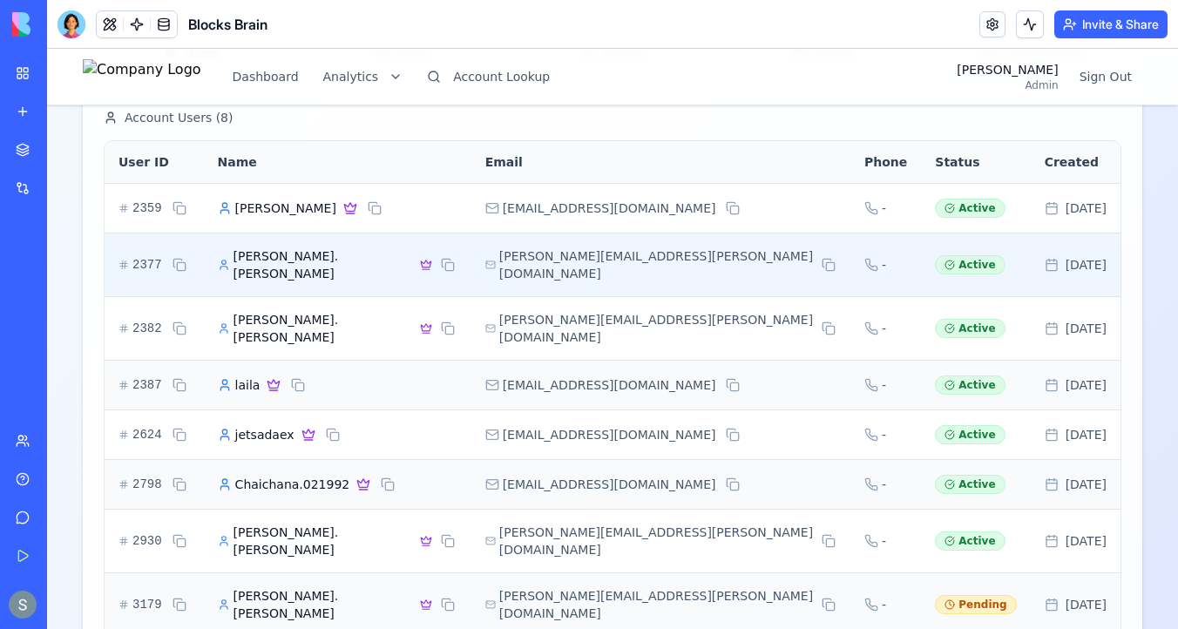
scroll to position [714, 0]
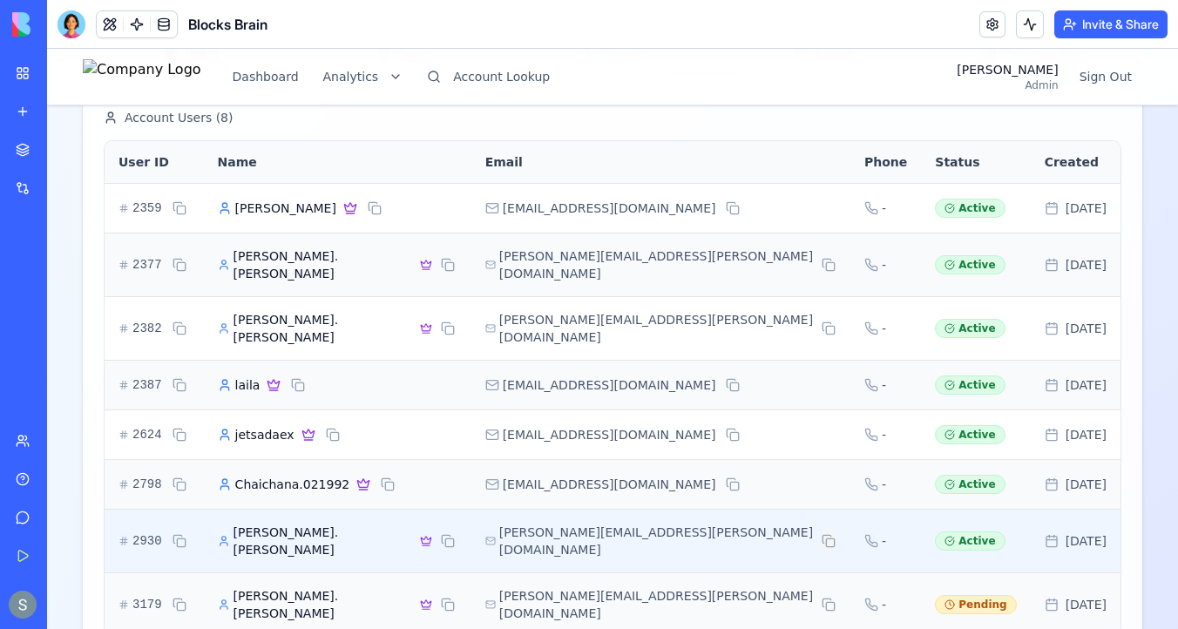
click at [820, 530] on button at bounding box center [828, 540] width 16 height 21
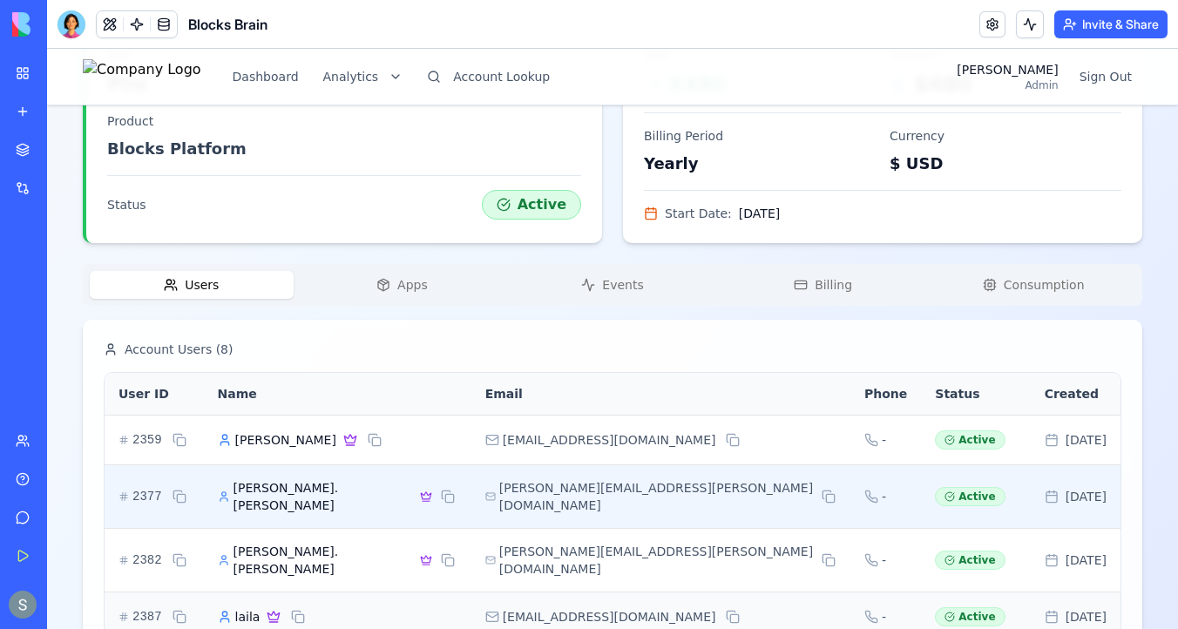
scroll to position [0, 0]
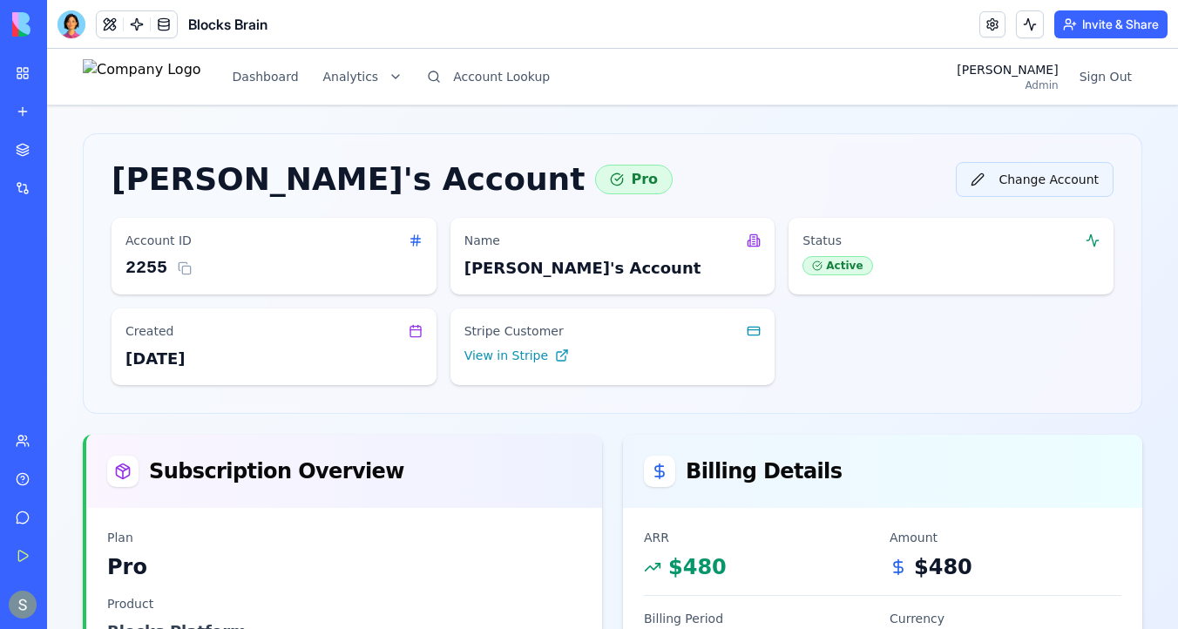
click at [1033, 179] on button "Change Account" at bounding box center [1034, 179] width 158 height 35
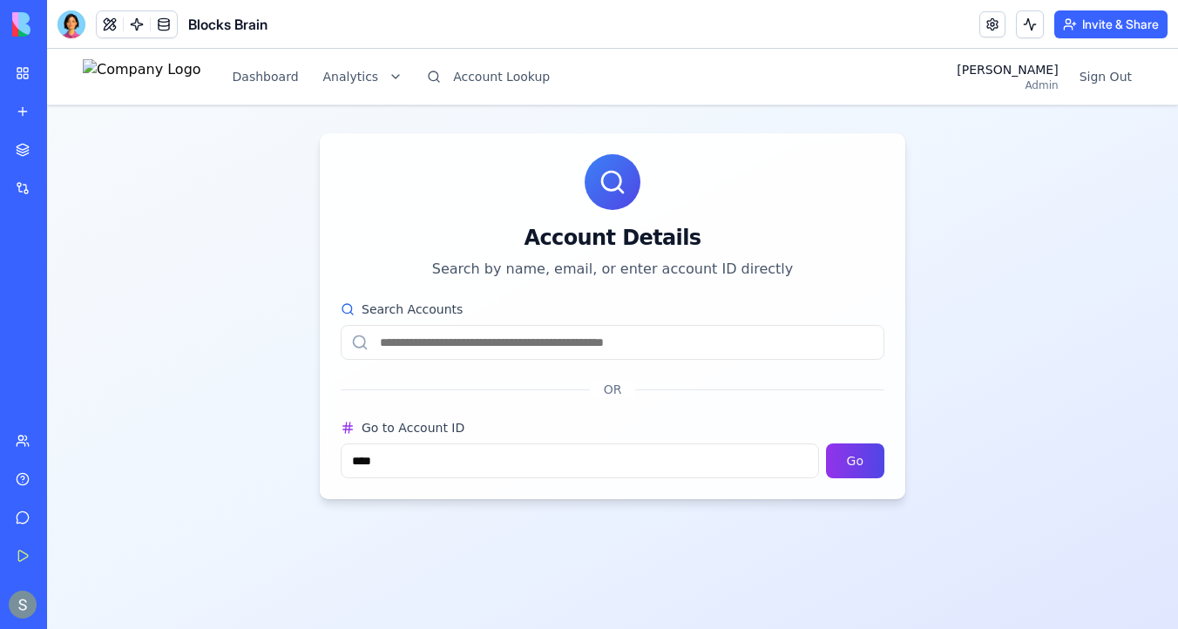
click at [604, 337] on input "Search Accounts" at bounding box center [613, 342] width 544 height 35
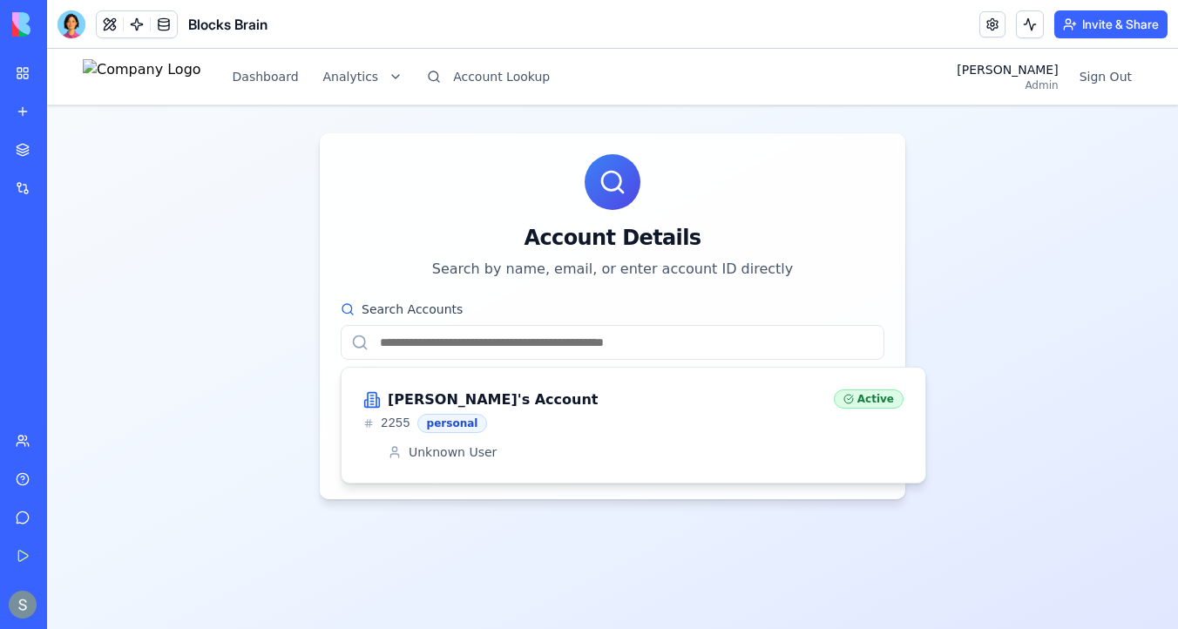
paste input "**********"
type input "**********"
click at [494, 394] on h3 "Harry's Account" at bounding box center [493, 399] width 211 height 21
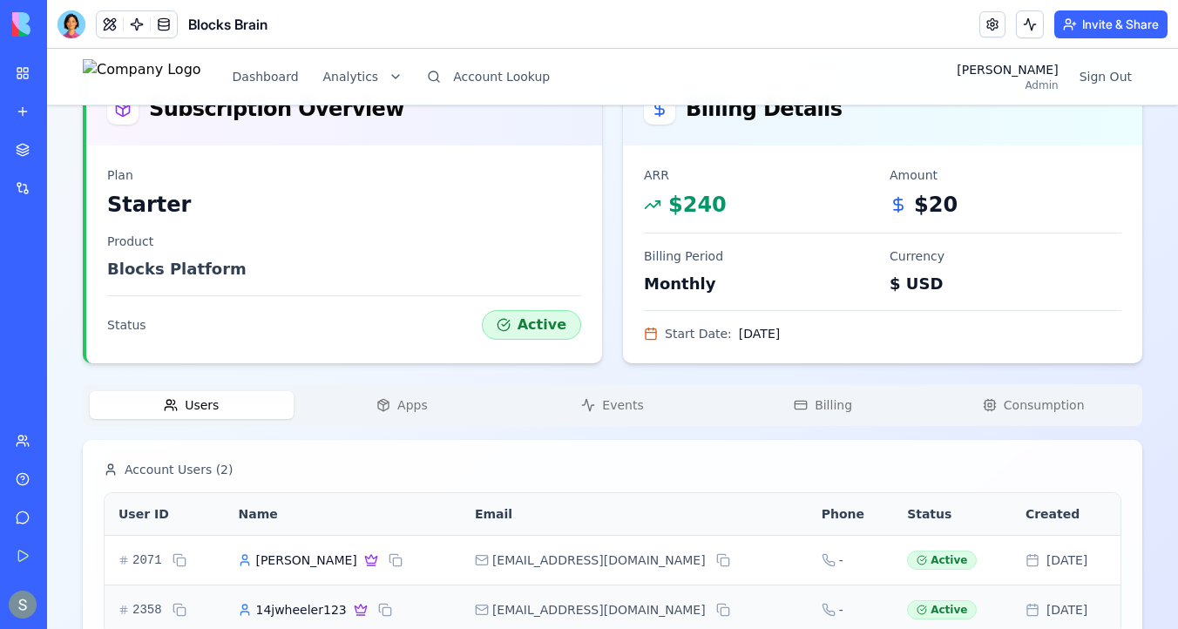
scroll to position [416, 0]
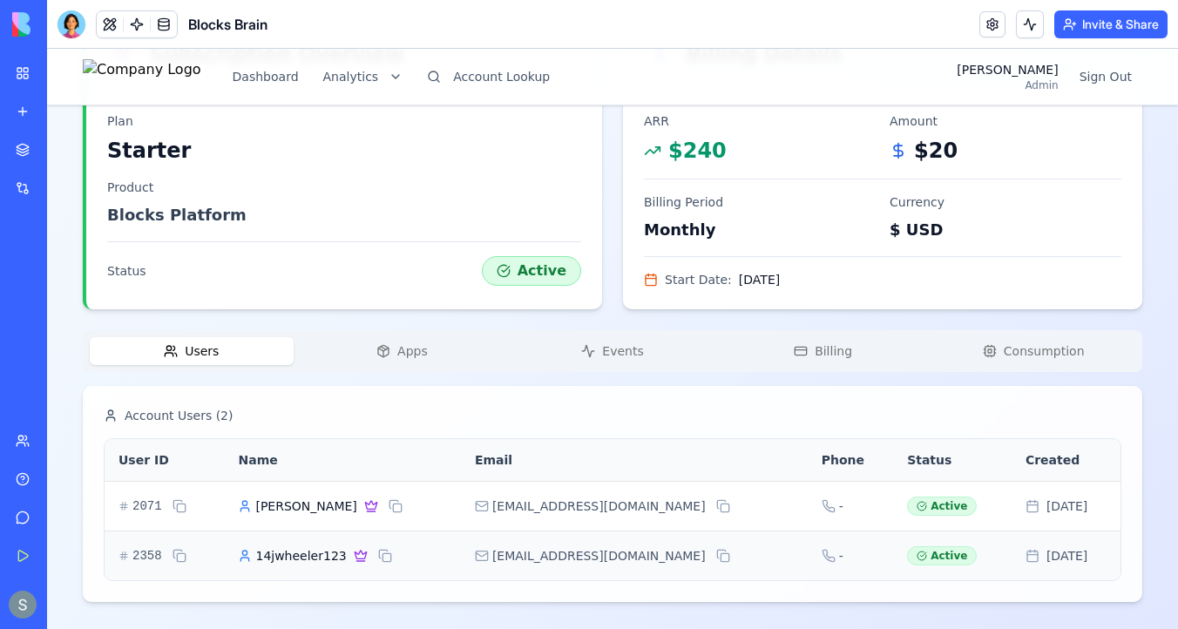
click at [426, 354] on span "Apps" at bounding box center [412, 350] width 30 height 17
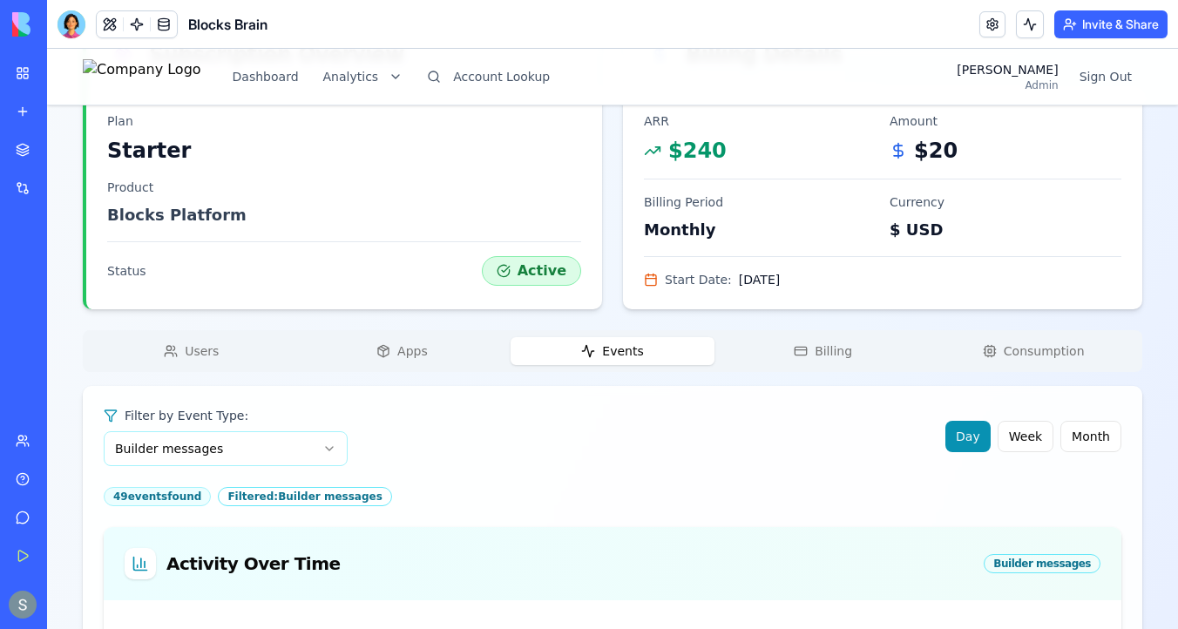
click at [610, 354] on span "Events" at bounding box center [622, 350] width 41 height 17
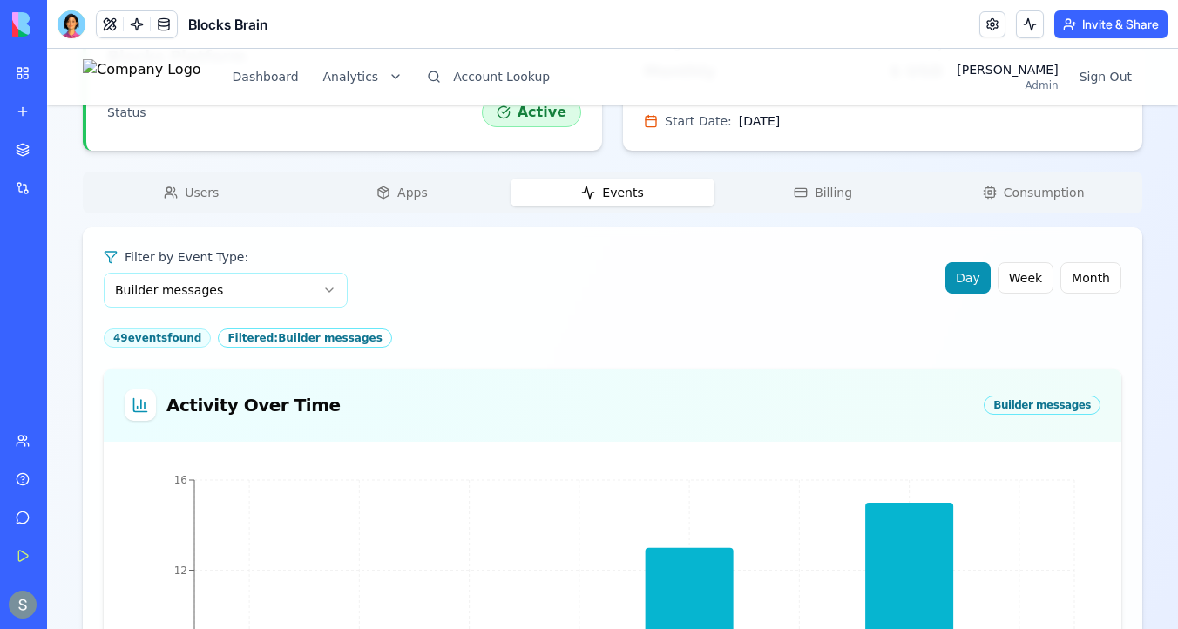
scroll to position [531, 0]
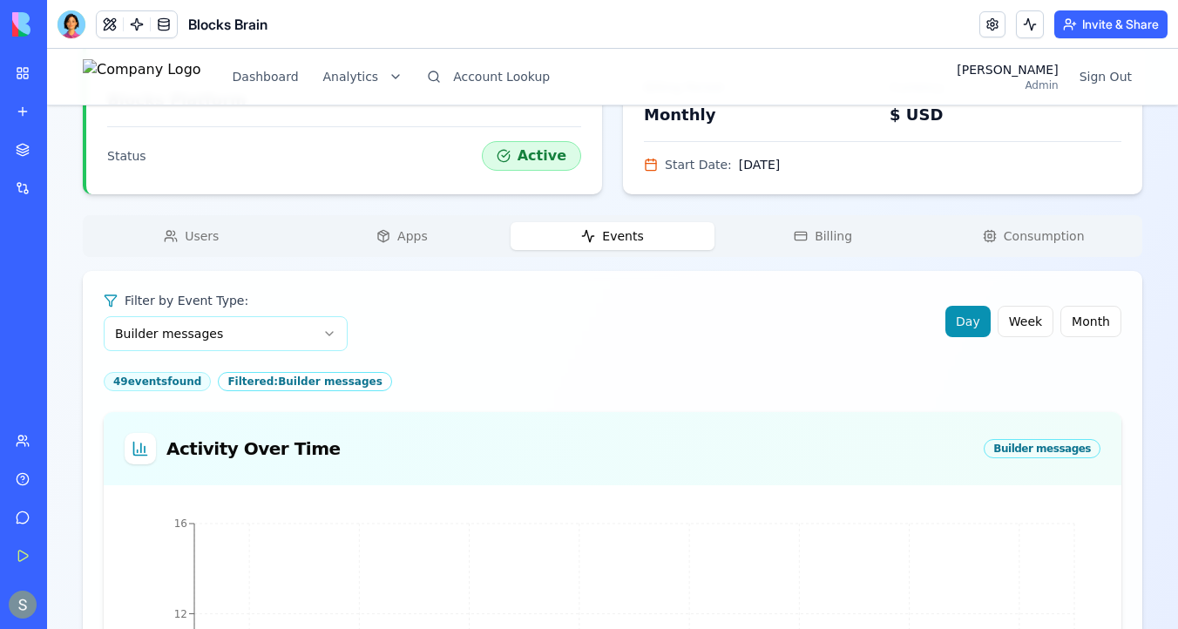
click at [625, 236] on span "Events" at bounding box center [622, 235] width 41 height 17
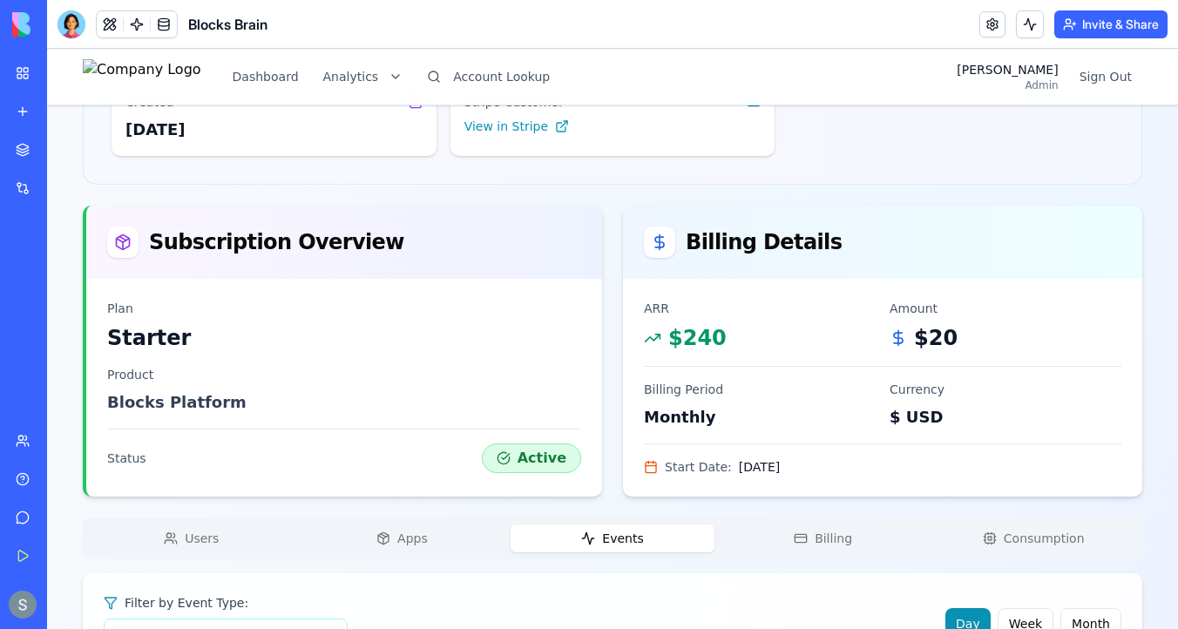
scroll to position [0, 0]
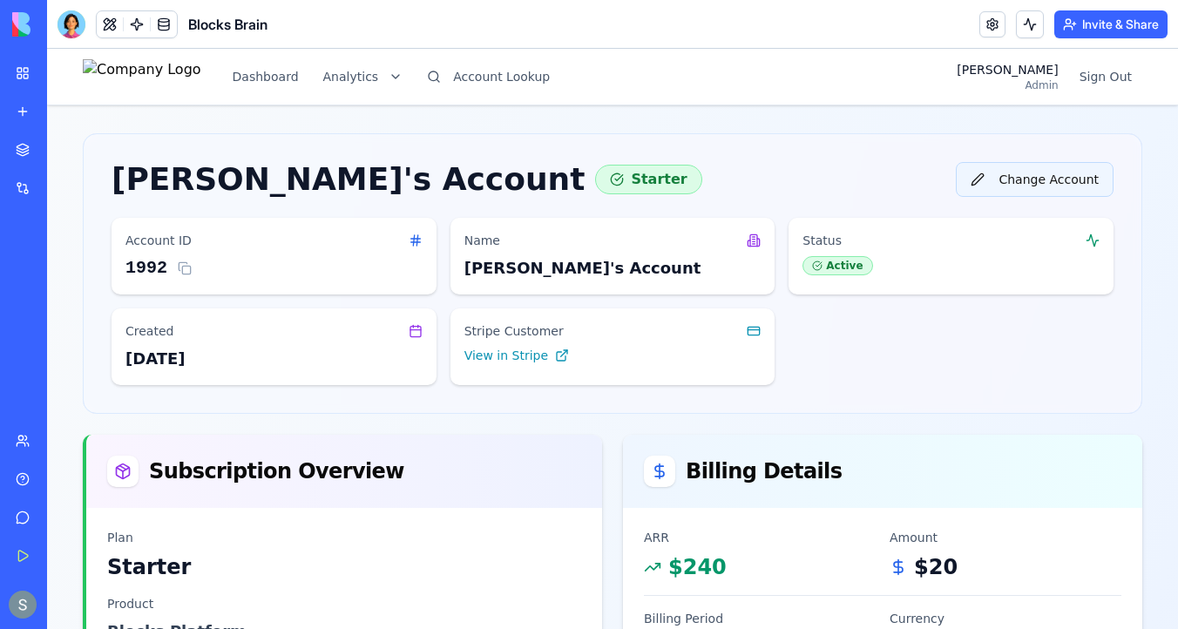
click at [1023, 183] on button "Change Account" at bounding box center [1034, 179] width 158 height 35
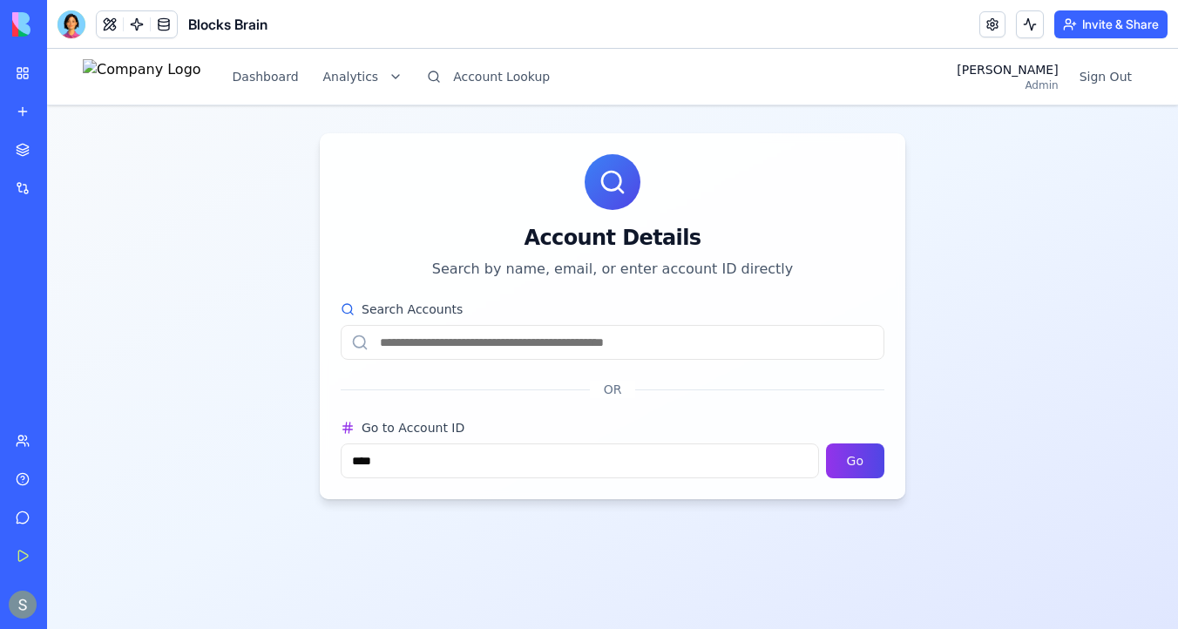
click at [505, 326] on input "Search Accounts" at bounding box center [613, 342] width 544 height 35
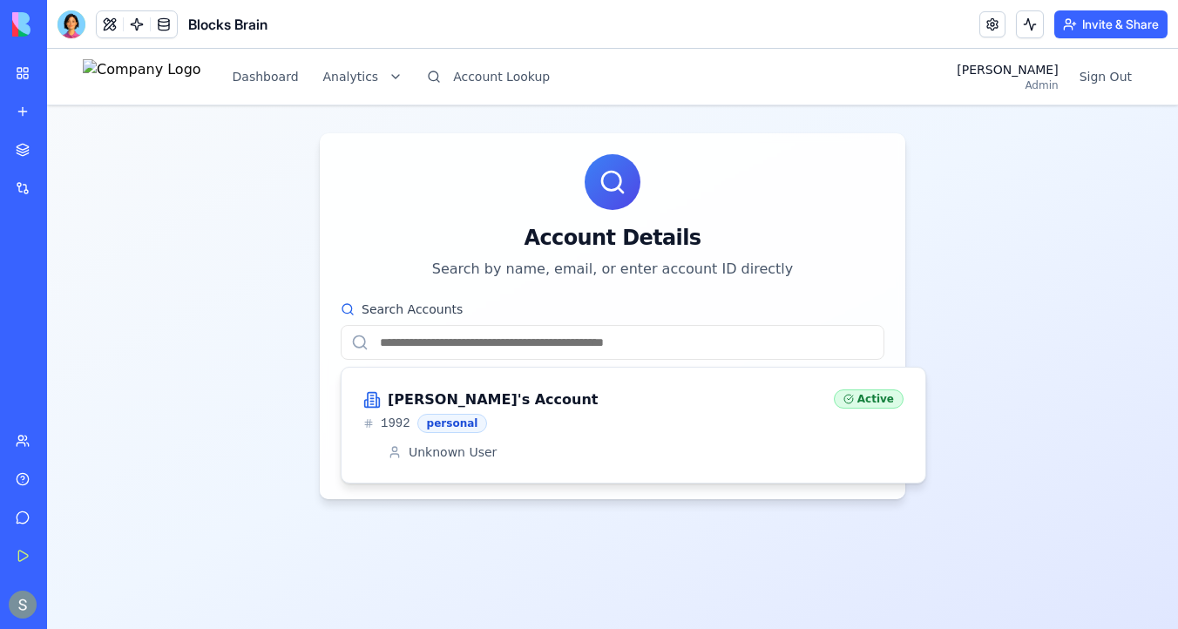
paste input "**********"
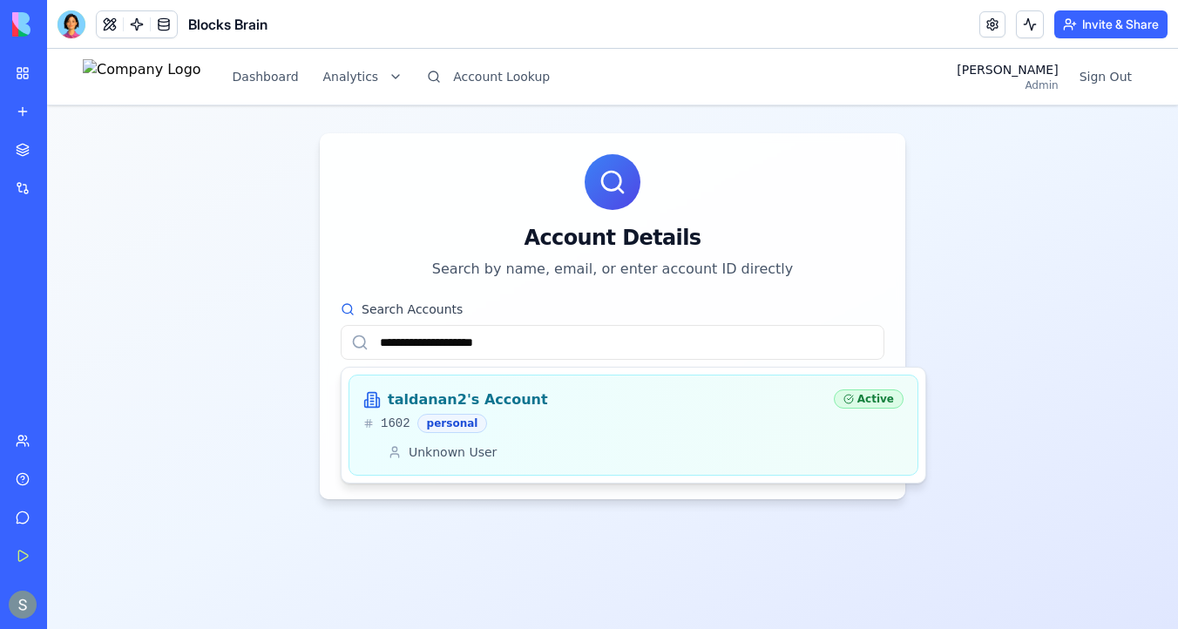
type input "**********"
click at [590, 410] on div "taldanan2's Account 1602 personal" at bounding box center [591, 411] width 456 height 44
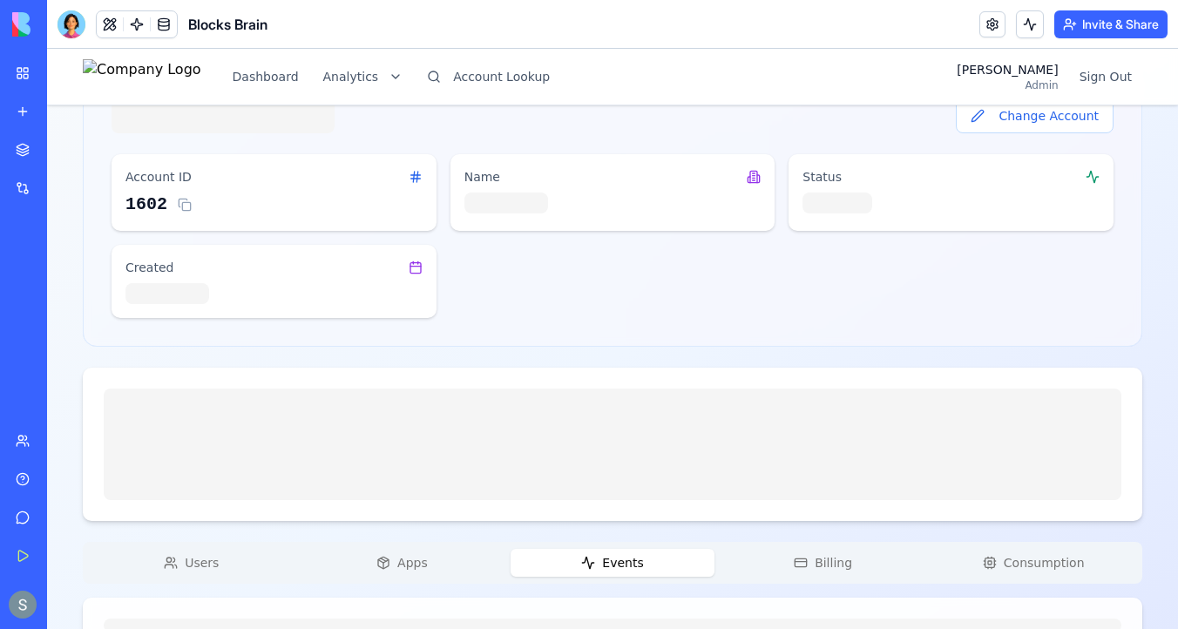
scroll to position [165, 0]
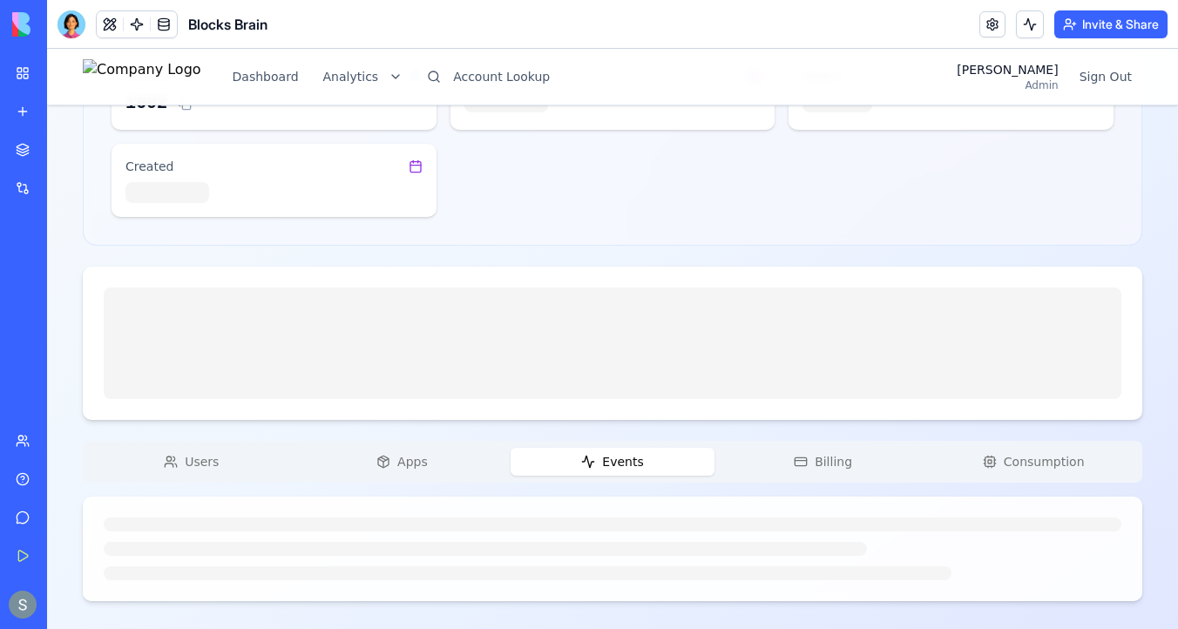
click at [198, 457] on span "Users" at bounding box center [202, 461] width 34 height 17
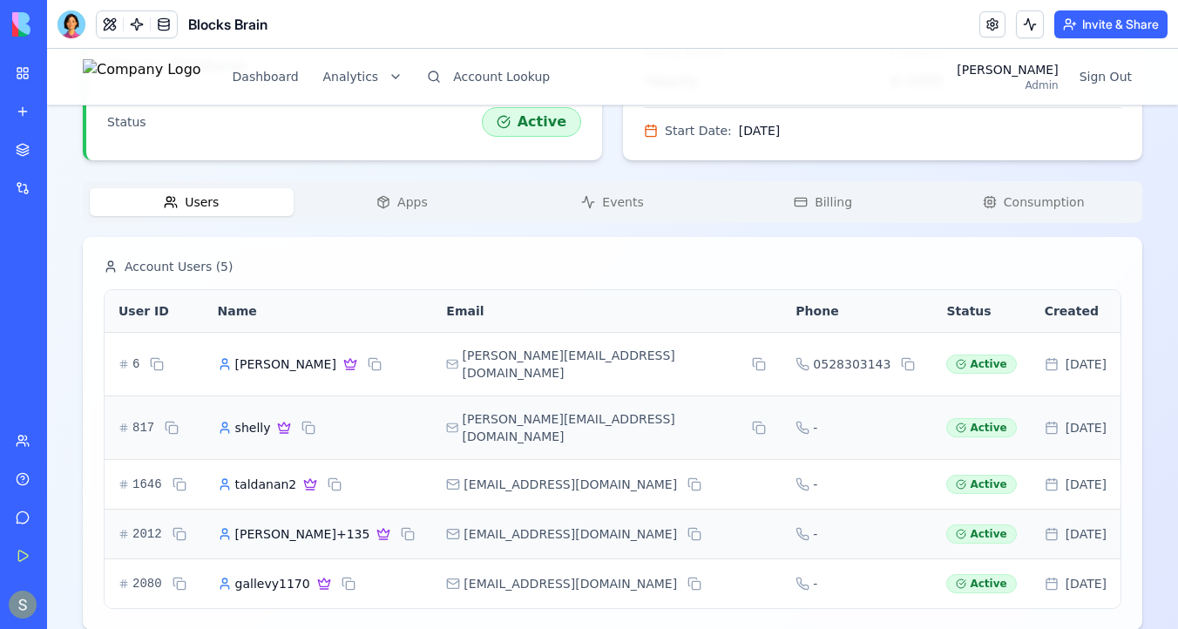
scroll to position [565, 0]
click at [405, 207] on span "Apps" at bounding box center [412, 201] width 30 height 17
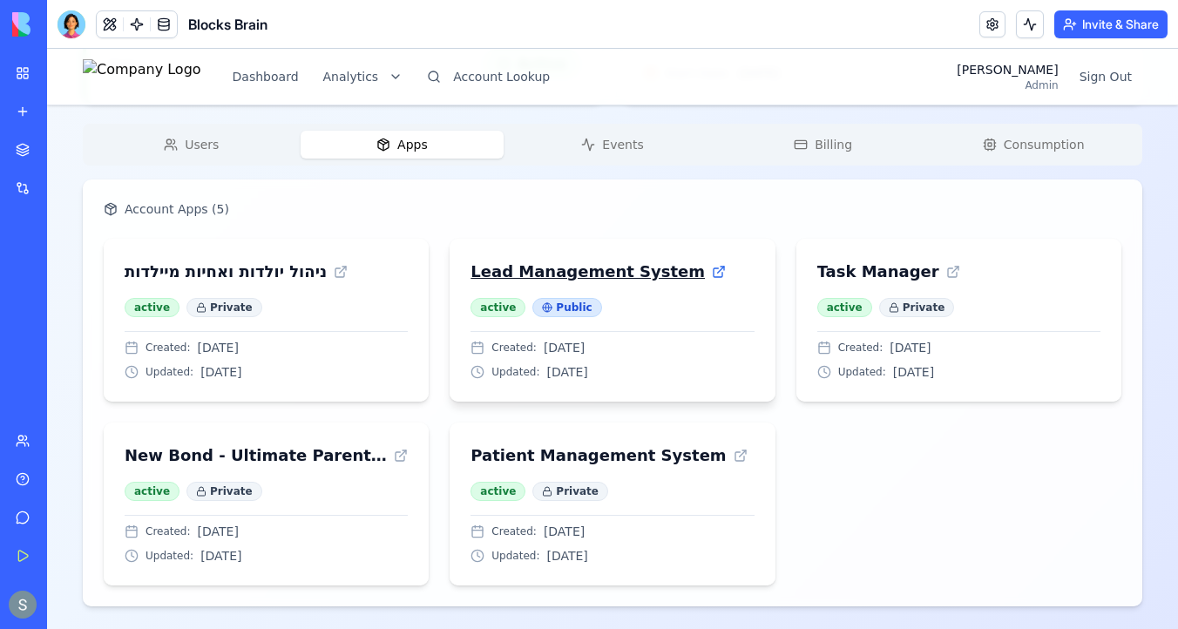
scroll to position [626, 0]
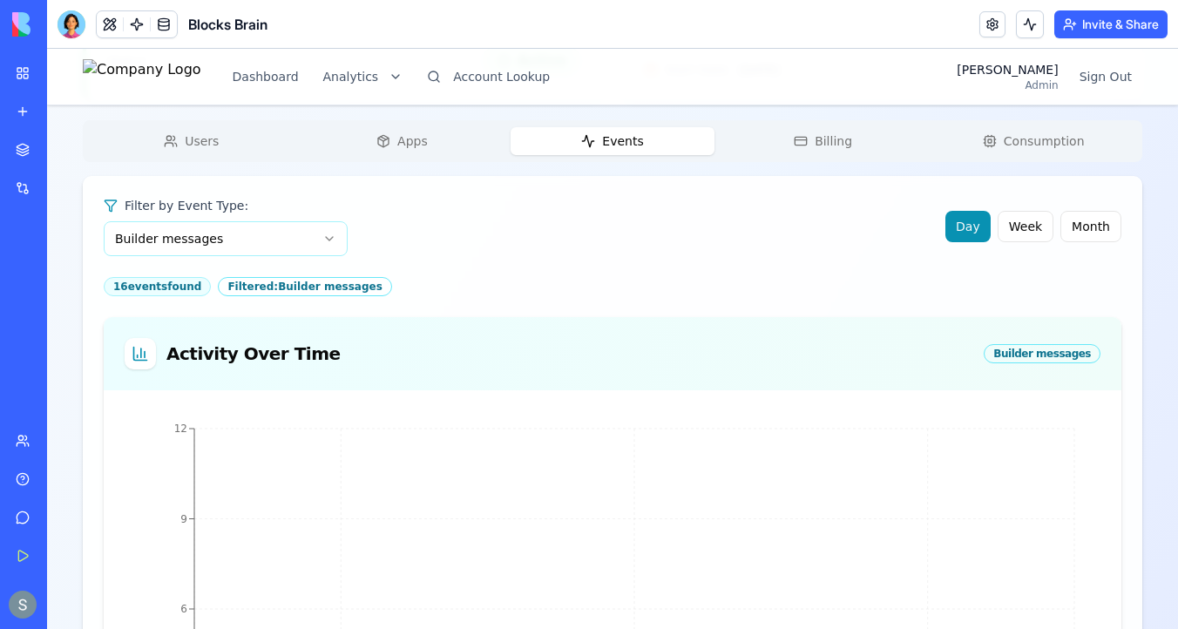
click at [623, 145] on span "Events" at bounding box center [622, 140] width 41 height 17
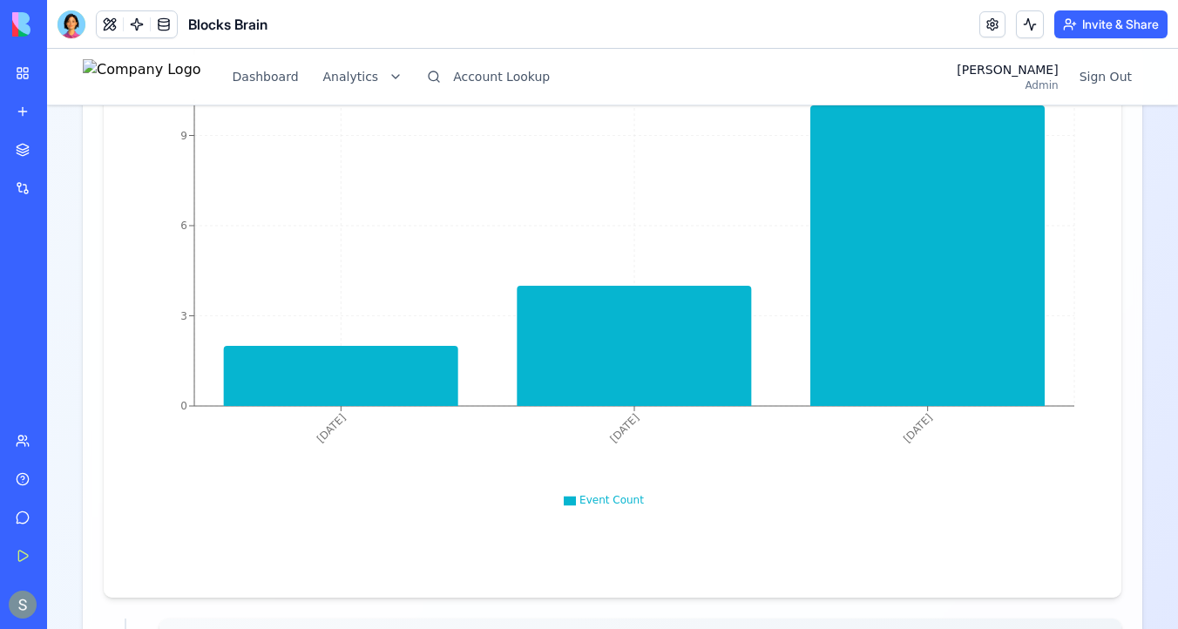
scroll to position [1314, 0]
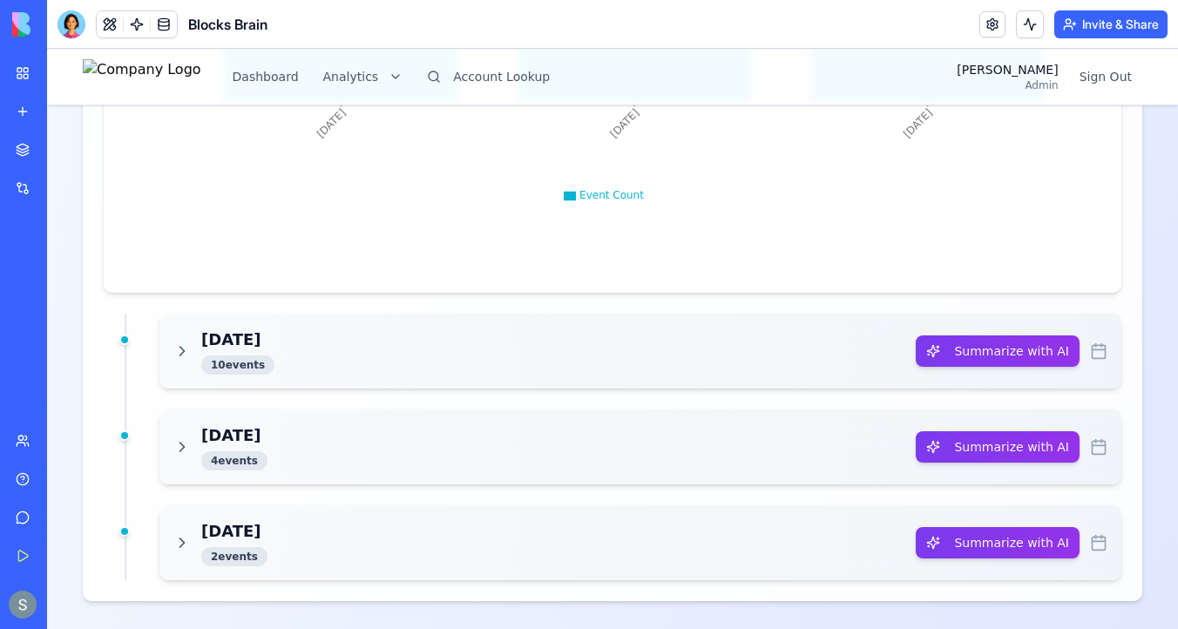
click at [258, 344] on h3 "Today" at bounding box center [237, 339] width 73 height 24
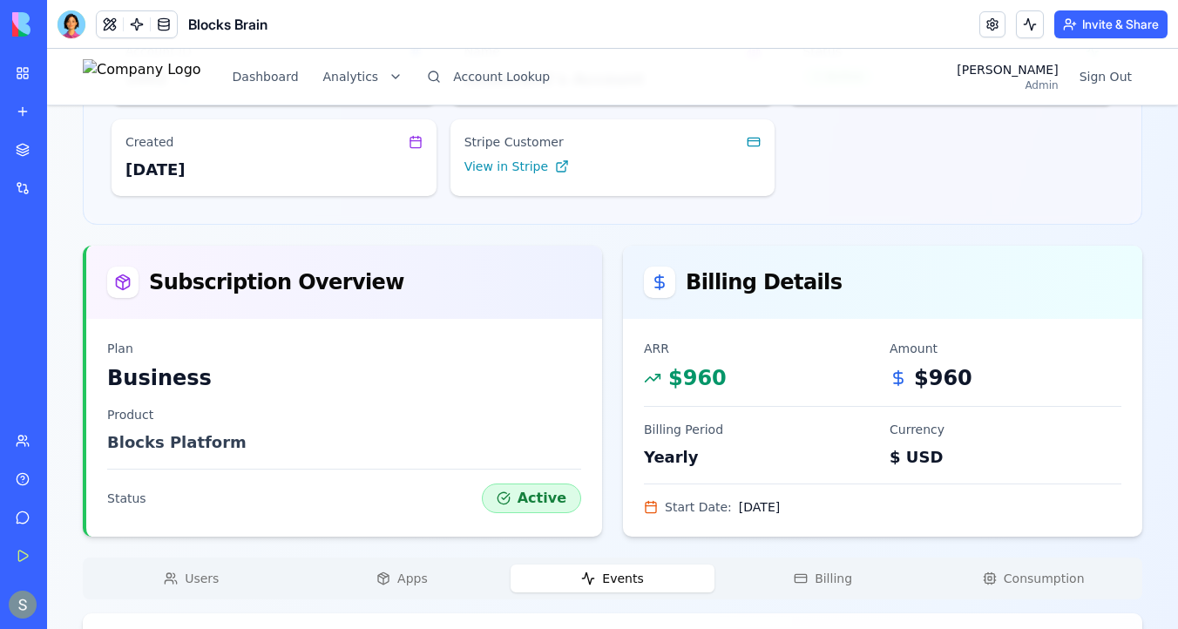
scroll to position [0, 0]
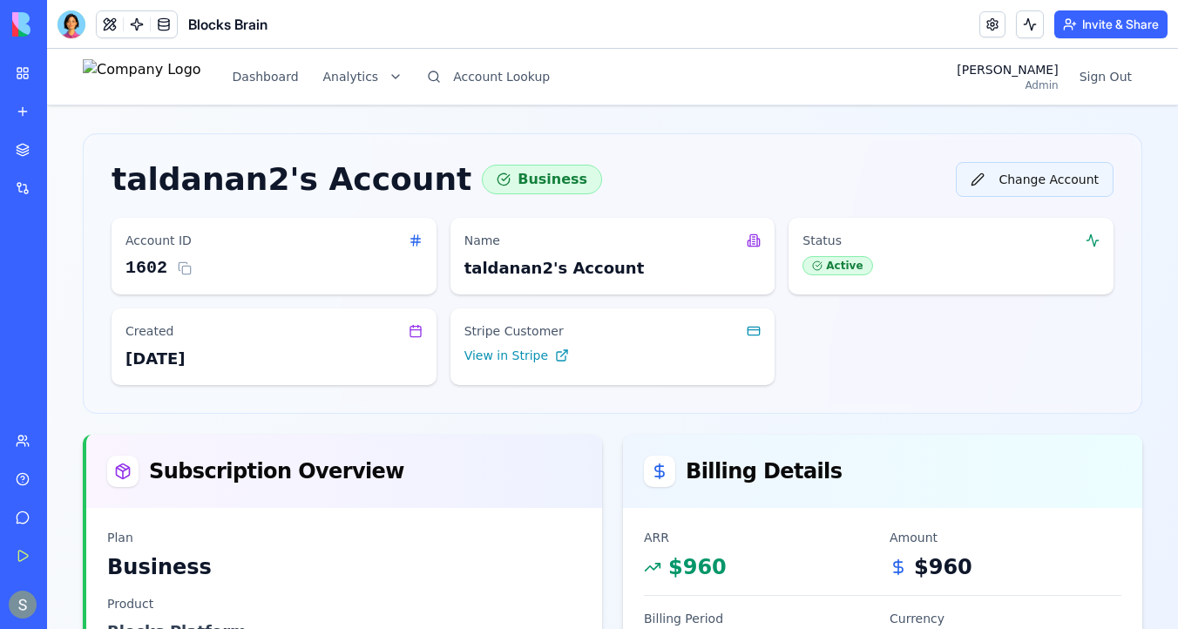
click at [1033, 185] on button "Change Account" at bounding box center [1034, 179] width 158 height 35
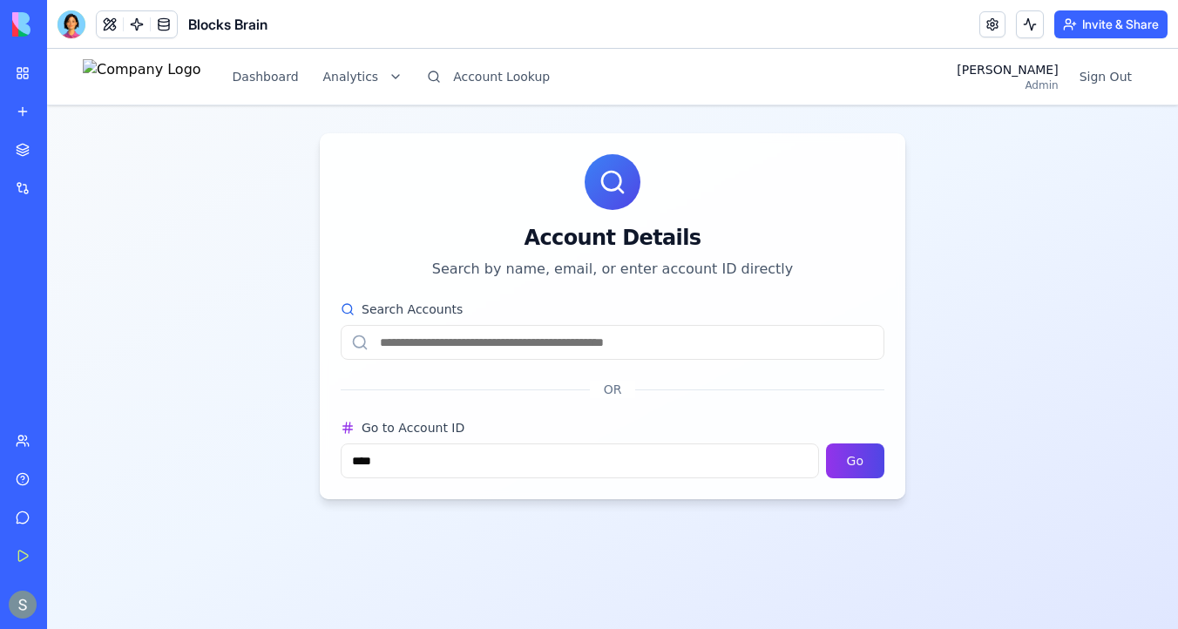
click at [622, 341] on input "Search Accounts" at bounding box center [613, 342] width 544 height 35
paste input "**********"
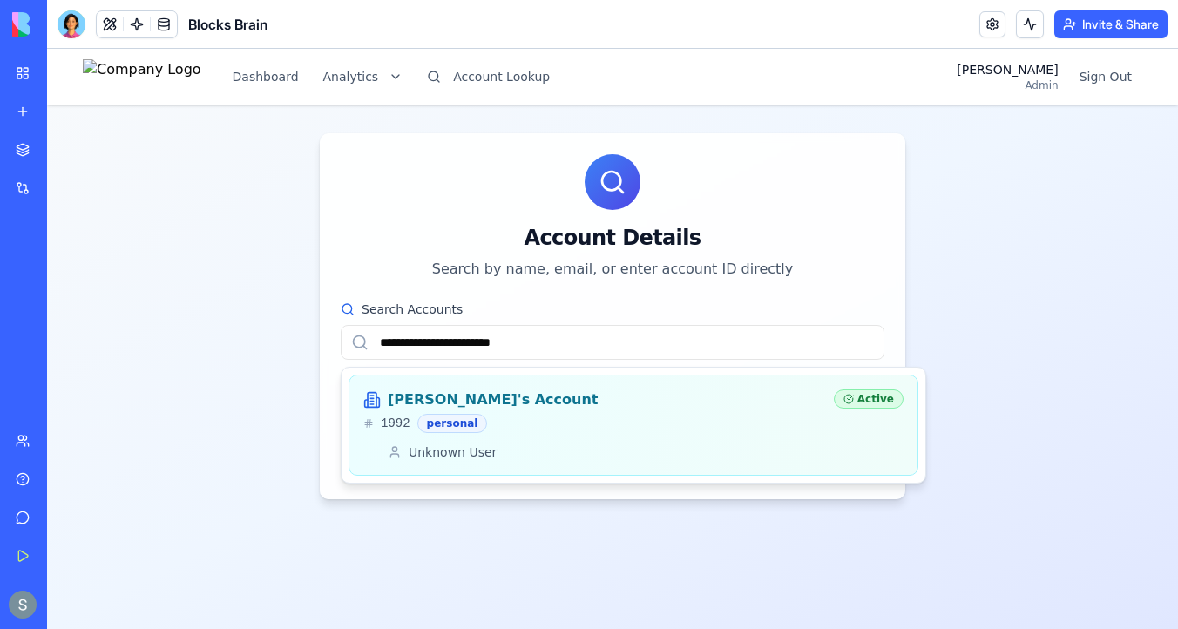
type input "**********"
click at [553, 400] on div "Harry's Account" at bounding box center [591, 399] width 456 height 21
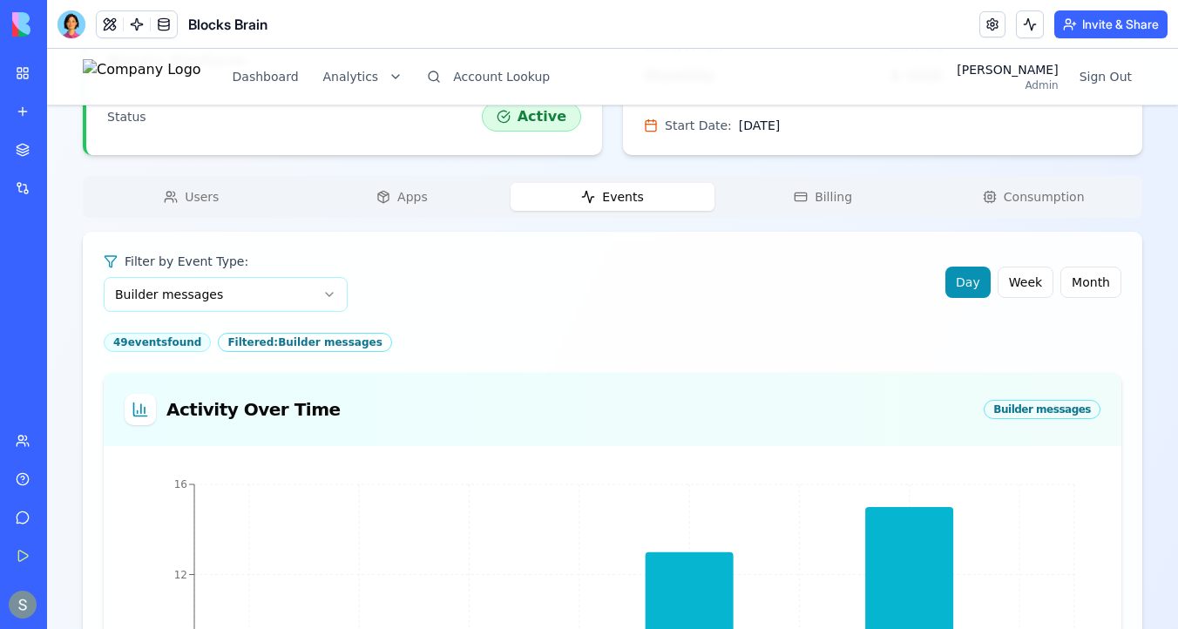
scroll to position [584, 0]
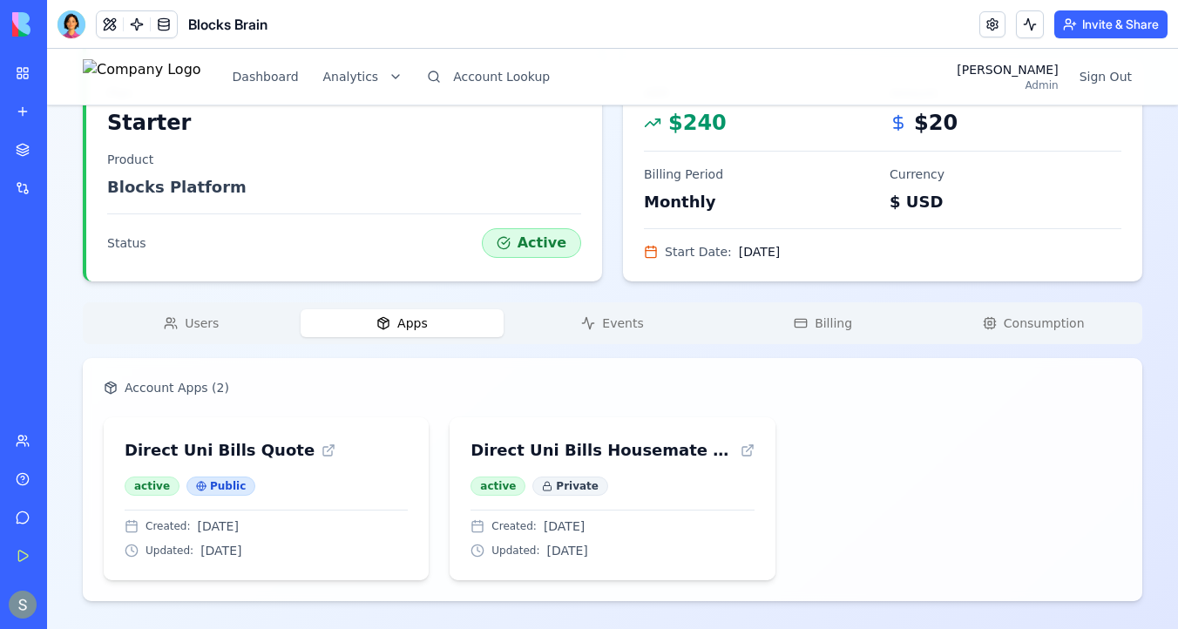
scroll to position [416, 0]
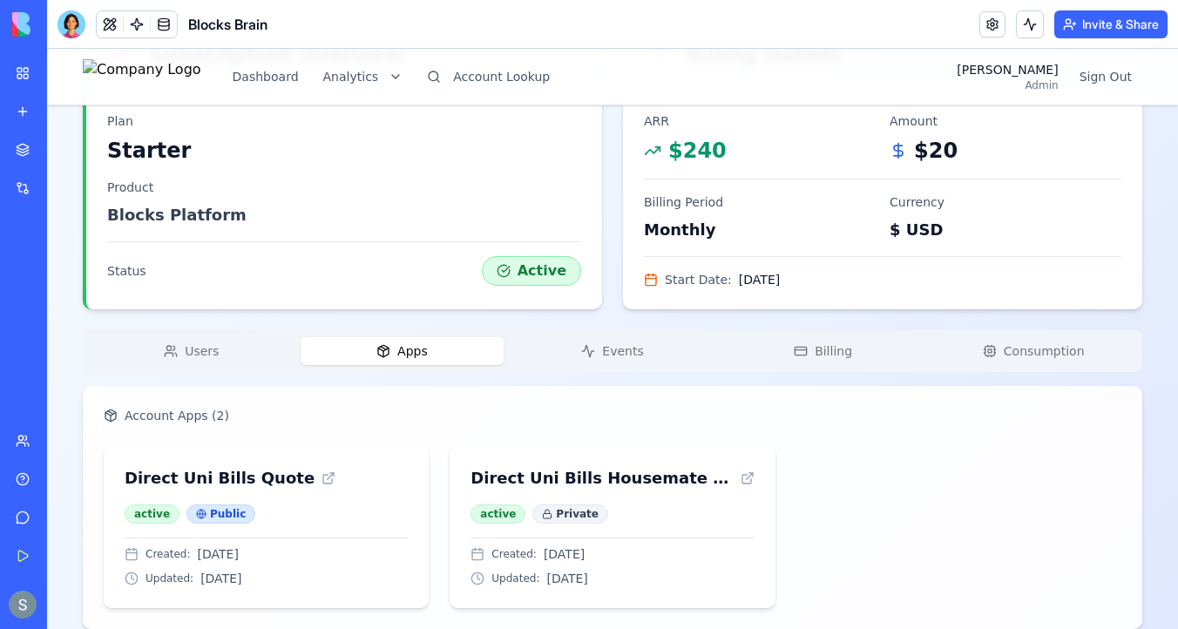
click at [206, 322] on div "Harry's Account Starter Change Account Account ID 1992 Name Harry's Account Sta…" at bounding box center [612, 173] width 1059 height 912
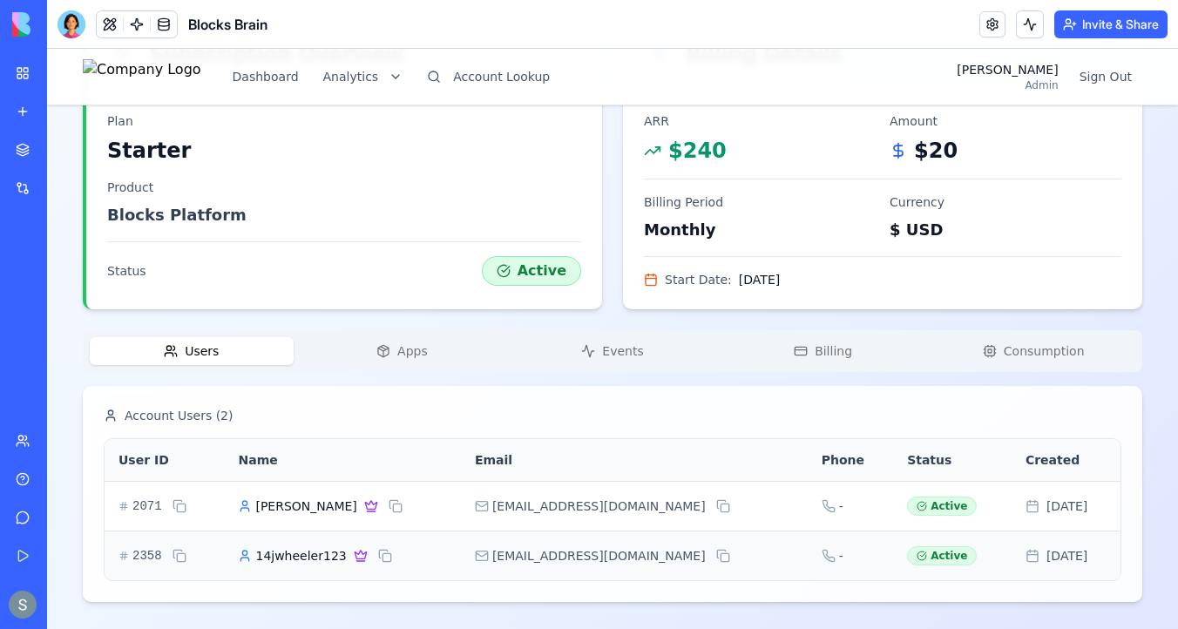
click at [634, 342] on span "Events" at bounding box center [622, 350] width 41 height 17
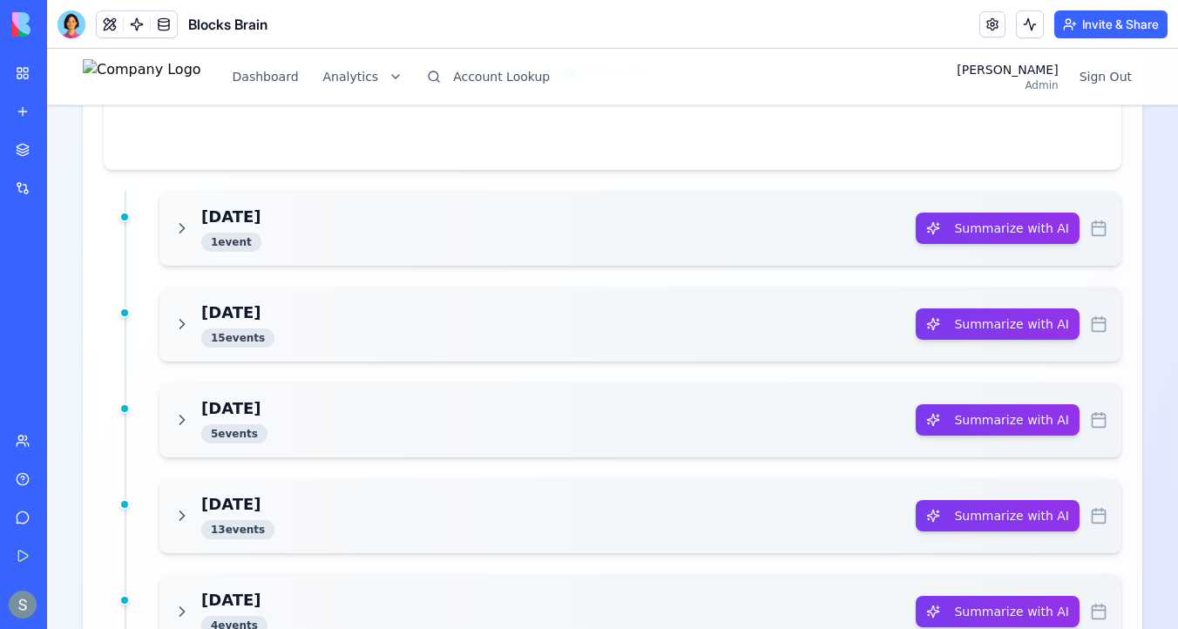
scroll to position [1417, 0]
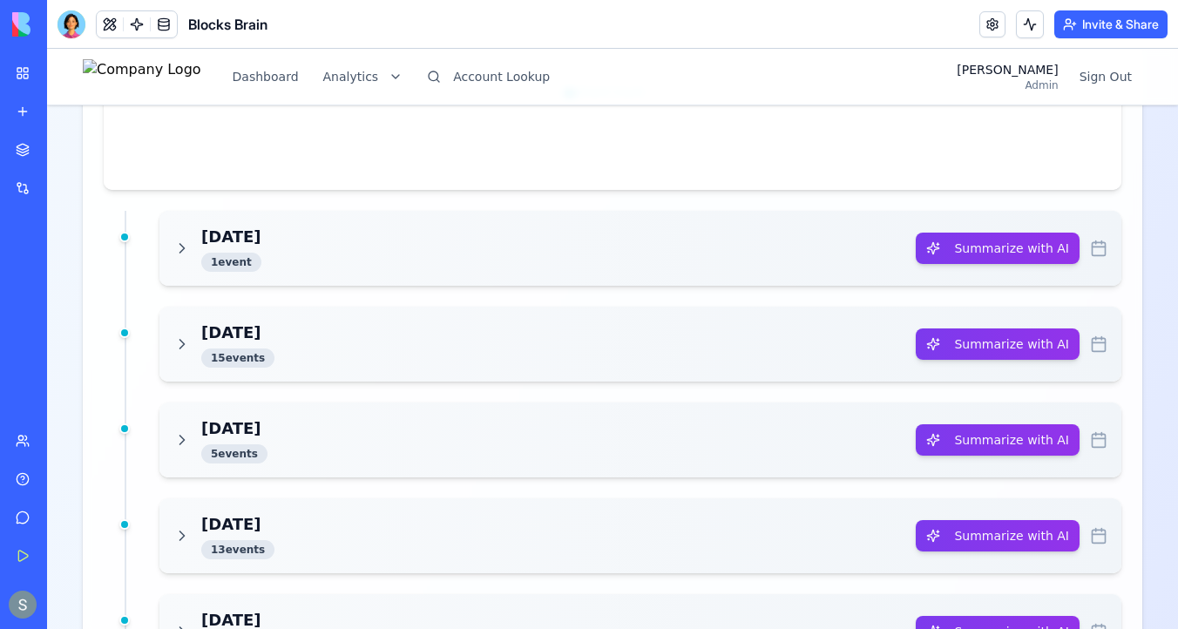
click at [261, 241] on h3 "Aug 9, 2025" at bounding box center [231, 237] width 60 height 24
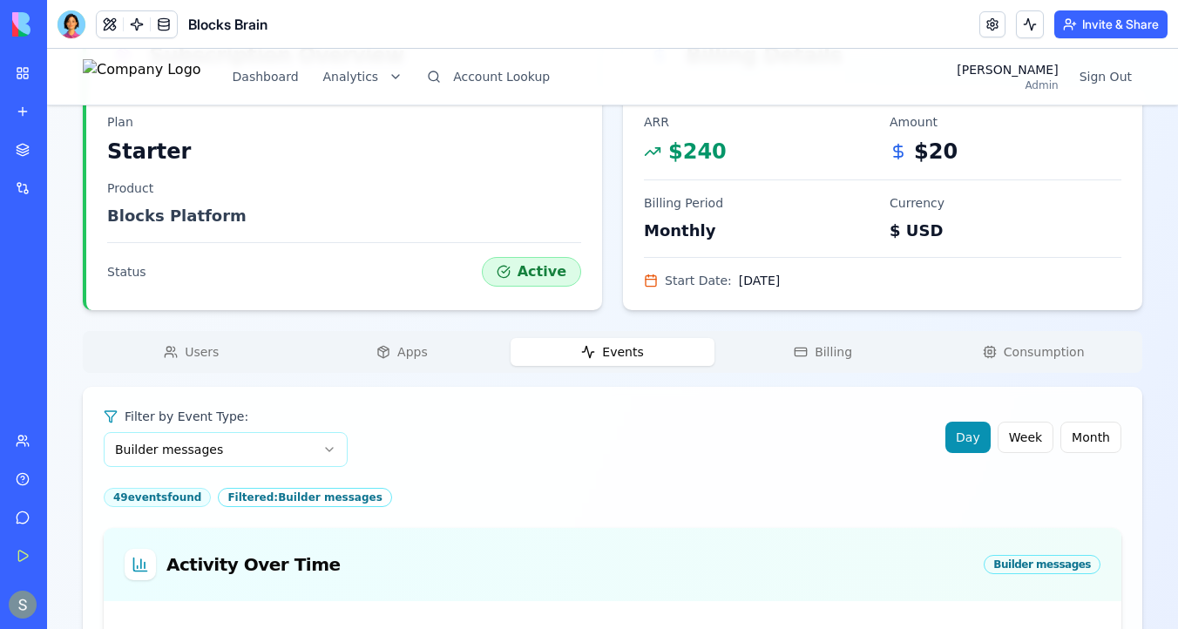
scroll to position [513, 0]
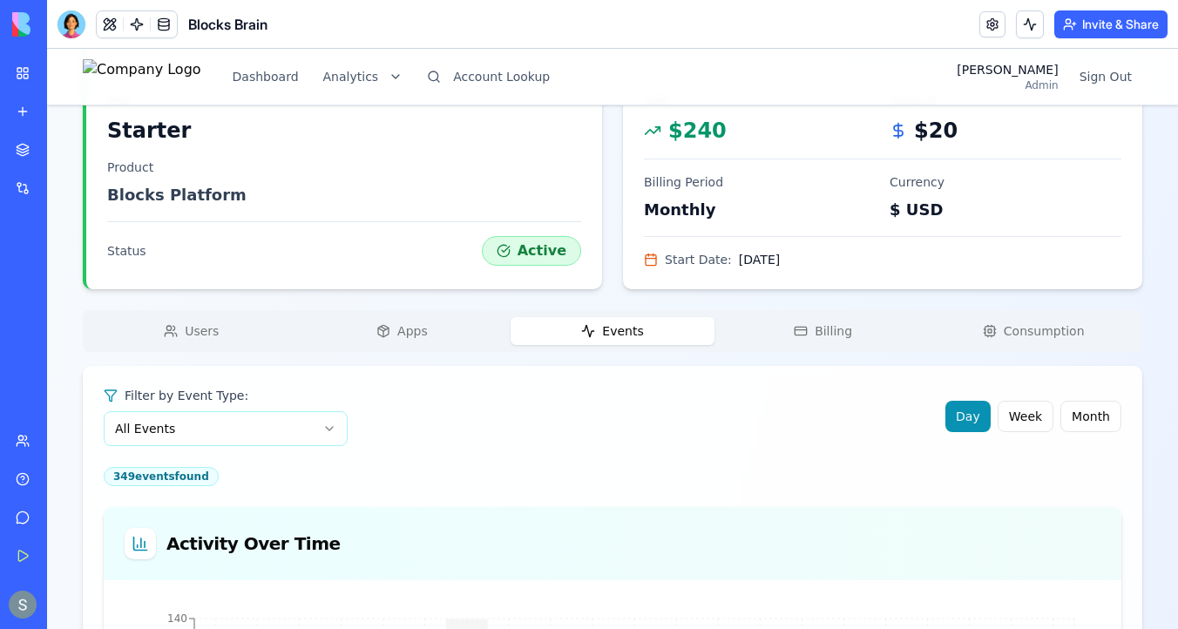
scroll to position [373, 0]
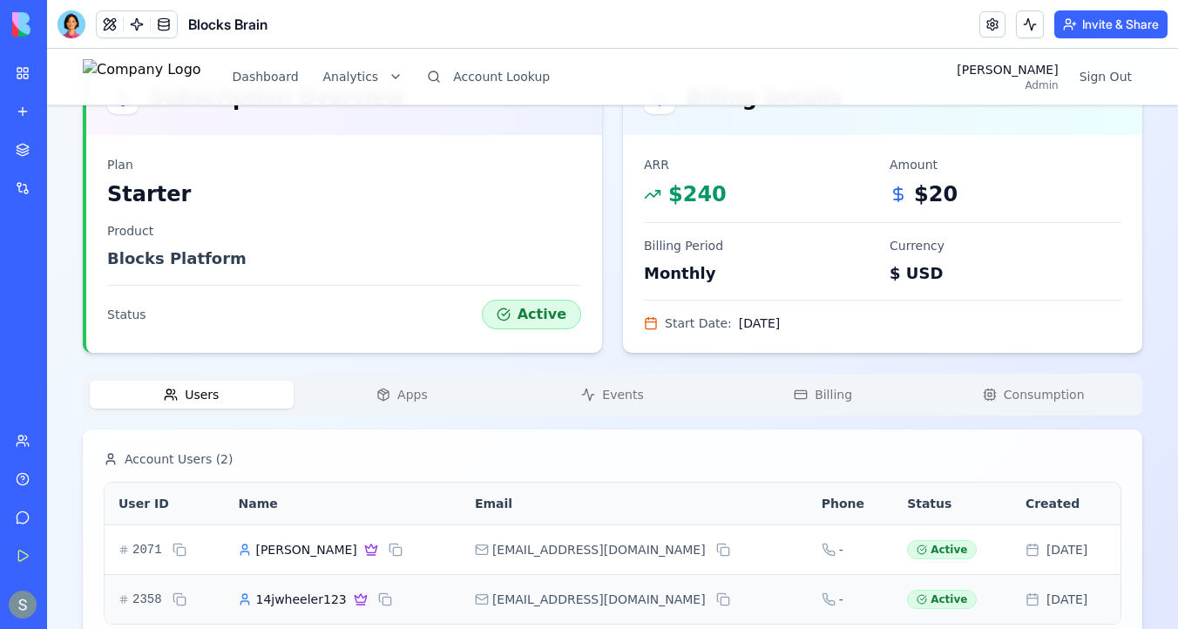
click at [214, 387] on span "Users" at bounding box center [202, 394] width 34 height 17
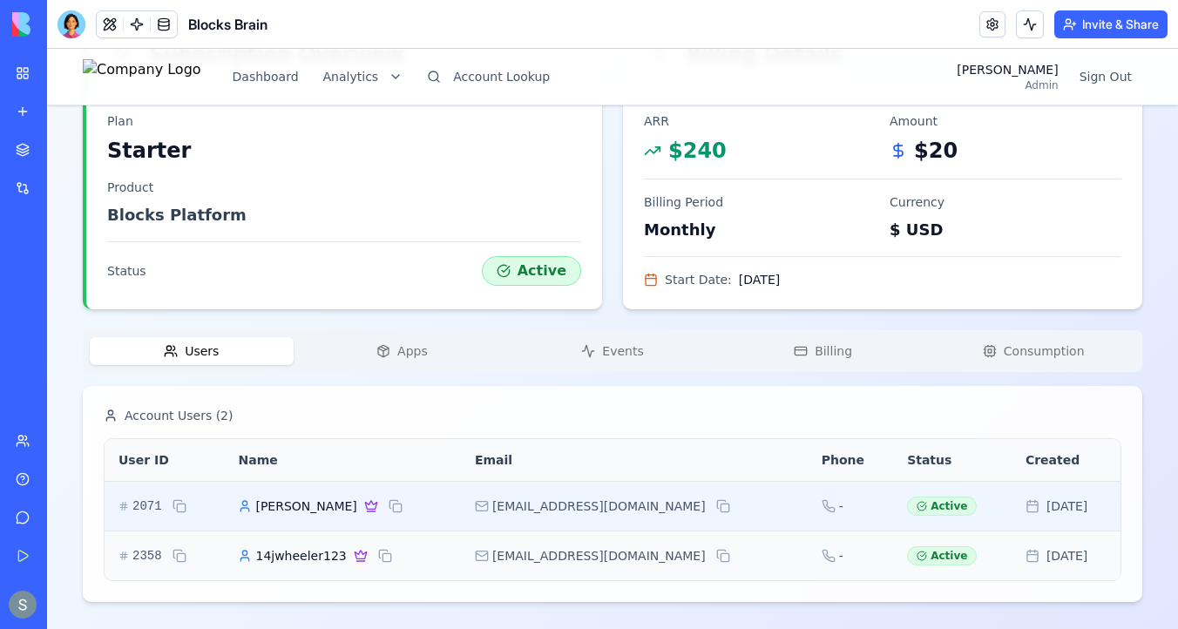
click at [321, 511] on span "Harry Vincent" at bounding box center [305, 505] width 101 height 17
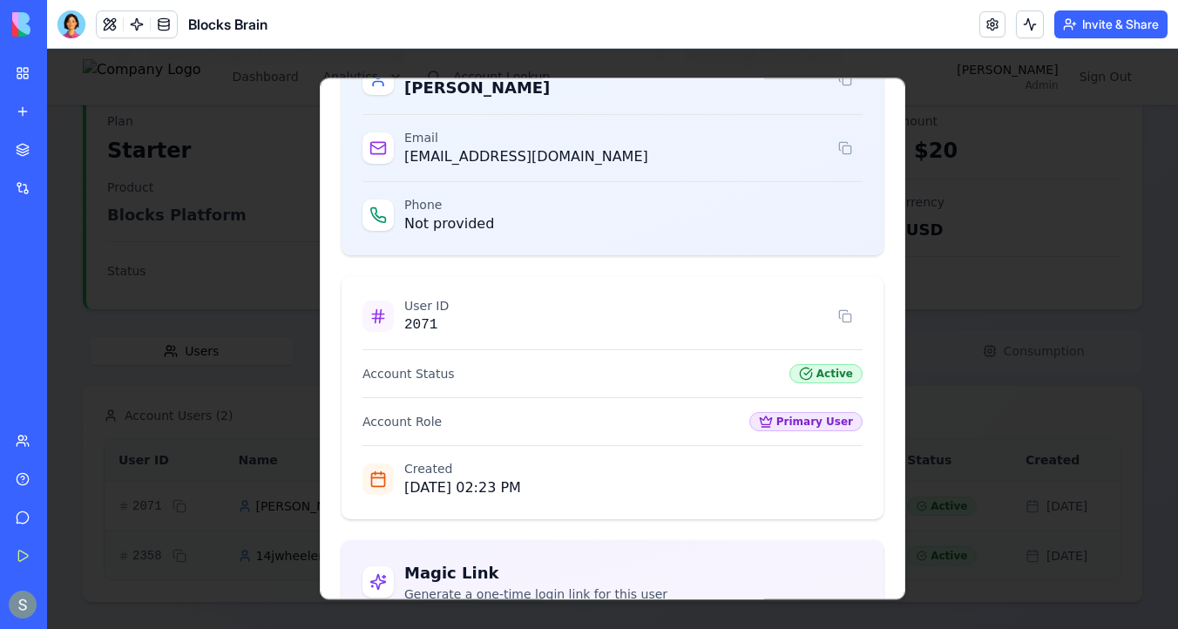
scroll to position [245, 0]
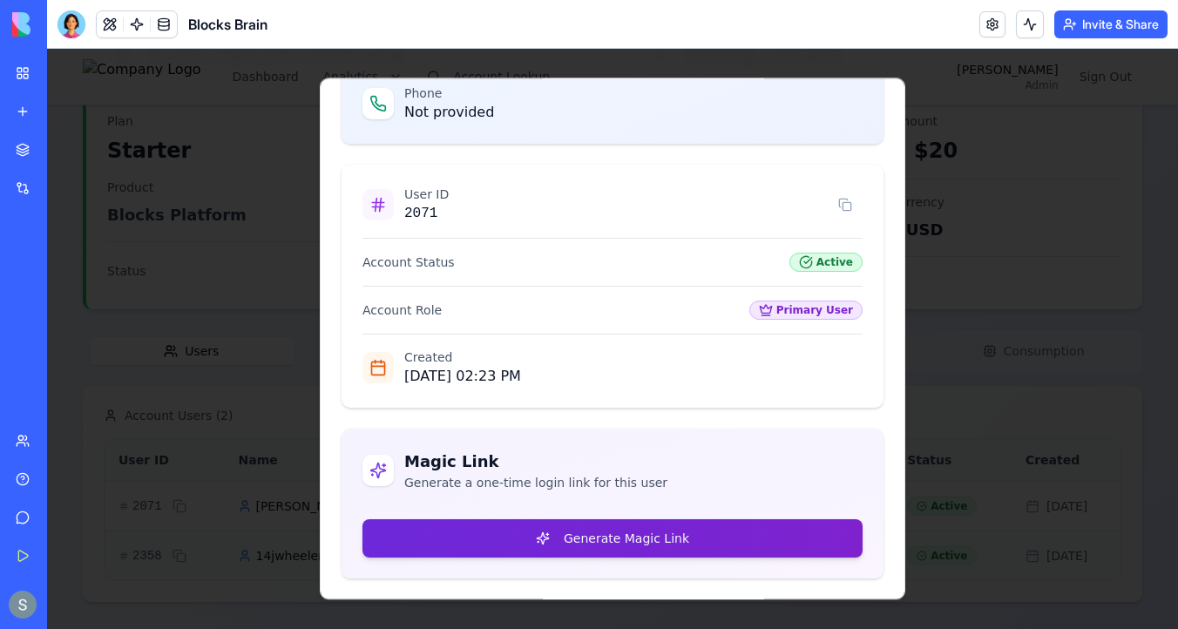
click at [475, 524] on button "Generate Magic Link" at bounding box center [612, 538] width 500 height 38
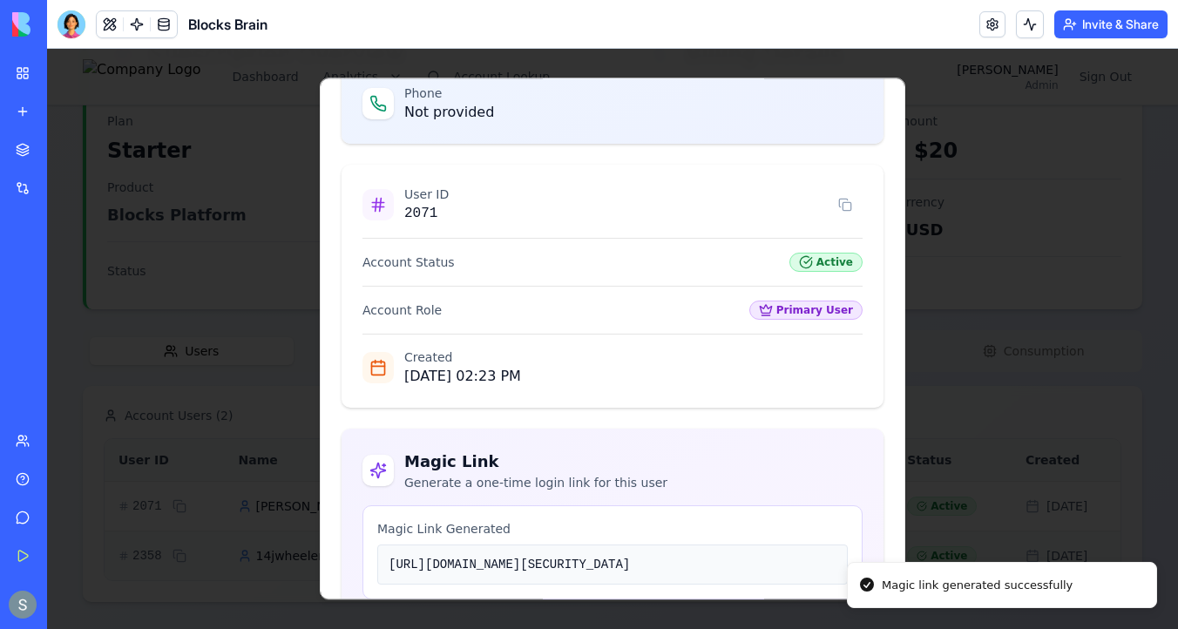
scroll to position [494, 0]
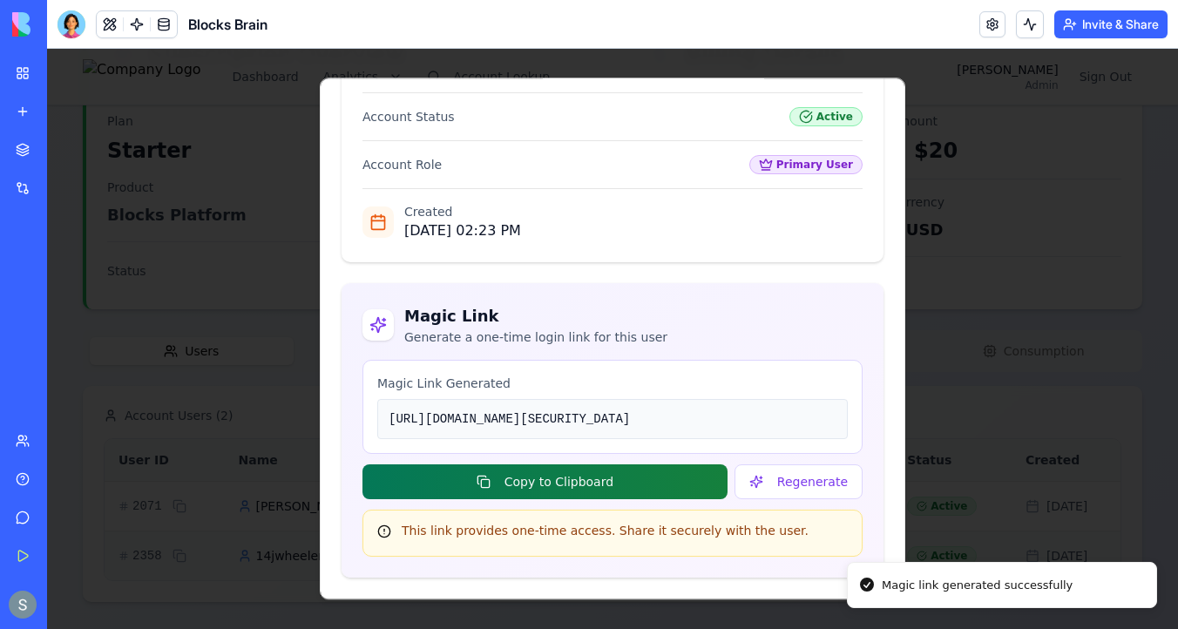
click at [602, 482] on button "Copy to Clipboard" at bounding box center [544, 481] width 365 height 35
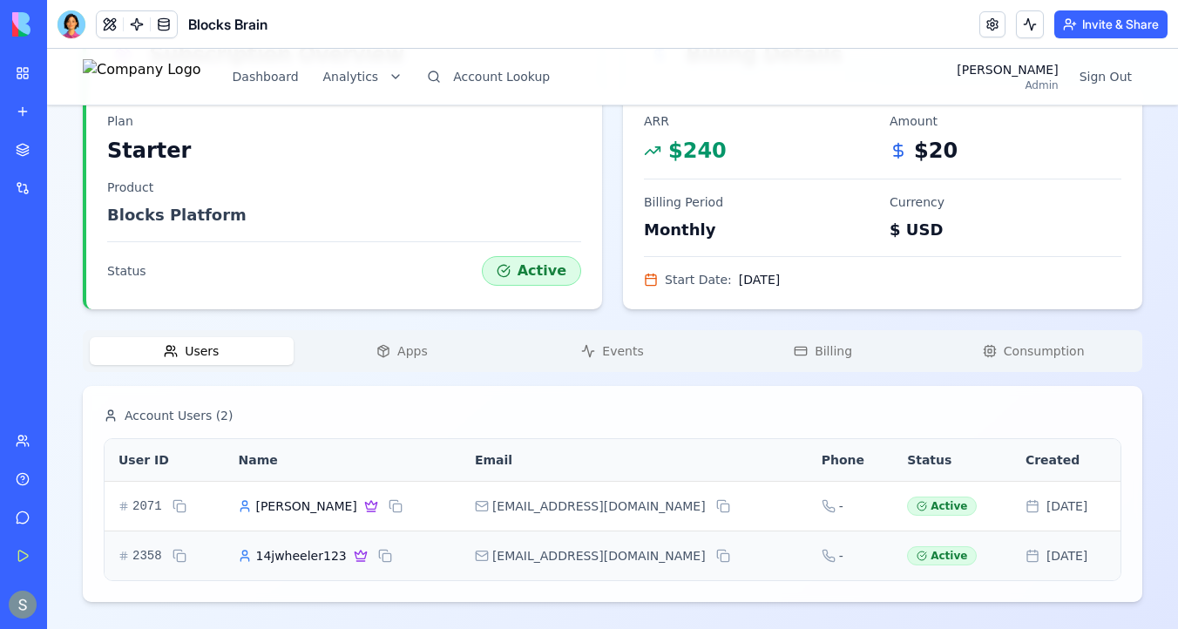
scroll to position [0, 0]
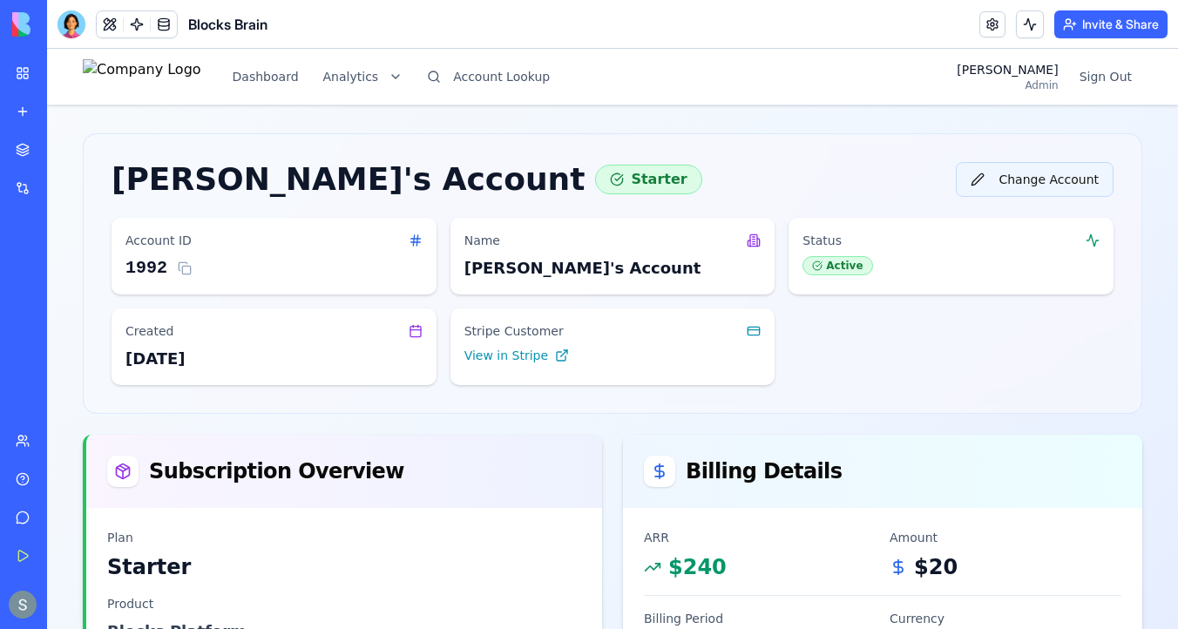
click at [1023, 189] on button "Change Account" at bounding box center [1034, 179] width 158 height 35
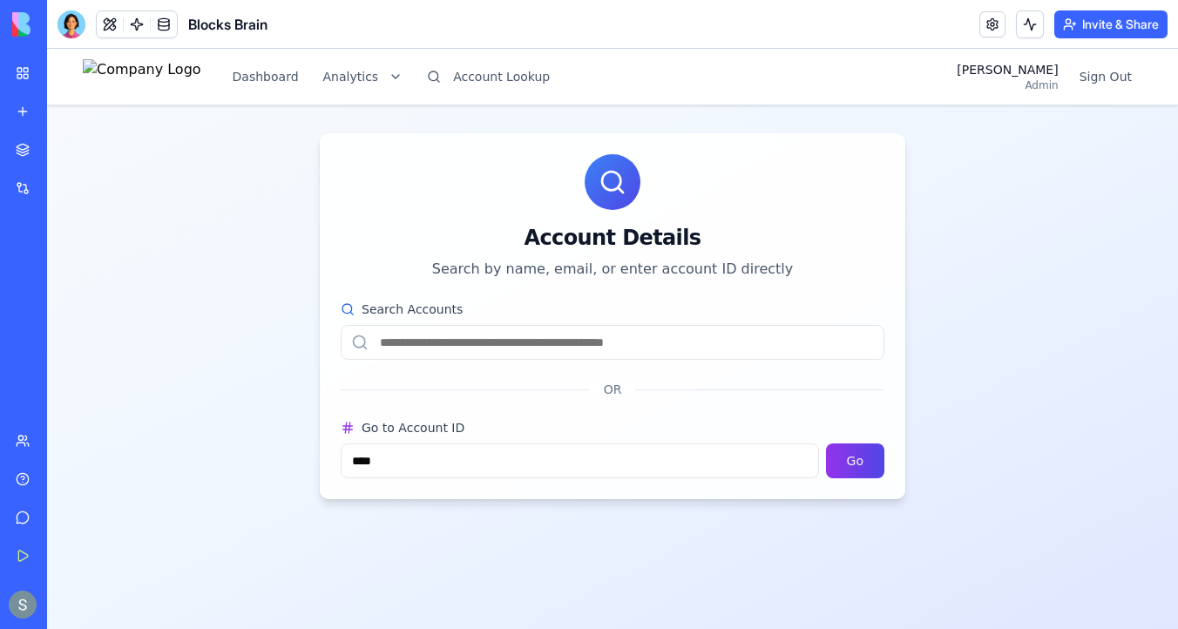
click at [598, 339] on input "Search Accounts" at bounding box center [613, 342] width 544 height 35
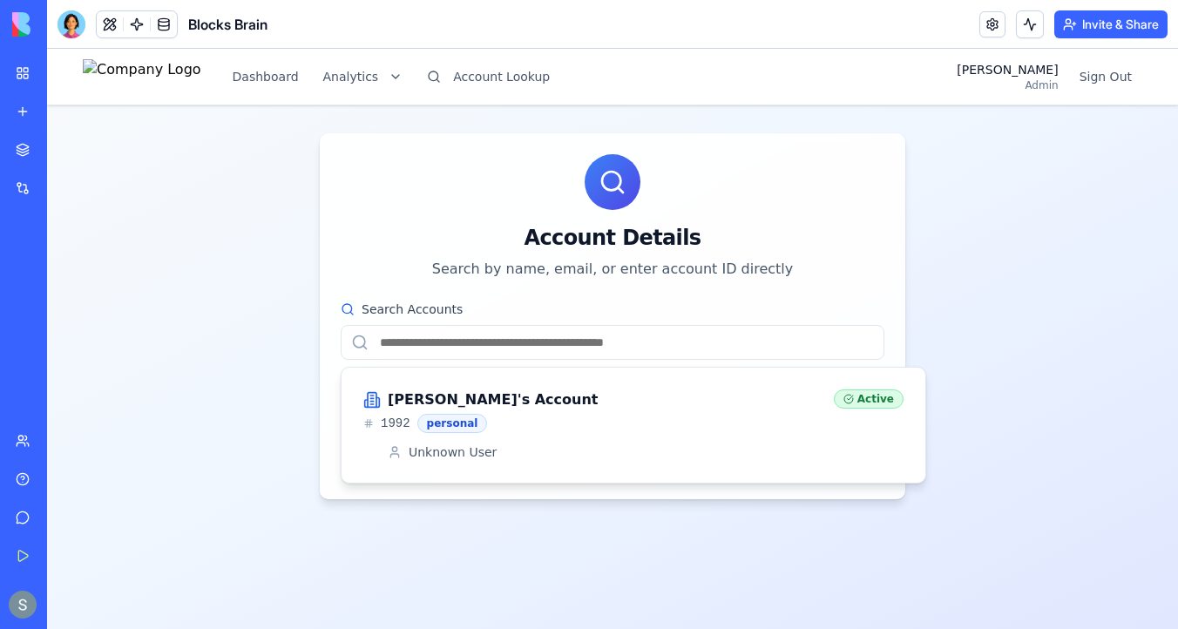
paste input "**********"
type input "**********"
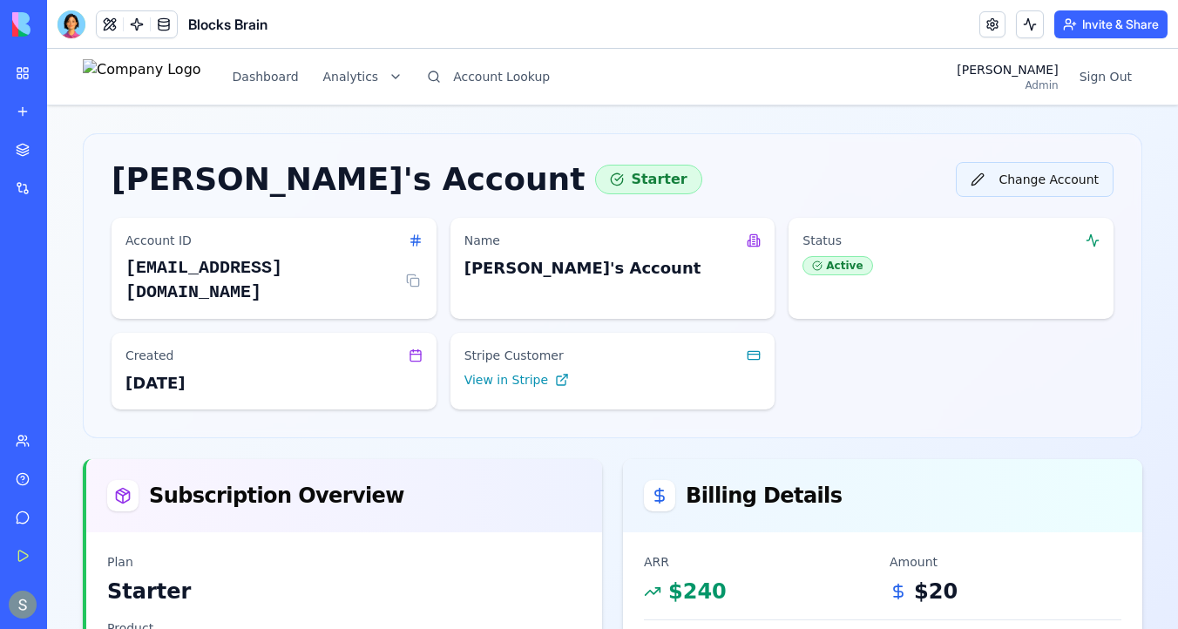
click at [1047, 184] on button "Change Account" at bounding box center [1034, 179] width 158 height 35
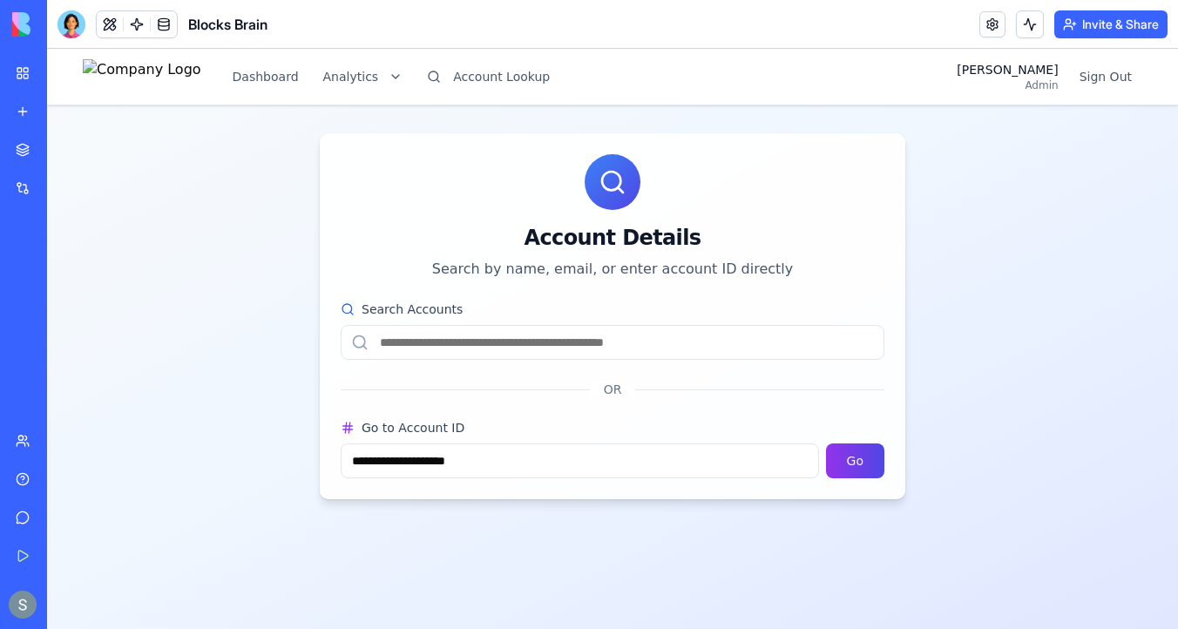
click at [584, 343] on input "Search Accounts" at bounding box center [613, 342] width 544 height 35
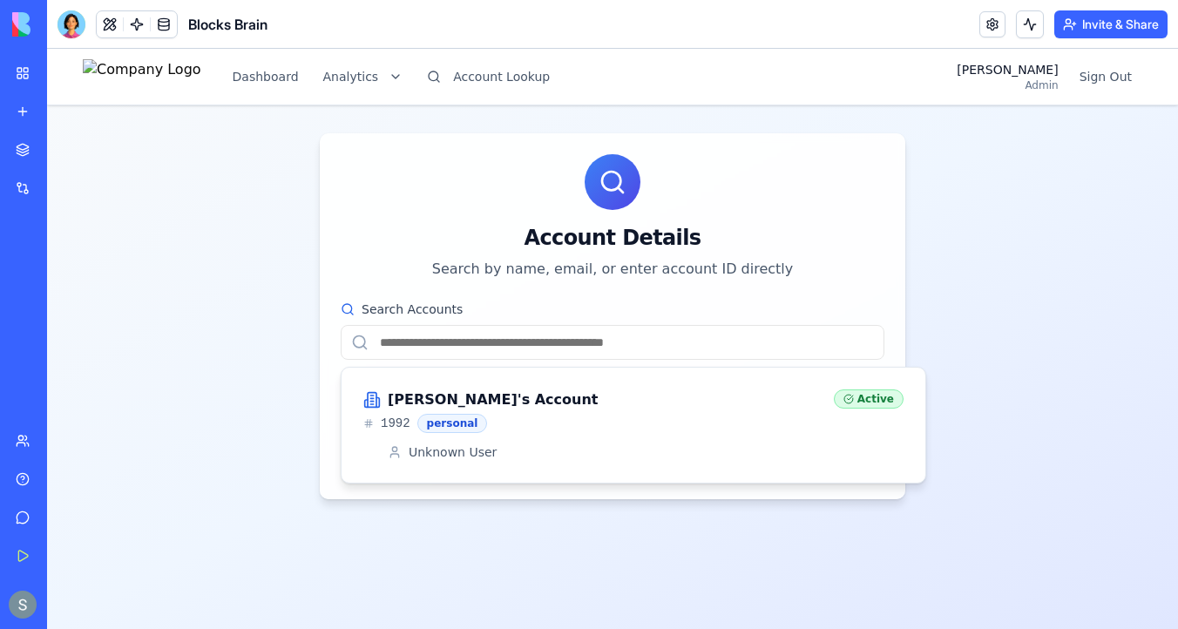
paste input "**********"
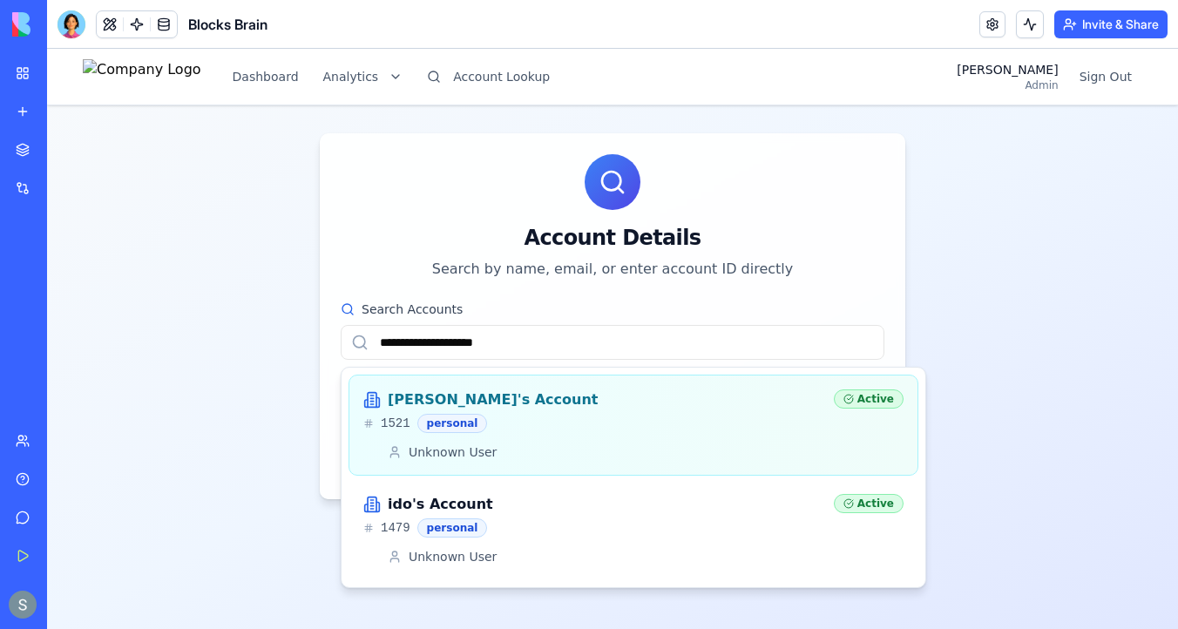
type input "**********"
click at [552, 412] on div "Asaf's Account 1521 personal" at bounding box center [591, 411] width 456 height 44
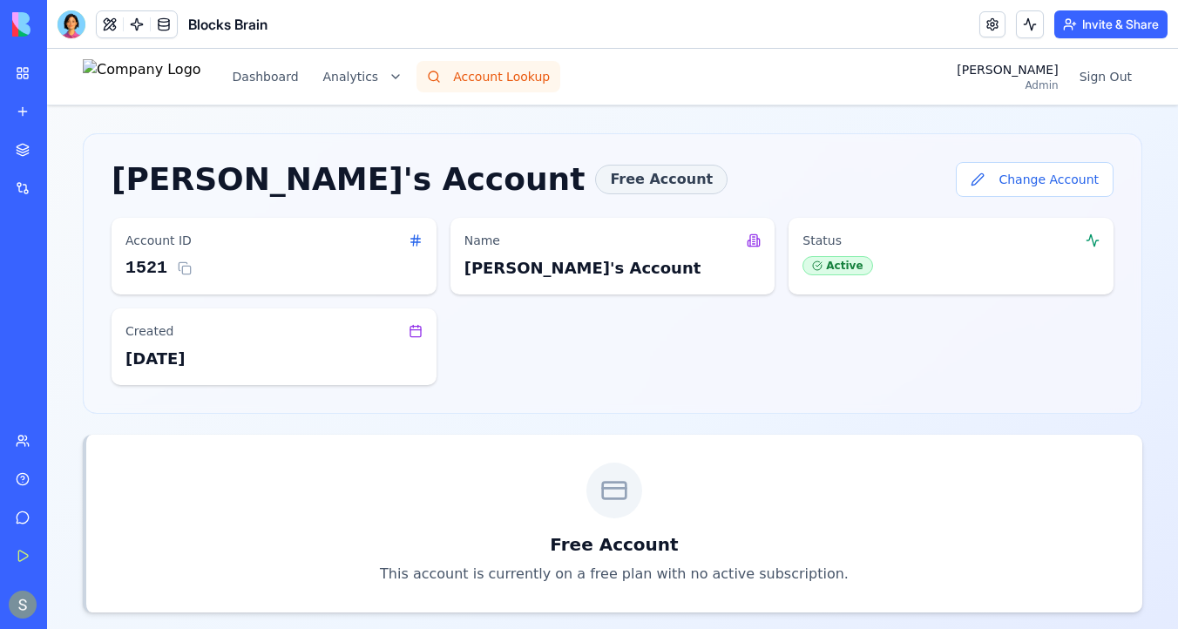
click at [553, 77] on button "Account Lookup" at bounding box center [488, 76] width 144 height 31
click at [1010, 177] on button "Change Account" at bounding box center [1034, 179] width 158 height 35
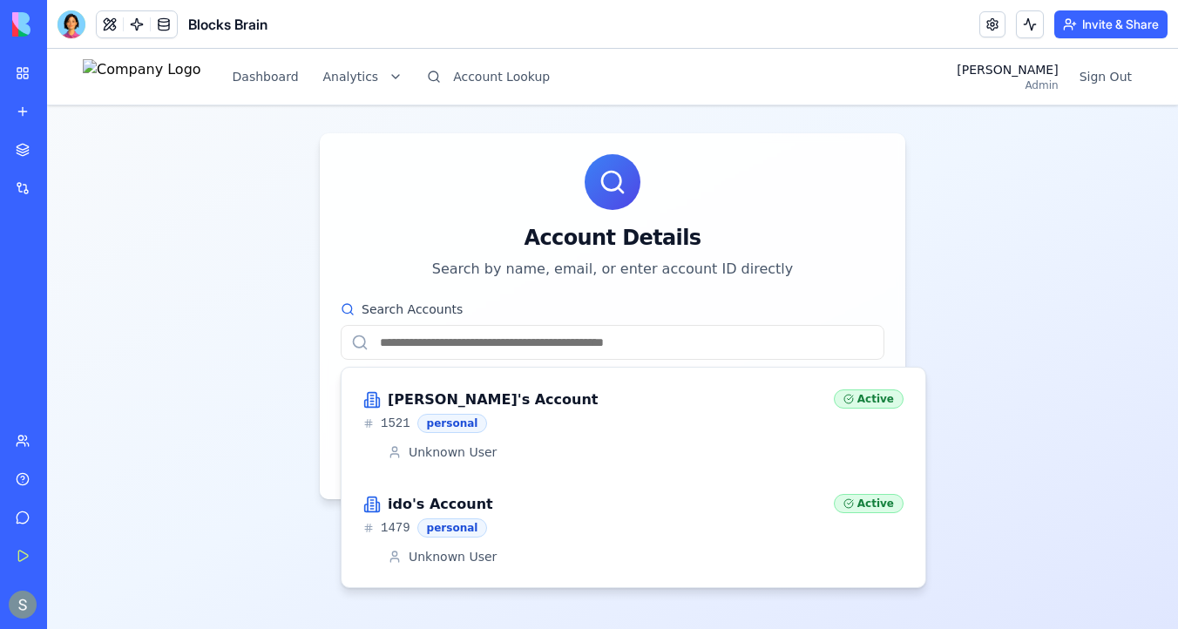
click at [584, 339] on input "Search Accounts" at bounding box center [613, 342] width 544 height 35
type input "*"
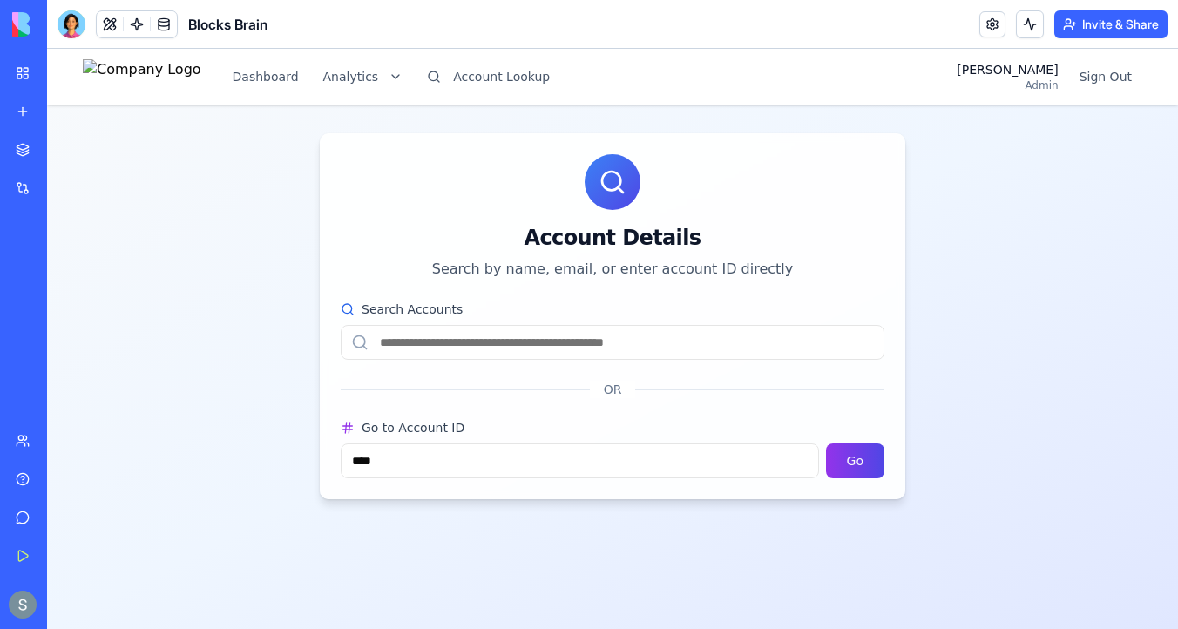
paste input "**********"
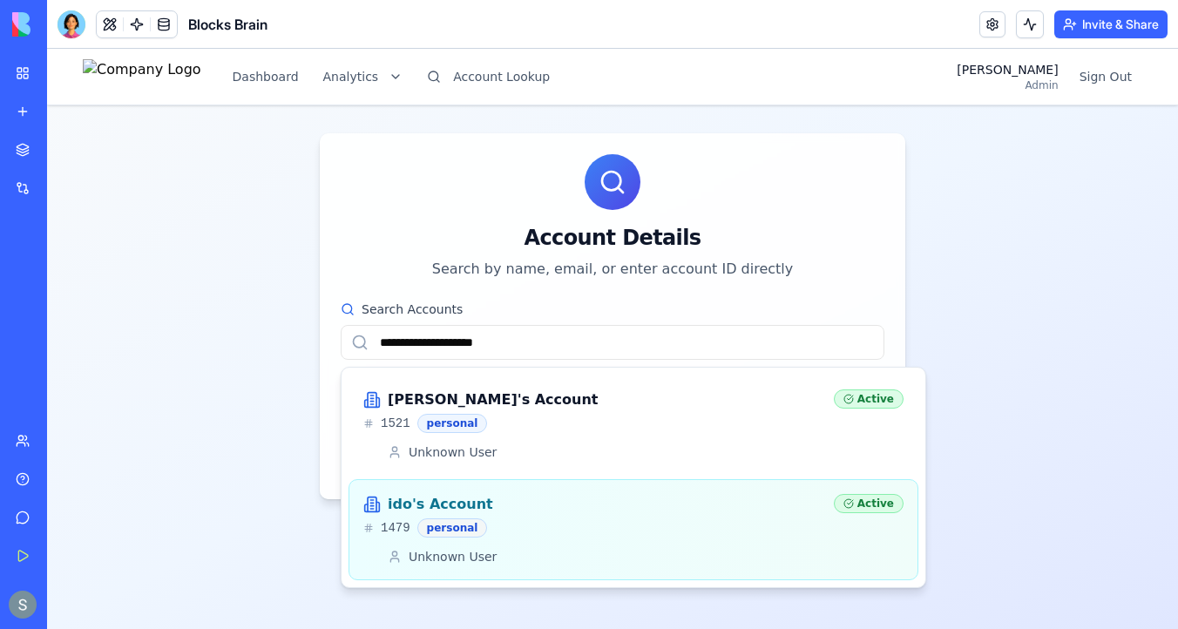
type input "**********"
click at [448, 535] on div "personal" at bounding box center [452, 527] width 71 height 19
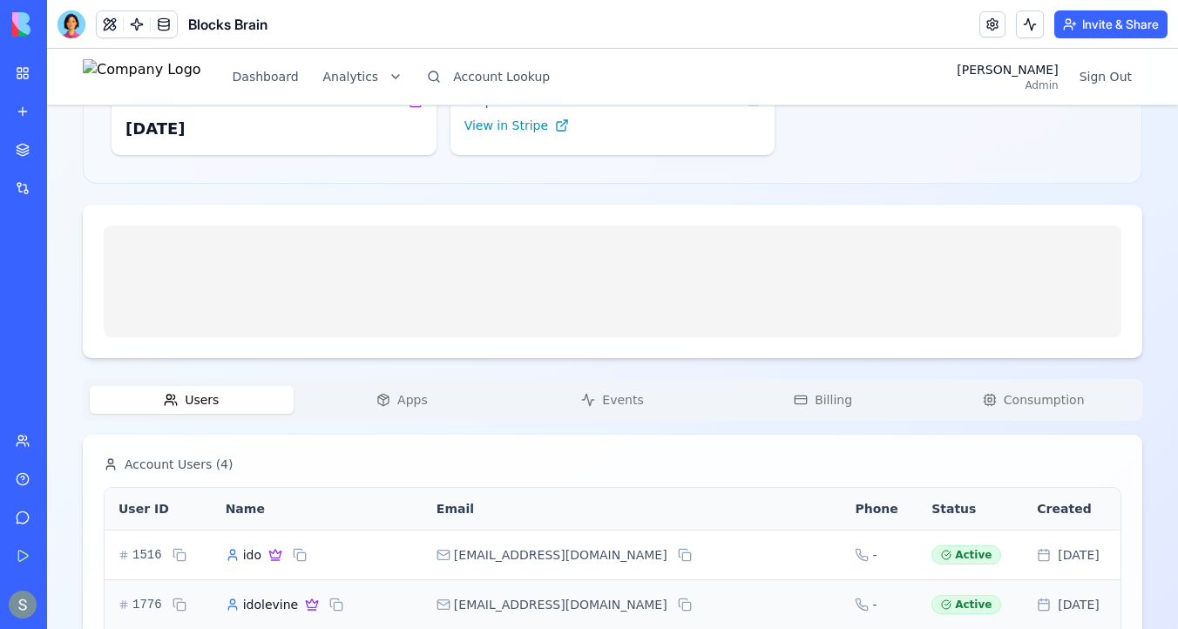
scroll to position [516, 0]
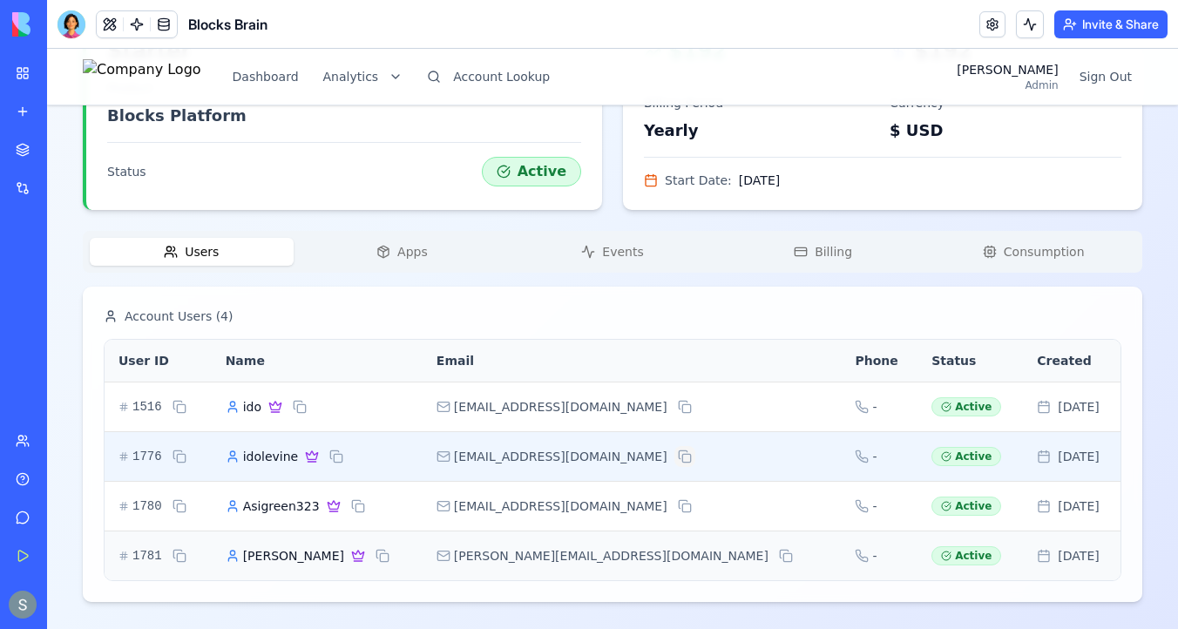
click at [674, 454] on button at bounding box center [684, 456] width 21 height 21
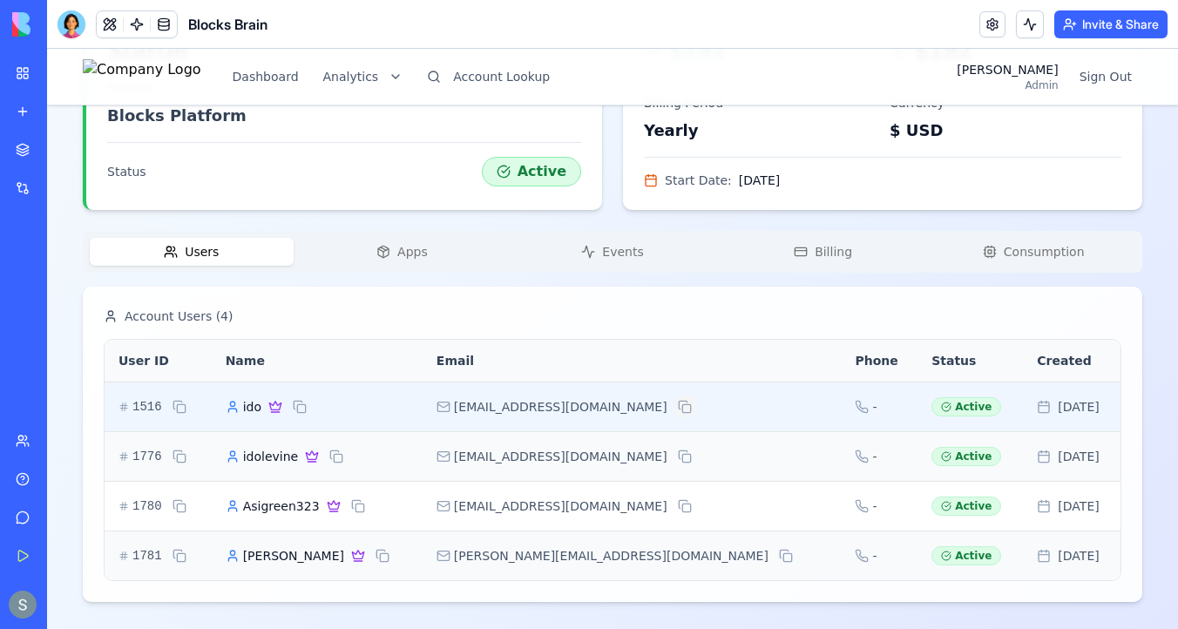
click at [674, 405] on button at bounding box center [684, 406] width 21 height 21
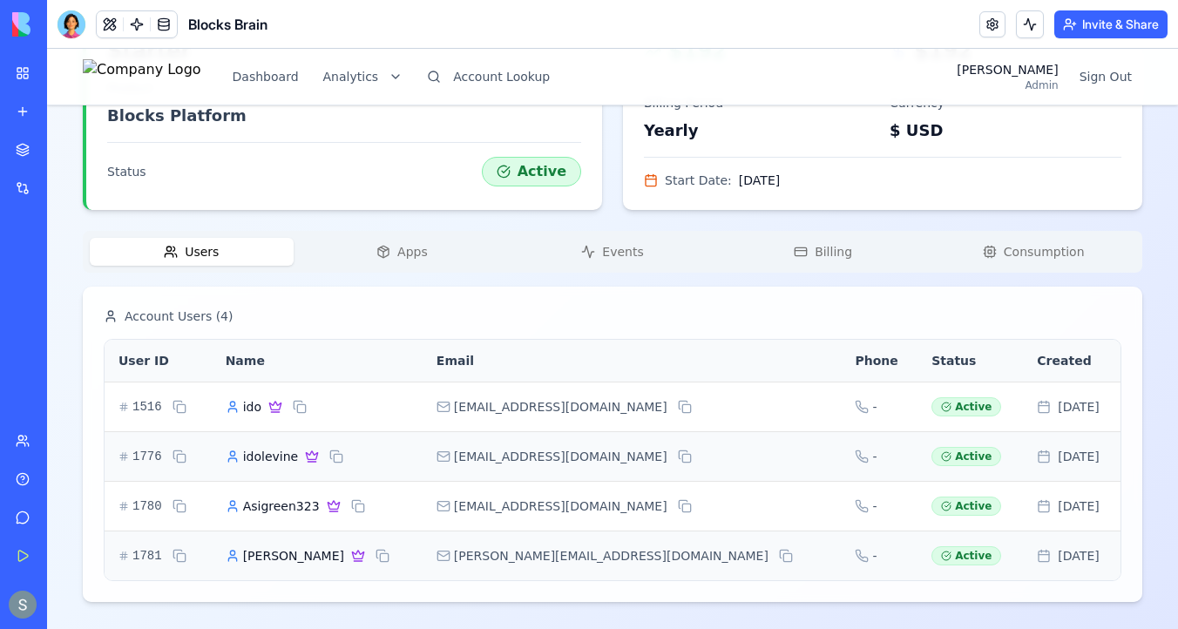
click at [434, 248] on div "ido's Account Starter Change Account Account ID 1479 Name ido's Account Status …" at bounding box center [612, 110] width 1059 height 984
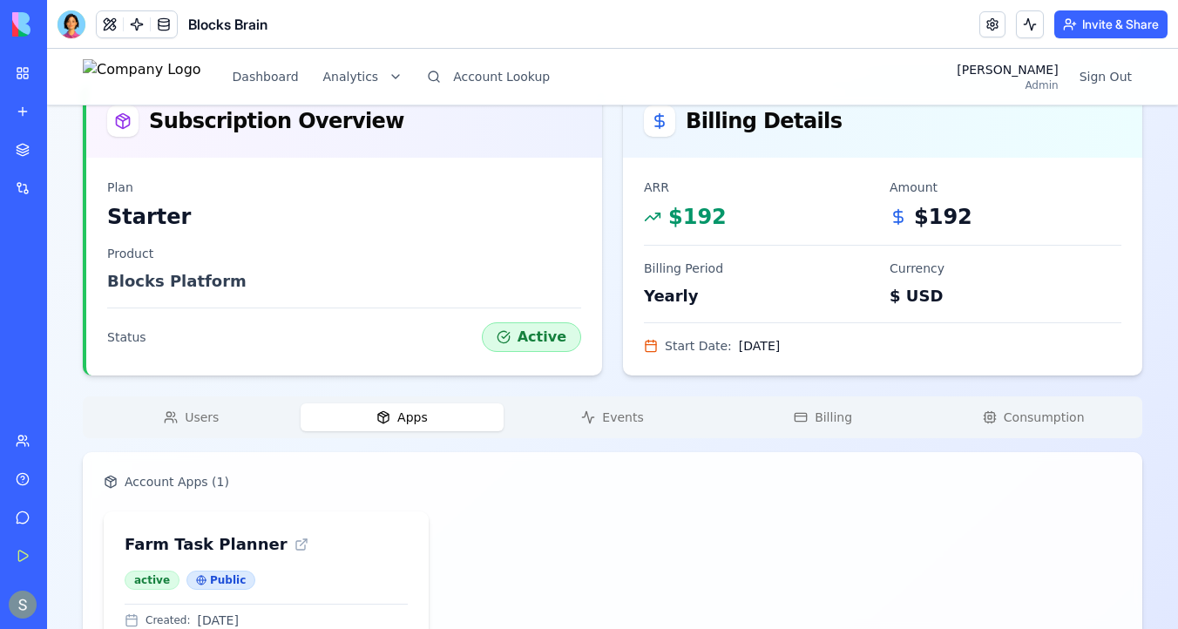
scroll to position [316, 0]
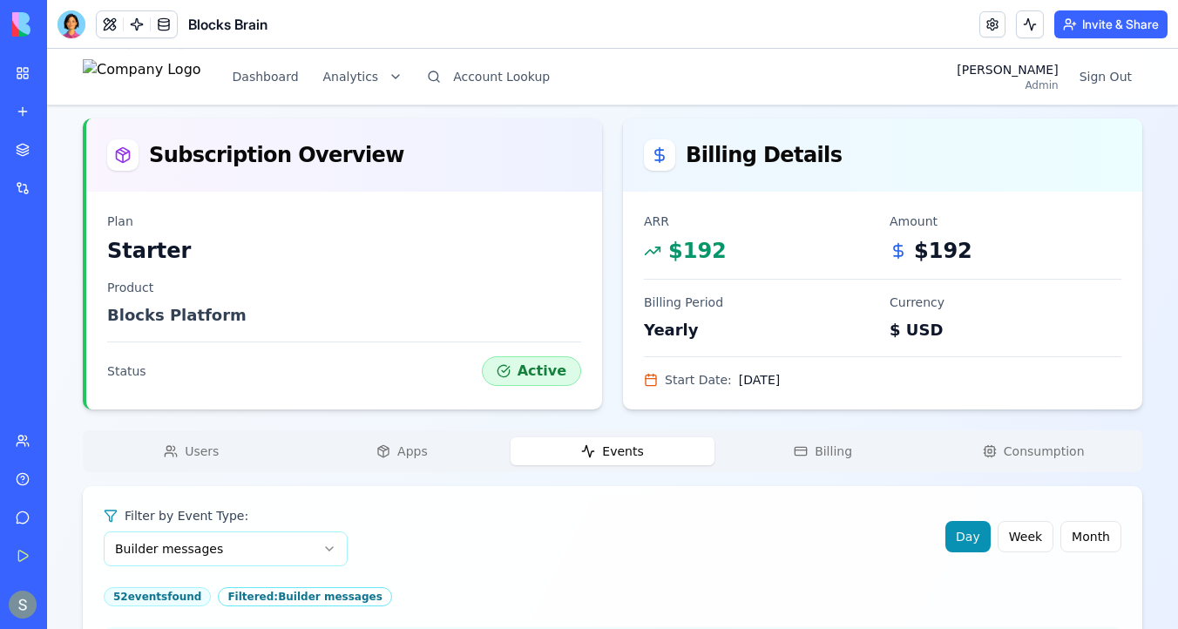
click at [616, 449] on span "Events" at bounding box center [622, 450] width 41 height 17
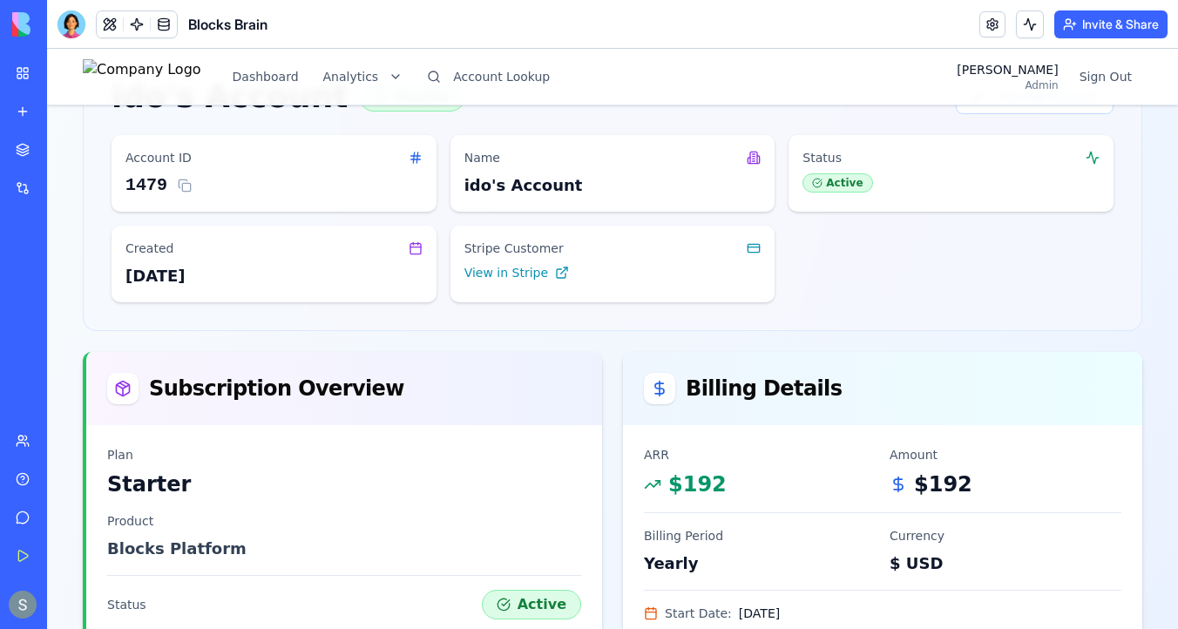
scroll to position [0, 0]
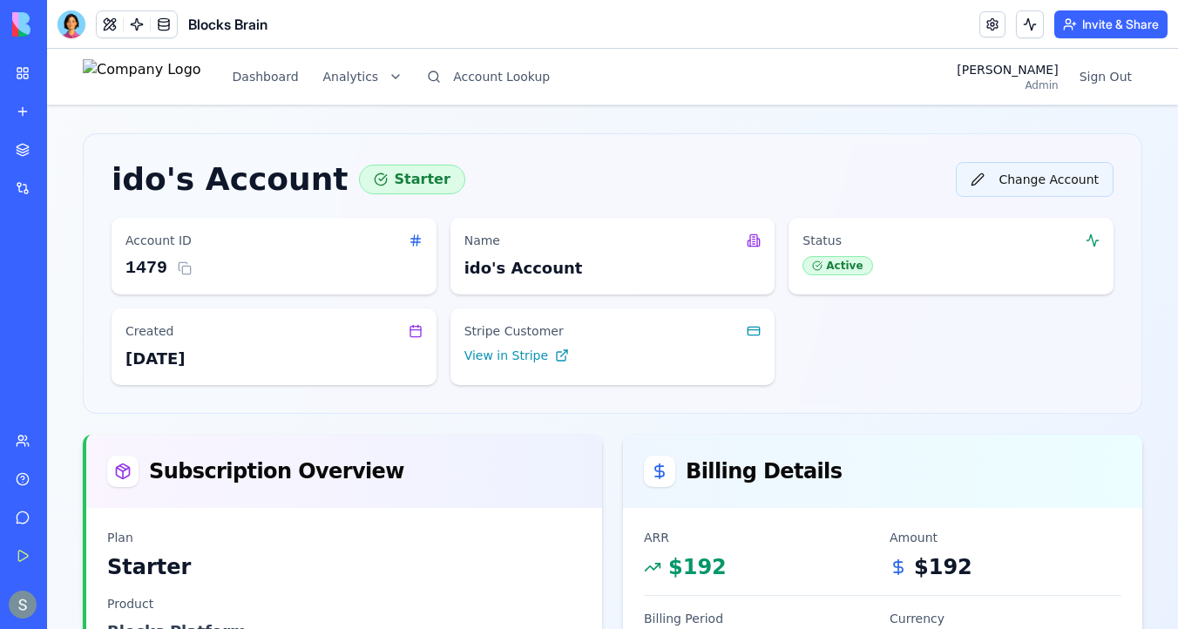
click at [1041, 181] on button "Change Account" at bounding box center [1034, 179] width 158 height 35
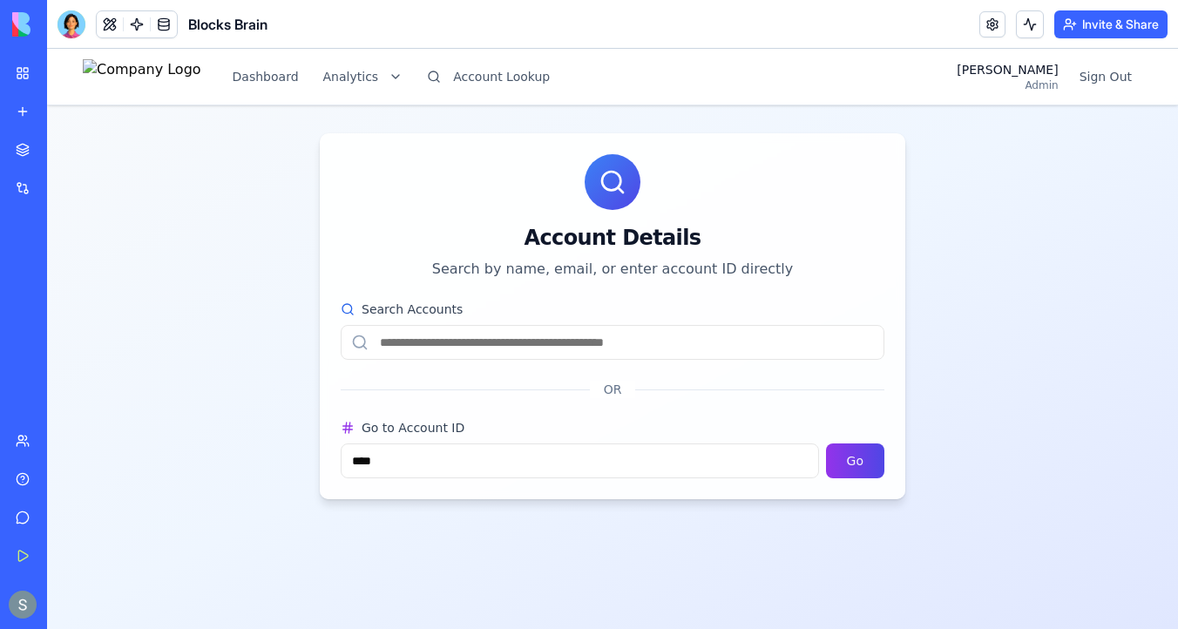
click at [571, 342] on input "Search Accounts" at bounding box center [613, 342] width 544 height 35
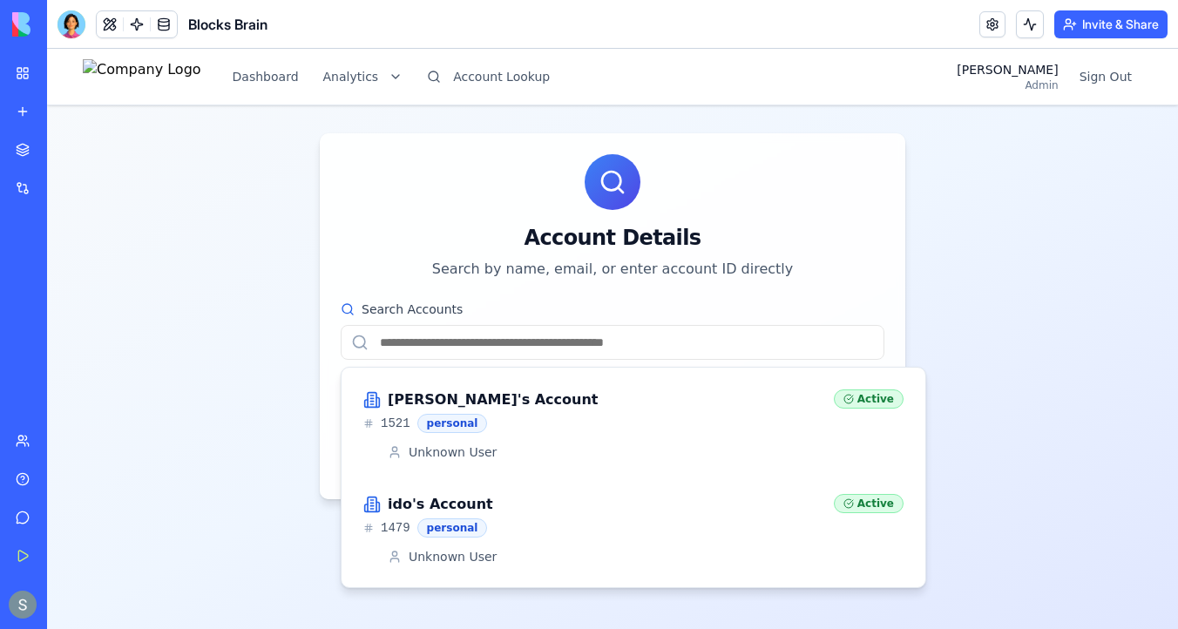
paste input "**********"
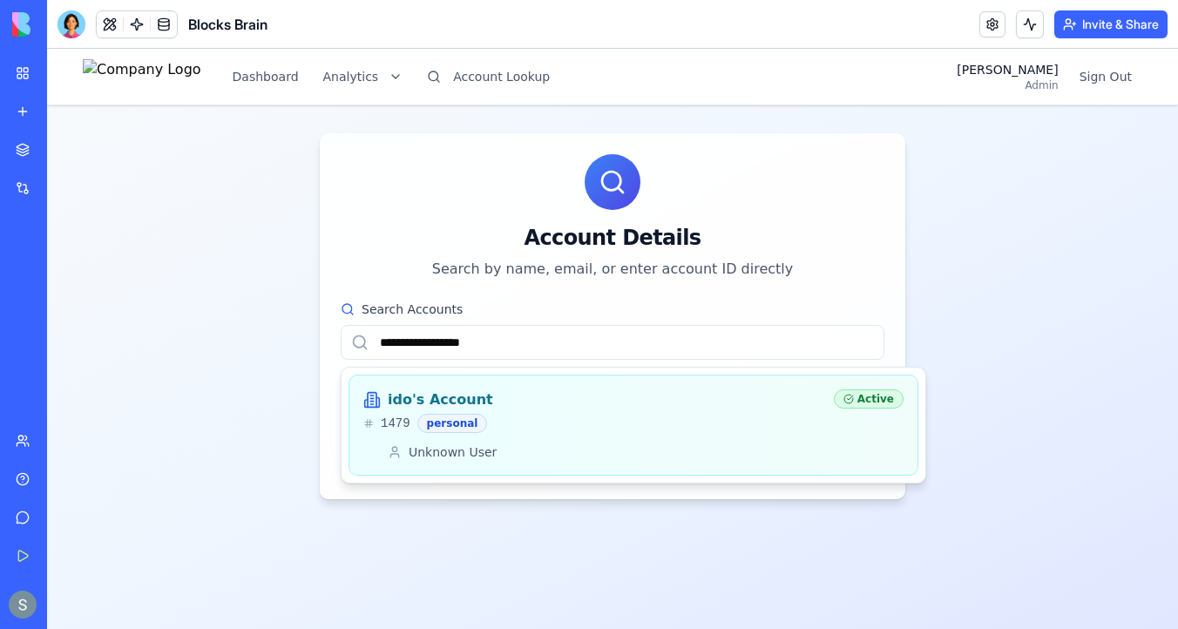
type input "**********"
click at [434, 412] on div "ido's Account 1479 personal" at bounding box center [591, 411] width 456 height 44
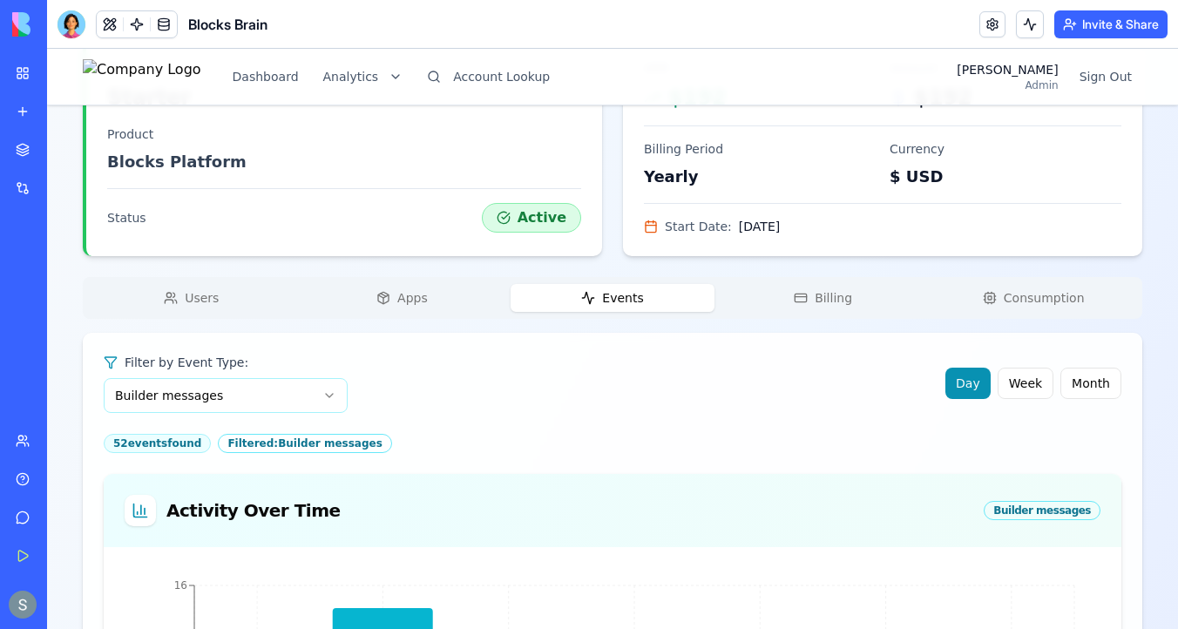
scroll to position [444, 0]
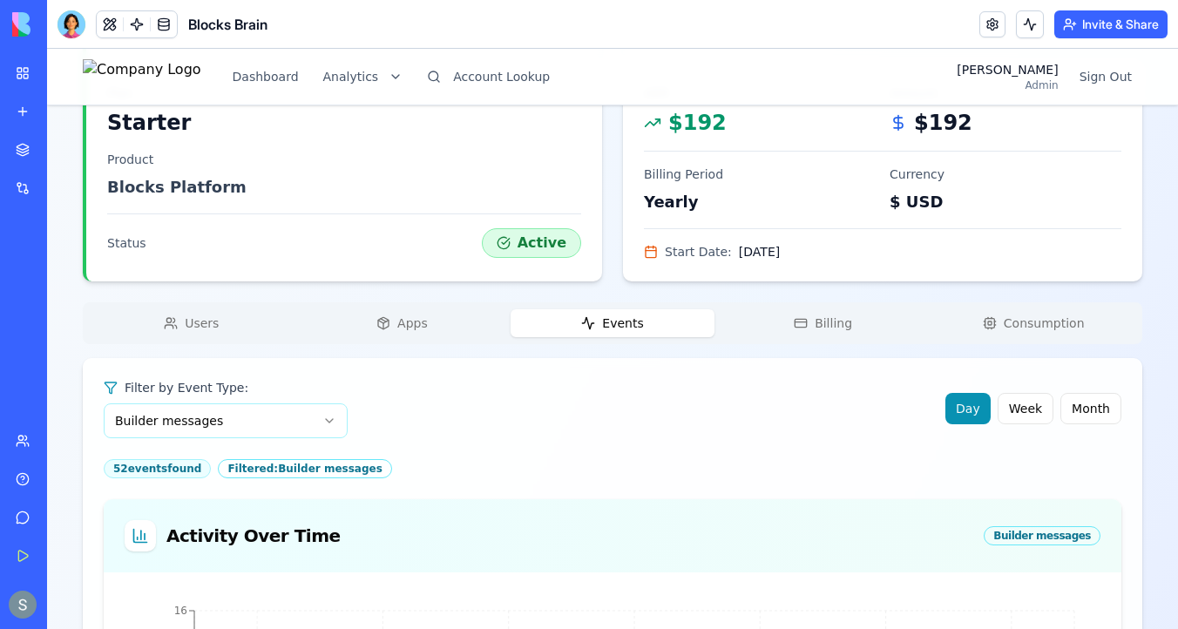
click at [431, 303] on div "Users Apps Events Billing Consumption" at bounding box center [612, 323] width 1059 height 42
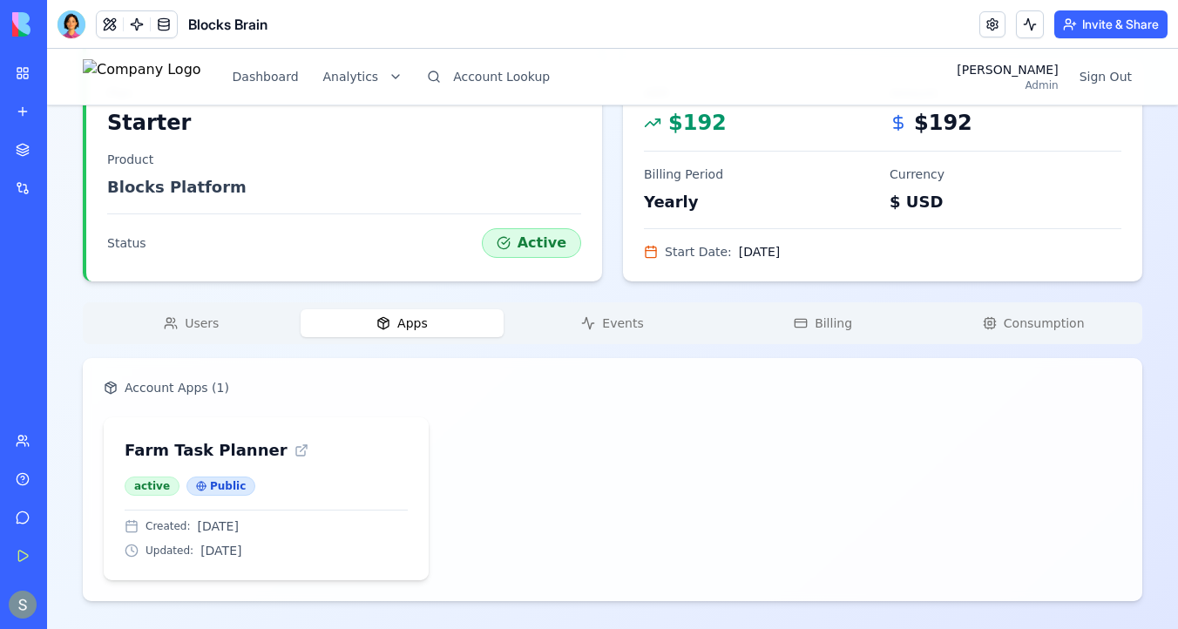
click at [836, 327] on span "Billing" at bounding box center [832, 322] width 37 height 17
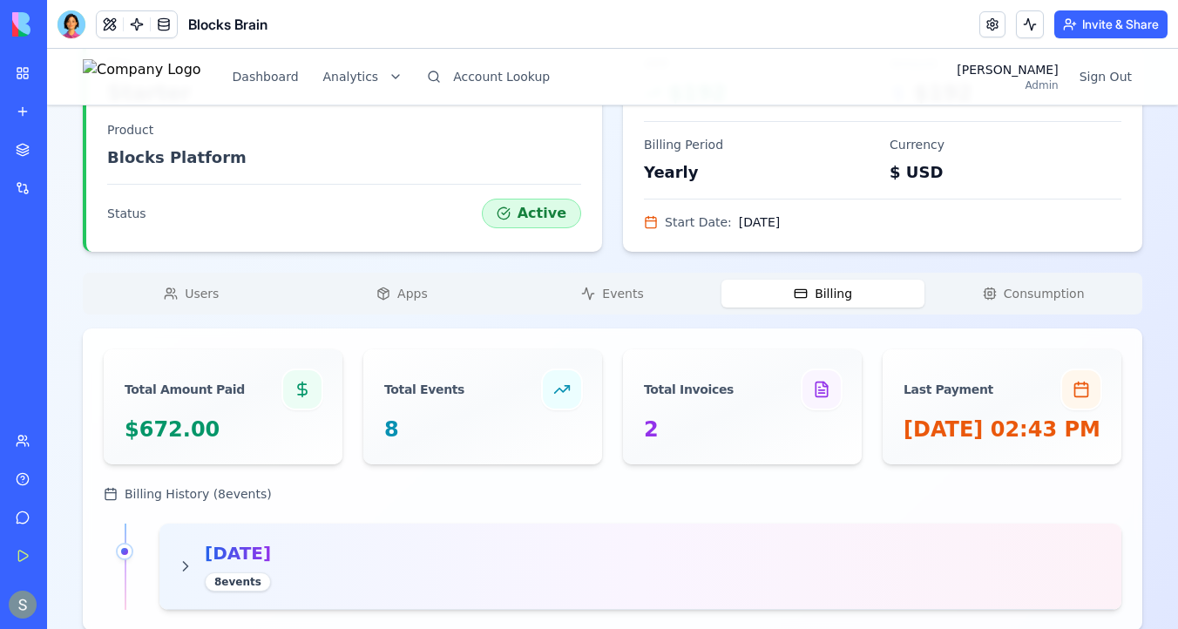
scroll to position [531, 0]
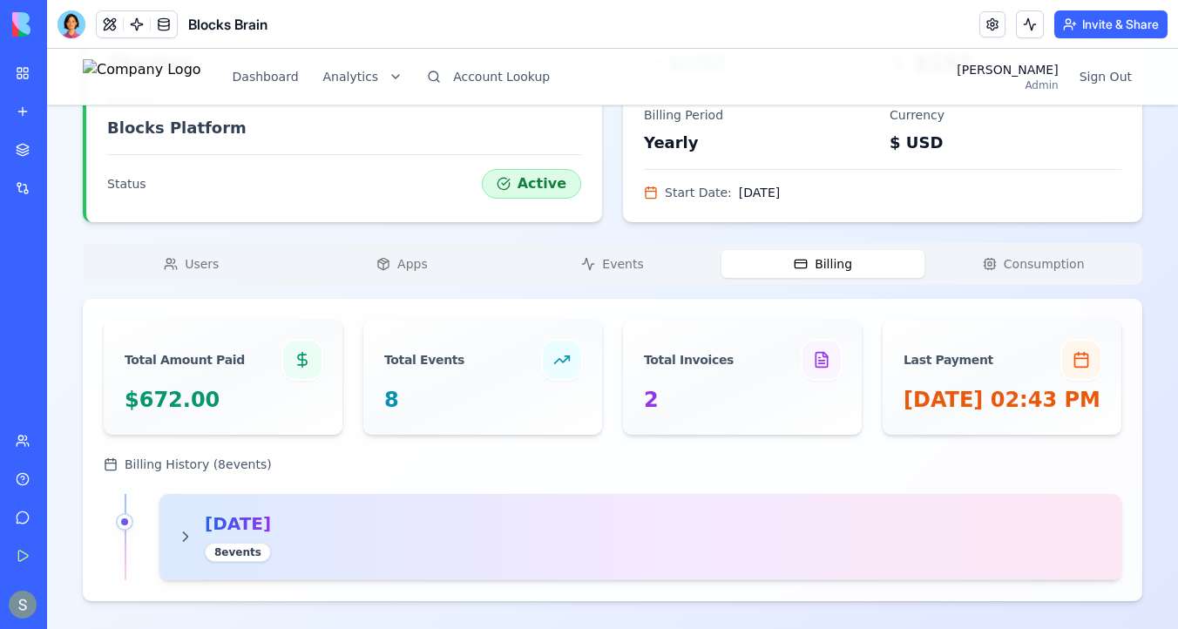
click at [187, 533] on icon at bounding box center [185, 536] width 17 height 17
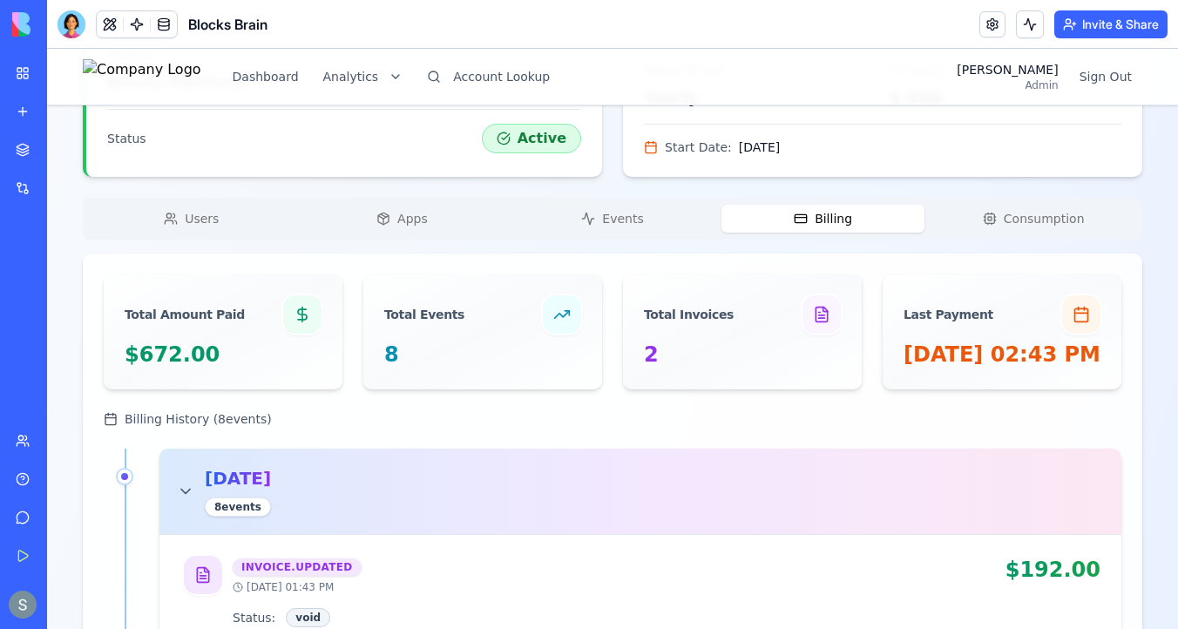
scroll to position [564, 0]
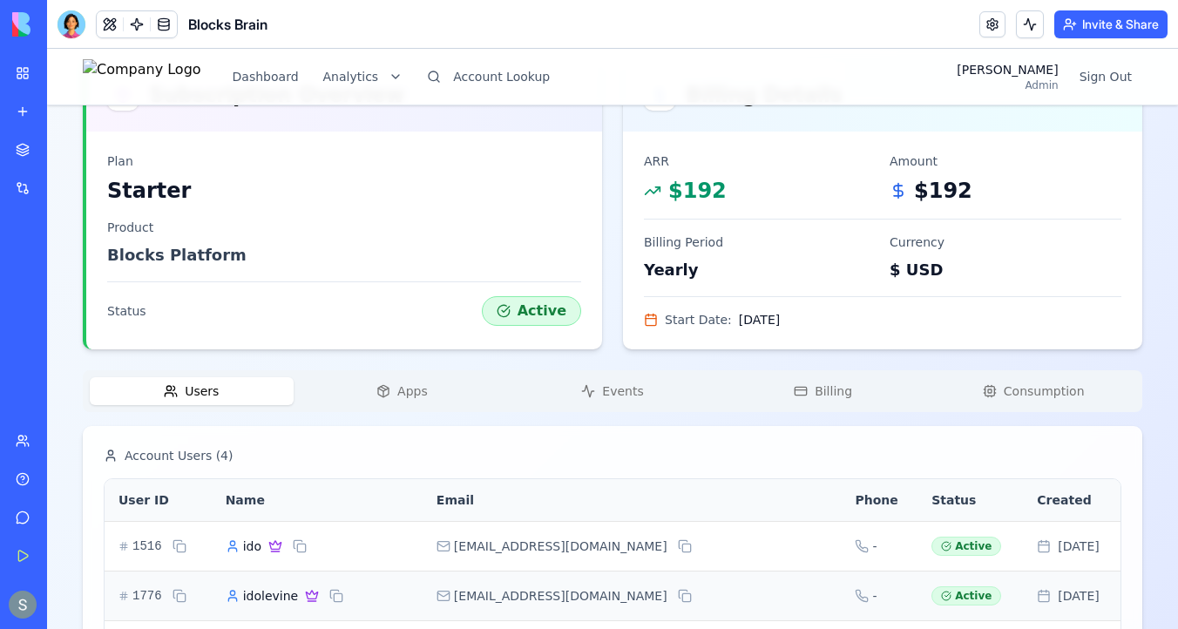
scroll to position [0, 0]
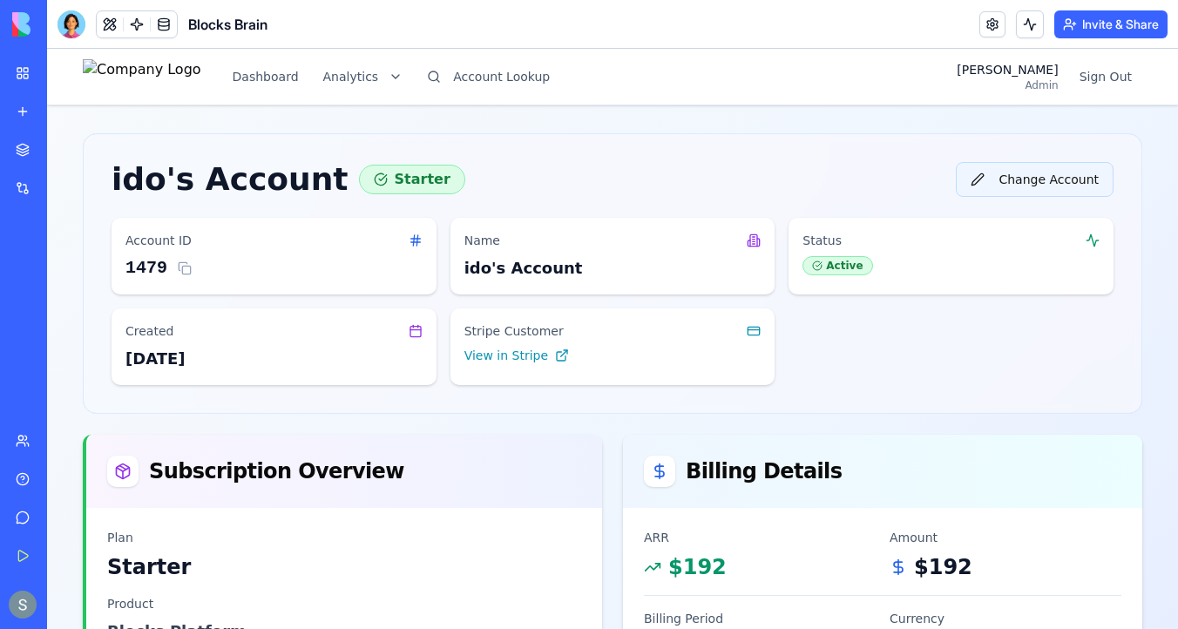
click at [1025, 171] on button "Change Account" at bounding box center [1034, 179] width 158 height 35
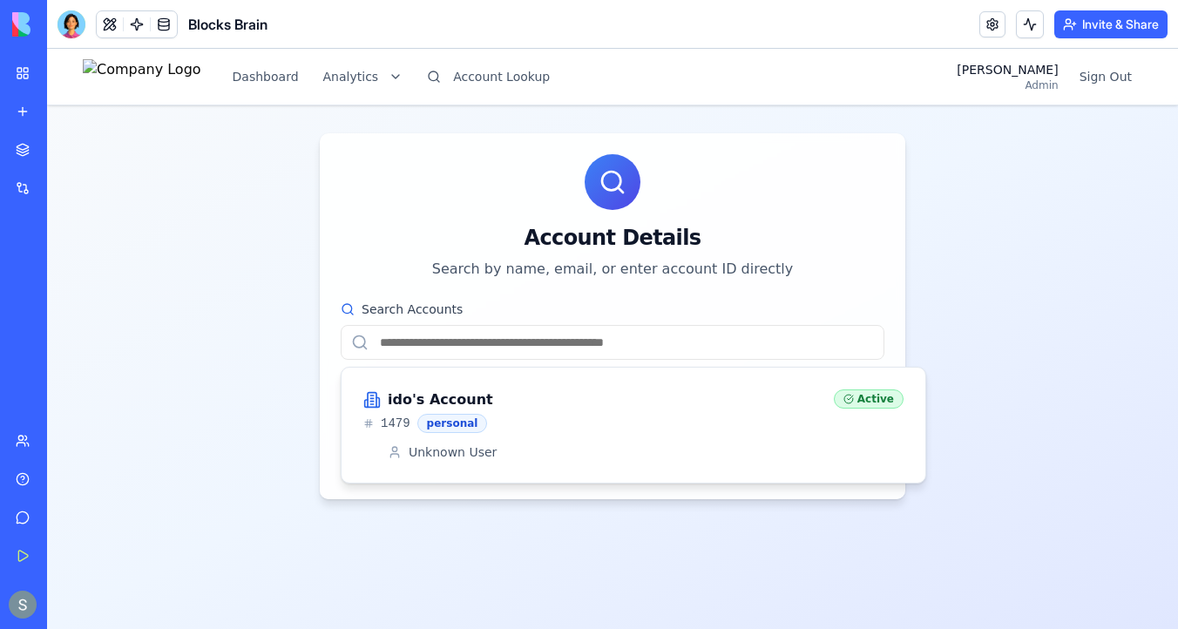
click at [511, 341] on input "Search Accounts" at bounding box center [613, 342] width 544 height 35
paste input "**********"
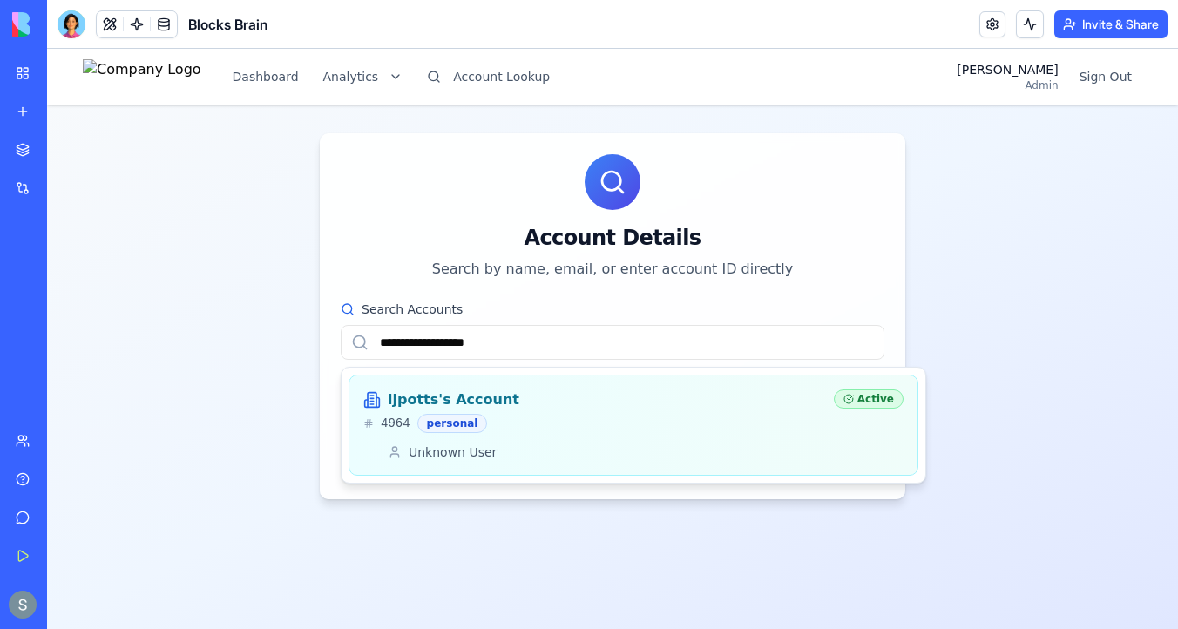
type input "**********"
click at [535, 403] on div "ljpotts's Account" at bounding box center [591, 399] width 456 height 21
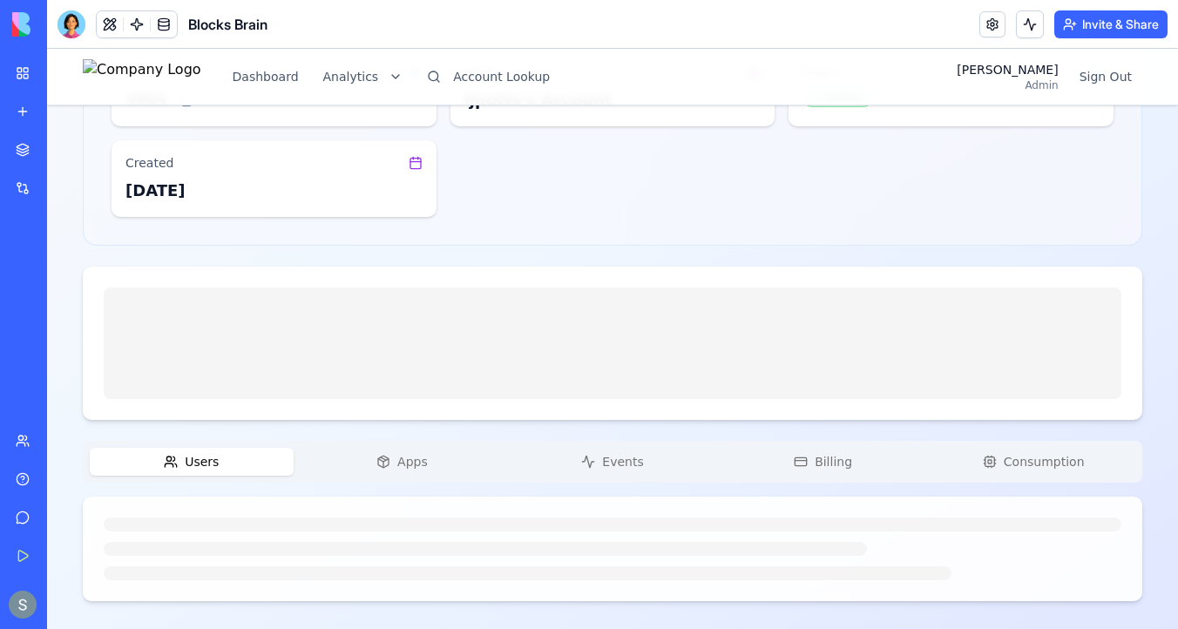
scroll to position [192, 0]
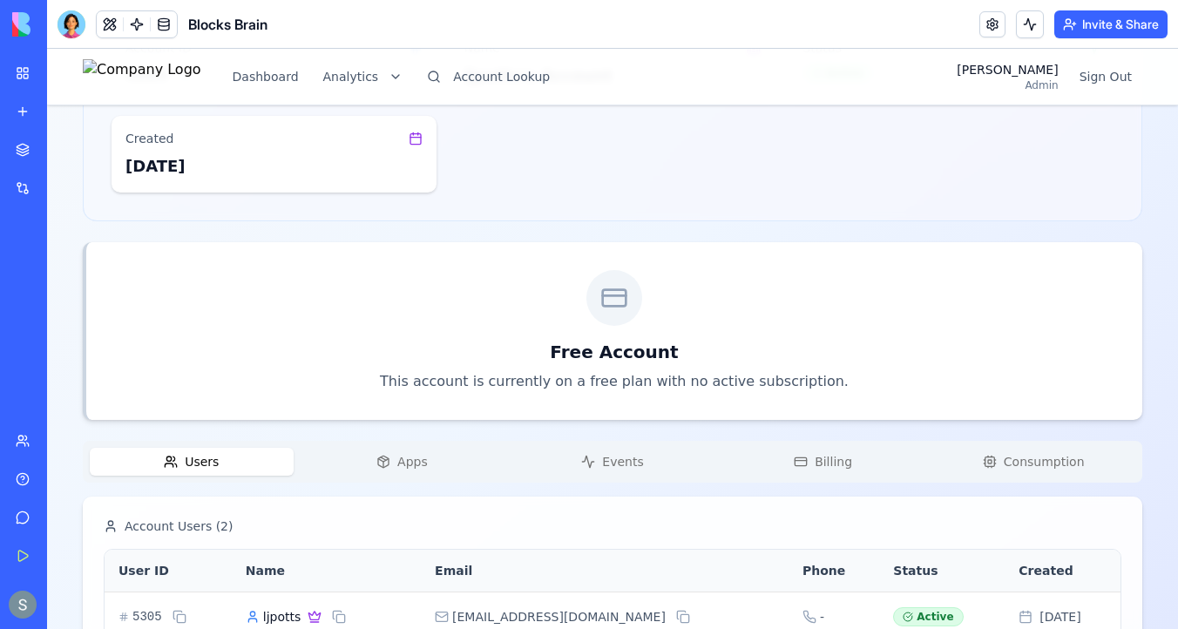
click at [402, 464] on span "Apps" at bounding box center [412, 461] width 30 height 17
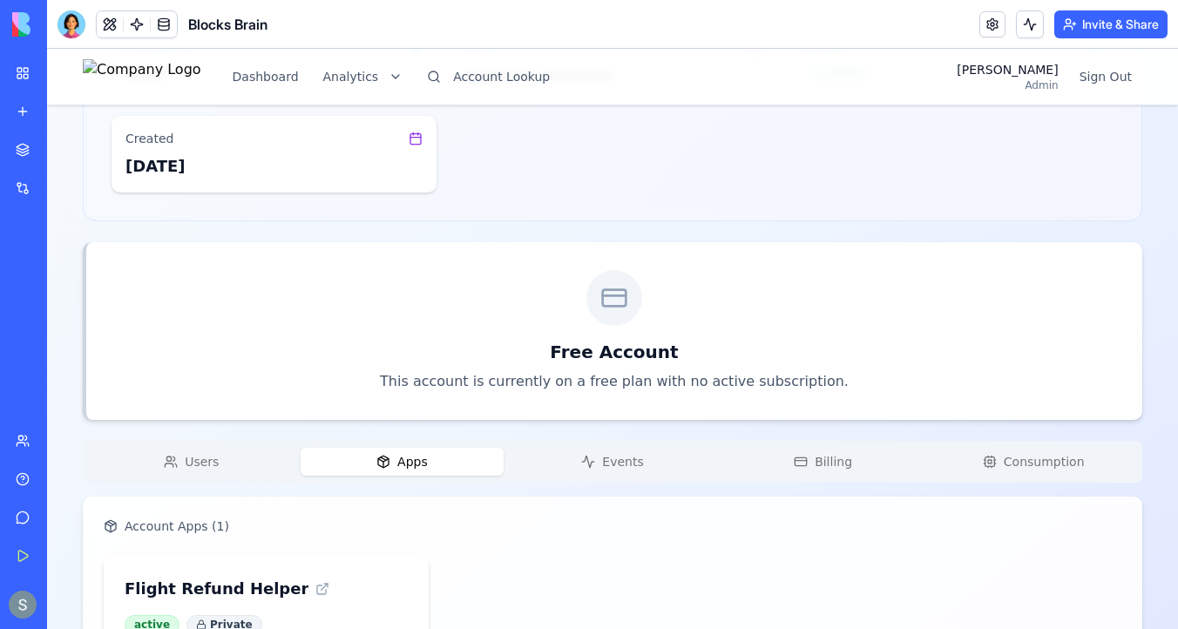
scroll to position [331, 0]
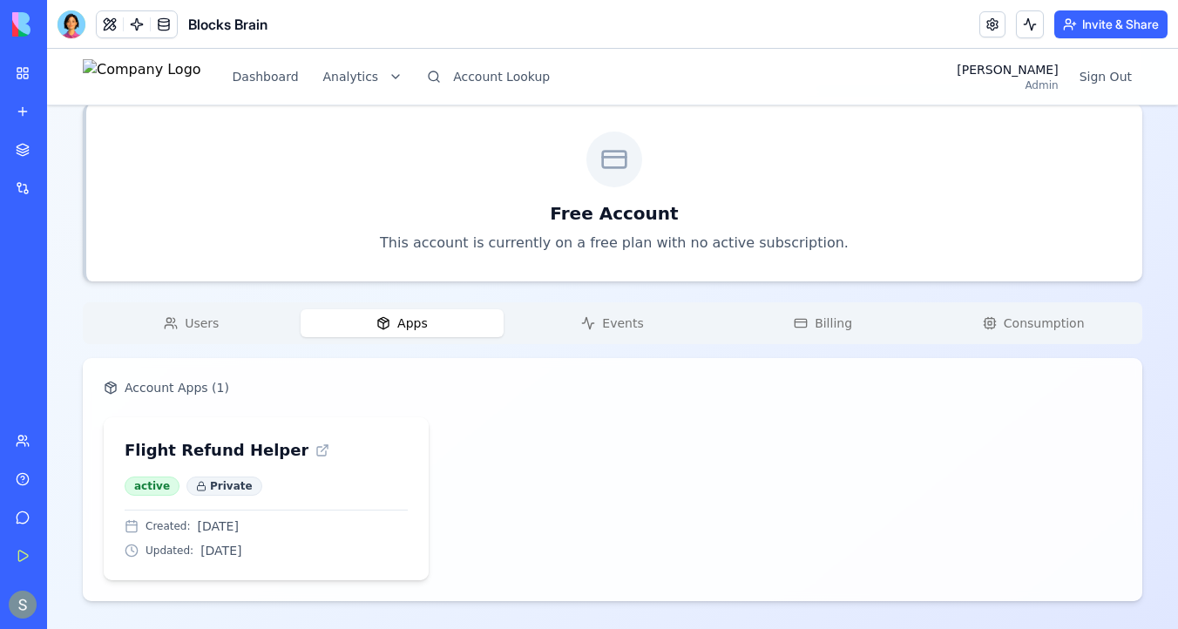
click at [199, 317] on div "ljpotts's Account Free Account Change Account Account ID 4964 Name ljpotts's Ac…" at bounding box center [612, 201] width 1059 height 799
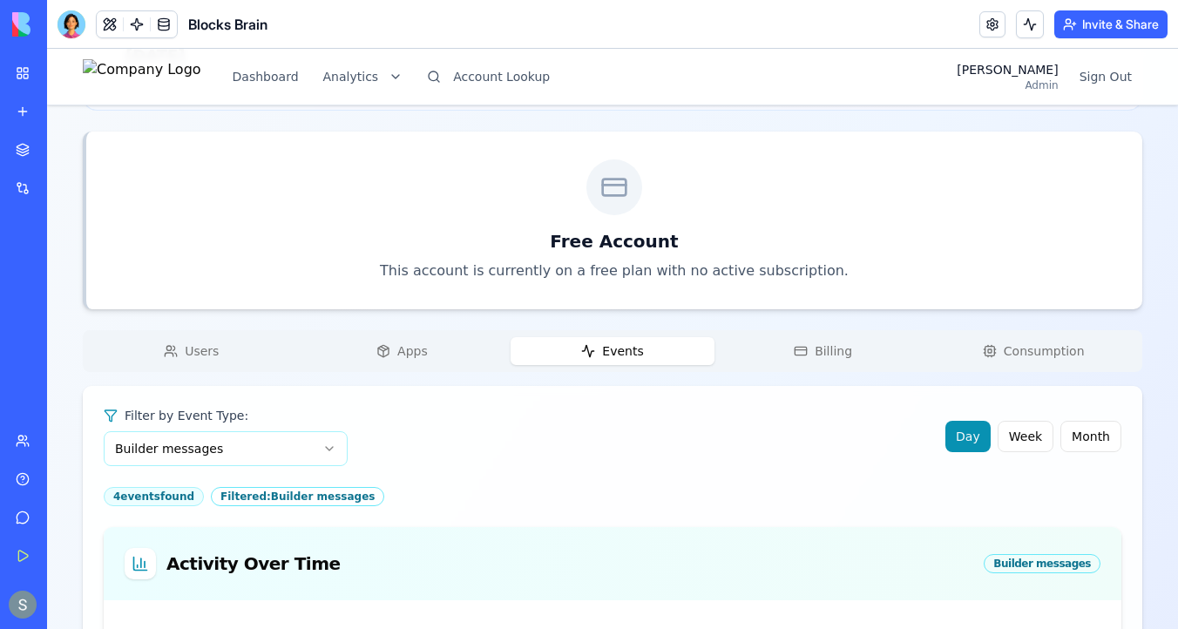
click at [618, 354] on span "Events" at bounding box center [622, 350] width 41 height 17
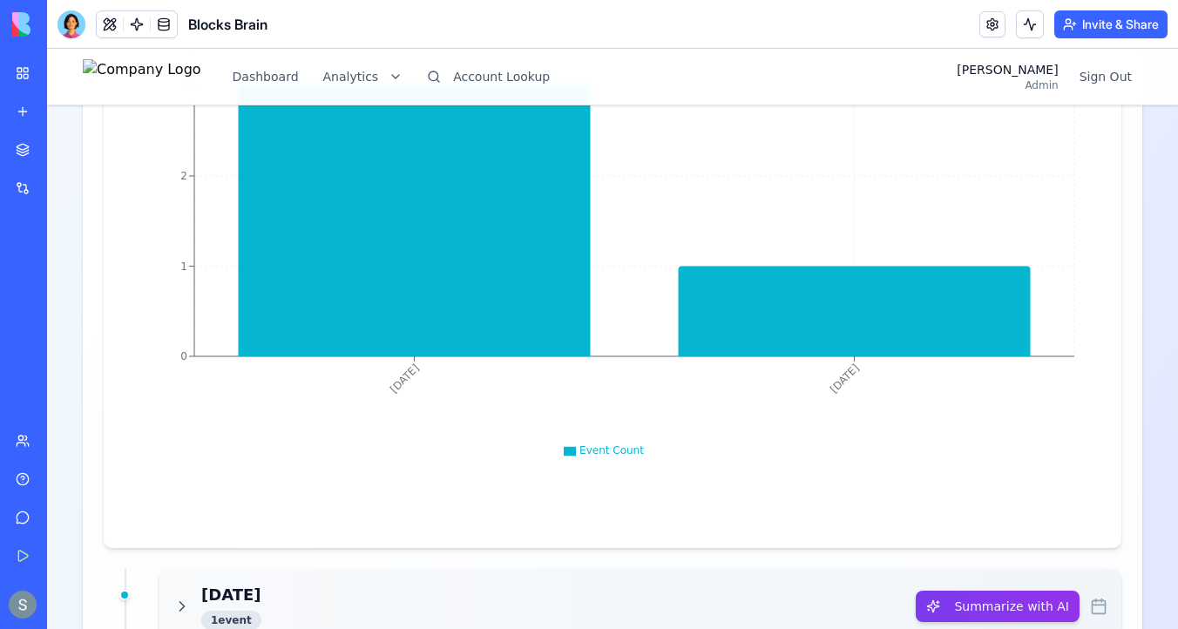
scroll to position [1105, 0]
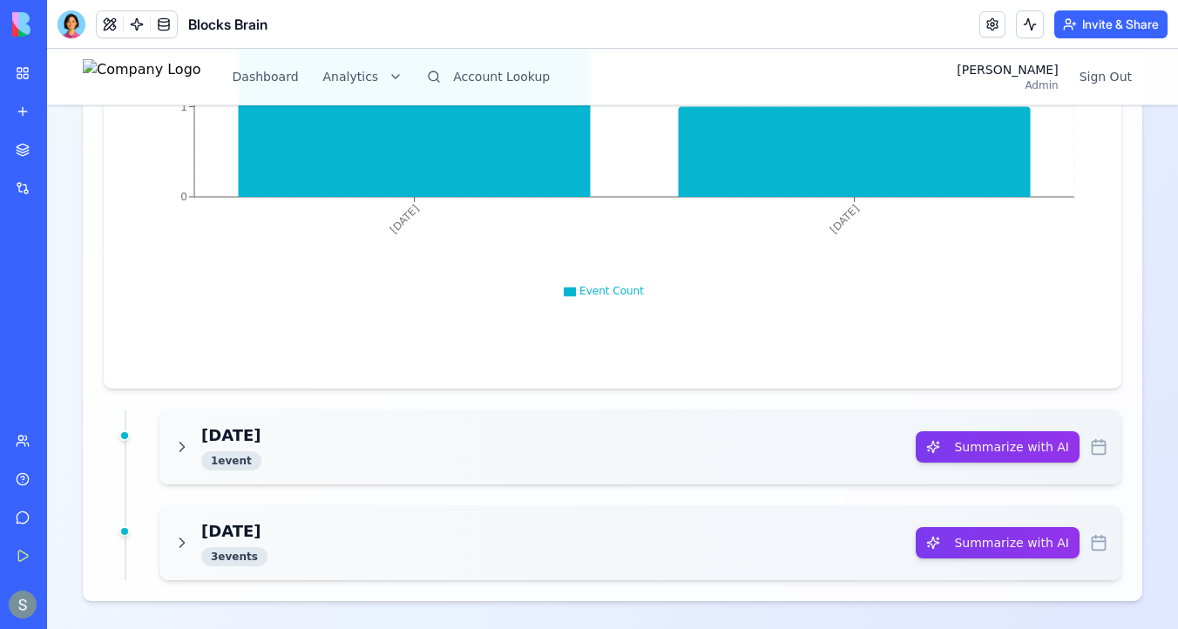
click at [713, 447] on div "Sep 27, 2025 1 event" at bounding box center [544, 446] width 742 height 47
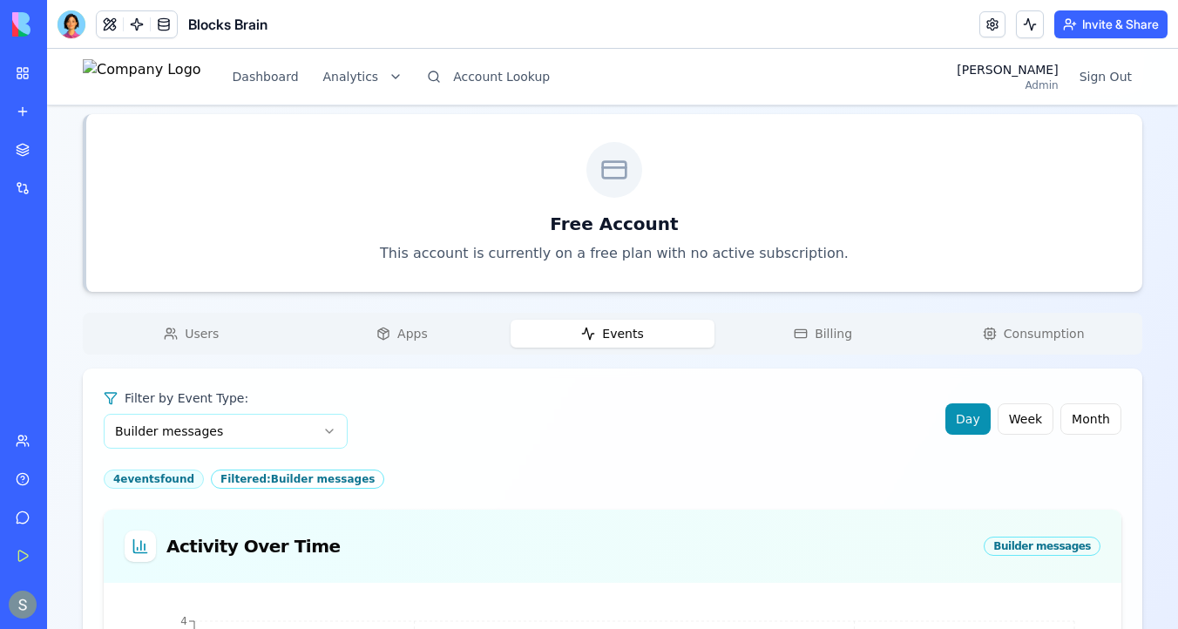
scroll to position [303, 0]
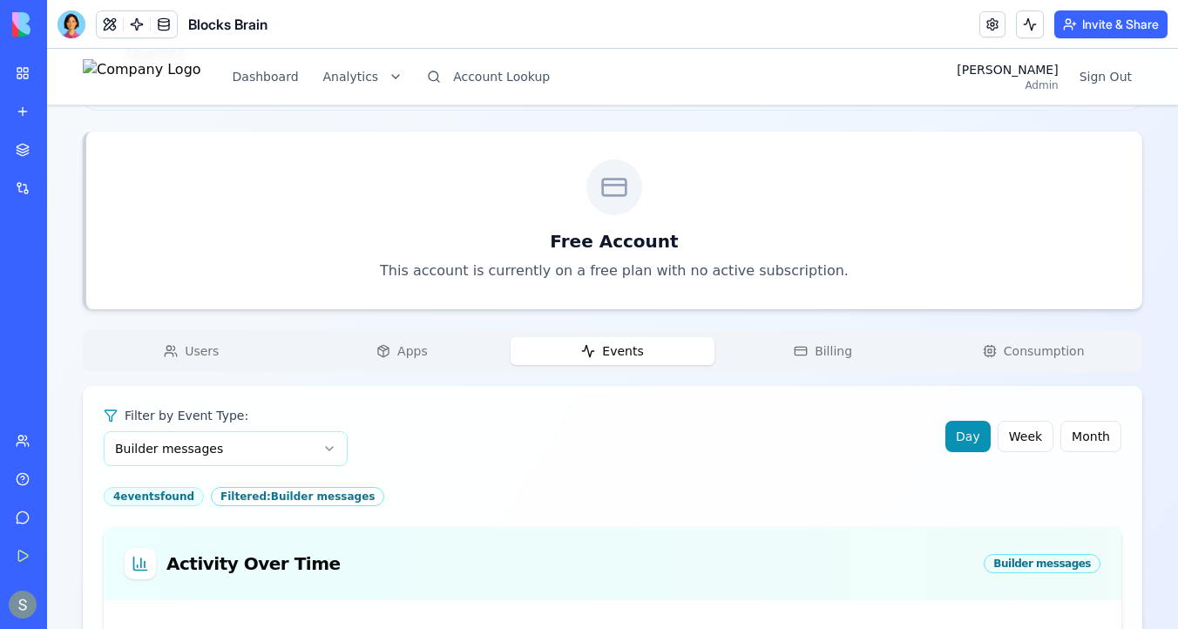
click at [221, 338] on button "Users" at bounding box center [192, 351] width 204 height 28
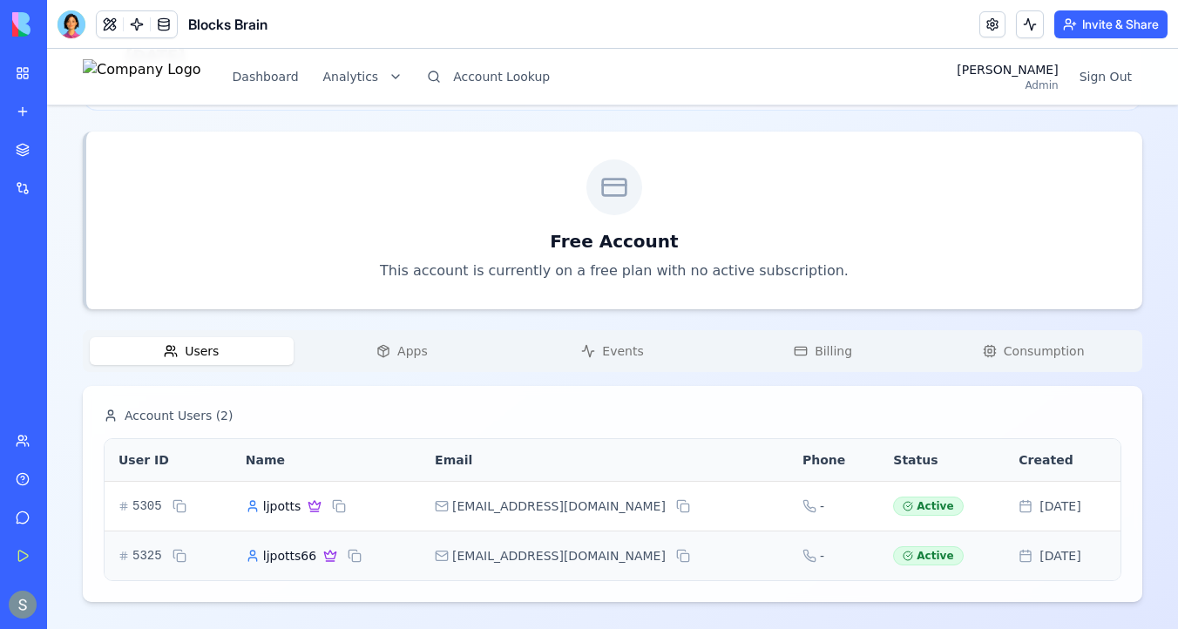
scroll to position [0, 0]
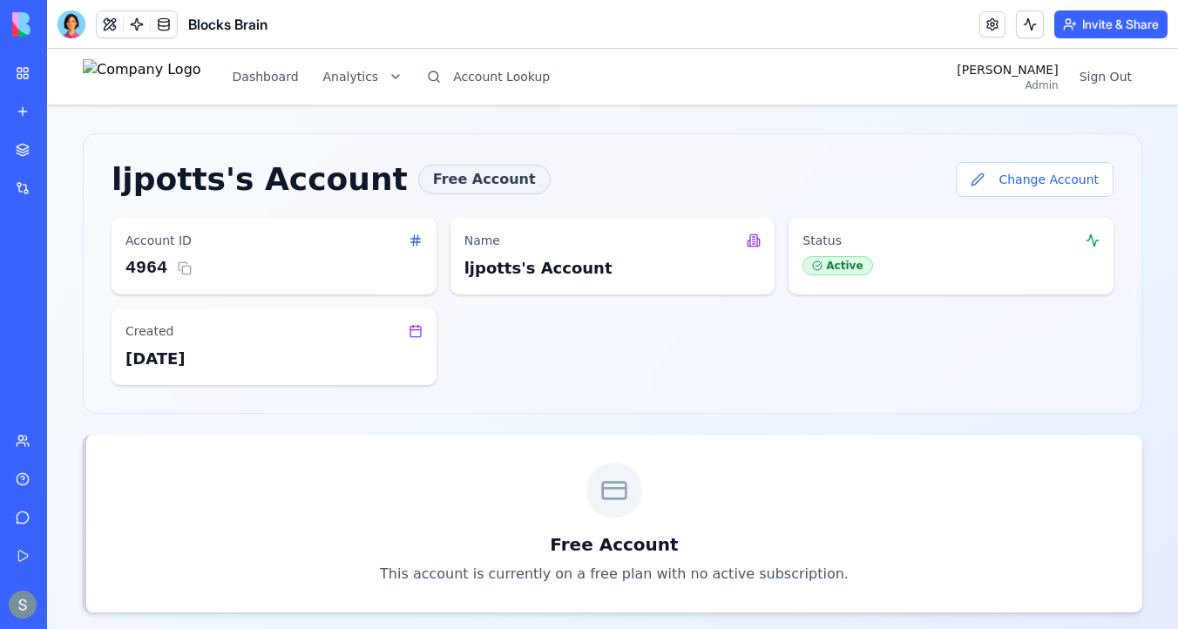
click at [997, 198] on div "ljpotts's Account Free Account Change Account Account ID 4964 Name ljpotts's Ac…" at bounding box center [612, 273] width 1002 height 223
click at [1011, 183] on button "Change Account" at bounding box center [1034, 179] width 158 height 35
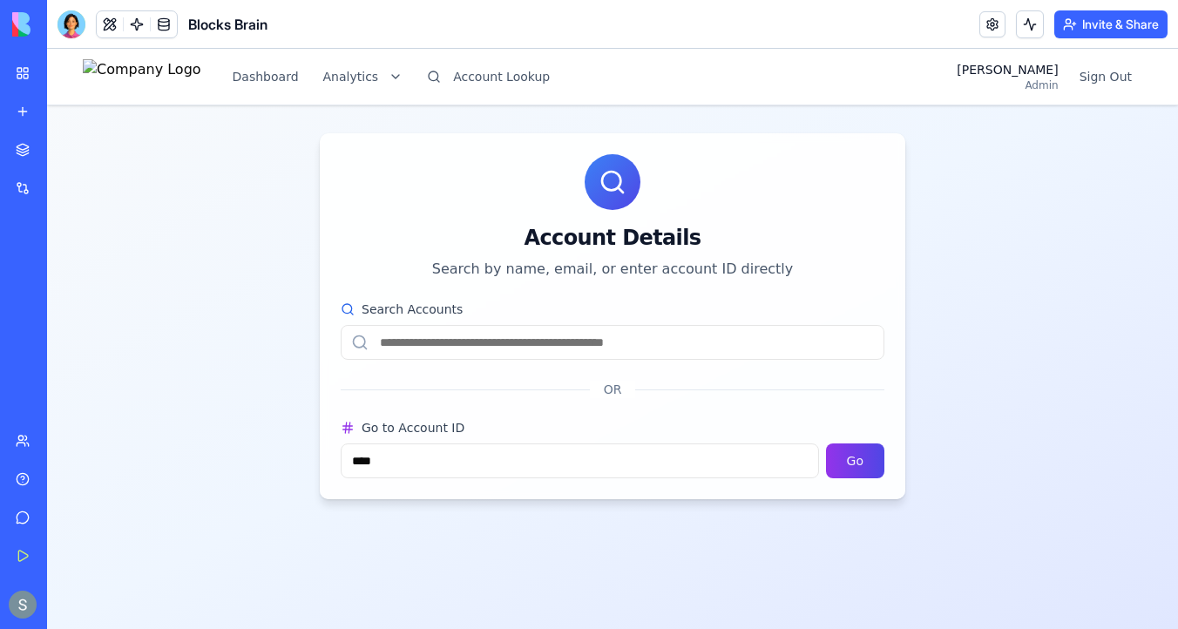
click at [571, 347] on input "Search Accounts" at bounding box center [613, 342] width 544 height 35
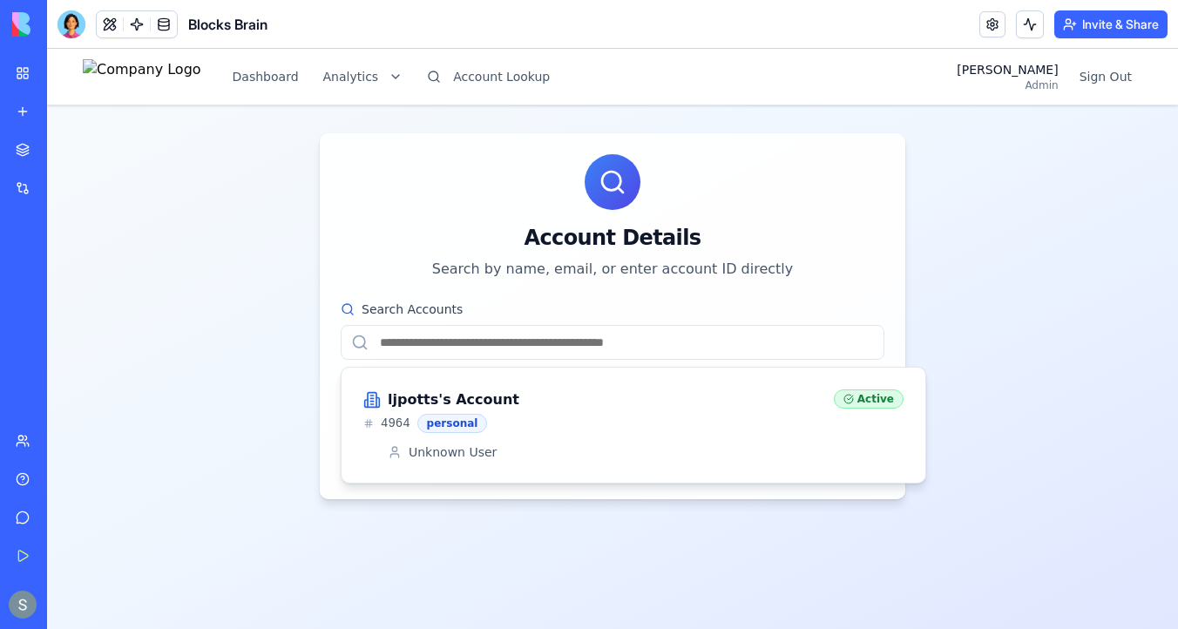
paste input "**********"
type input "**********"
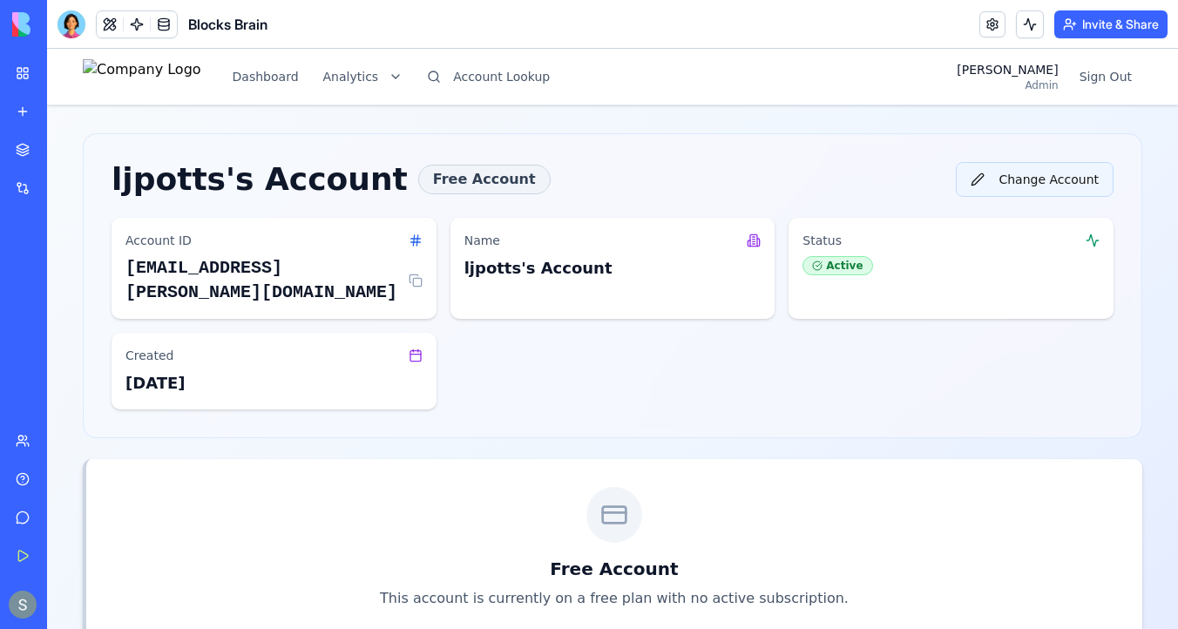
click at [1011, 184] on button "Change Account" at bounding box center [1034, 179] width 158 height 35
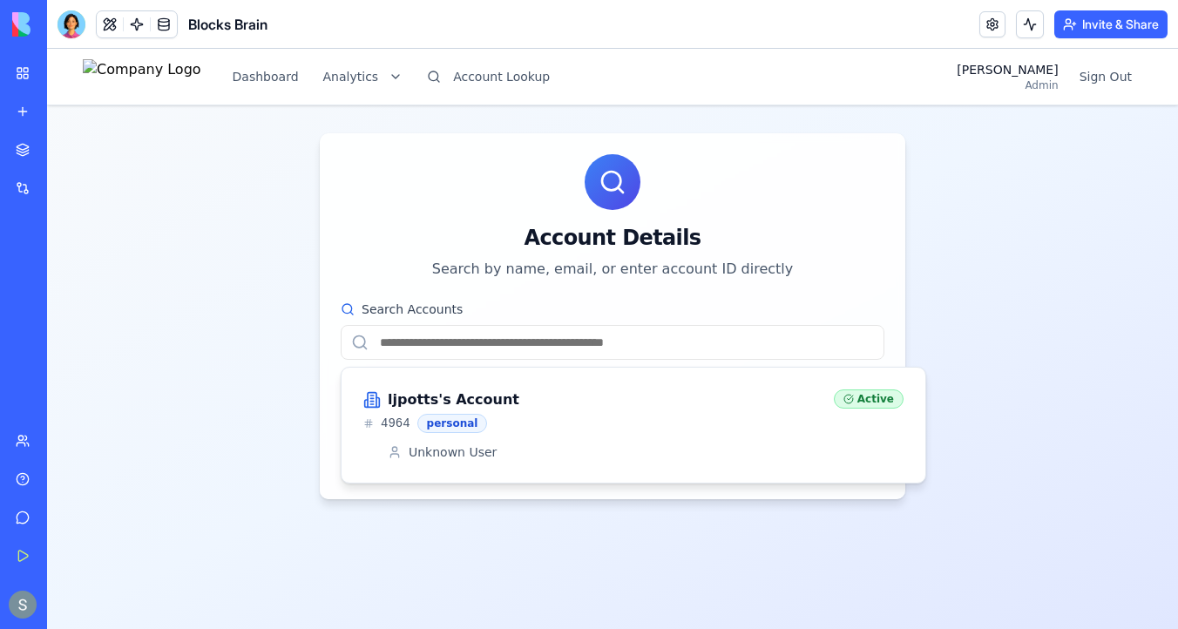
click at [463, 344] on input "Search Accounts" at bounding box center [613, 342] width 544 height 35
paste input "**********"
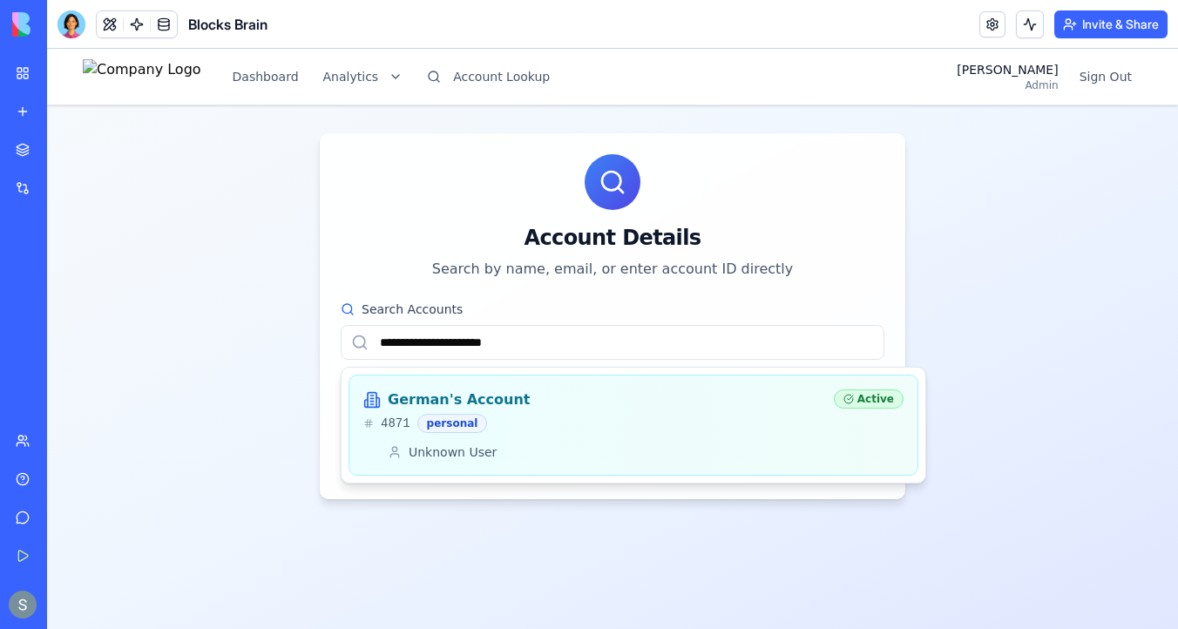
type input "**********"
click at [485, 410] on div "German's Account 4871 personal" at bounding box center [591, 411] width 456 height 44
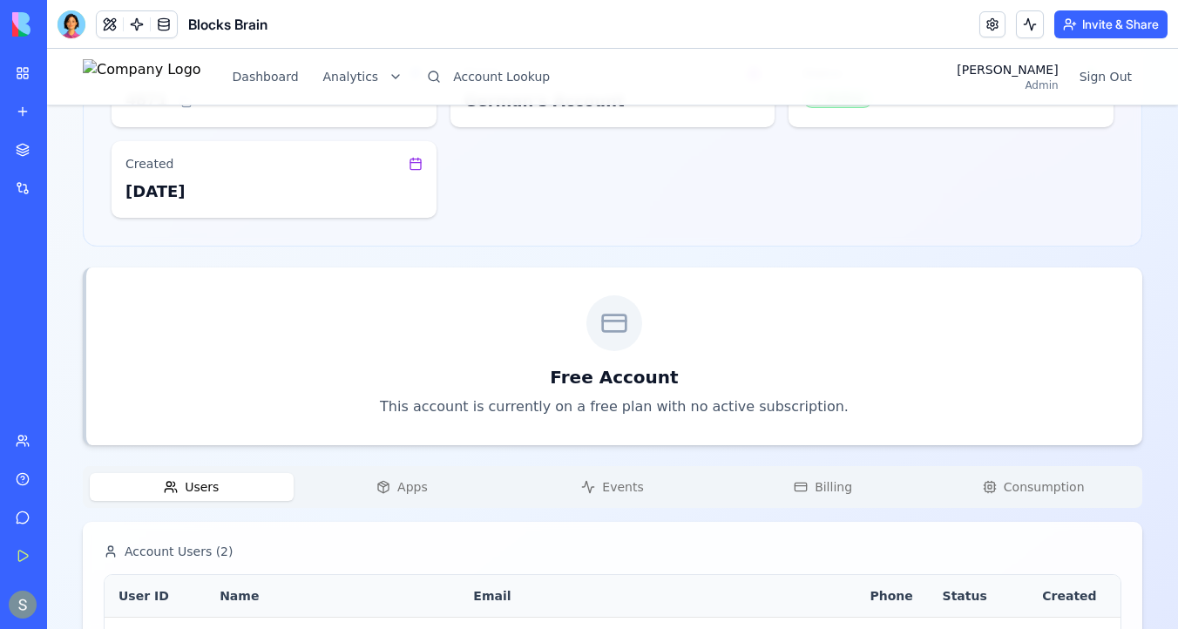
scroll to position [303, 0]
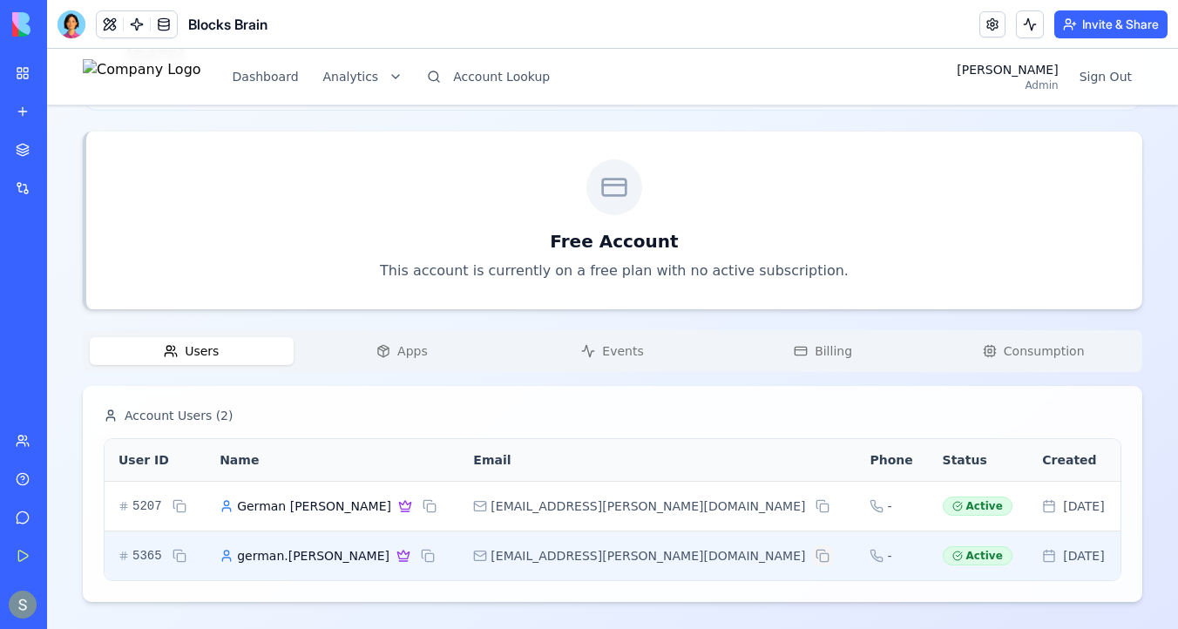
click at [812, 553] on button at bounding box center [822, 555] width 21 height 21
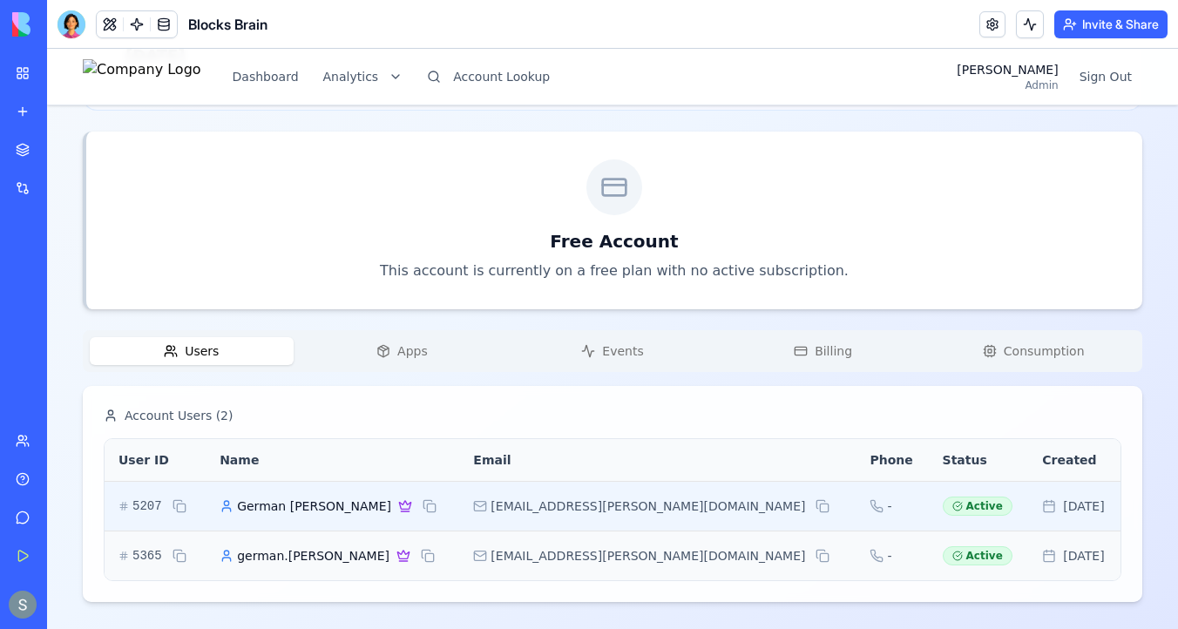
click at [300, 506] on span "German Olivas" at bounding box center [314, 505] width 154 height 17
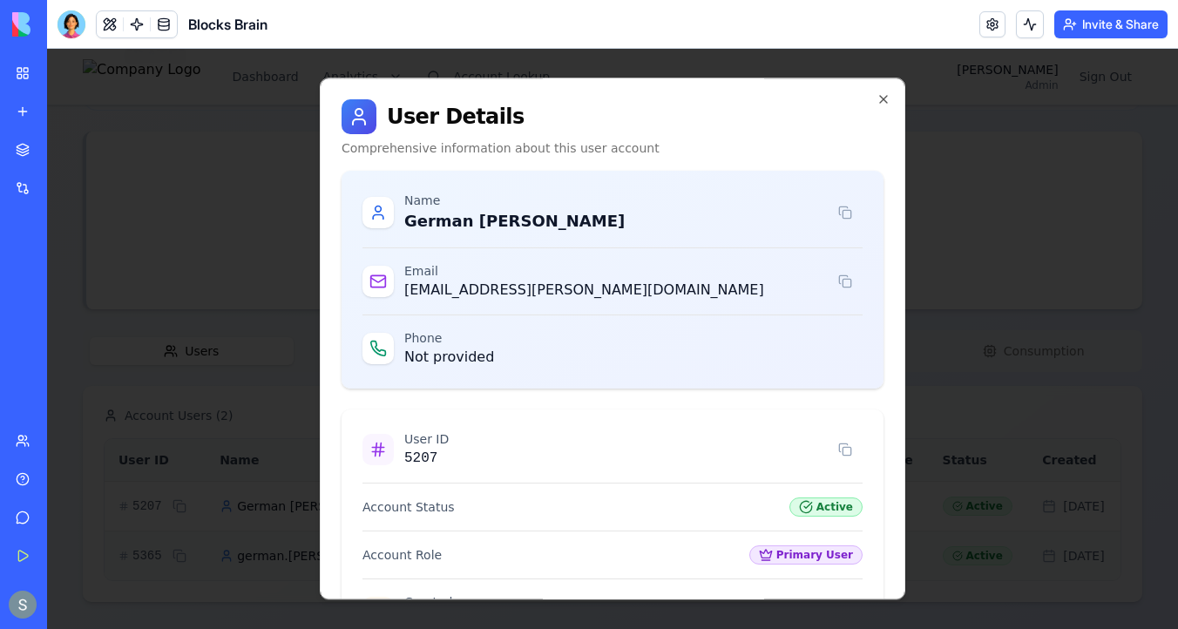
scroll to position [245, 0]
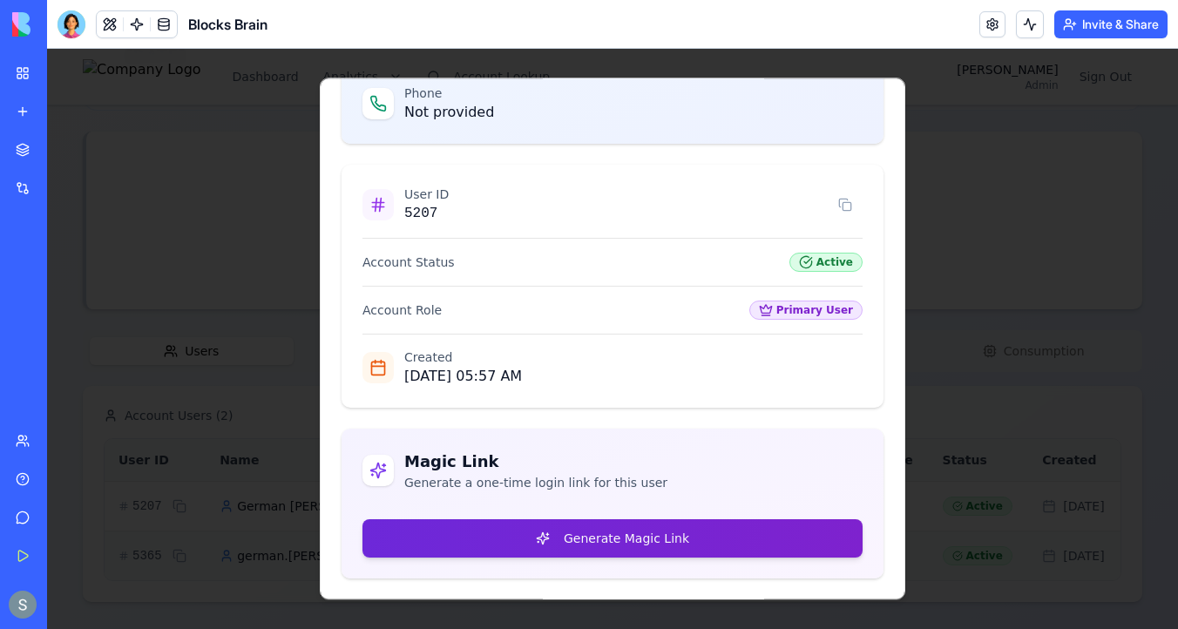
click at [548, 534] on button "Generate Magic Link" at bounding box center [612, 538] width 500 height 38
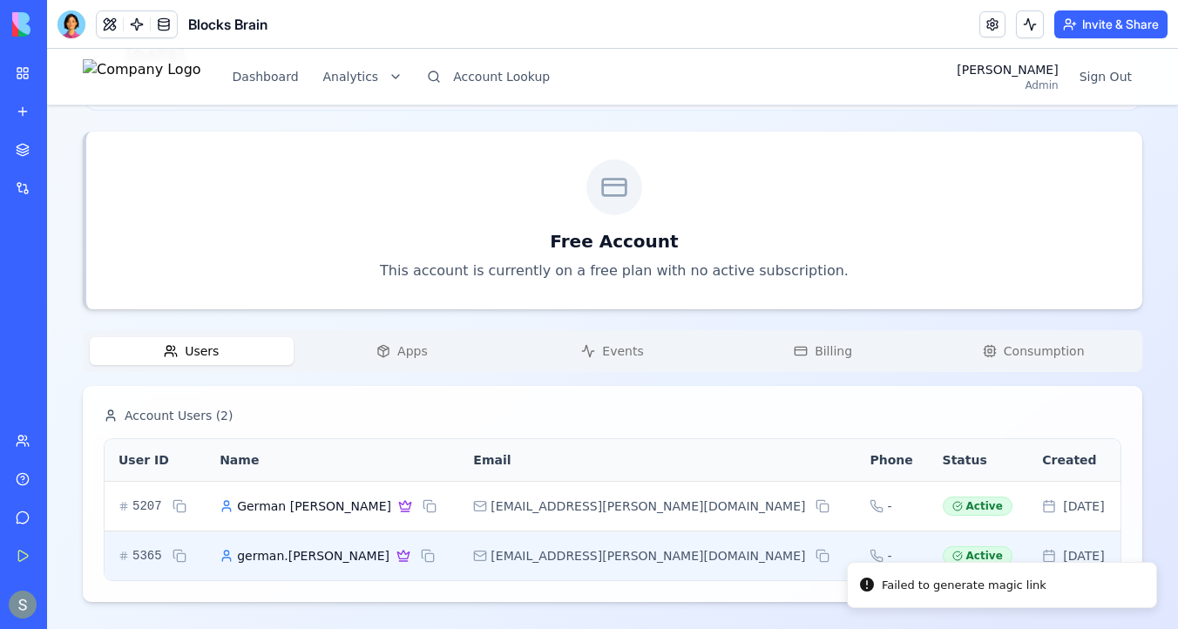
click at [311, 547] on span "german.olivas" at bounding box center [313, 555] width 152 height 17
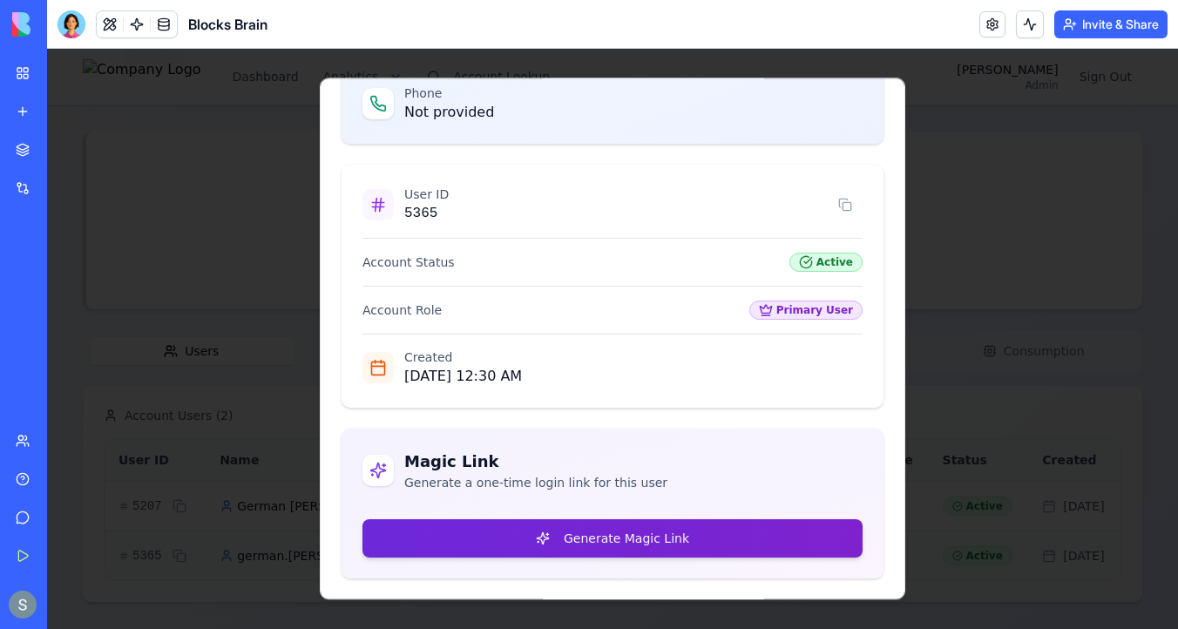
click at [540, 534] on button "Generate Magic Link" at bounding box center [612, 538] width 500 height 38
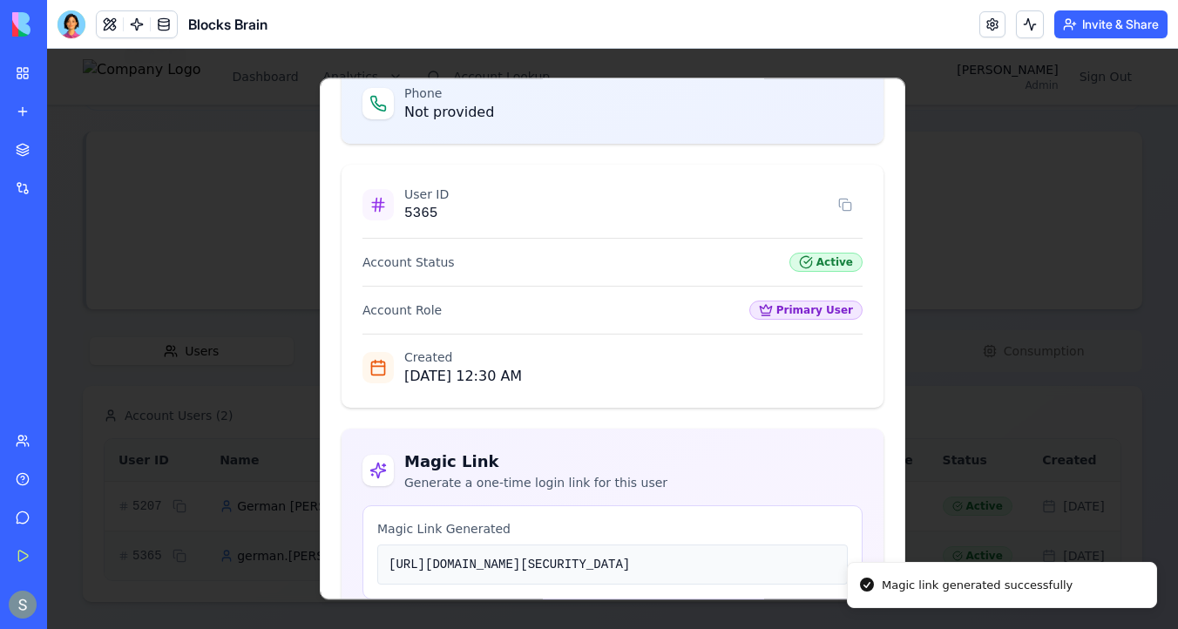
scroll to position [494, 0]
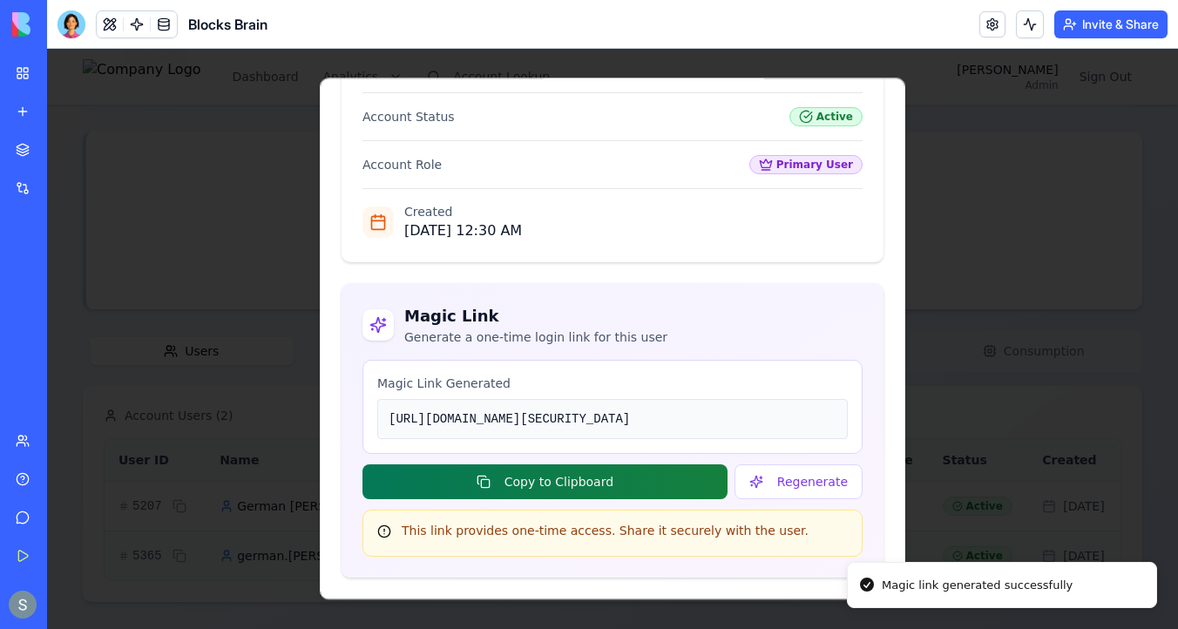
click at [616, 496] on button "Copy to Clipboard" at bounding box center [544, 481] width 365 height 35
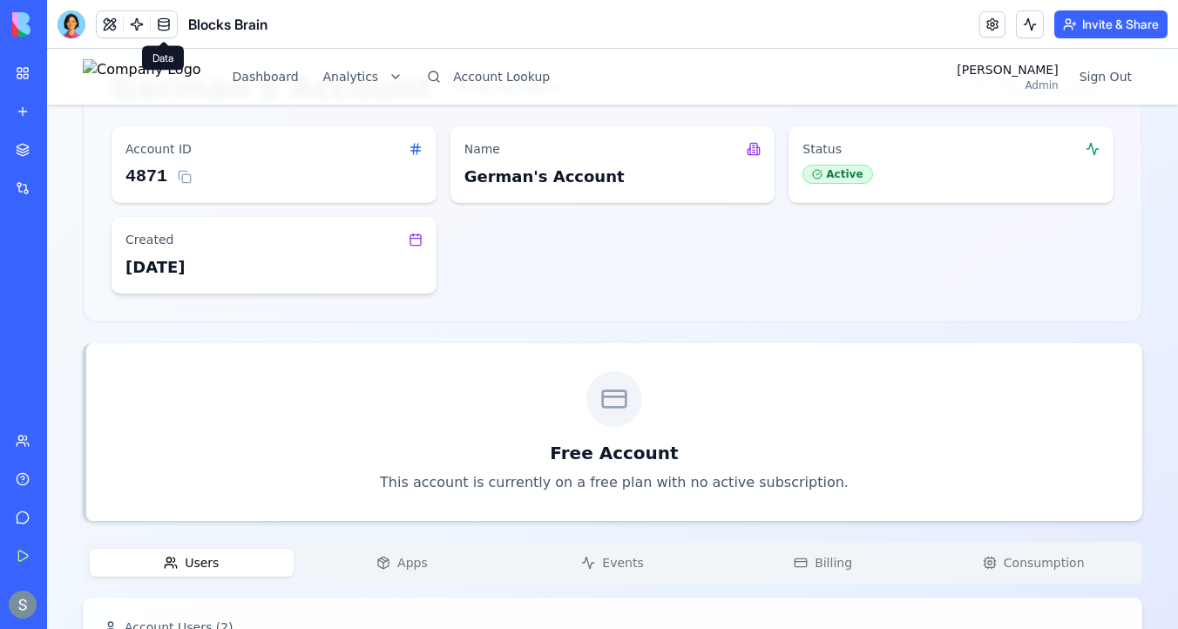
scroll to position [303, 0]
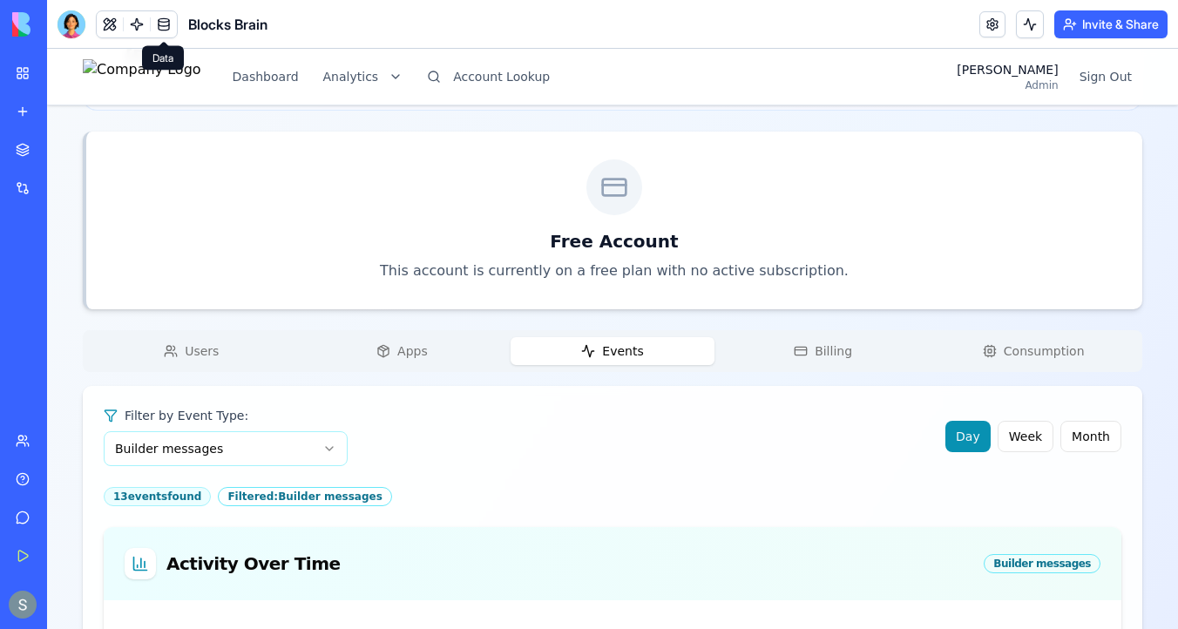
click at [636, 349] on span "Events" at bounding box center [622, 350] width 41 height 17
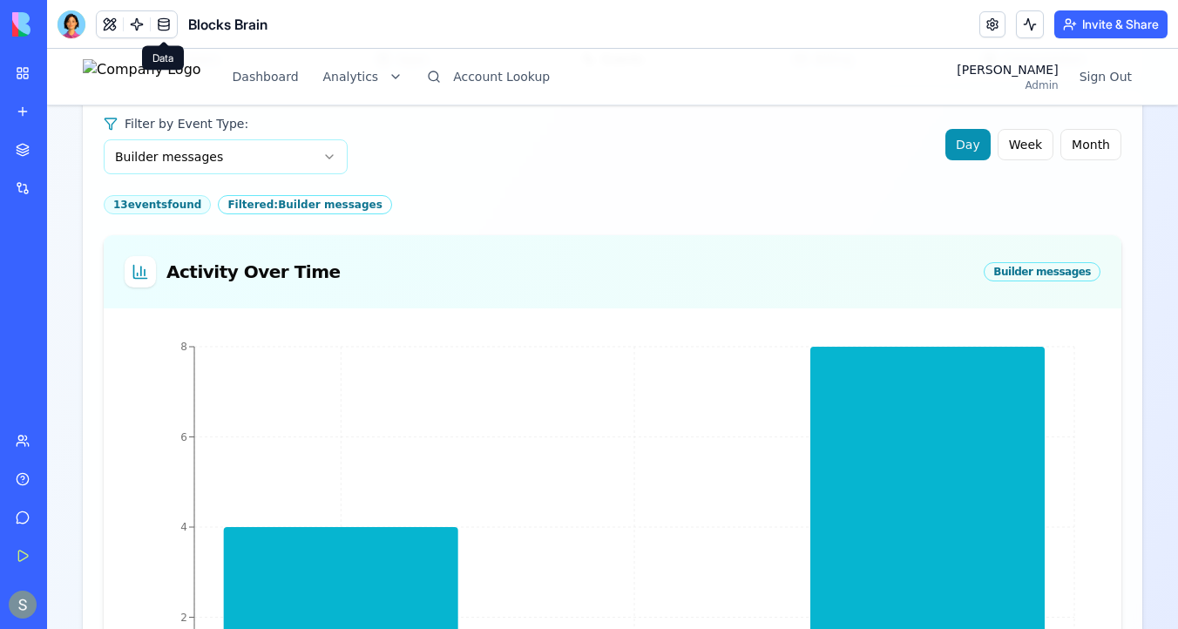
scroll to position [543, 0]
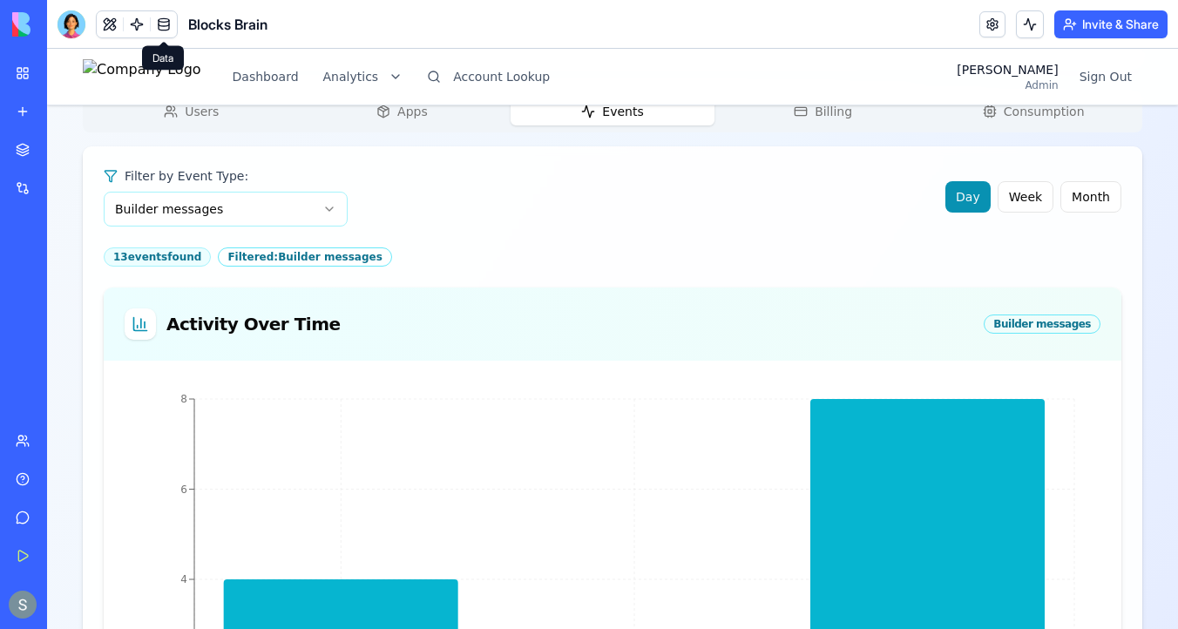
click at [176, 212] on html "Dashboard Analytics Account Lookup Sharon Admin Sign Out German's Account Free …" at bounding box center [612, 396] width 1131 height 1781
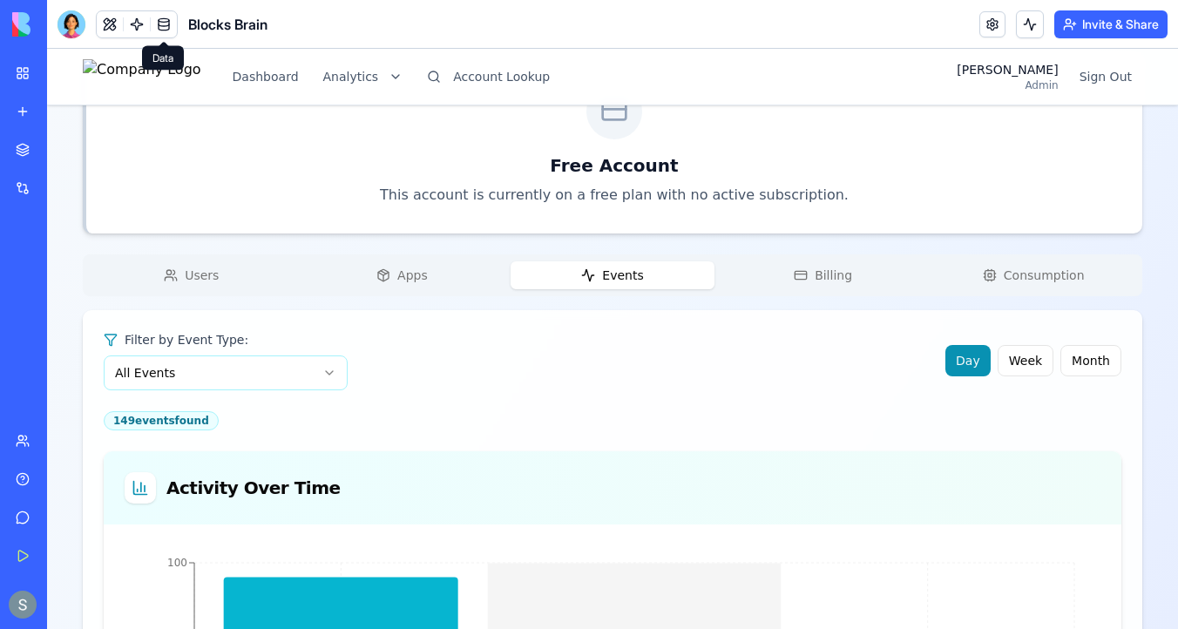
scroll to position [351, 0]
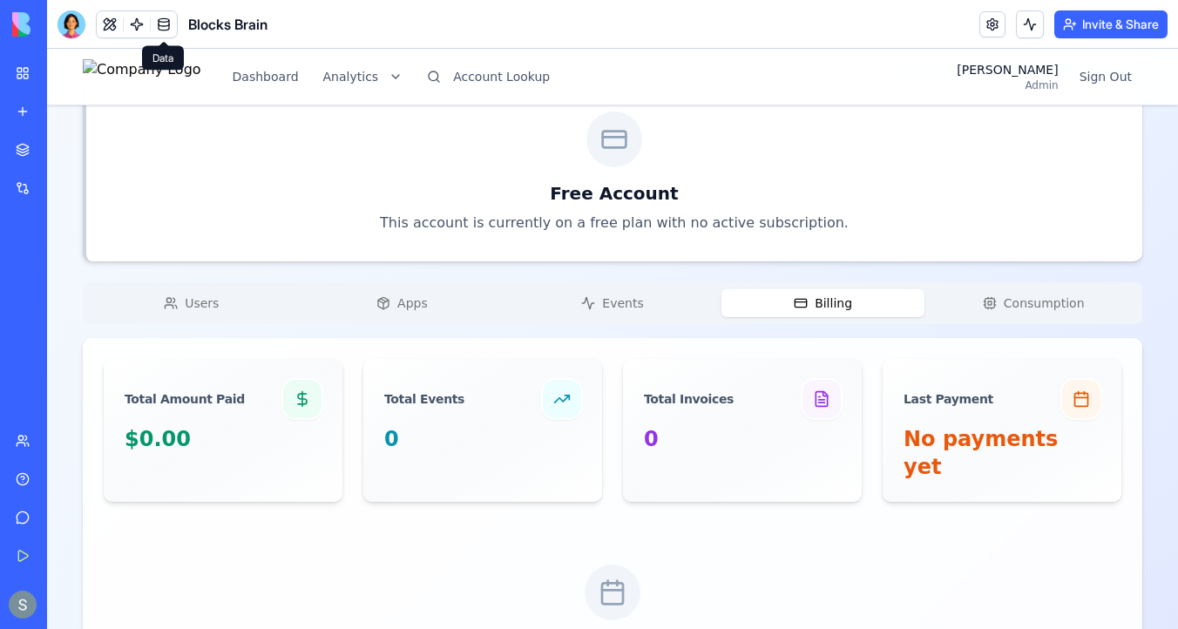
click at [819, 296] on span "Billing" at bounding box center [832, 302] width 37 height 17
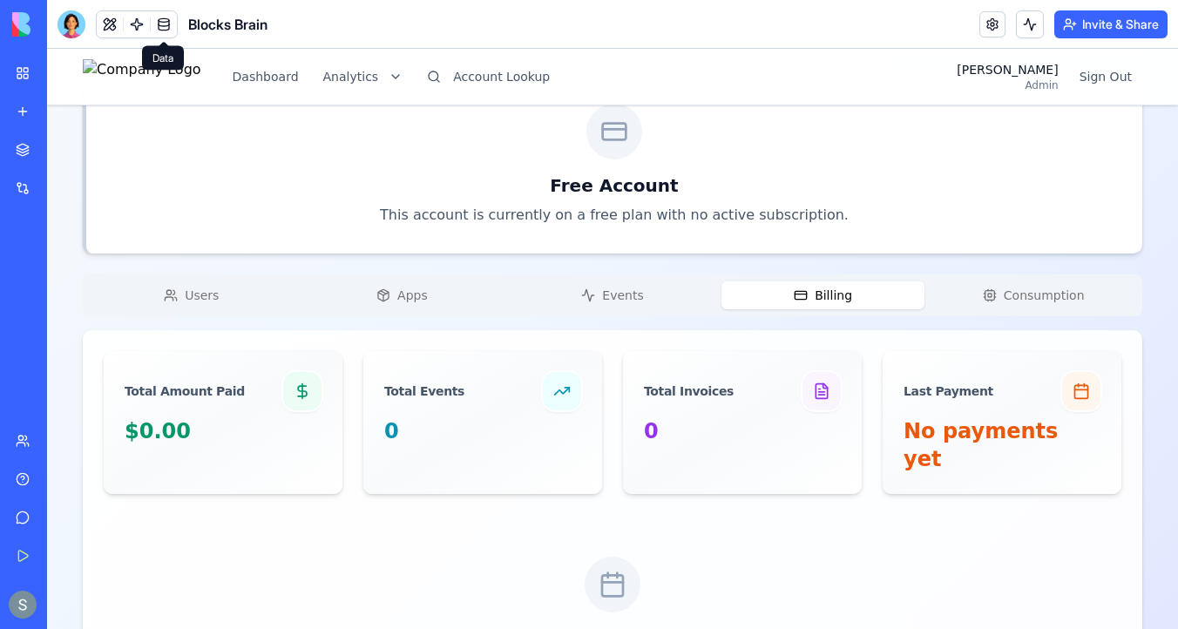
scroll to position [303, 0]
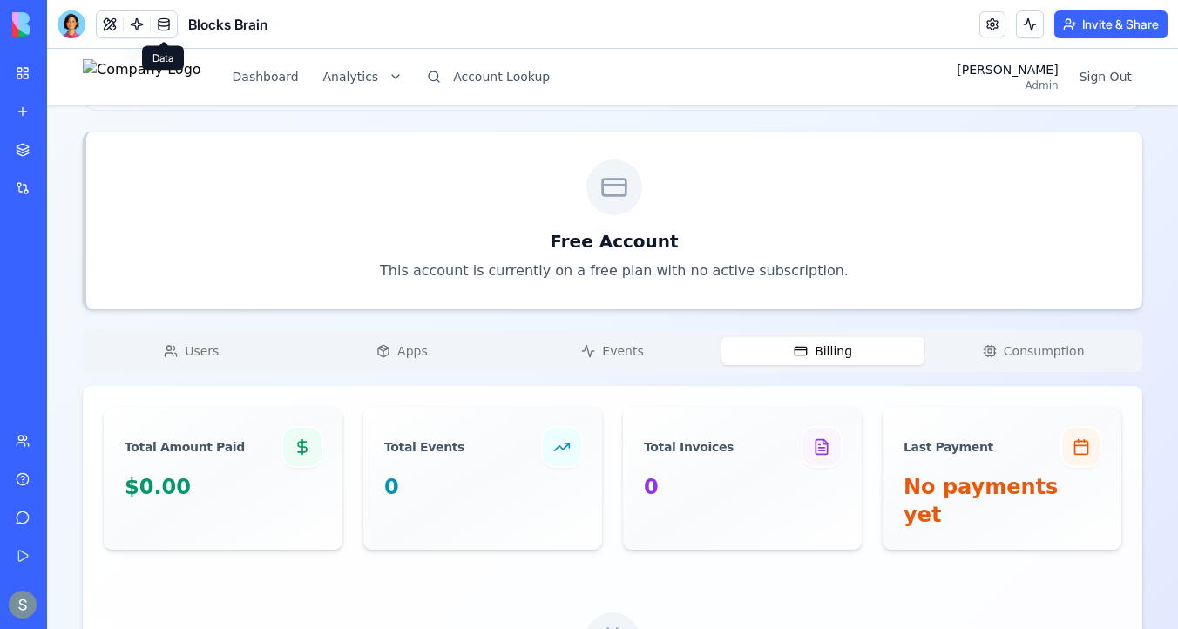
click at [219, 290] on div "German's Account Free Account Change Account Account ID 4871 Name German's Acco…" at bounding box center [612, 313] width 1059 height 967
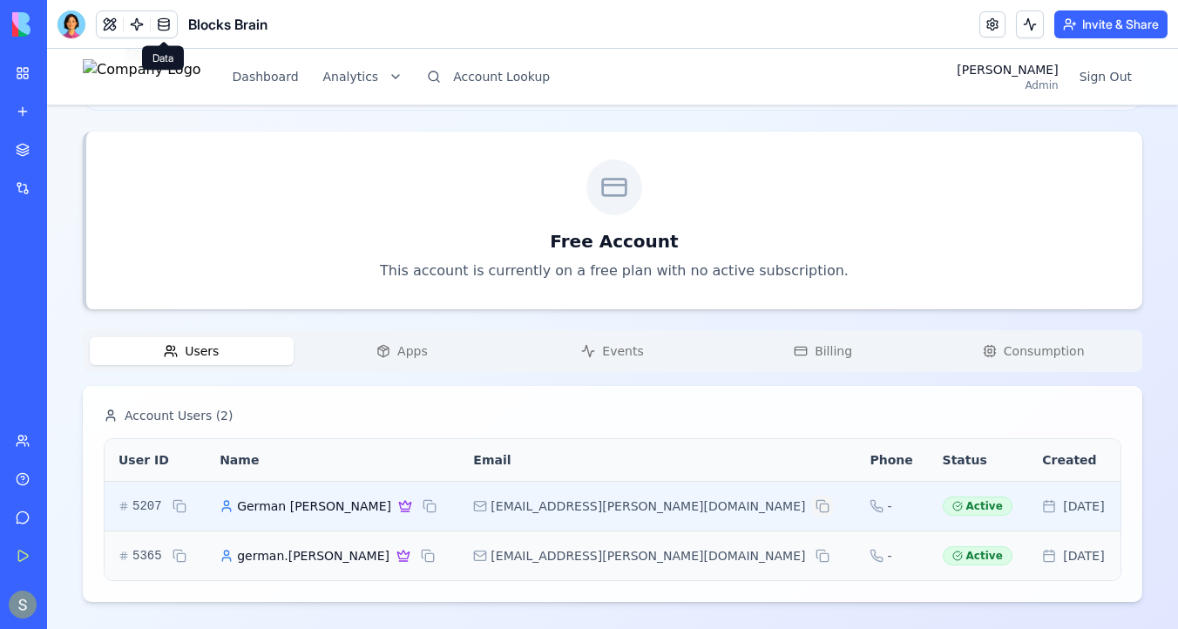
click at [812, 509] on button at bounding box center [822, 506] width 21 height 21
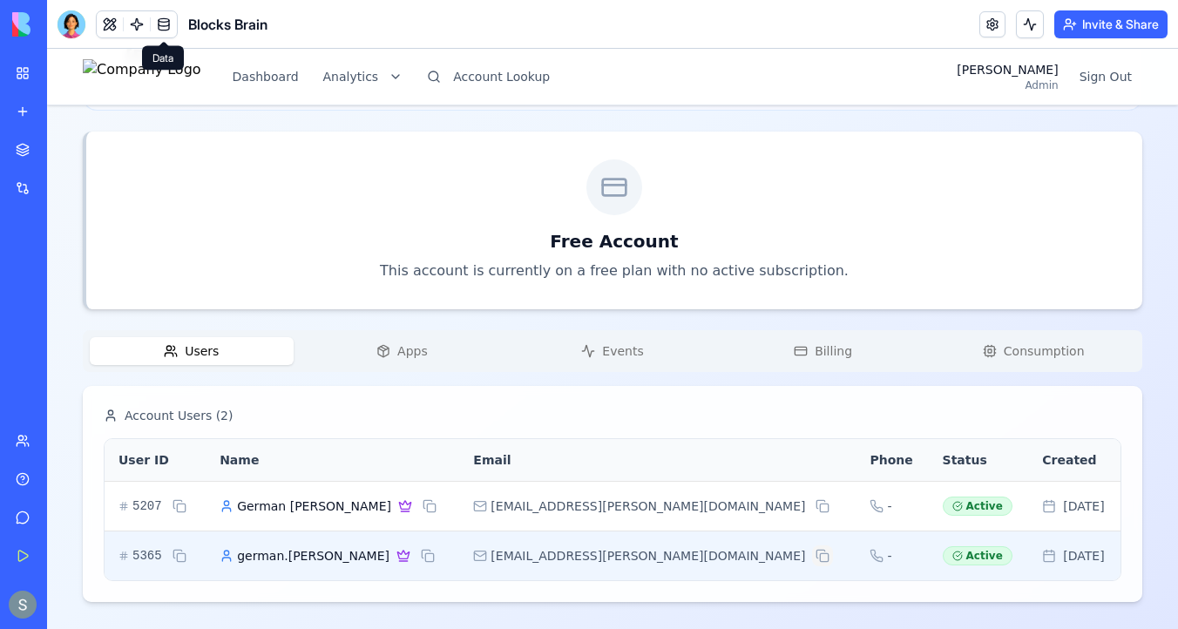
click at [812, 556] on button at bounding box center [822, 555] width 21 height 21
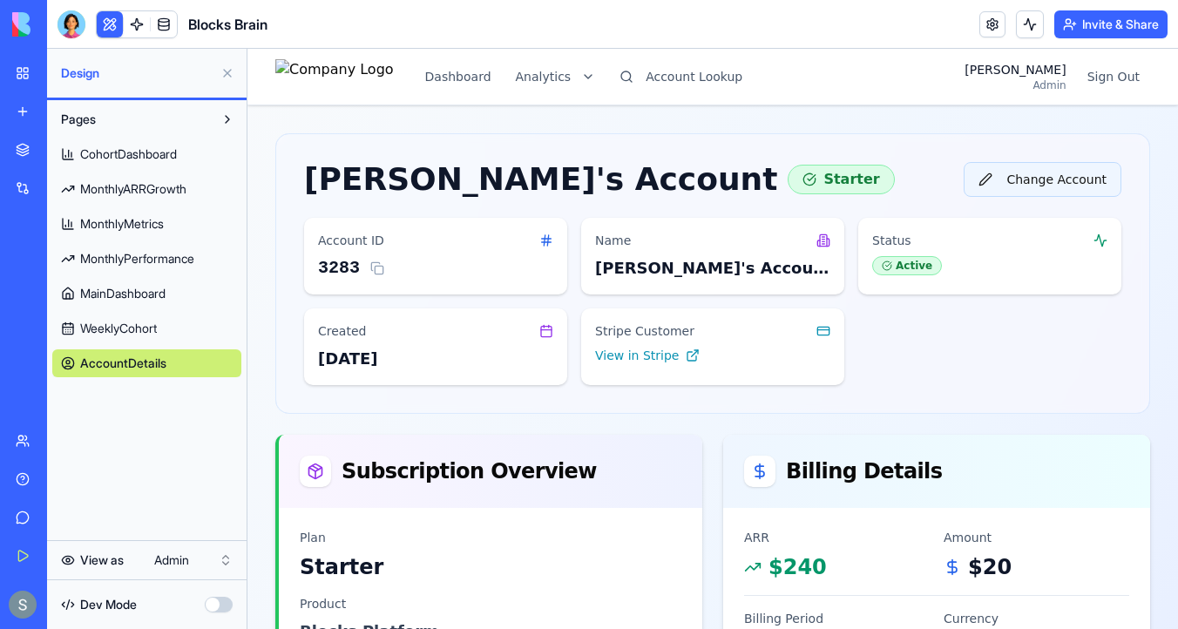
click at [1035, 186] on button "Change Account" at bounding box center [1042, 179] width 158 height 35
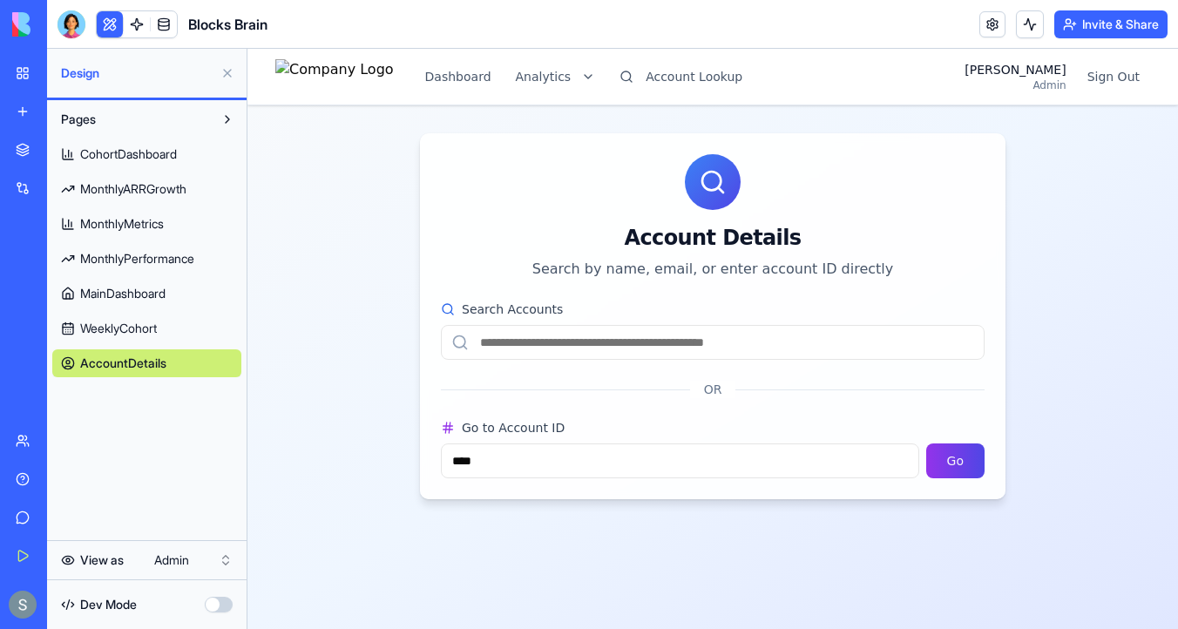
click at [684, 348] on input "Search Accounts" at bounding box center [713, 342] width 544 height 35
paste input "**********"
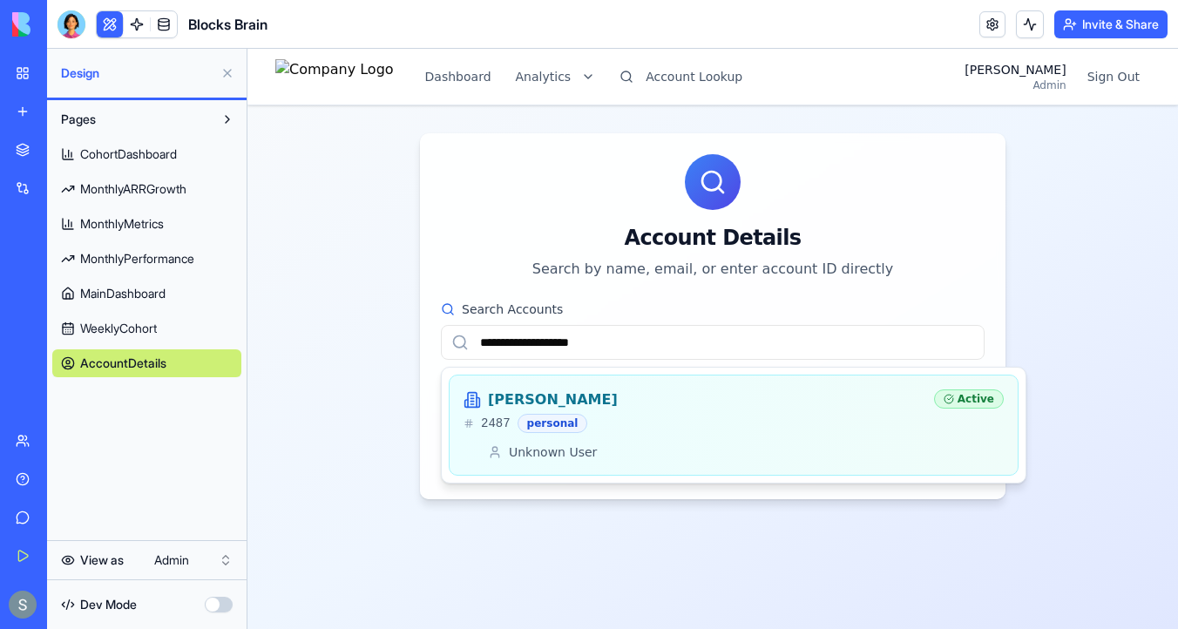
type input "**********"
click at [547, 401] on h3 "[PERSON_NAME]" at bounding box center [553, 399] width 130 height 21
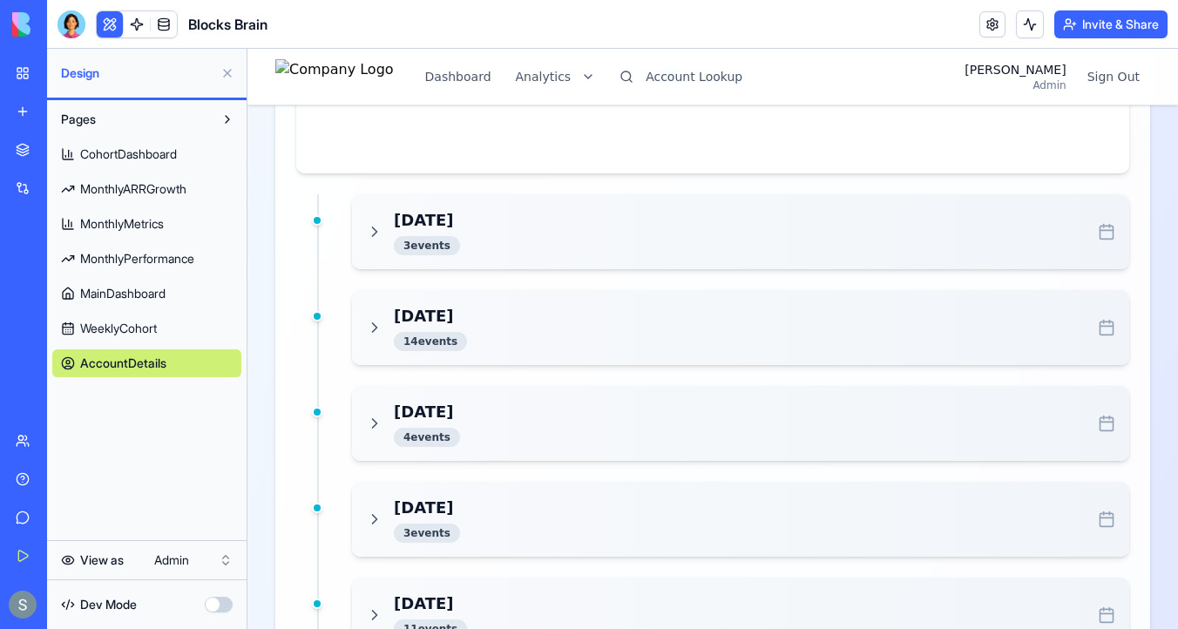
scroll to position [1328, 0]
click at [414, 231] on h3 "[DATE]" at bounding box center [427, 222] width 66 height 24
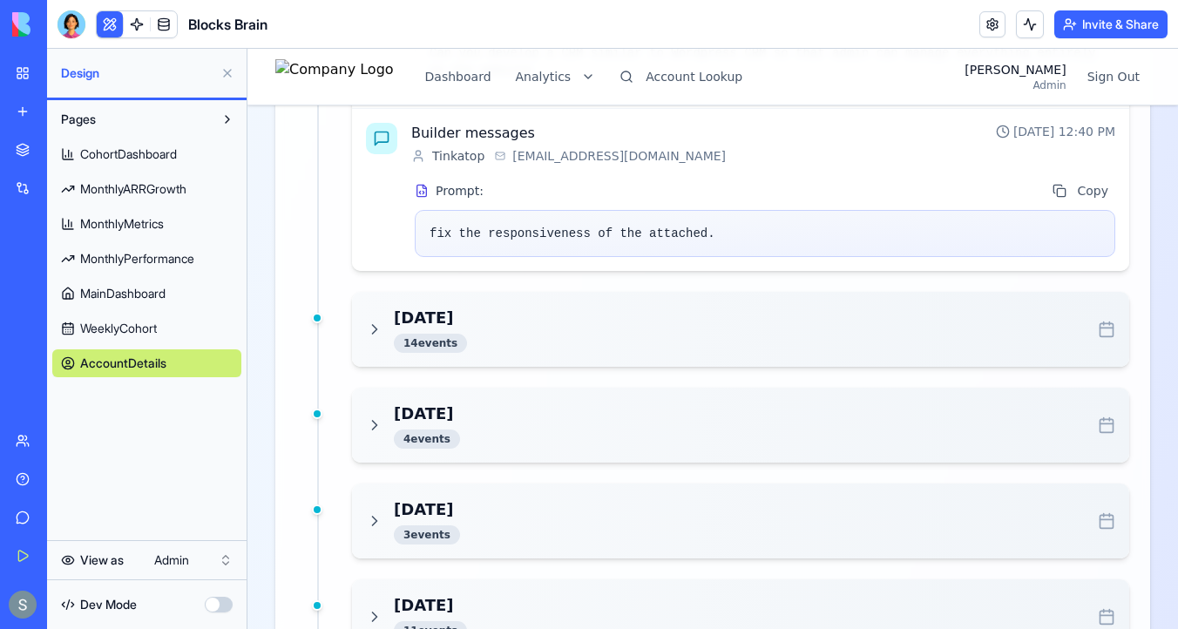
scroll to position [1852, 0]
click at [467, 325] on h3 "[DATE]" at bounding box center [430, 317] width 73 height 24
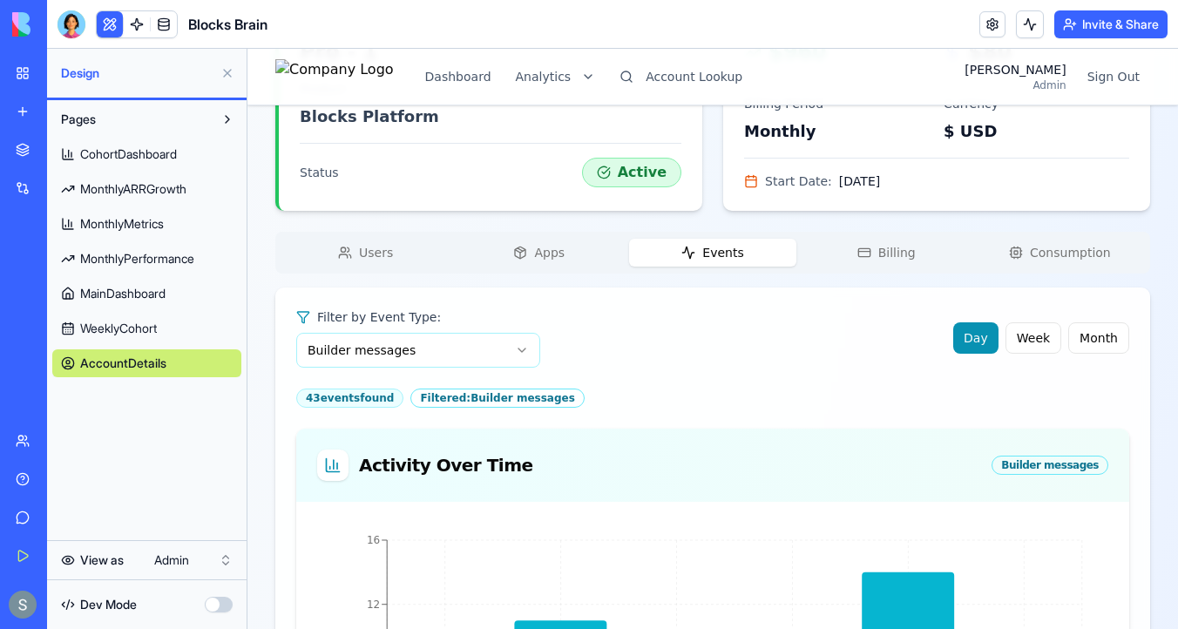
scroll to position [513, 0]
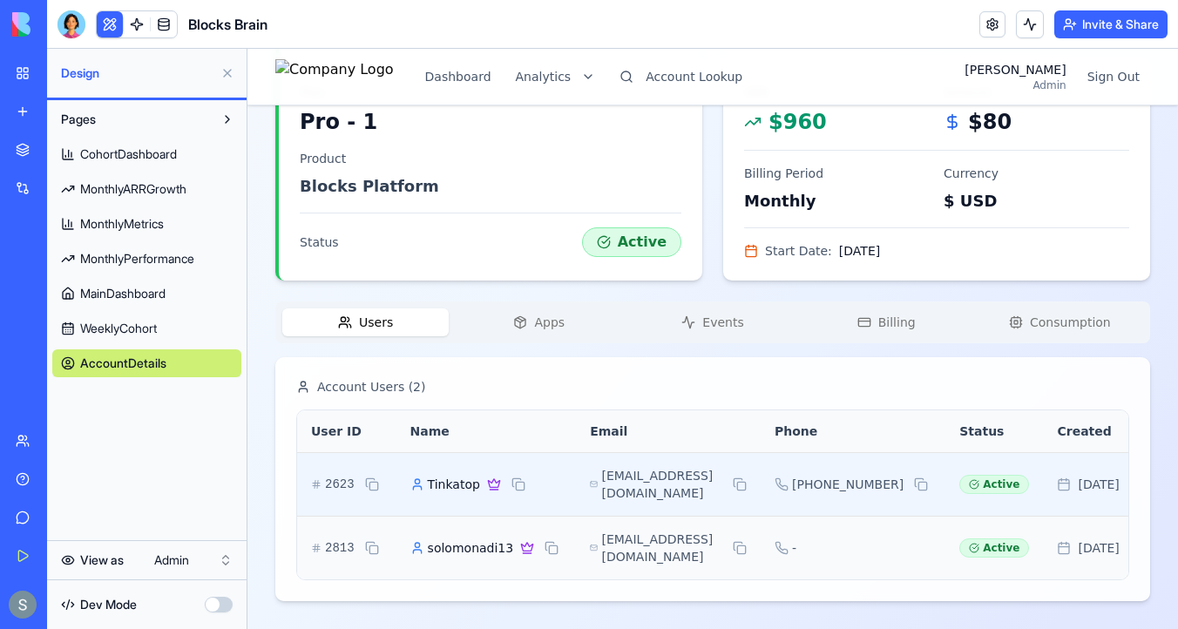
click at [456, 476] on span "Tinkatop" at bounding box center [454, 484] width 52 height 17
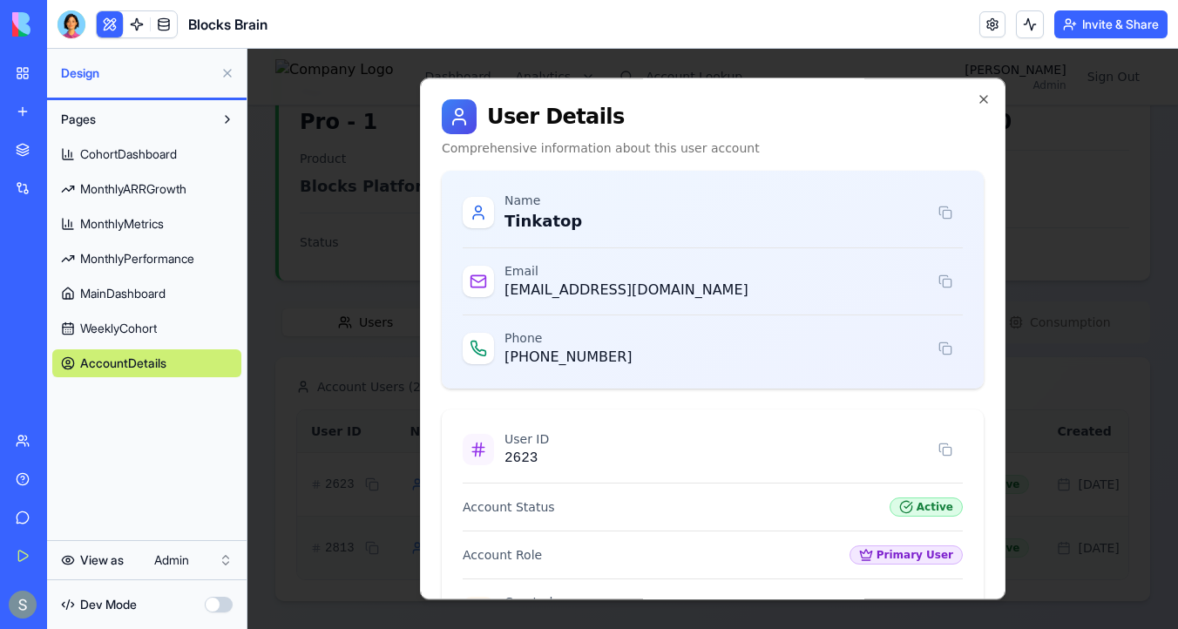
scroll to position [245, 0]
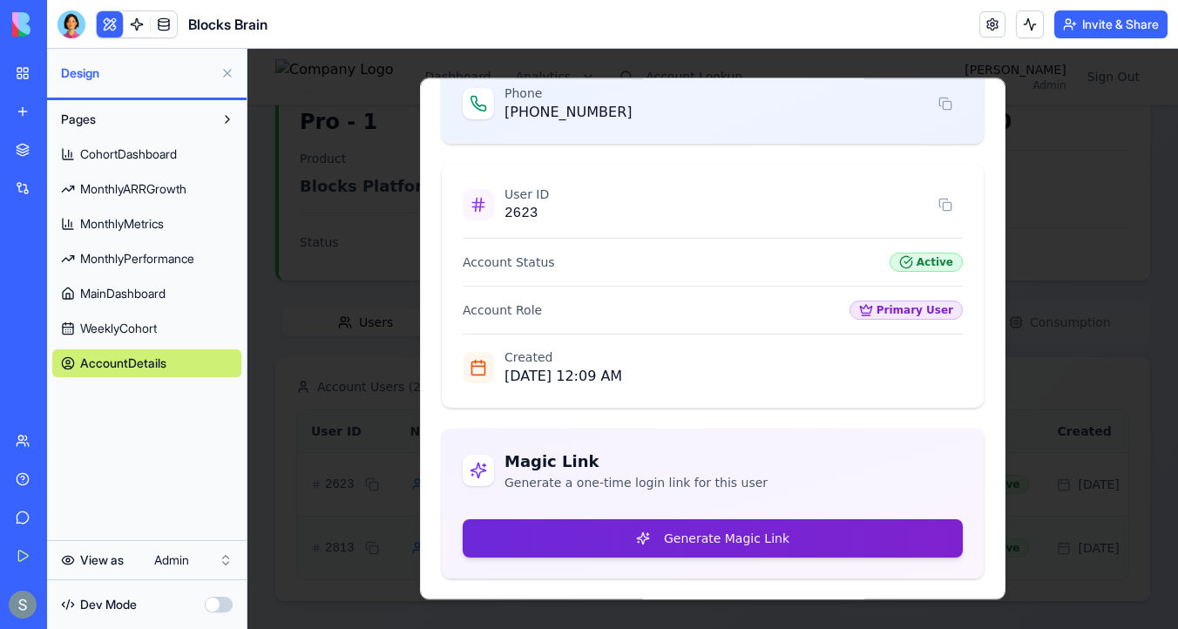
click at [580, 542] on button "Generate Magic Link" at bounding box center [713, 538] width 500 height 38
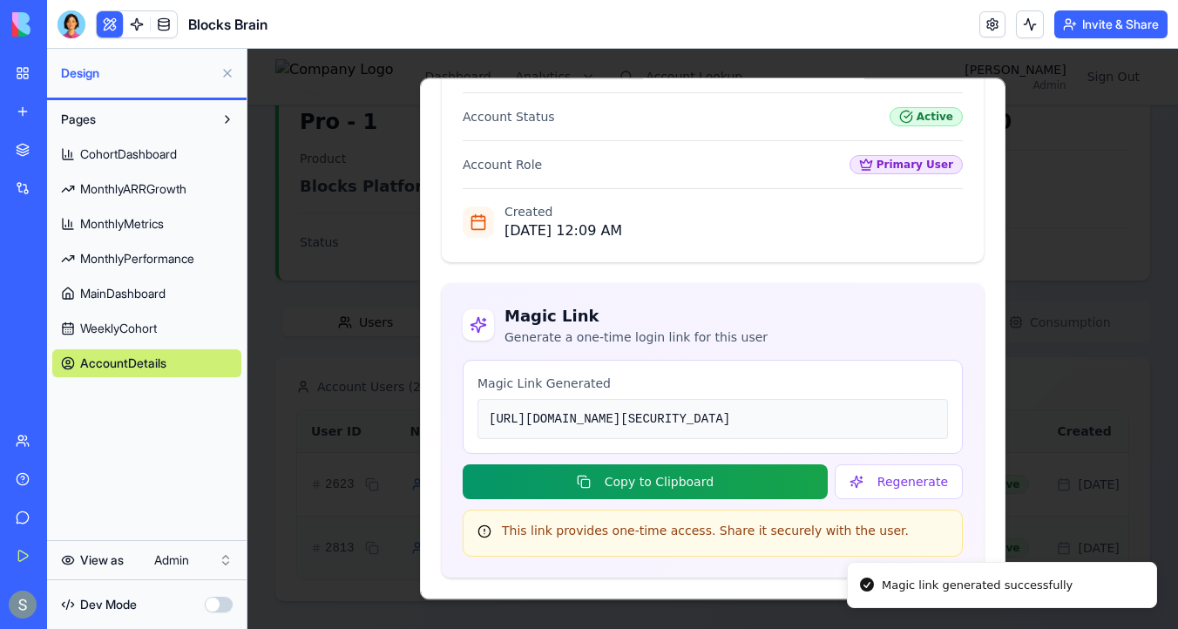
scroll to position [494, 0]
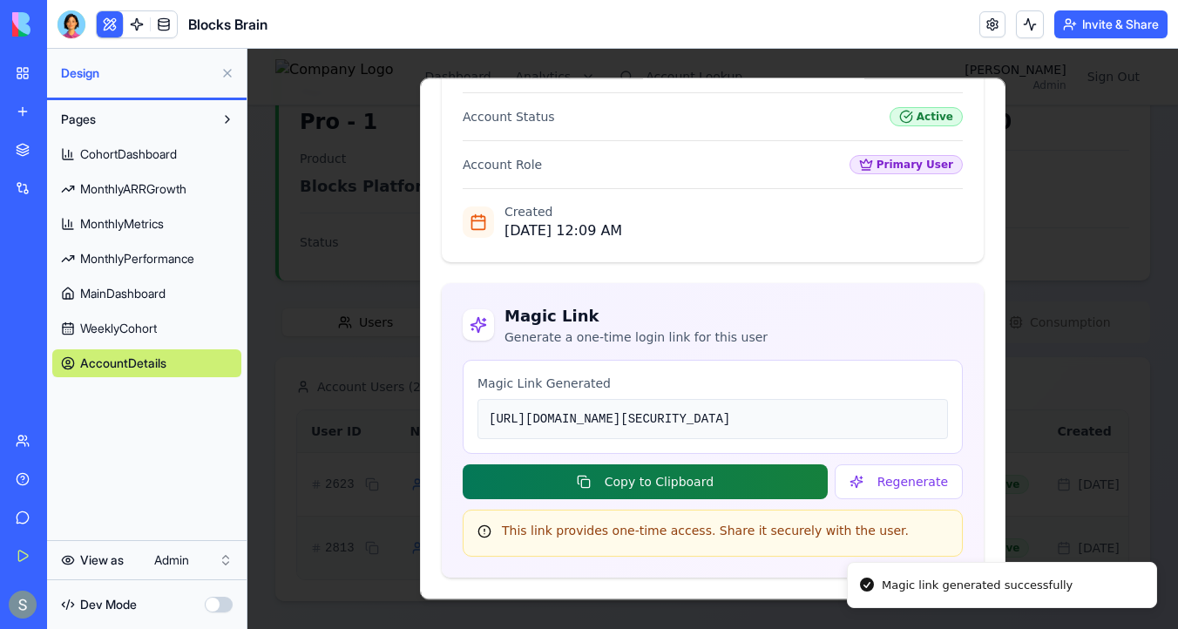
click at [667, 489] on button "Copy to Clipboard" at bounding box center [645, 481] width 365 height 35
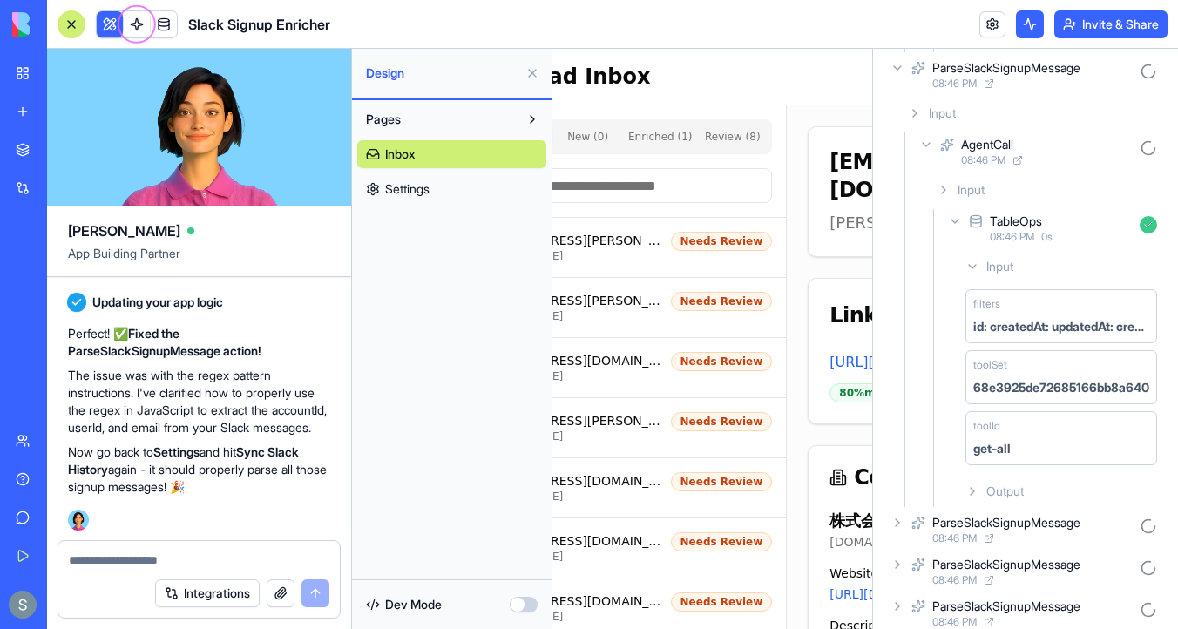
scroll to position [153, 0]
